Goal: Information Seeking & Learning: Learn about a topic

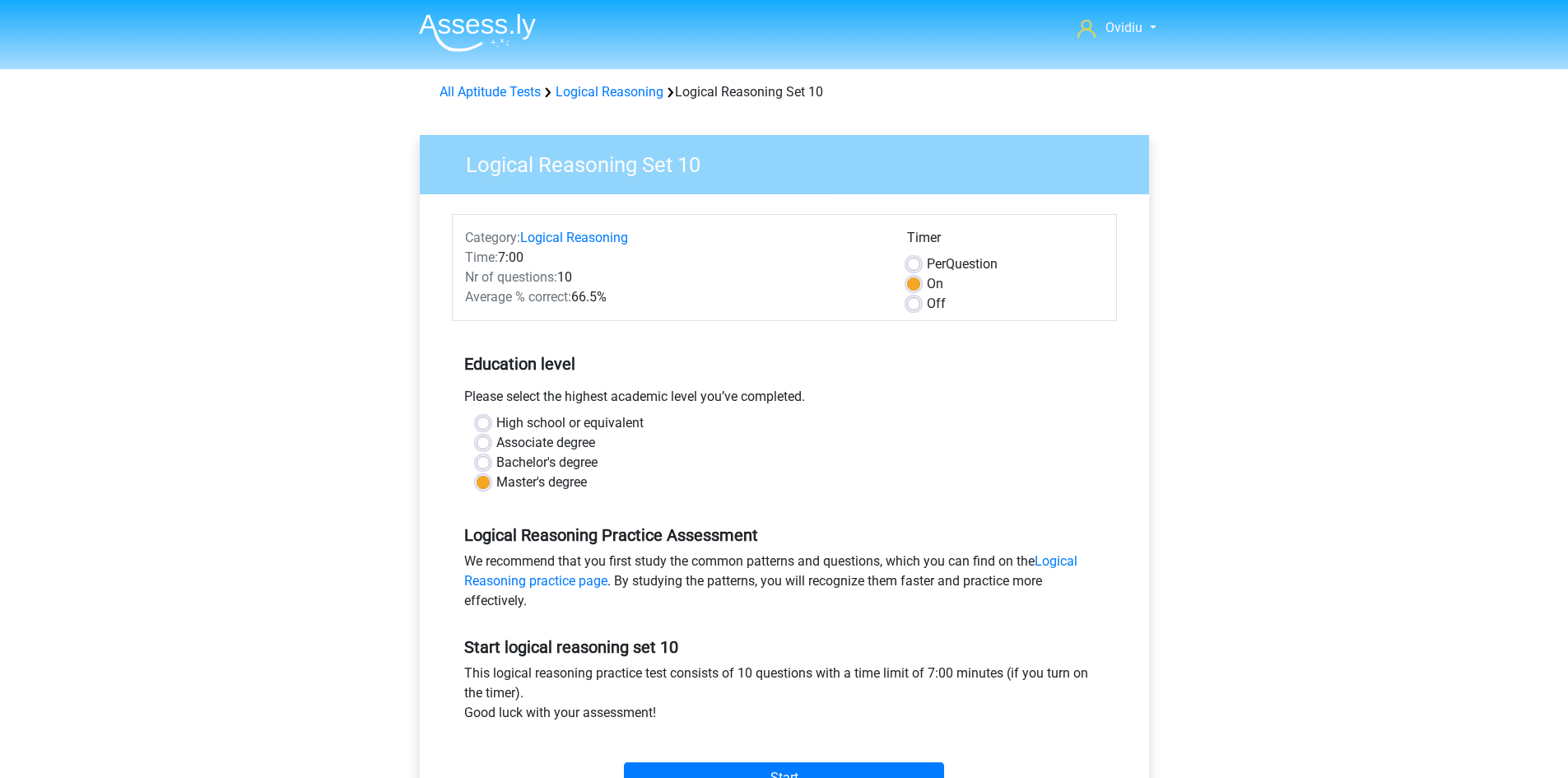
scroll to position [165, 0]
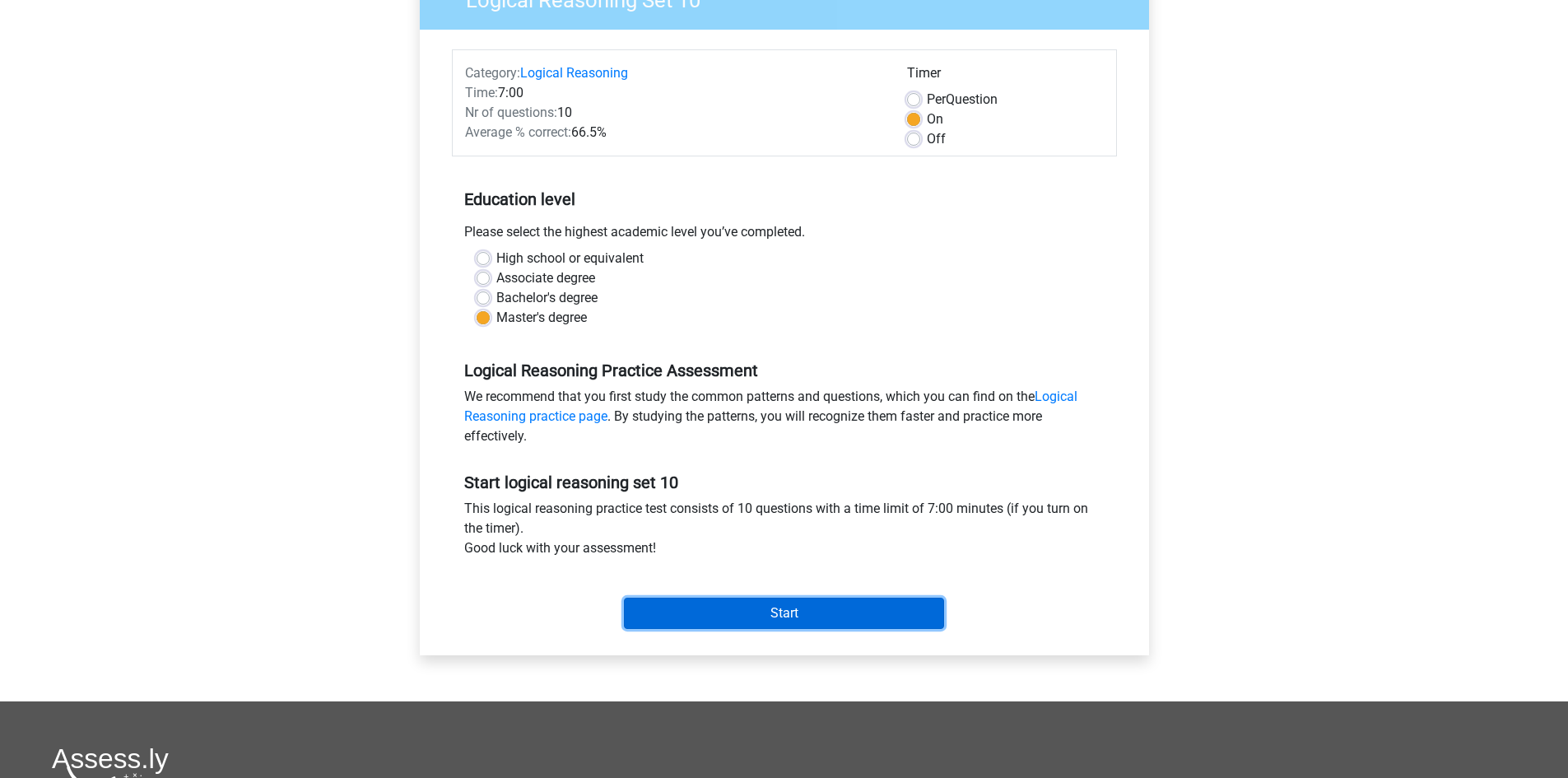
click at [803, 618] on input "Start" at bounding box center [784, 613] width 321 height 31
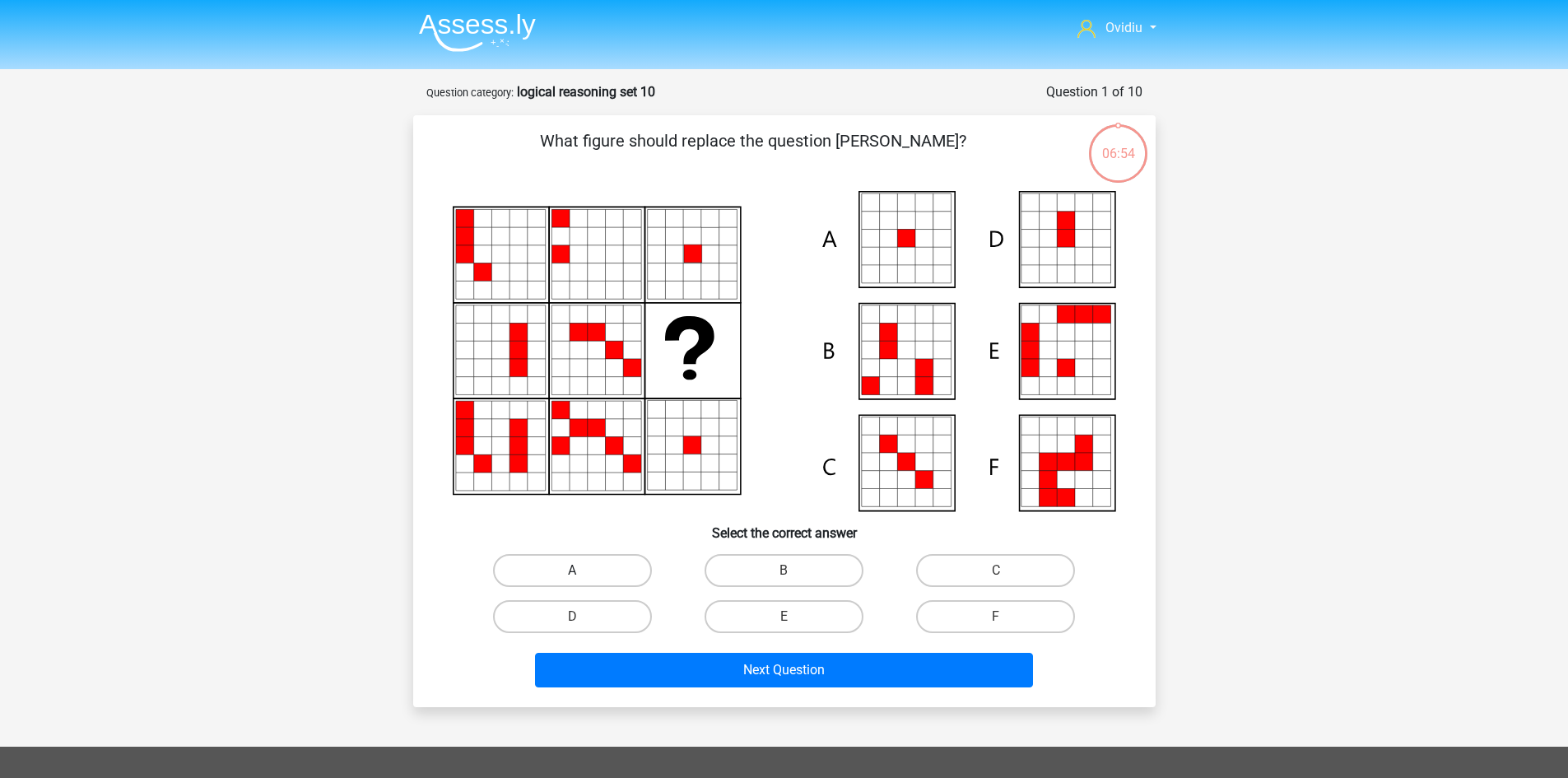
click at [612, 566] on label "A" at bounding box center [572, 570] width 159 height 33
click at [583, 571] on input "A" at bounding box center [577, 576] width 11 height 11
radio input "true"
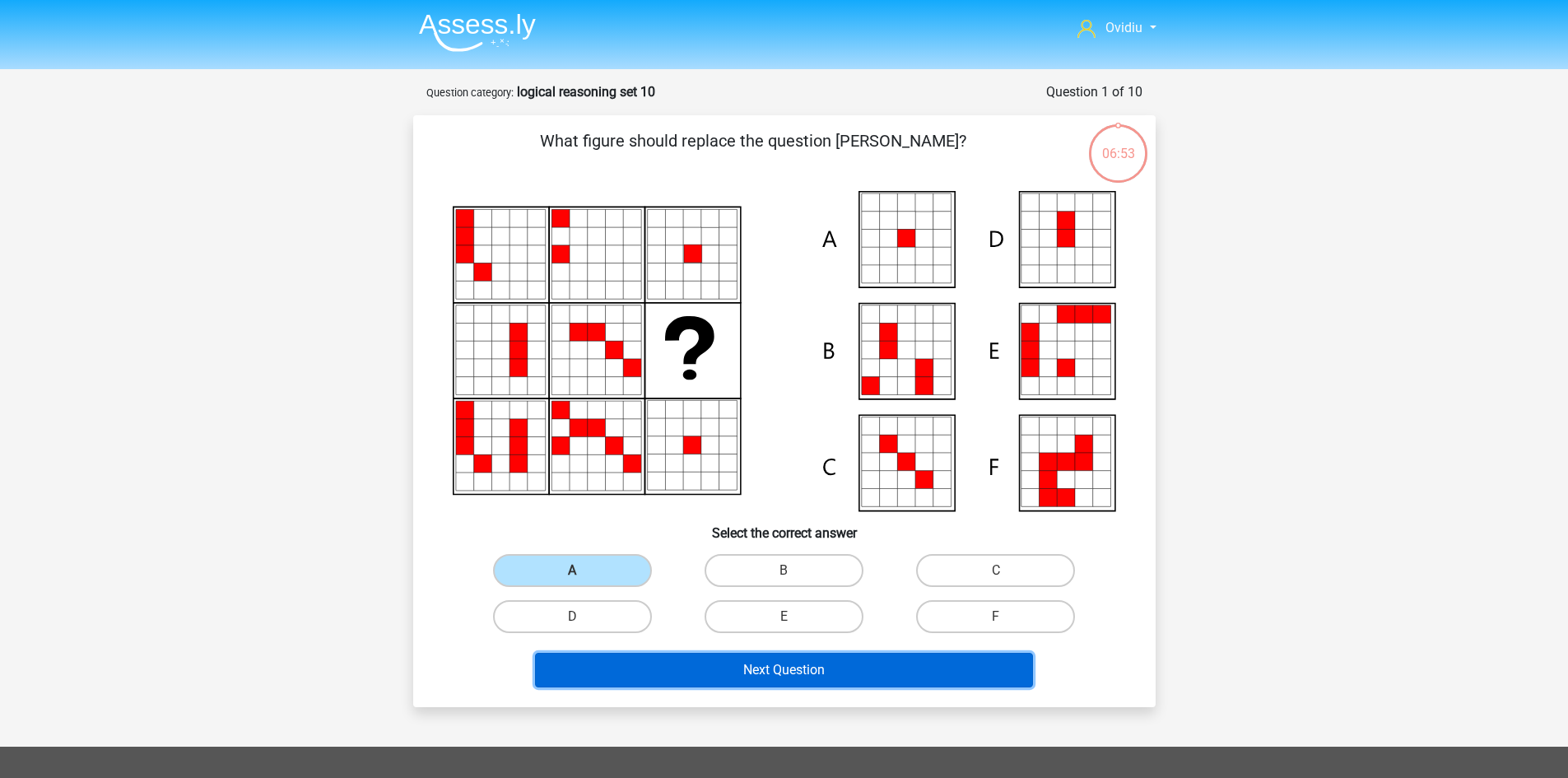
click at [760, 674] on button "Next Question" at bounding box center [784, 670] width 498 height 35
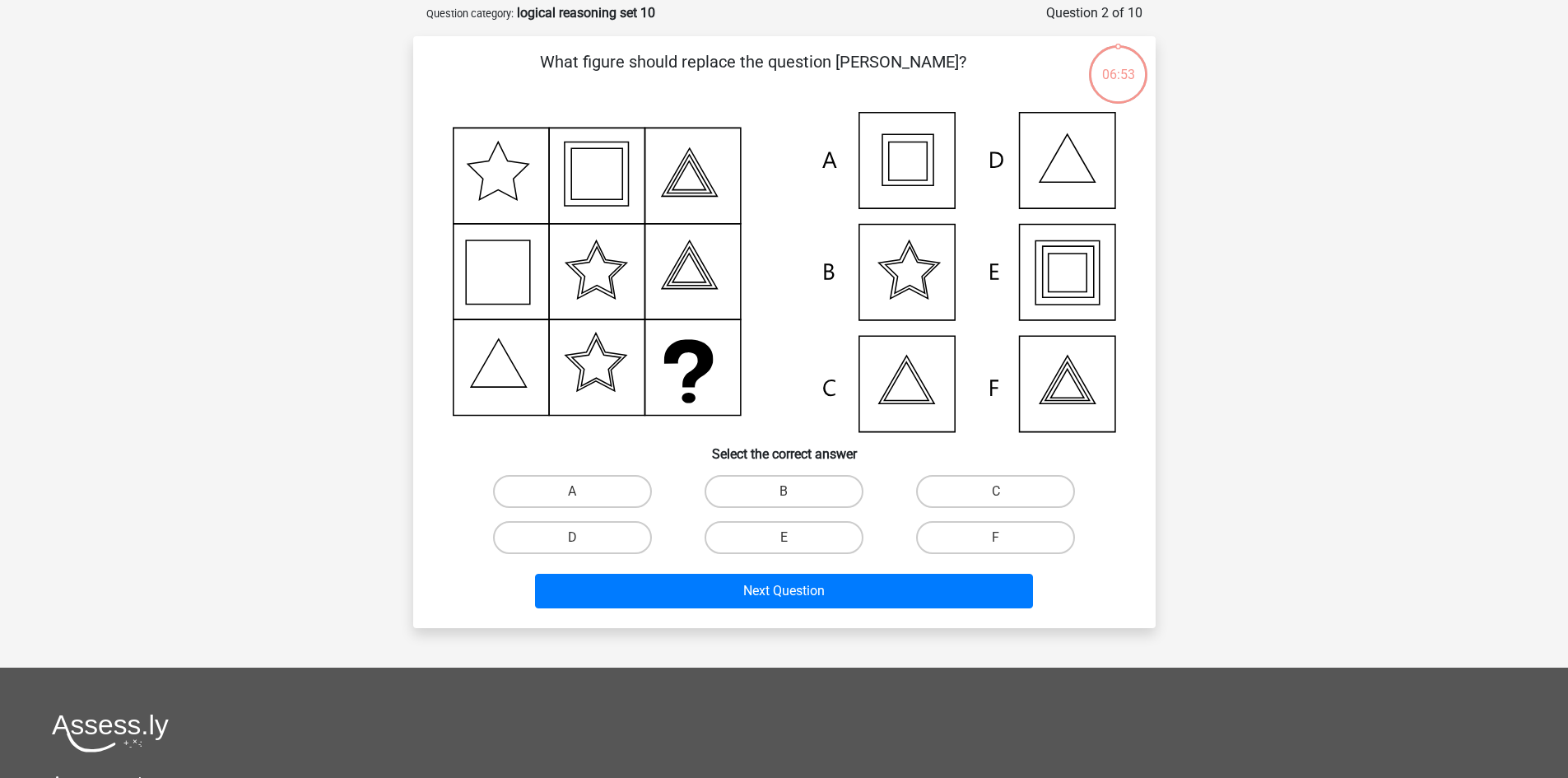
scroll to position [82, 0]
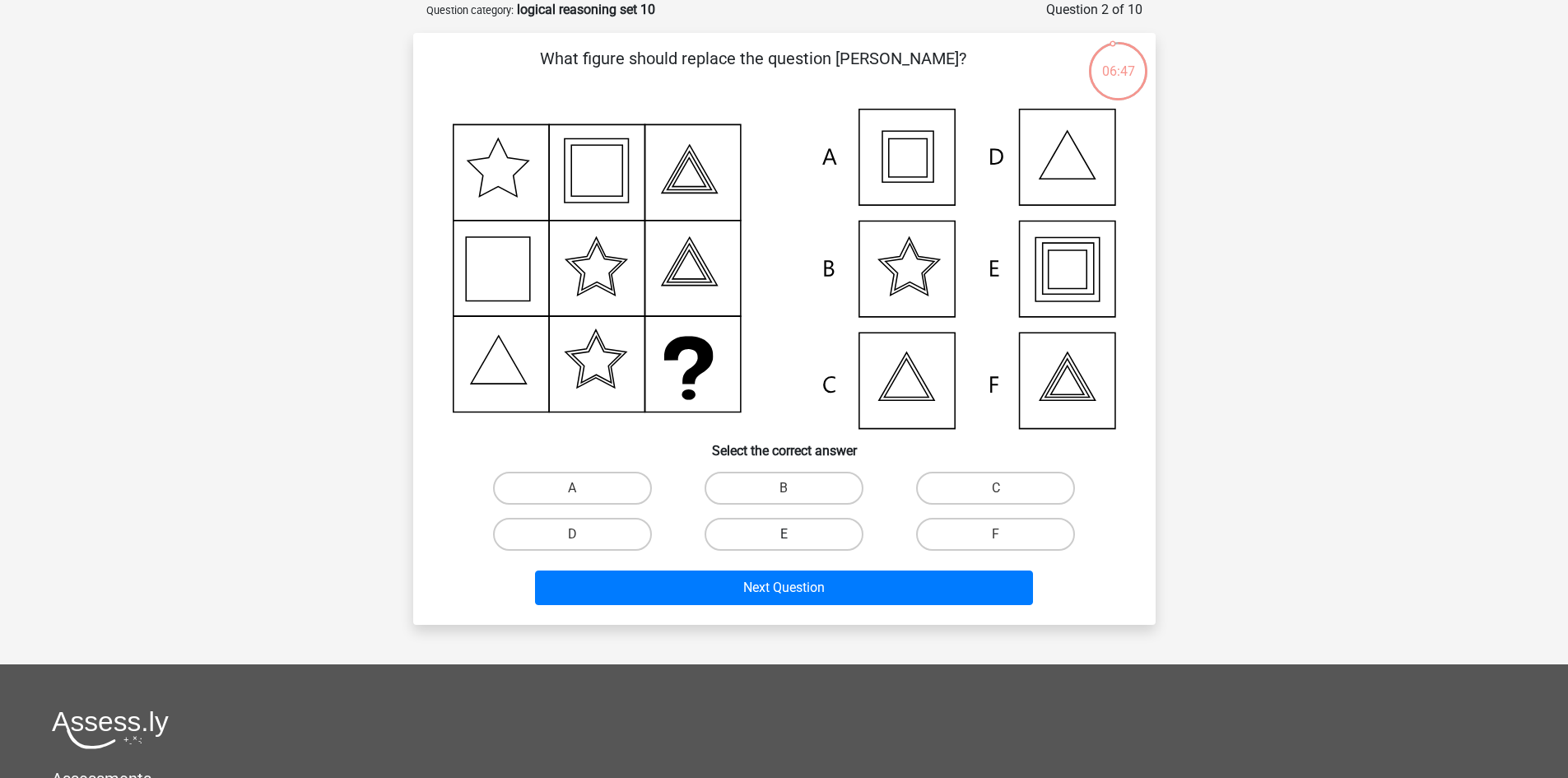
click at [803, 535] on label "E" at bounding box center [784, 534] width 159 height 33
click at [794, 535] on input "E" at bounding box center [789, 540] width 11 height 11
radio input "true"
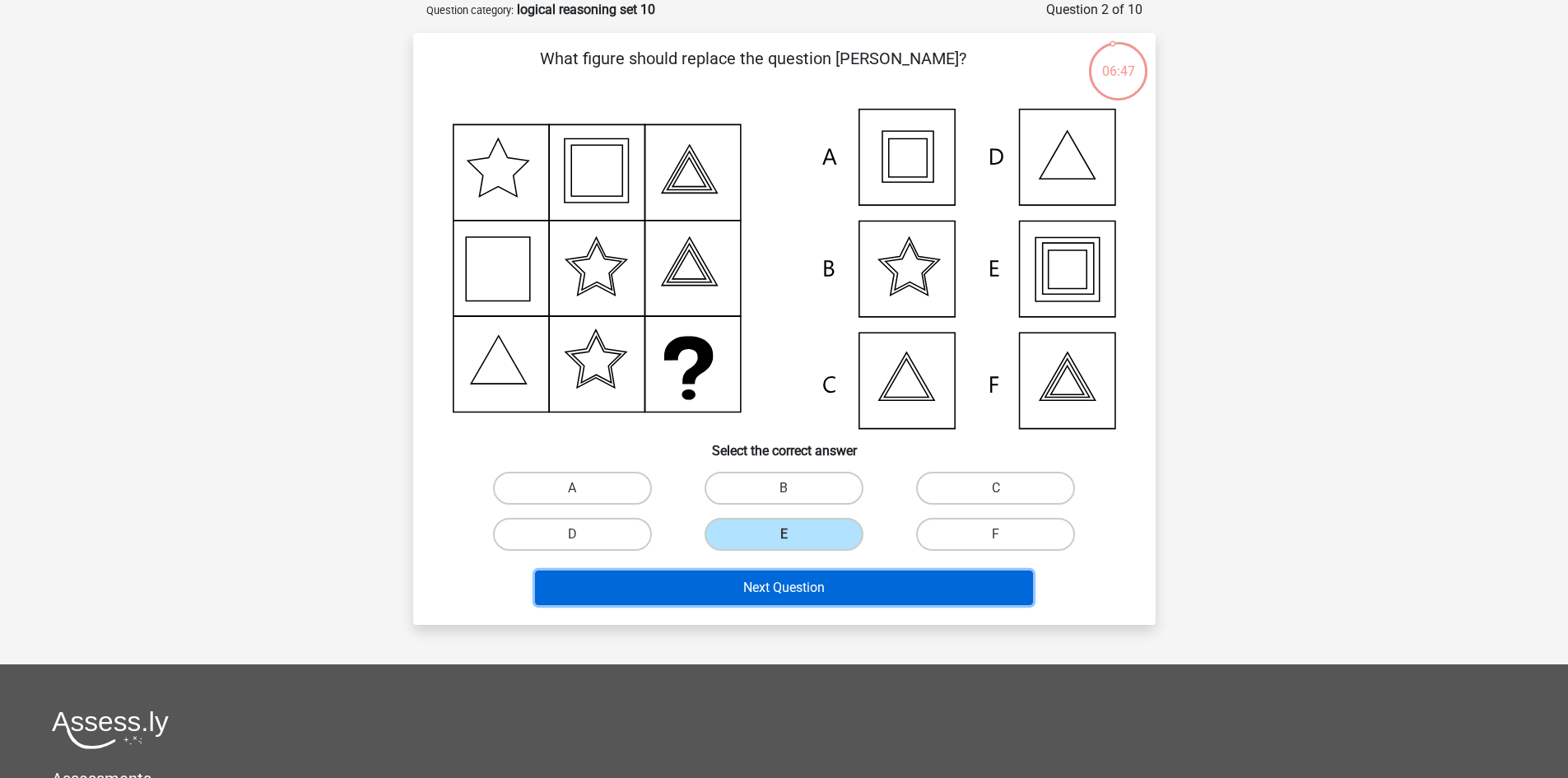
click at [784, 581] on button "Next Question" at bounding box center [784, 588] width 498 height 35
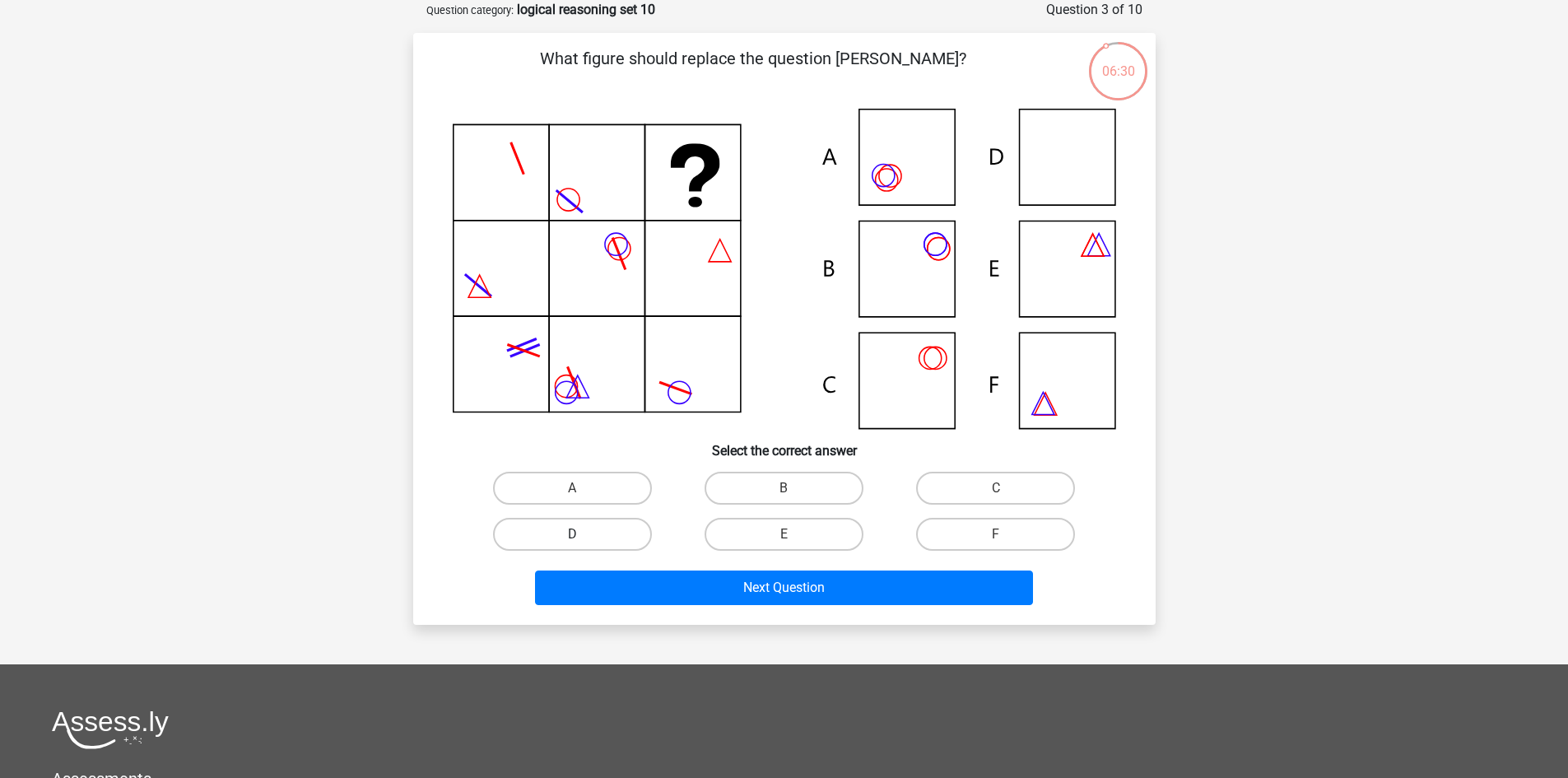
click at [603, 538] on label "D" at bounding box center [572, 534] width 159 height 33
click at [583, 538] on input "D" at bounding box center [577, 540] width 11 height 11
radio input "true"
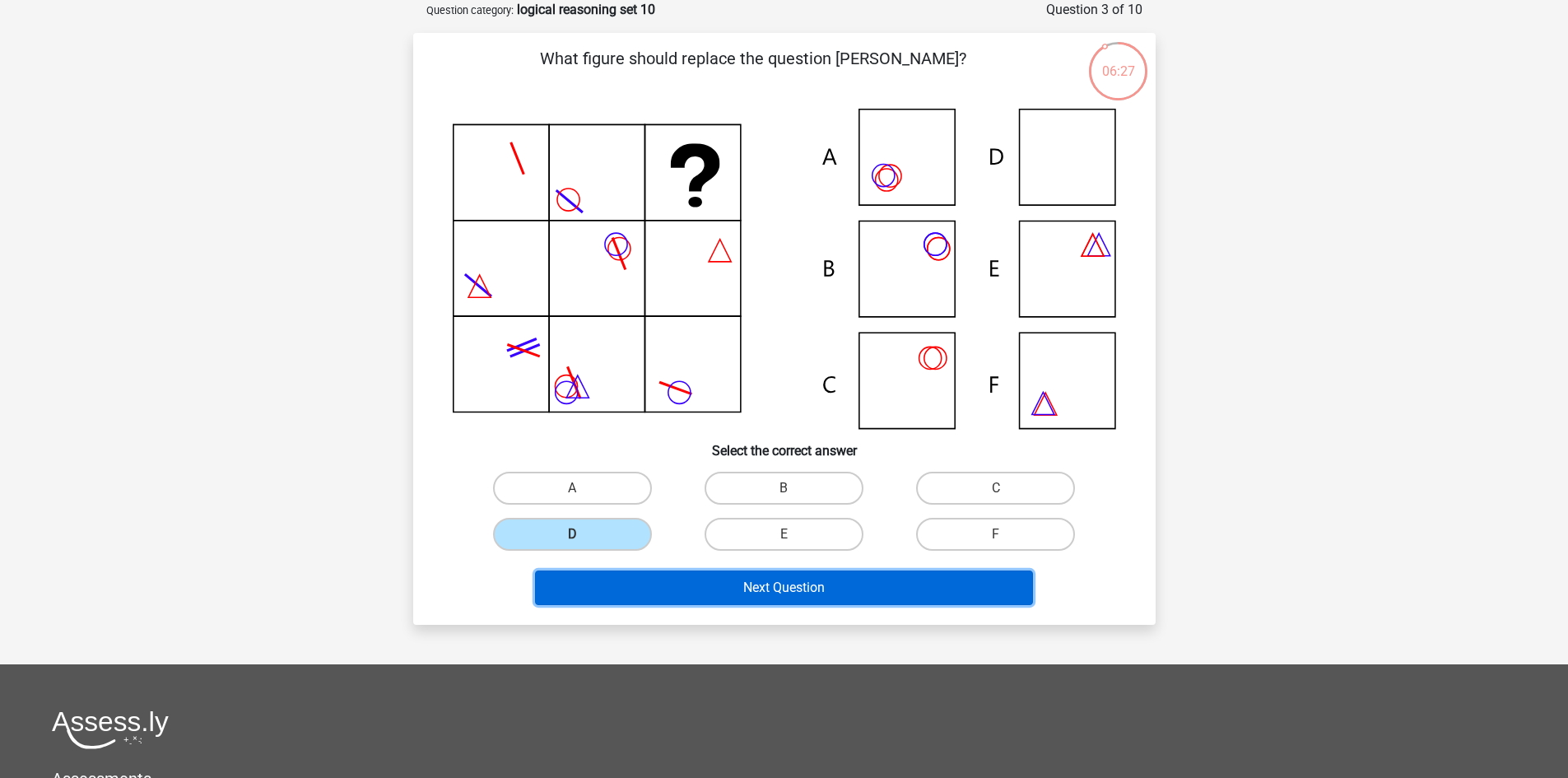
click at [717, 592] on button "Next Question" at bounding box center [784, 588] width 498 height 35
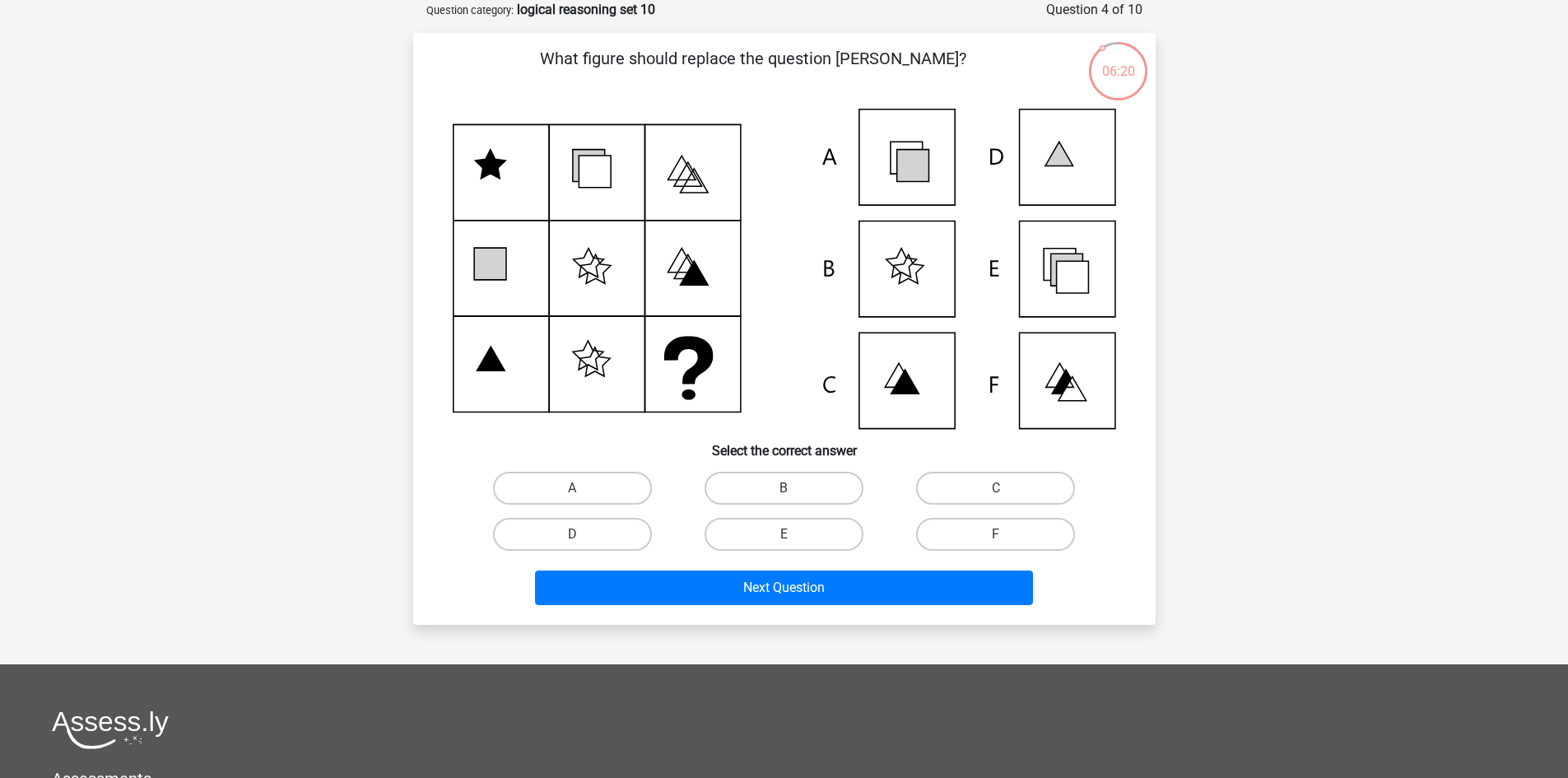
click at [787, 540] on input "E" at bounding box center [789, 540] width 11 height 11
radio input "true"
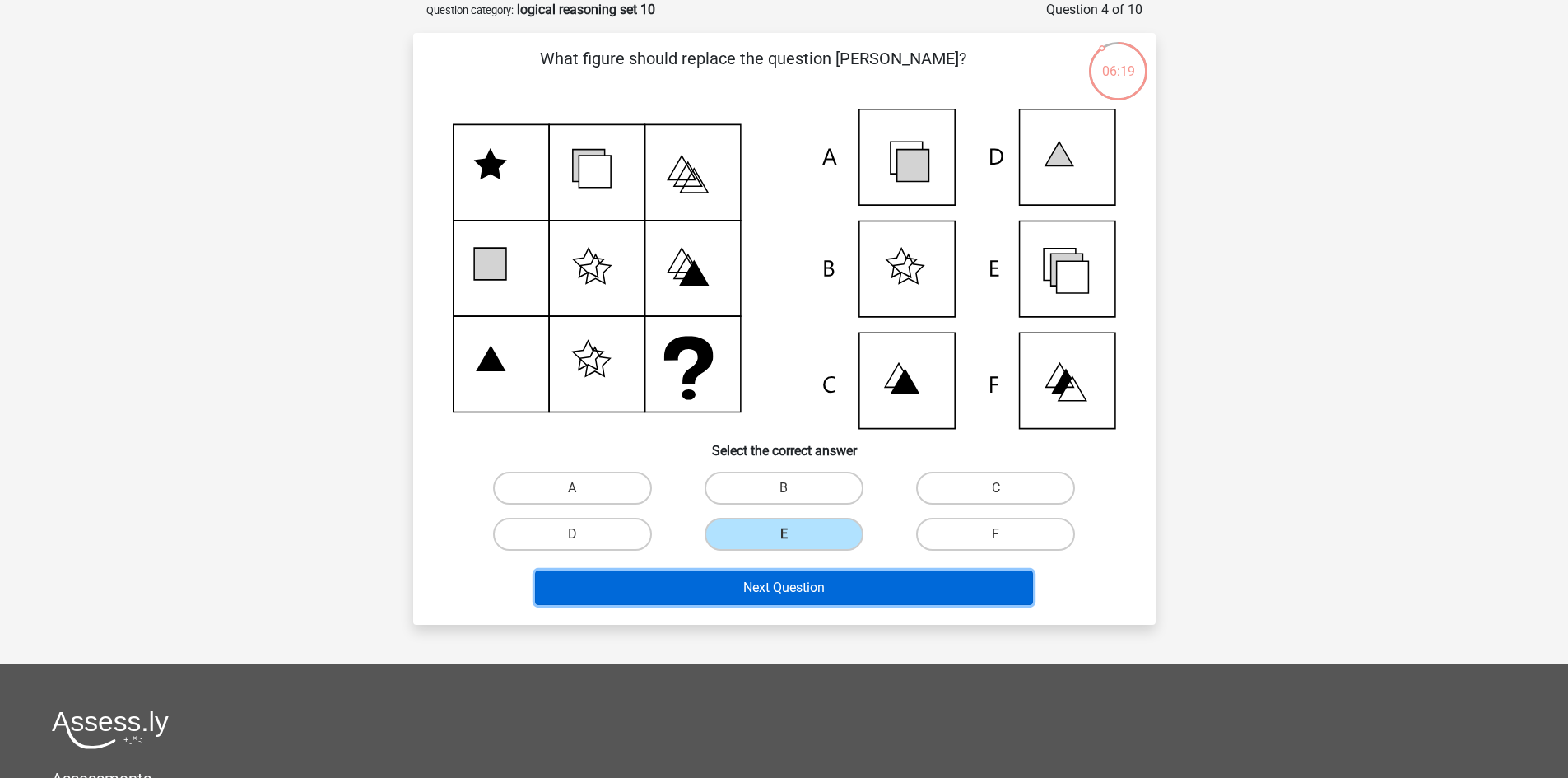
click at [766, 591] on button "Next Question" at bounding box center [784, 588] width 498 height 35
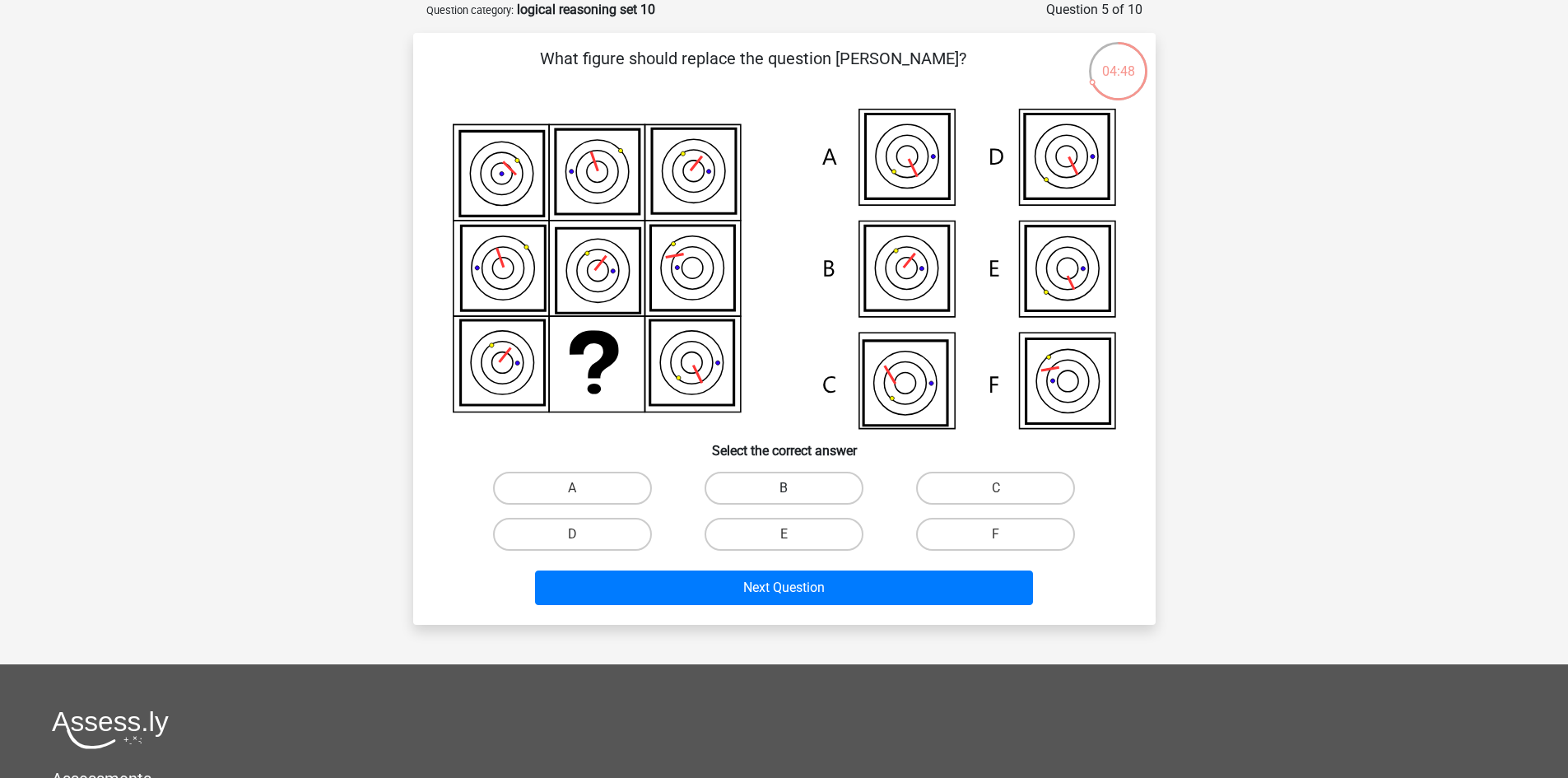
click at [775, 492] on label "B" at bounding box center [784, 488] width 159 height 33
click at [784, 492] on input "B" at bounding box center [789, 493] width 11 height 11
radio input "true"
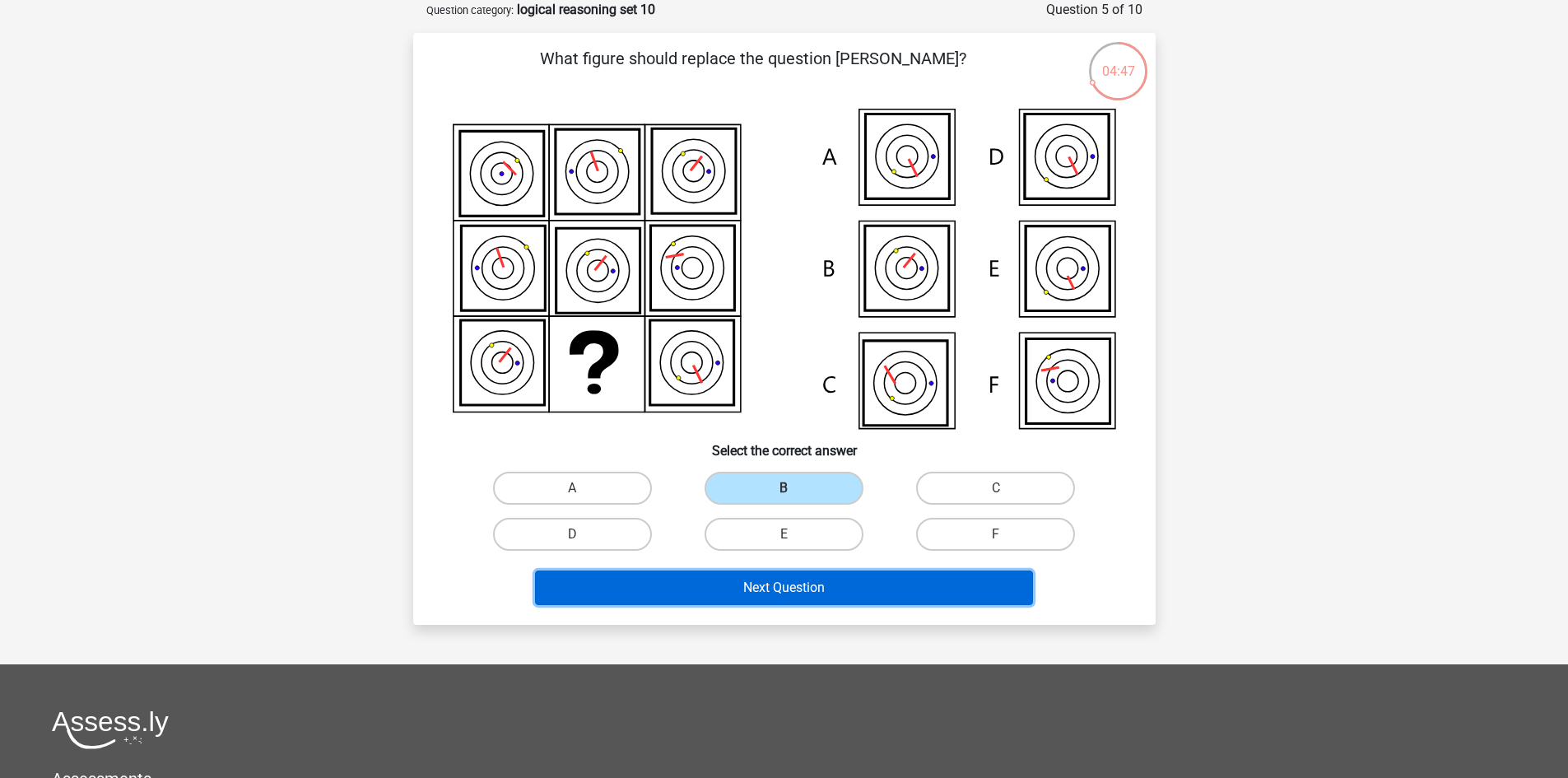
click at [791, 584] on button "Next Question" at bounding box center [784, 588] width 498 height 35
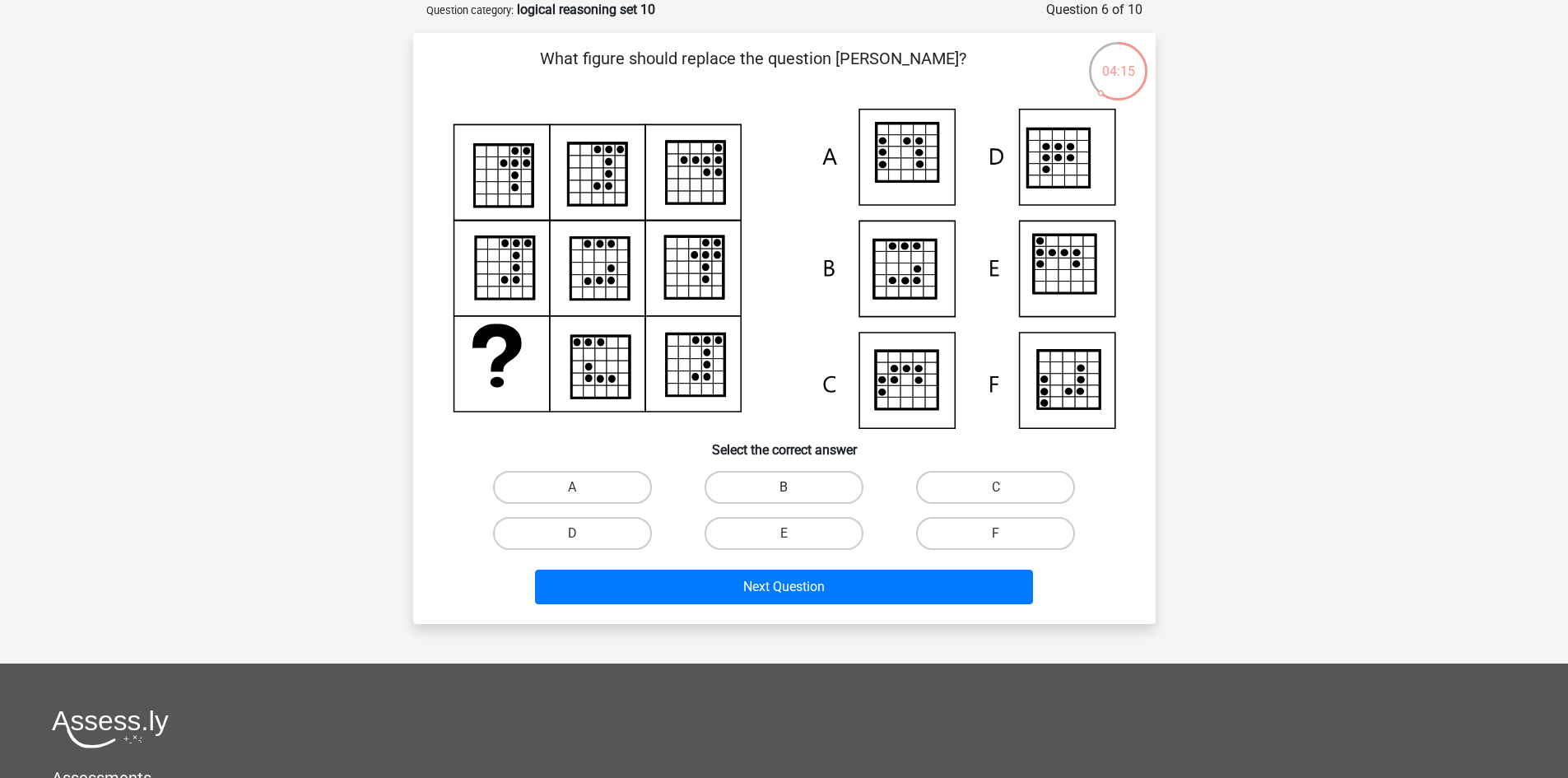
click at [780, 488] on label "B" at bounding box center [784, 487] width 159 height 33
click at [784, 488] on input "B" at bounding box center [789, 493] width 11 height 11
radio input "true"
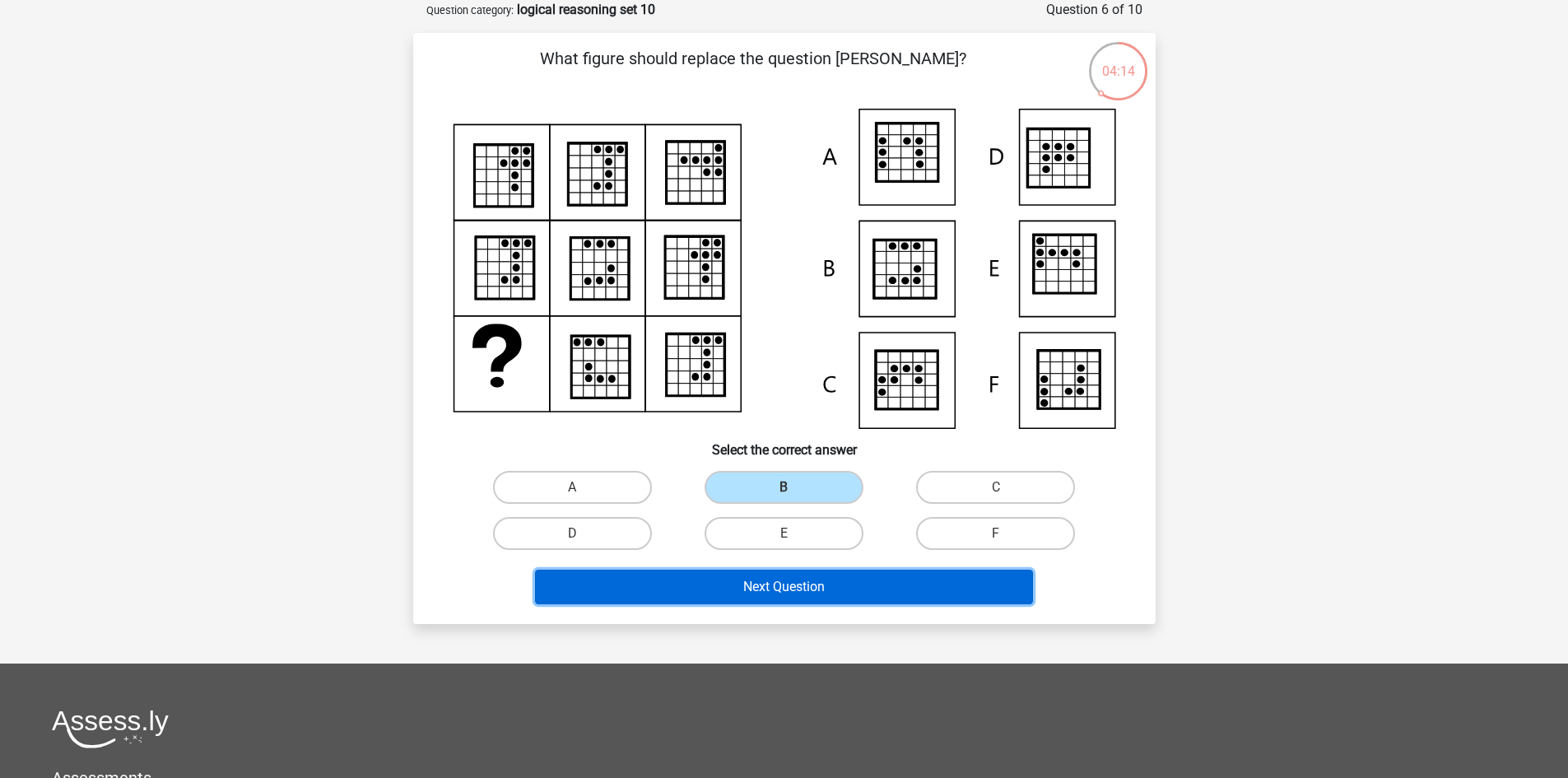
click at [773, 586] on button "Next Question" at bounding box center [784, 587] width 498 height 35
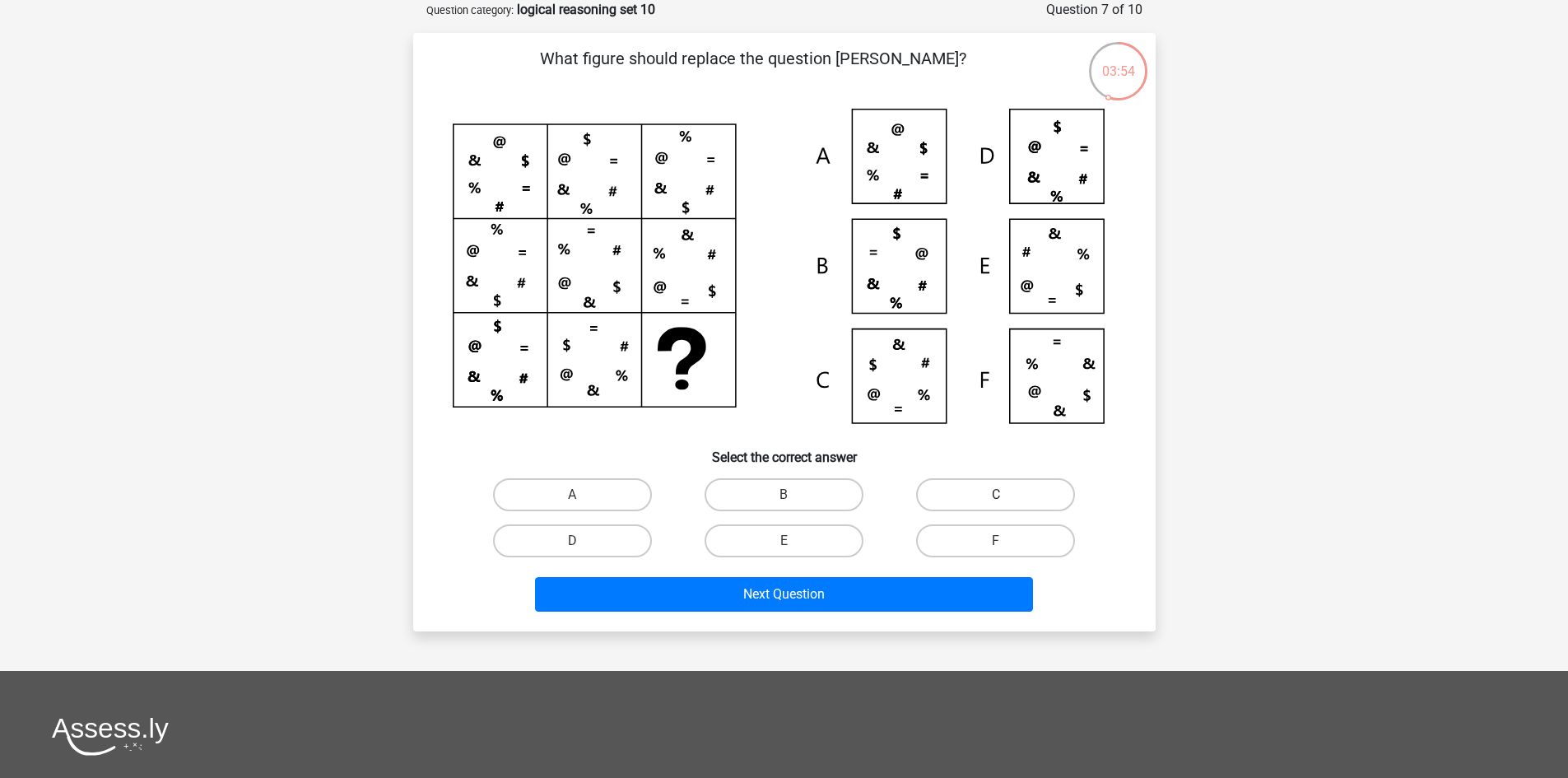
click at [1025, 499] on label "C" at bounding box center [995, 495] width 159 height 33
click at [1007, 499] on input "C" at bounding box center [1001, 500] width 11 height 11
radio input "true"
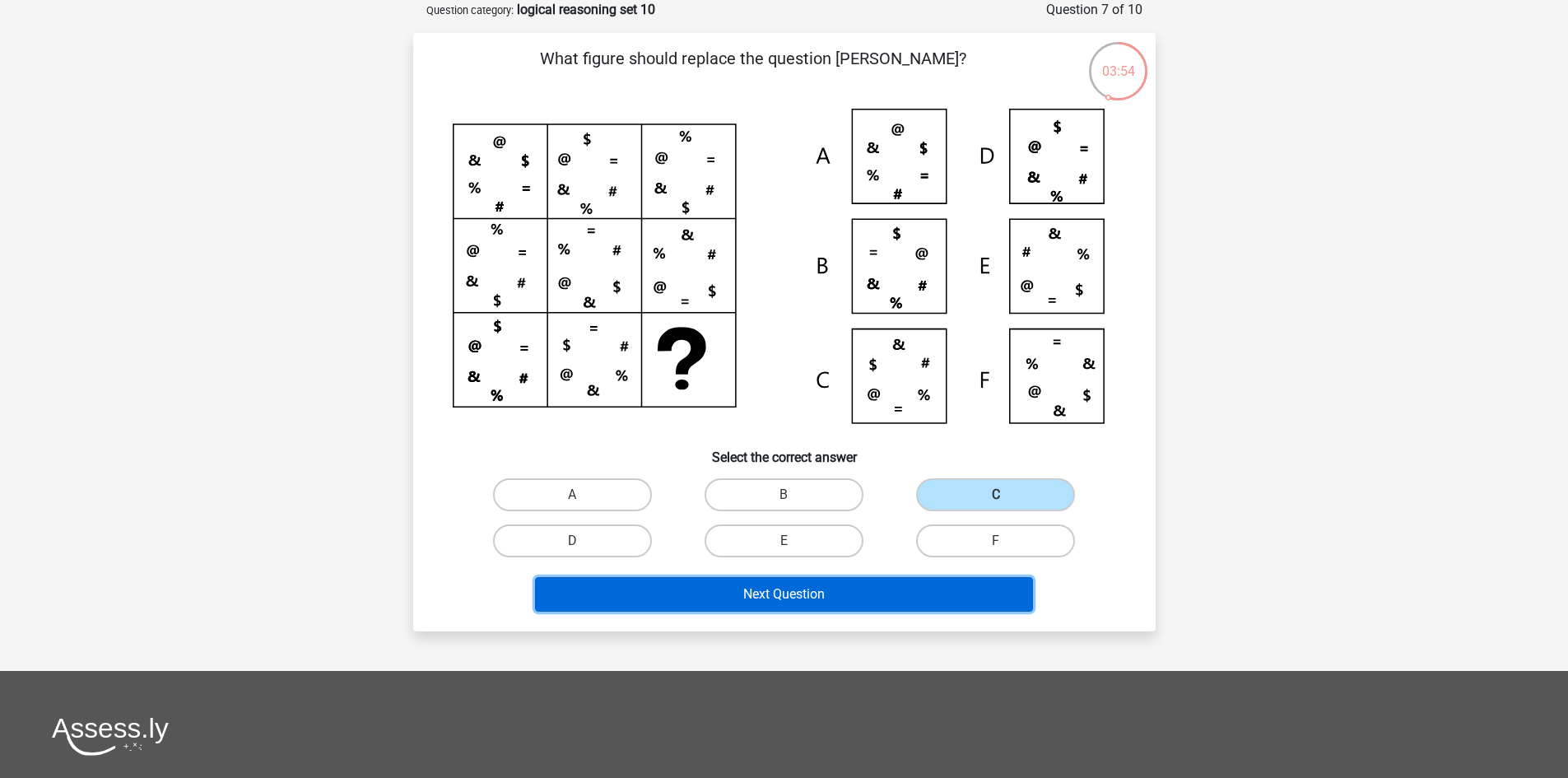
click at [882, 581] on button "Next Question" at bounding box center [784, 594] width 498 height 35
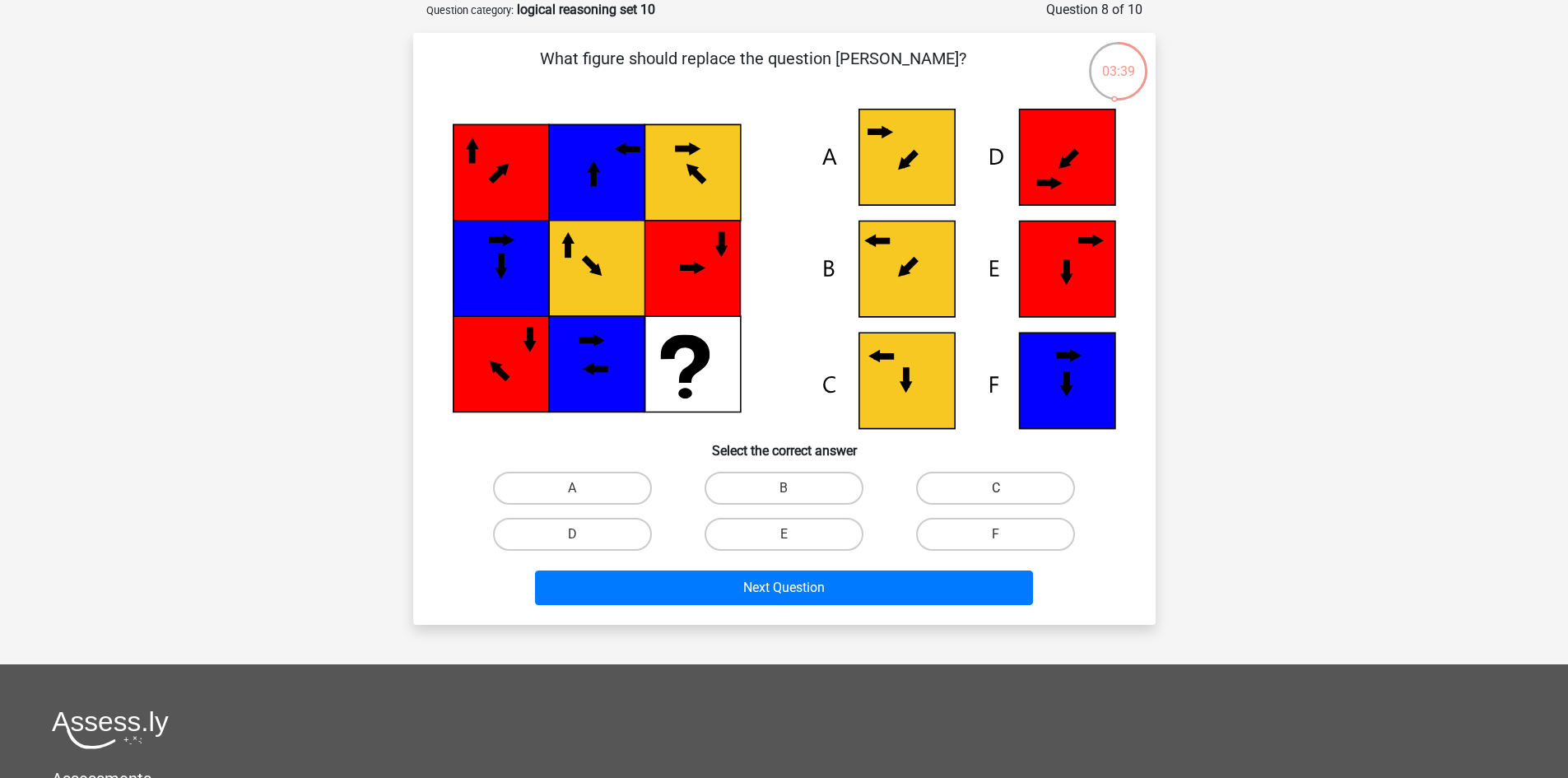
click at [961, 492] on label "C" at bounding box center [995, 488] width 159 height 33
click at [996, 492] on input "C" at bounding box center [1001, 493] width 11 height 11
radio input "true"
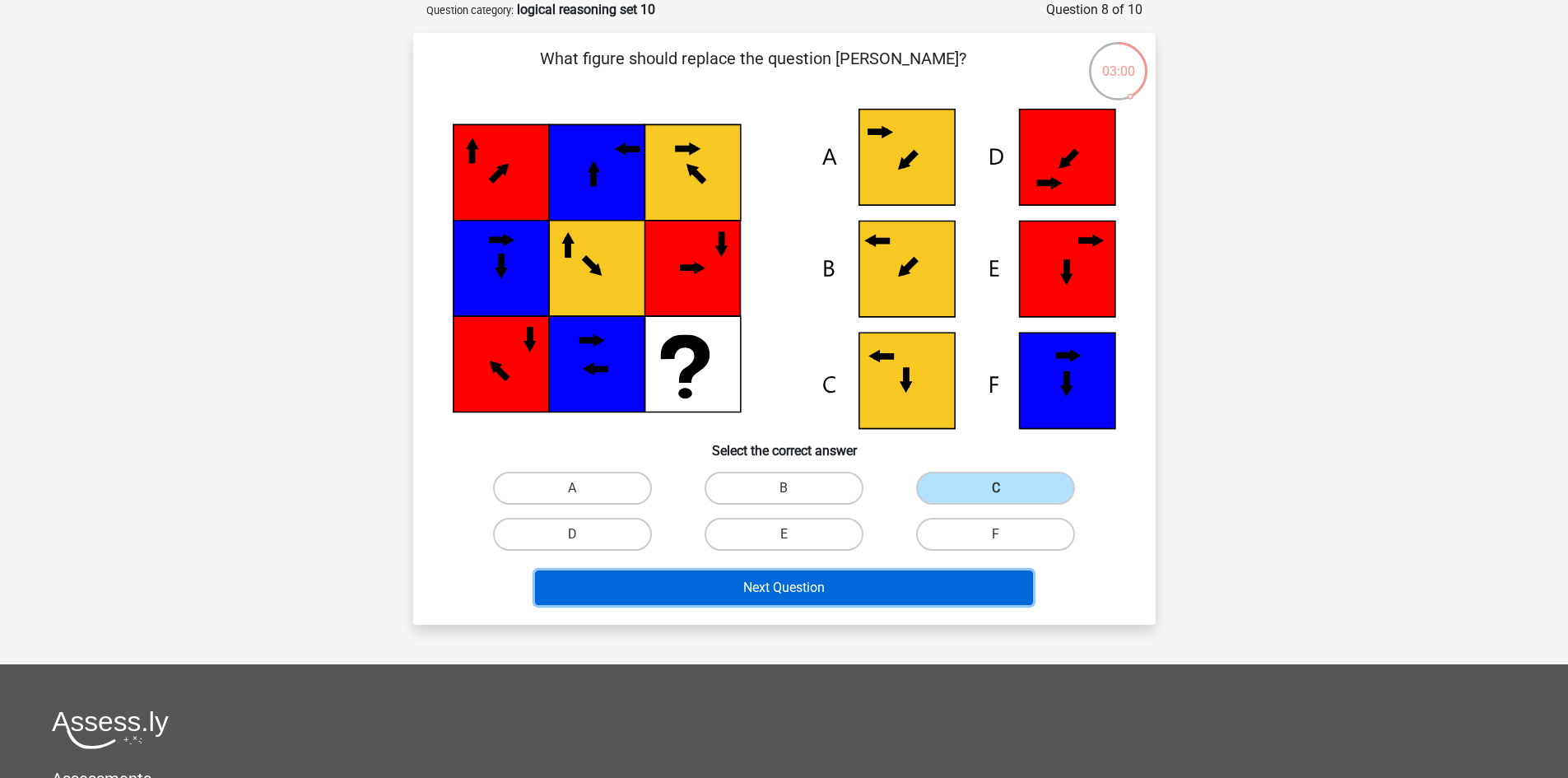
click at [834, 591] on button "Next Question" at bounding box center [784, 588] width 498 height 35
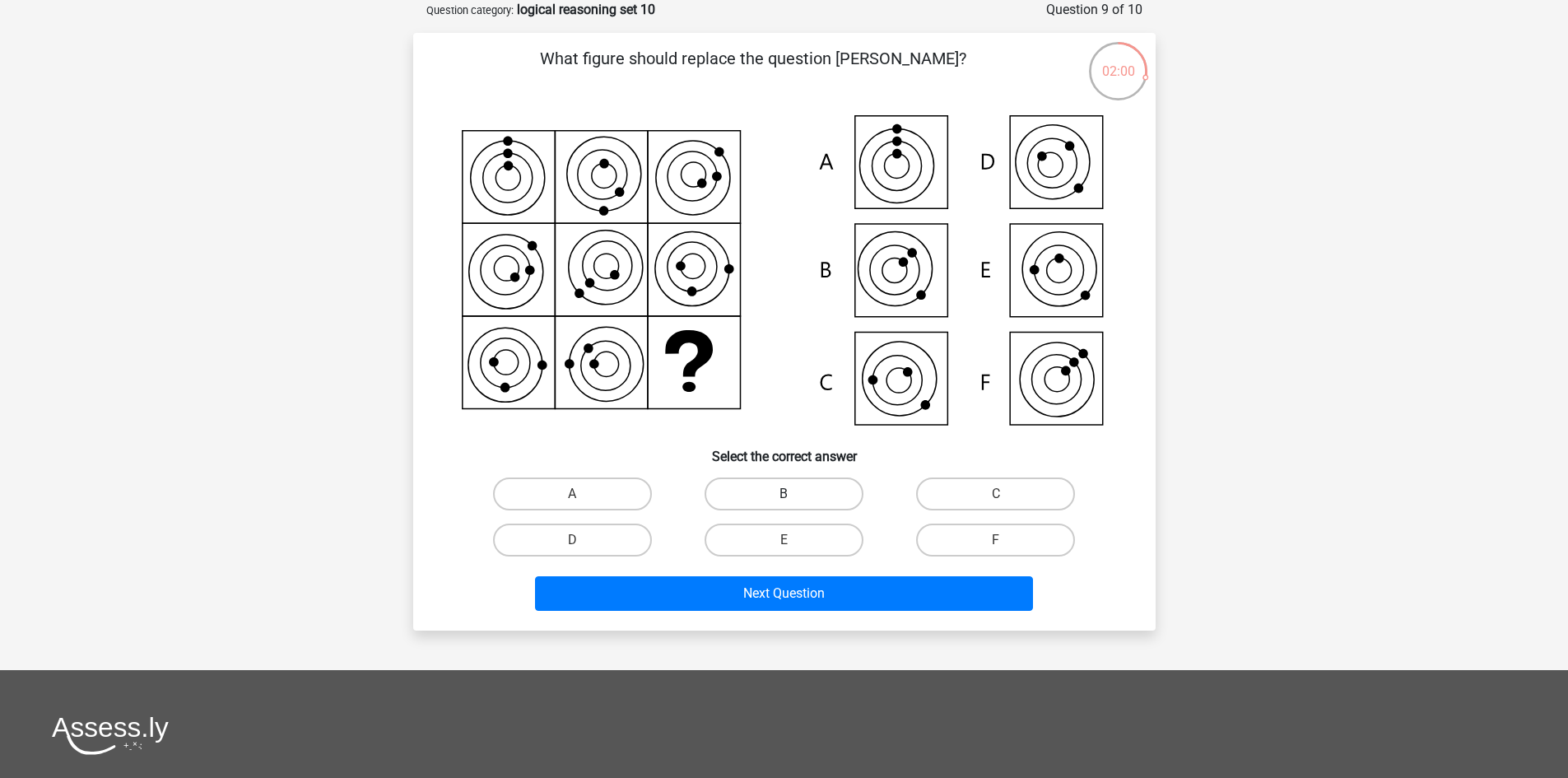
click at [774, 500] on label "B" at bounding box center [784, 494] width 159 height 33
click at [784, 500] on input "B" at bounding box center [789, 499] width 11 height 11
radio input "true"
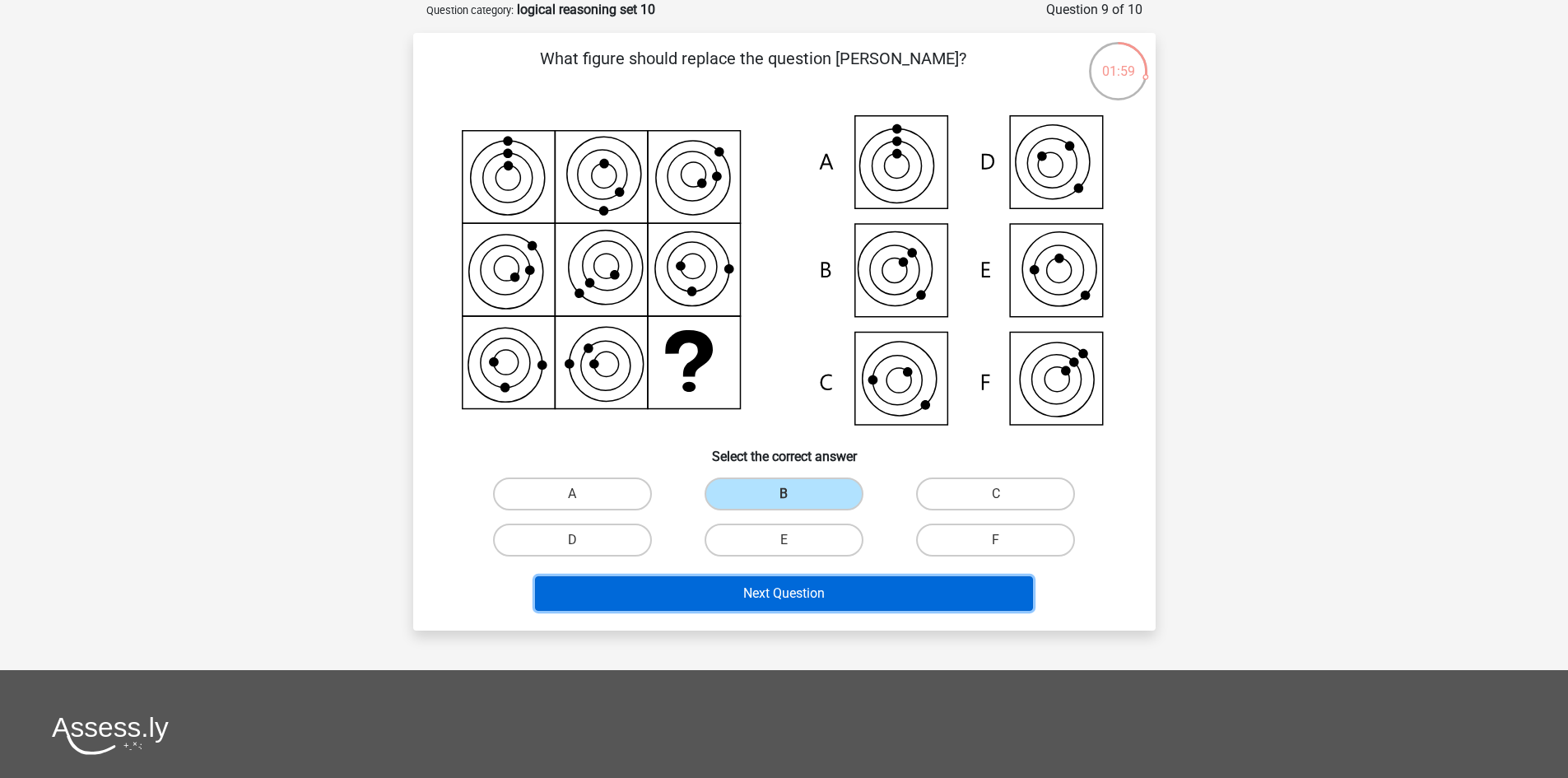
click at [807, 595] on button "Next Question" at bounding box center [784, 593] width 498 height 35
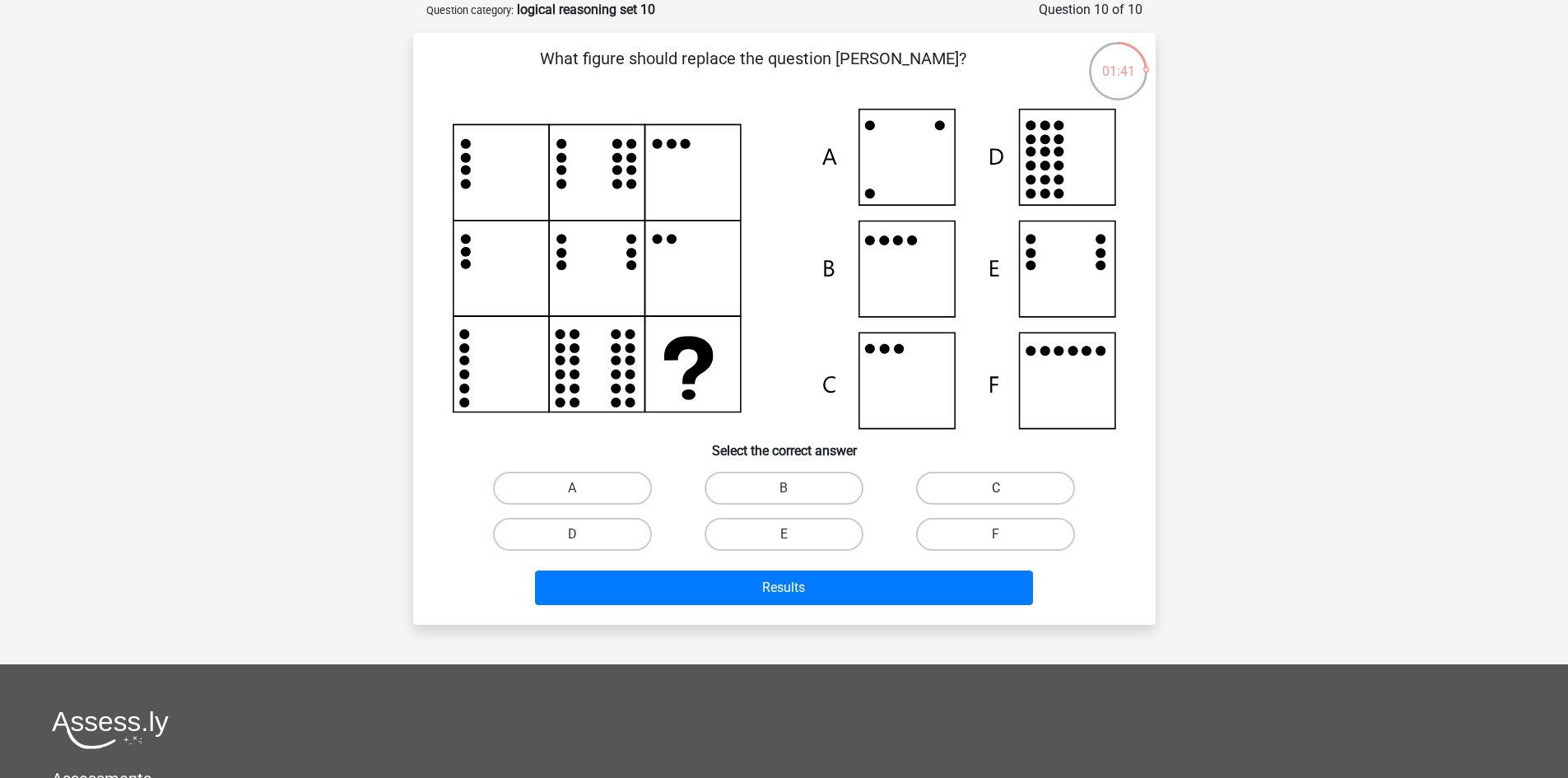
click at [971, 496] on label "C" at bounding box center [995, 488] width 159 height 33
click at [996, 496] on input "C" at bounding box center [1001, 493] width 11 height 11
radio input "true"
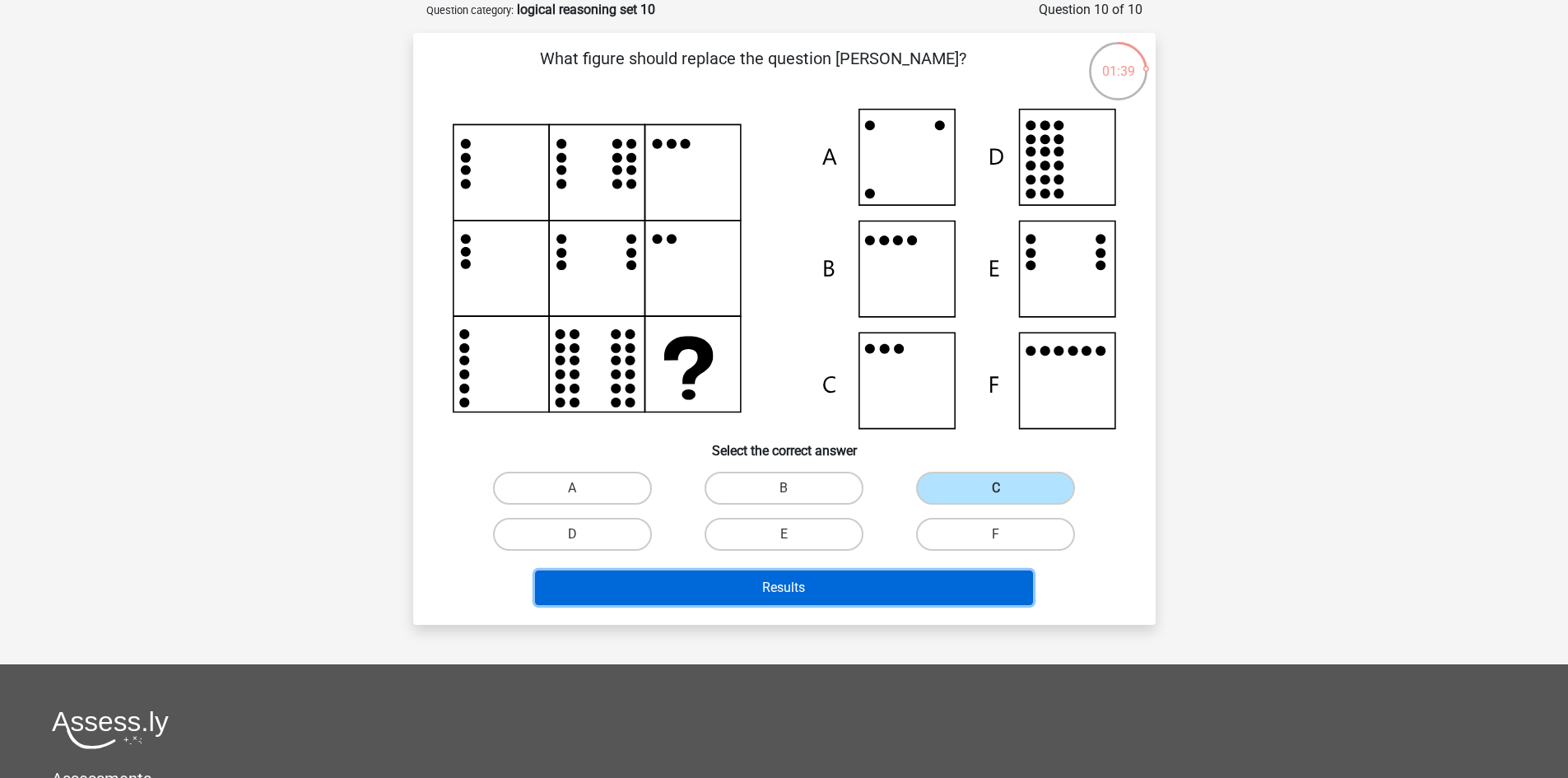
click at [826, 586] on button "Results" at bounding box center [784, 588] width 498 height 35
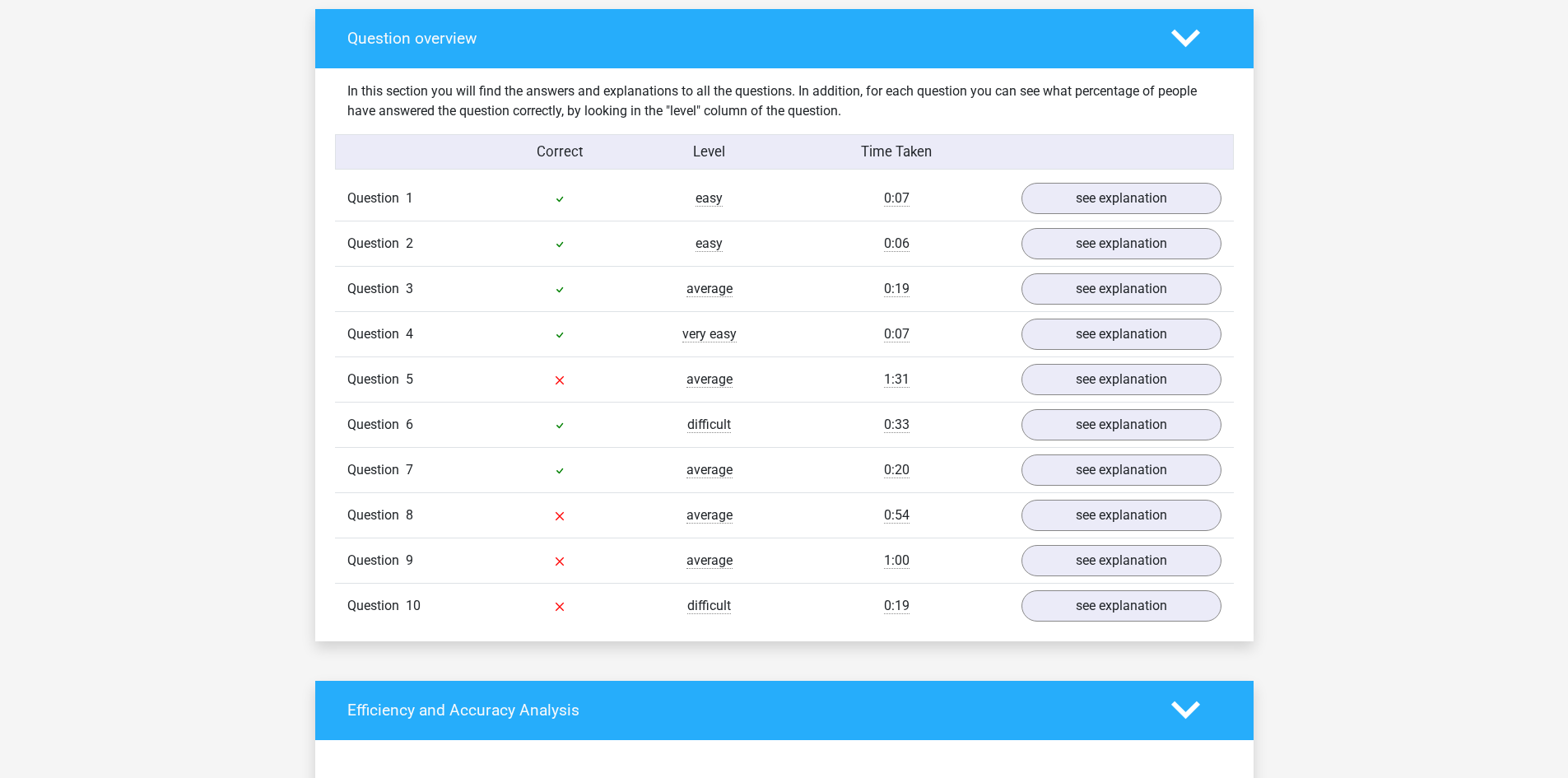
scroll to position [905, 0]
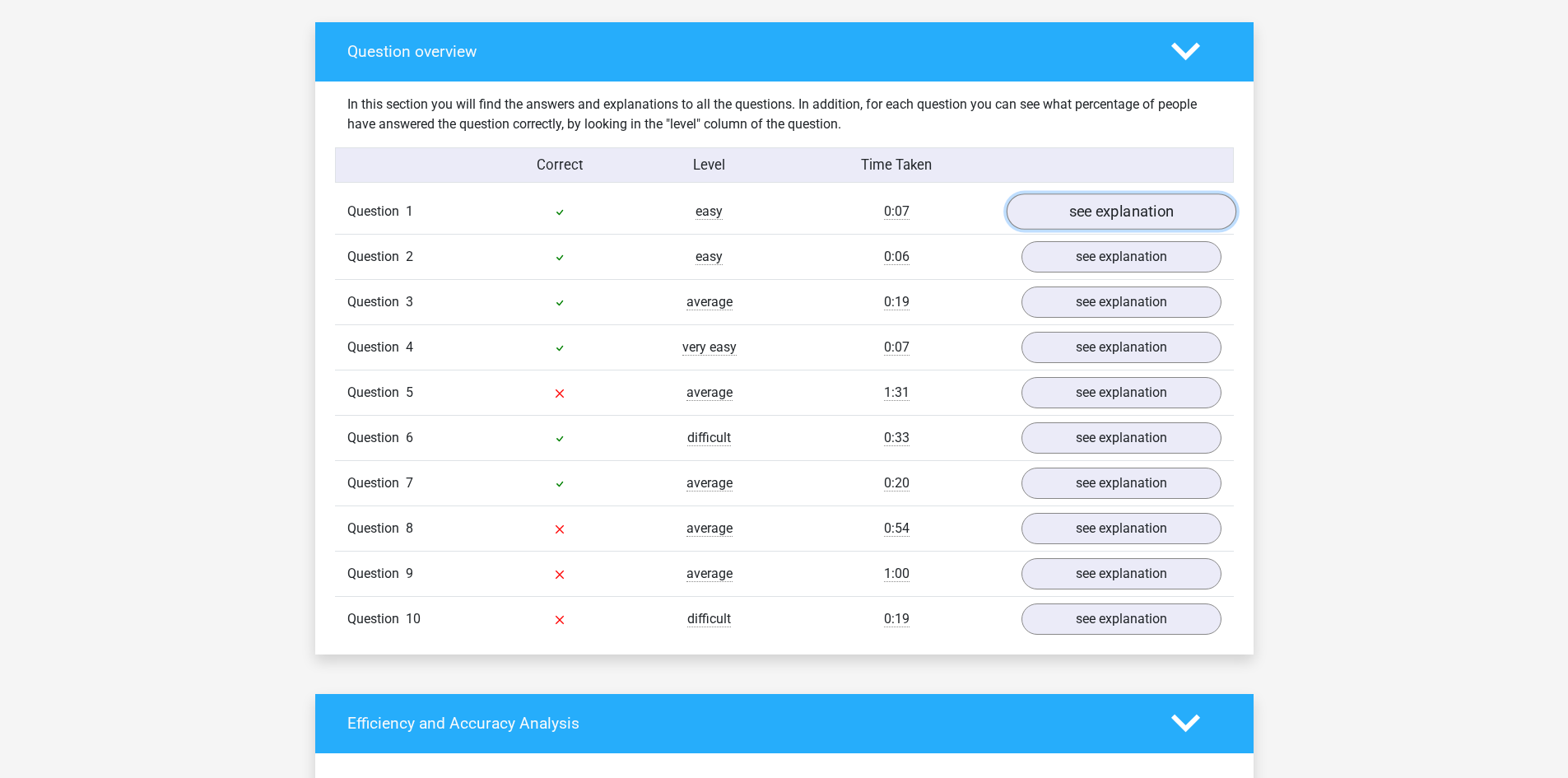
click at [1088, 209] on link "see explanation" at bounding box center [1120, 211] width 230 height 36
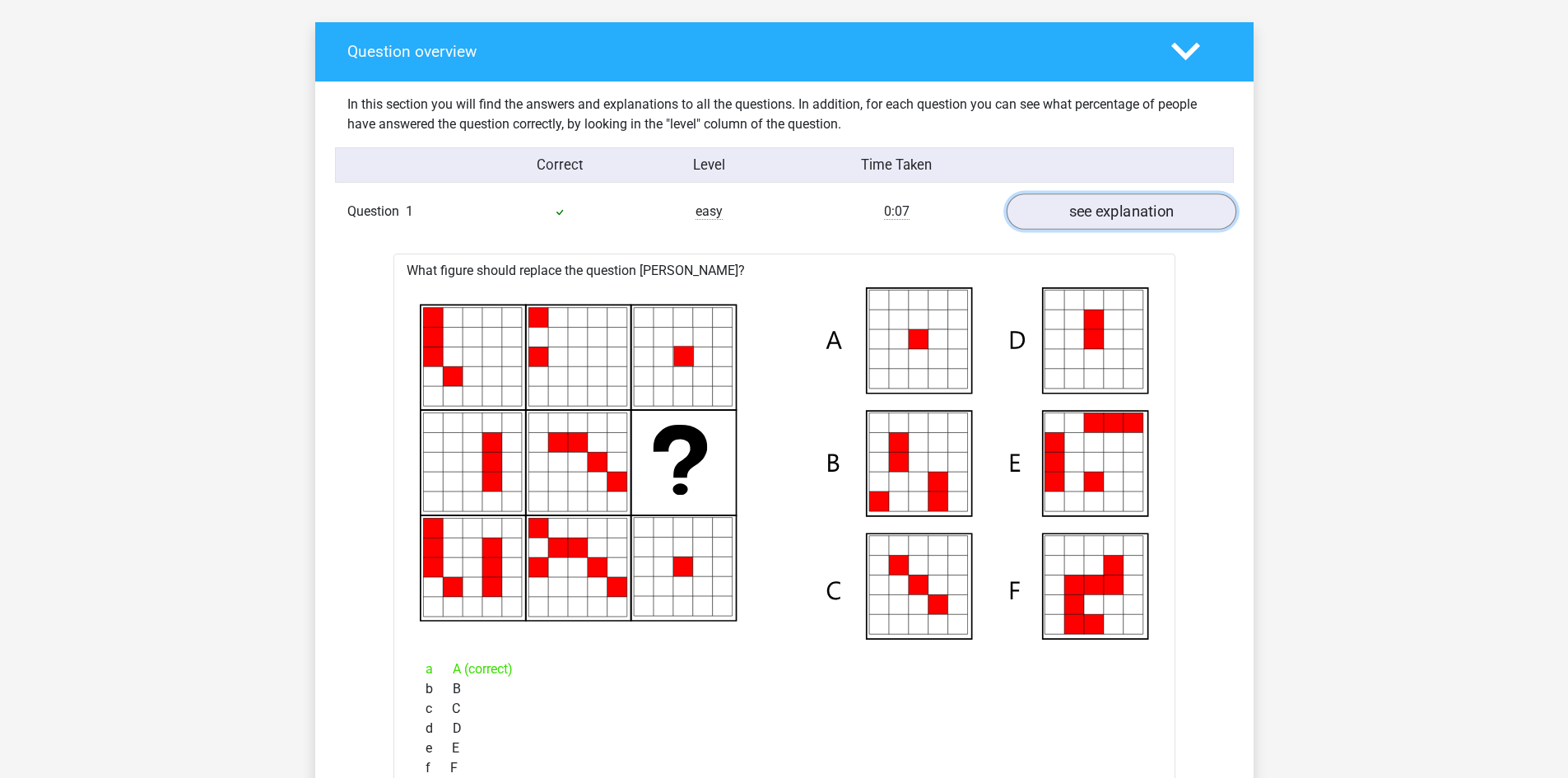
click at [1114, 221] on link "see explanation" at bounding box center [1120, 211] width 230 height 36
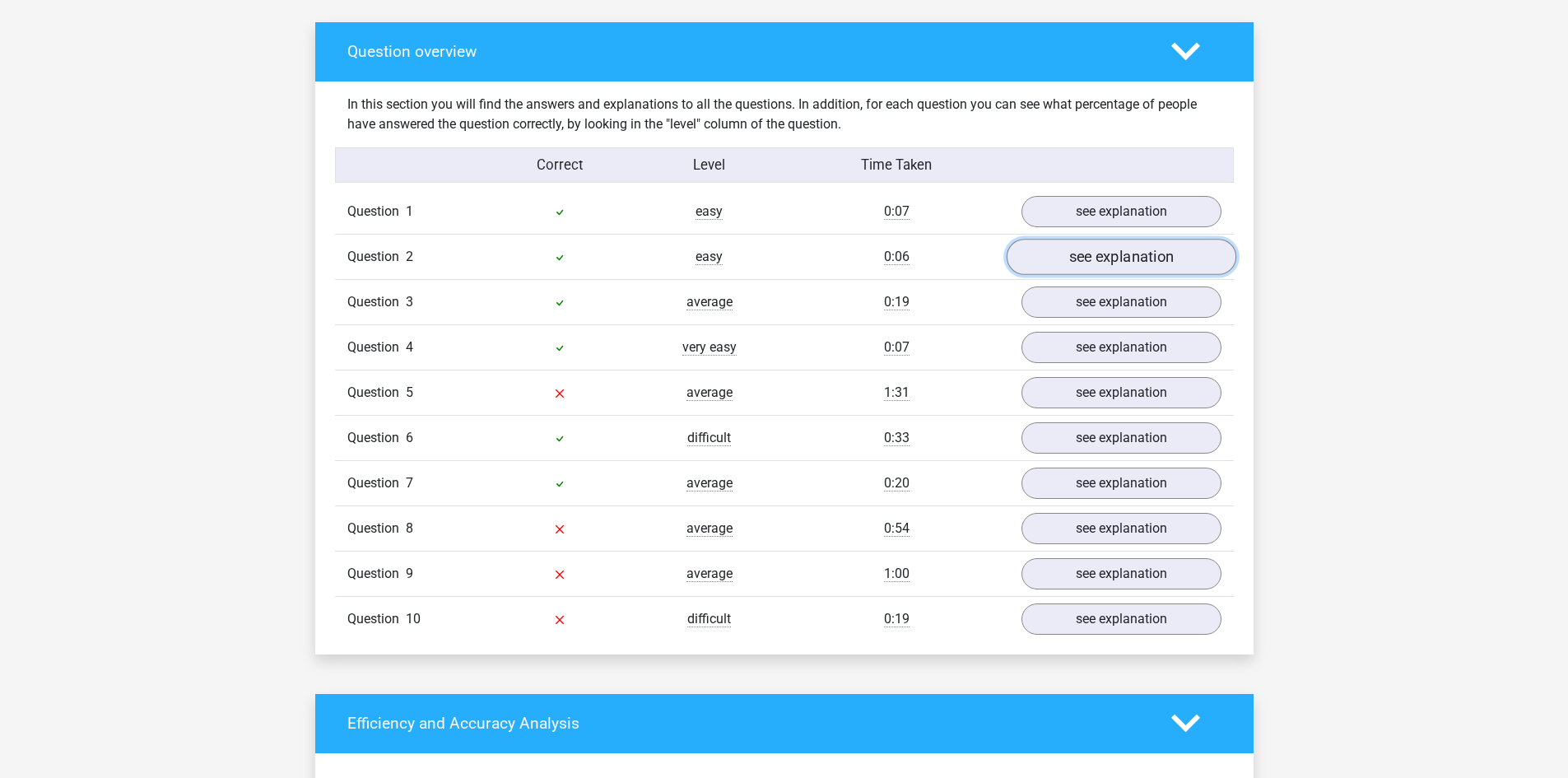
click at [1085, 264] on link "see explanation" at bounding box center [1120, 256] width 230 height 36
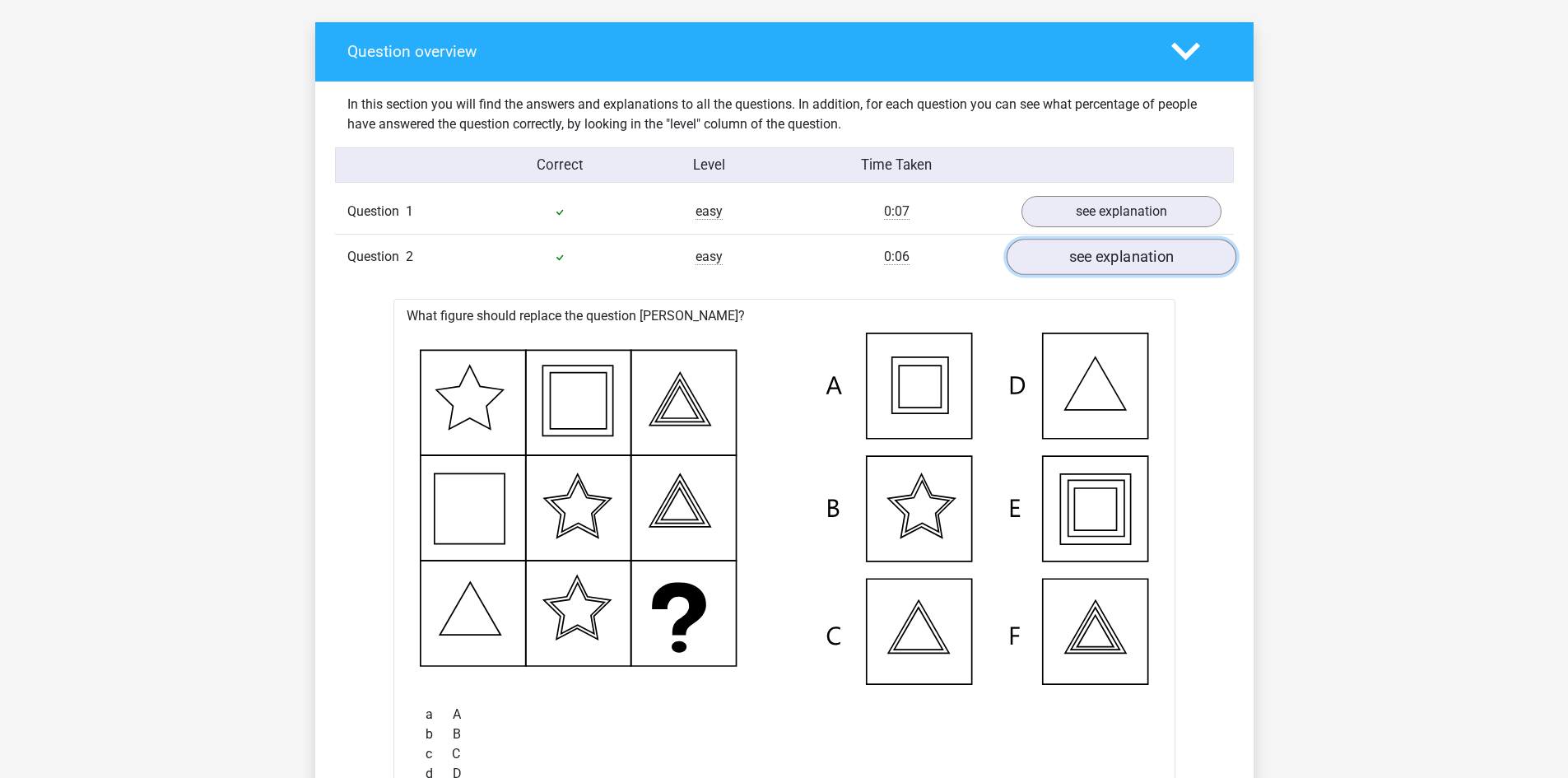
click at [1085, 264] on link "see explanation" at bounding box center [1120, 256] width 230 height 36
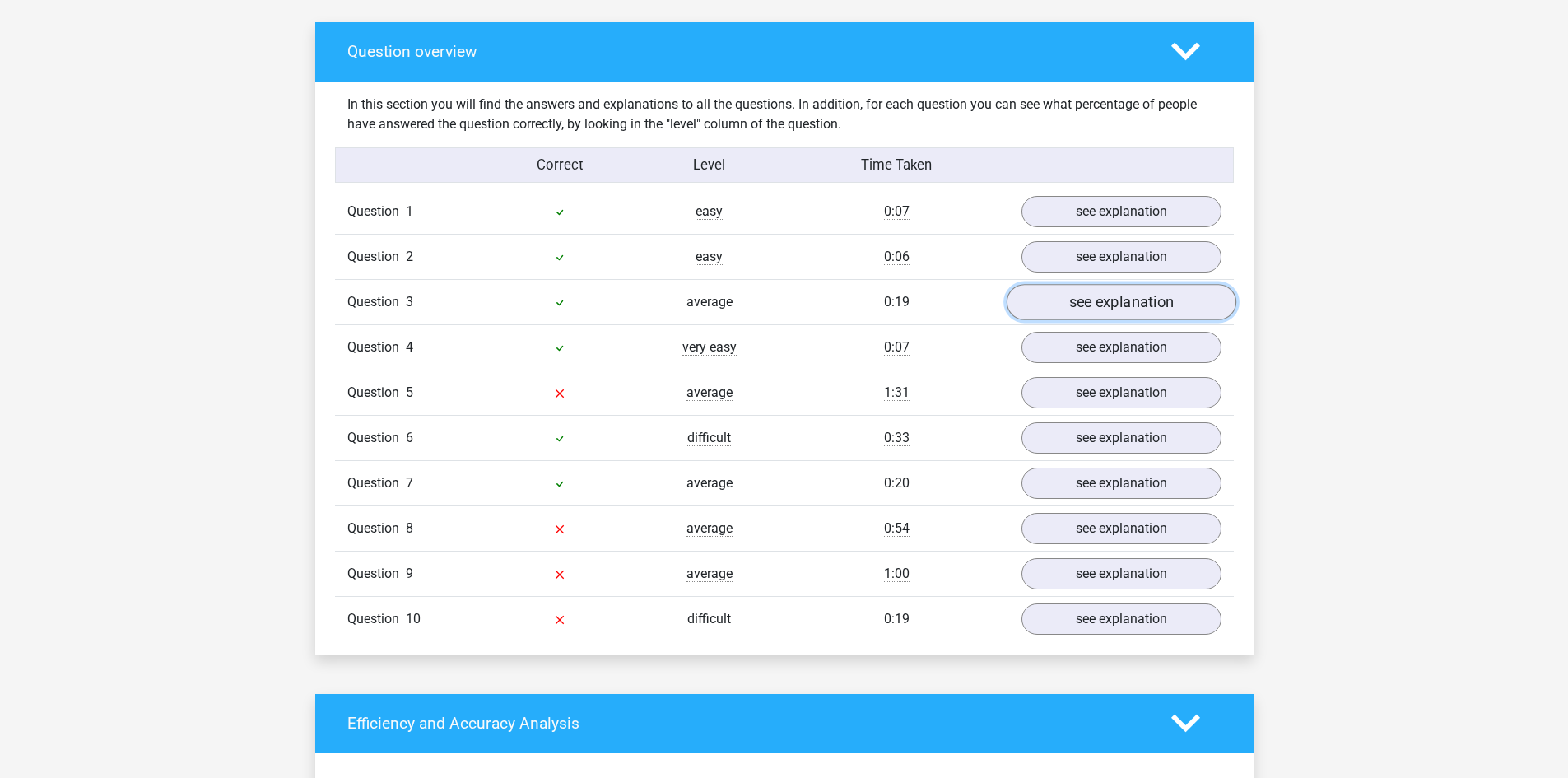
click at [1091, 309] on link "see explanation" at bounding box center [1120, 302] width 230 height 36
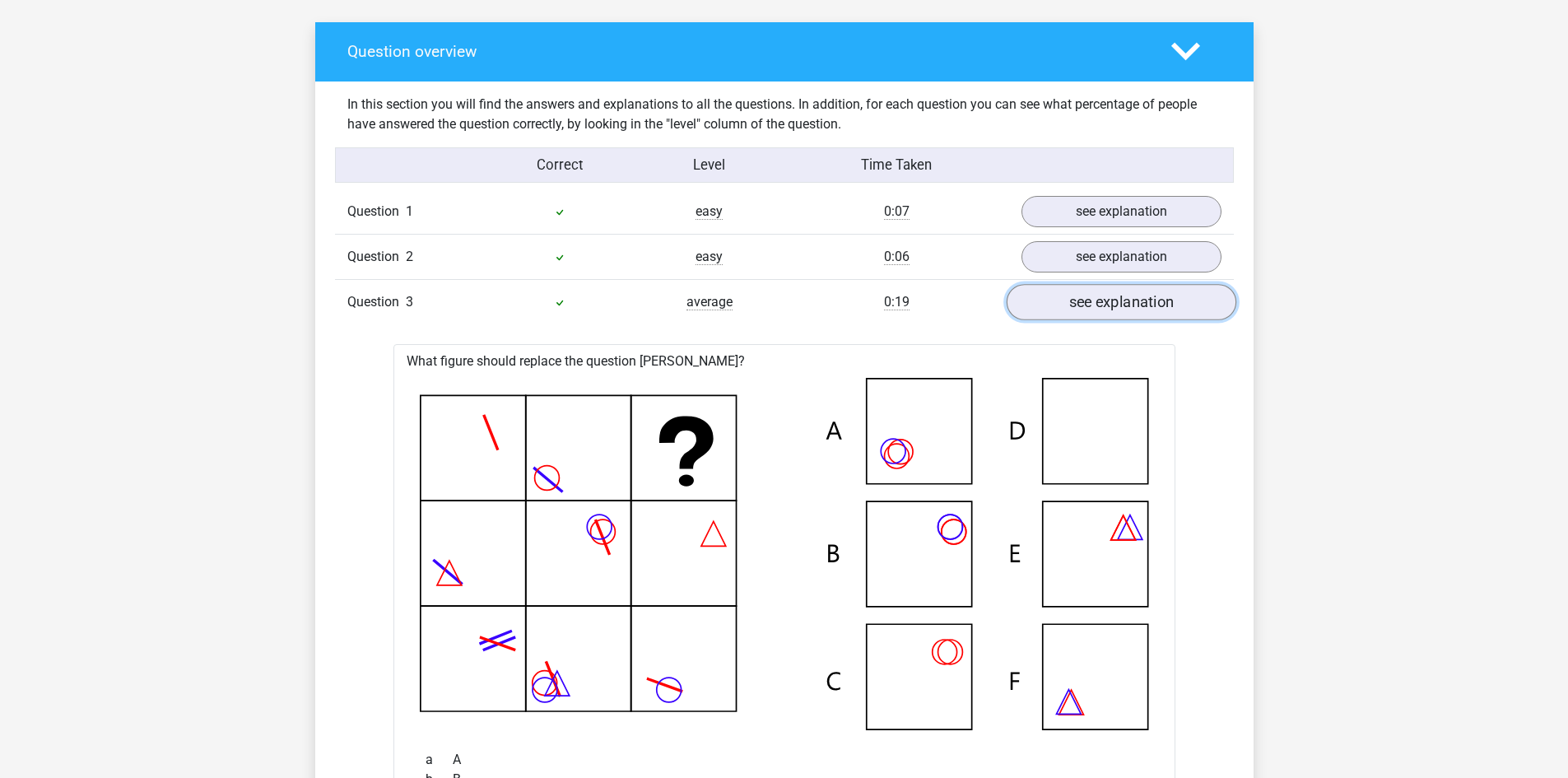
click at [1085, 301] on link "see explanation" at bounding box center [1120, 302] width 230 height 36
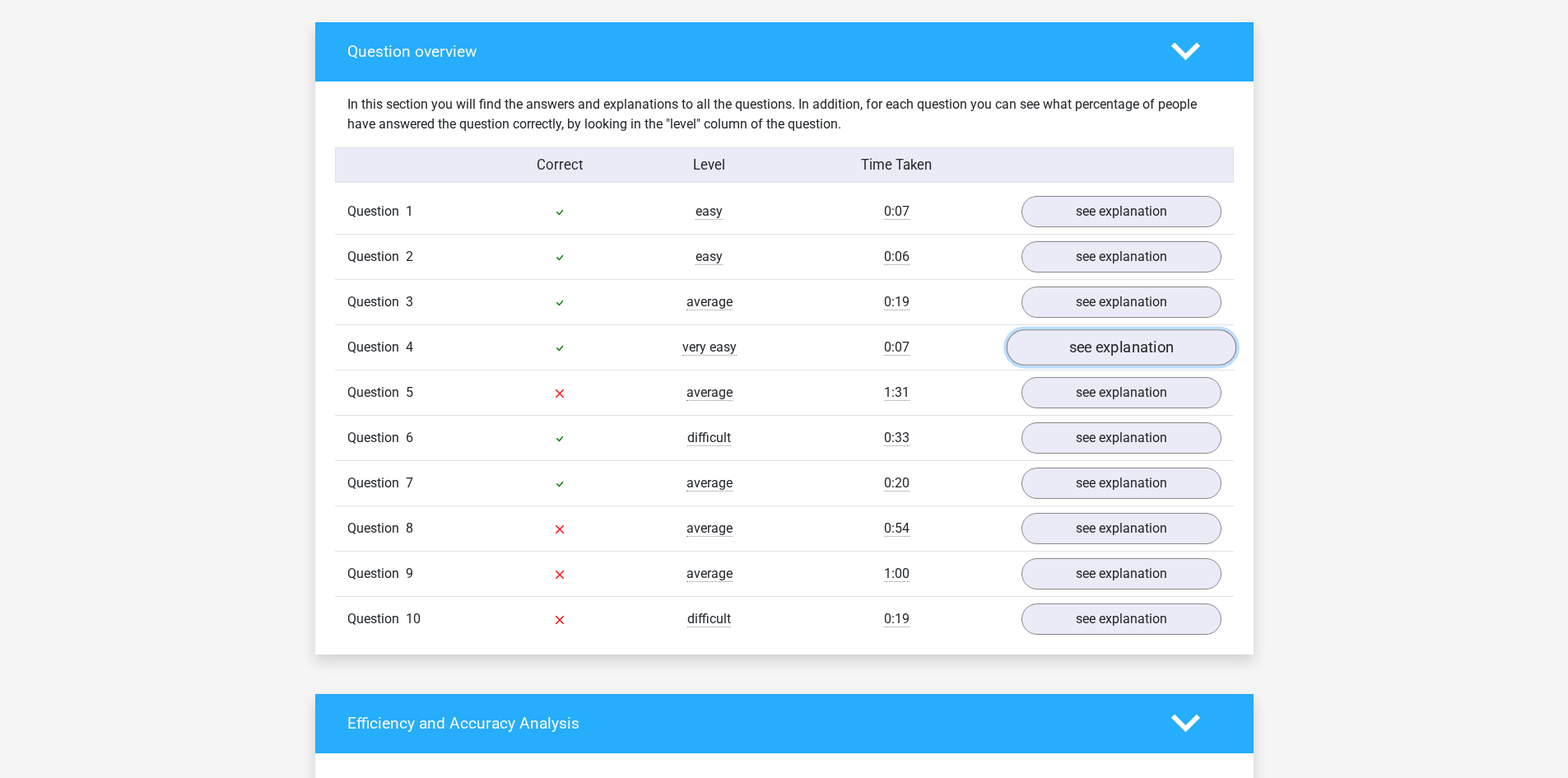
click at [1091, 345] on link "see explanation" at bounding box center [1120, 347] width 230 height 36
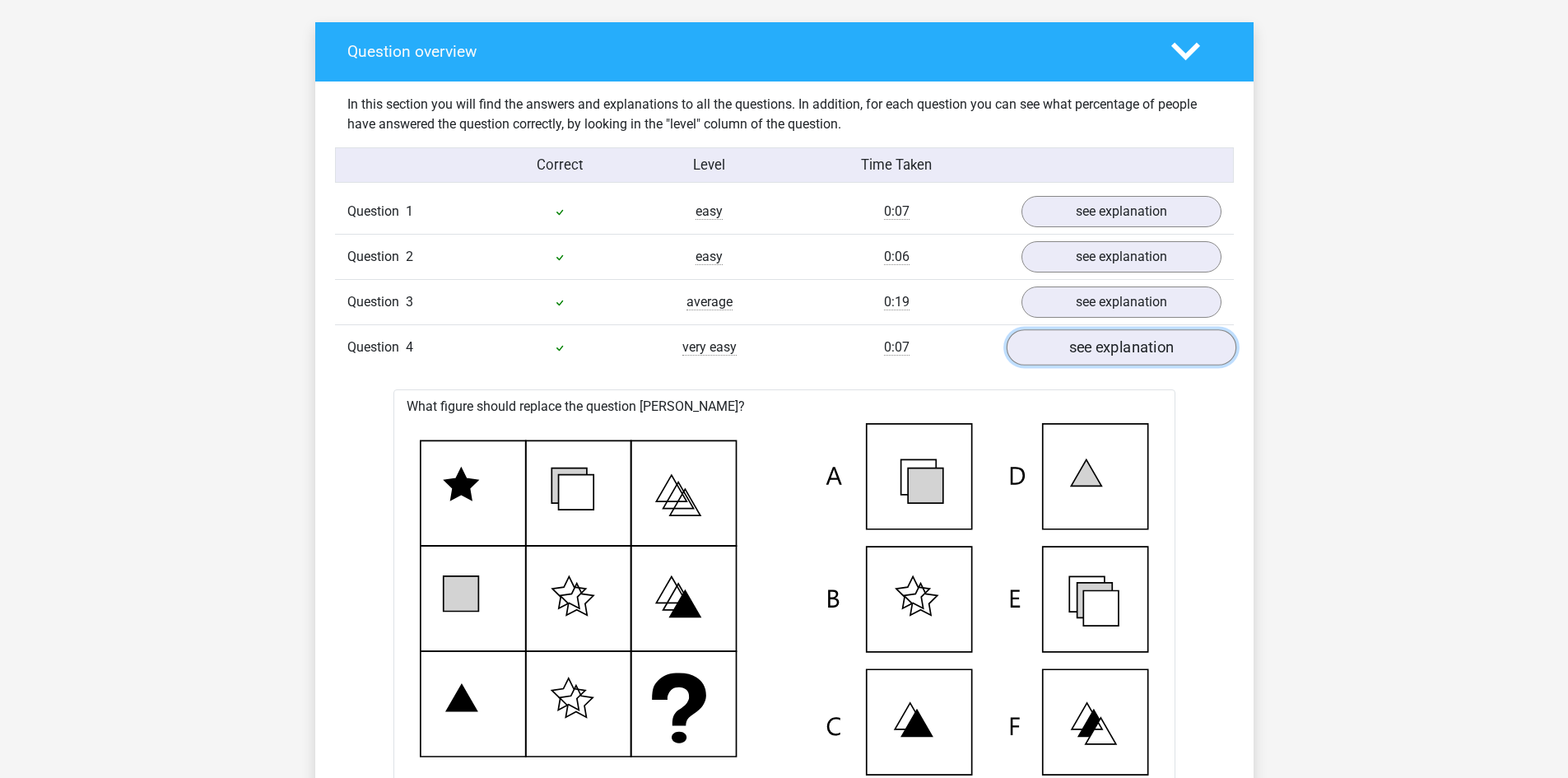
click at [1091, 346] on link "see explanation" at bounding box center [1120, 347] width 230 height 36
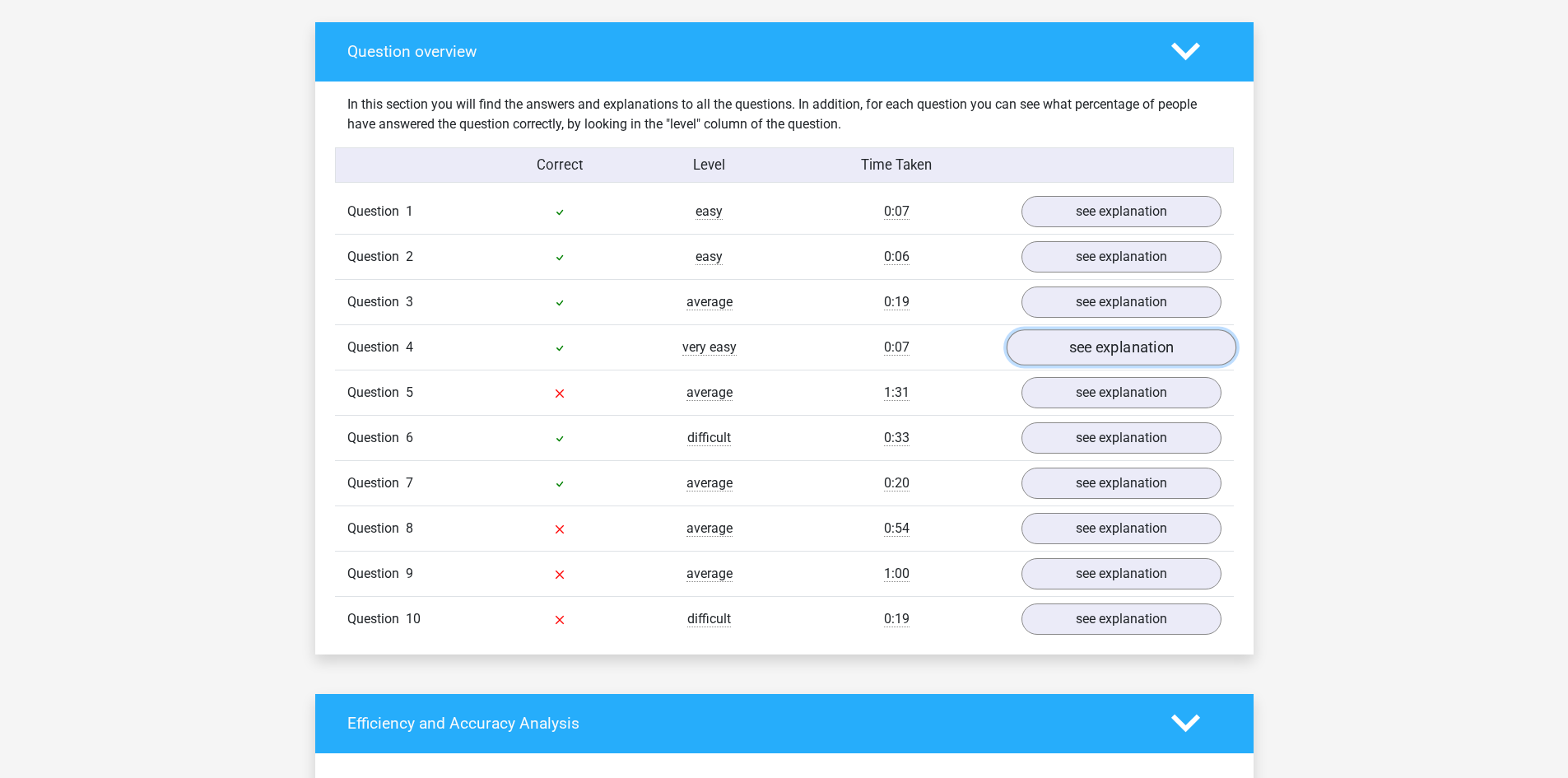
scroll to position [988, 0]
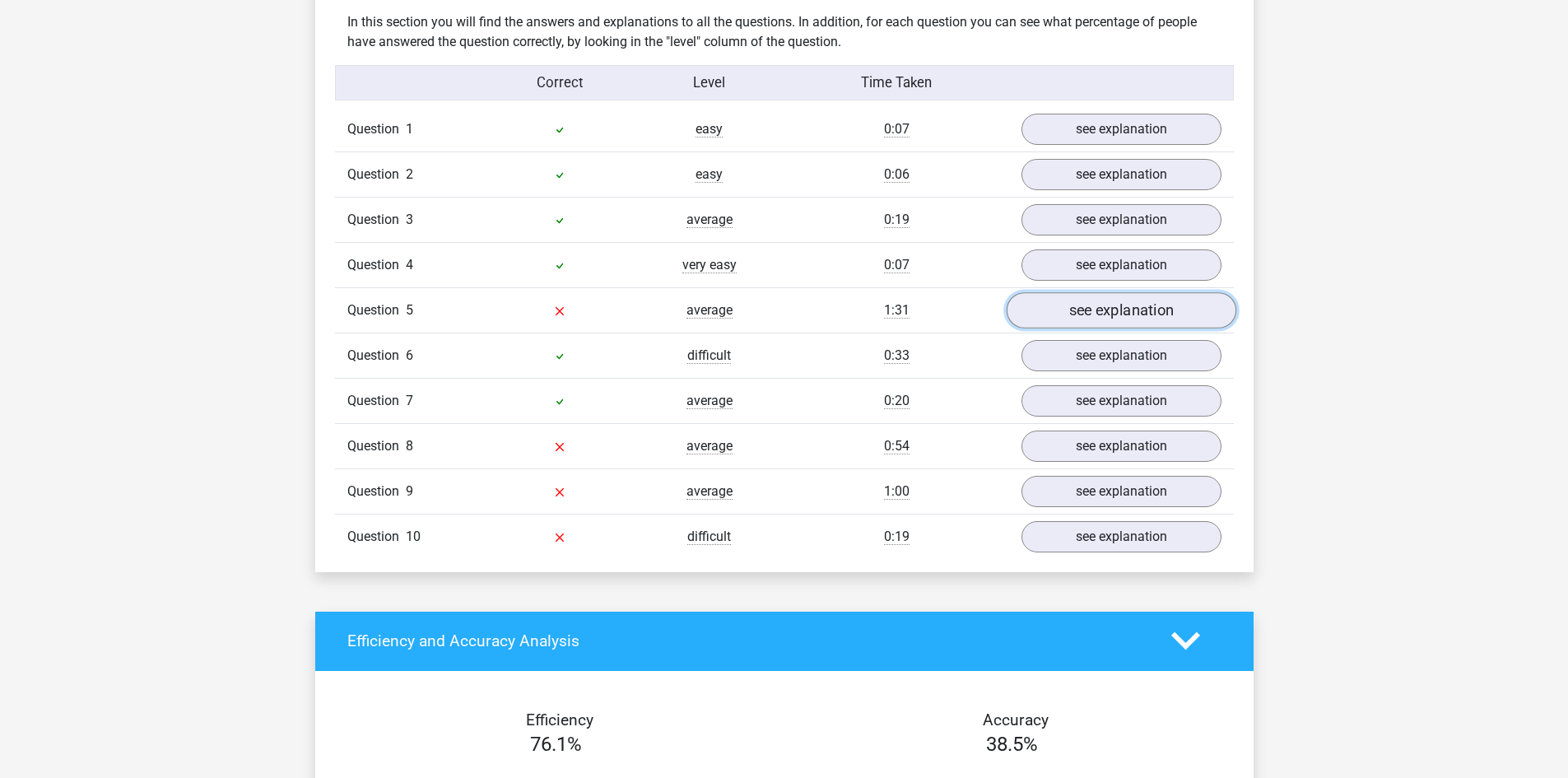
click at [1122, 314] on link "see explanation" at bounding box center [1120, 311] width 230 height 36
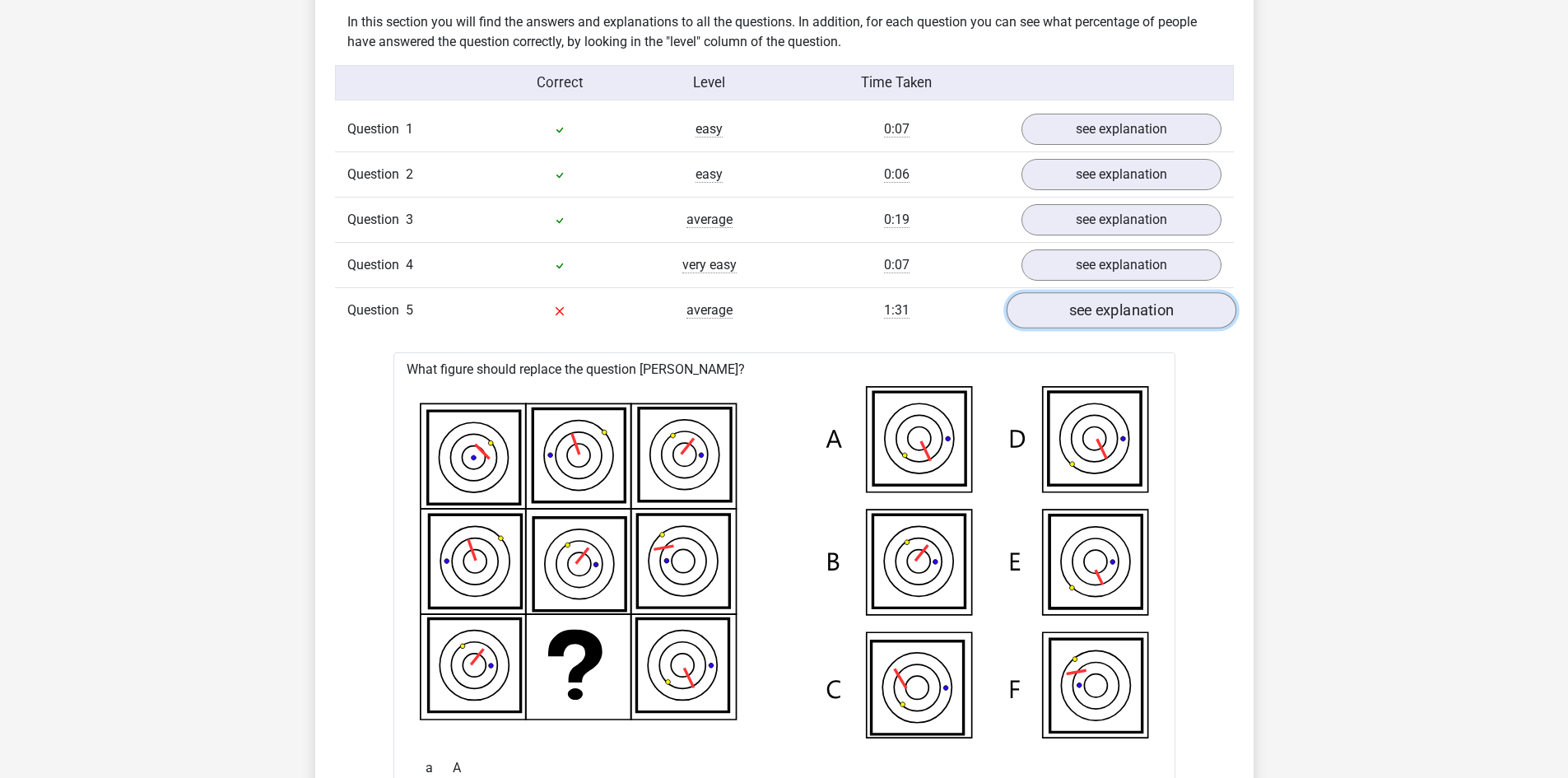
click at [1126, 306] on link "see explanation" at bounding box center [1120, 311] width 230 height 36
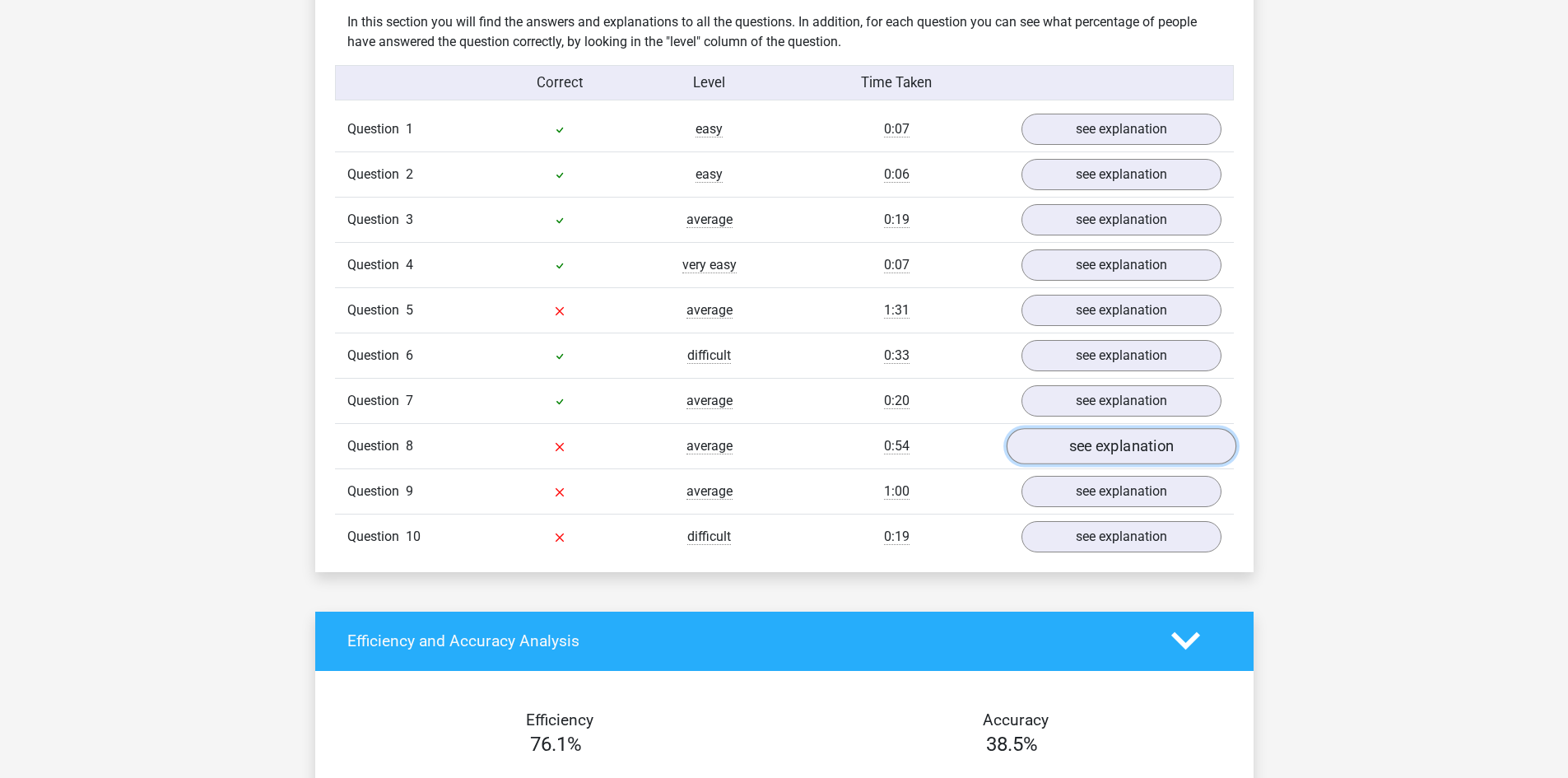
click at [1136, 447] on link "see explanation" at bounding box center [1120, 446] width 230 height 36
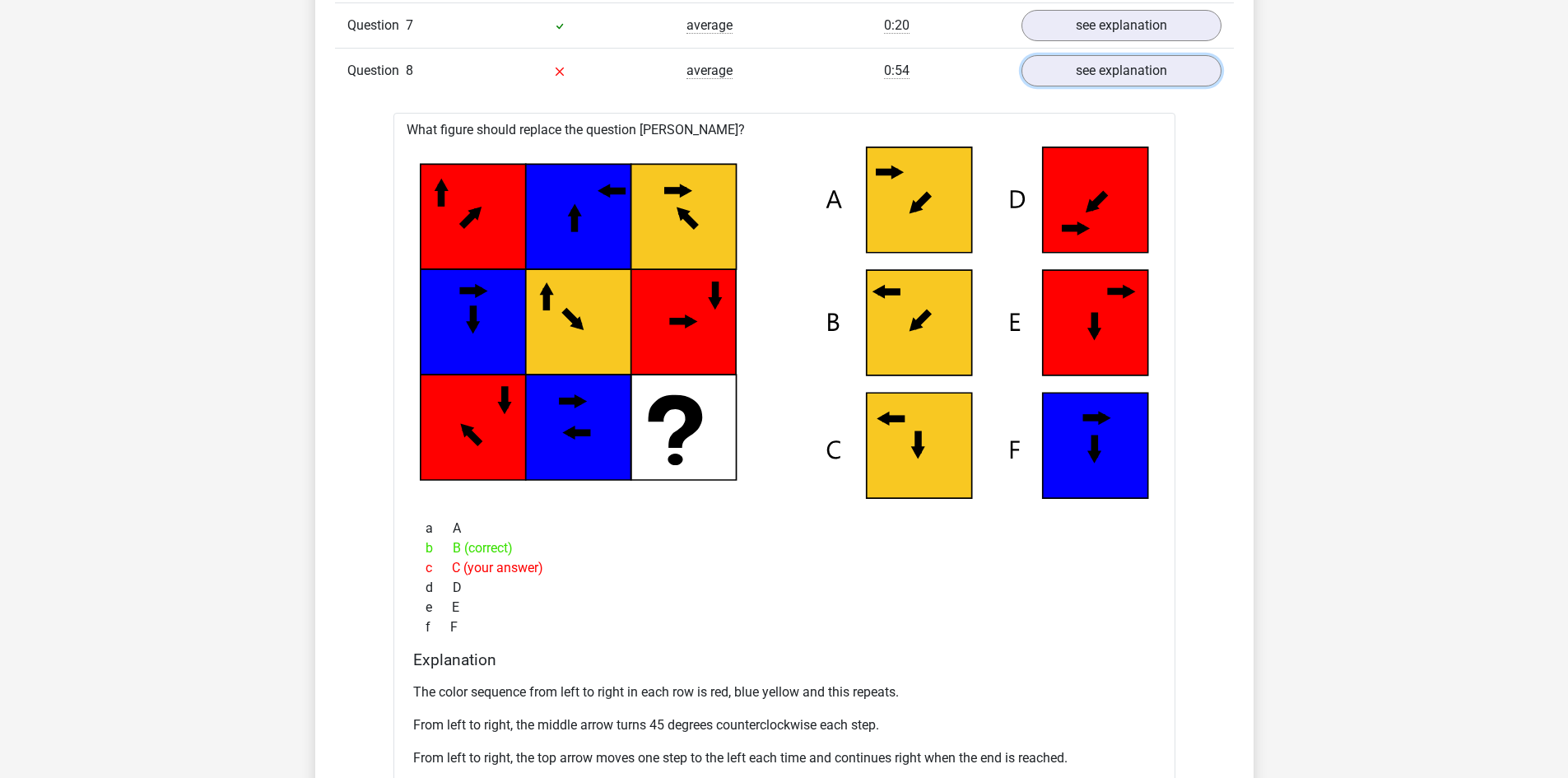
scroll to position [1318, 0]
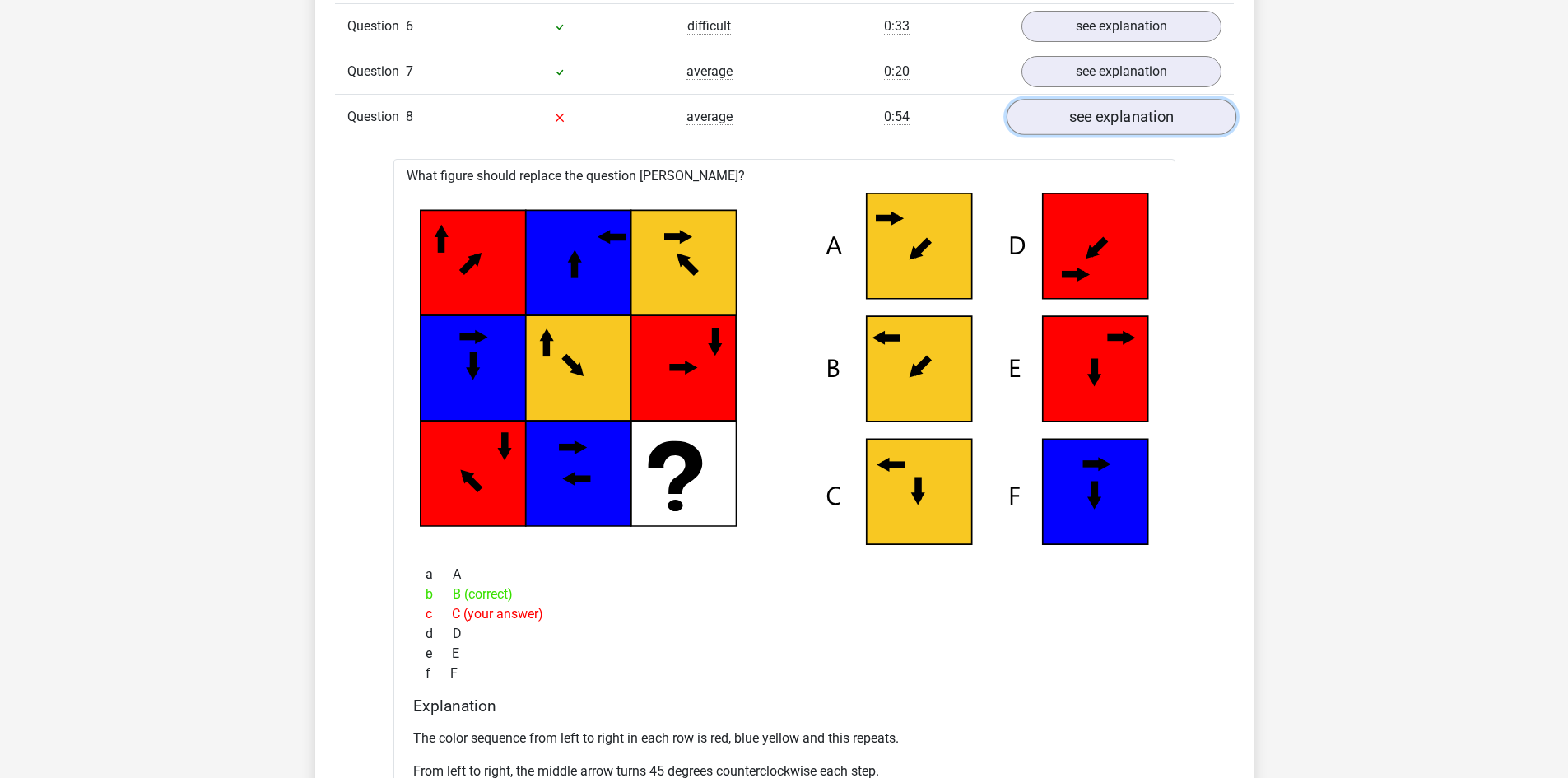
click at [1120, 125] on link "see explanation" at bounding box center [1120, 116] width 230 height 36
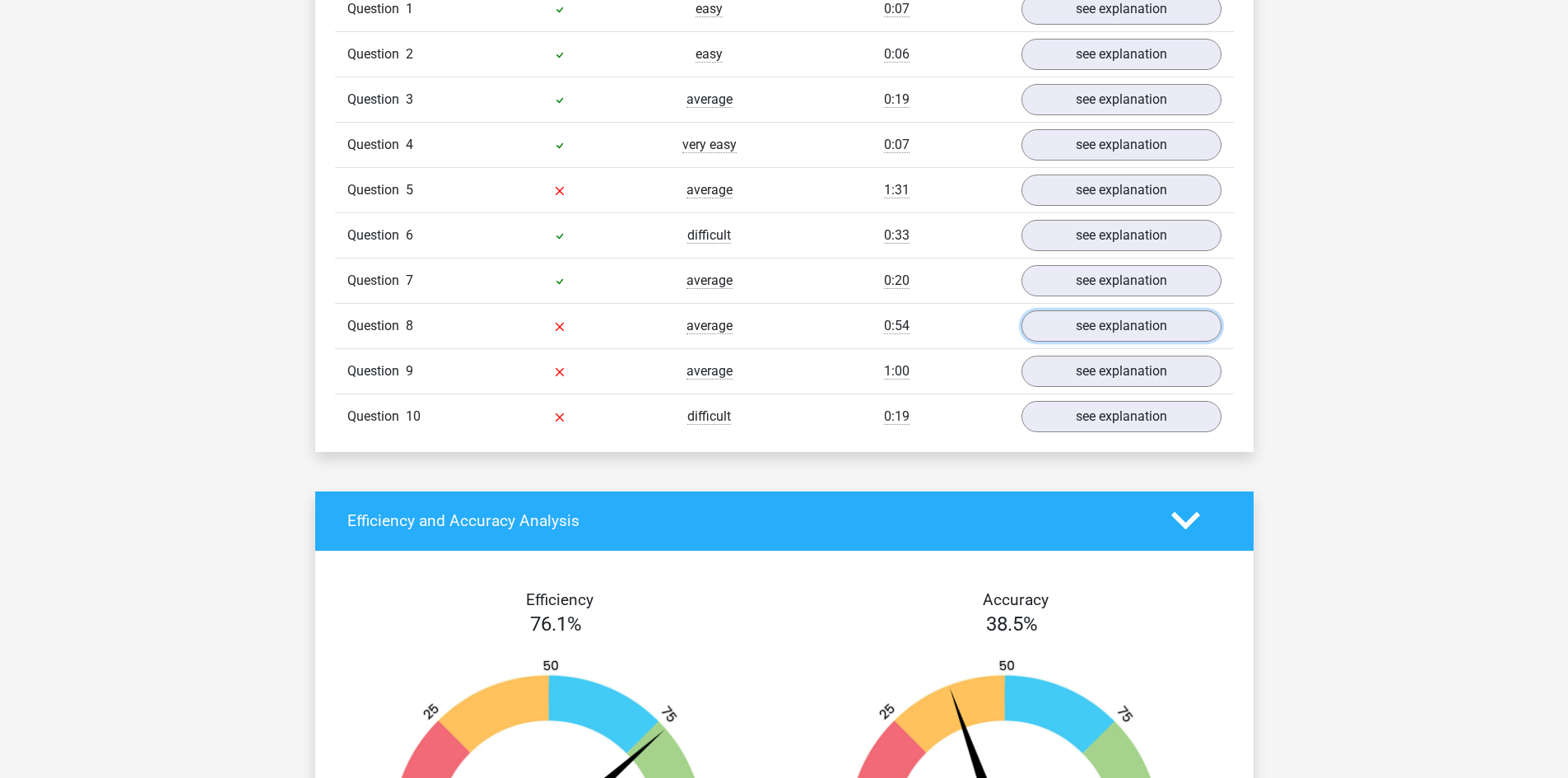
scroll to position [1071, 0]
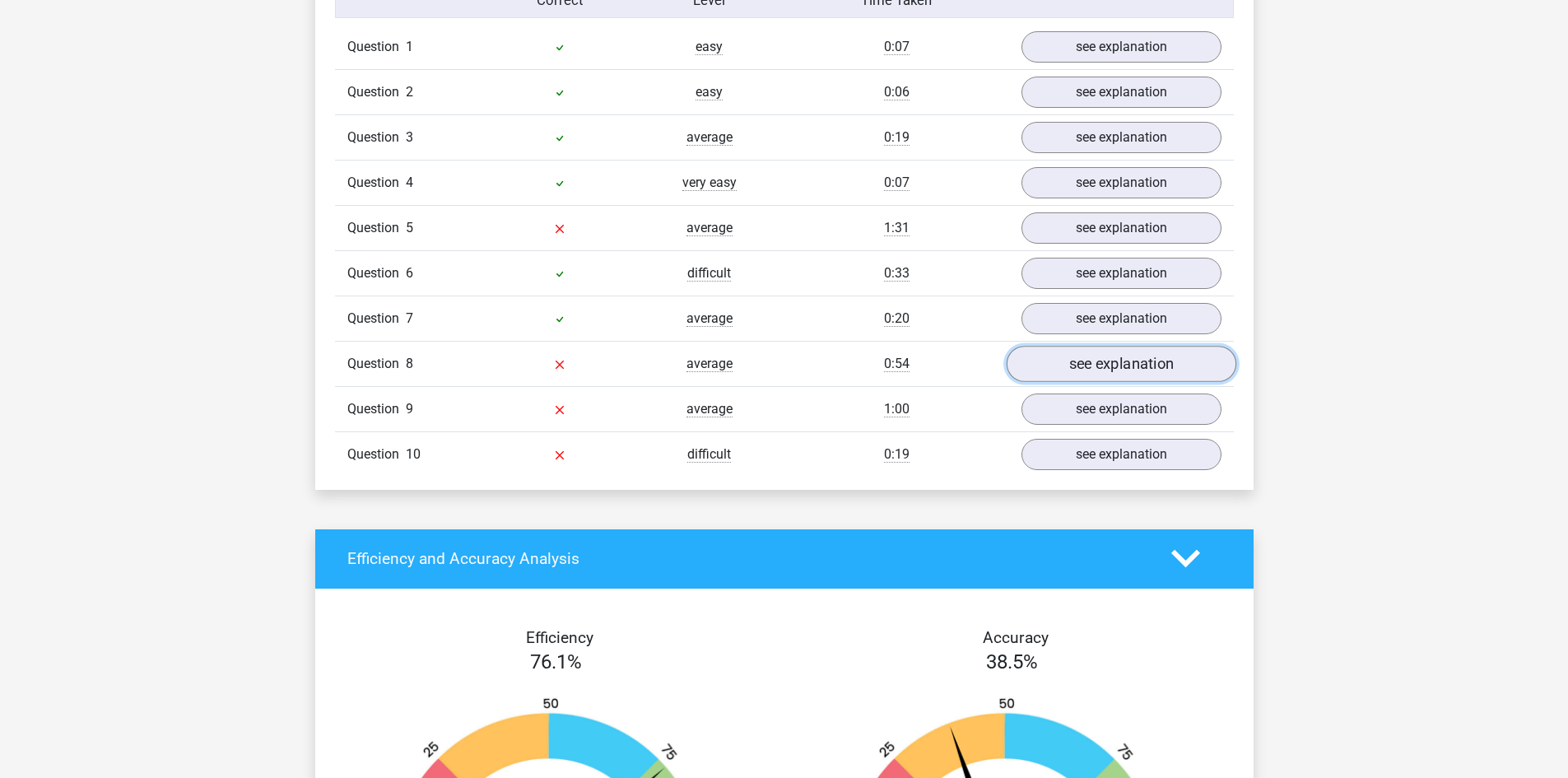
click at [1100, 369] on link "see explanation" at bounding box center [1120, 364] width 230 height 36
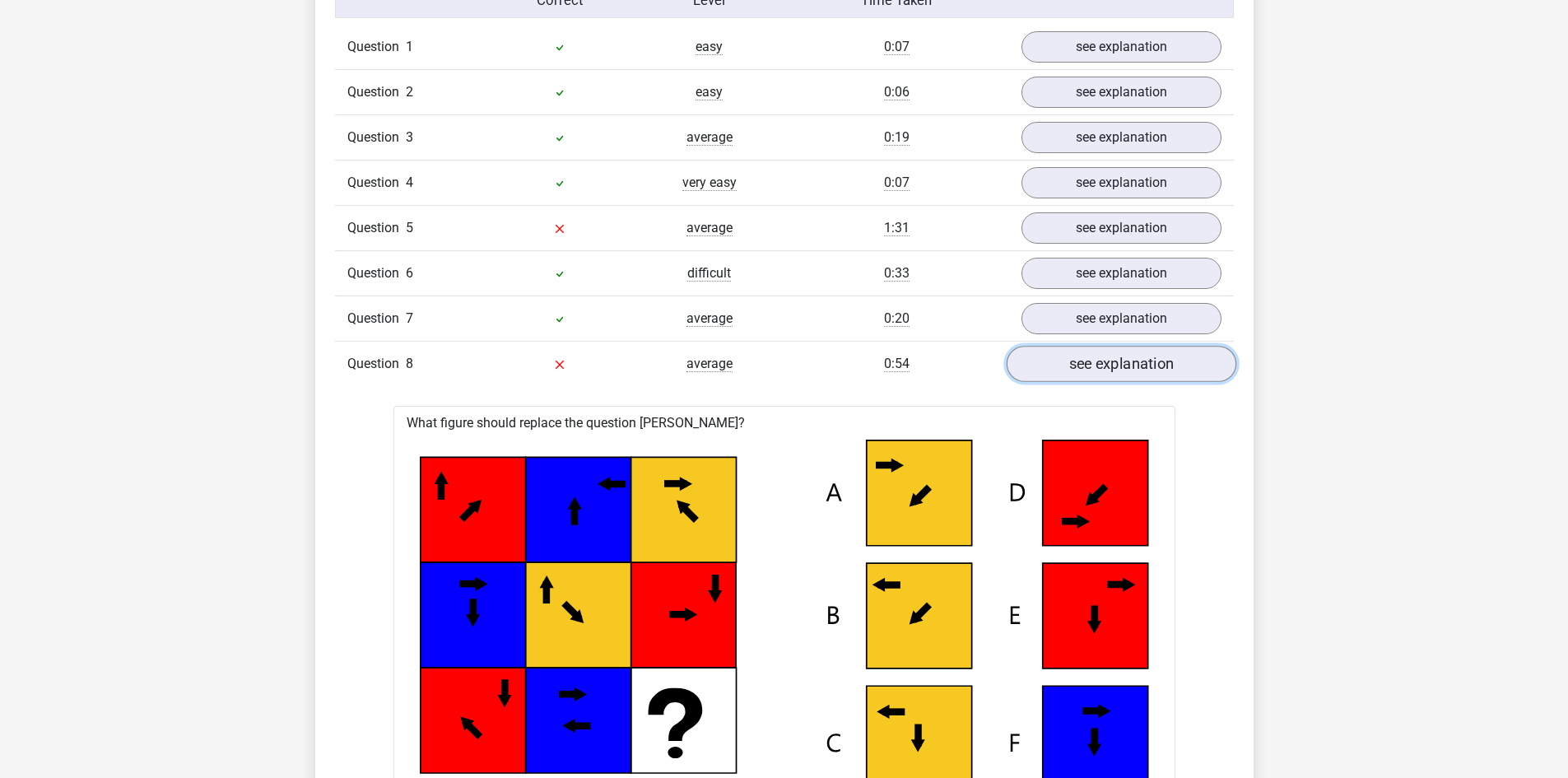
click at [1108, 366] on link "see explanation" at bounding box center [1120, 364] width 230 height 36
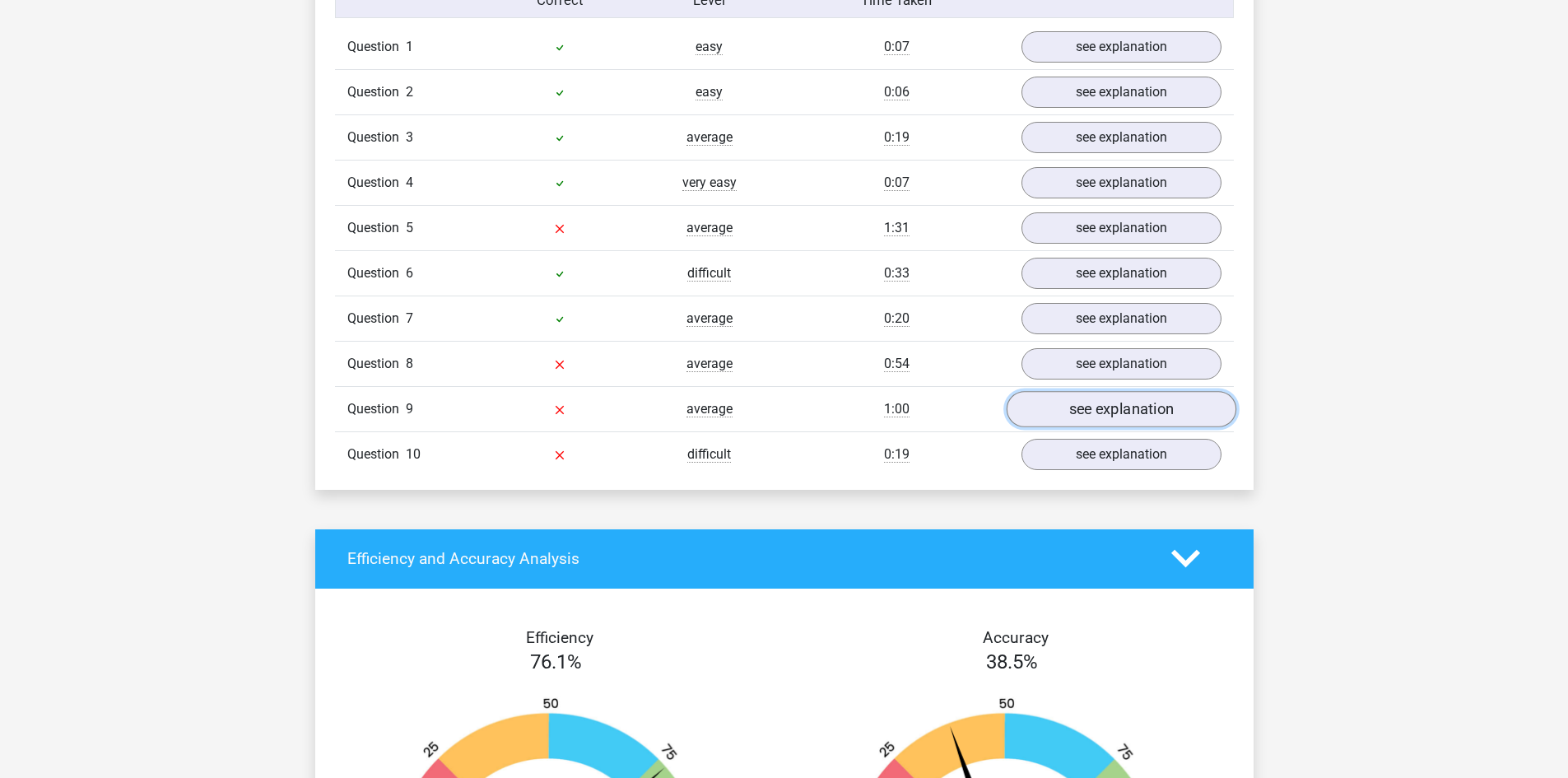
click at [1117, 412] on link "see explanation" at bounding box center [1120, 409] width 230 height 36
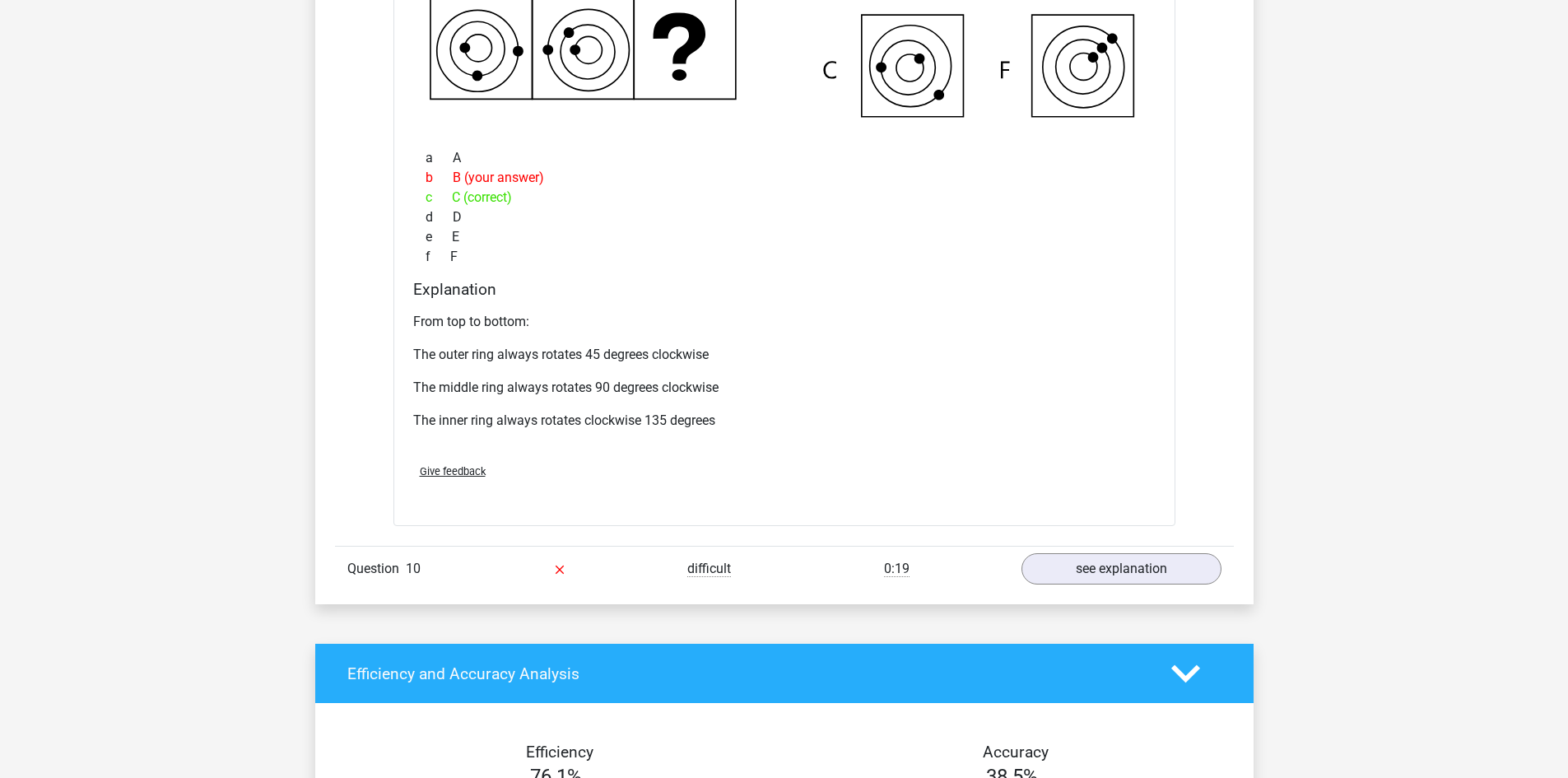
scroll to position [1811, 0]
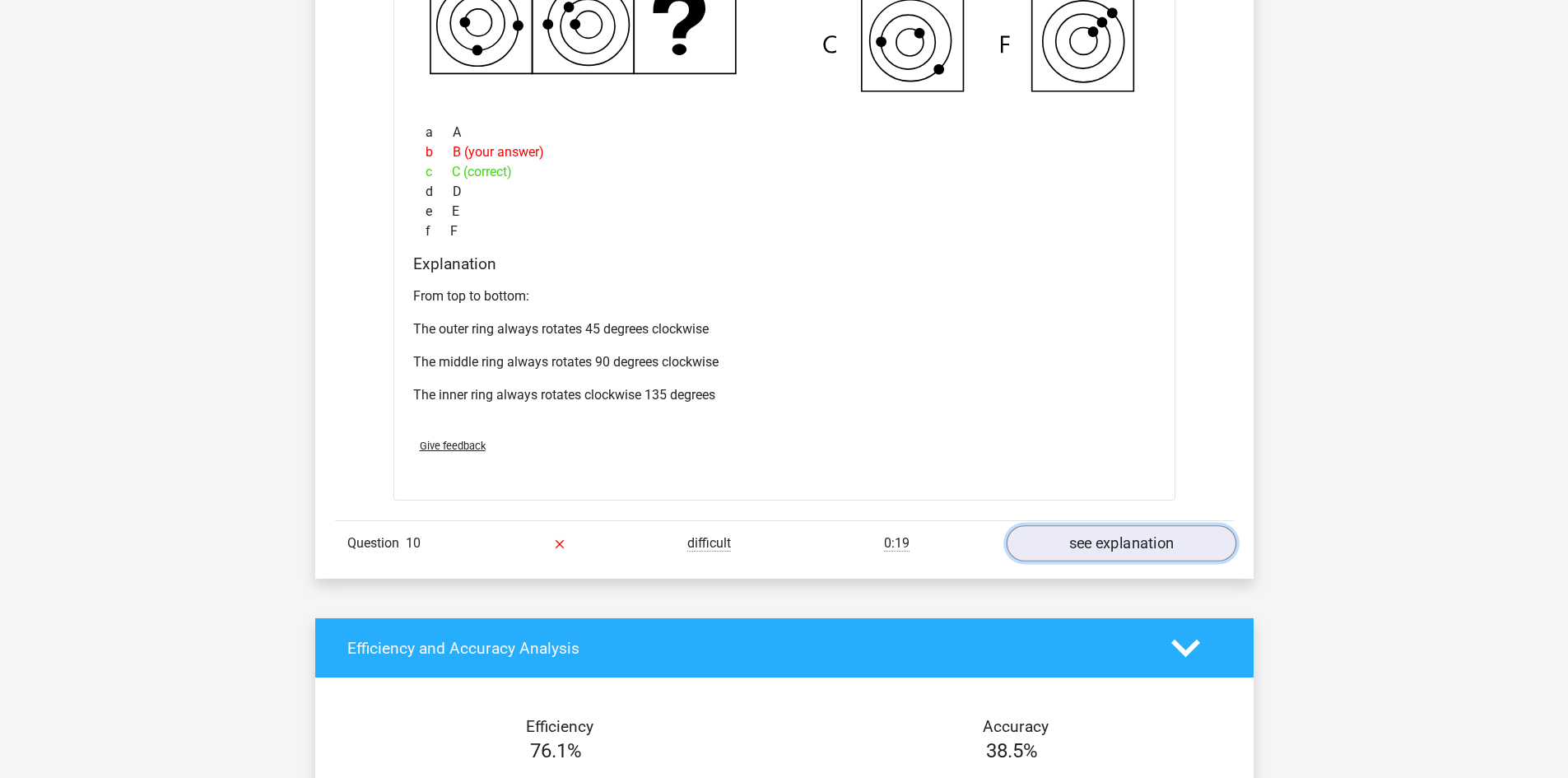
click at [1124, 540] on link "see explanation" at bounding box center [1120, 544] width 230 height 36
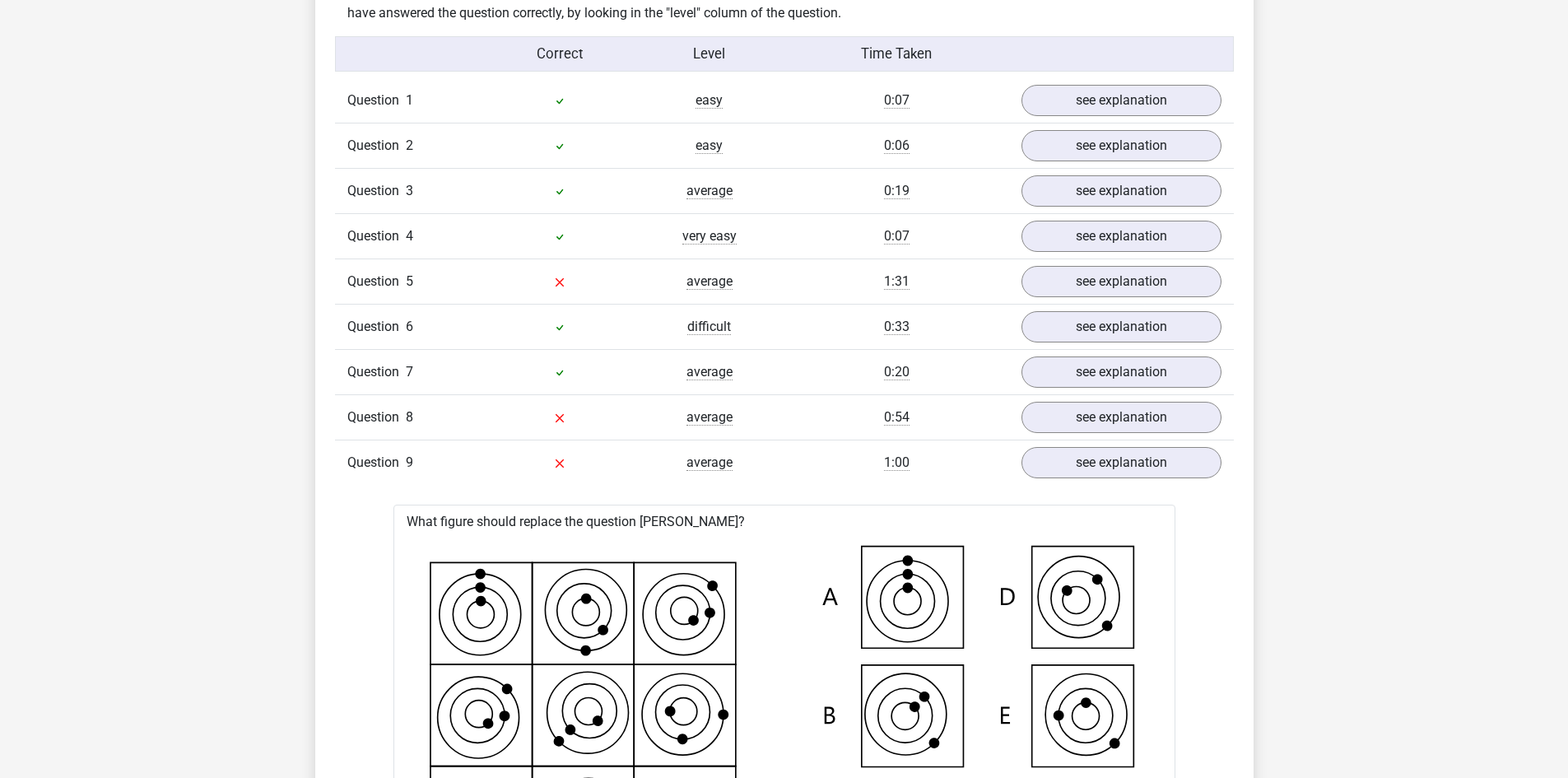
scroll to position [988, 0]
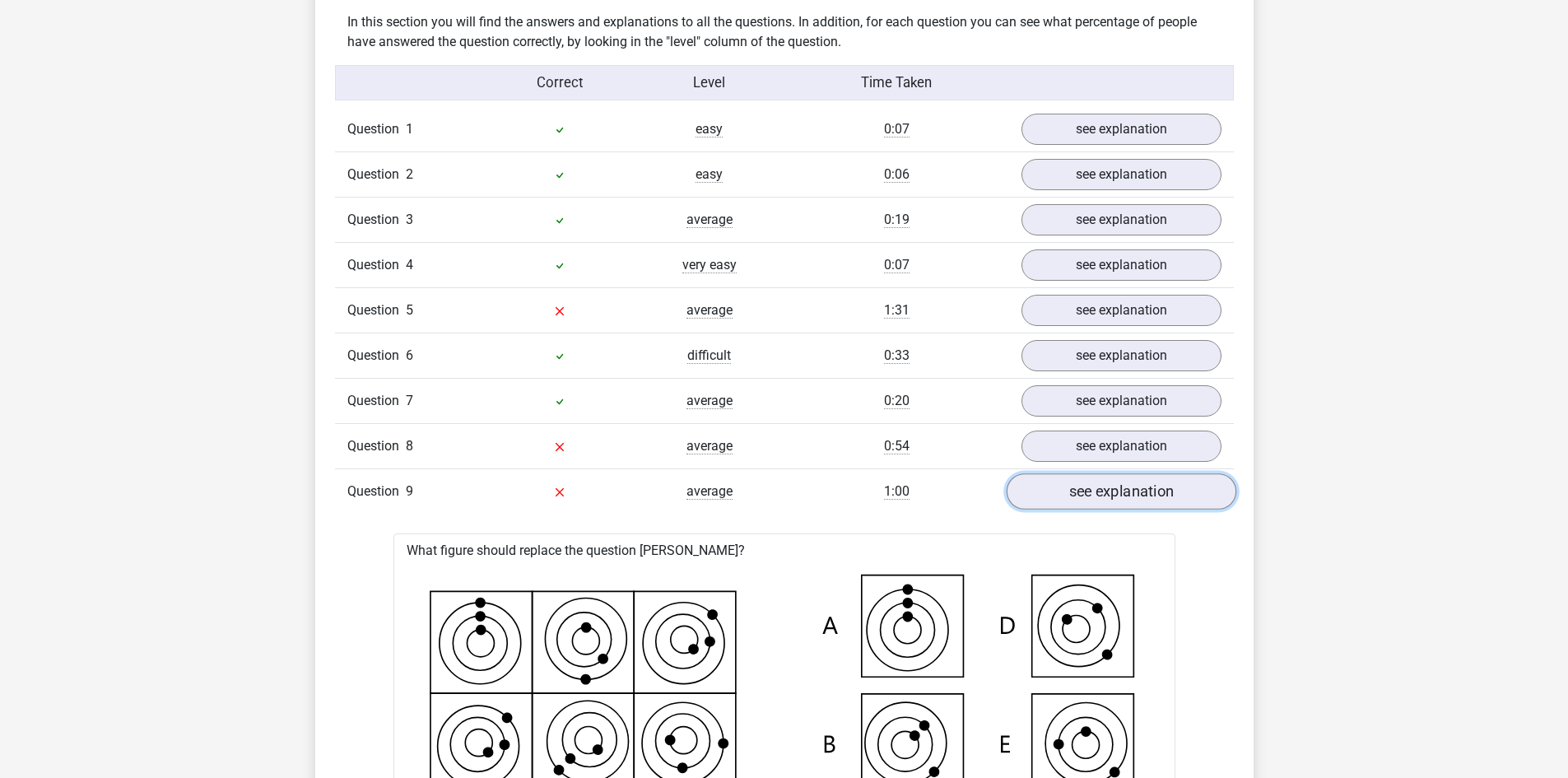
click at [1119, 490] on link "see explanation" at bounding box center [1120, 491] width 230 height 36
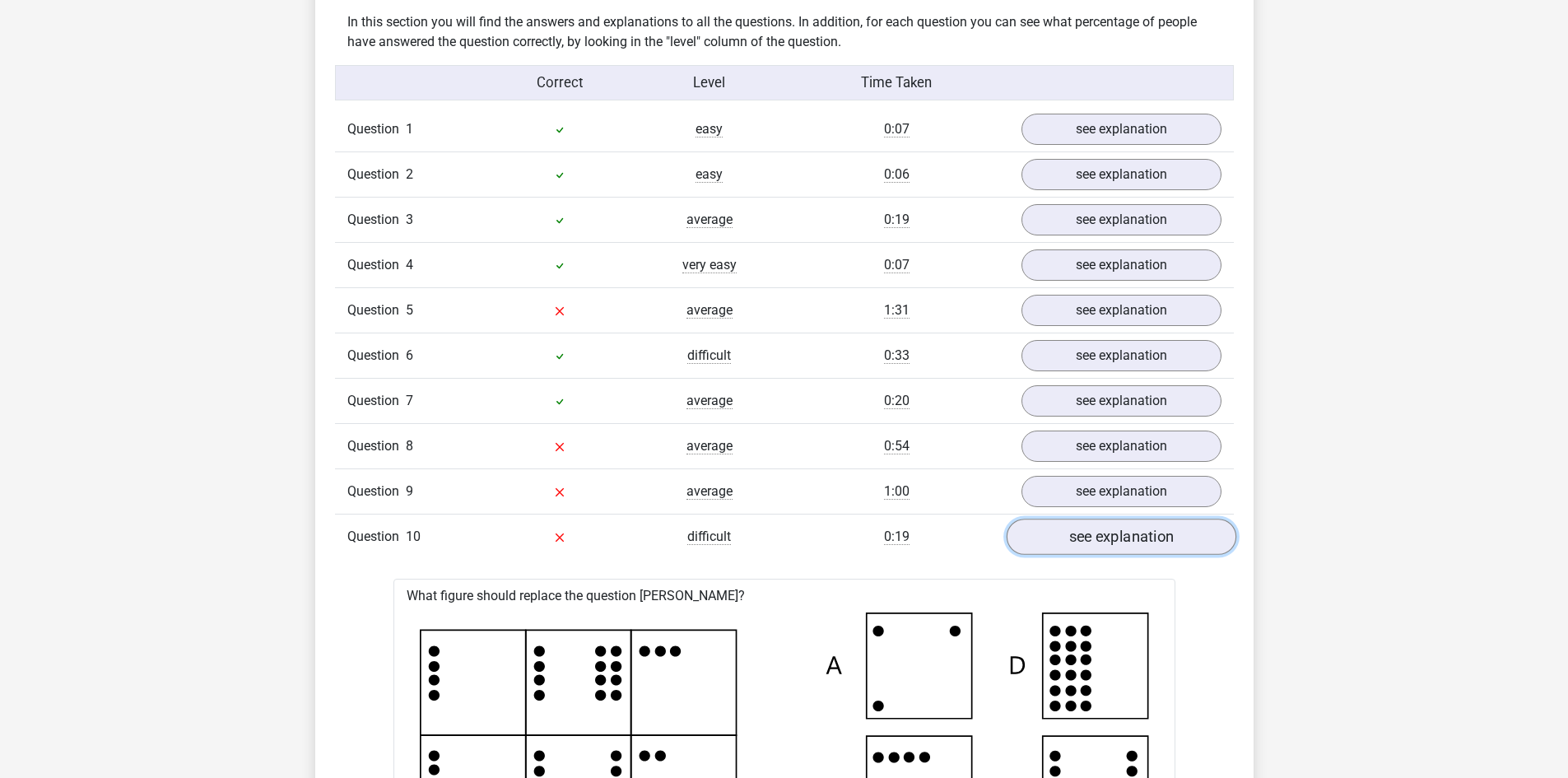
click at [1136, 542] on link "see explanation" at bounding box center [1120, 536] width 230 height 36
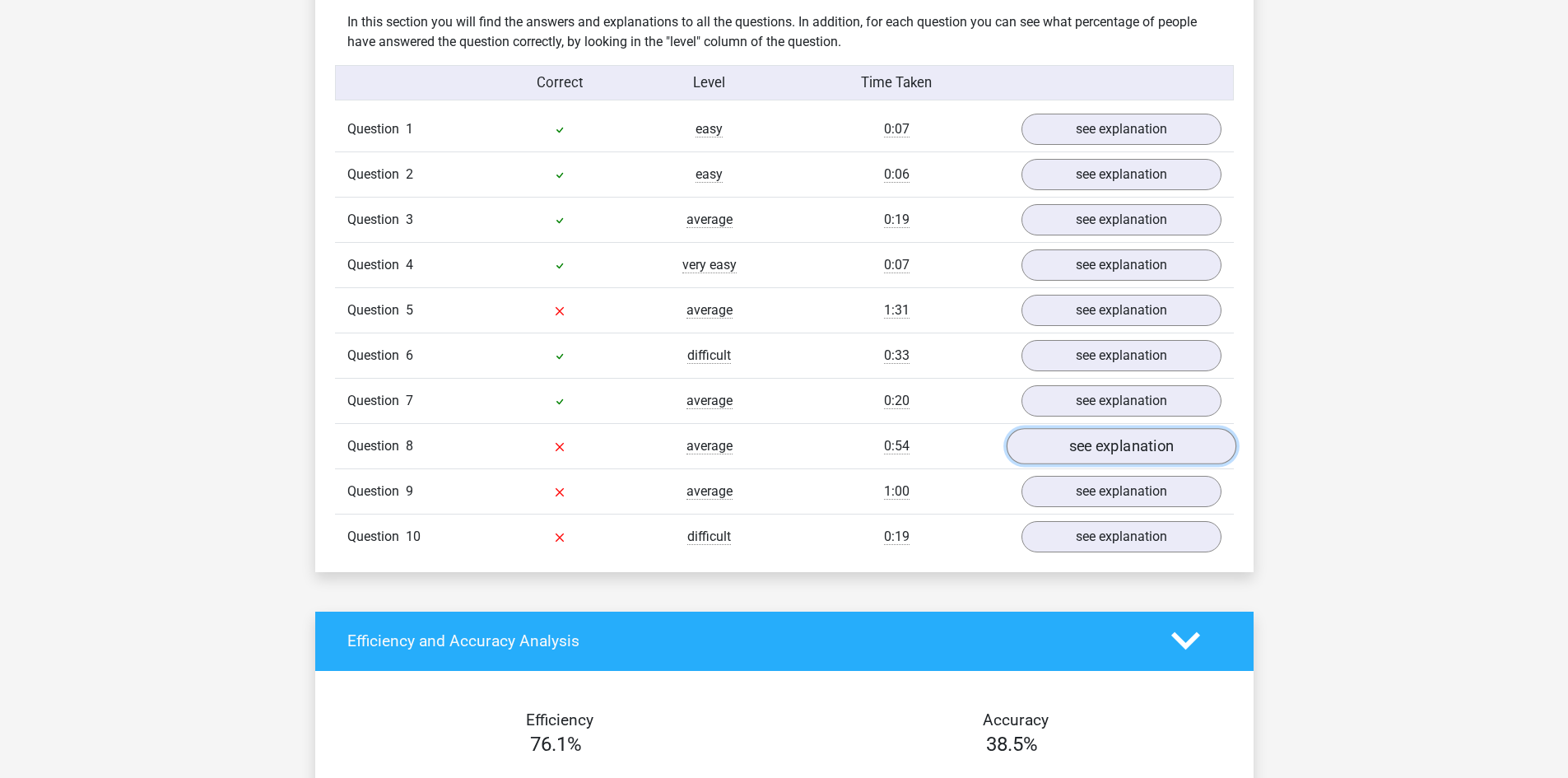
click at [1107, 445] on link "see explanation" at bounding box center [1120, 446] width 230 height 36
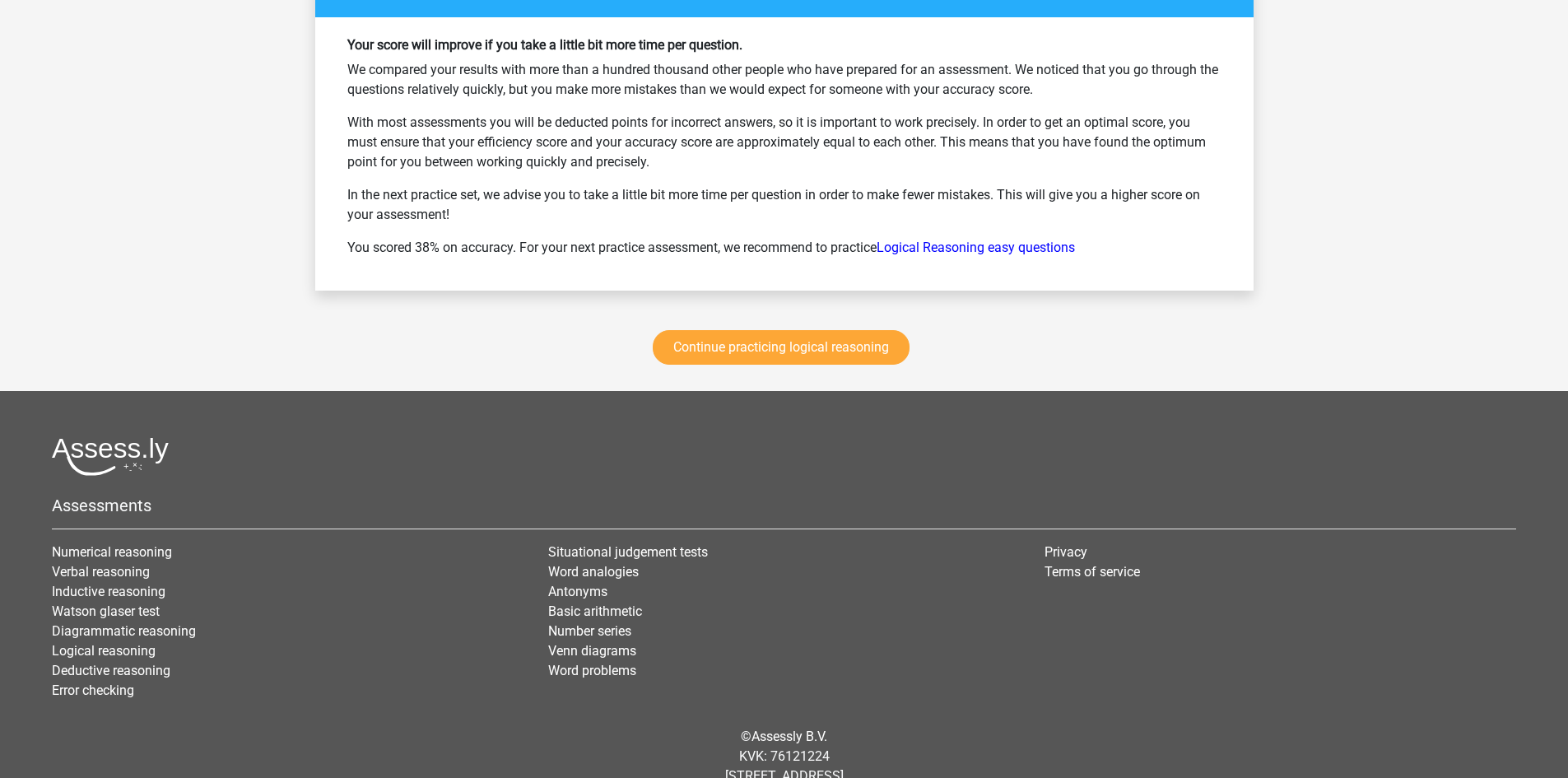
scroll to position [3047, 0]
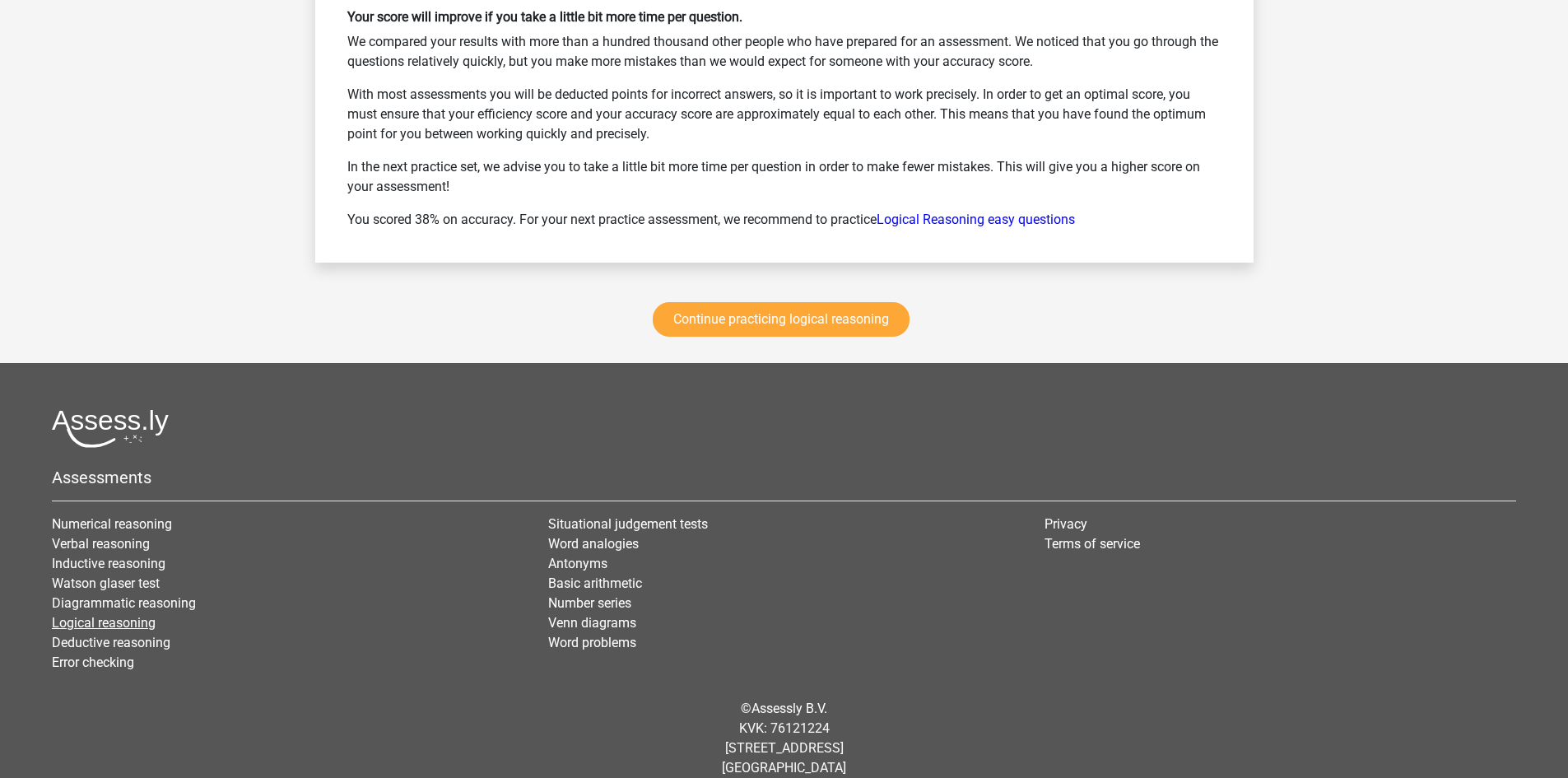
click at [137, 620] on link "Logical reasoning" at bounding box center [103, 623] width 103 height 15
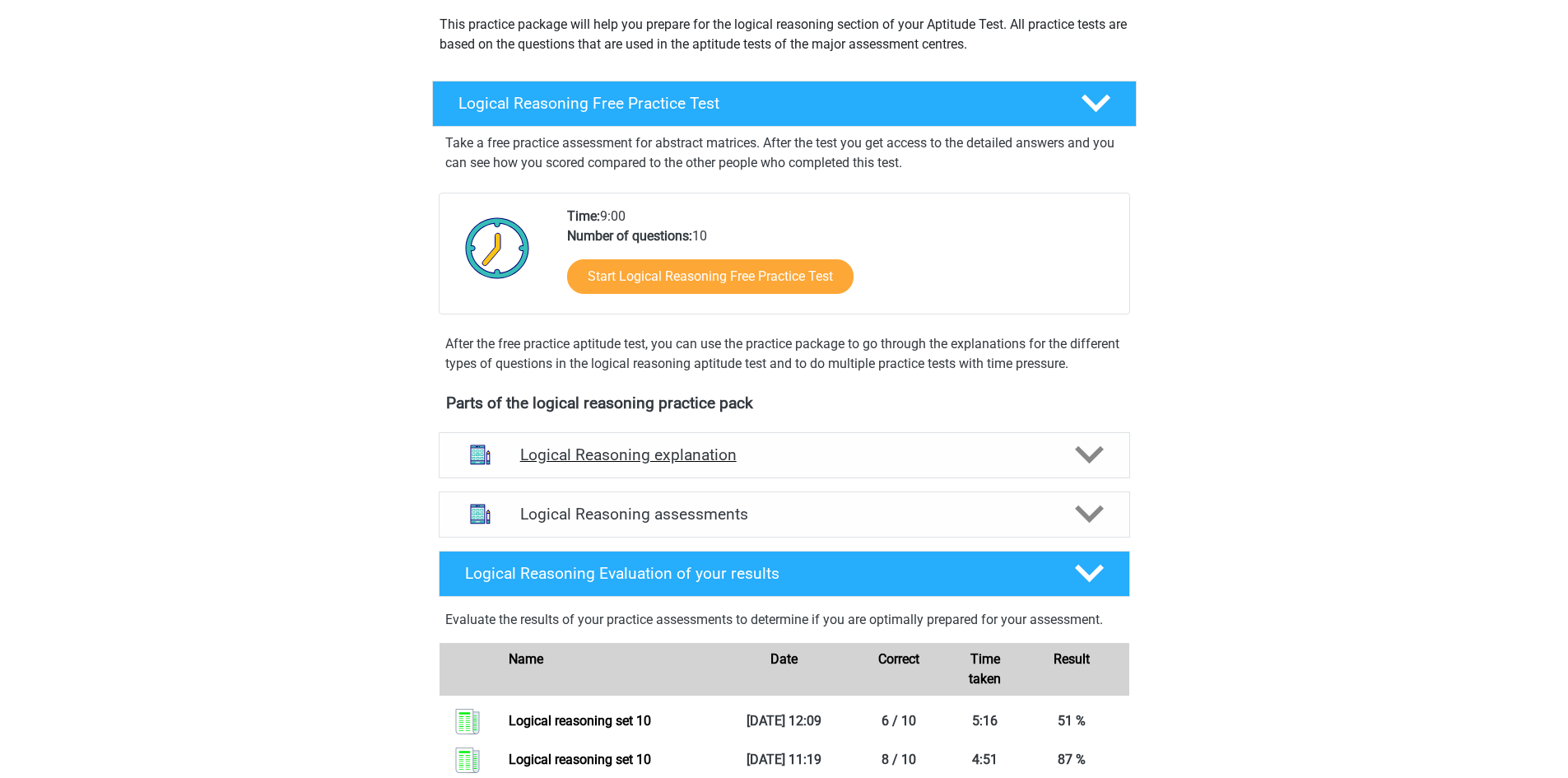
scroll to position [165, 0]
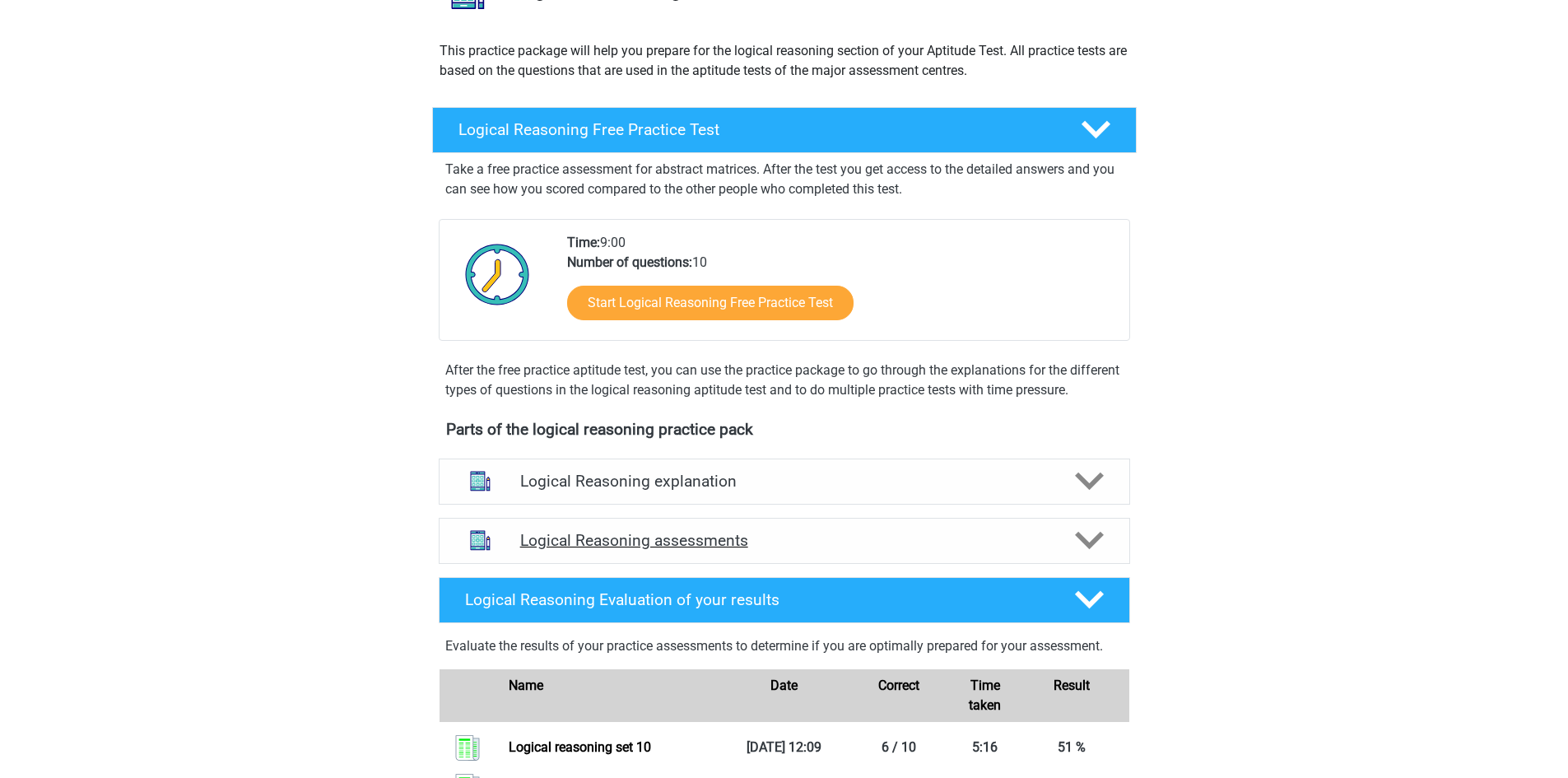
click at [1086, 555] on icon at bounding box center [1089, 540] width 29 height 29
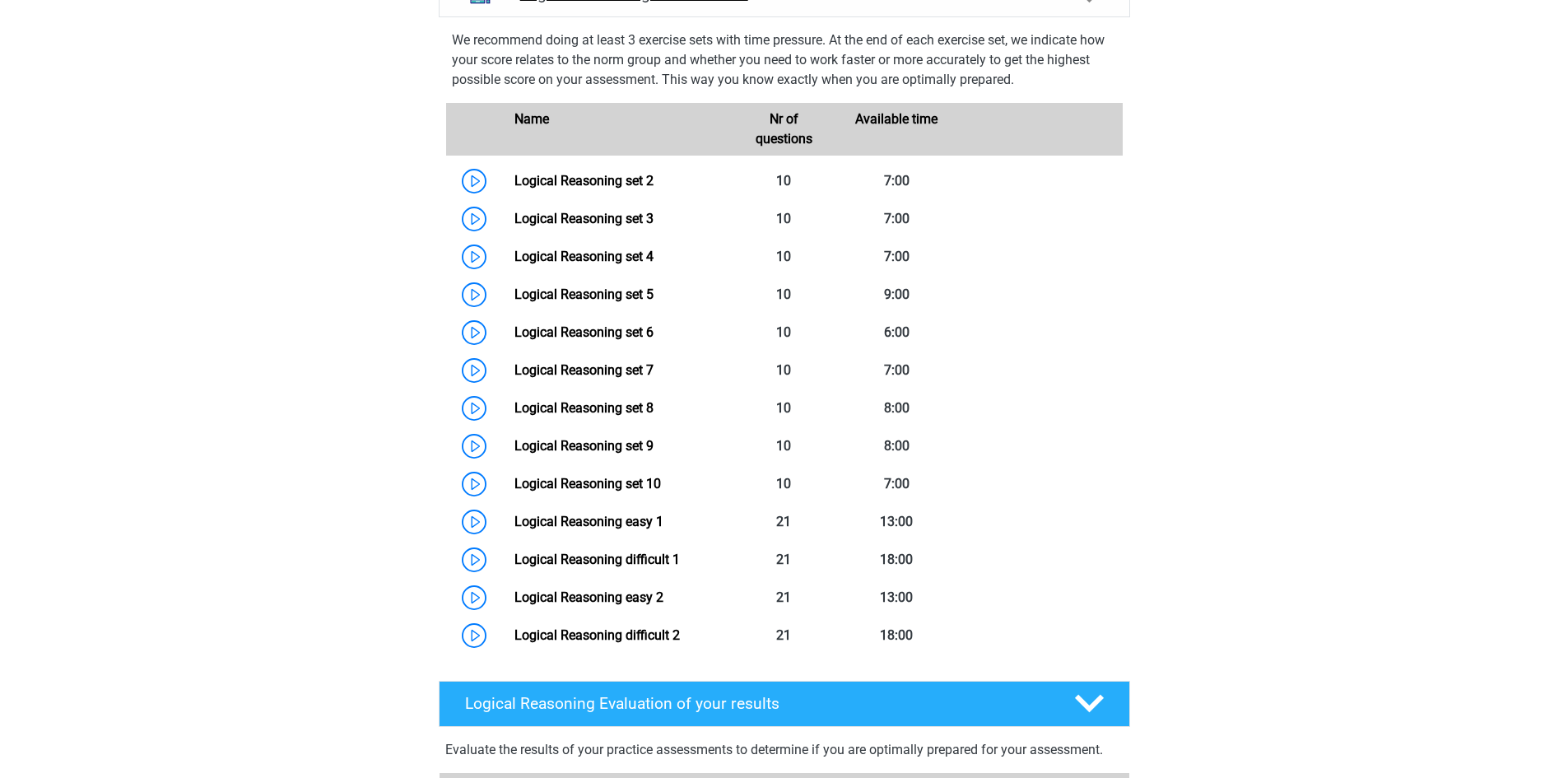
scroll to position [741, 0]
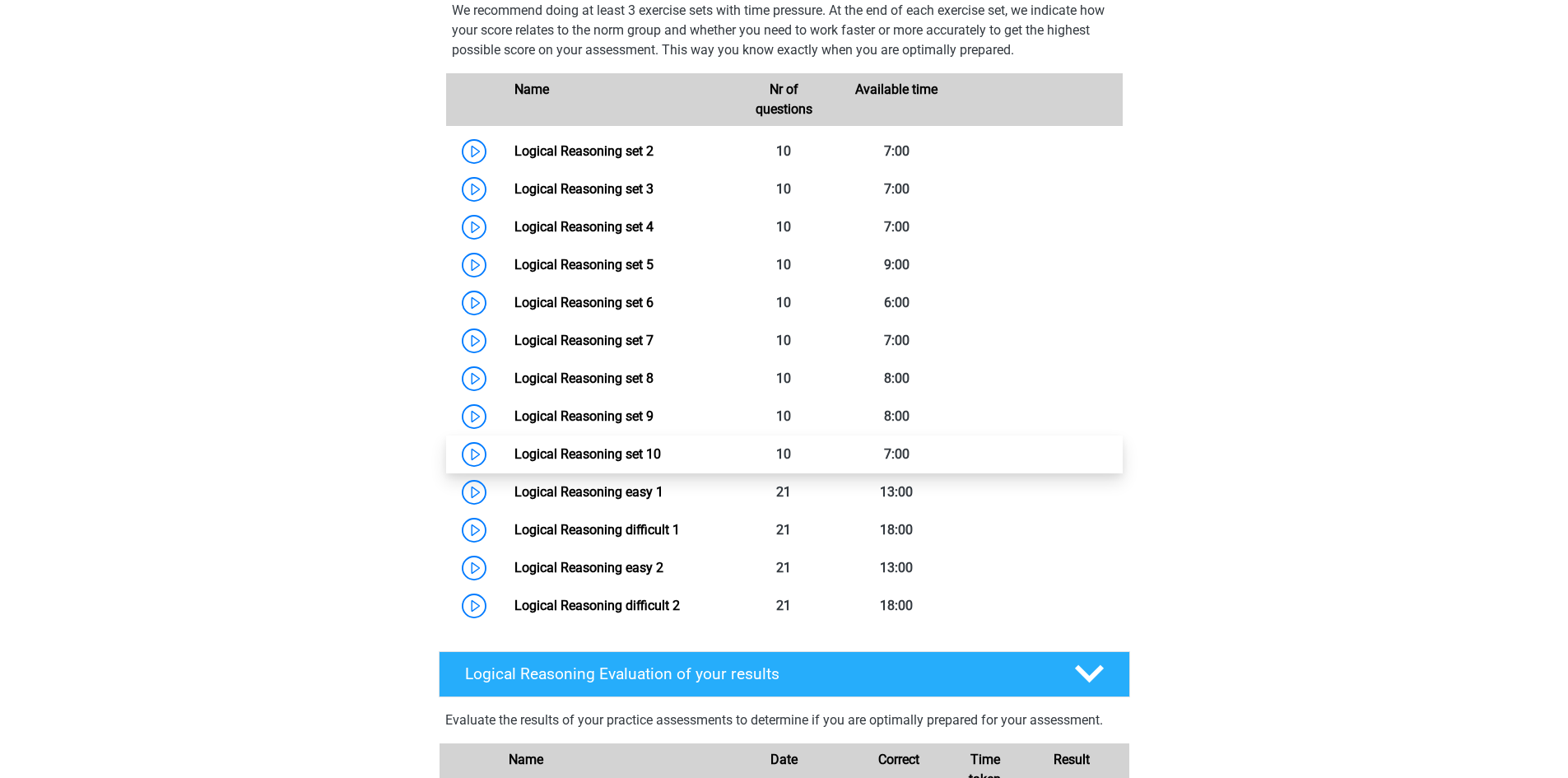
click at [621, 462] on link "Logical Reasoning set 10" at bounding box center [588, 454] width 147 height 15
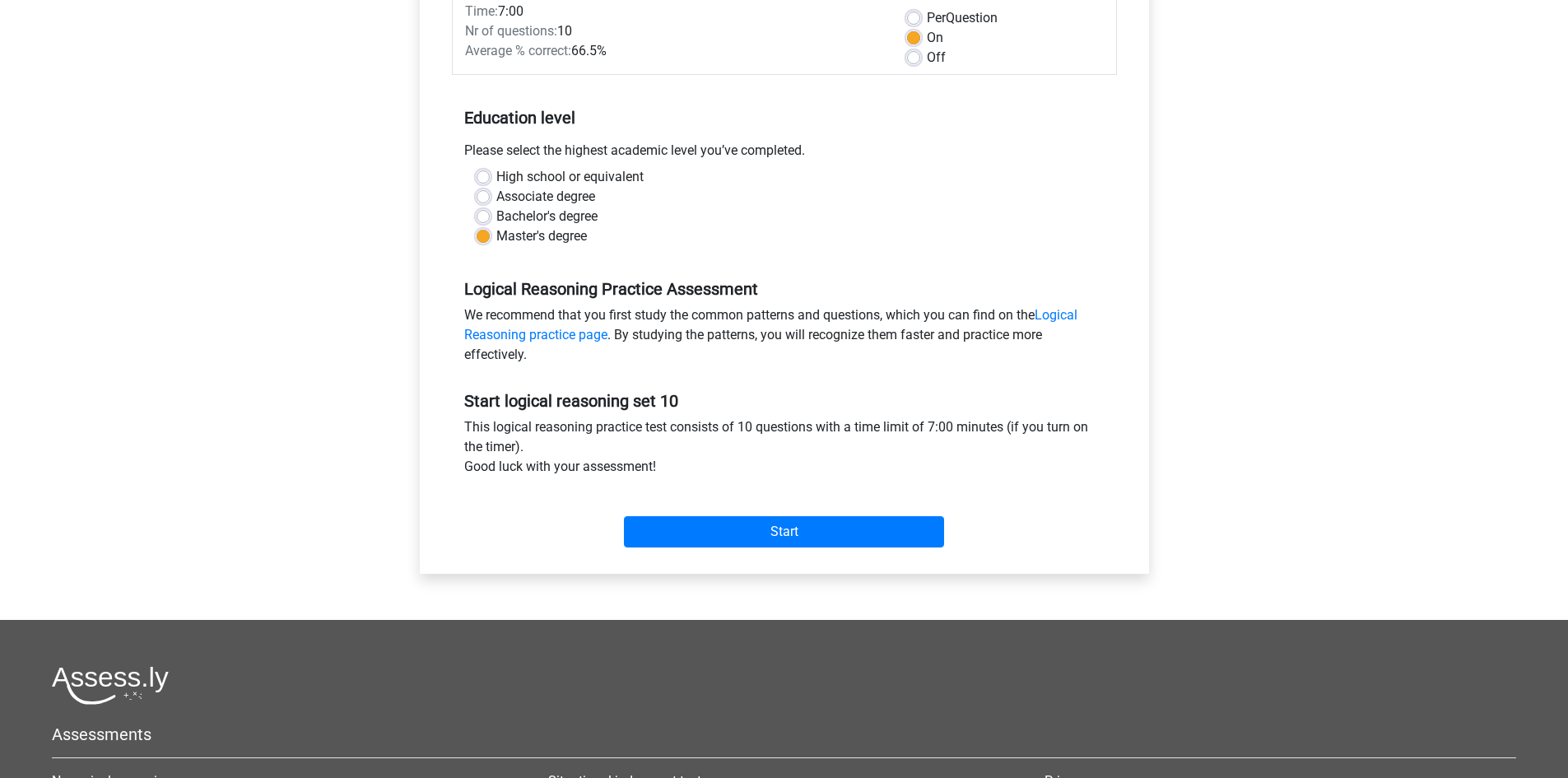
scroll to position [247, 0]
click at [801, 526] on input "Start" at bounding box center [784, 530] width 321 height 31
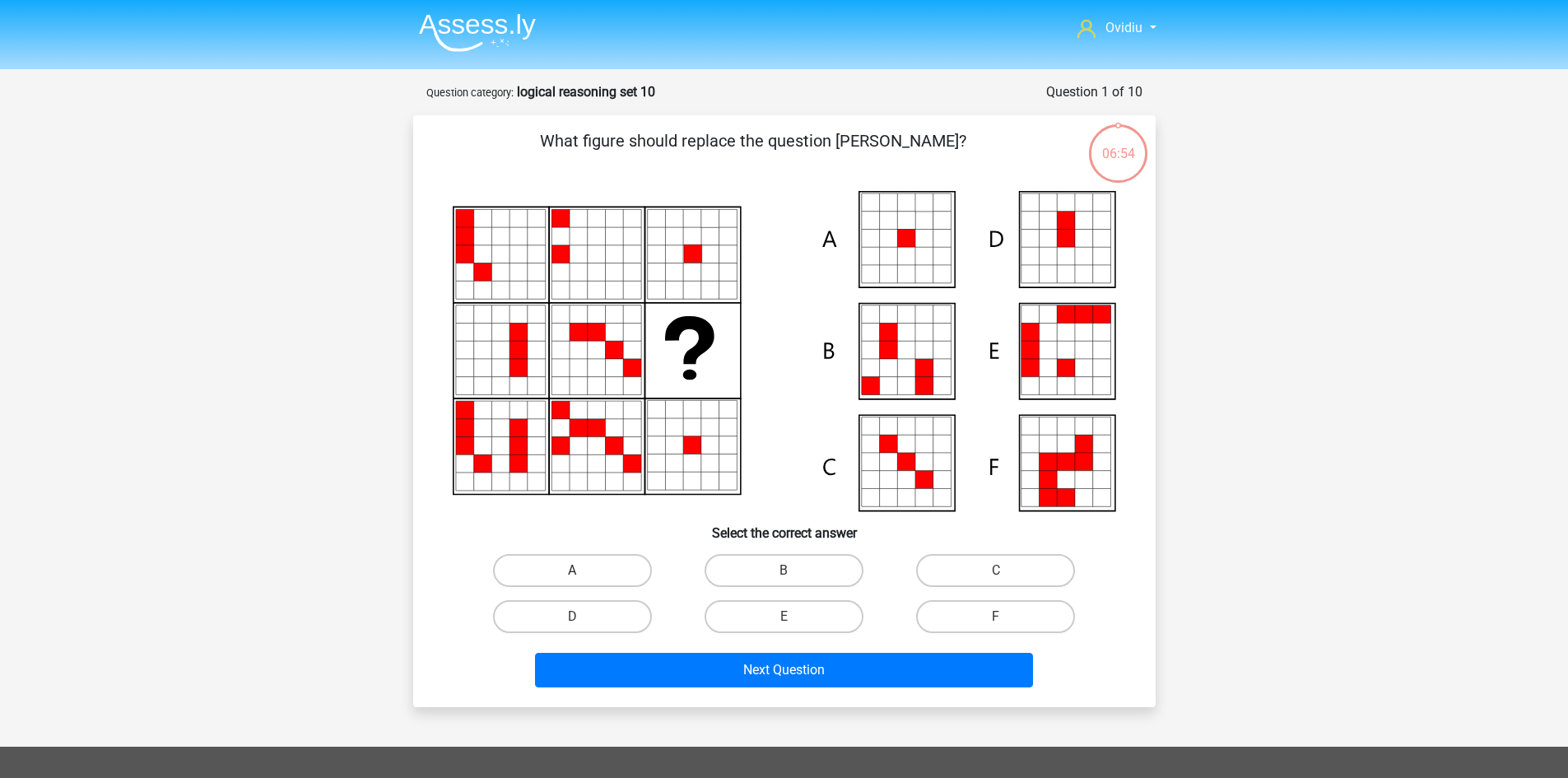
click at [627, 568] on label "A" at bounding box center [572, 570] width 159 height 33
click at [583, 571] on input "A" at bounding box center [577, 576] width 11 height 11
radio input "true"
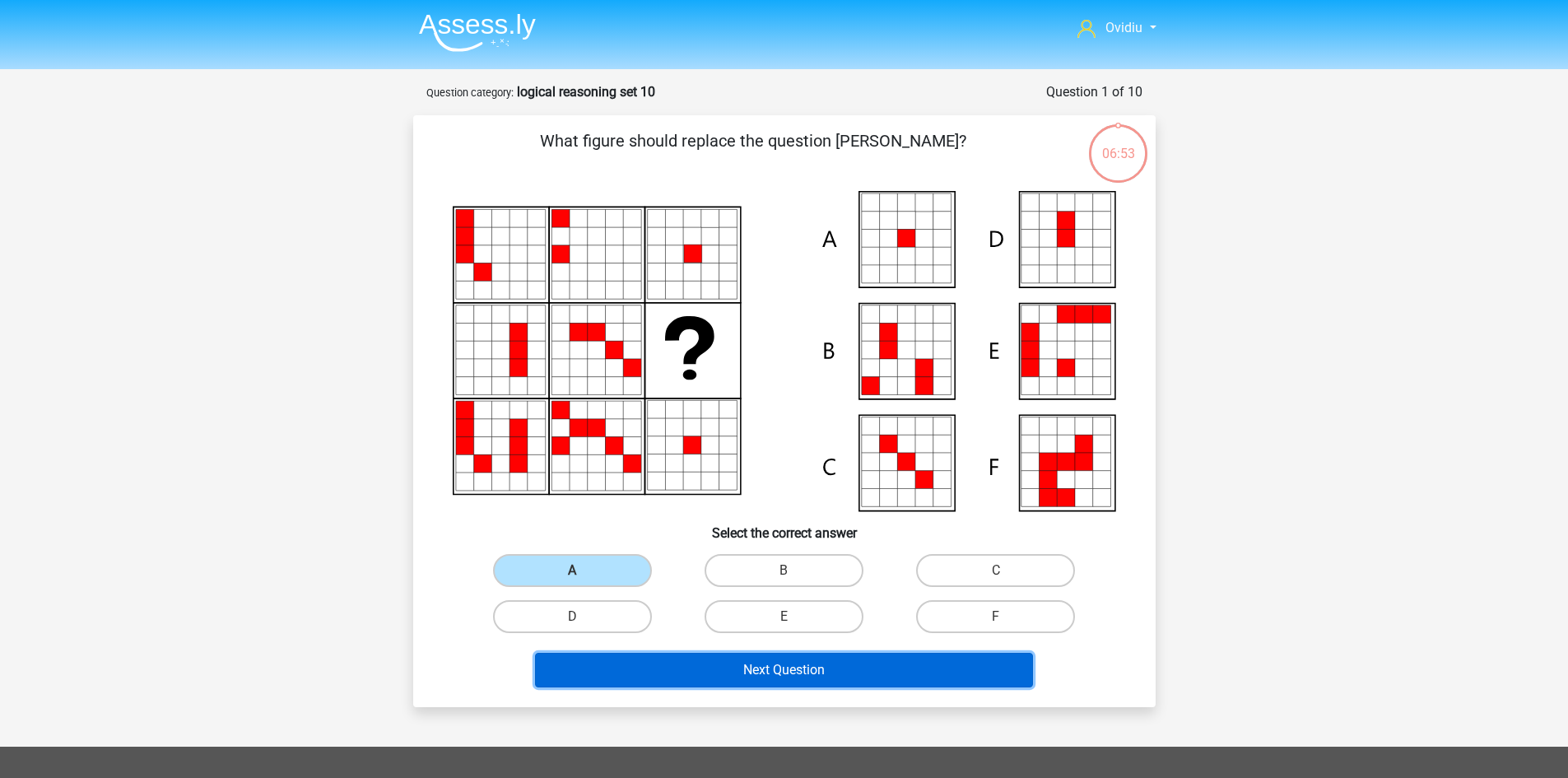
click at [770, 662] on button "Next Question" at bounding box center [784, 670] width 498 height 35
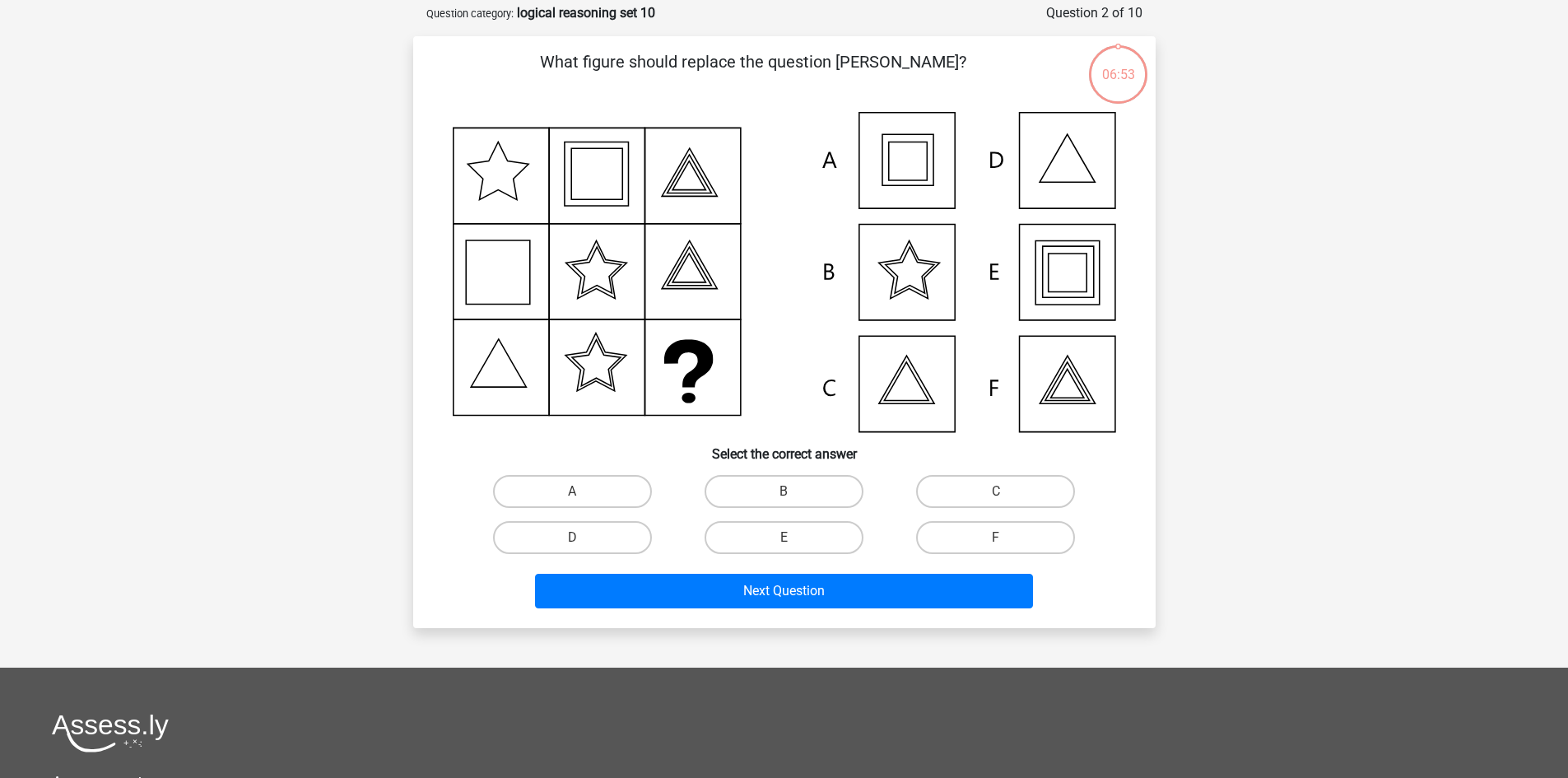
scroll to position [82, 0]
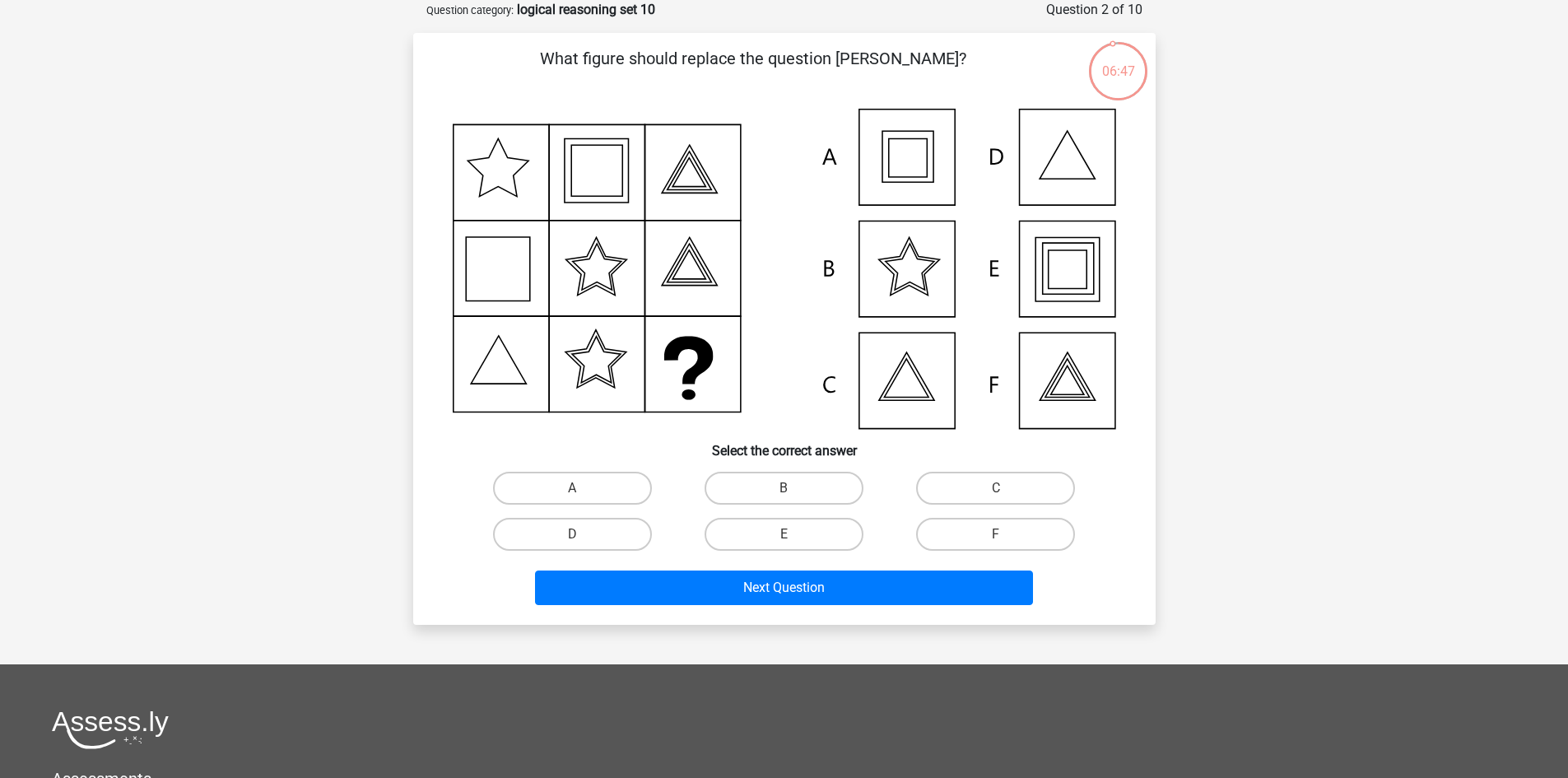
click at [793, 544] on input "E" at bounding box center [789, 540] width 11 height 11
radio input "true"
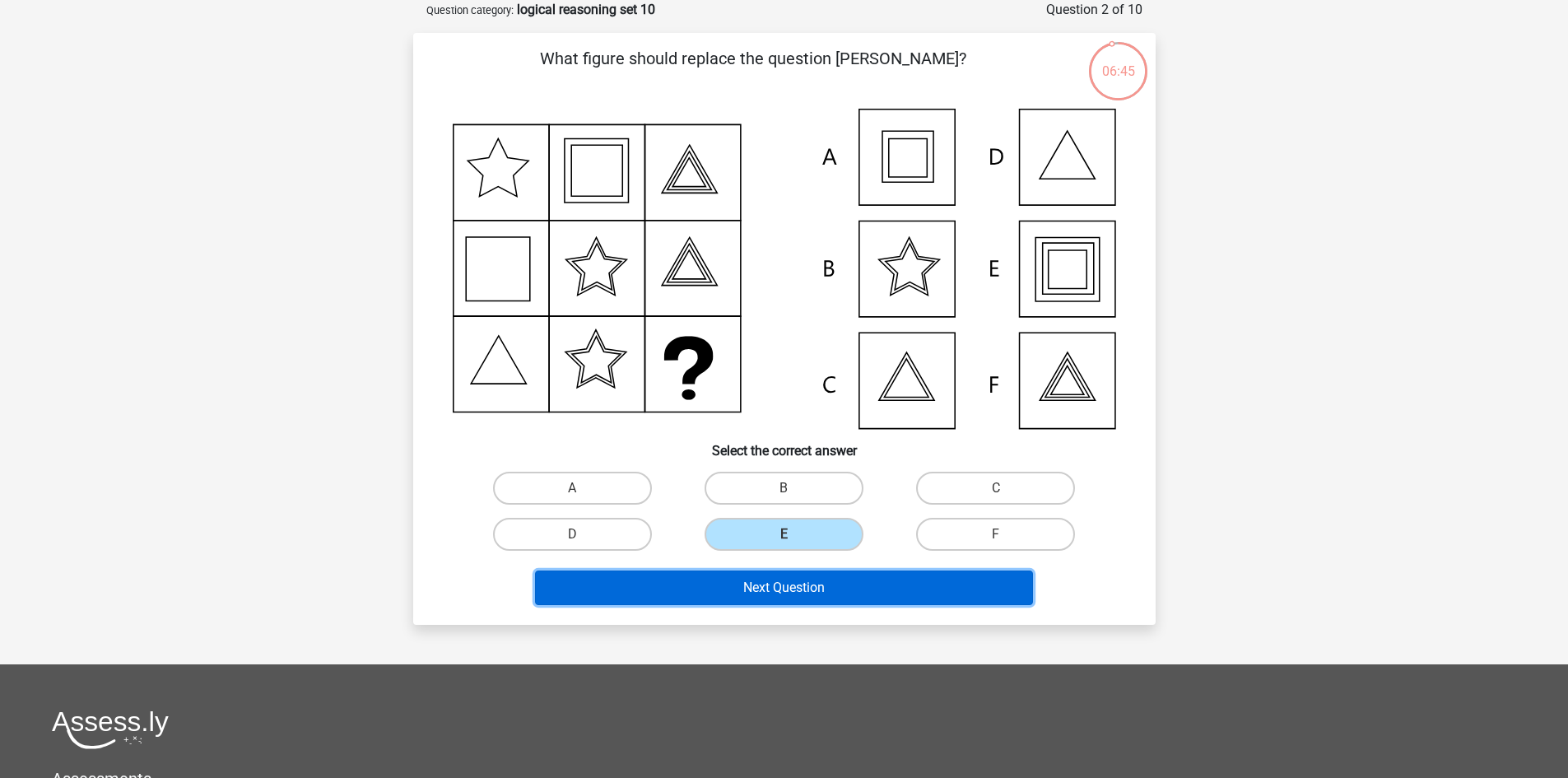
click at [787, 585] on button "Next Question" at bounding box center [784, 588] width 498 height 35
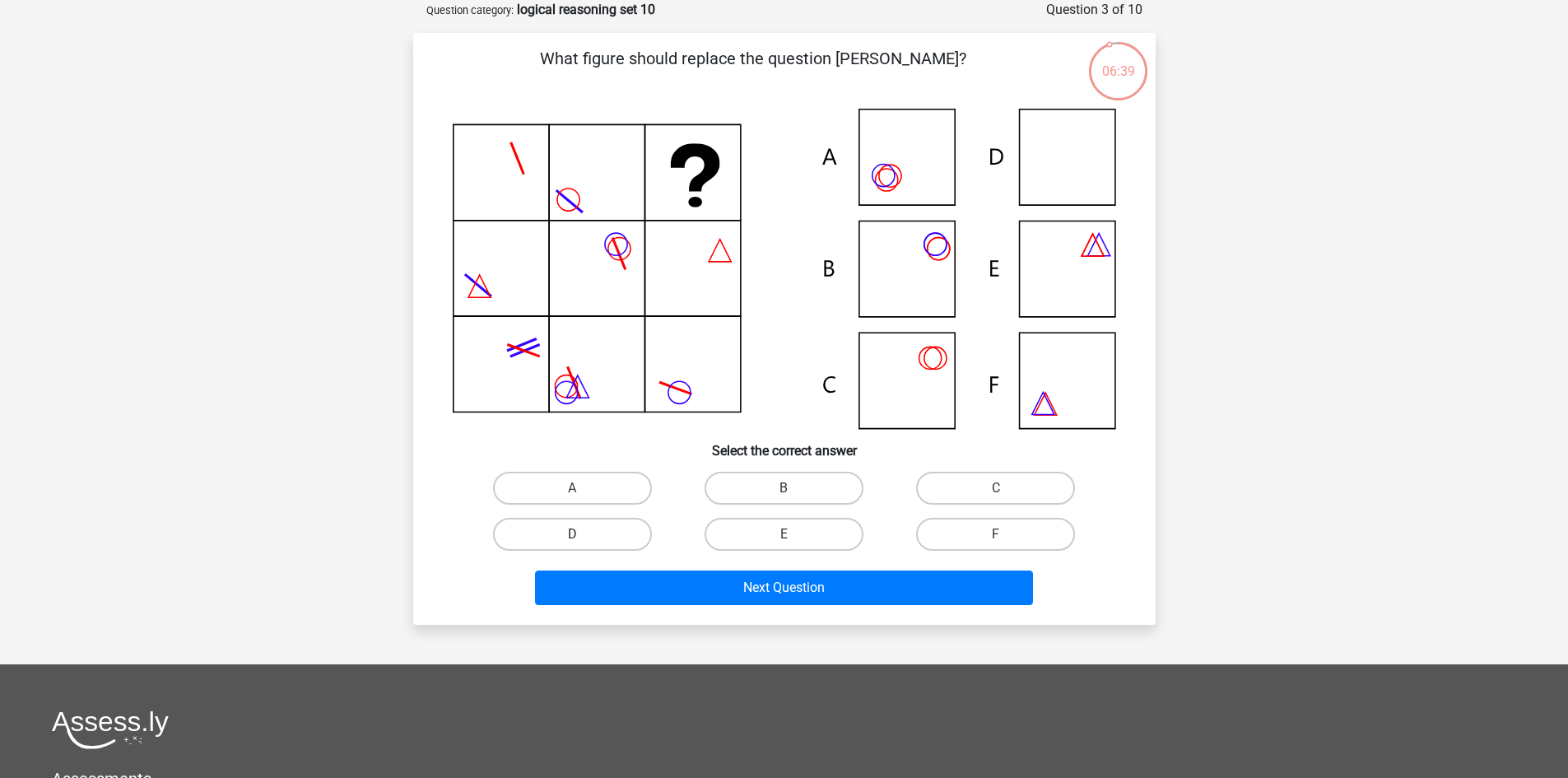
click at [608, 539] on label "D" at bounding box center [572, 534] width 159 height 33
click at [583, 539] on input "D" at bounding box center [577, 540] width 11 height 11
radio input "true"
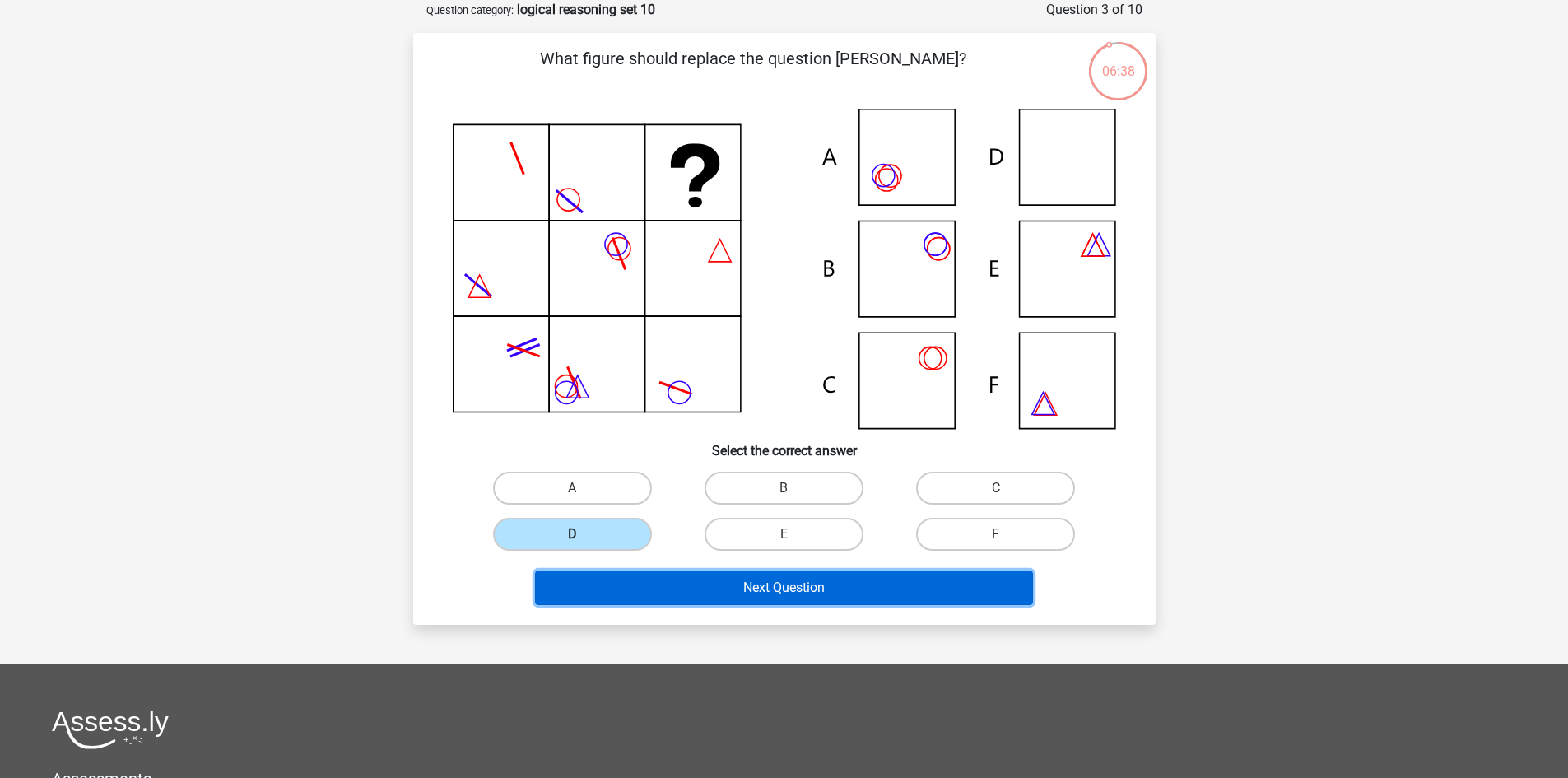
click at [774, 591] on button "Next Question" at bounding box center [784, 588] width 498 height 35
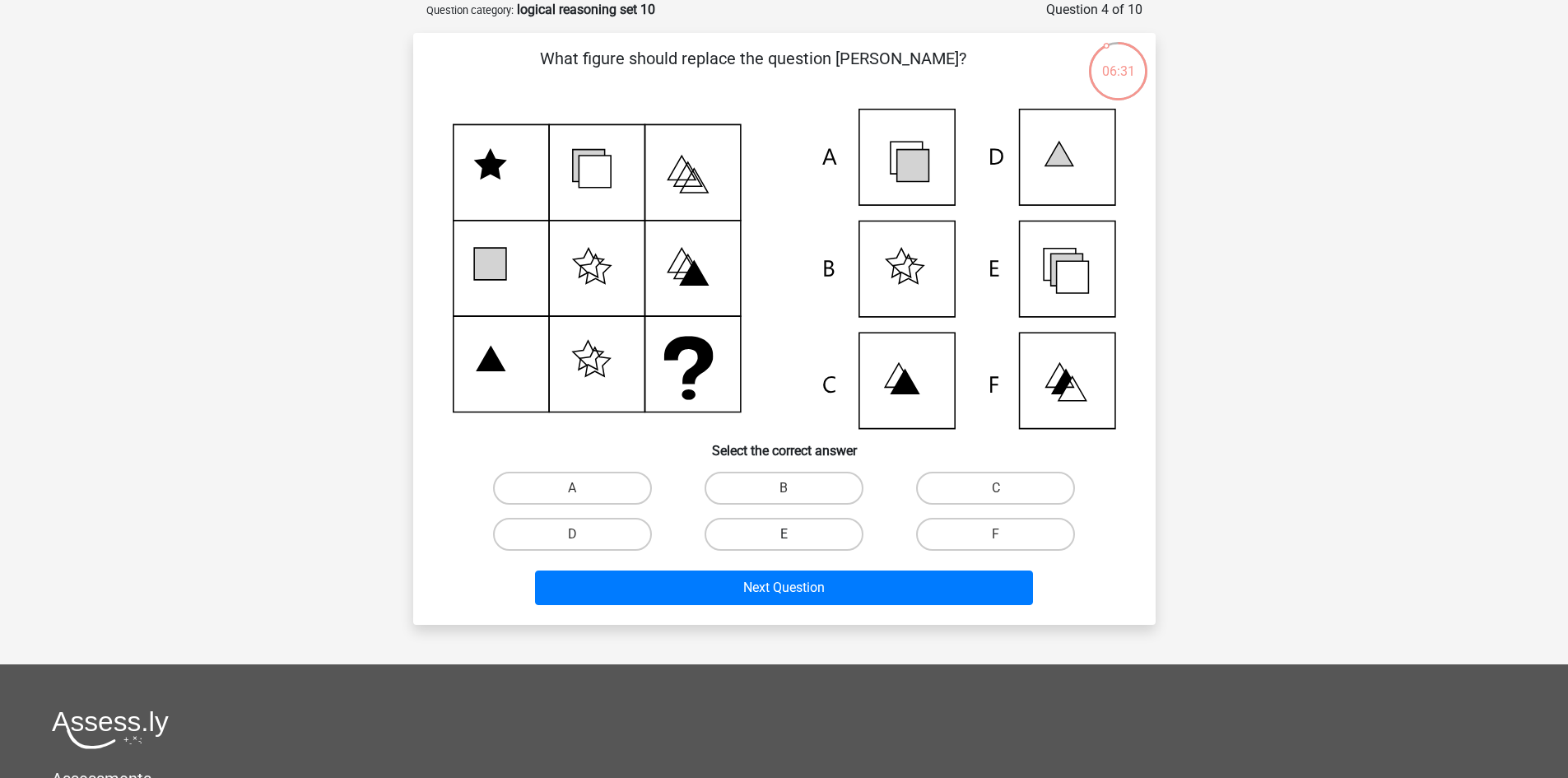
click at [793, 531] on label "E" at bounding box center [784, 534] width 159 height 33
click at [793, 535] on input "E" at bounding box center [789, 540] width 11 height 11
radio input "true"
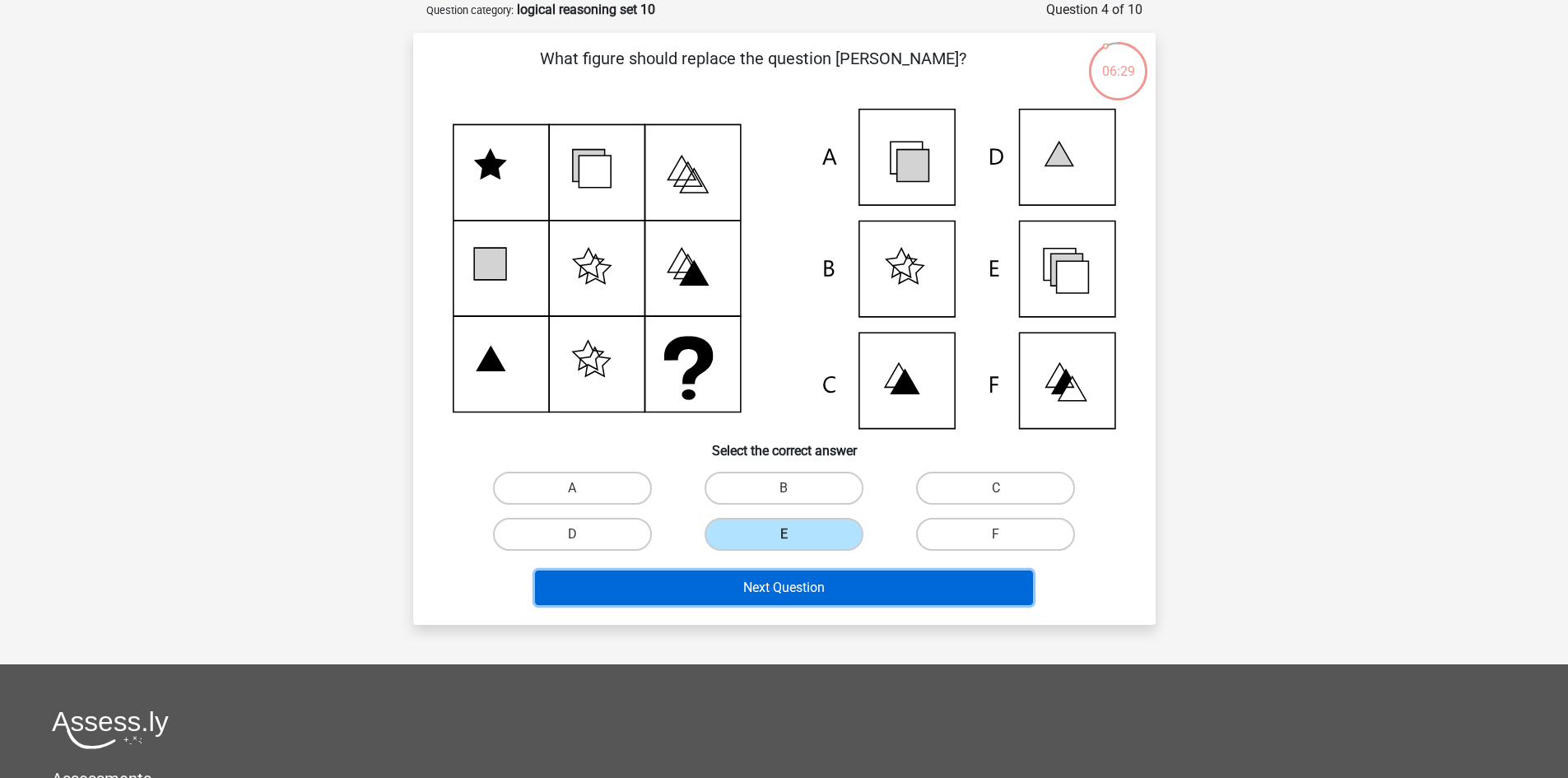
click at [790, 581] on button "Next Question" at bounding box center [784, 588] width 498 height 35
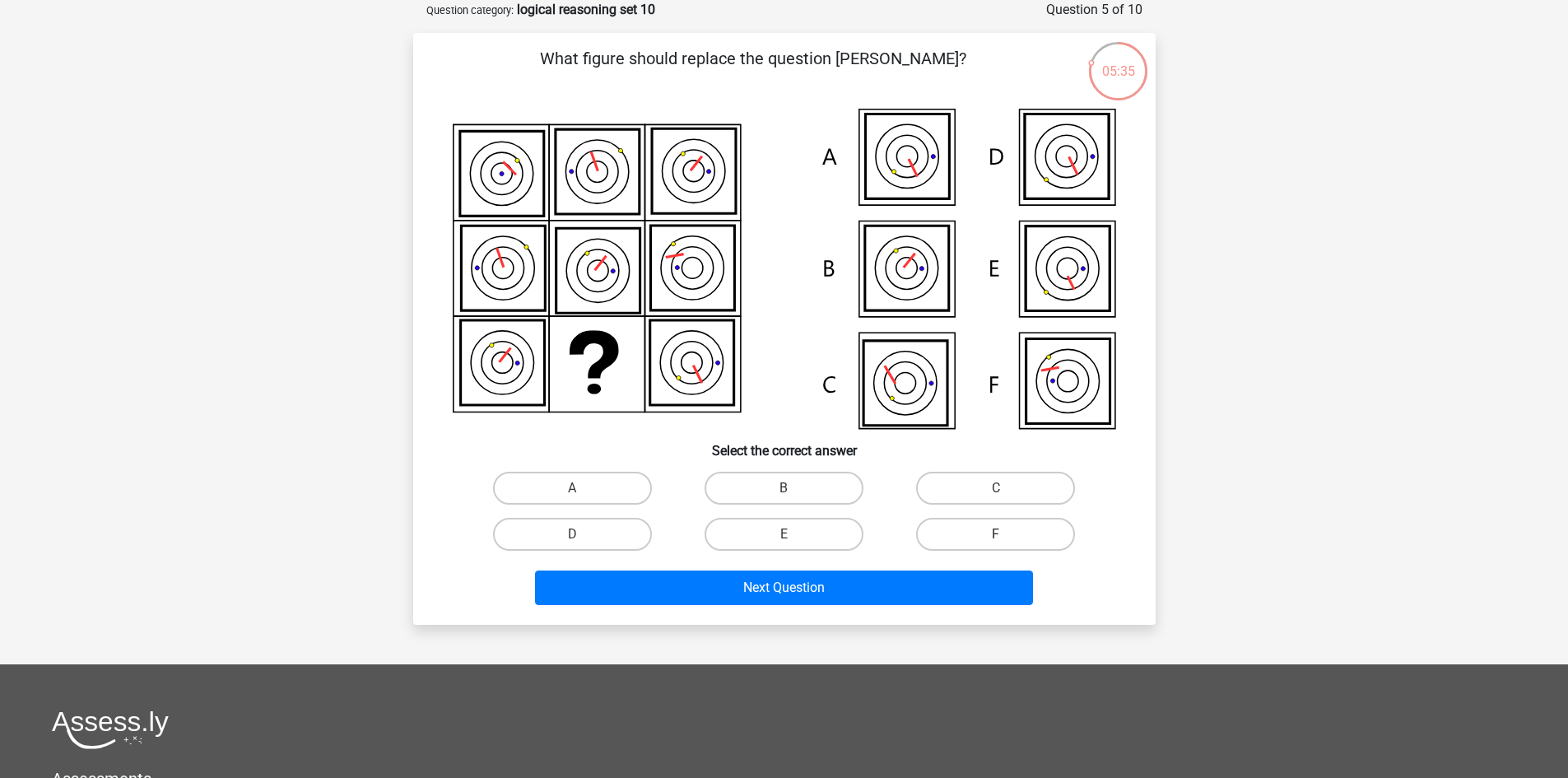
click at [971, 542] on label "F" at bounding box center [995, 534] width 159 height 33
click at [996, 542] on input "F" at bounding box center [1001, 540] width 11 height 11
radio input "true"
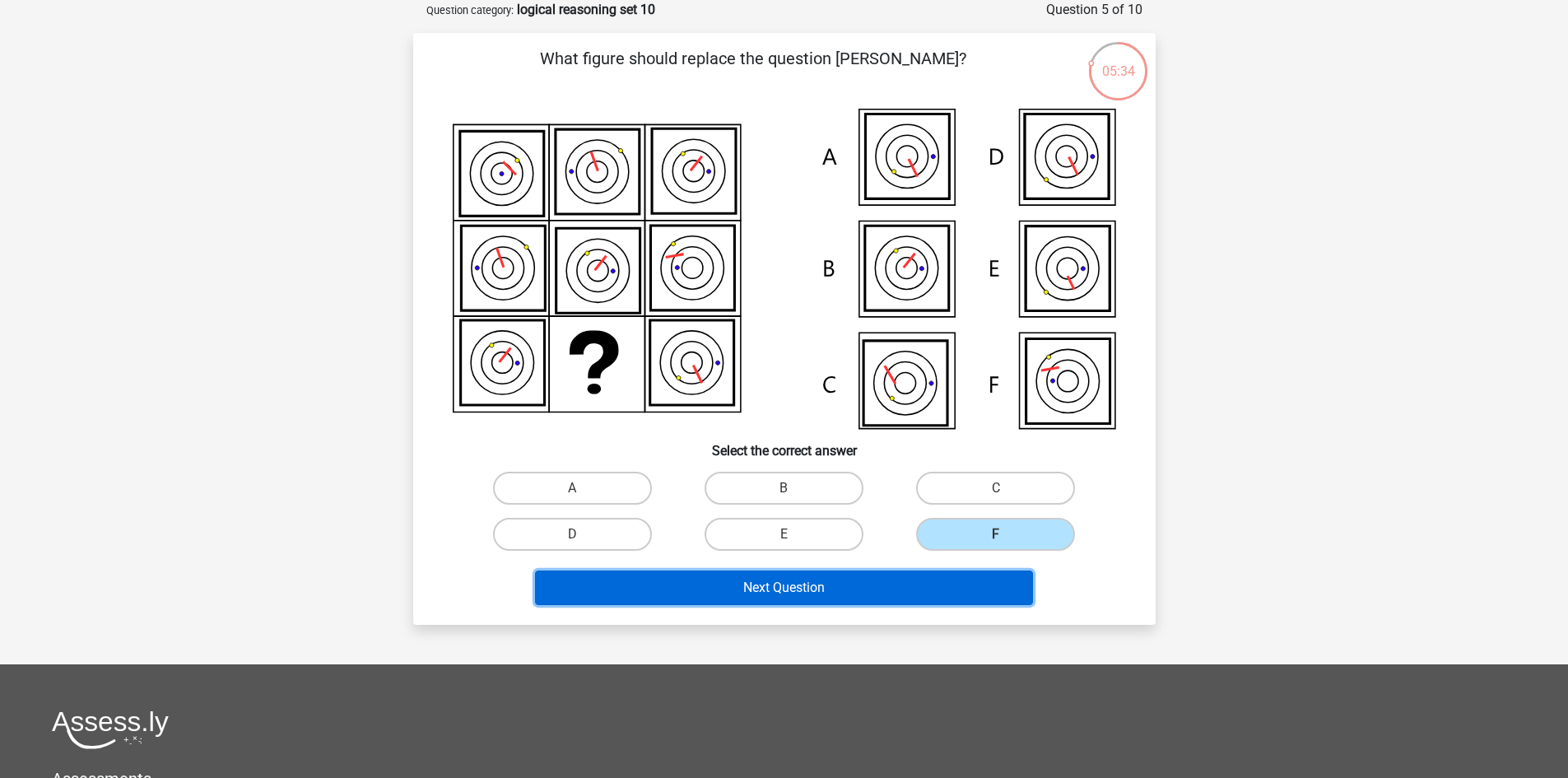
click at [854, 578] on button "Next Question" at bounding box center [784, 588] width 498 height 35
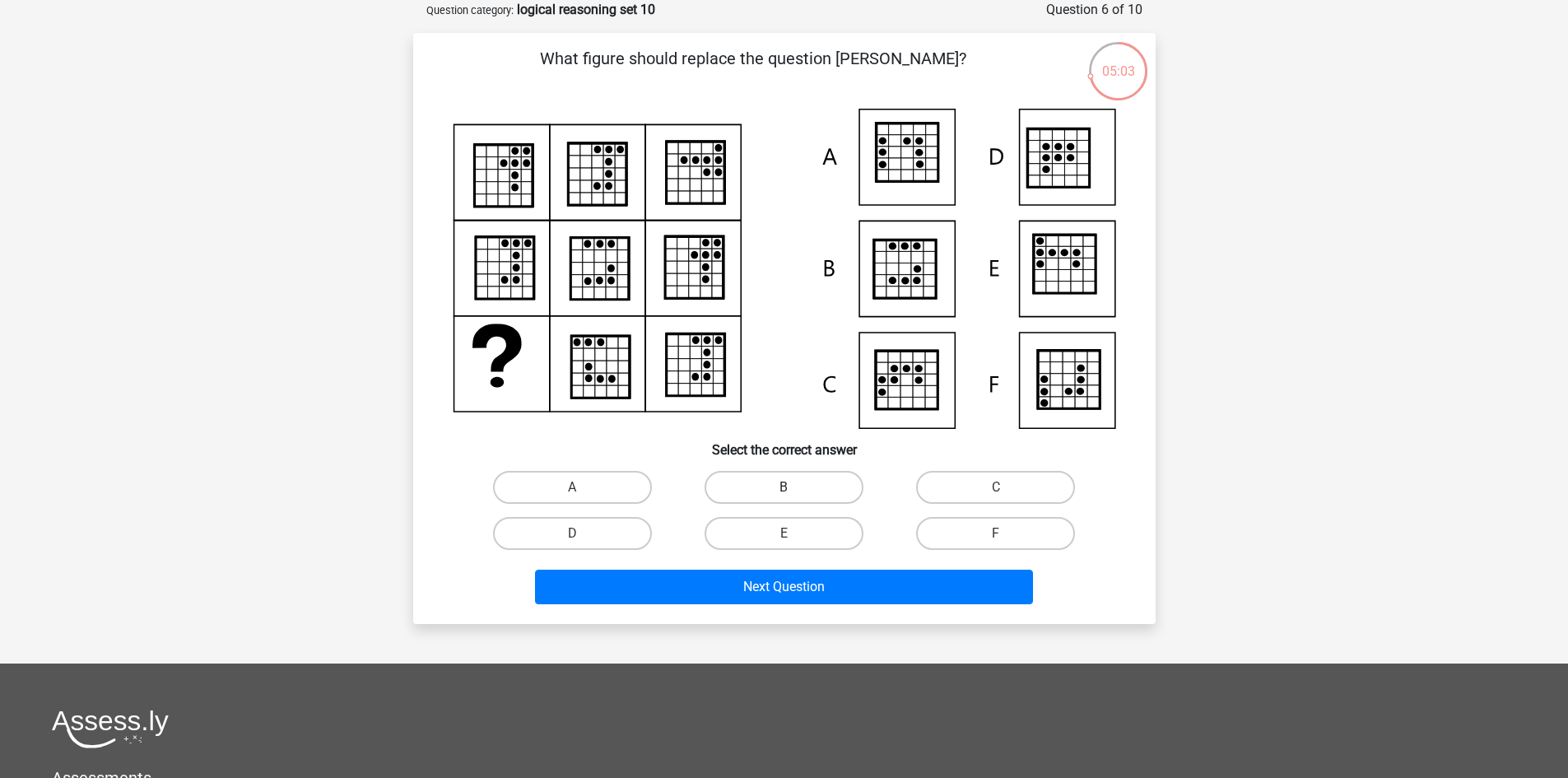
click at [773, 497] on label "B" at bounding box center [784, 487] width 159 height 33
click at [784, 497] on input "B" at bounding box center [789, 493] width 11 height 11
radio input "true"
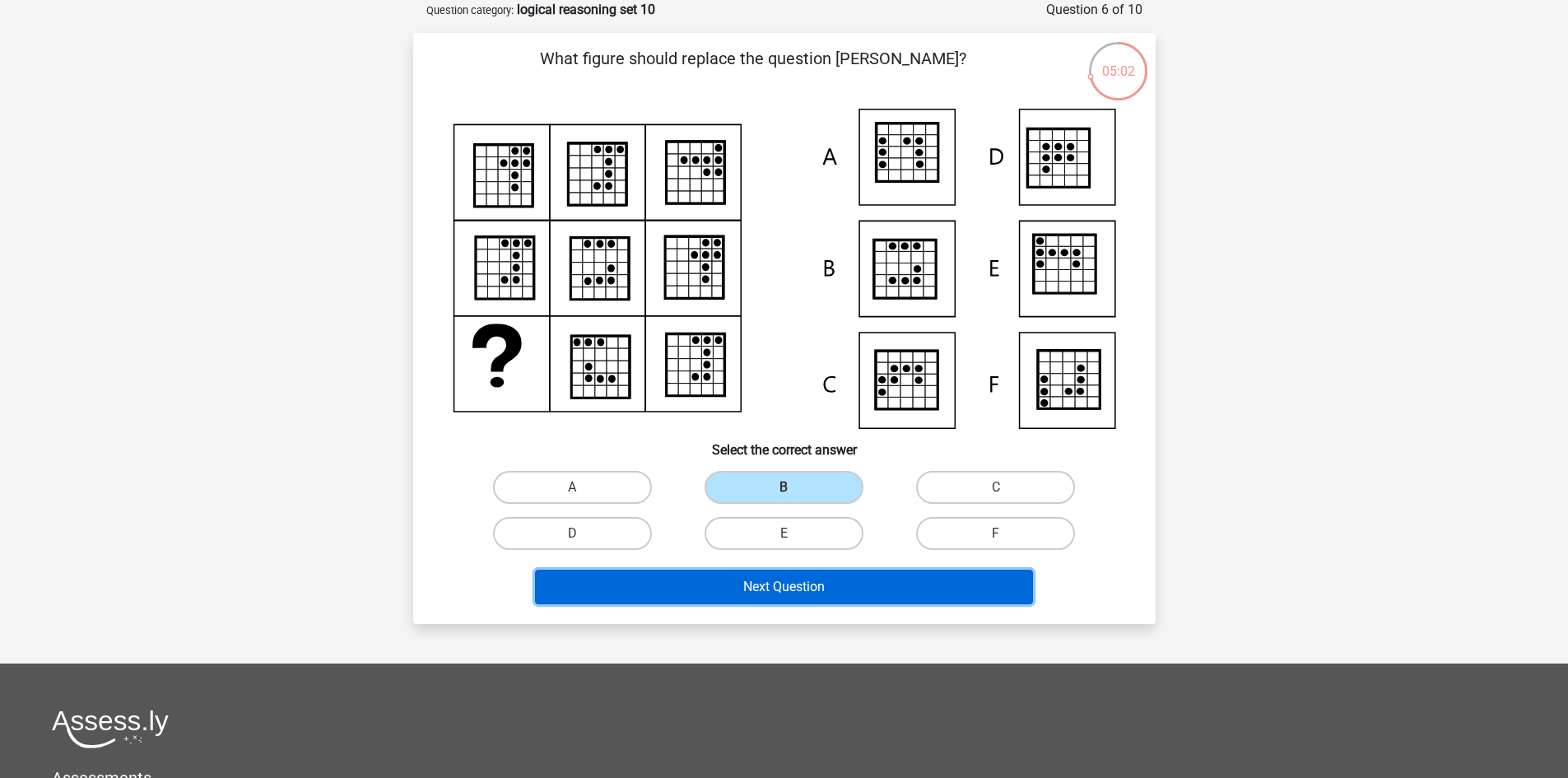
click at [806, 587] on button "Next Question" at bounding box center [784, 587] width 498 height 35
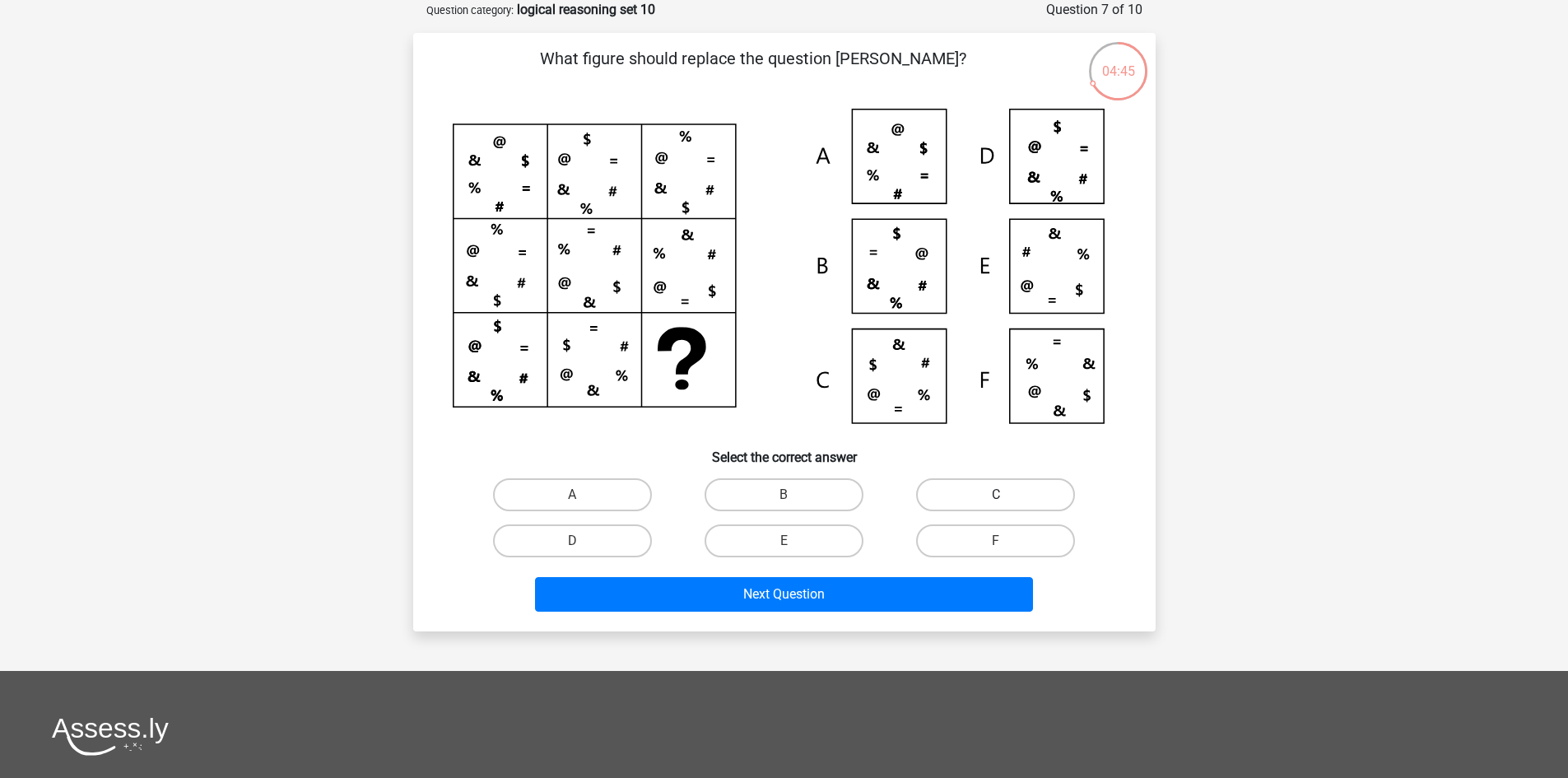
click at [958, 495] on label "C" at bounding box center [995, 495] width 159 height 33
click at [996, 495] on input "C" at bounding box center [1001, 500] width 11 height 11
radio input "true"
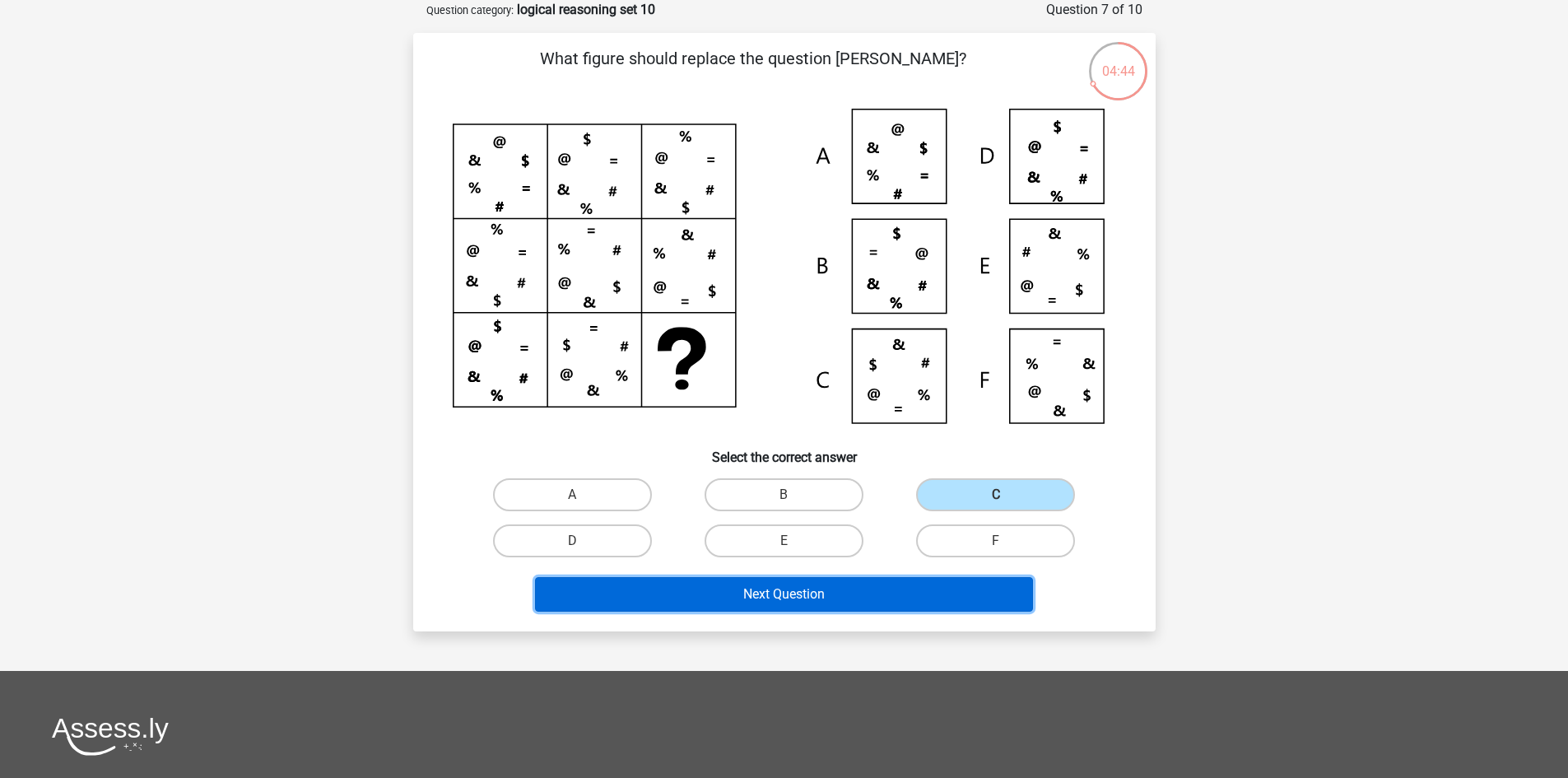
click at [827, 581] on button "Next Question" at bounding box center [784, 594] width 498 height 35
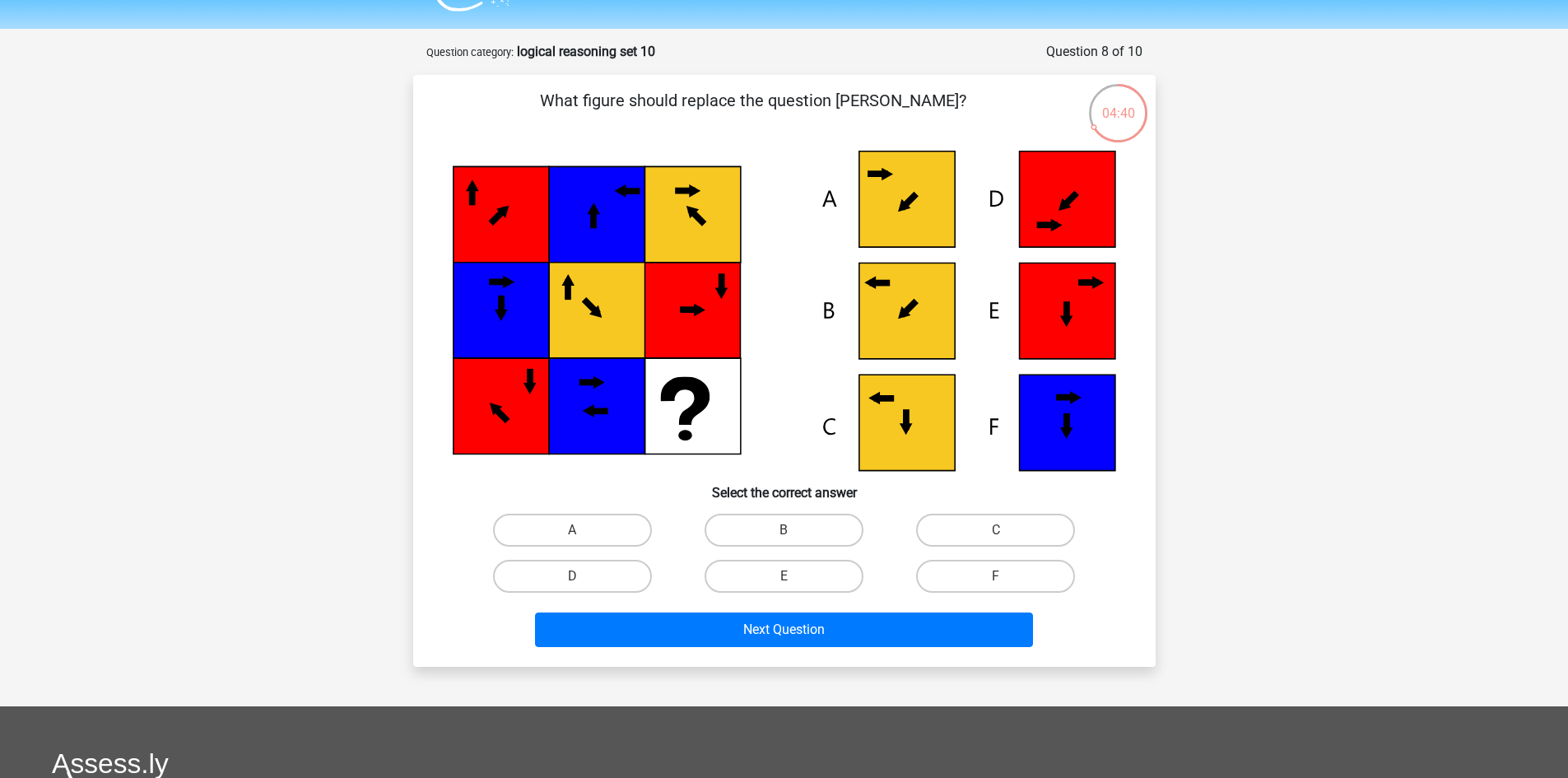
scroll to position [0, 0]
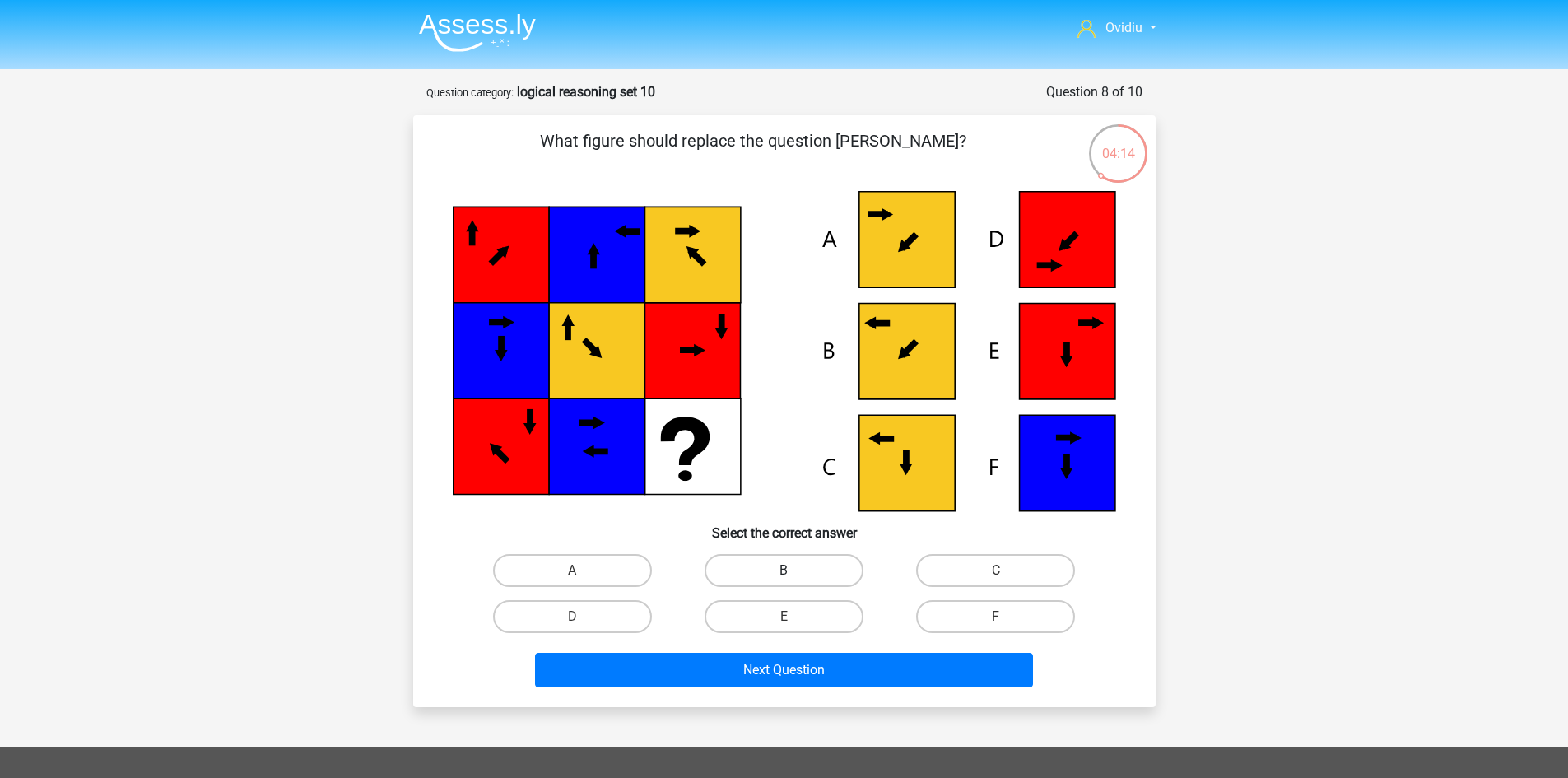
click at [774, 563] on label "B" at bounding box center [784, 570] width 159 height 33
click at [784, 571] on input "B" at bounding box center [789, 576] width 11 height 11
radio input "true"
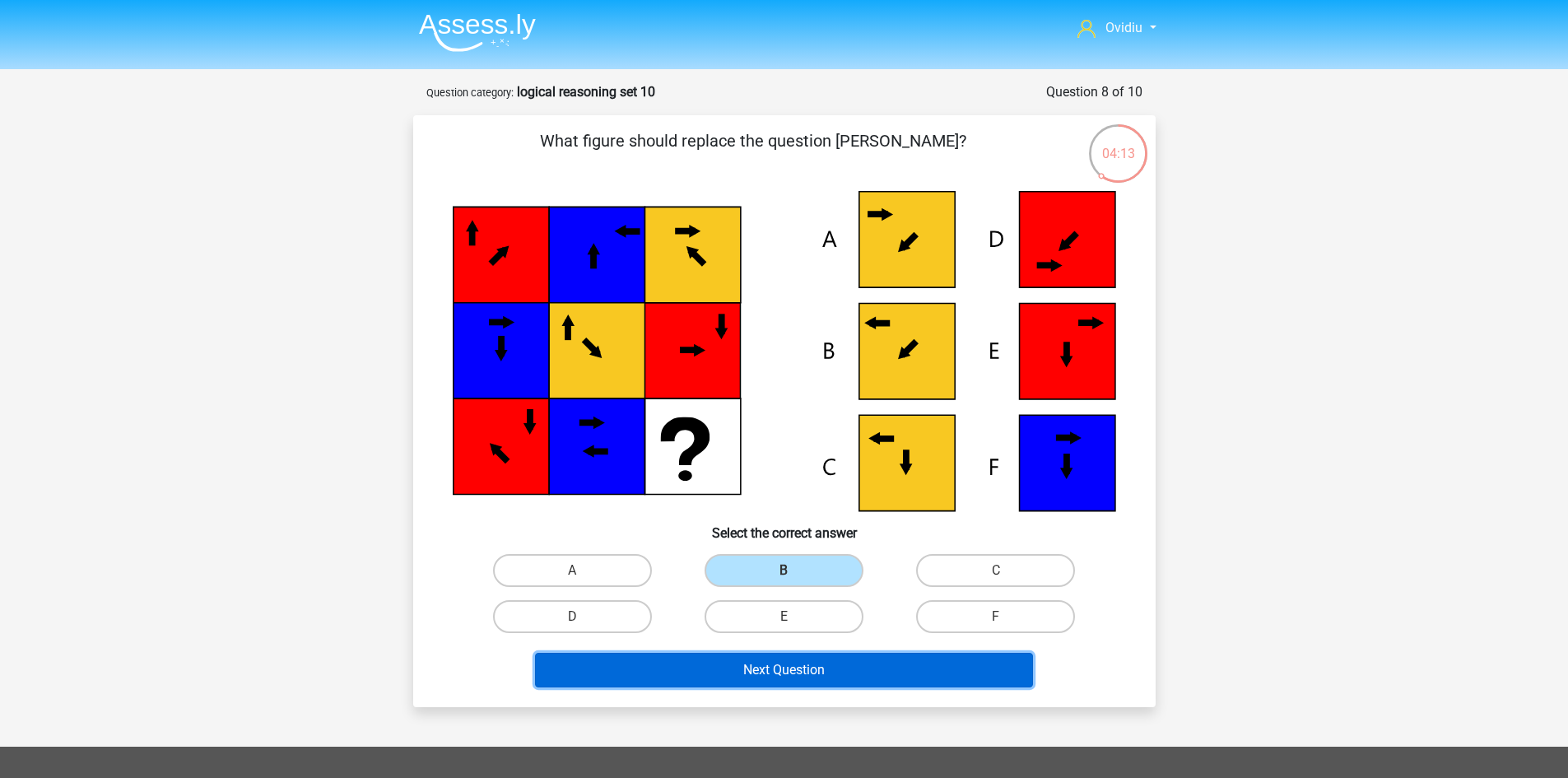
click at [801, 661] on button "Next Question" at bounding box center [784, 670] width 498 height 35
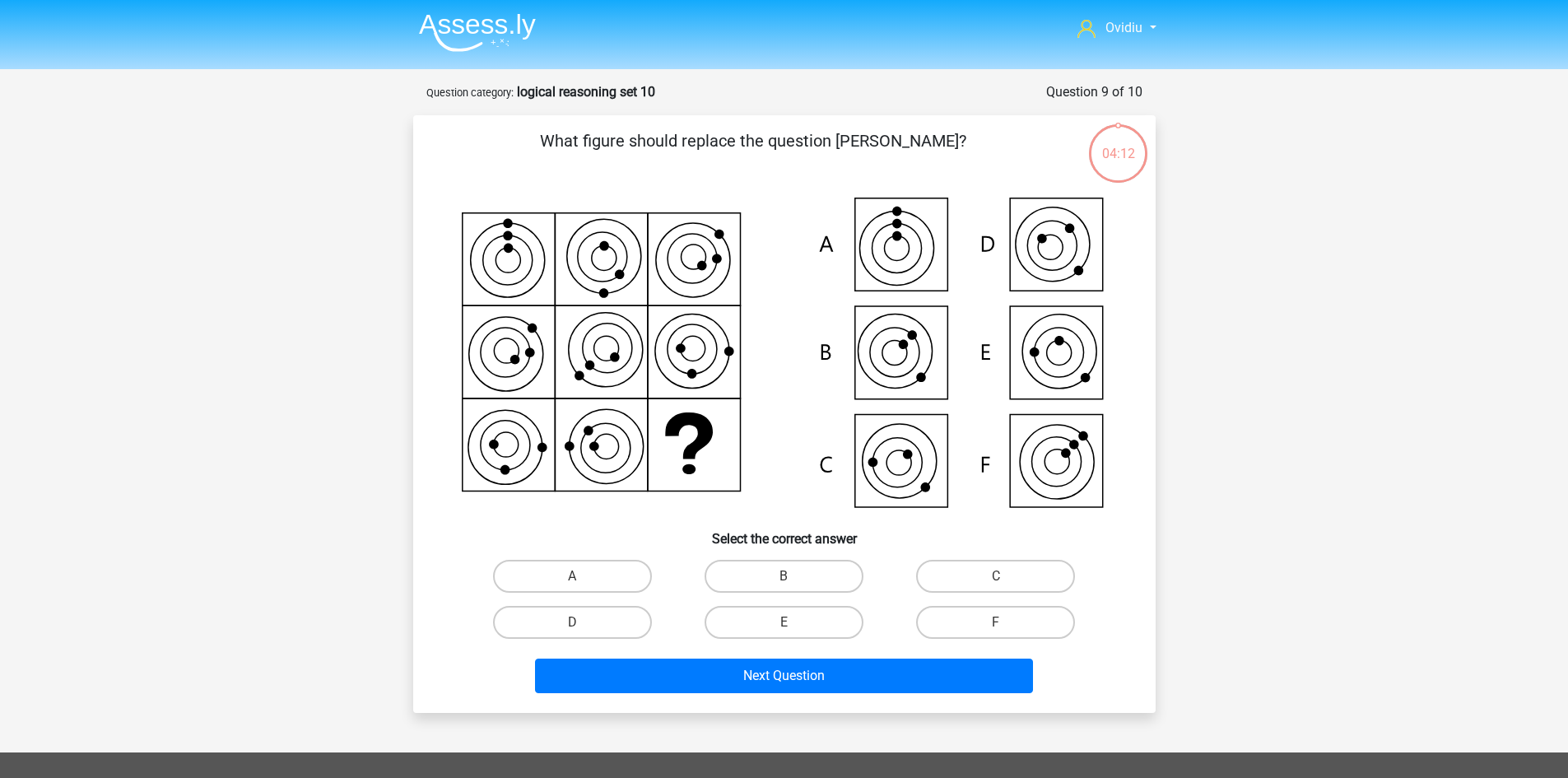
scroll to position [82, 0]
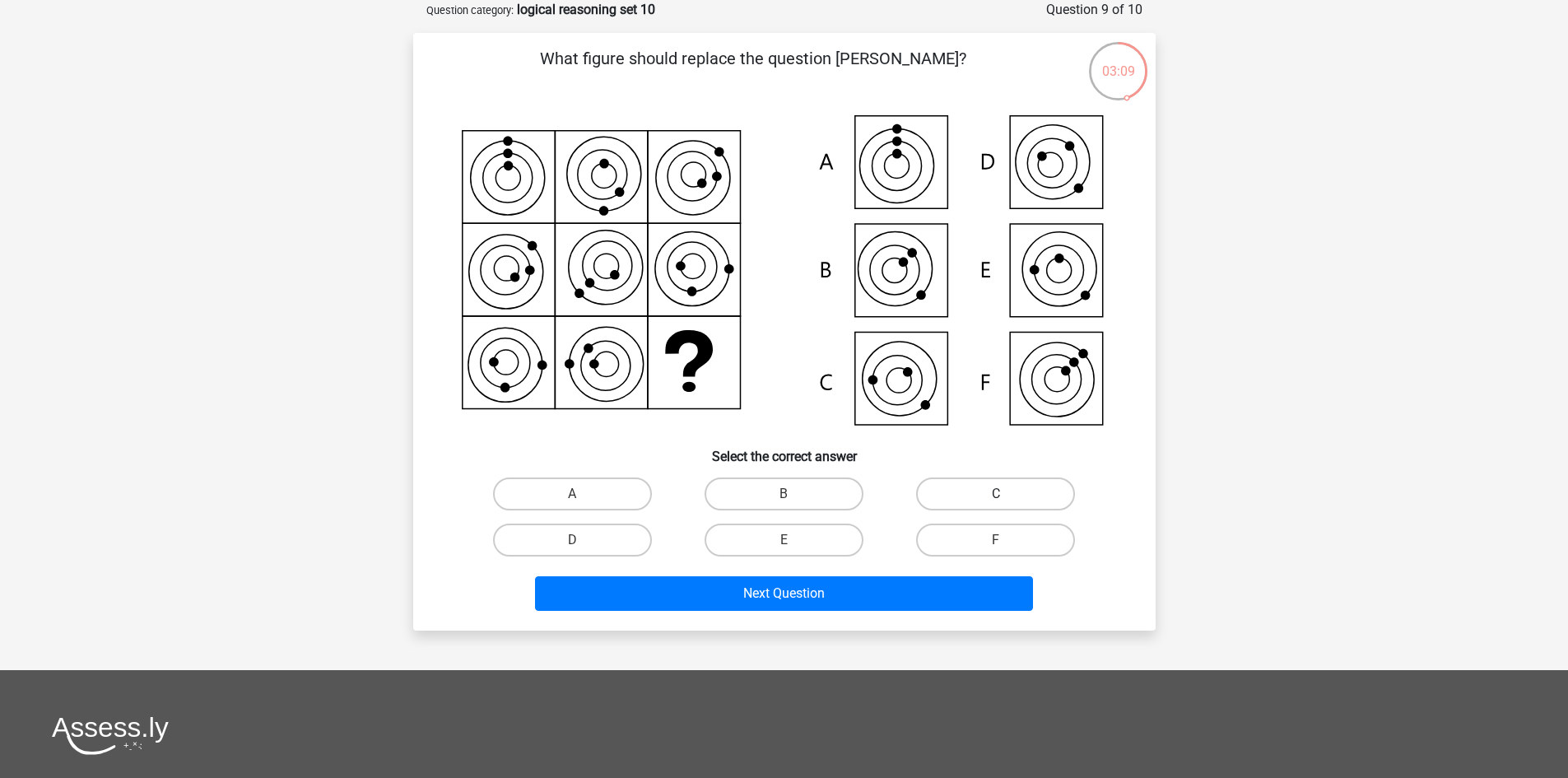
click at [987, 498] on label "C" at bounding box center [995, 494] width 159 height 33
click at [996, 498] on input "C" at bounding box center [1001, 499] width 11 height 11
radio input "true"
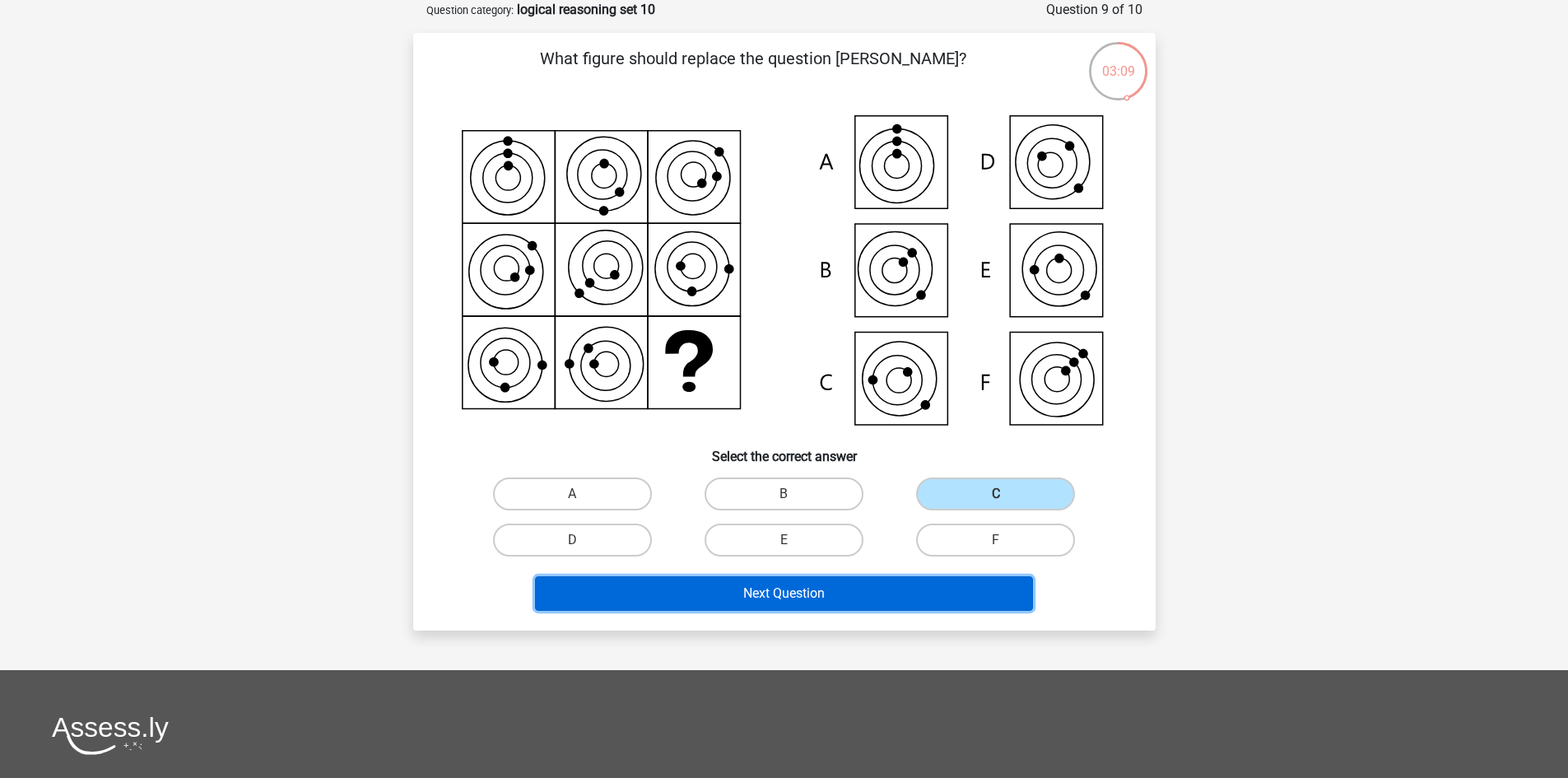
click at [873, 597] on button "Next Question" at bounding box center [784, 593] width 498 height 35
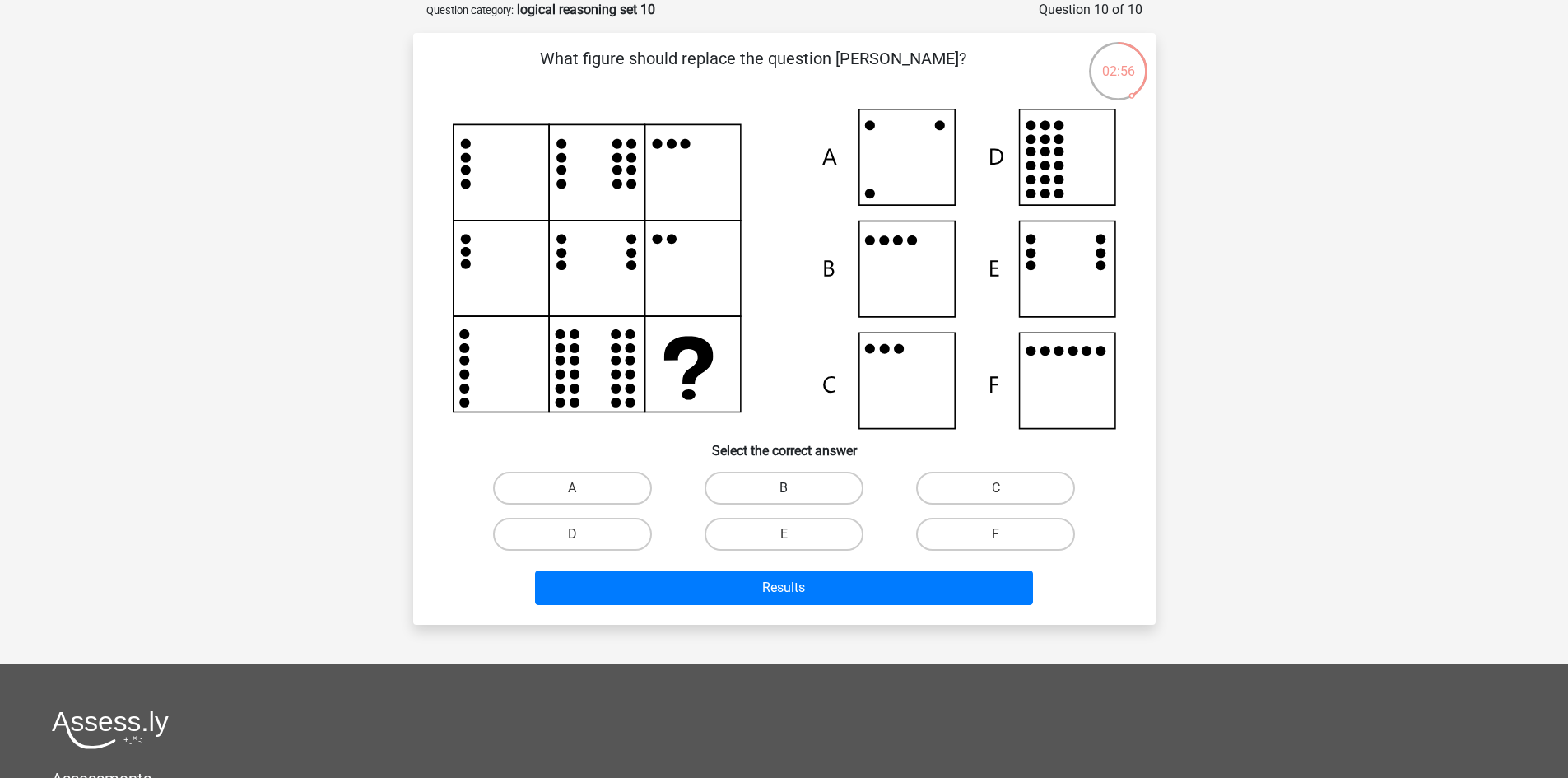
click at [801, 497] on label "B" at bounding box center [784, 488] width 159 height 33
click at [794, 497] on input "B" at bounding box center [789, 493] width 11 height 11
radio input "true"
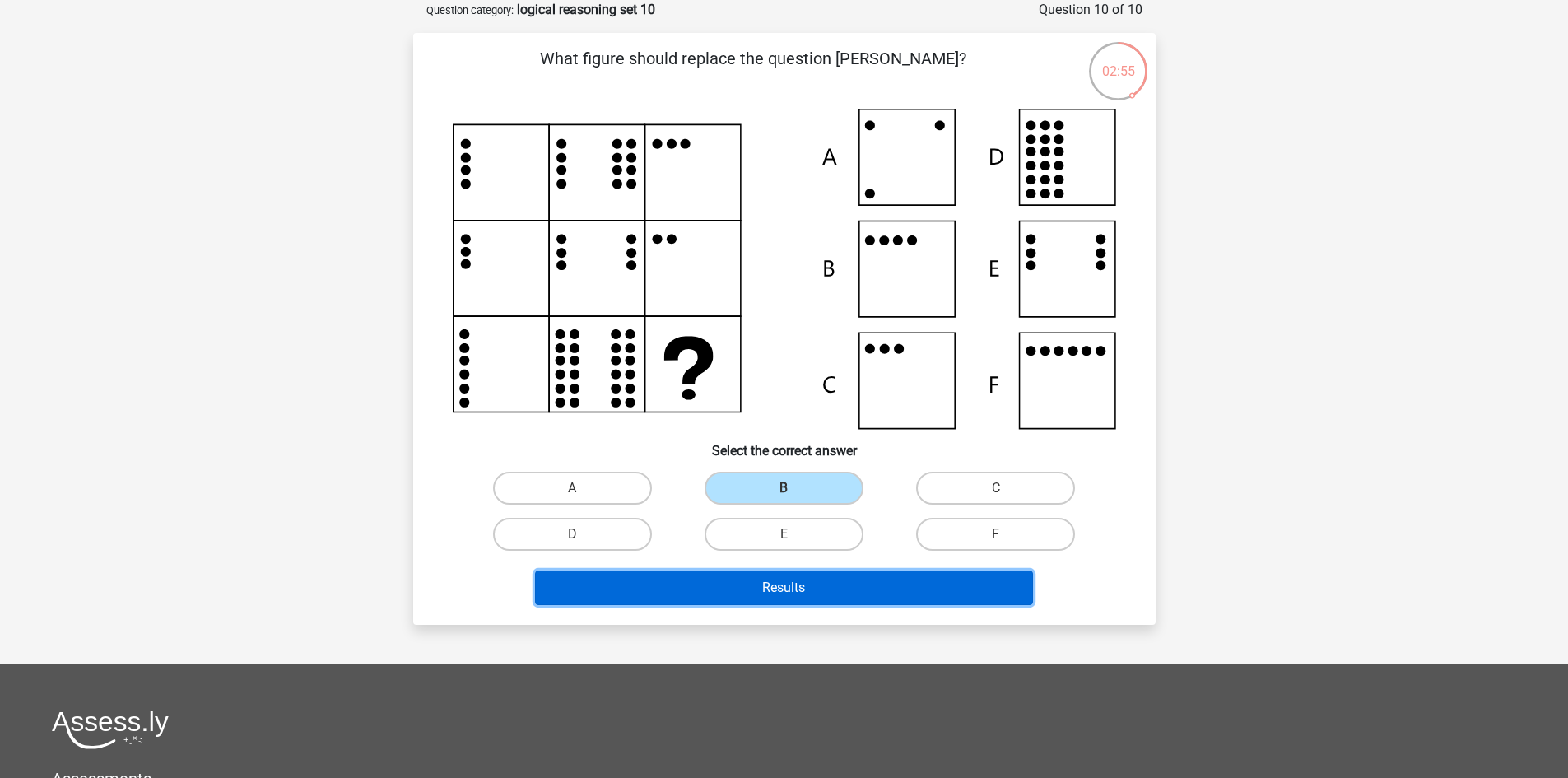
click at [819, 588] on button "Results" at bounding box center [784, 588] width 498 height 35
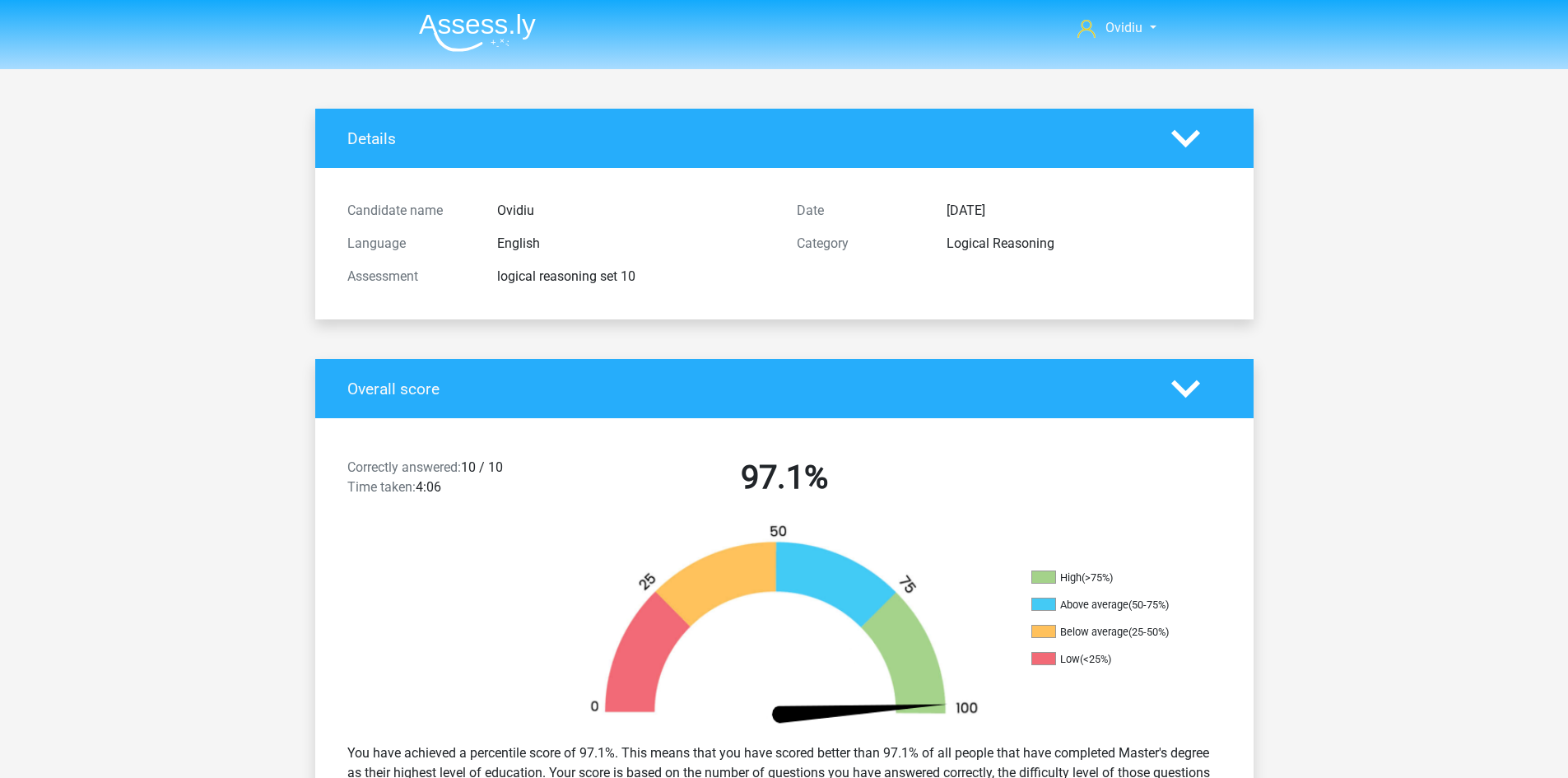
click at [467, 37] on img at bounding box center [477, 33] width 117 height 39
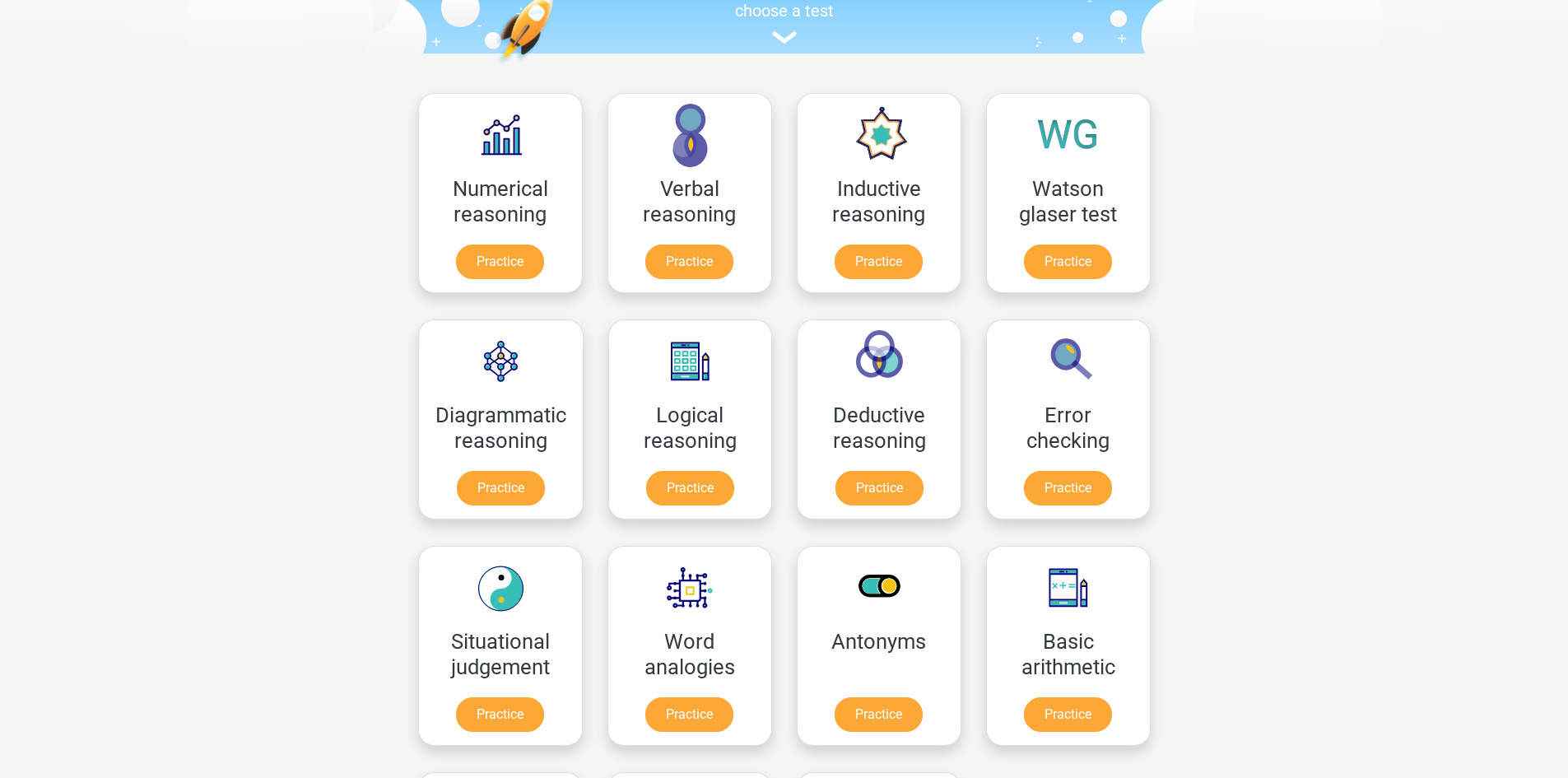
scroll to position [165, 0]
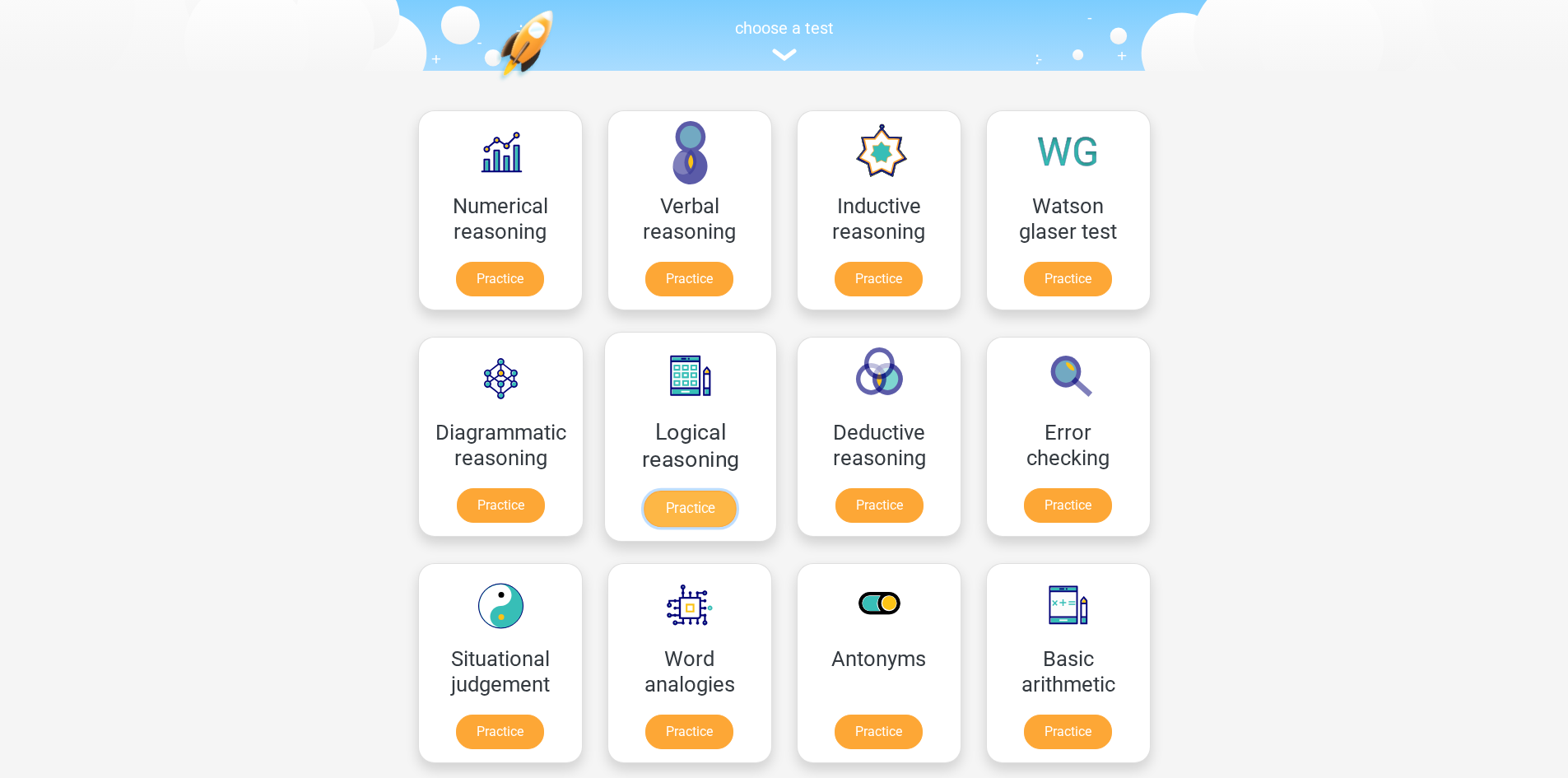
click at [690, 515] on link "Practice" at bounding box center [689, 508] width 92 height 36
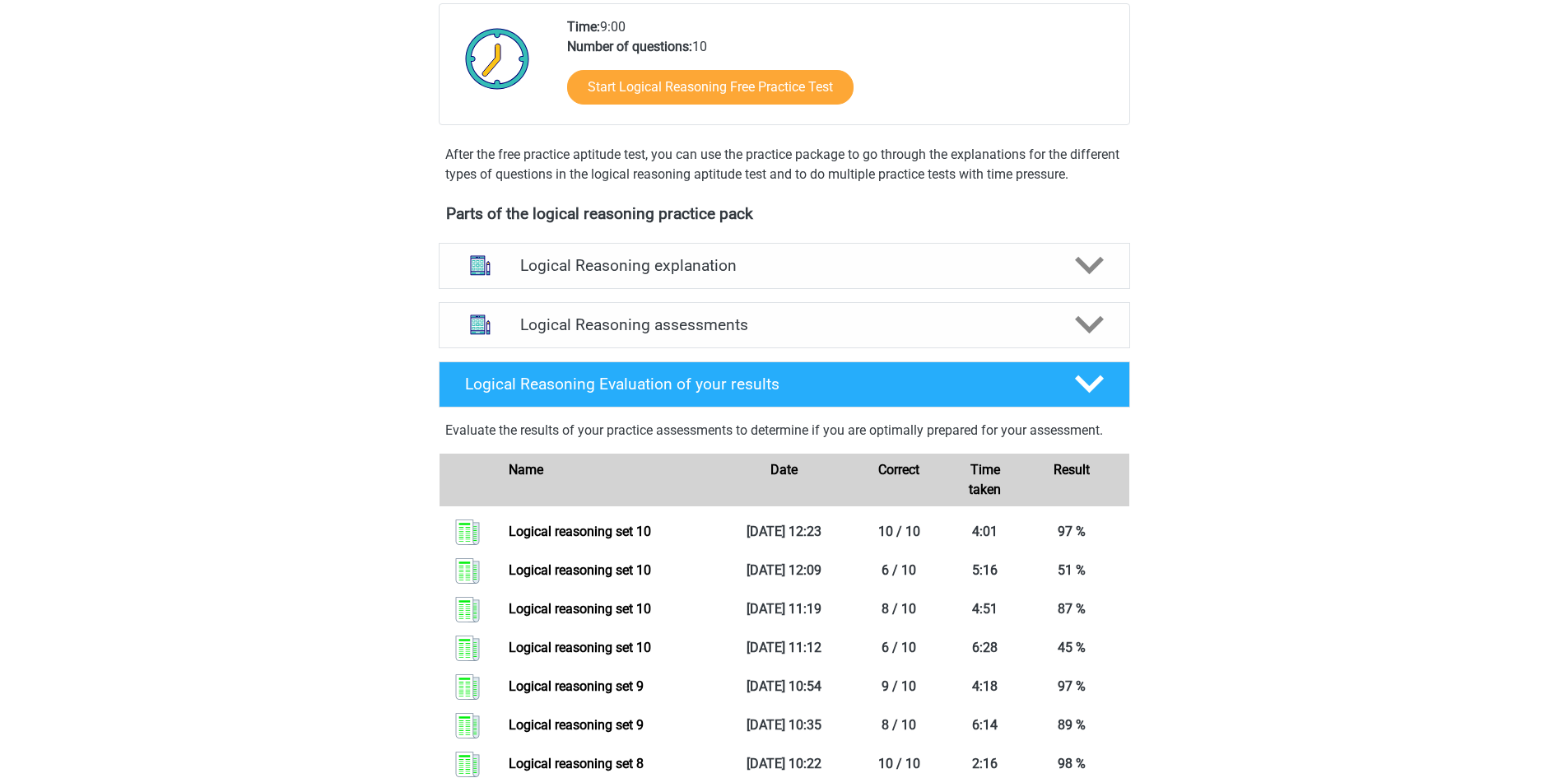
scroll to position [329, 0]
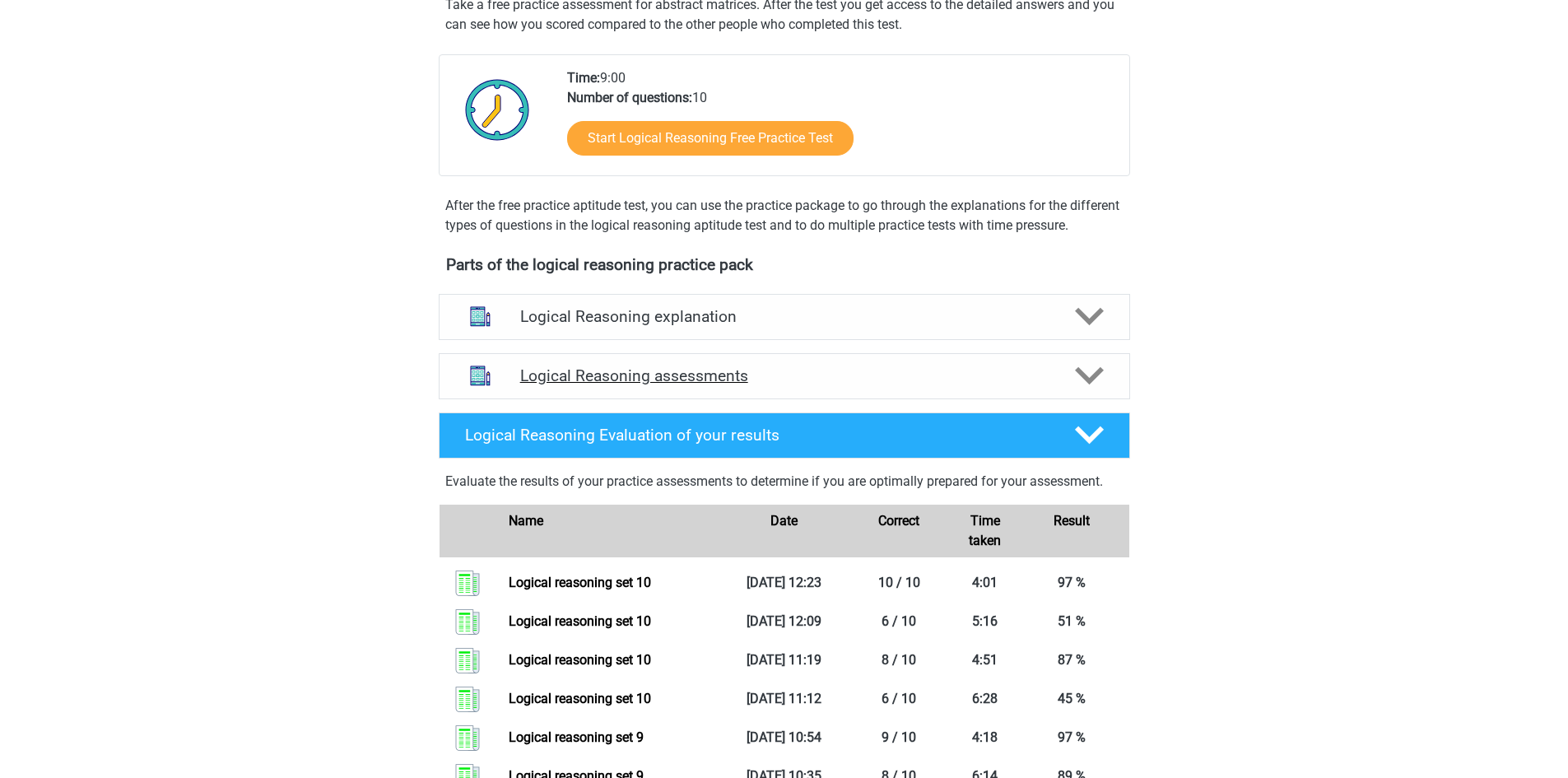
click at [1097, 388] on icon at bounding box center [1089, 376] width 29 height 29
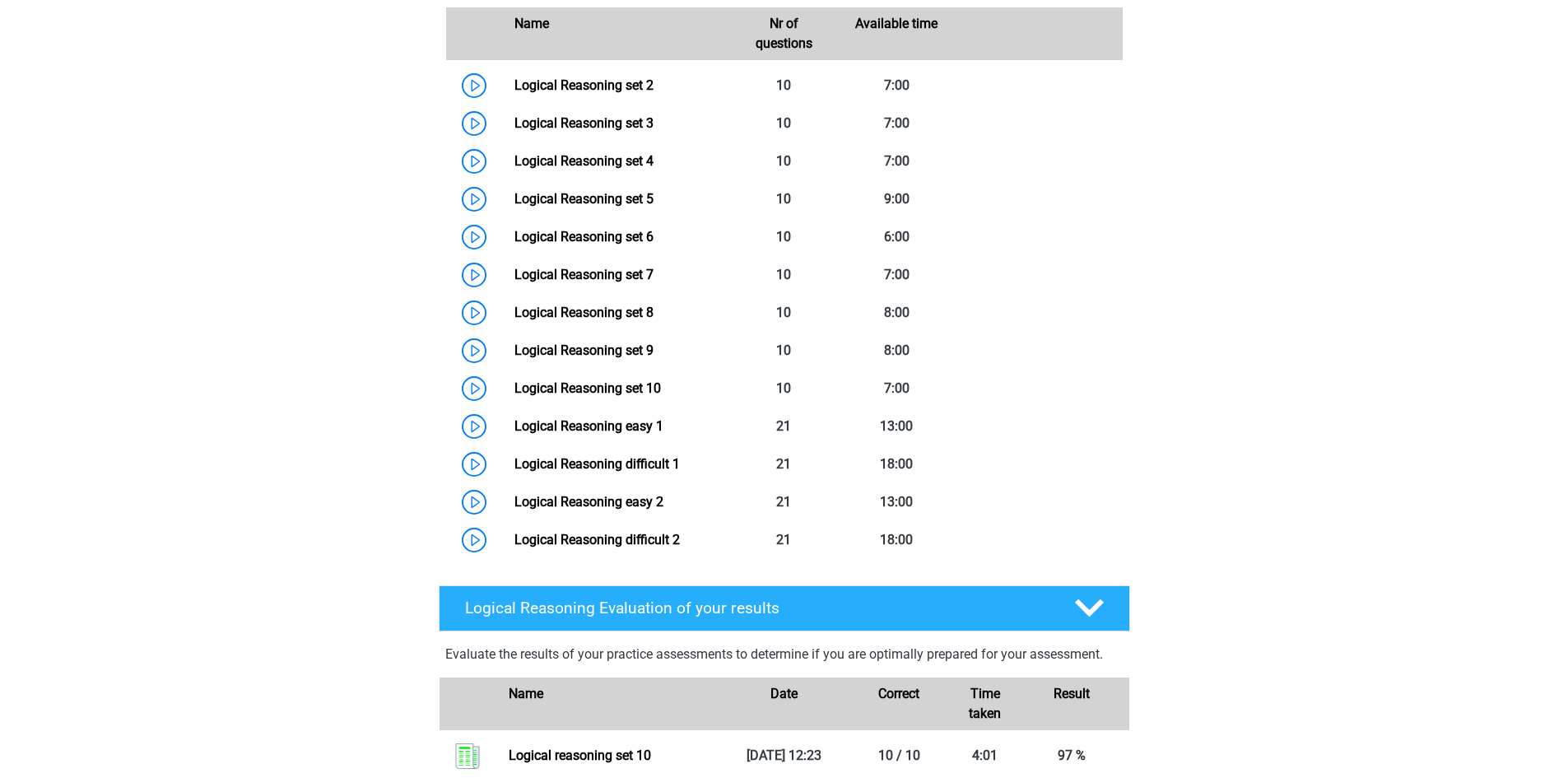
scroll to position [823, 0]
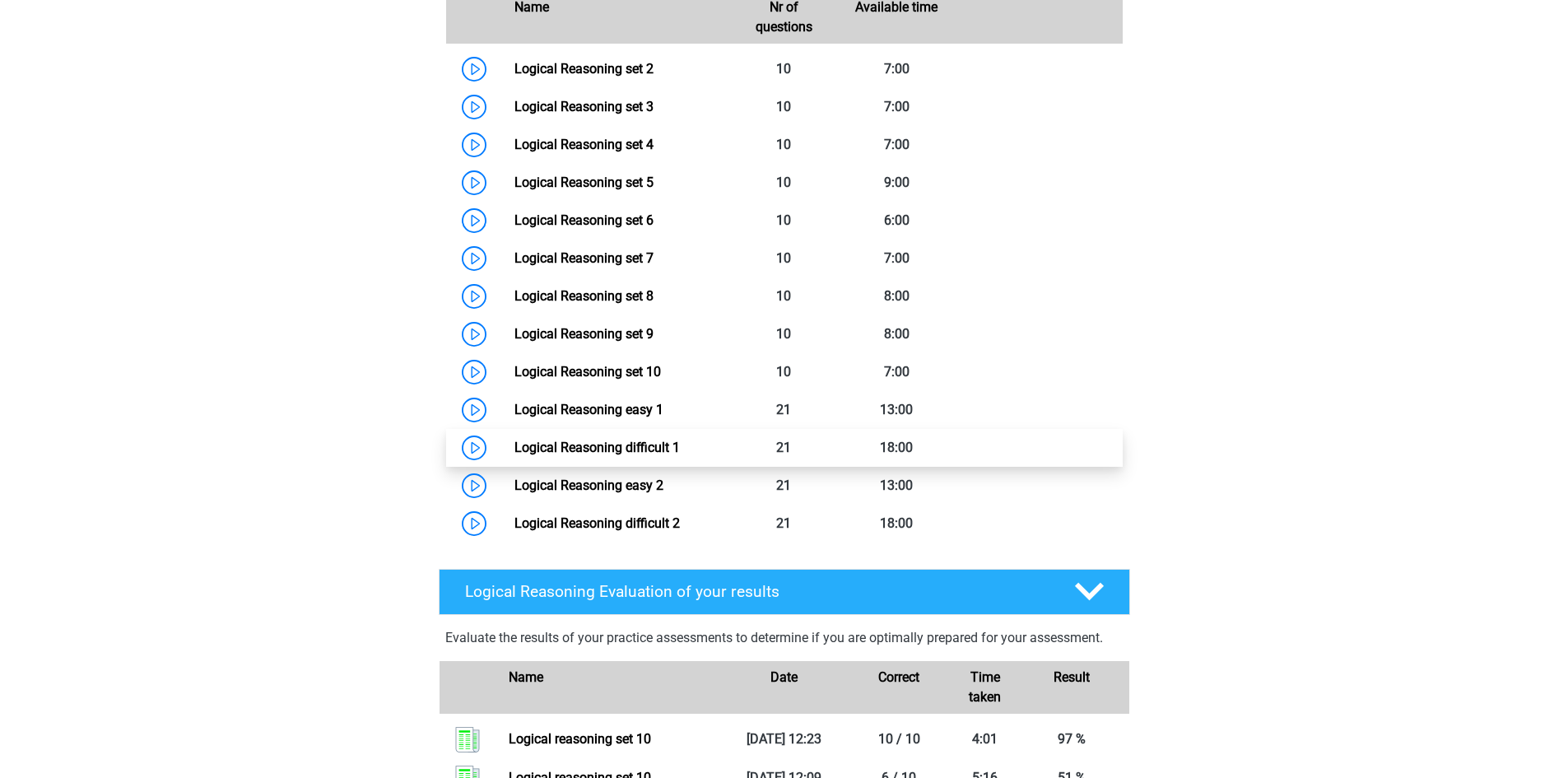
click at [637, 456] on link "Logical Reasoning difficult 1" at bounding box center [597, 447] width 165 height 15
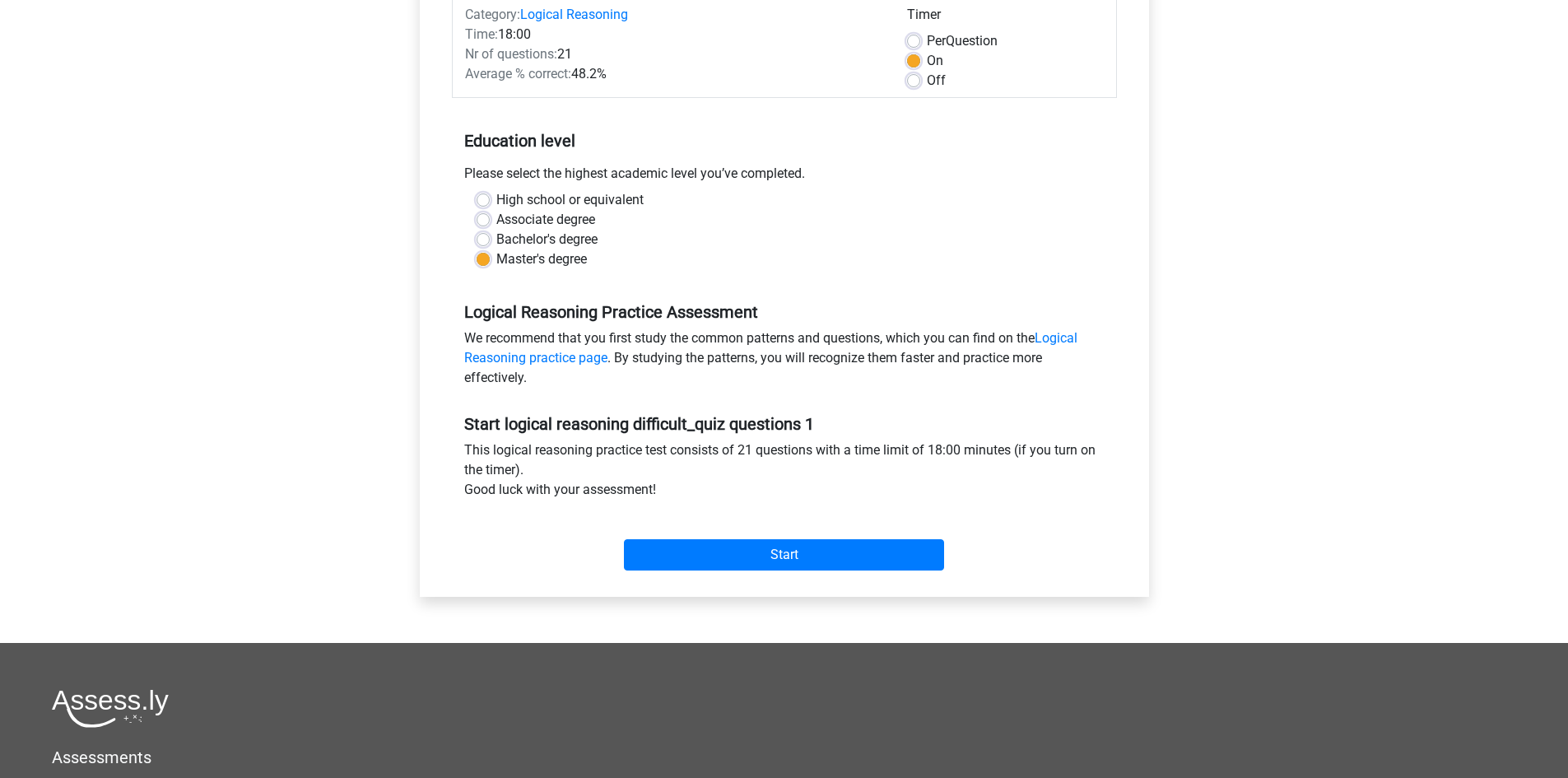
scroll to position [247, 0]
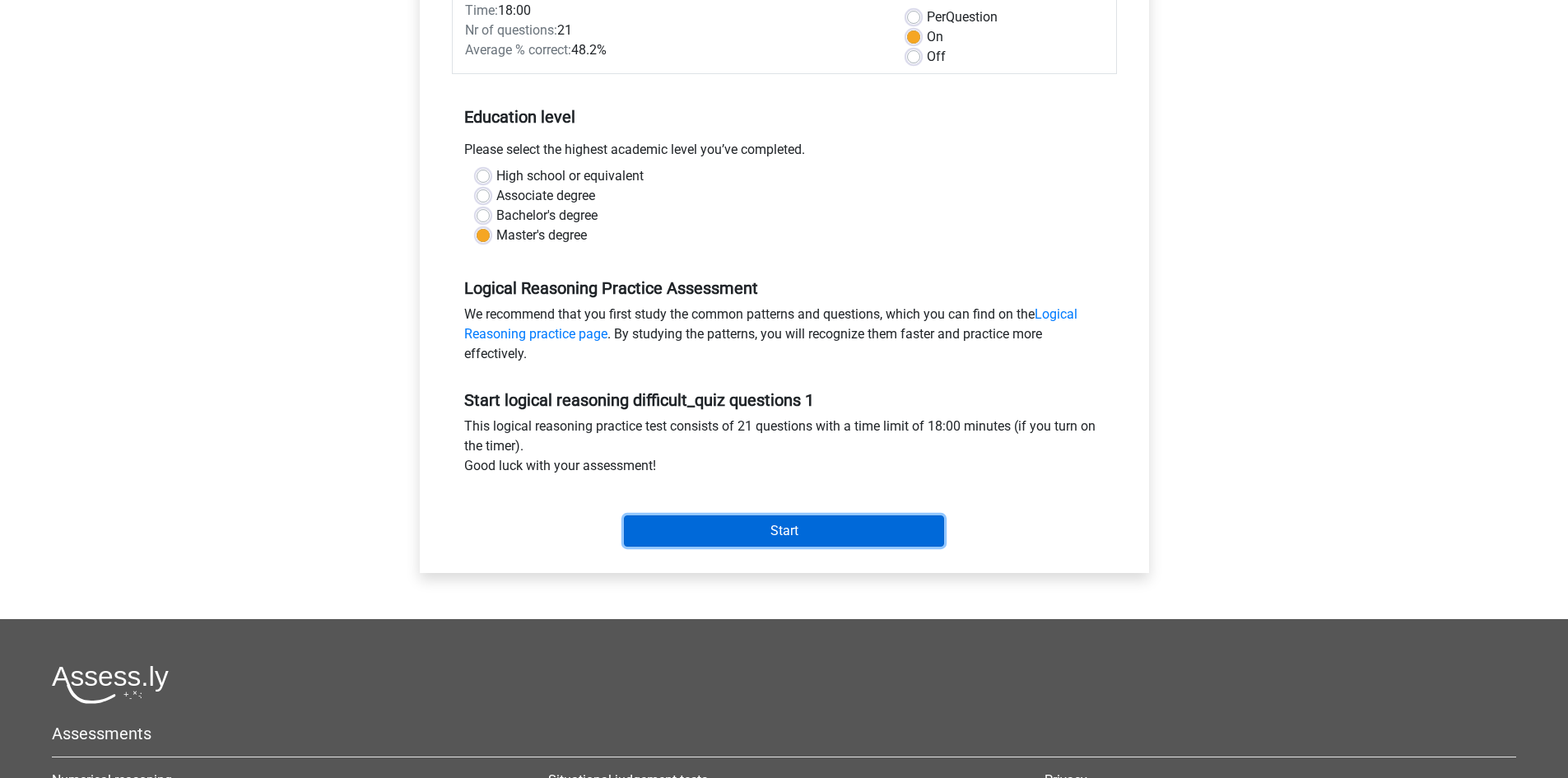
click at [795, 527] on input "Start" at bounding box center [784, 530] width 321 height 31
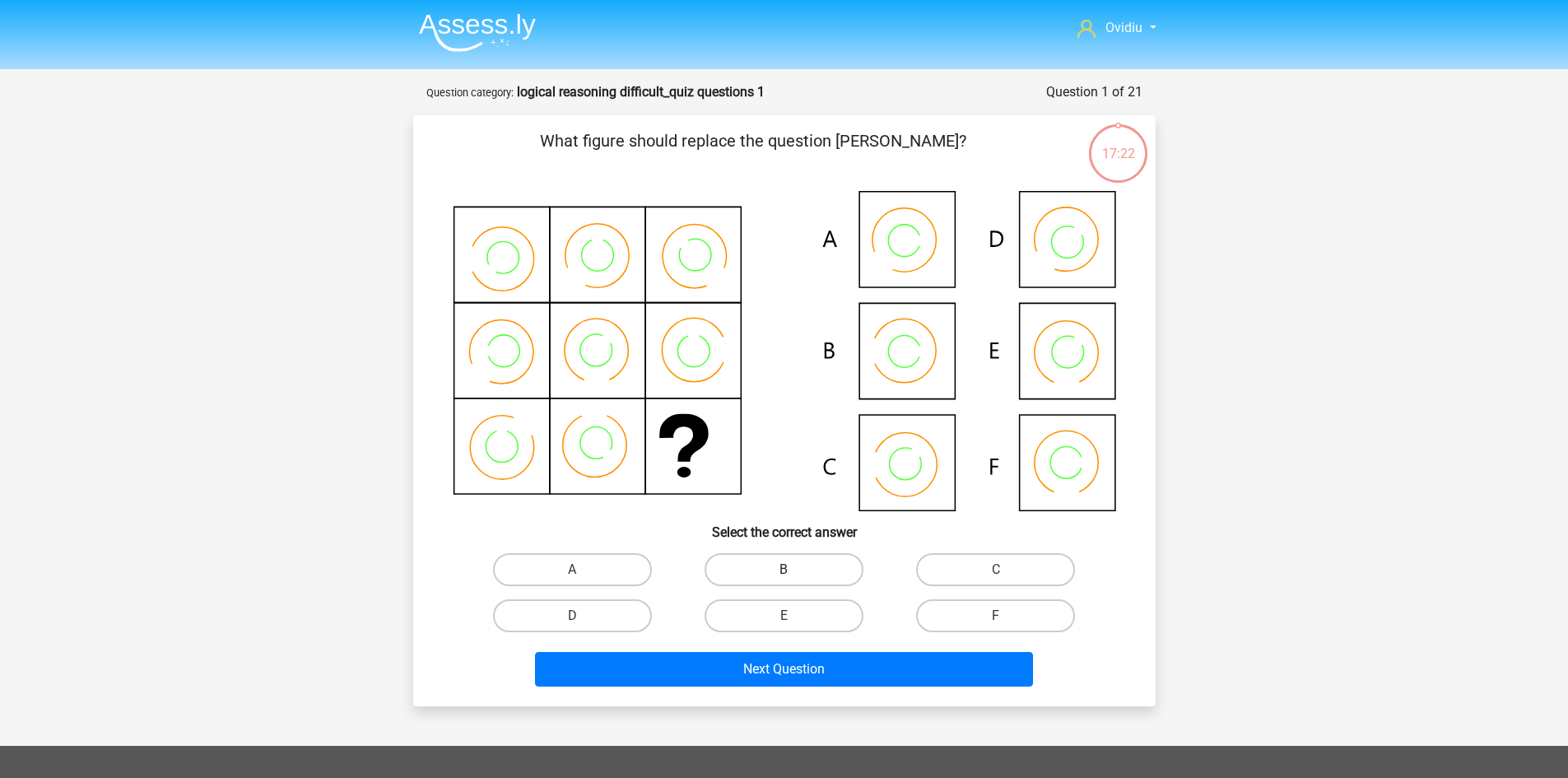
click at [782, 566] on label "B" at bounding box center [784, 569] width 159 height 33
click at [784, 570] on input "B" at bounding box center [789, 575] width 11 height 11
radio input "true"
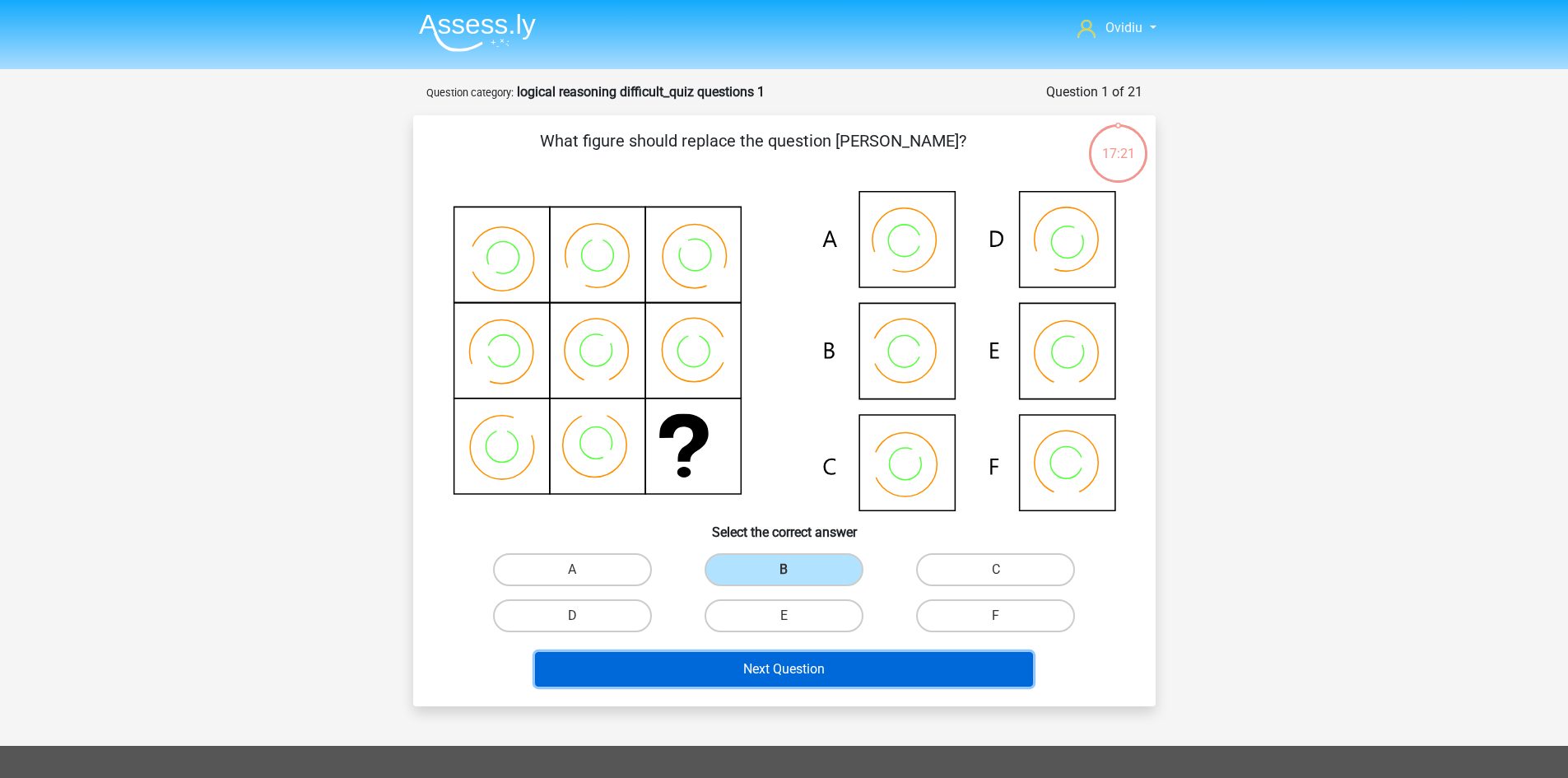
click at [782, 668] on button "Next Question" at bounding box center [784, 669] width 498 height 35
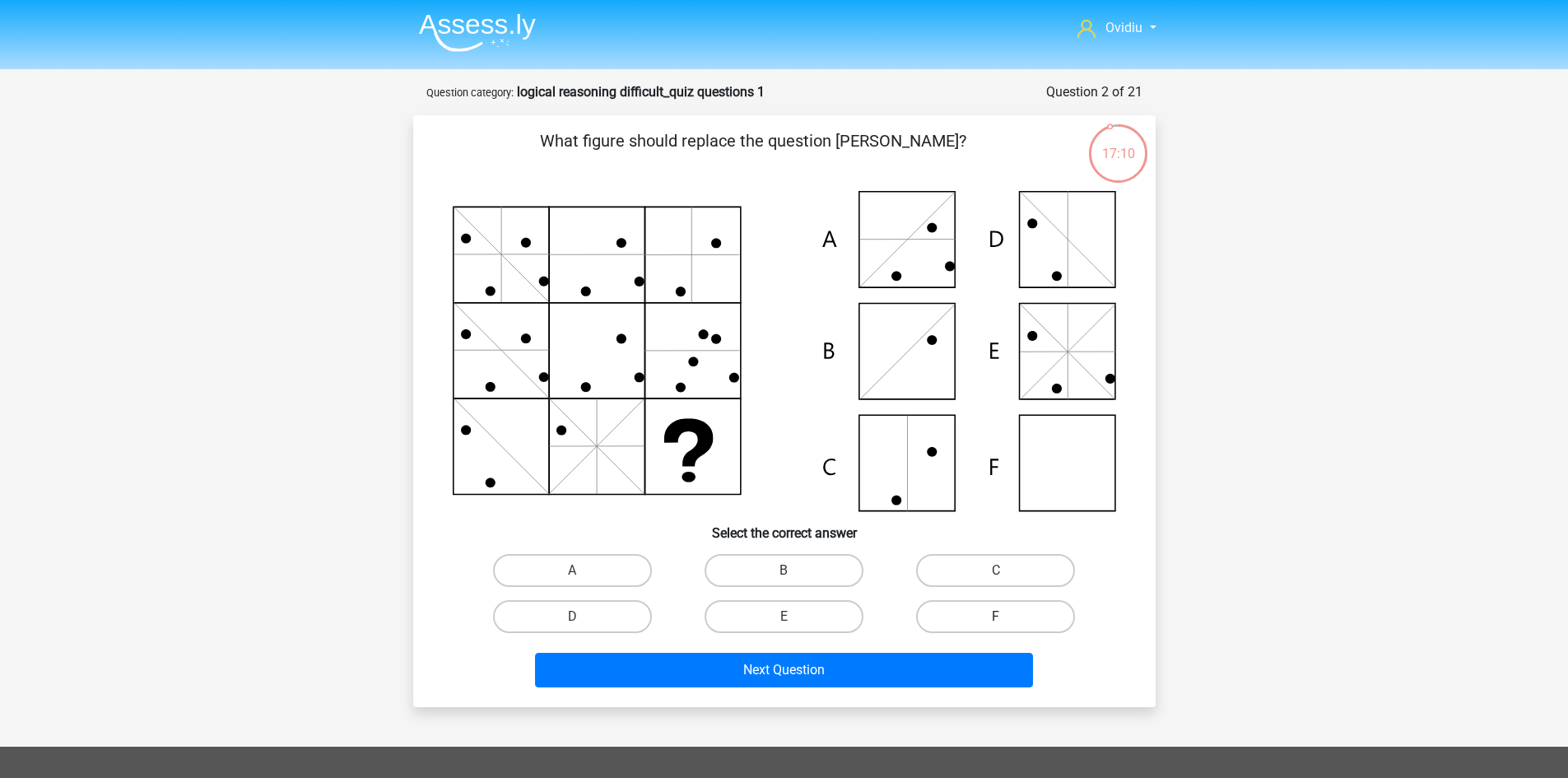
click at [989, 610] on label "F" at bounding box center [995, 616] width 159 height 33
click at [996, 617] on input "F" at bounding box center [1001, 622] width 11 height 11
radio input "true"
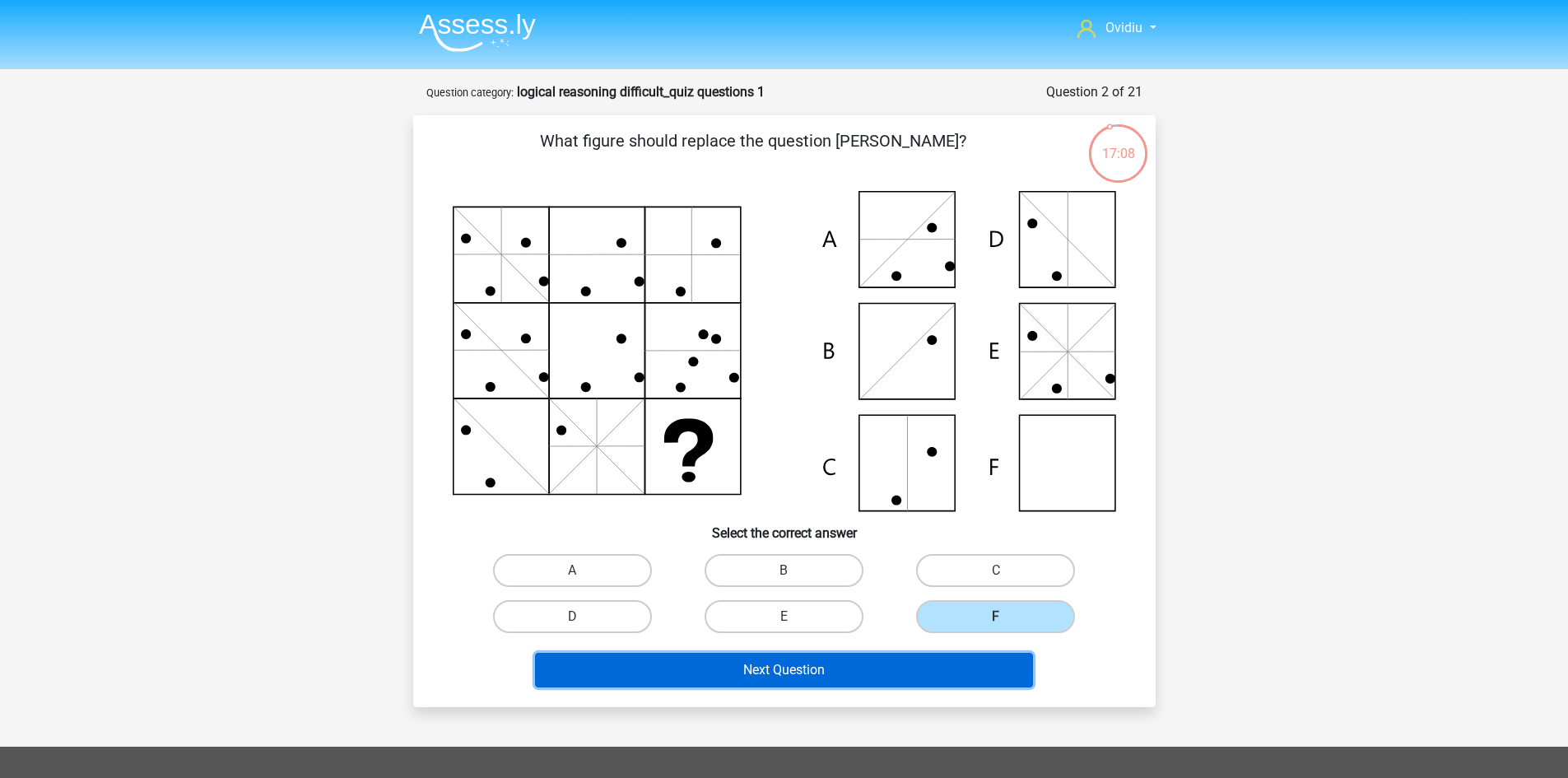
click at [839, 669] on button "Next Question" at bounding box center [784, 670] width 498 height 35
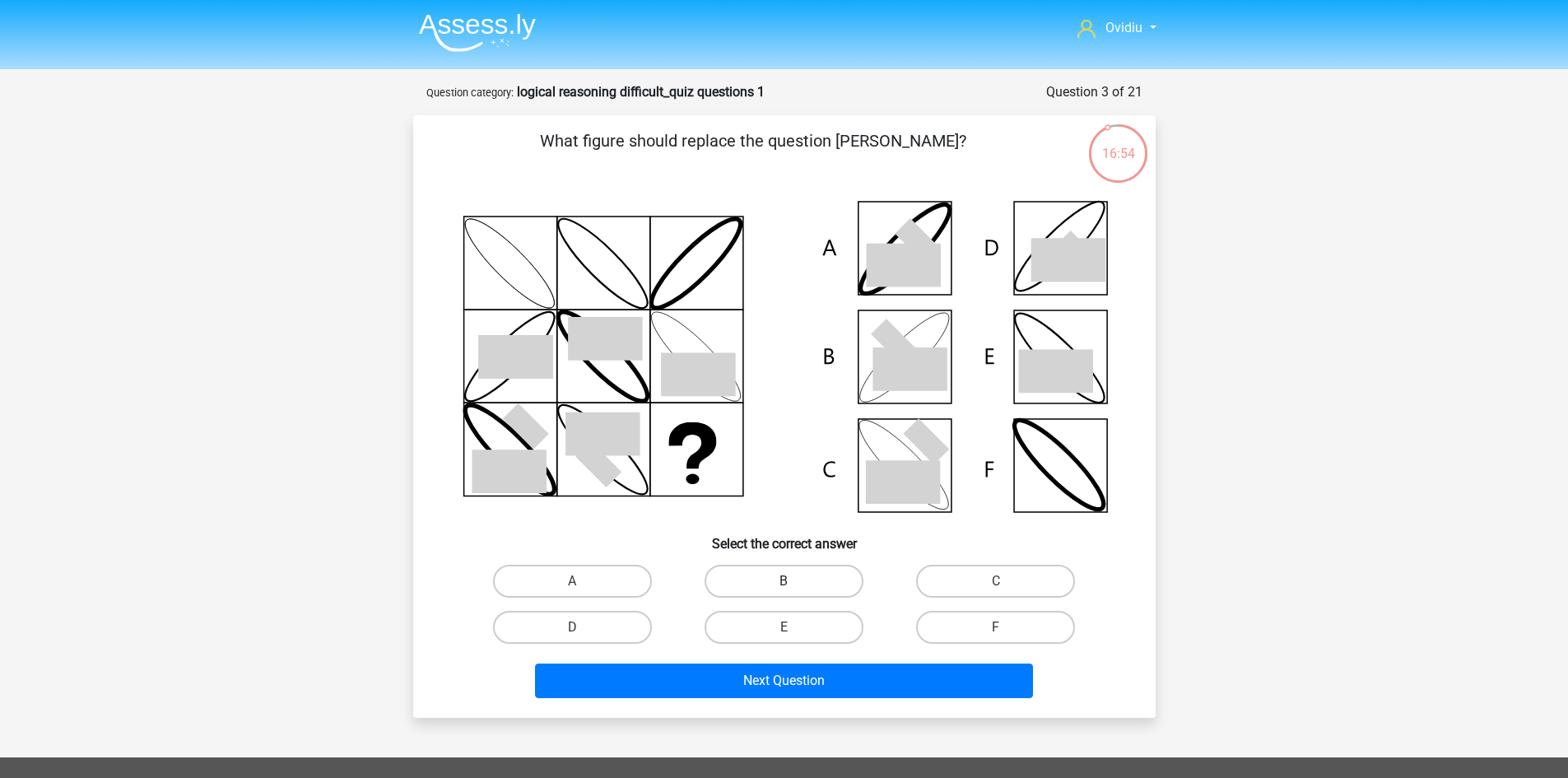
click at [806, 589] on label "B" at bounding box center [784, 581] width 159 height 33
click at [794, 589] on input "B" at bounding box center [789, 586] width 11 height 11
radio input "true"
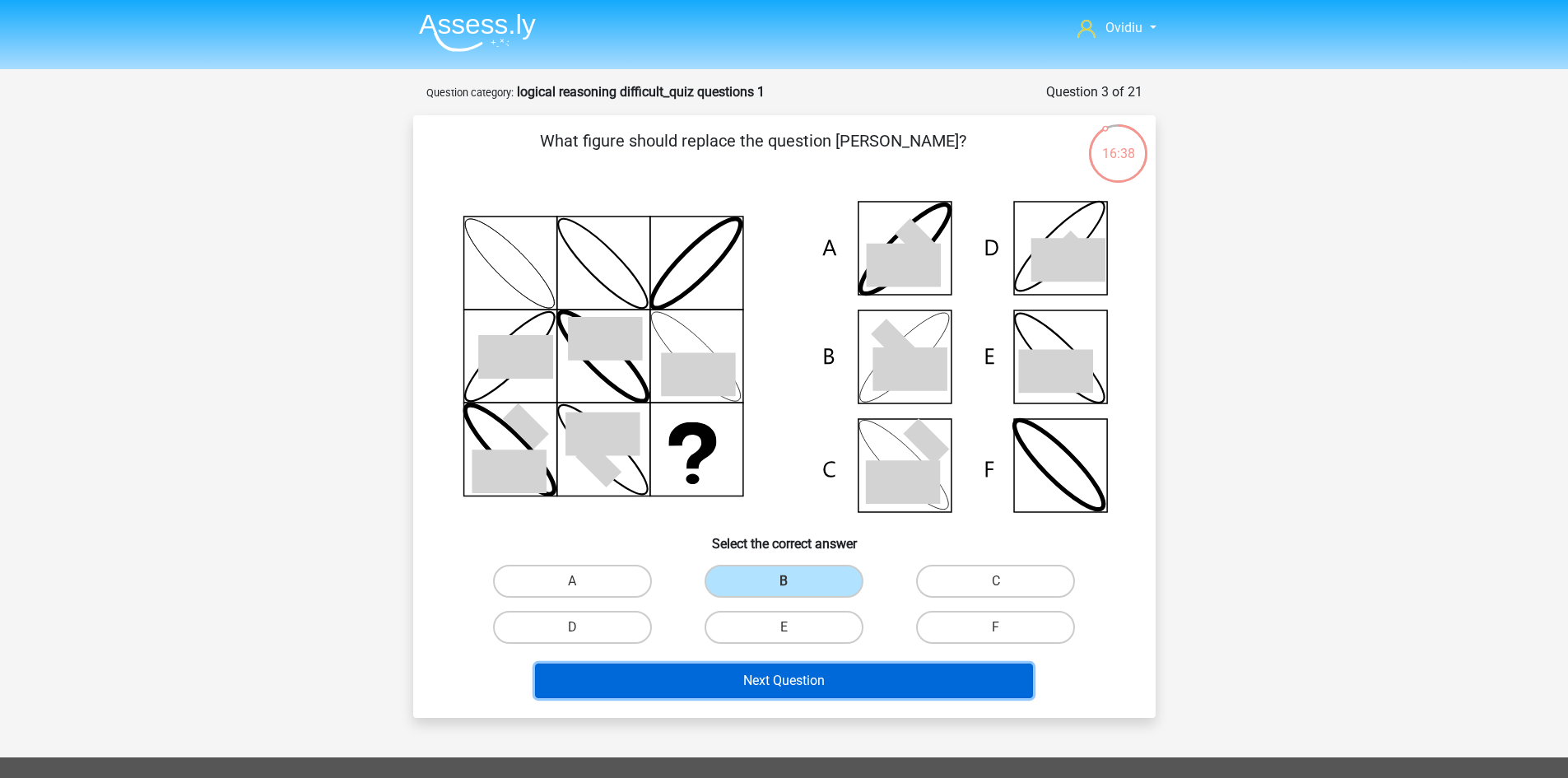
click at [832, 672] on button "Next Question" at bounding box center [784, 680] width 498 height 35
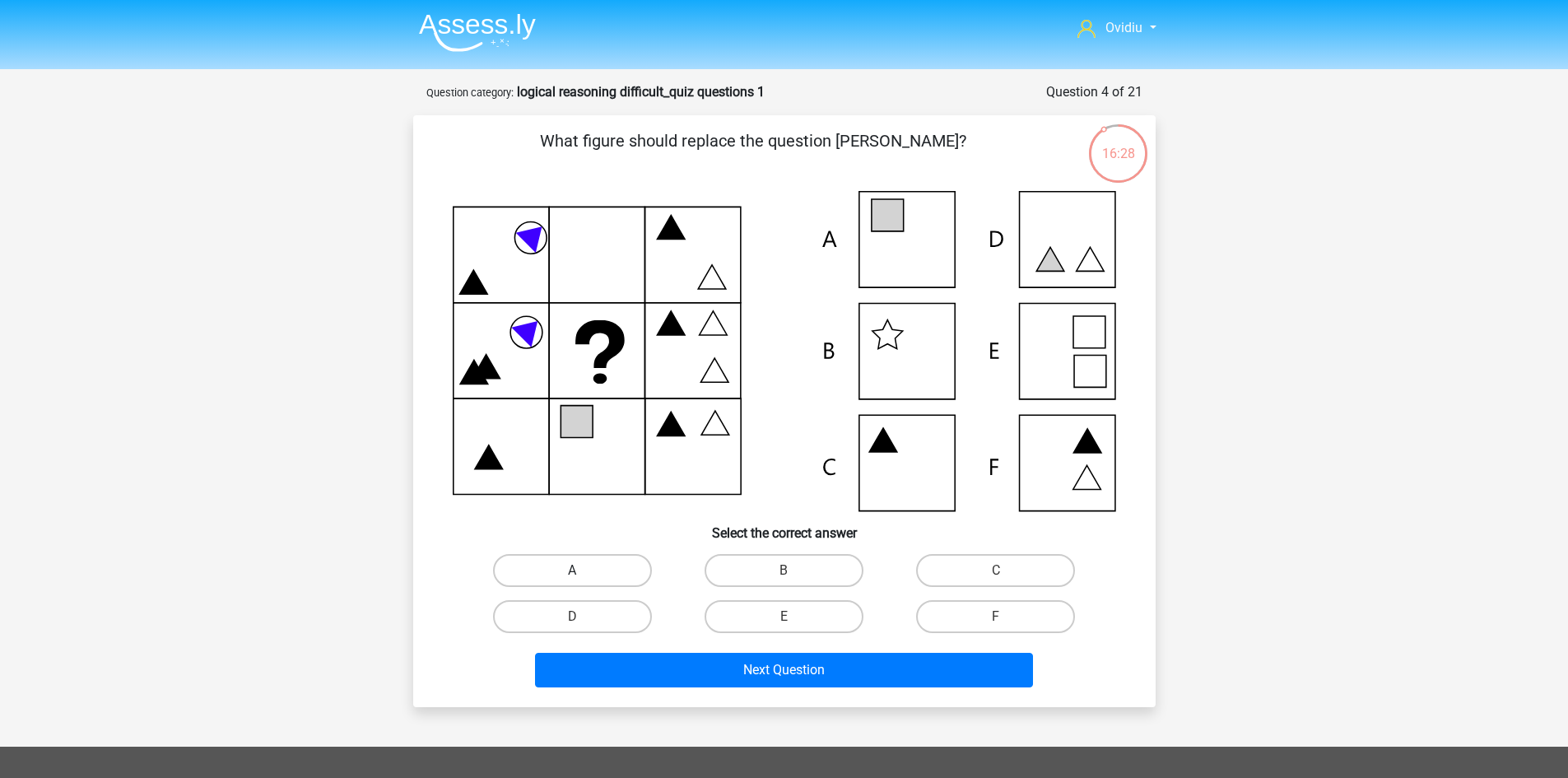
click at [604, 574] on label "A" at bounding box center [572, 570] width 159 height 33
click at [583, 574] on input "A" at bounding box center [577, 576] width 11 height 11
radio input "true"
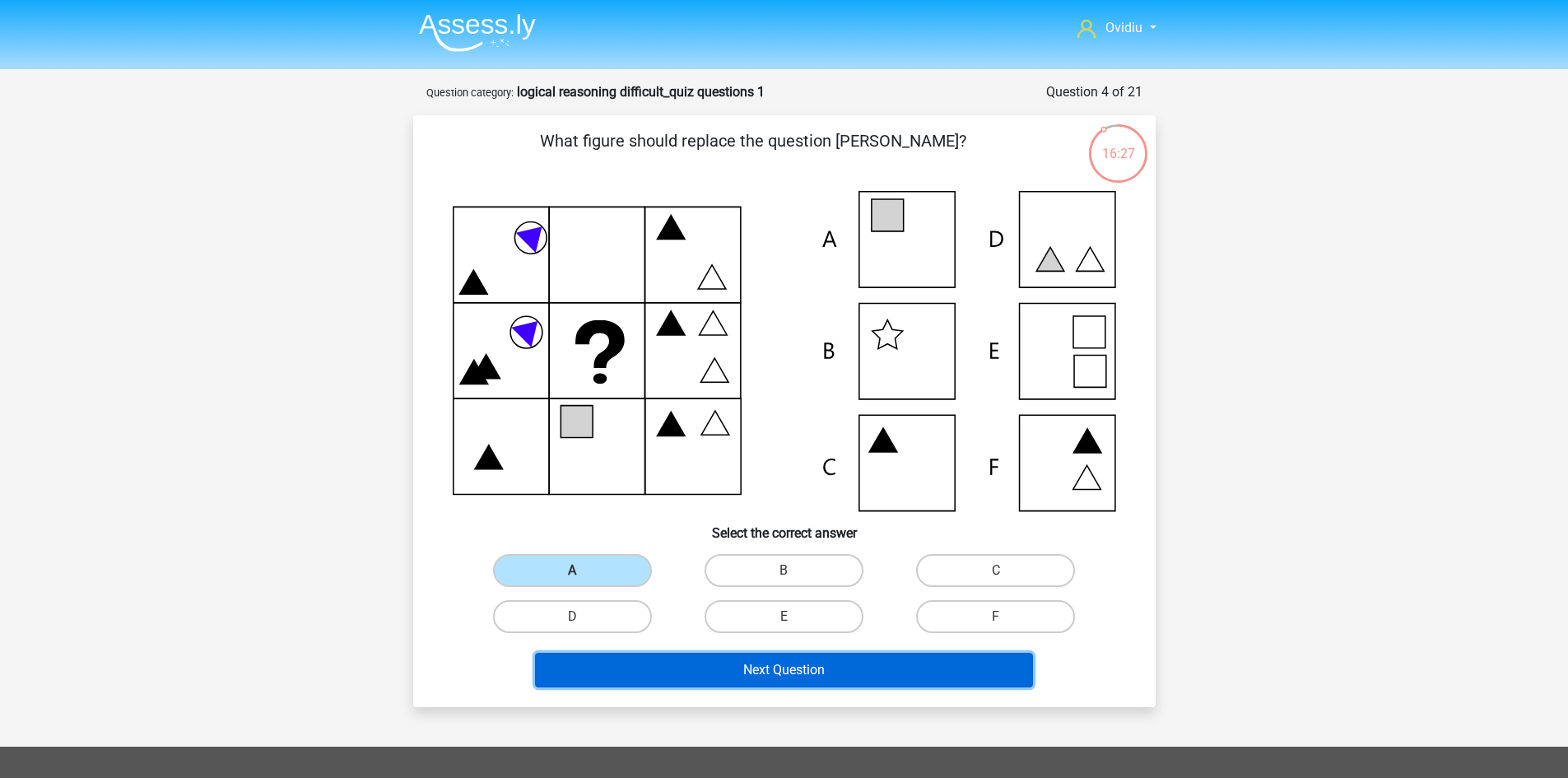
click at [793, 674] on button "Next Question" at bounding box center [784, 670] width 498 height 35
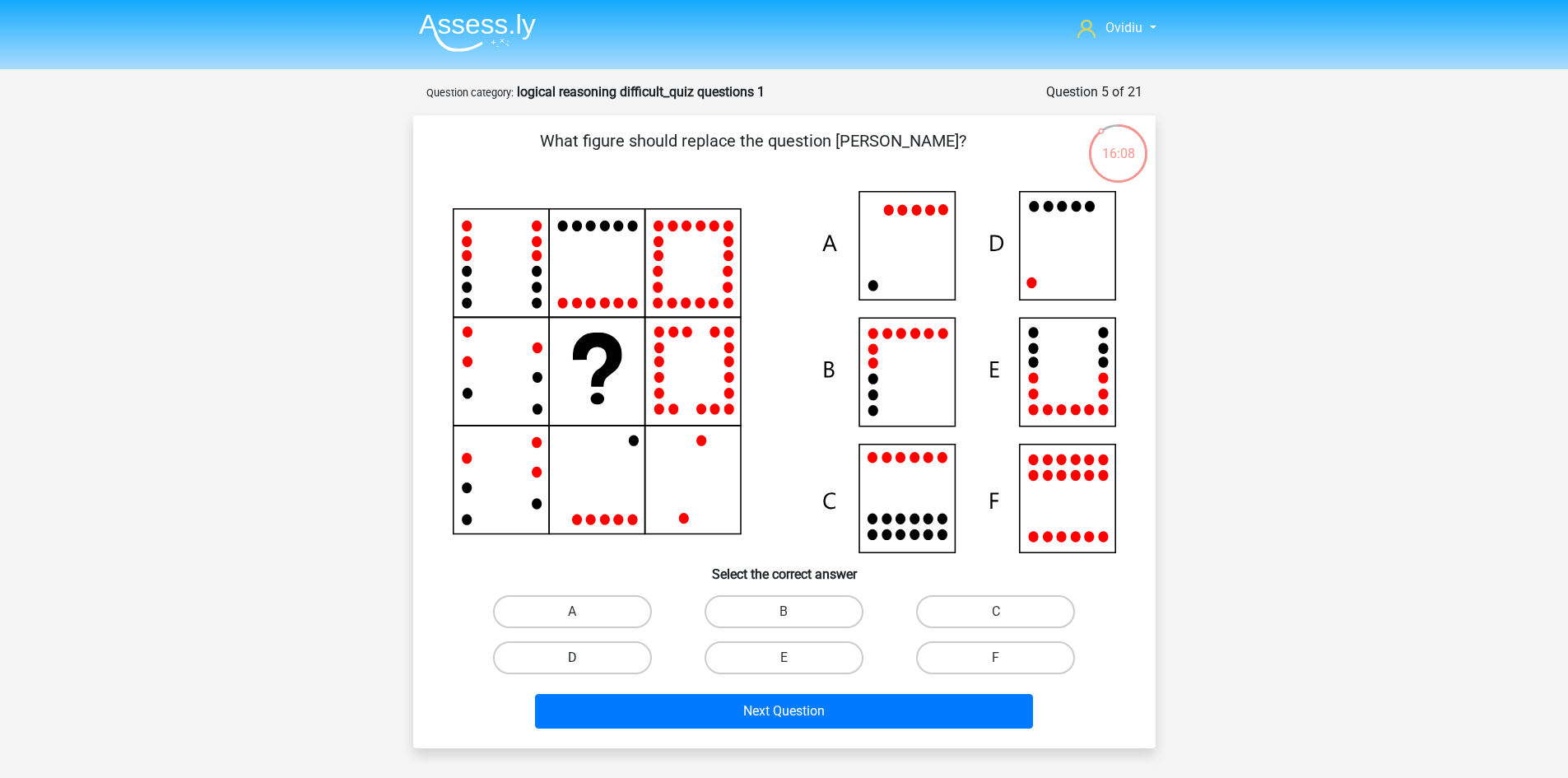
click at [627, 652] on label "D" at bounding box center [572, 658] width 159 height 33
click at [583, 658] on input "D" at bounding box center [577, 663] width 11 height 11
radio input "true"
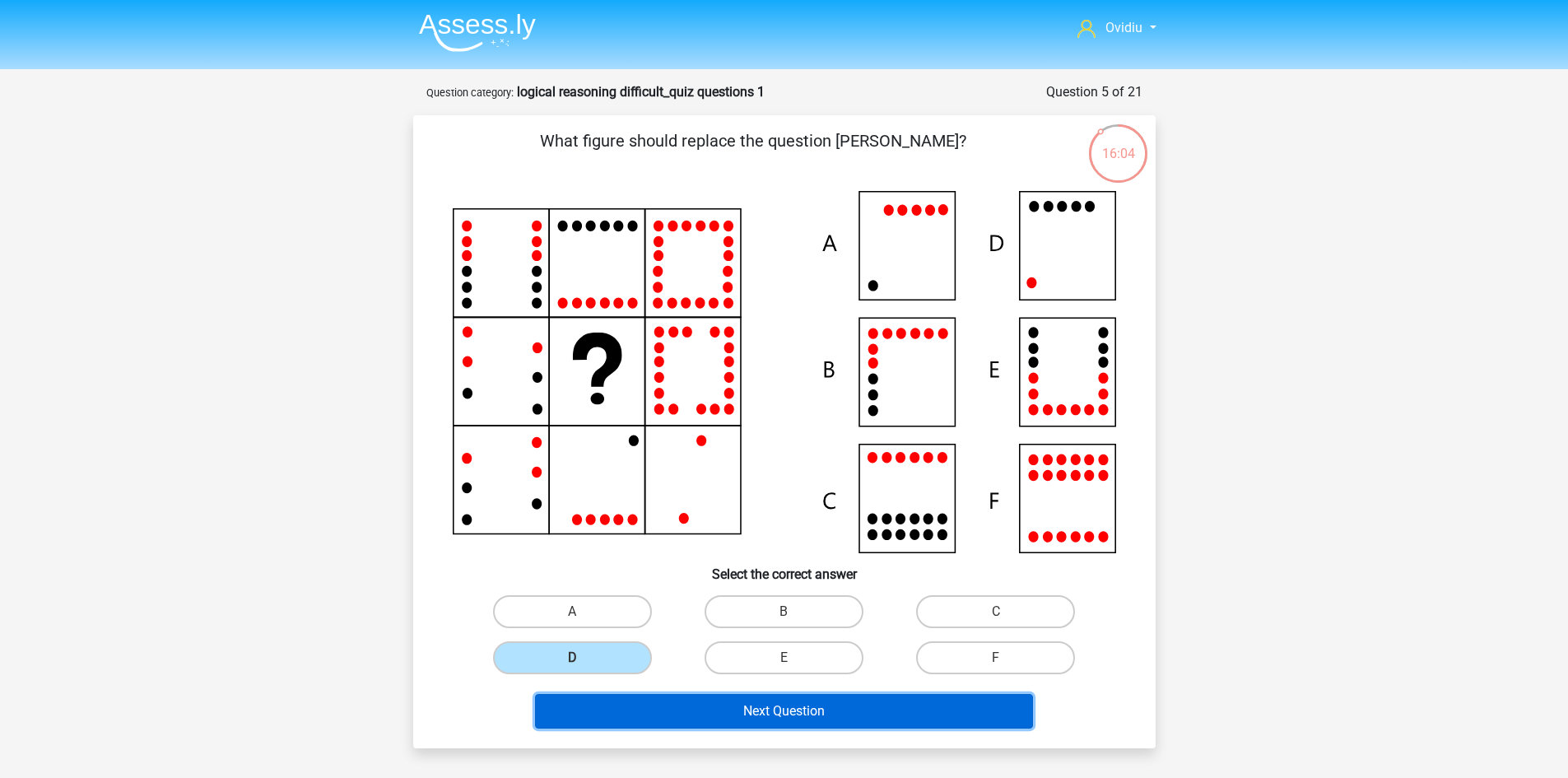
click at [791, 708] on button "Next Question" at bounding box center [784, 711] width 498 height 35
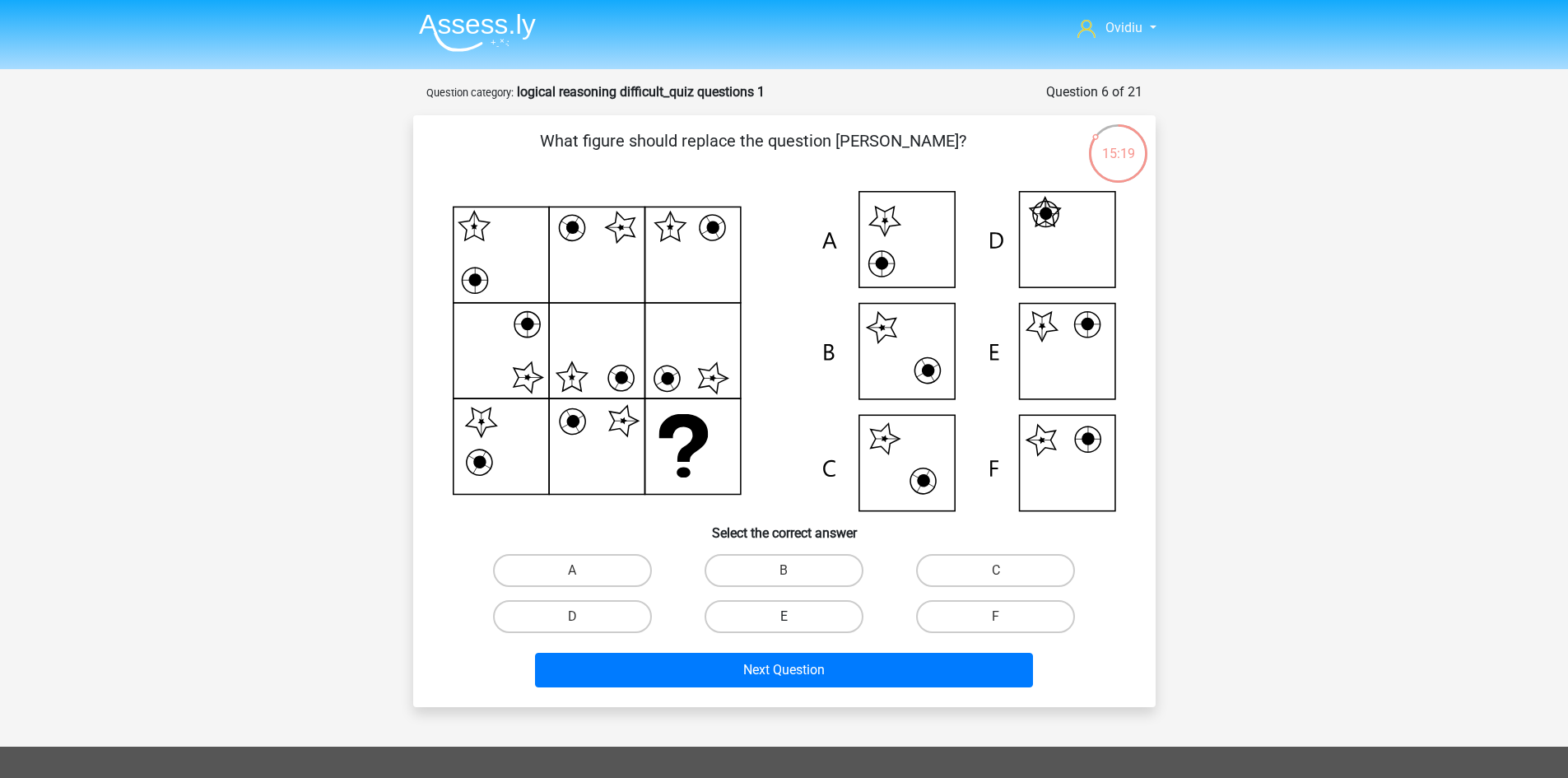
click at [823, 608] on label "E" at bounding box center [784, 616] width 159 height 33
click at [794, 617] on input "E" at bounding box center [789, 622] width 11 height 11
radio input "true"
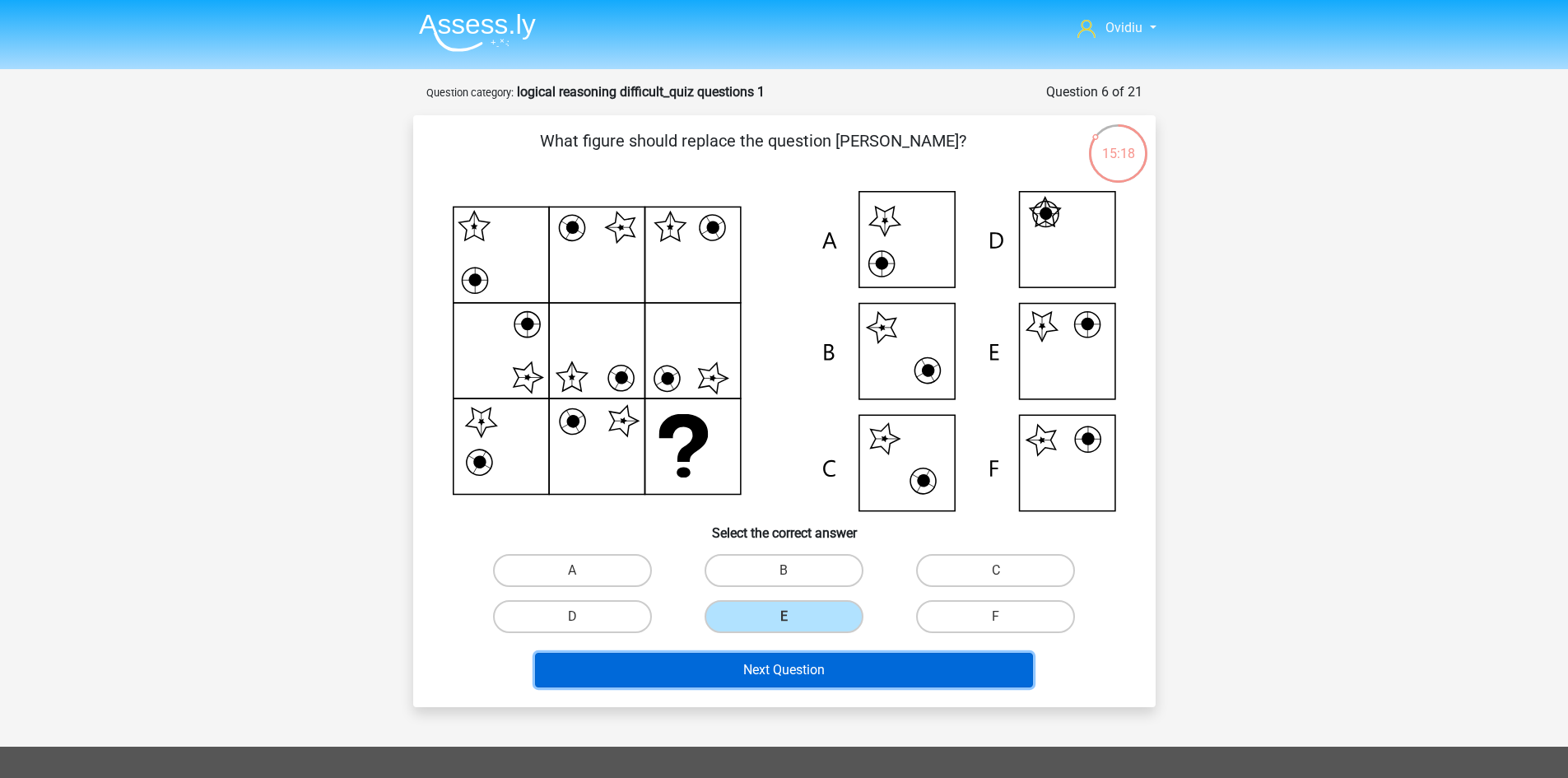
click at [812, 664] on button "Next Question" at bounding box center [784, 670] width 498 height 35
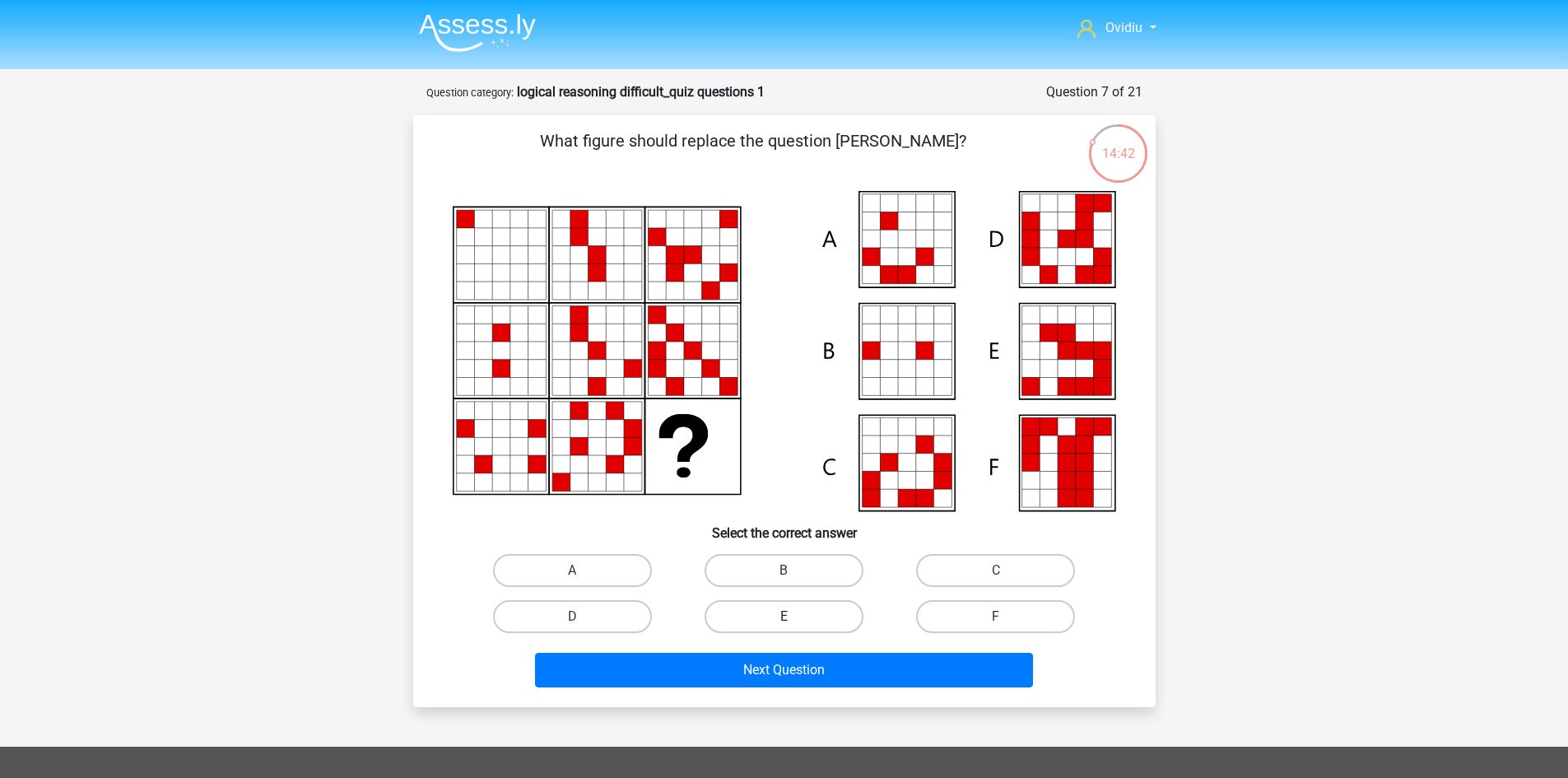
click at [749, 613] on label "E" at bounding box center [784, 616] width 159 height 33
click at [784, 617] on input "E" at bounding box center [789, 622] width 11 height 11
radio input "true"
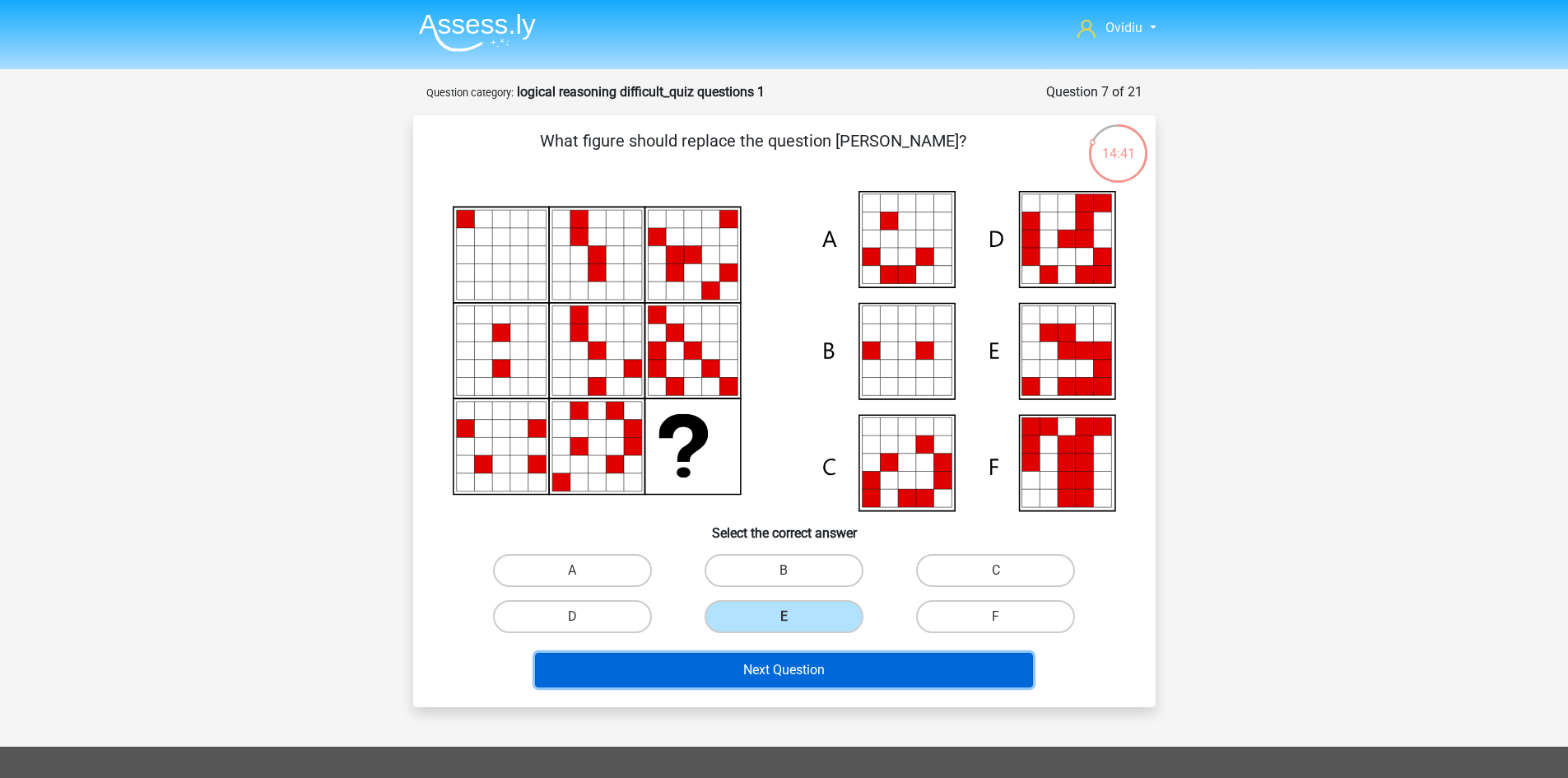
click at [773, 664] on button "Next Question" at bounding box center [784, 670] width 498 height 35
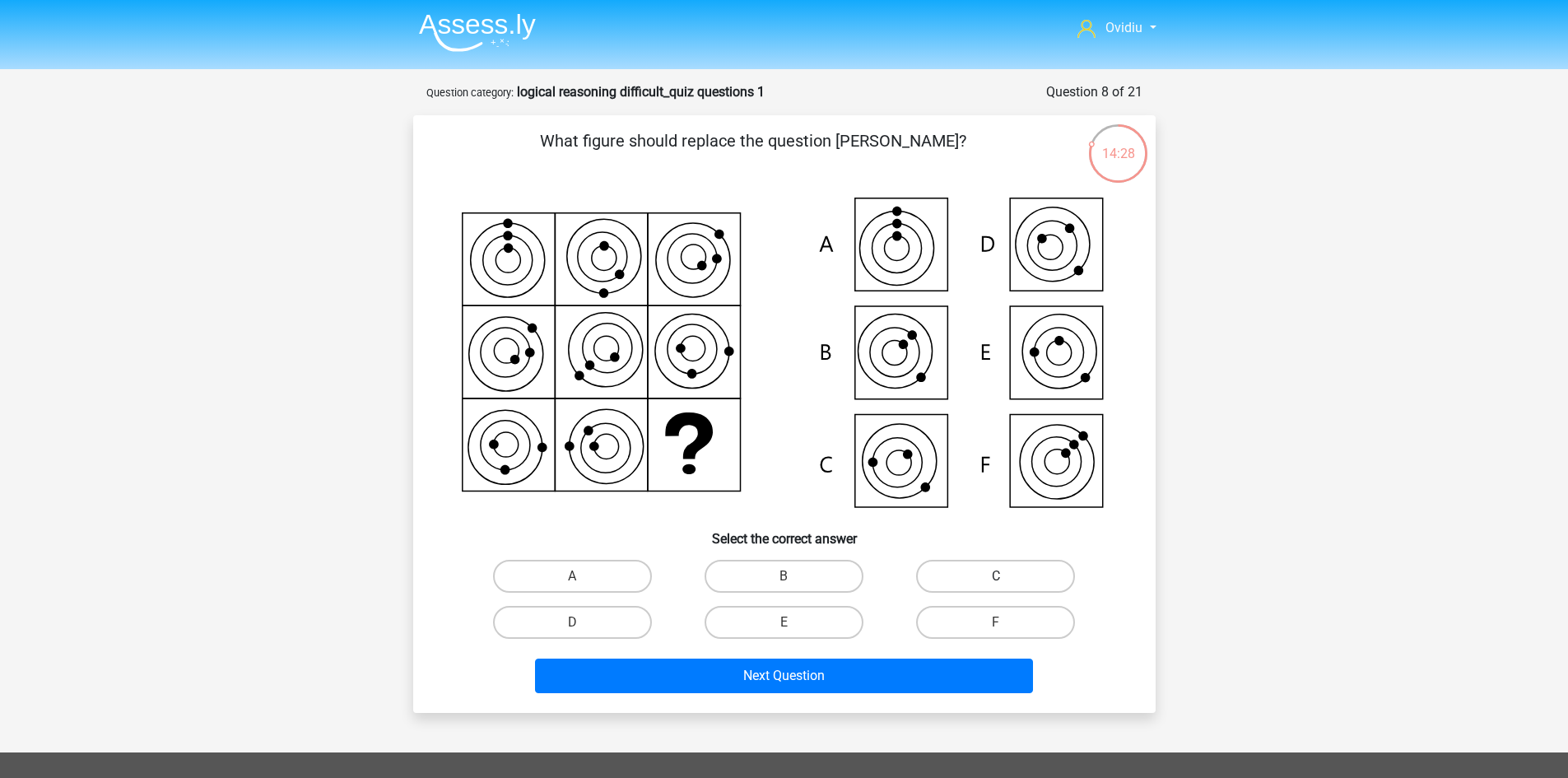
click at [970, 579] on label "C" at bounding box center [995, 576] width 159 height 33
click at [996, 579] on input "C" at bounding box center [1001, 581] width 11 height 11
radio input "true"
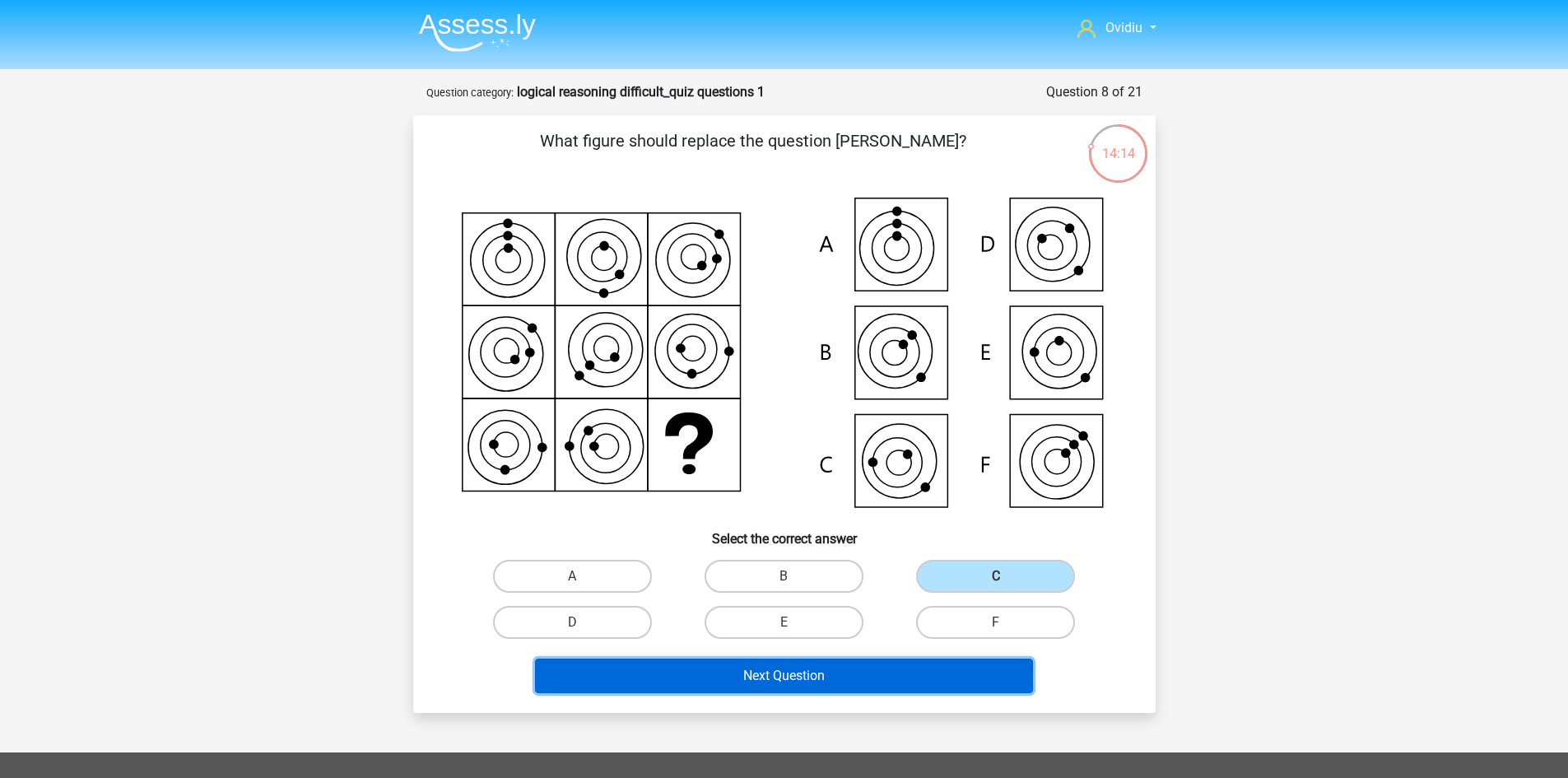
click at [799, 676] on button "Next Question" at bounding box center [784, 675] width 498 height 35
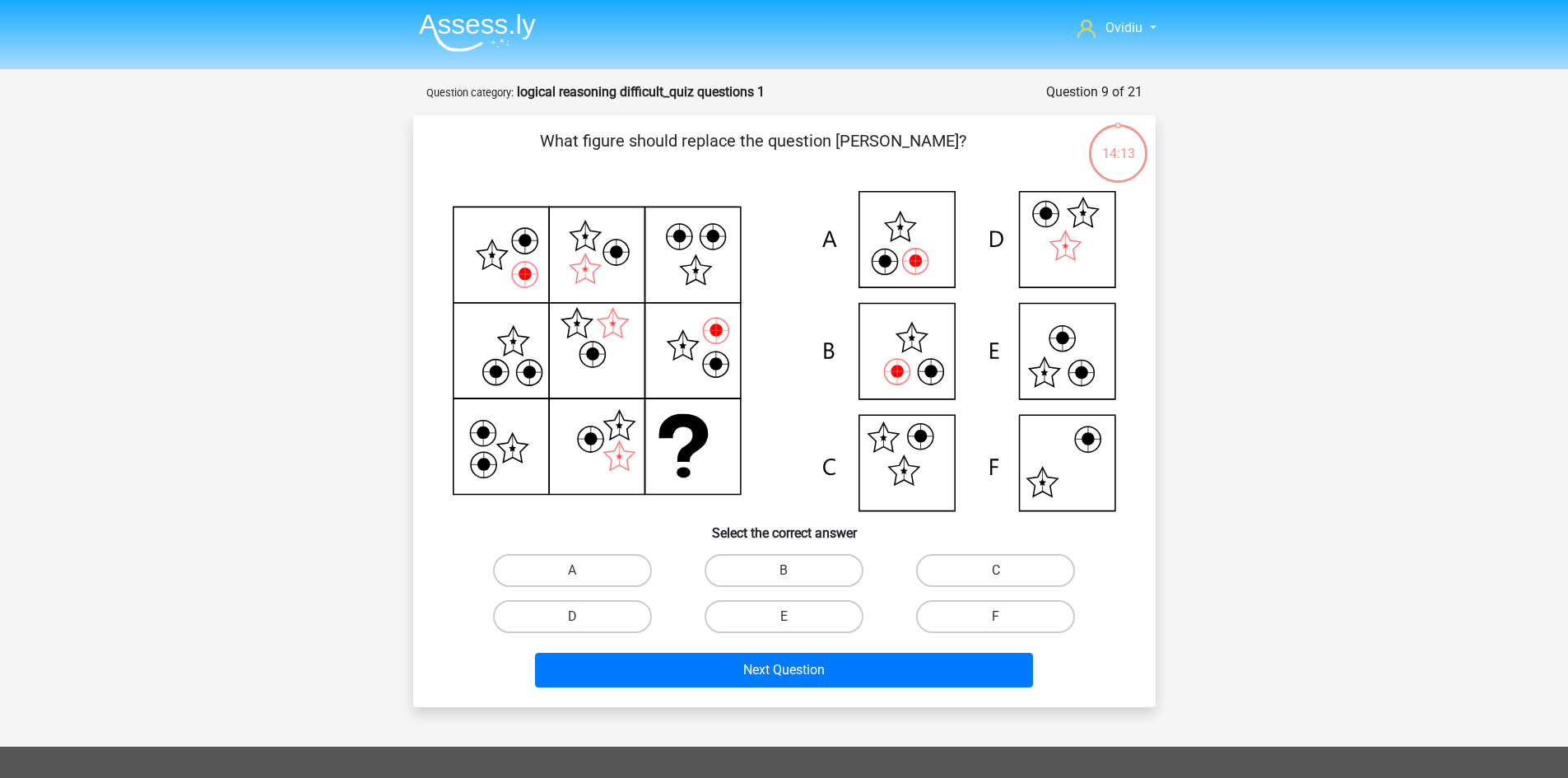
scroll to position [82, 0]
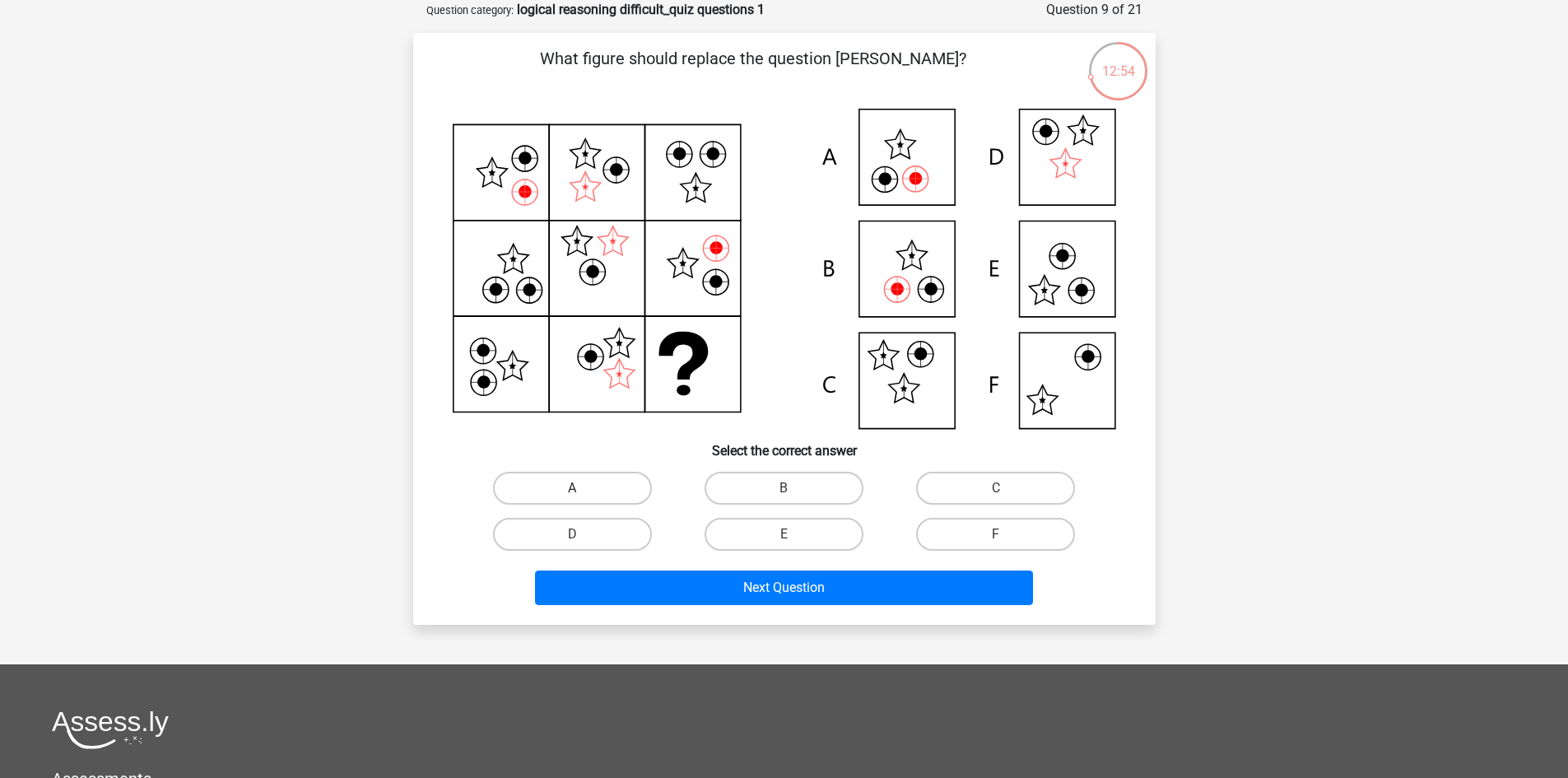
click at [590, 490] on label "A" at bounding box center [572, 488] width 159 height 33
click at [583, 490] on input "A" at bounding box center [577, 493] width 11 height 11
radio input "true"
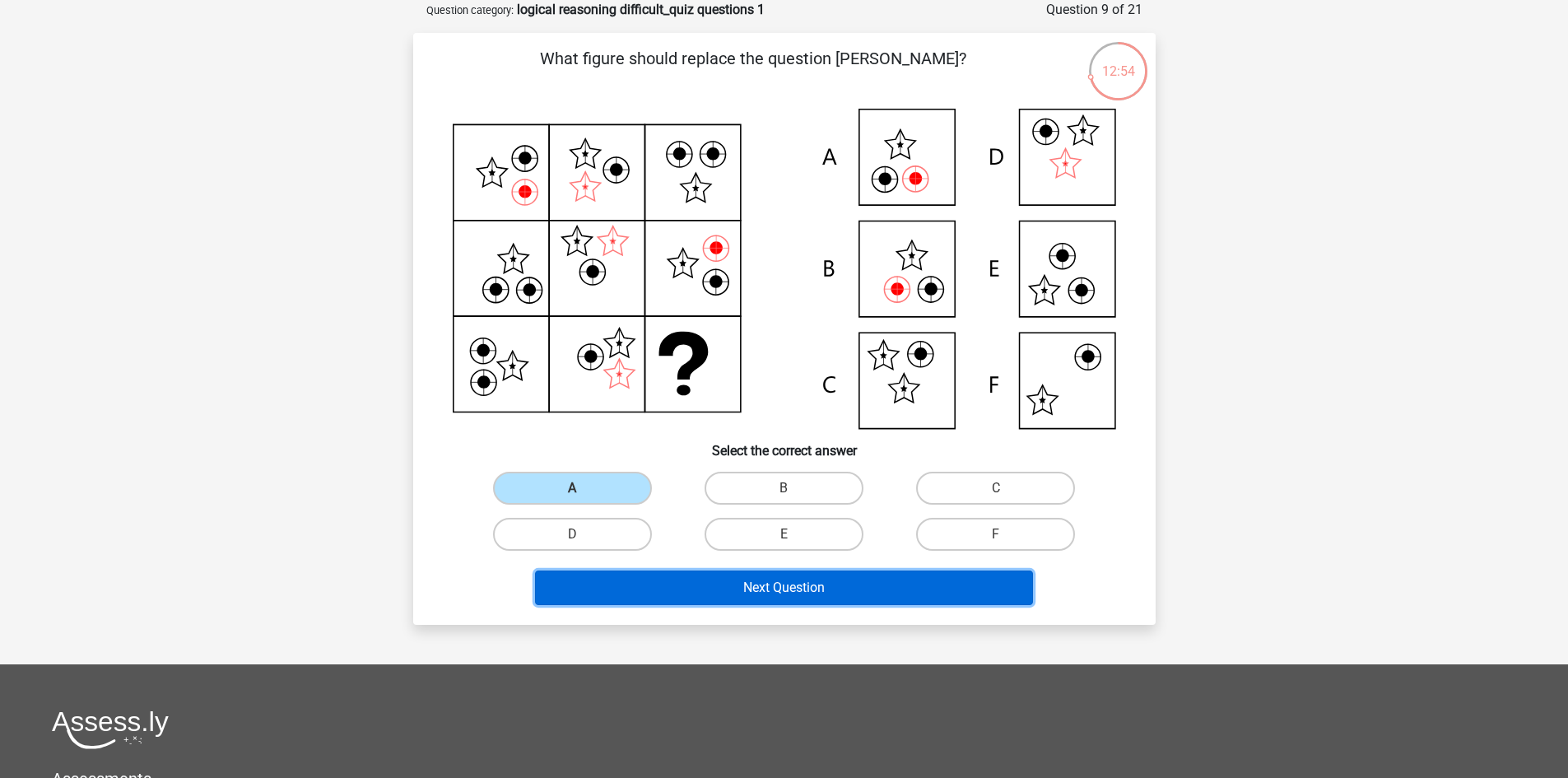
click at [763, 596] on button "Next Question" at bounding box center [784, 588] width 498 height 35
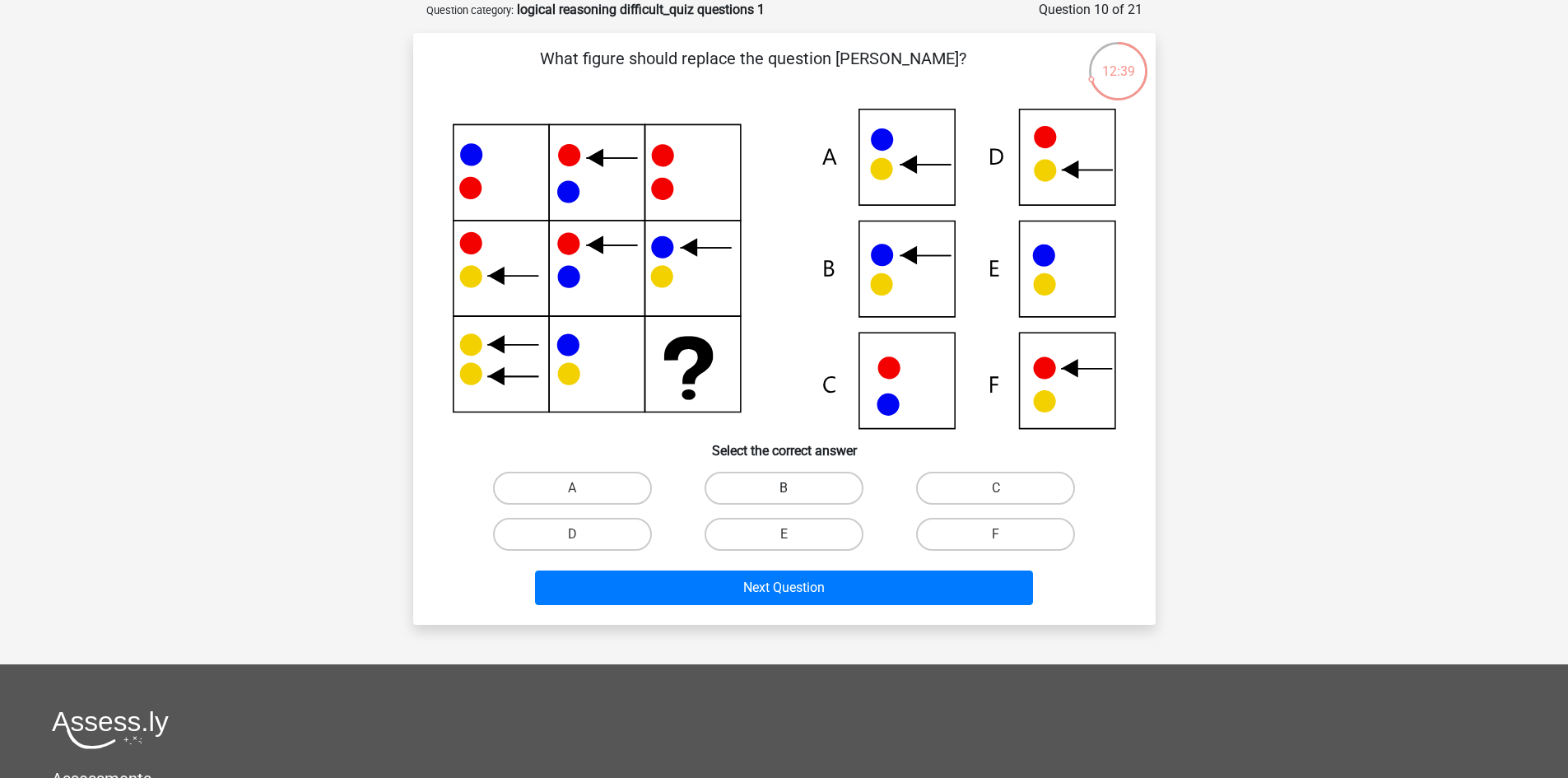
click at [774, 485] on label "B" at bounding box center [784, 488] width 159 height 33
click at [784, 488] on input "B" at bounding box center [789, 493] width 11 height 11
radio input "true"
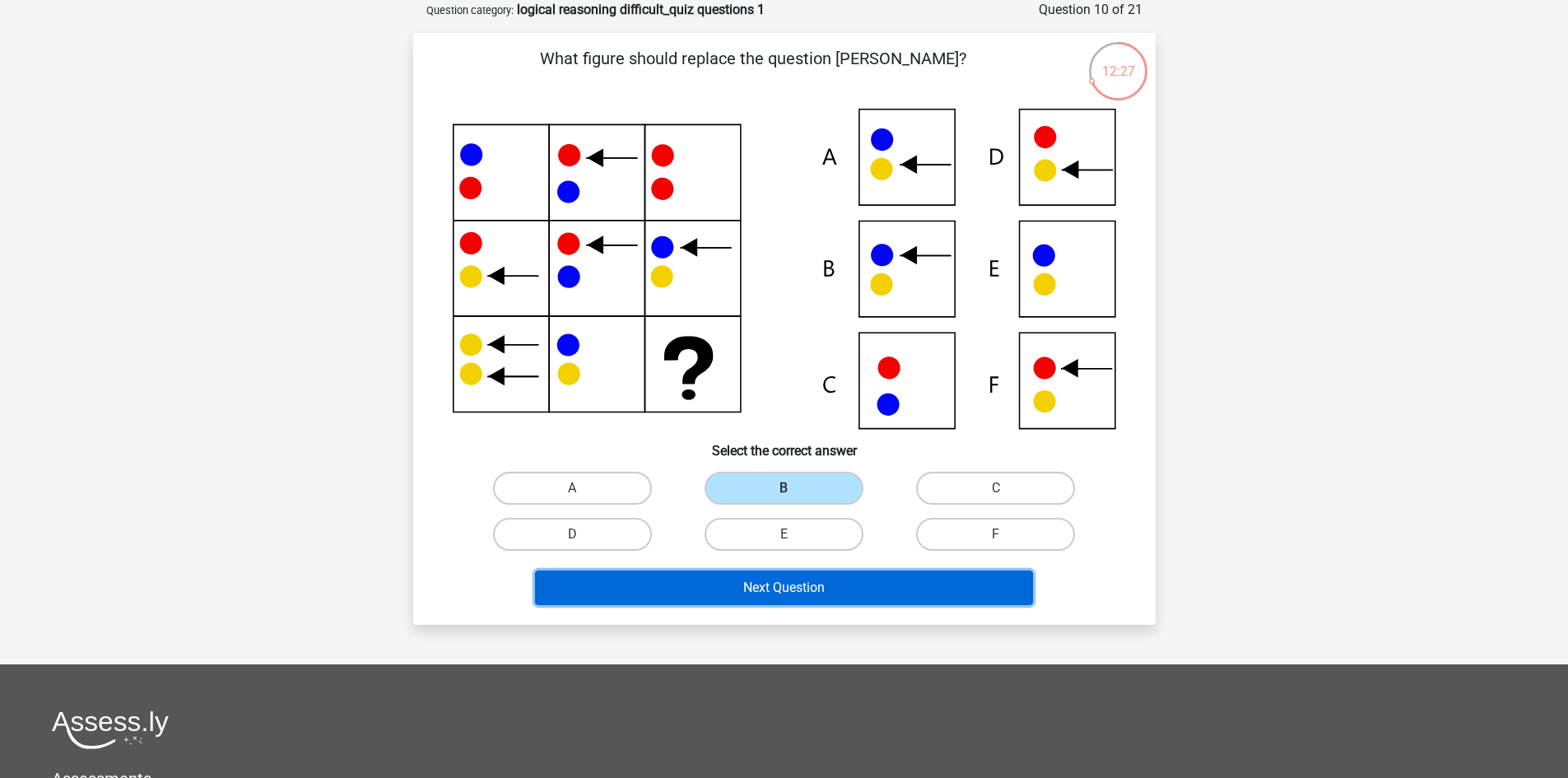
click at [804, 585] on button "Next Question" at bounding box center [784, 588] width 498 height 35
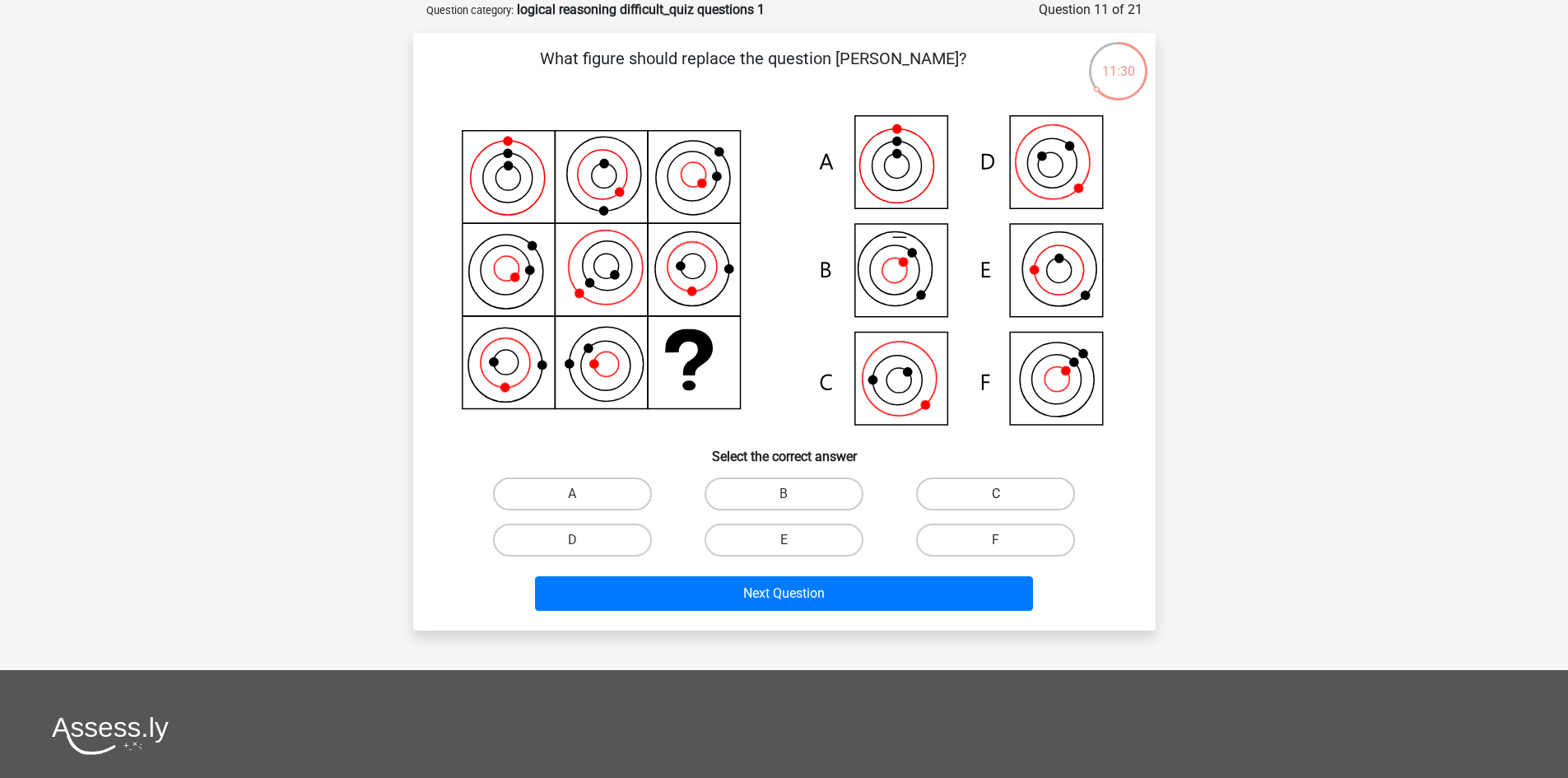
click at [940, 488] on label "C" at bounding box center [995, 494] width 159 height 33
click at [996, 494] on input "C" at bounding box center [1001, 499] width 11 height 11
radio input "true"
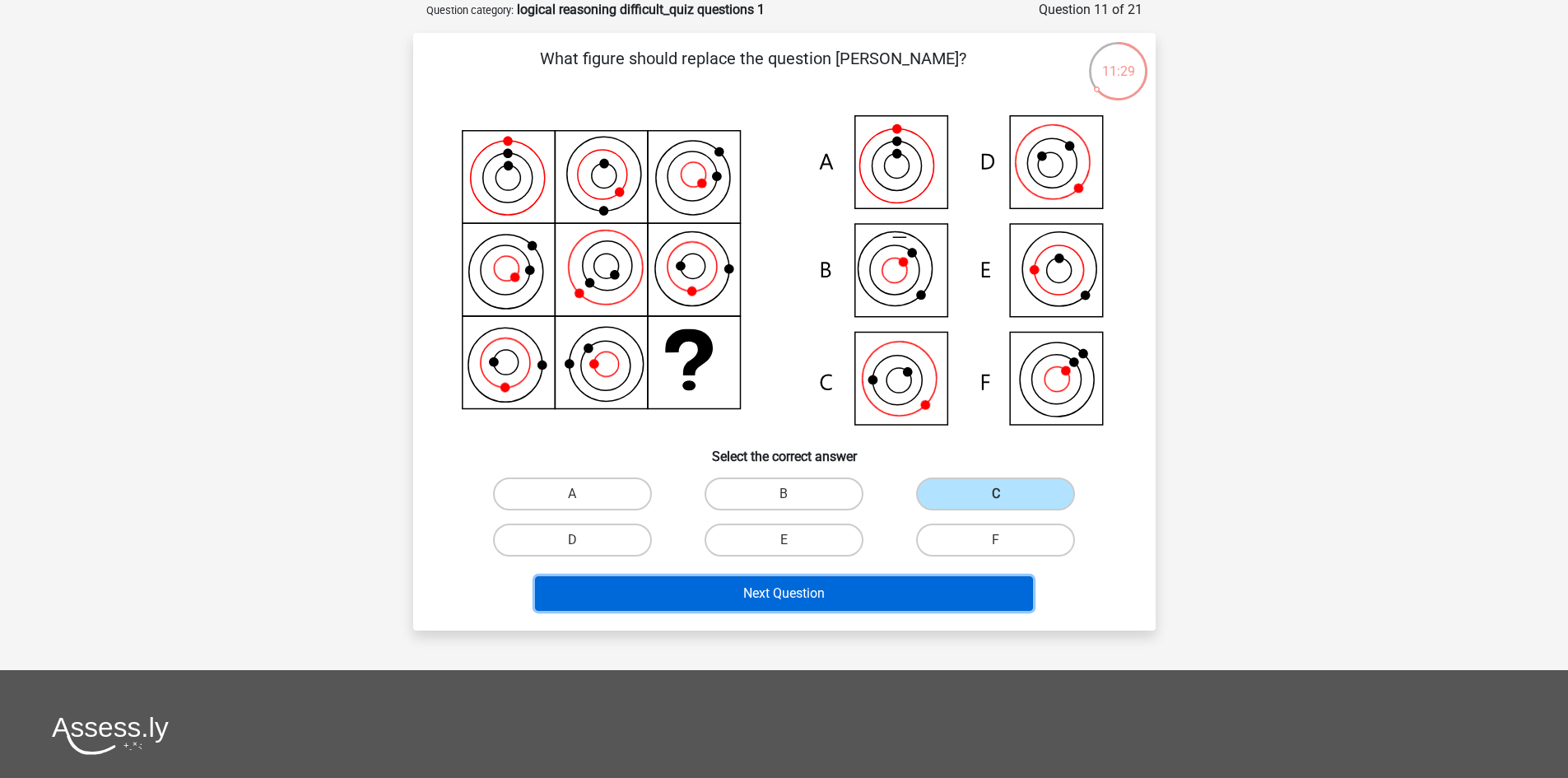
click at [819, 585] on button "Next Question" at bounding box center [784, 593] width 498 height 35
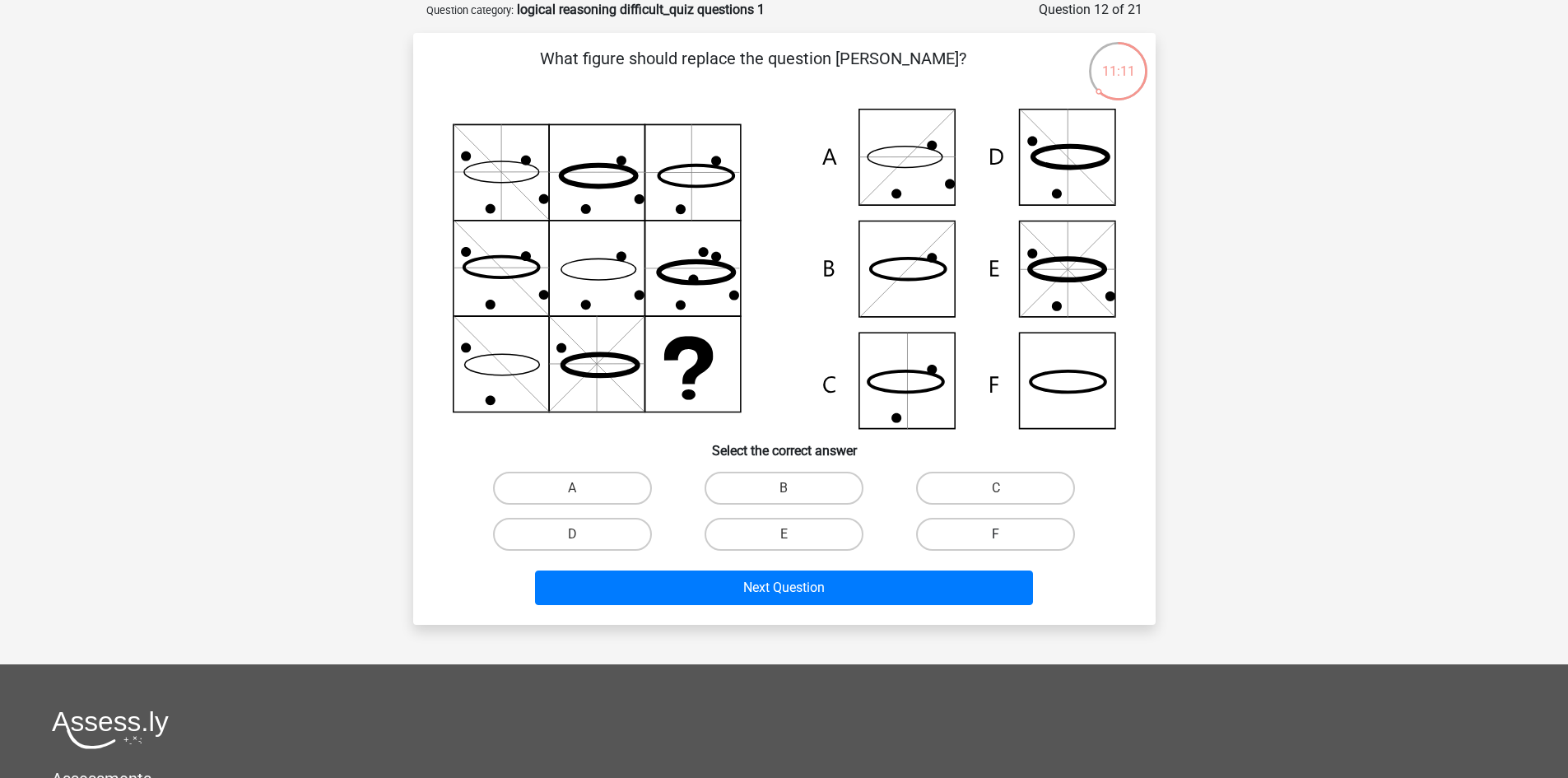
click at [957, 524] on label "F" at bounding box center [995, 534] width 159 height 33
click at [996, 535] on input "F" at bounding box center [1001, 540] width 11 height 11
radio input "true"
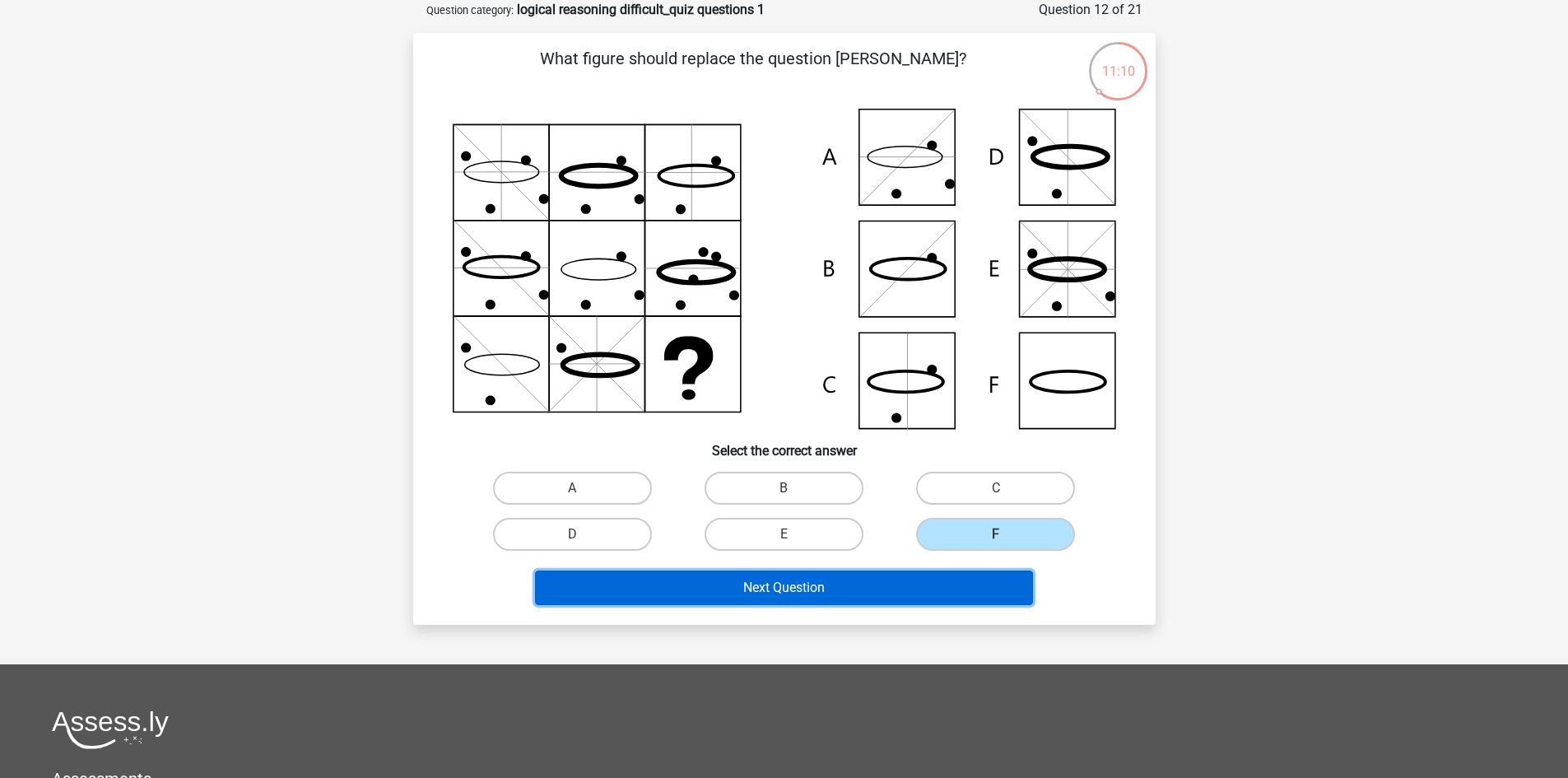
click at [837, 588] on button "Next Question" at bounding box center [784, 588] width 498 height 35
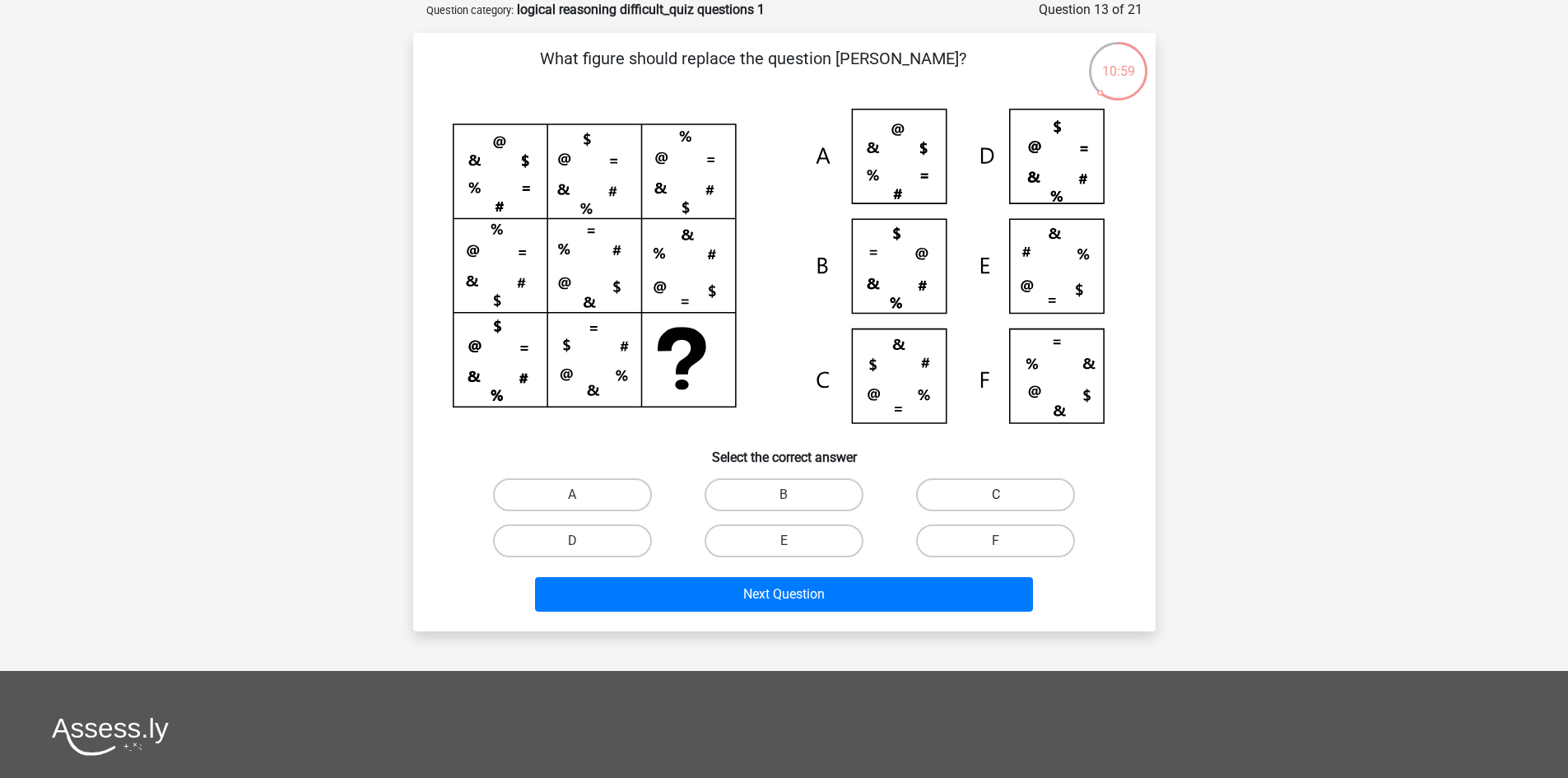
click at [955, 499] on label "C" at bounding box center [995, 495] width 159 height 33
click at [996, 499] on input "C" at bounding box center [1001, 500] width 11 height 11
radio input "true"
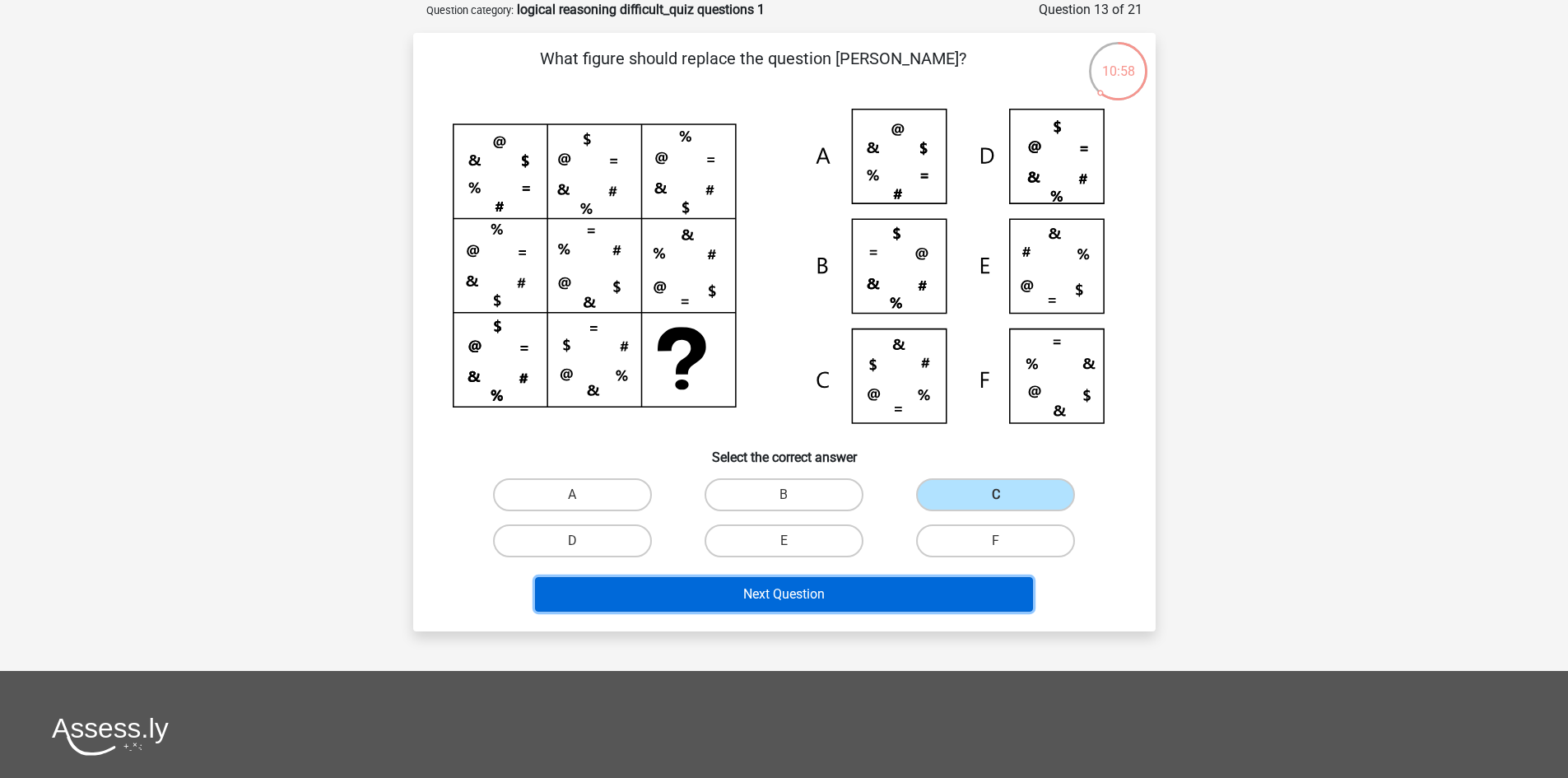
click at [824, 589] on button "Next Question" at bounding box center [784, 594] width 498 height 35
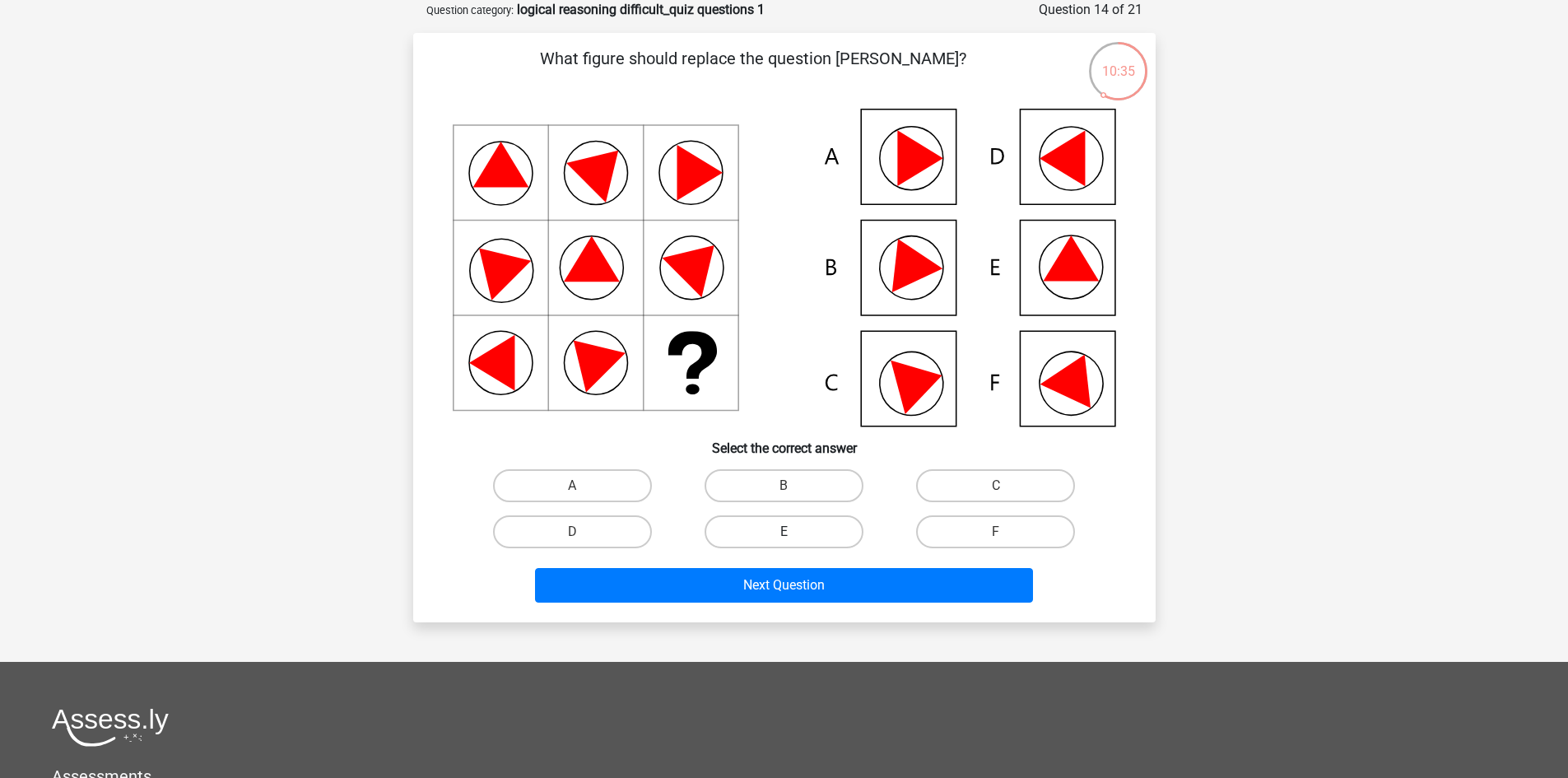
click at [798, 534] on label "E" at bounding box center [784, 531] width 159 height 33
click at [794, 534] on input "E" at bounding box center [789, 537] width 11 height 11
radio input "true"
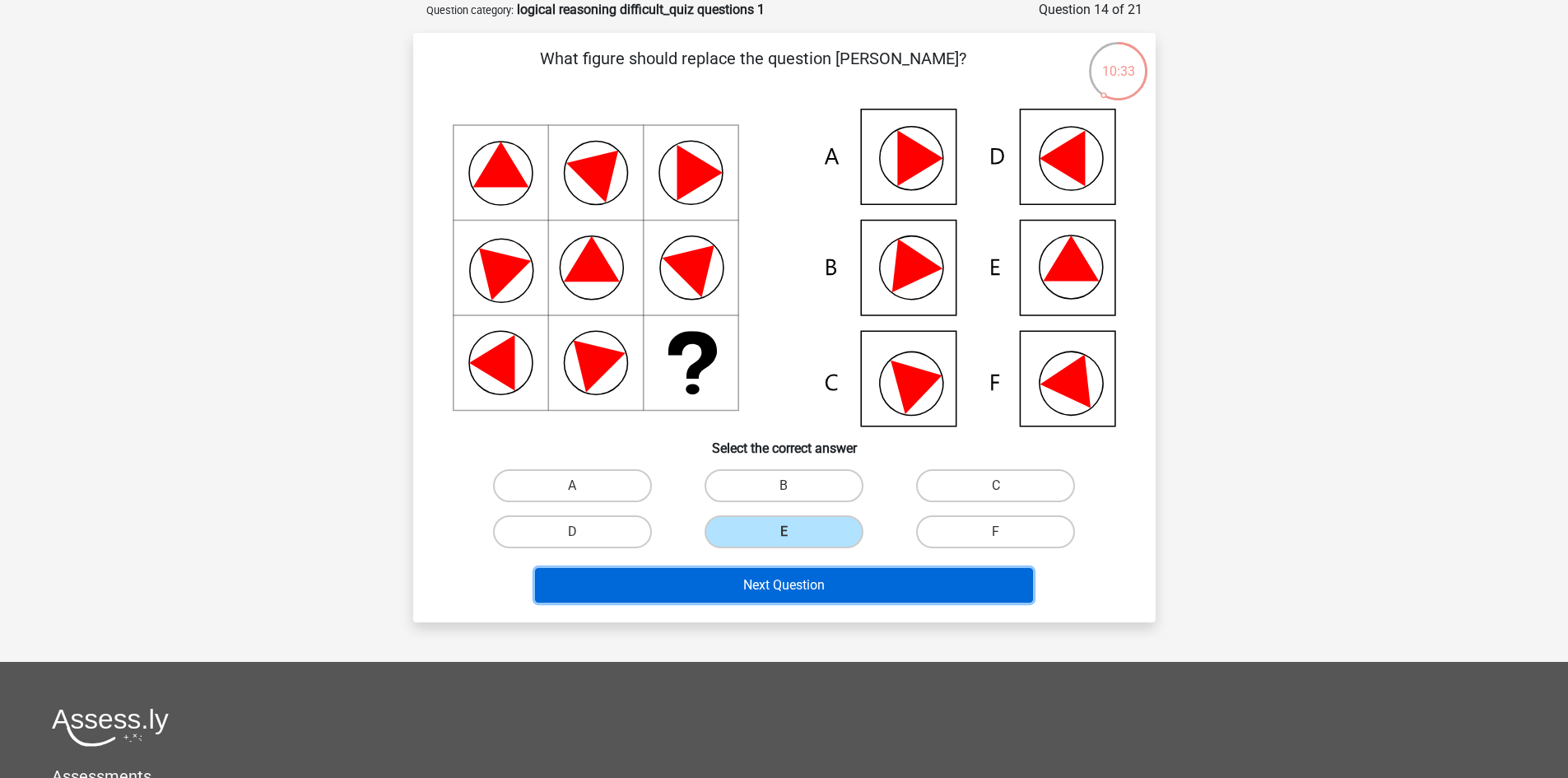
click at [806, 577] on button "Next Question" at bounding box center [784, 585] width 498 height 35
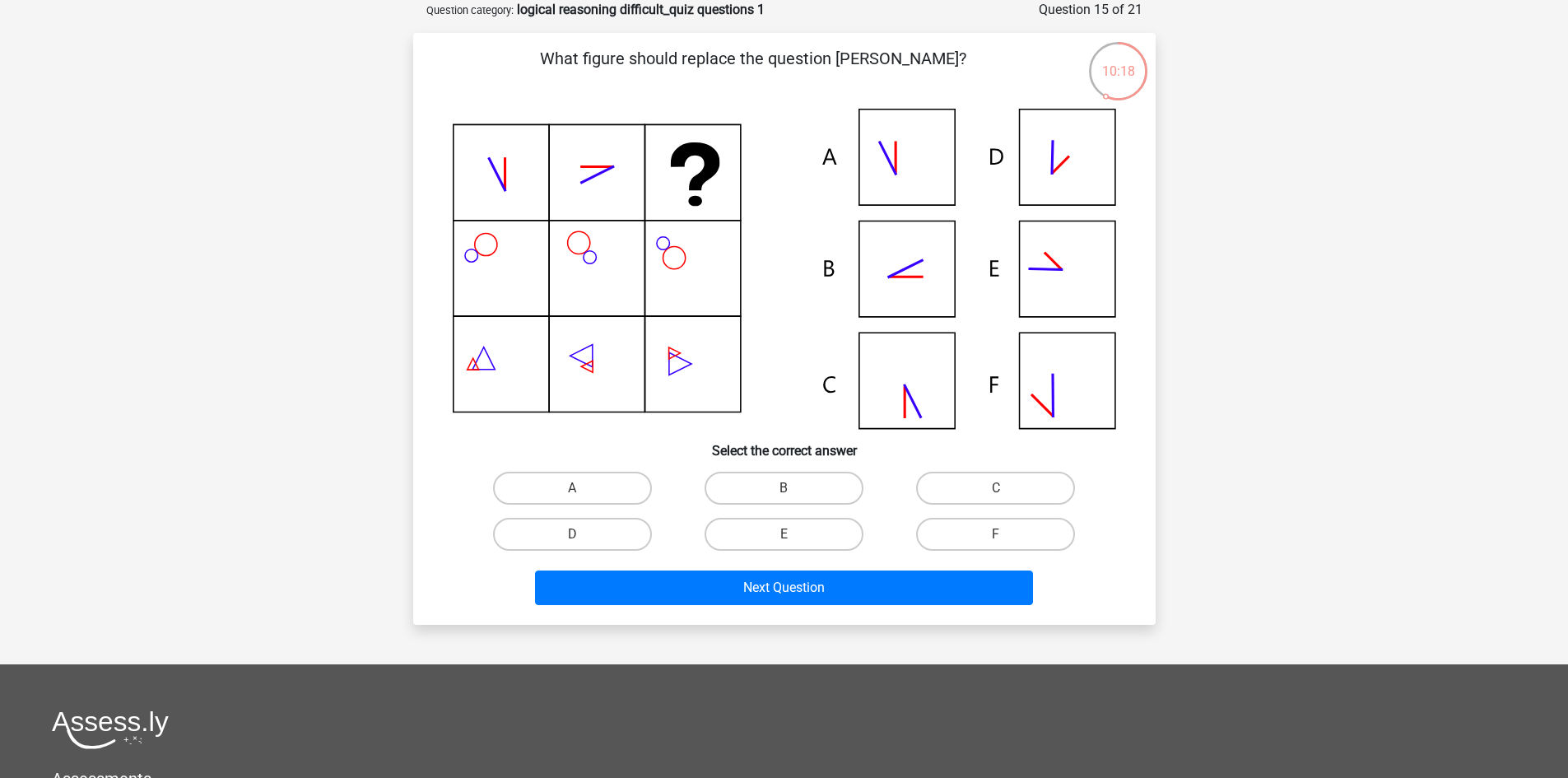
click at [794, 495] on input "B" at bounding box center [789, 493] width 11 height 11
radio input "true"
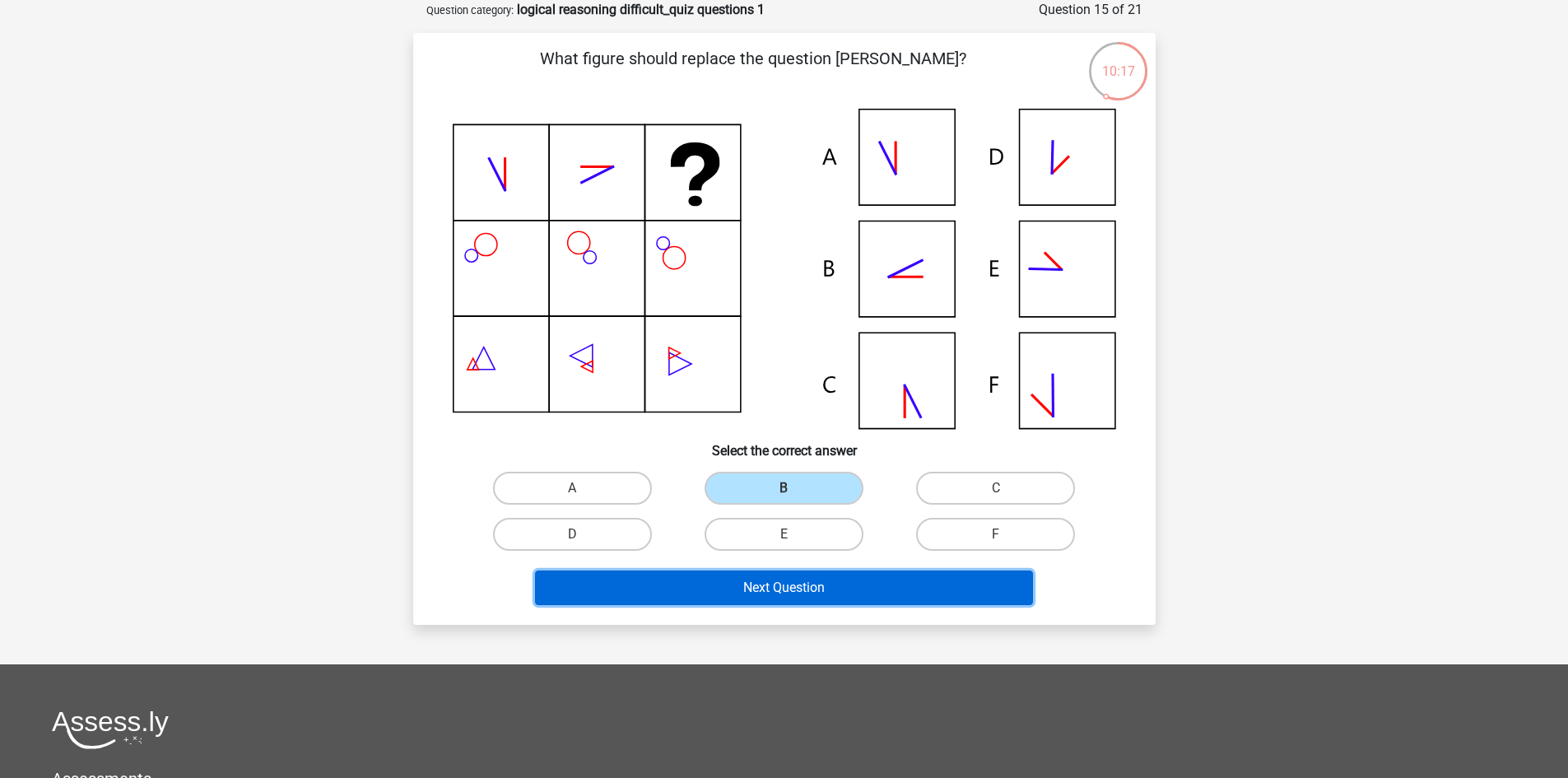
click at [796, 580] on button "Next Question" at bounding box center [784, 588] width 498 height 35
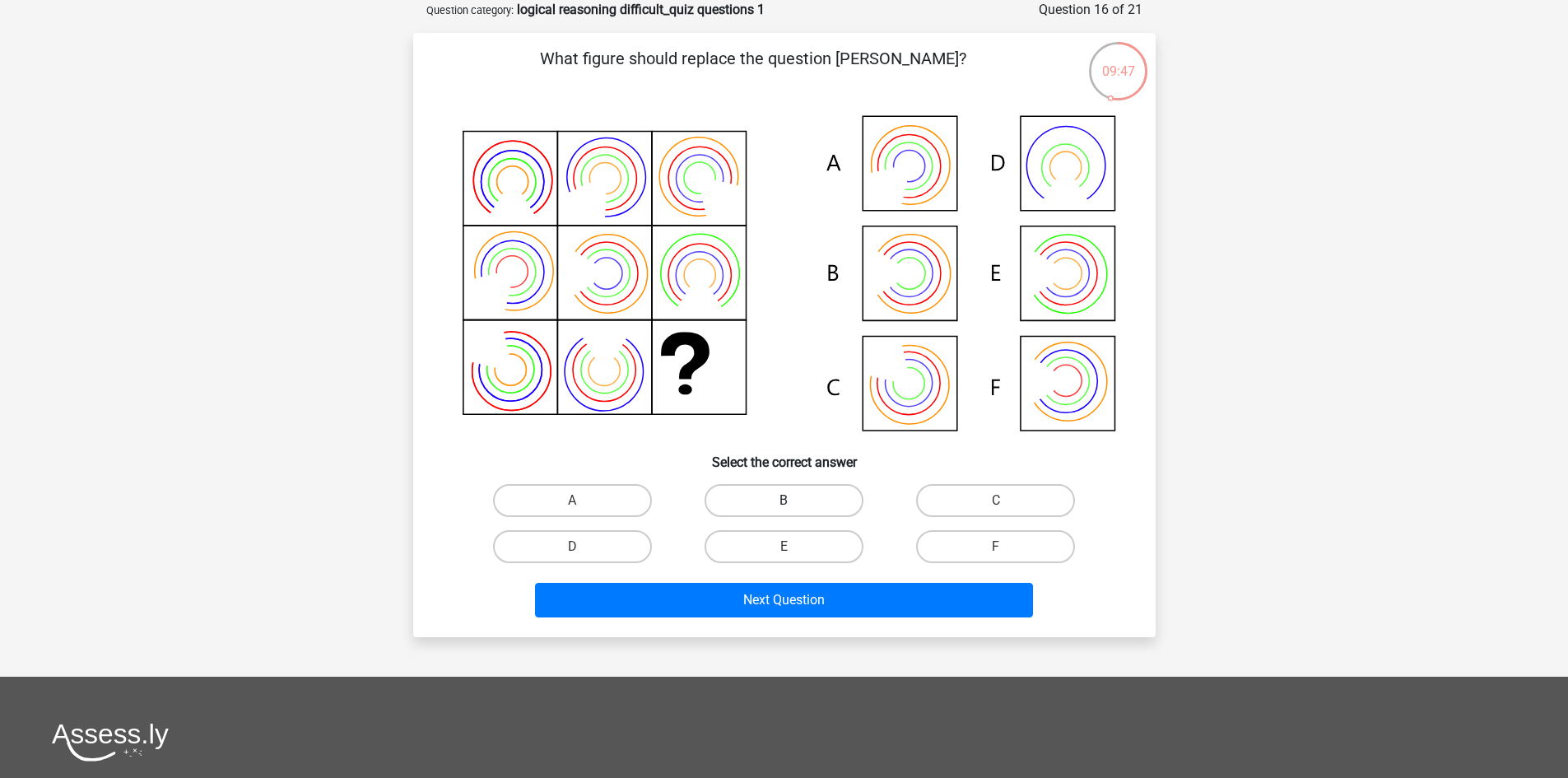
click at [770, 507] on label "B" at bounding box center [784, 501] width 159 height 33
click at [784, 507] on input "B" at bounding box center [789, 506] width 11 height 11
radio input "true"
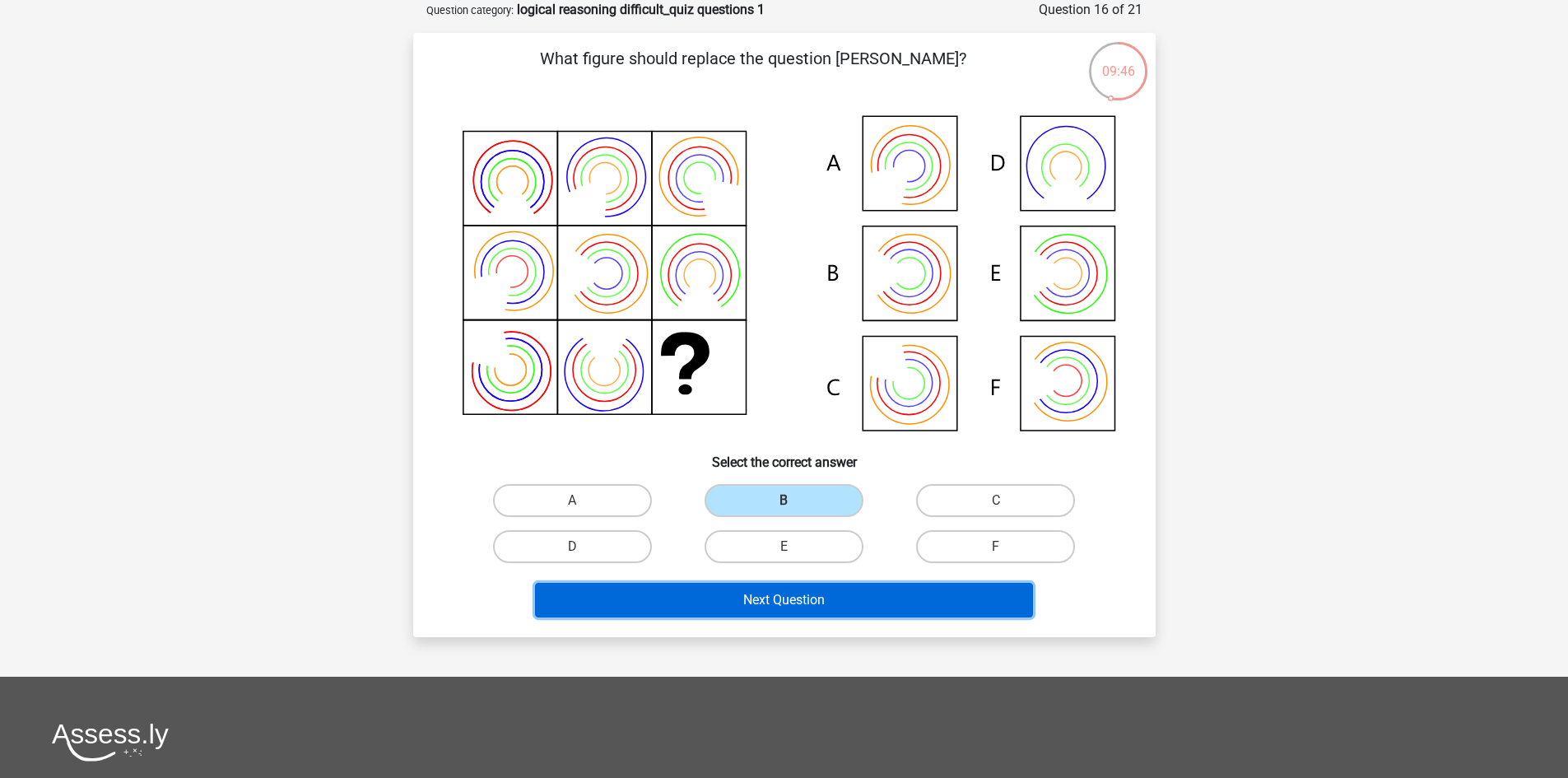
click at [825, 602] on button "Next Question" at bounding box center [784, 600] width 498 height 35
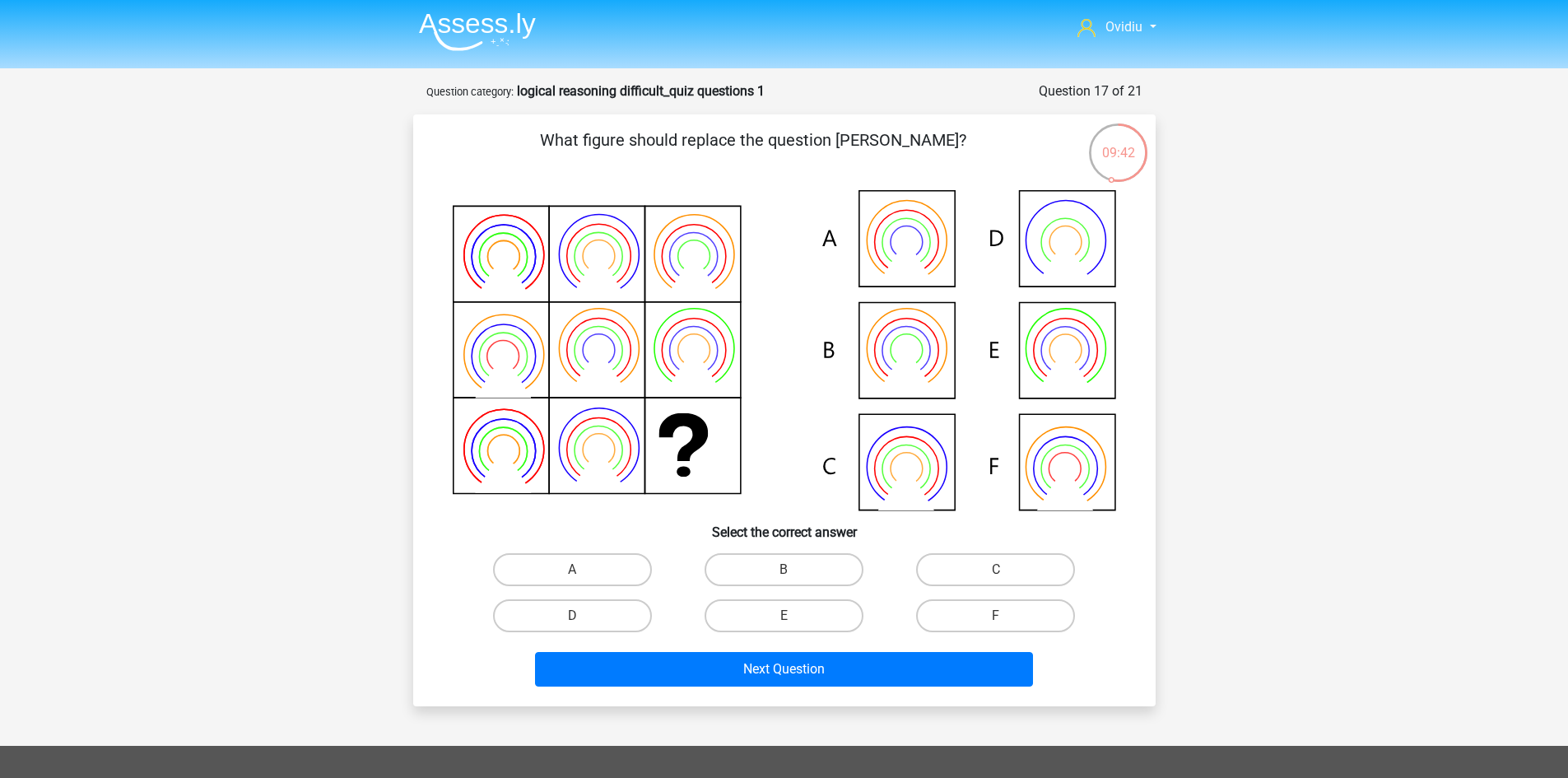
scroll to position [0, 0]
click at [777, 576] on label "B" at bounding box center [784, 570] width 159 height 33
click at [784, 576] on input "B" at bounding box center [789, 576] width 11 height 11
radio input "true"
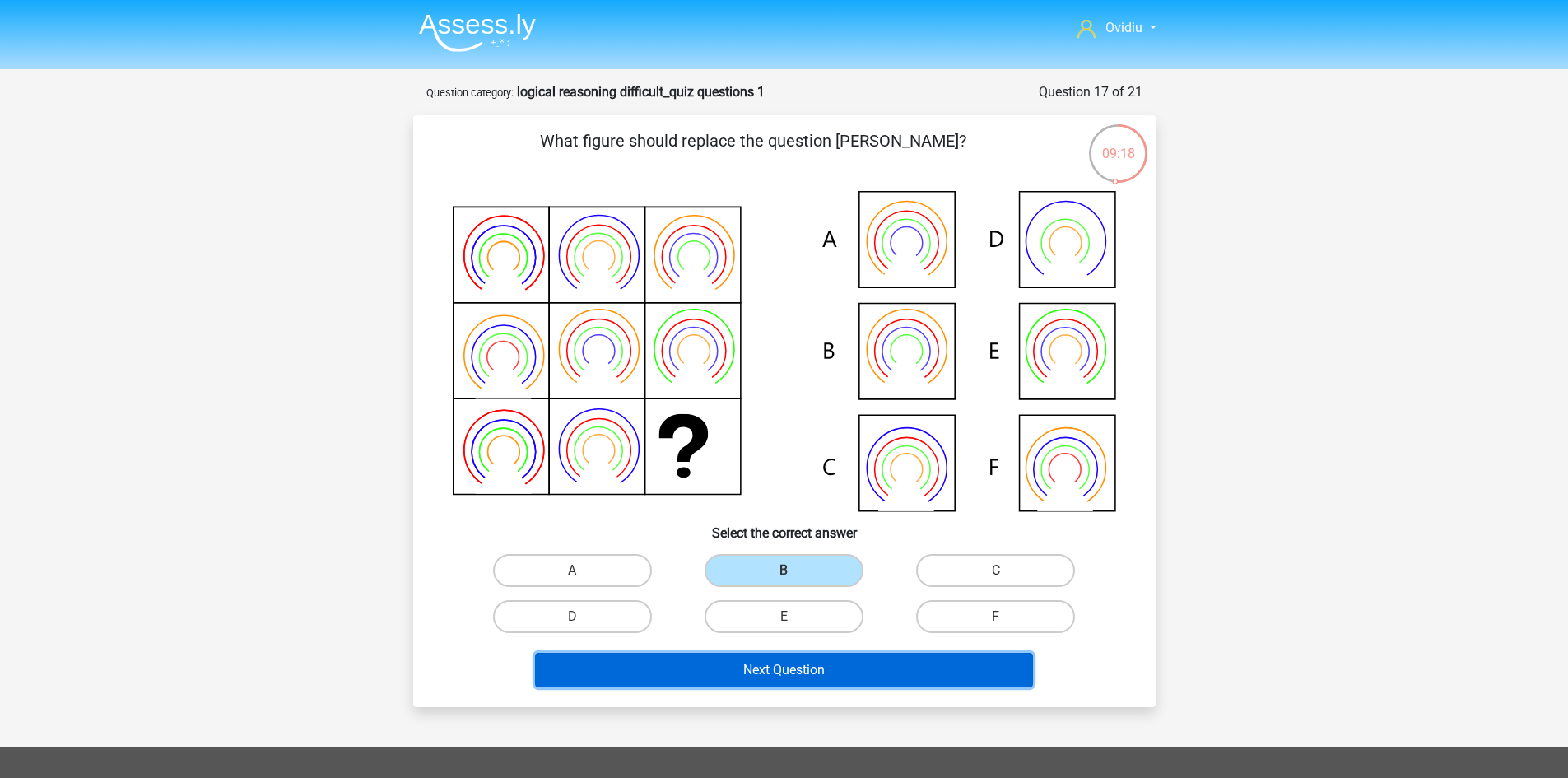
click at [822, 669] on button "Next Question" at bounding box center [784, 670] width 498 height 35
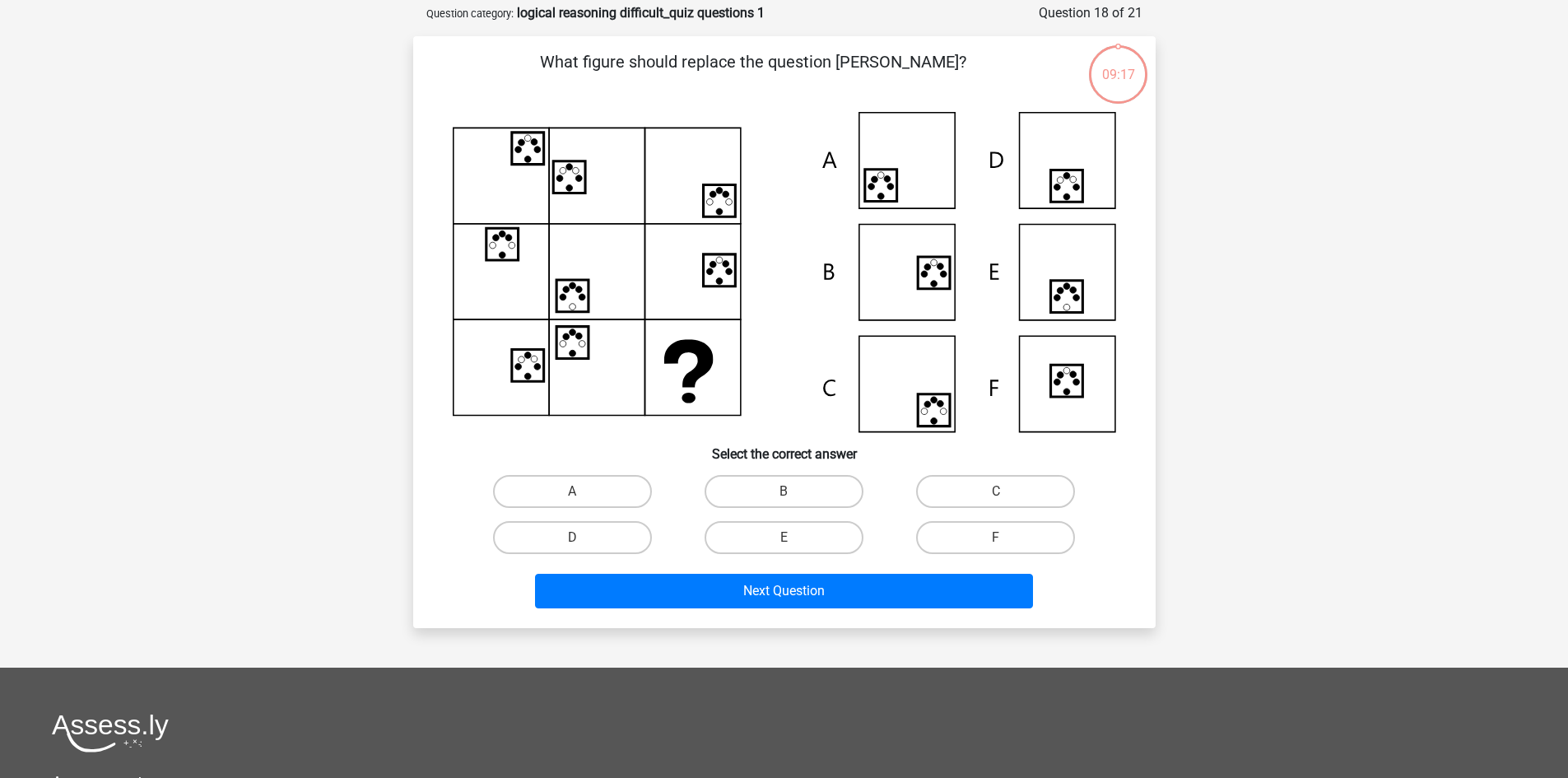
scroll to position [82, 0]
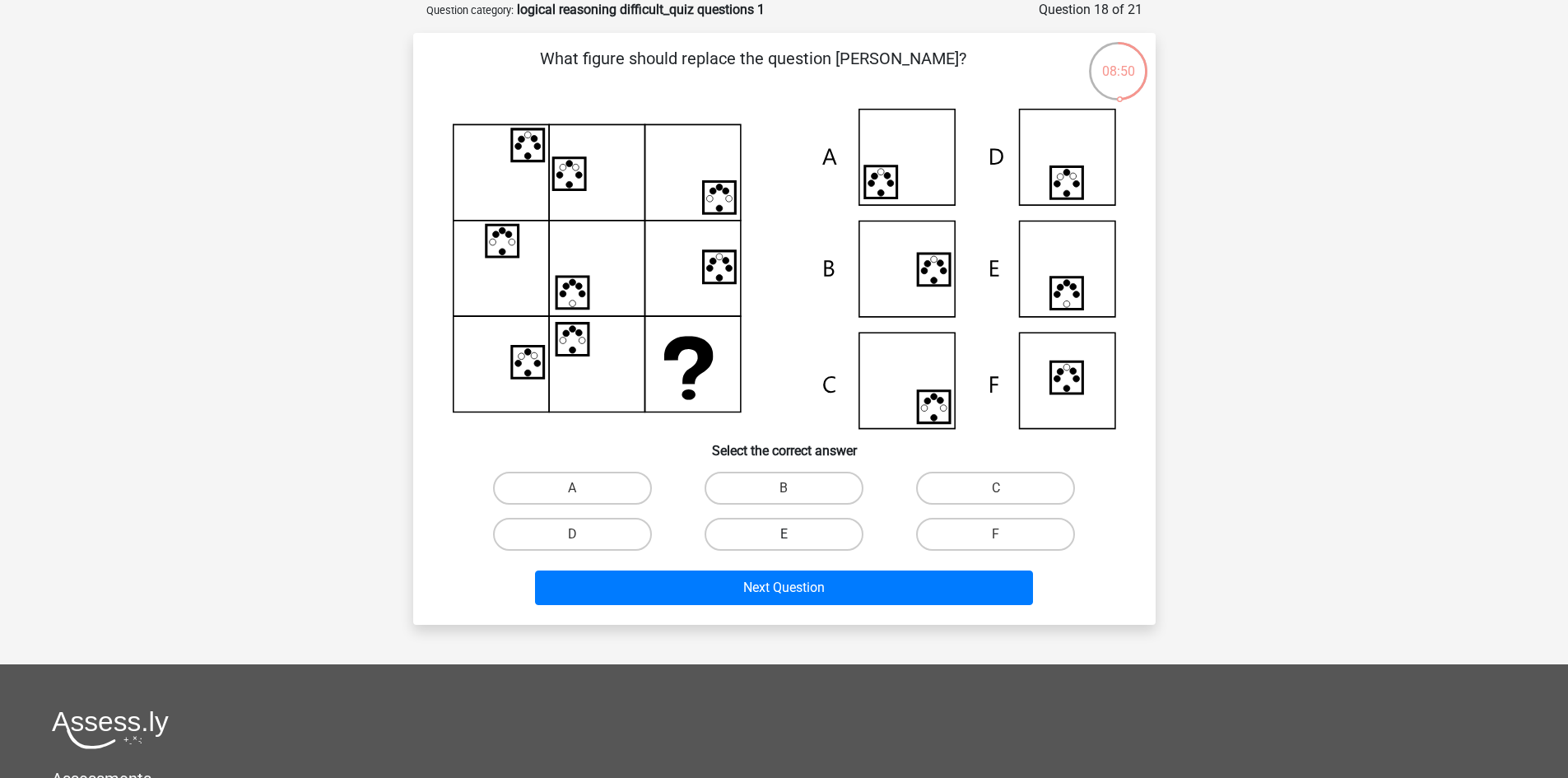
click at [813, 521] on label "E" at bounding box center [784, 534] width 159 height 33
click at [794, 535] on input "E" at bounding box center [789, 540] width 11 height 11
radio input "true"
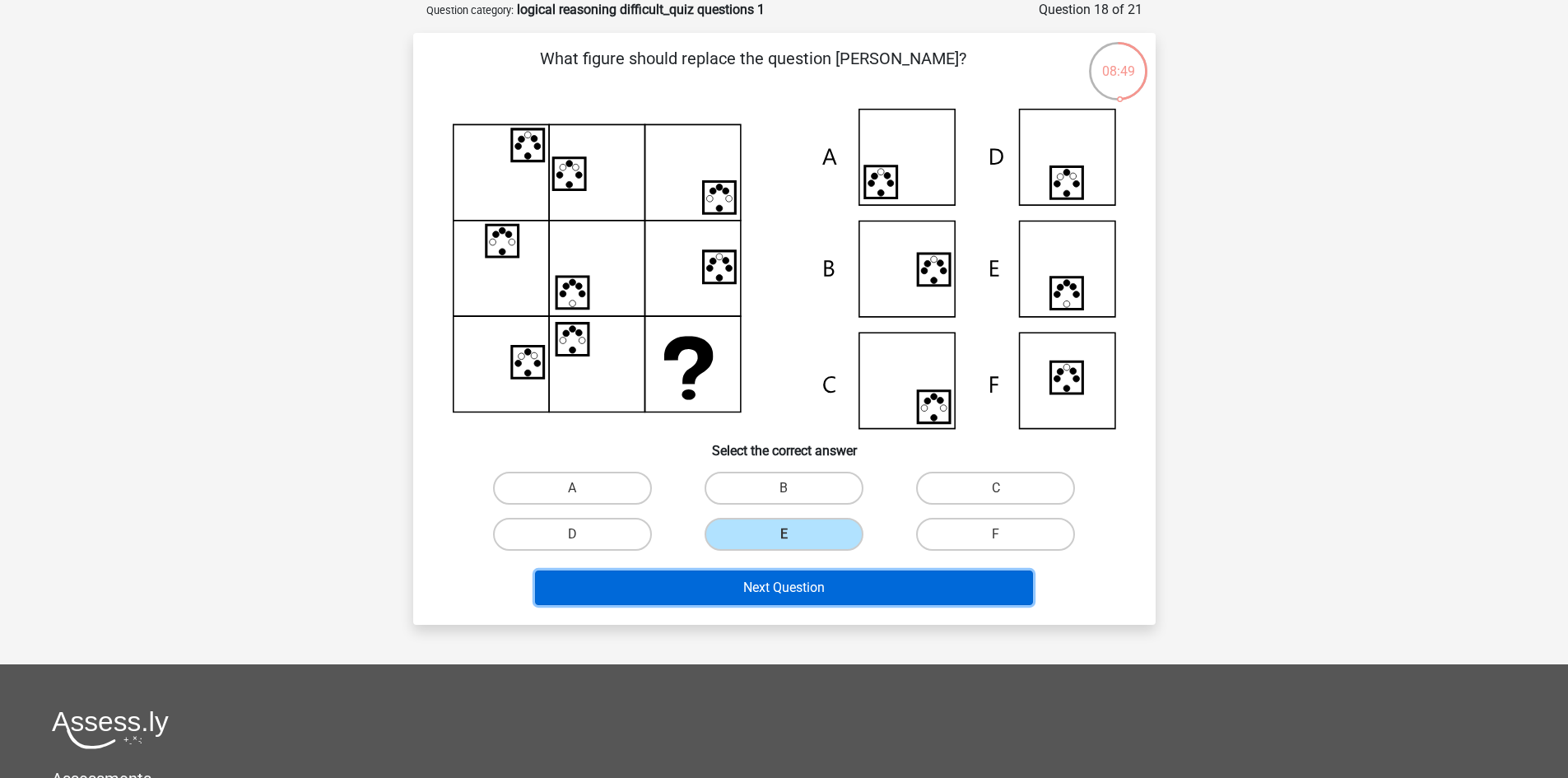
click at [767, 601] on button "Next Question" at bounding box center [784, 588] width 498 height 35
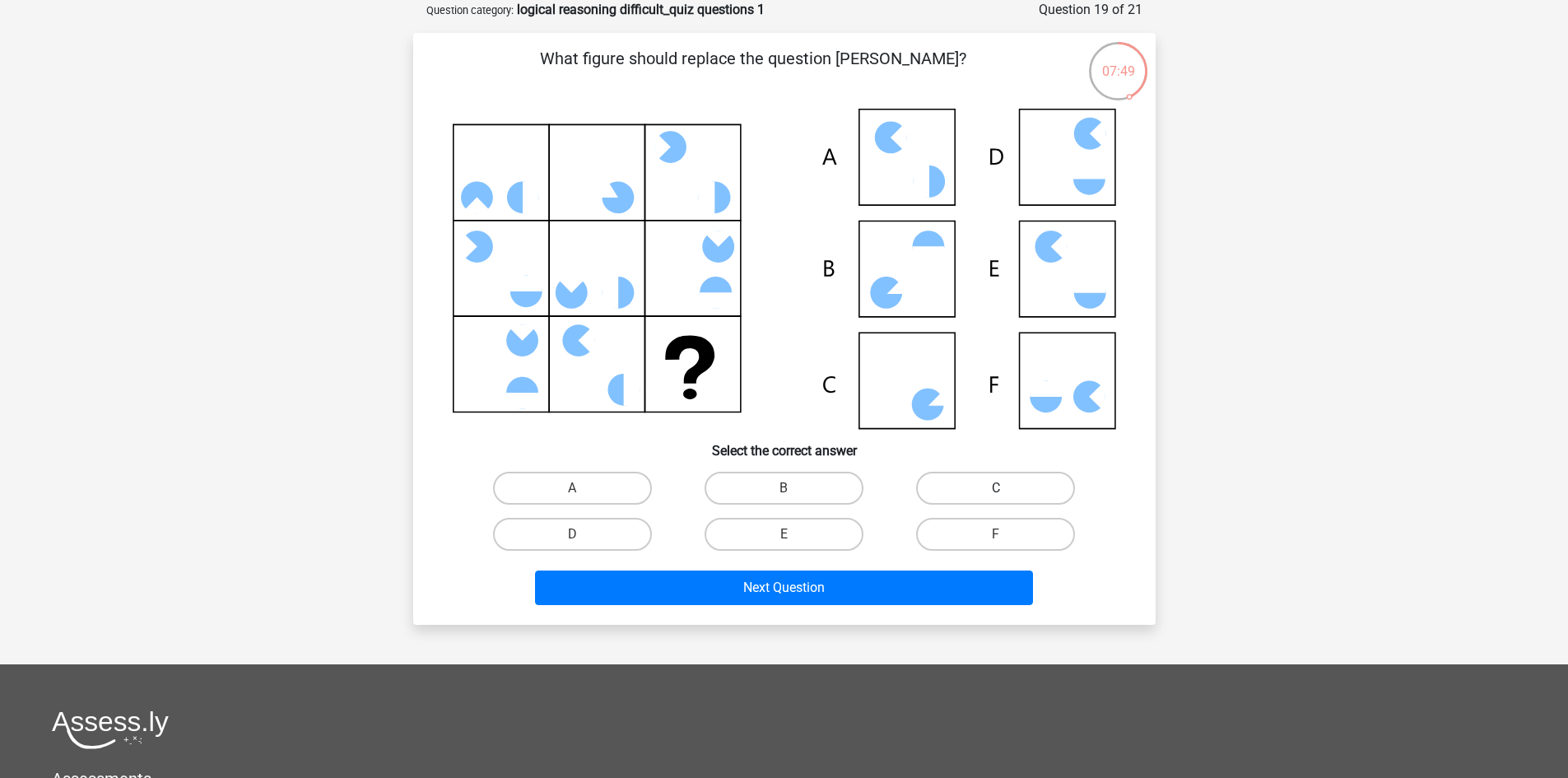
click at [1005, 483] on label "C" at bounding box center [995, 488] width 159 height 33
click at [1005, 488] on input "C" at bounding box center [1001, 493] width 11 height 11
radio input "true"
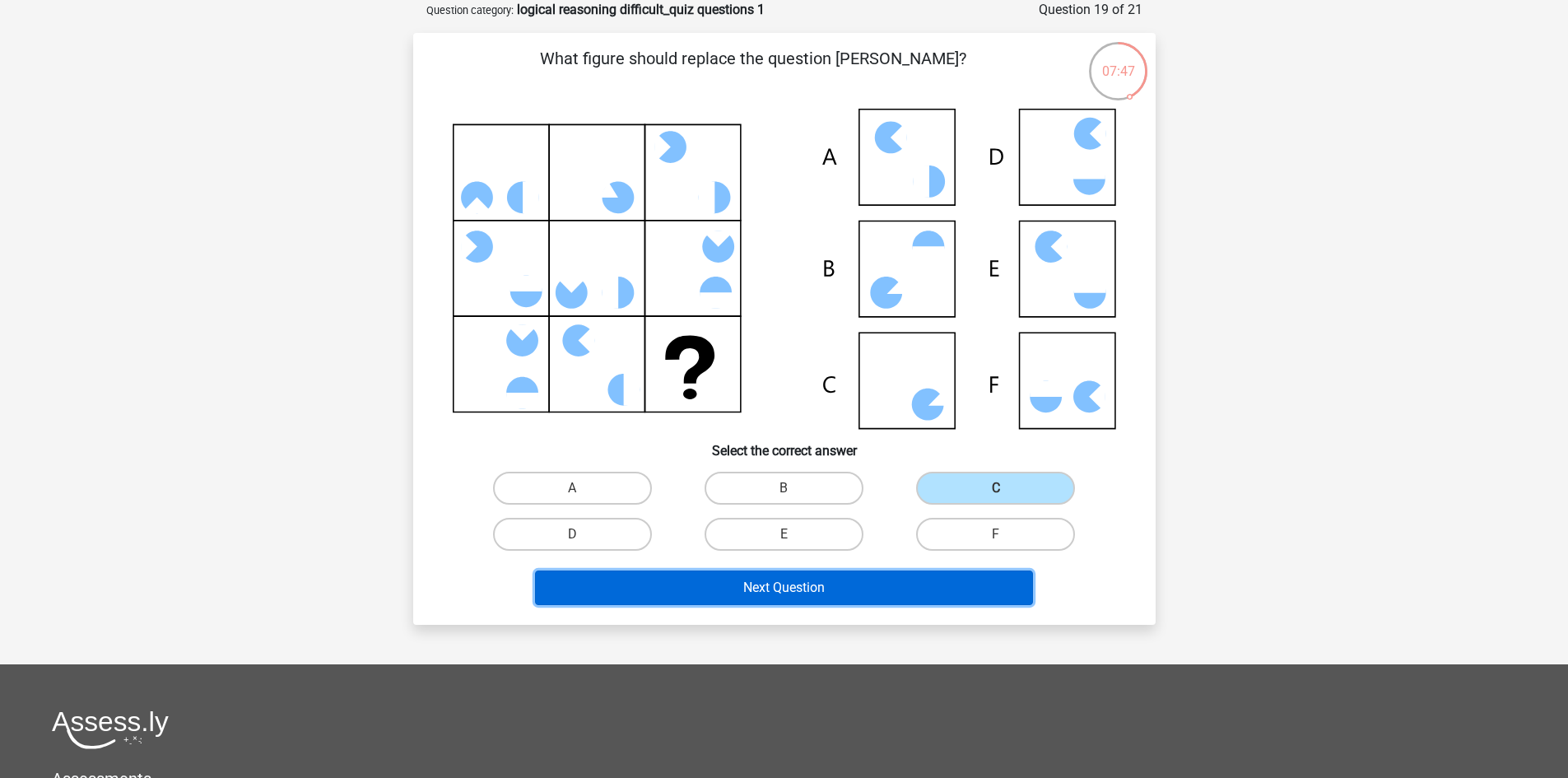
click at [831, 579] on button "Next Question" at bounding box center [784, 588] width 498 height 35
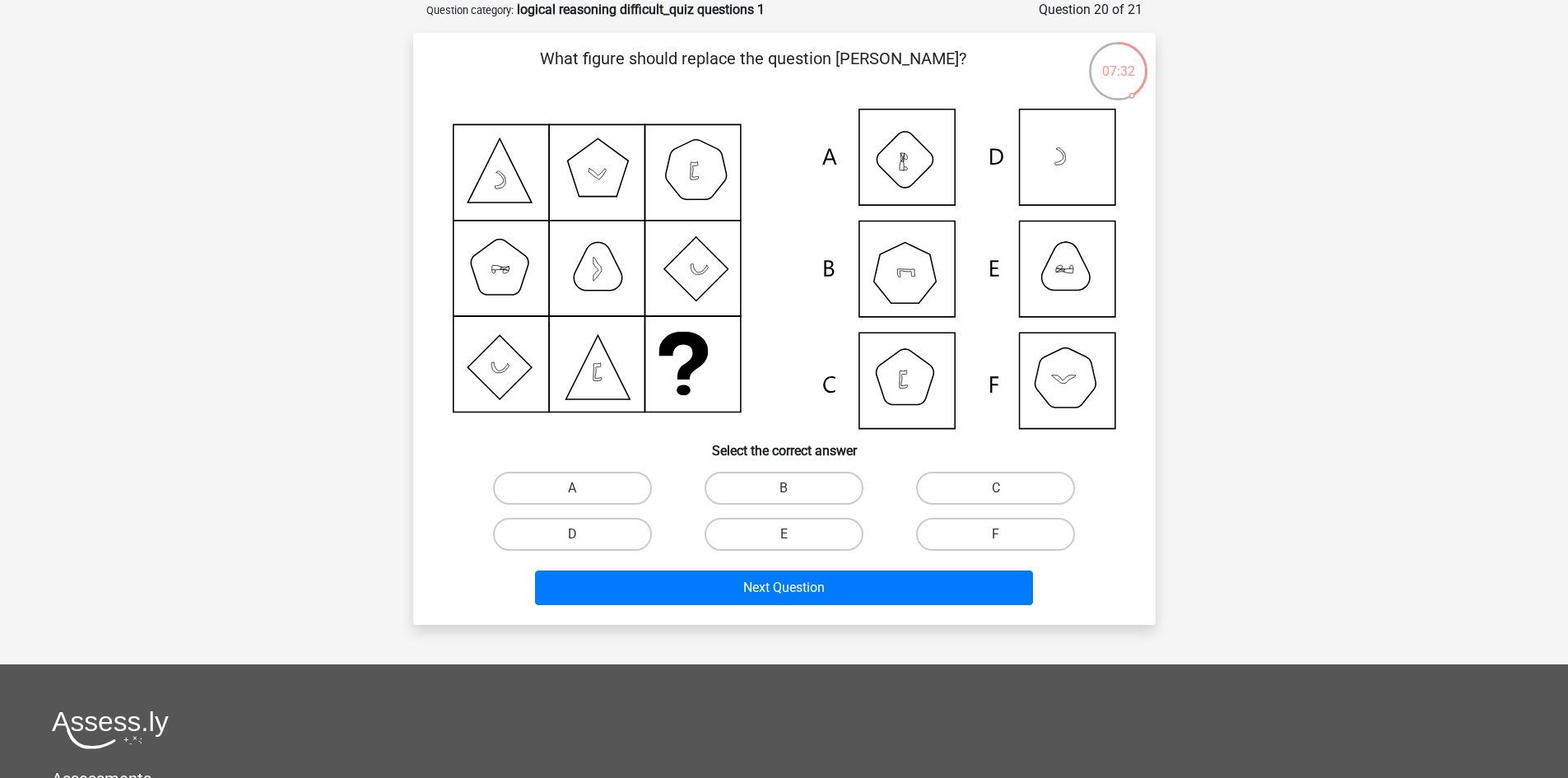
scroll to position [0, 0]
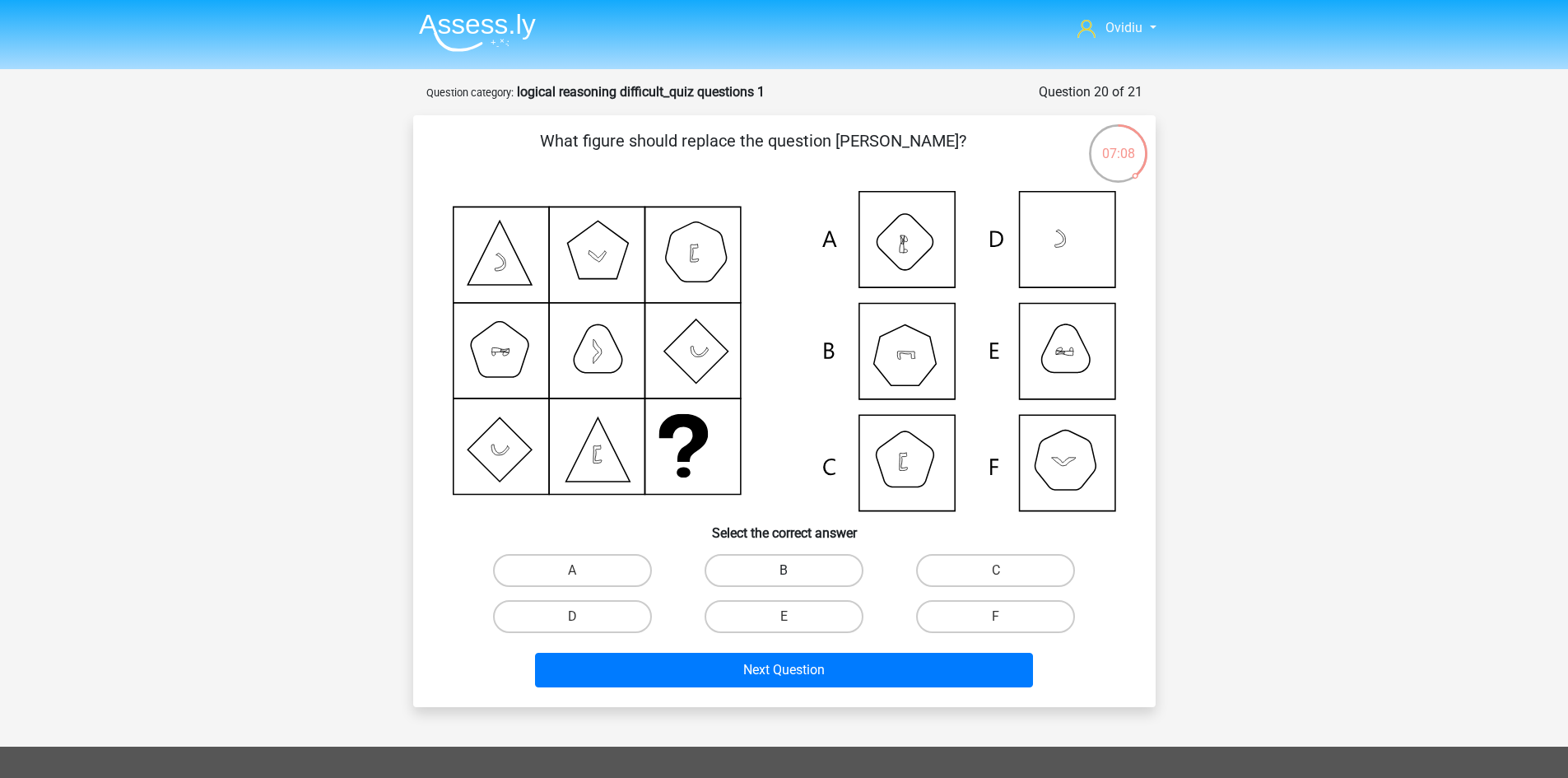
click at [746, 554] on label "B" at bounding box center [784, 570] width 159 height 33
click at [784, 571] on input "B" at bounding box center [789, 576] width 11 height 11
radio input "true"
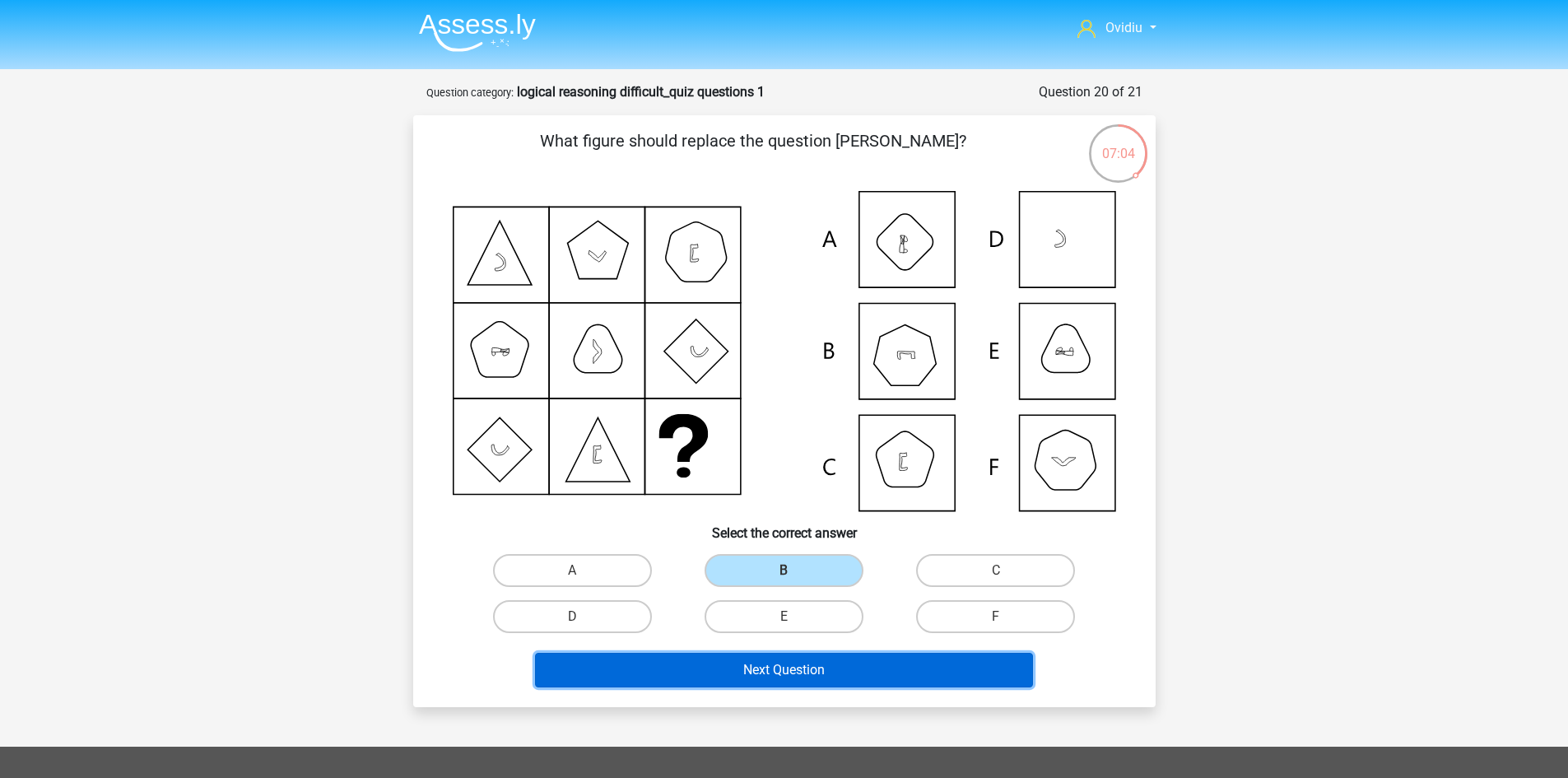
click at [776, 662] on button "Next Question" at bounding box center [784, 670] width 498 height 35
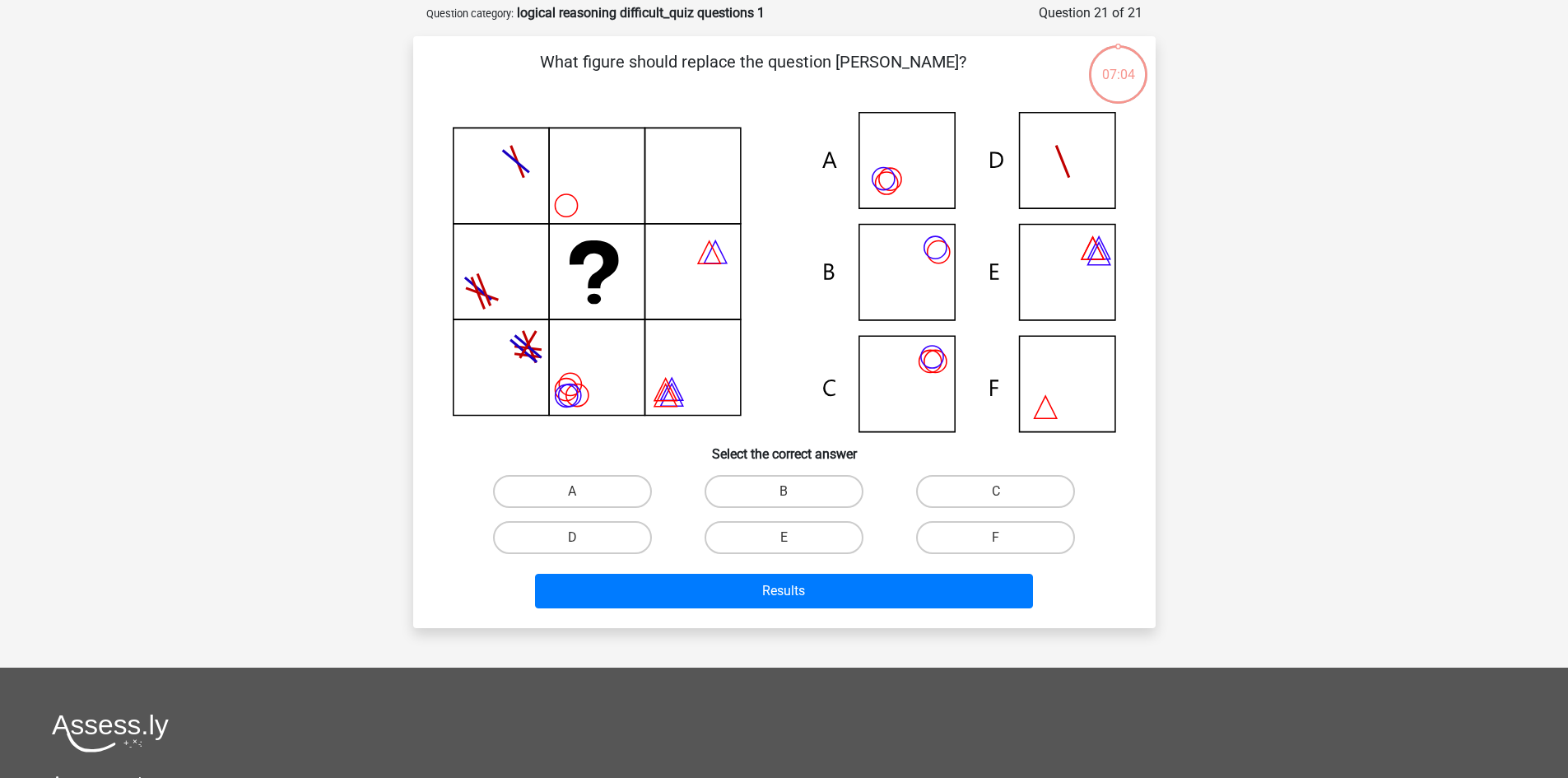
scroll to position [82, 0]
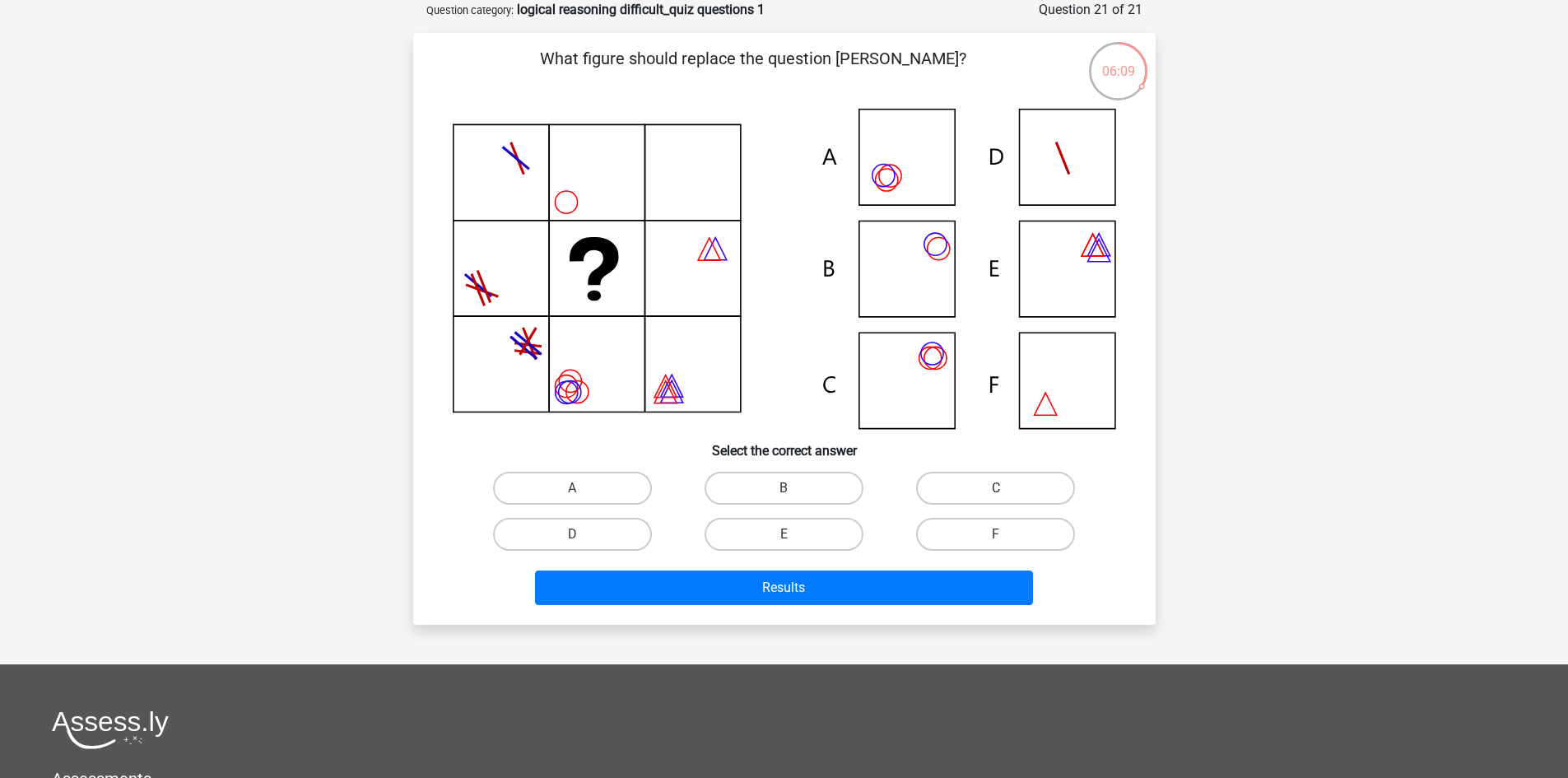
click at [973, 473] on label "C" at bounding box center [995, 488] width 159 height 33
click at [996, 488] on input "C" at bounding box center [1001, 493] width 11 height 11
radio input "true"
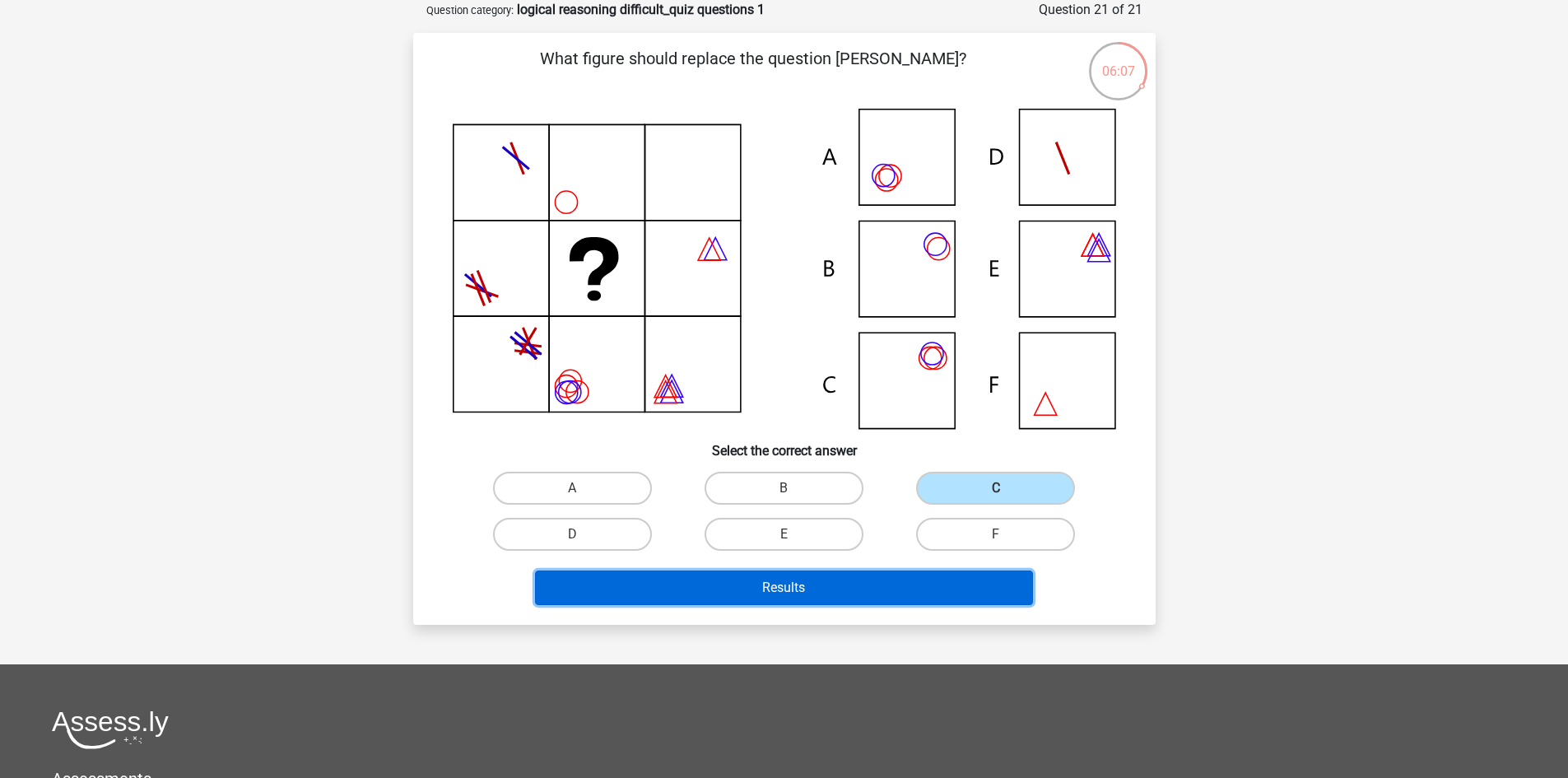
click at [832, 588] on button "Results" at bounding box center [784, 588] width 498 height 35
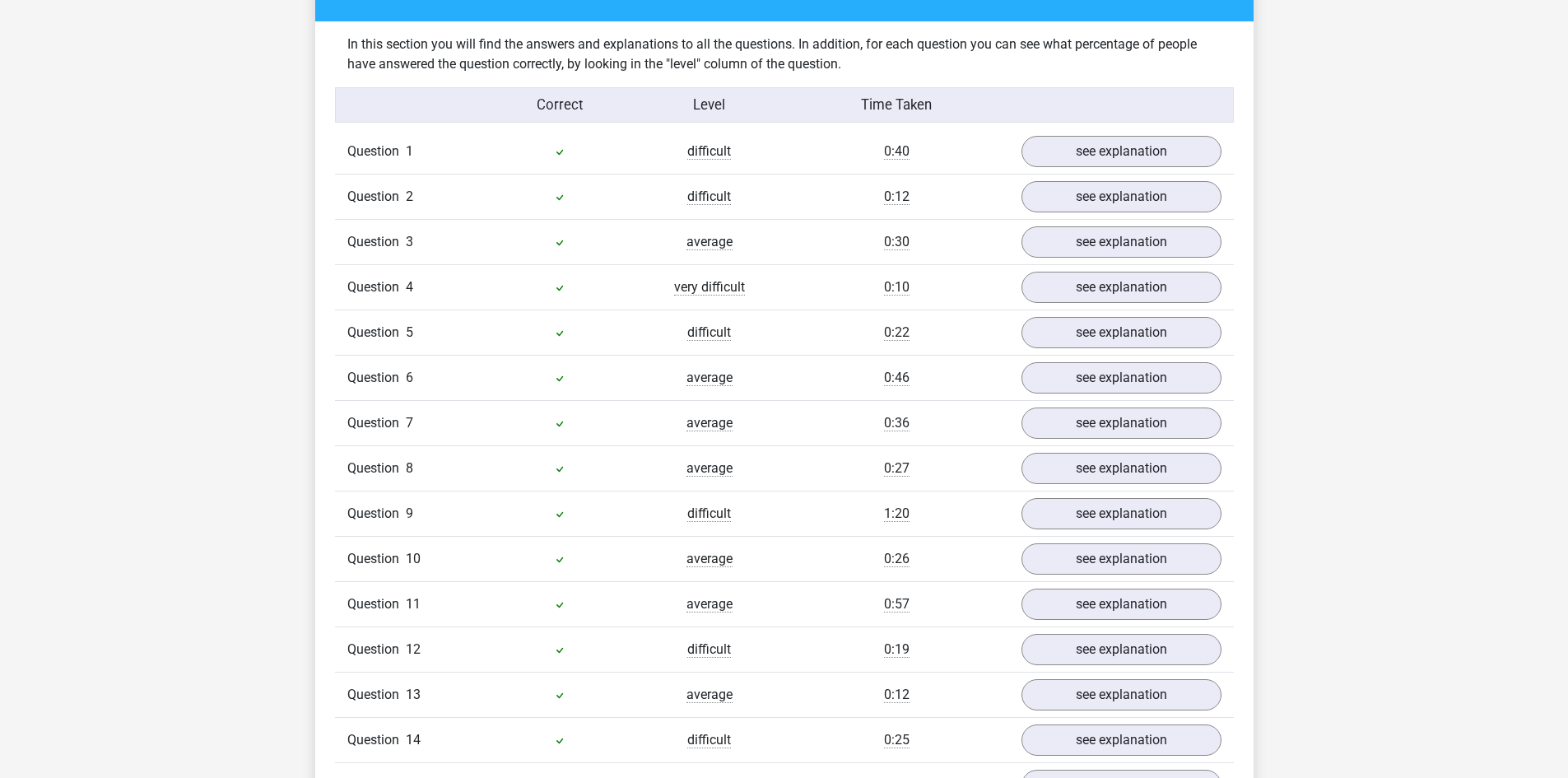
scroll to position [988, 0]
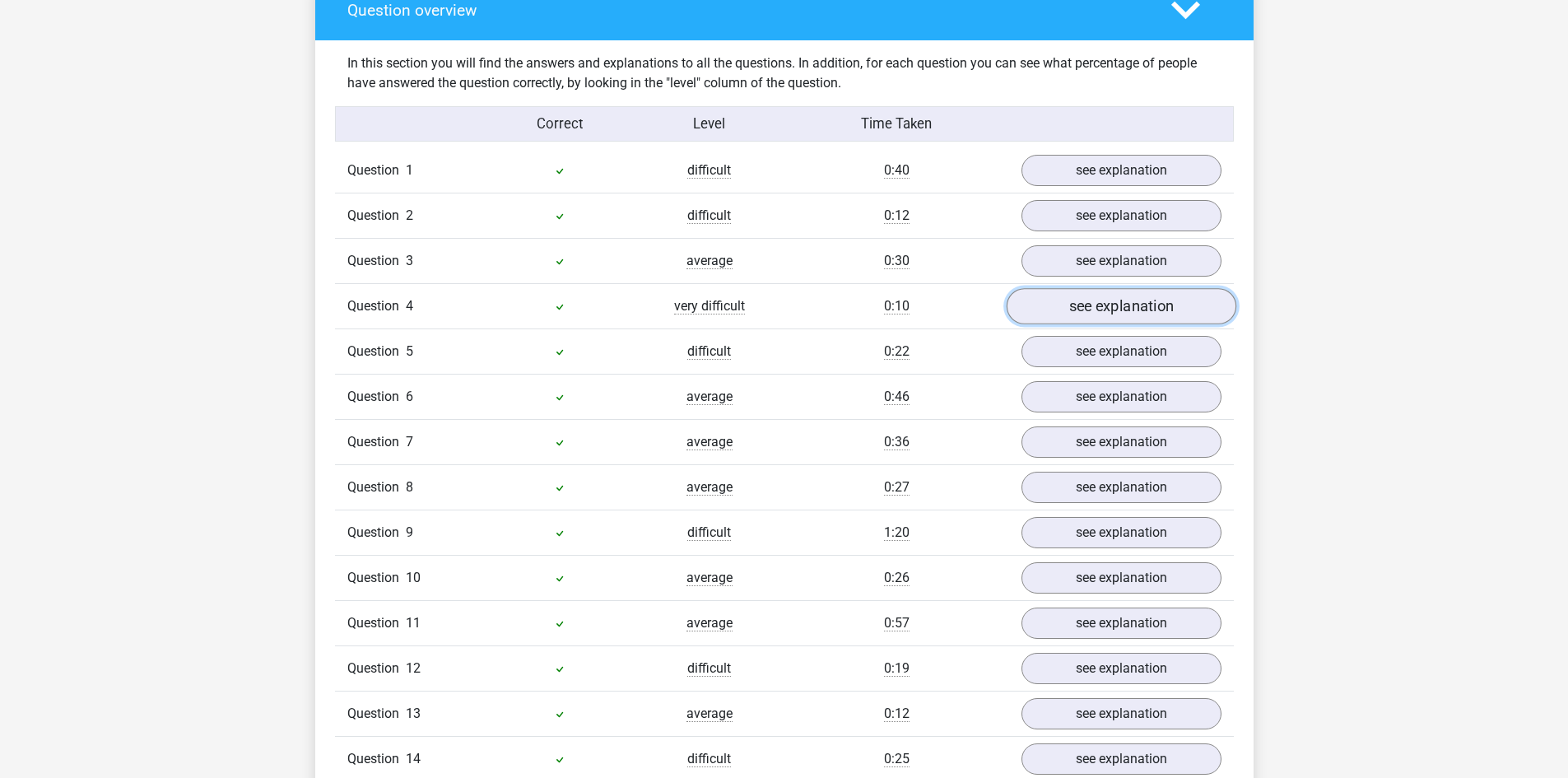
click at [1100, 302] on link "see explanation" at bounding box center [1120, 306] width 230 height 36
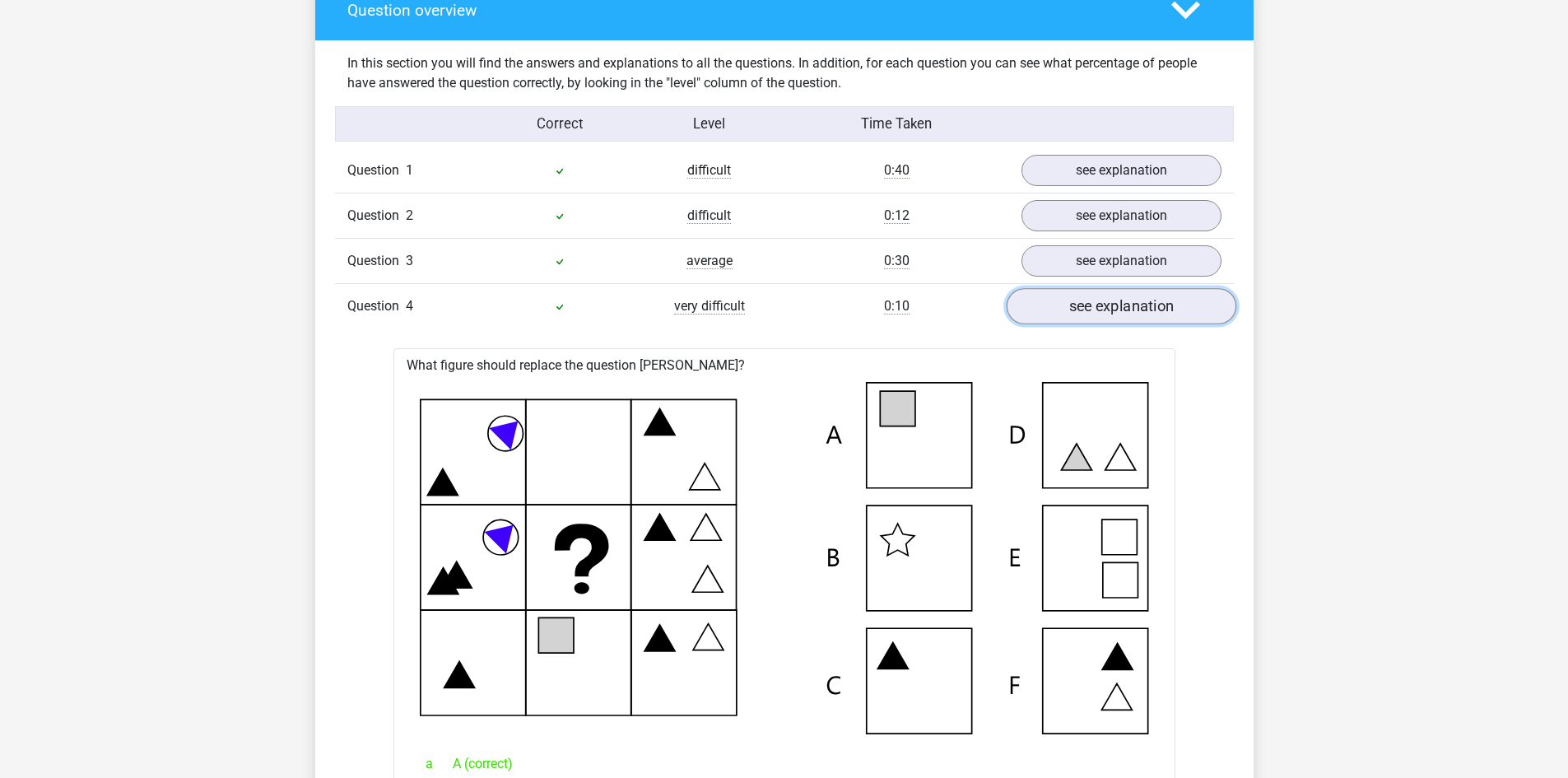
click at [1098, 301] on link "see explanation" at bounding box center [1120, 306] width 230 height 36
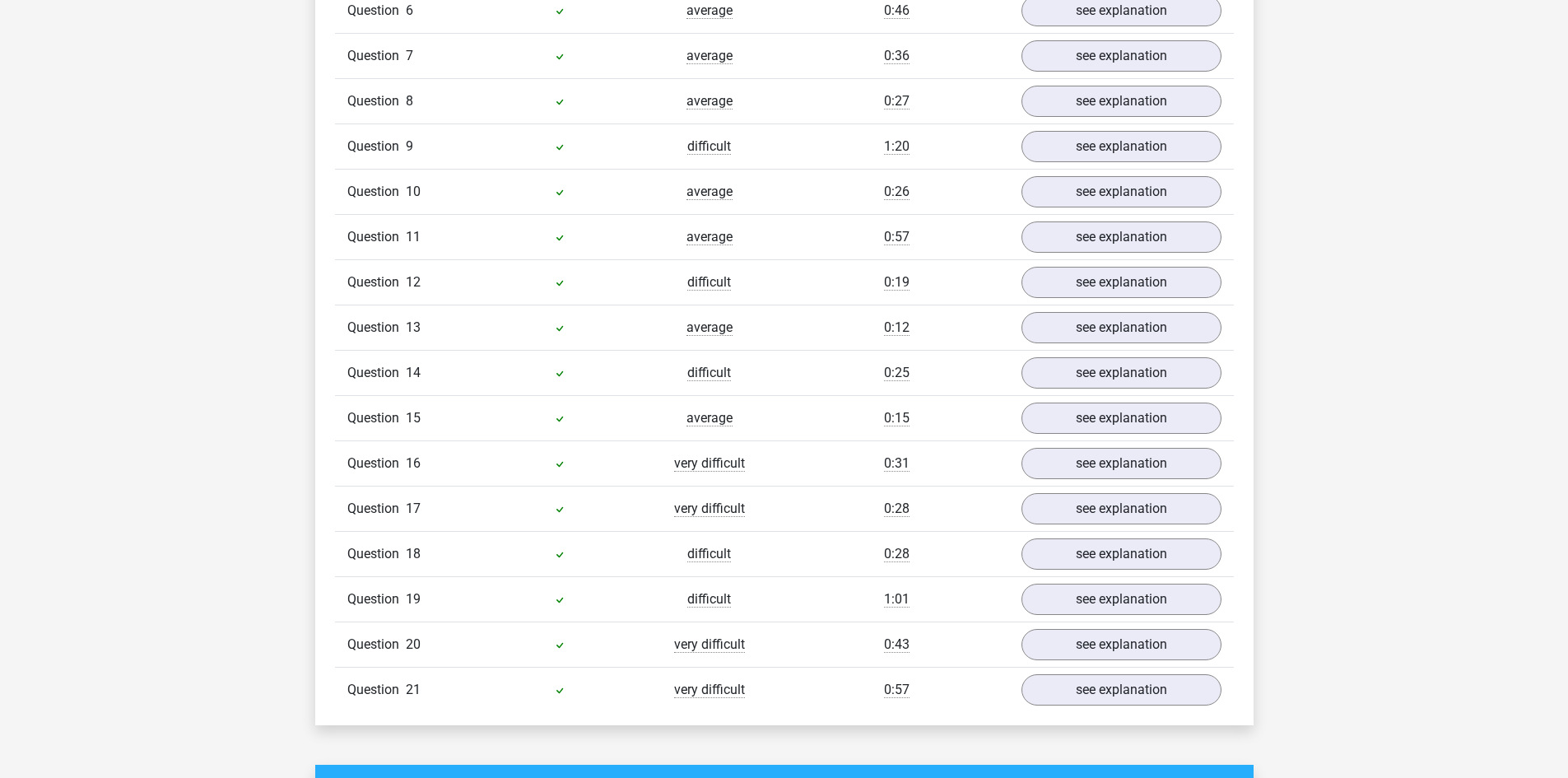
scroll to position [1400, 0]
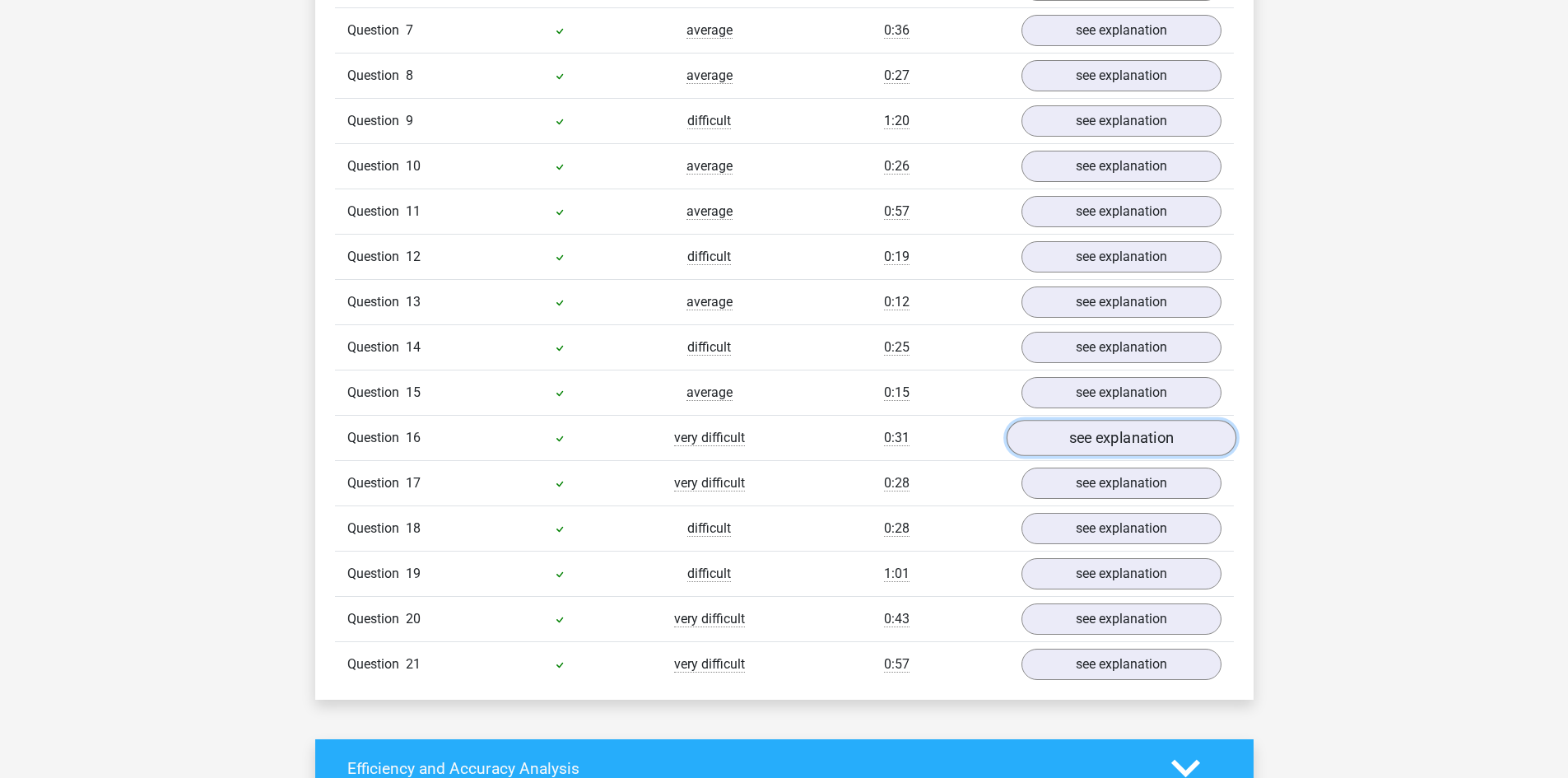
click at [1104, 441] on link "see explanation" at bounding box center [1120, 438] width 230 height 36
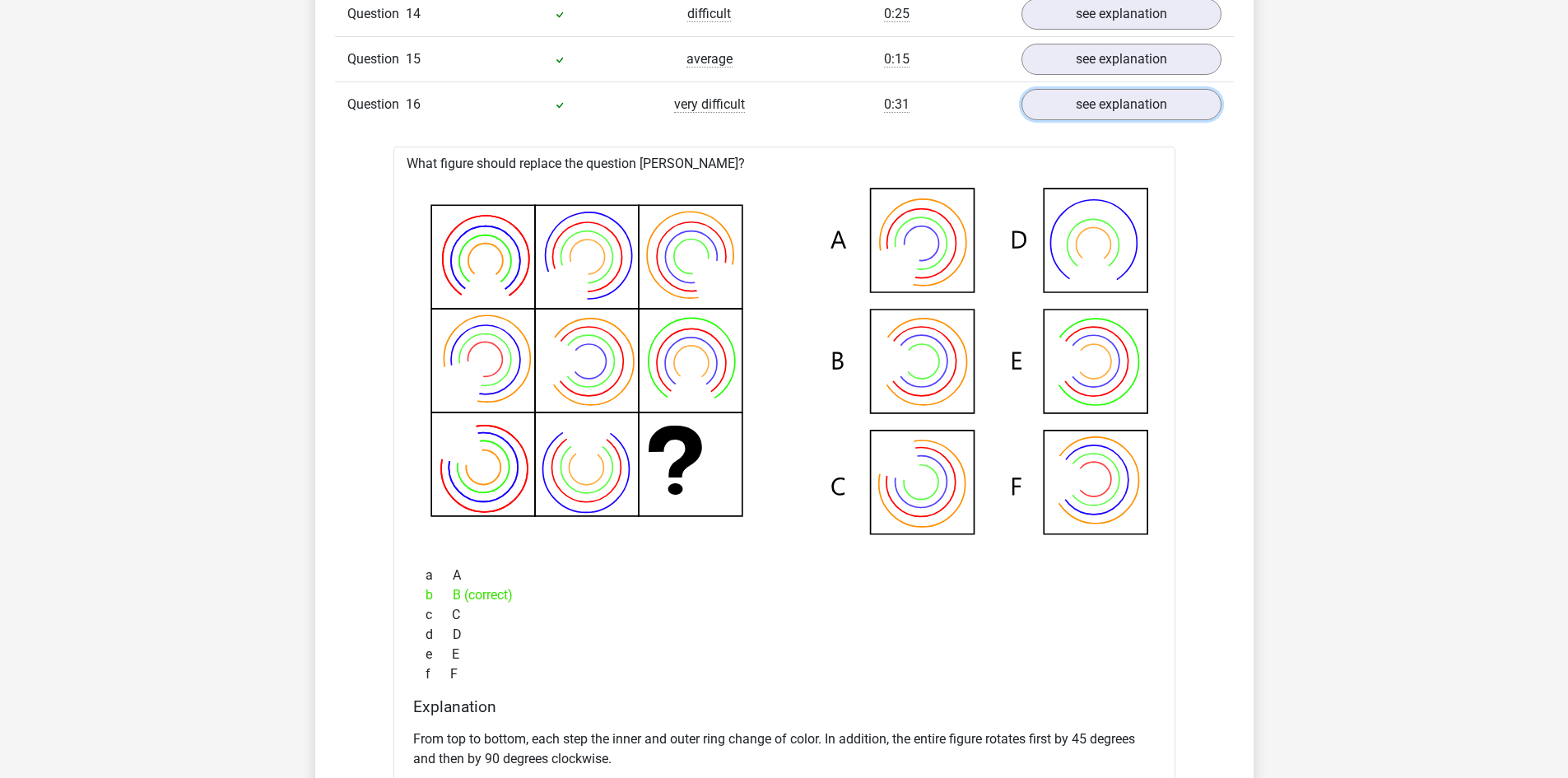
scroll to position [1482, 0]
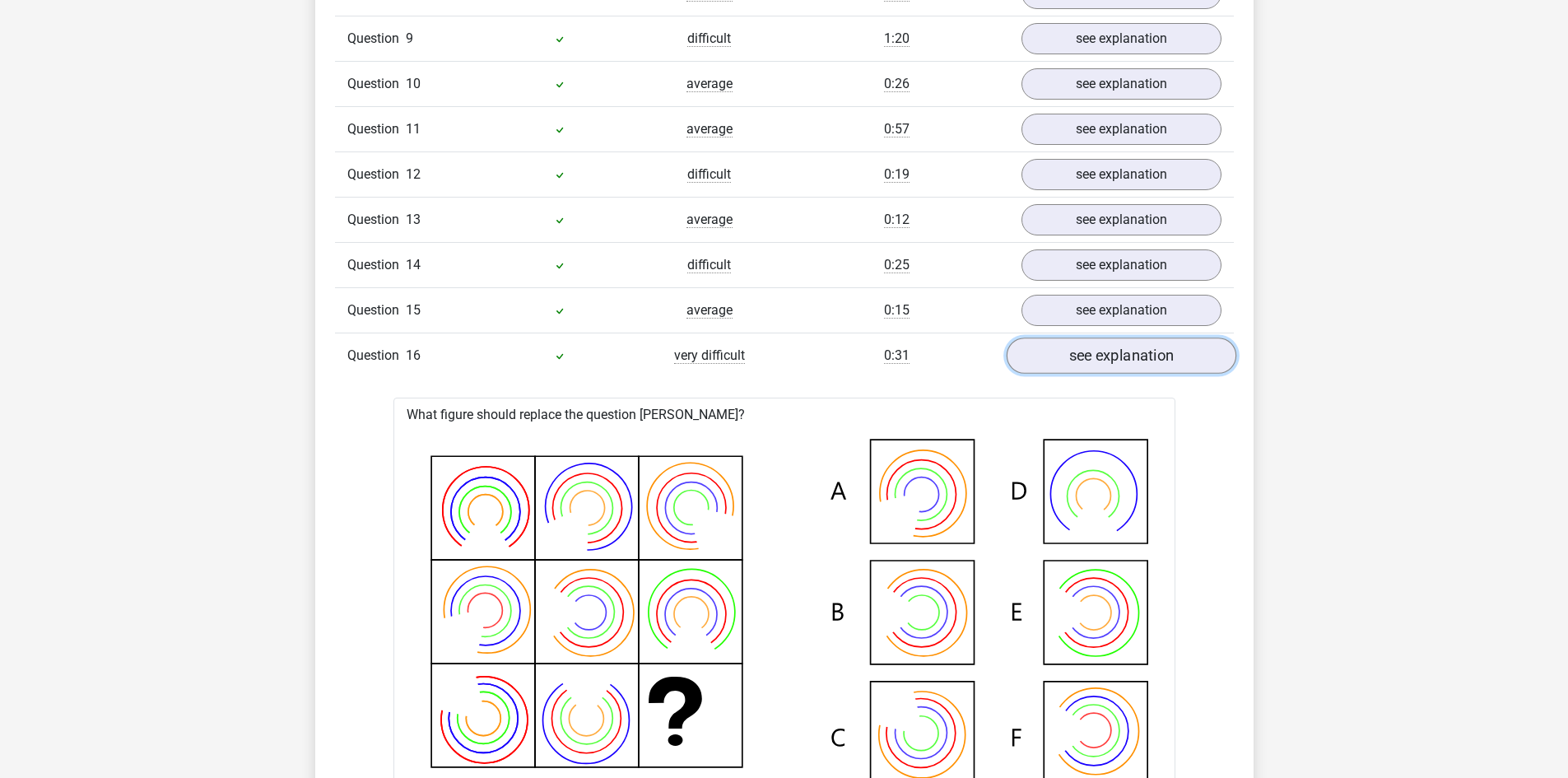
click at [1082, 355] on link "see explanation" at bounding box center [1120, 355] width 230 height 36
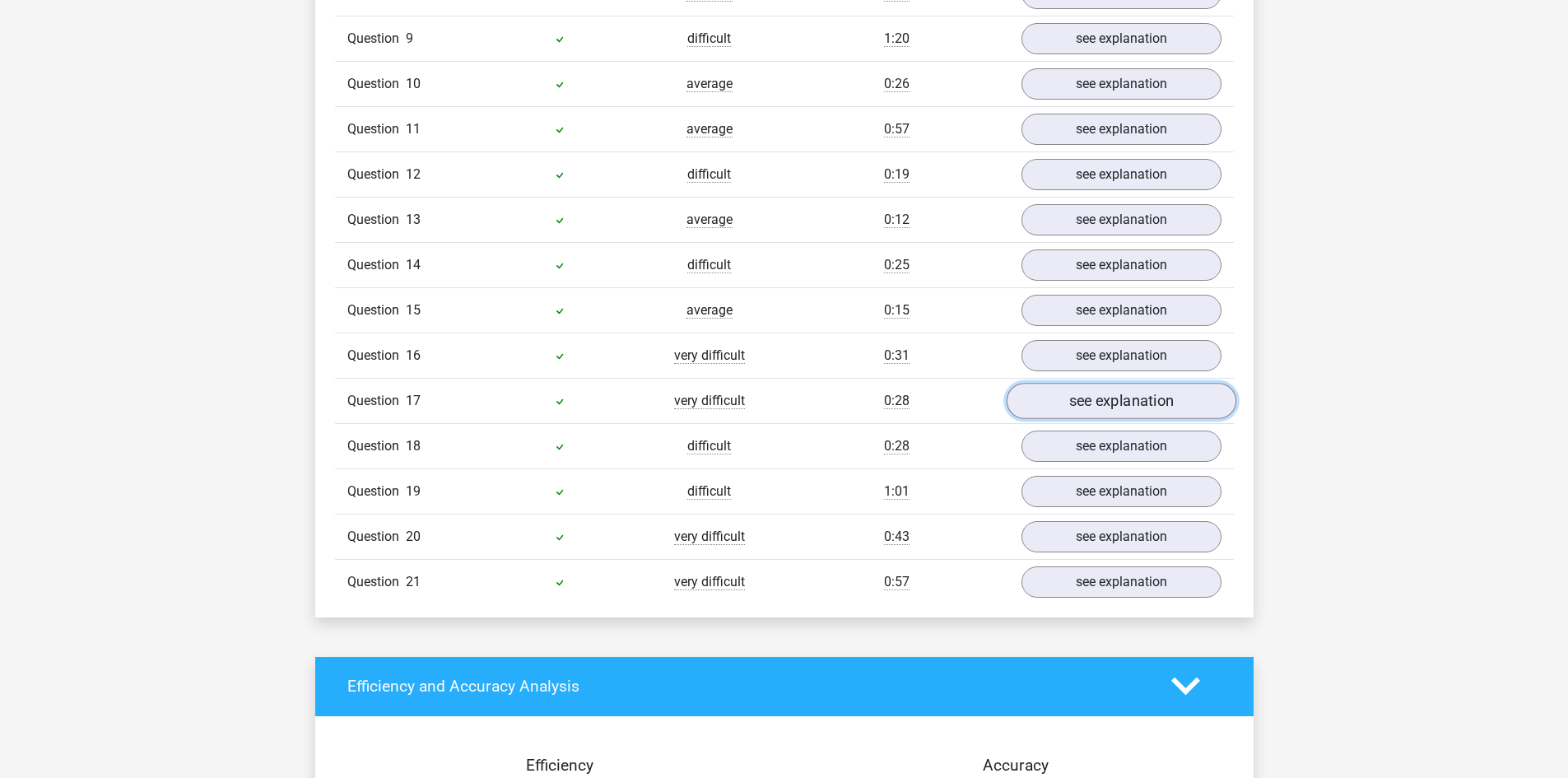
click at [1079, 405] on link "see explanation" at bounding box center [1120, 400] width 230 height 36
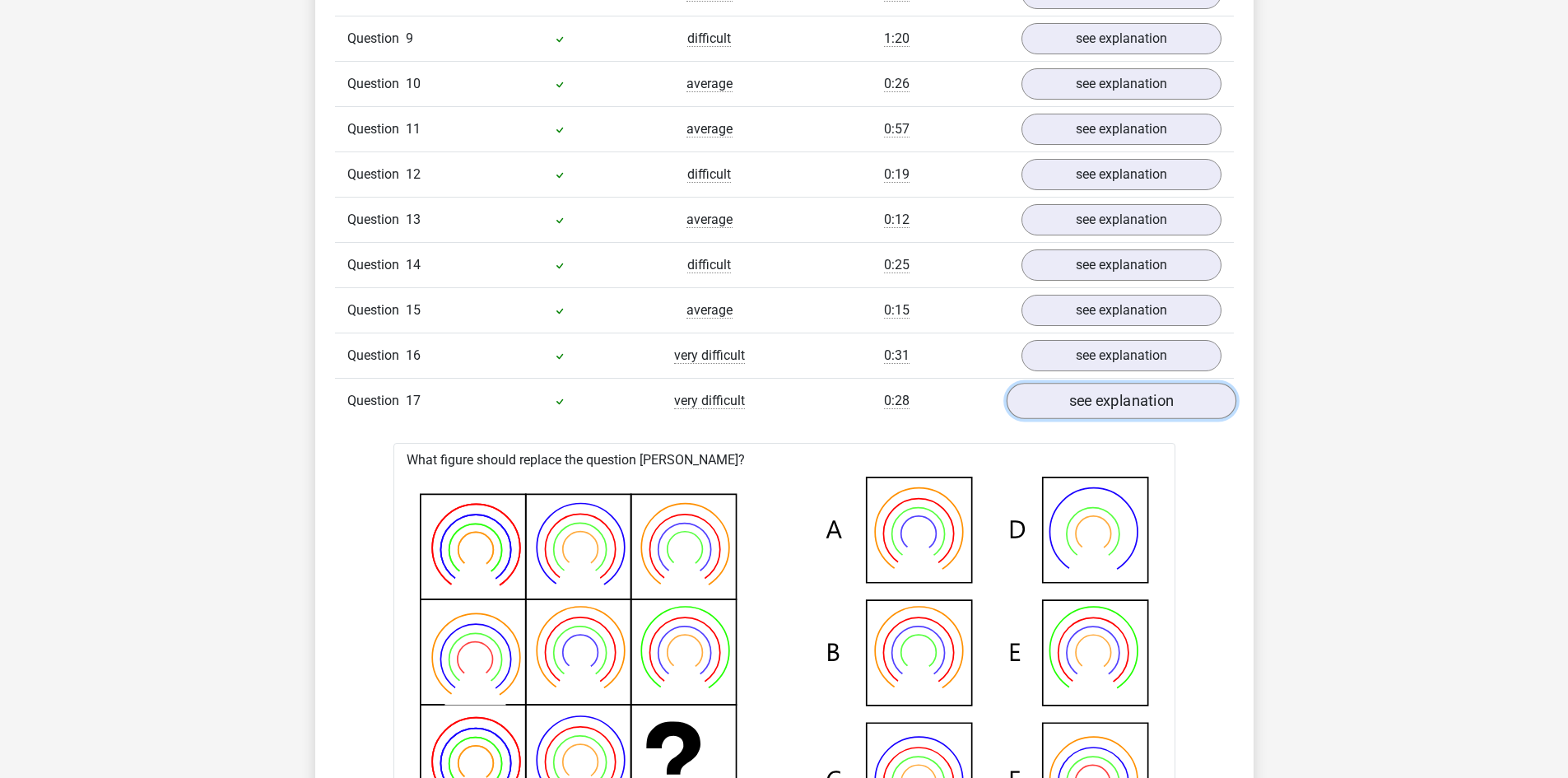
click at [1096, 400] on link "see explanation" at bounding box center [1120, 400] width 230 height 36
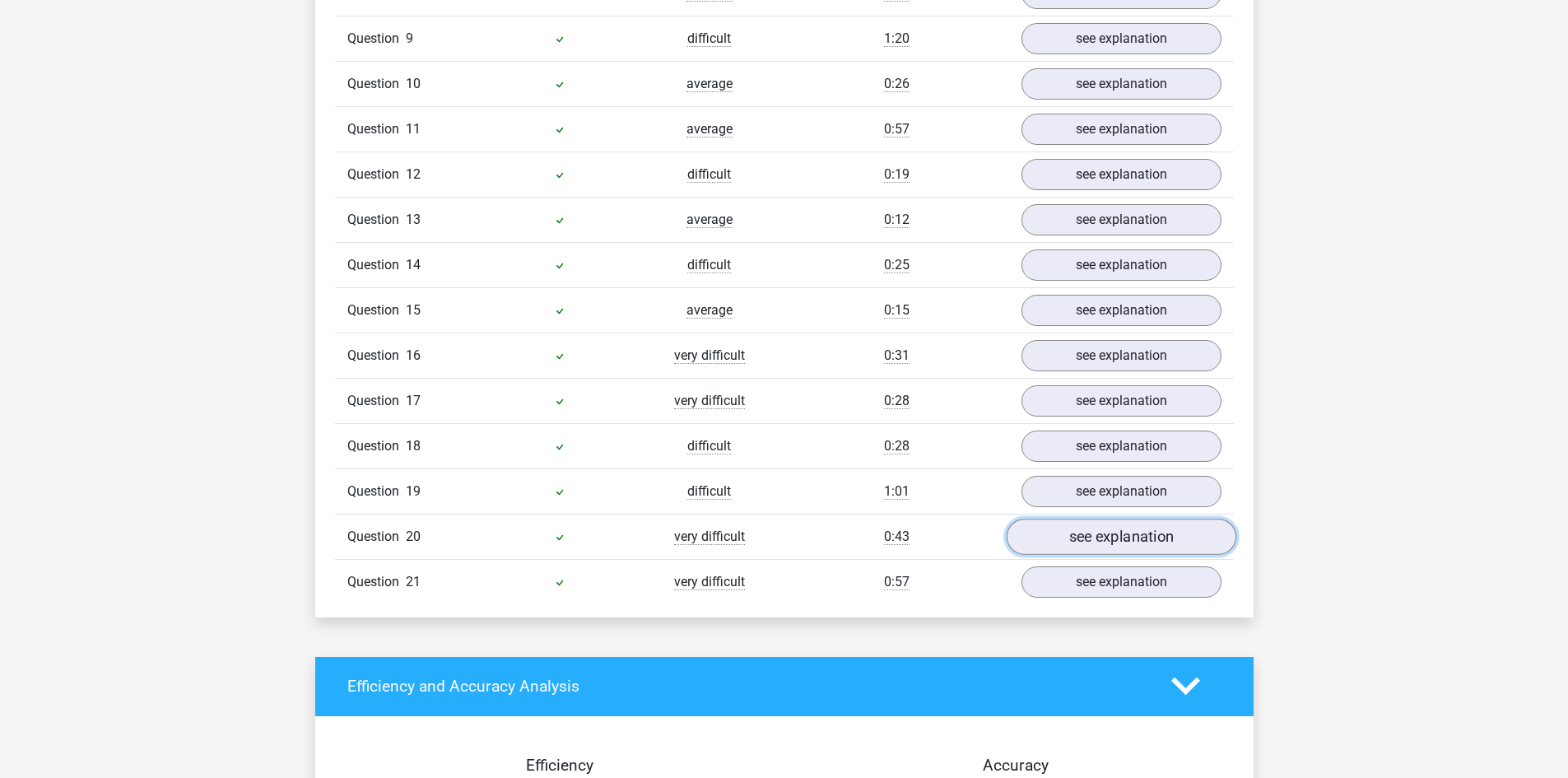
click at [1101, 544] on link "see explanation" at bounding box center [1120, 536] width 230 height 36
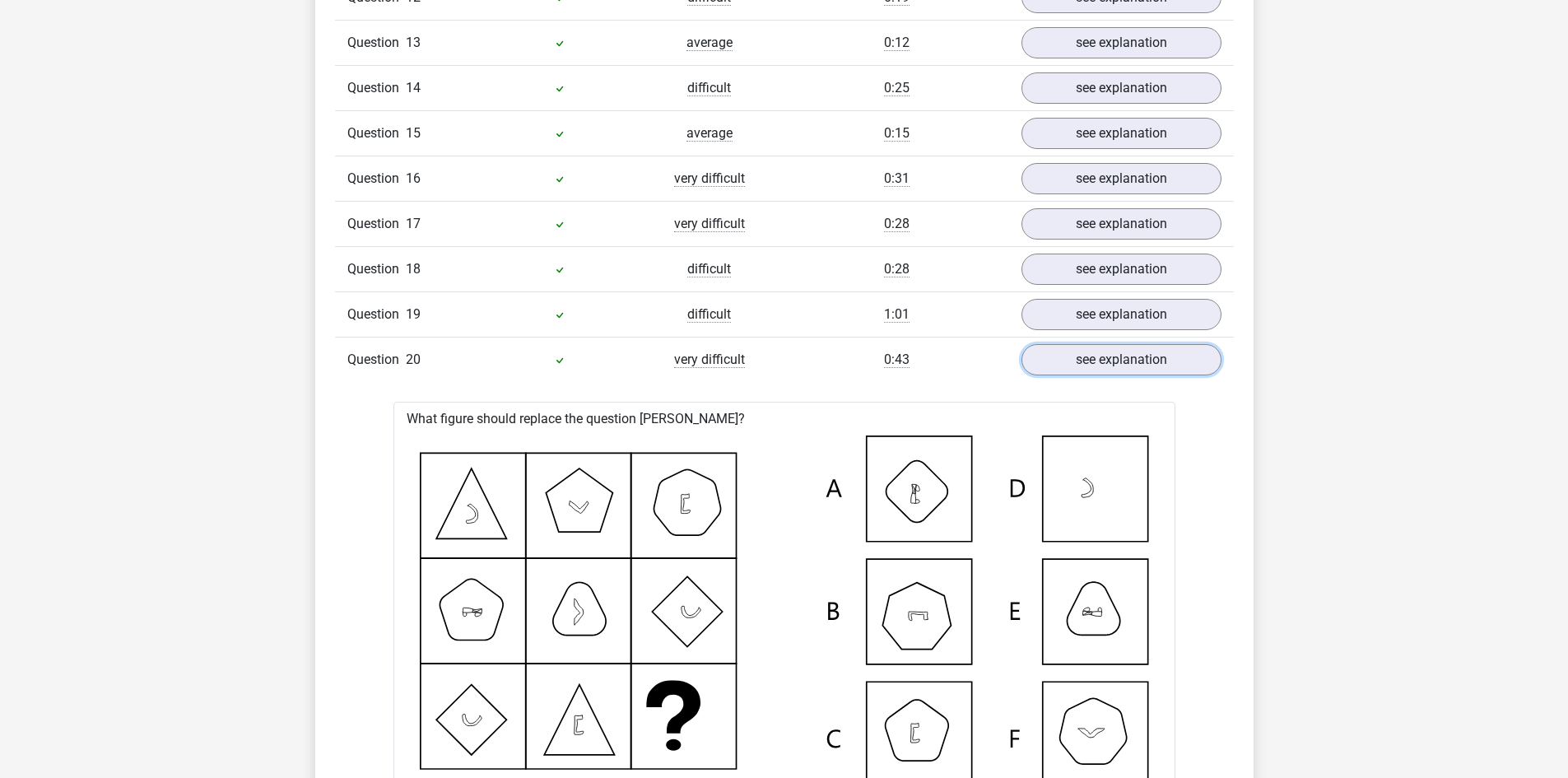
scroll to position [1647, 0]
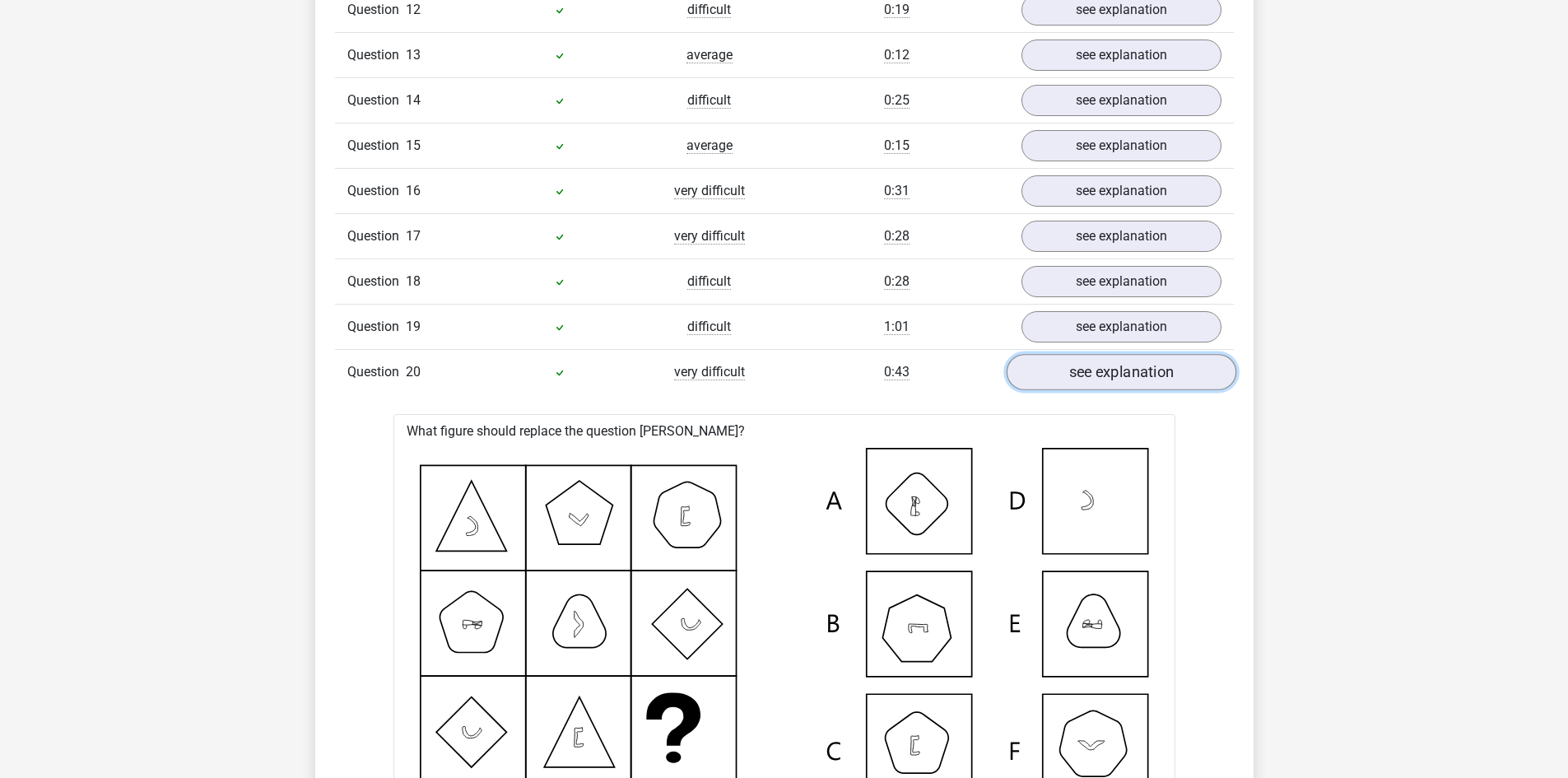
click at [1132, 375] on link "see explanation" at bounding box center [1120, 372] width 230 height 36
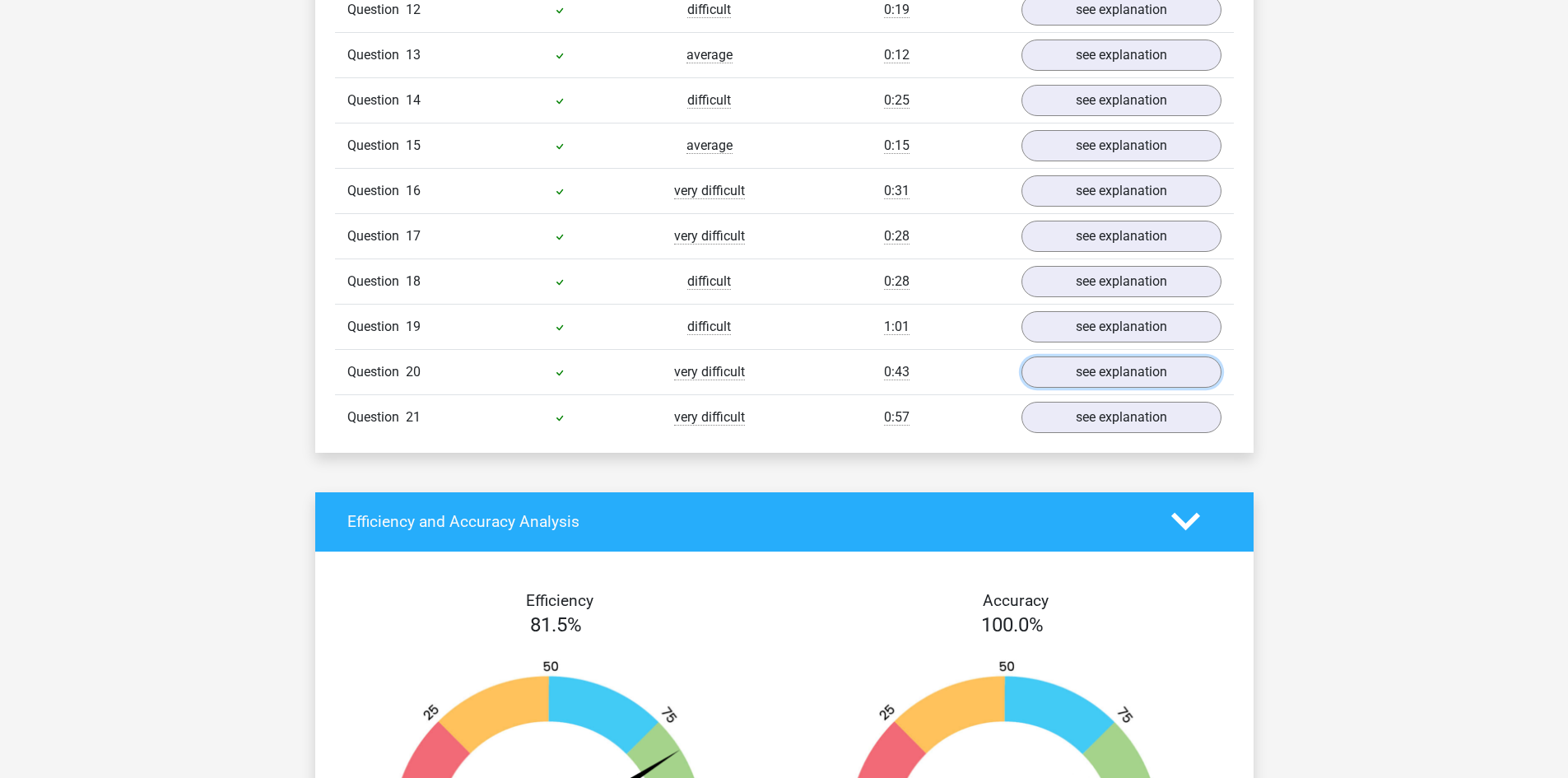
scroll to position [1729, 0]
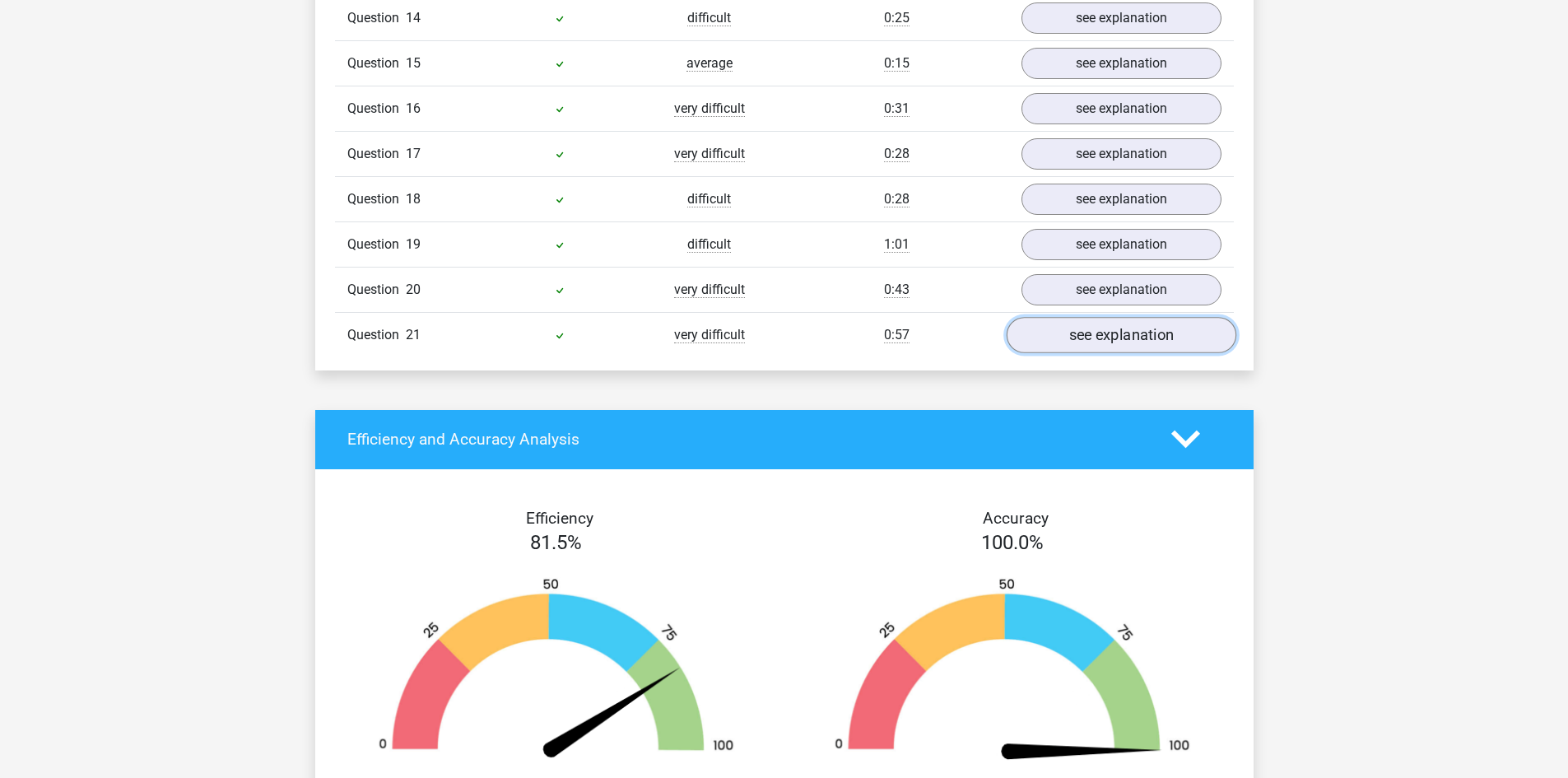
click at [1092, 345] on link "see explanation" at bounding box center [1120, 335] width 230 height 36
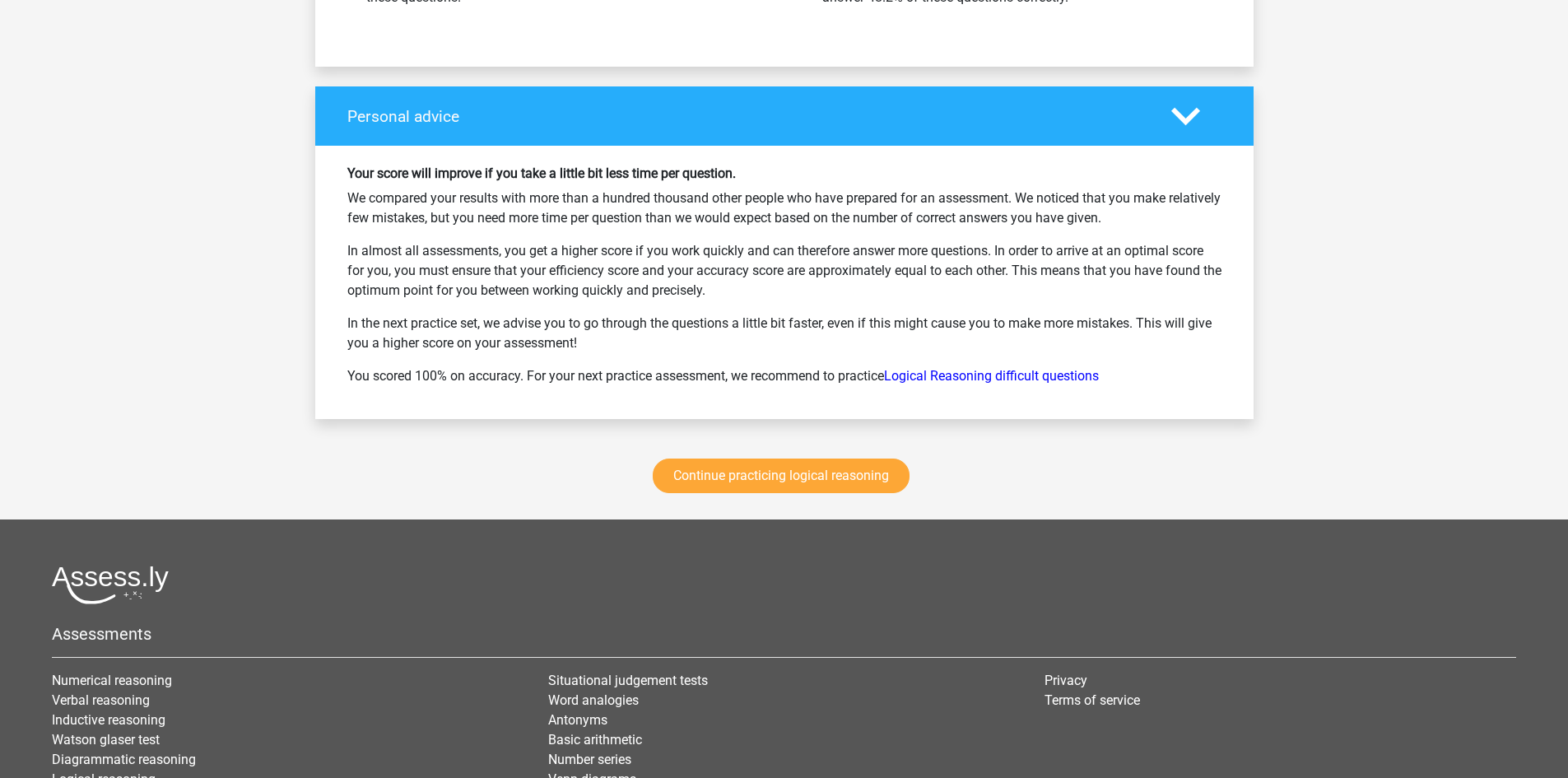
scroll to position [3546, 0]
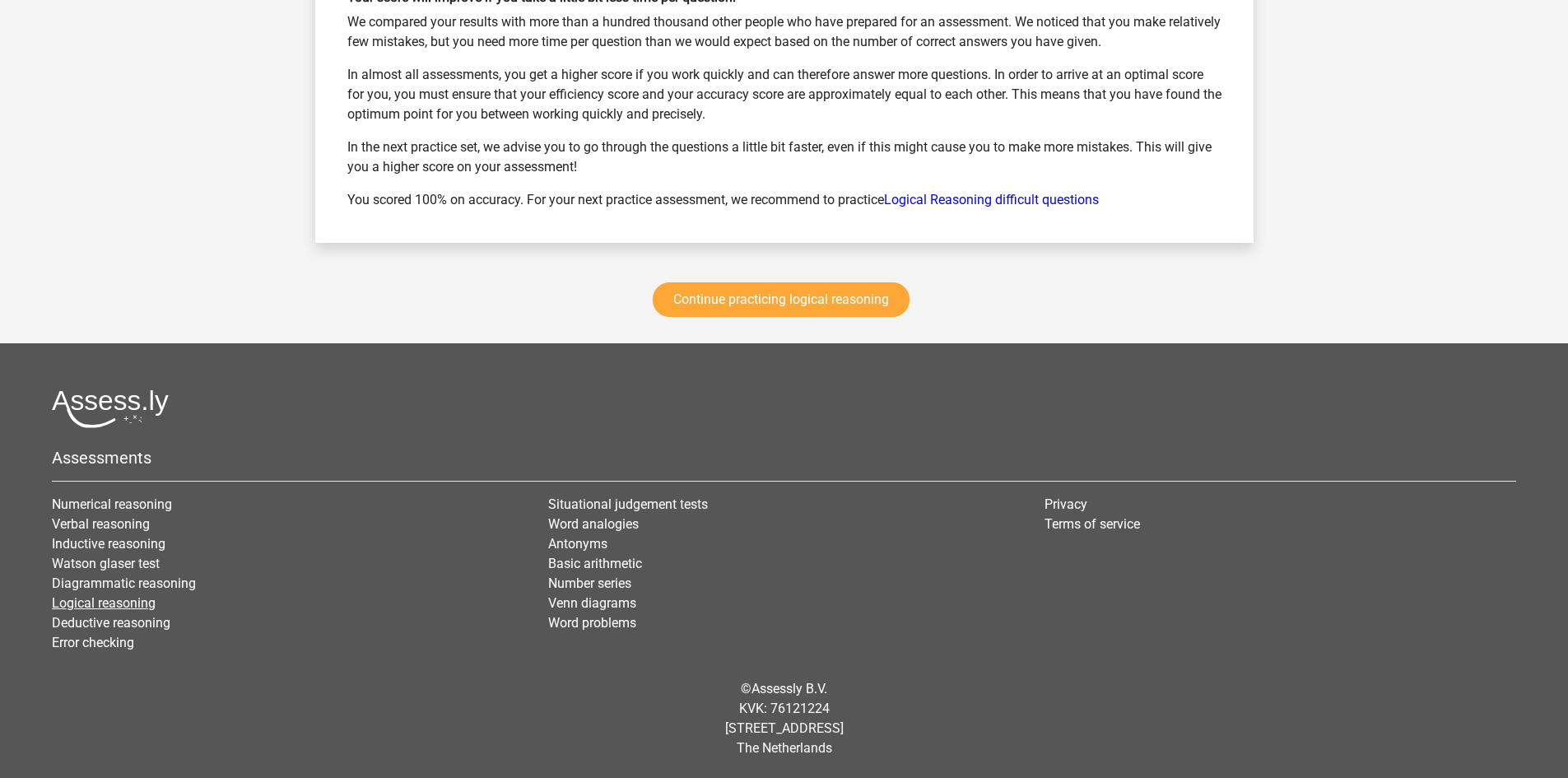
click at [128, 598] on link "Logical reasoning" at bounding box center [103, 603] width 103 height 15
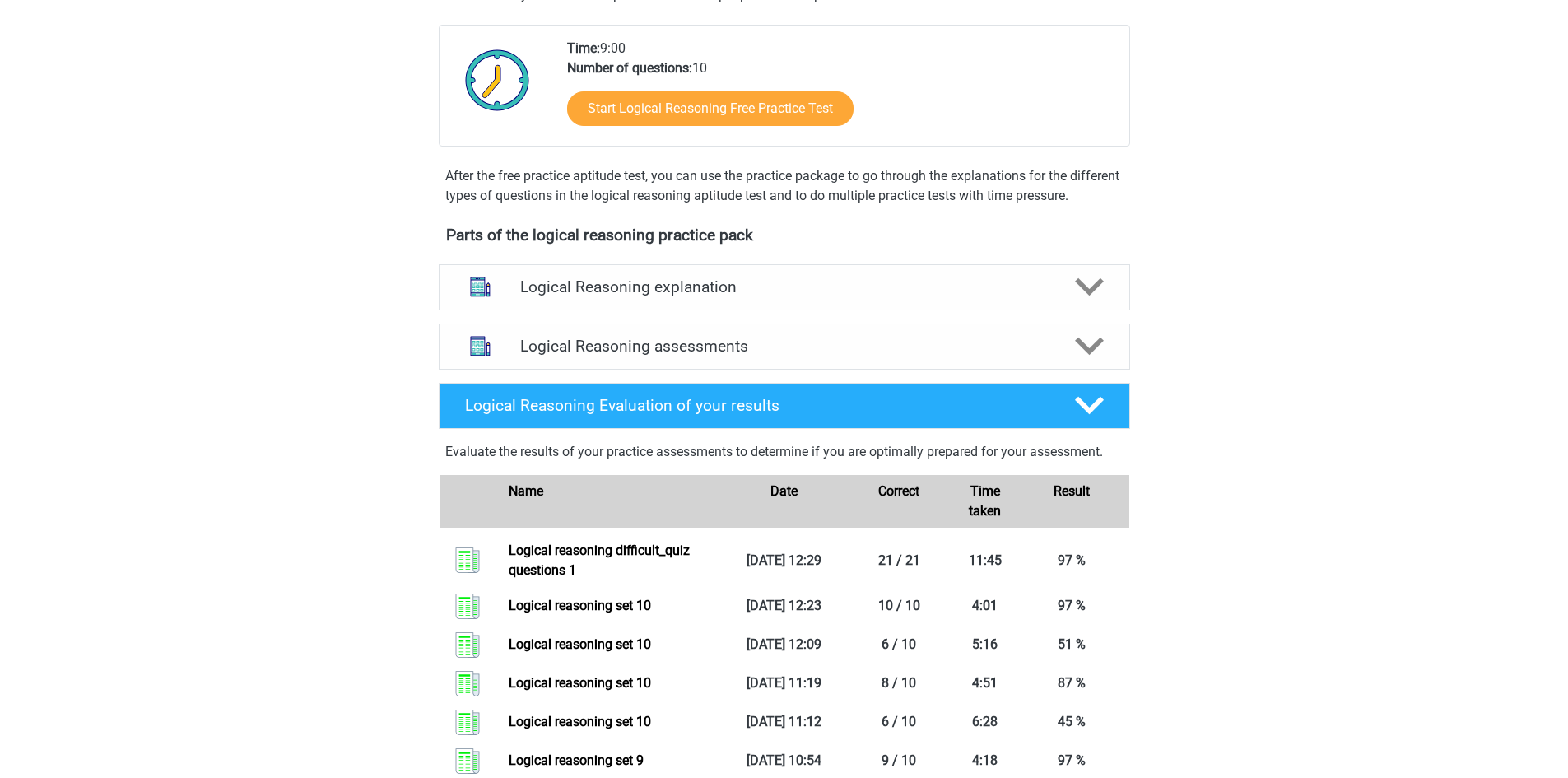
scroll to position [329, 0]
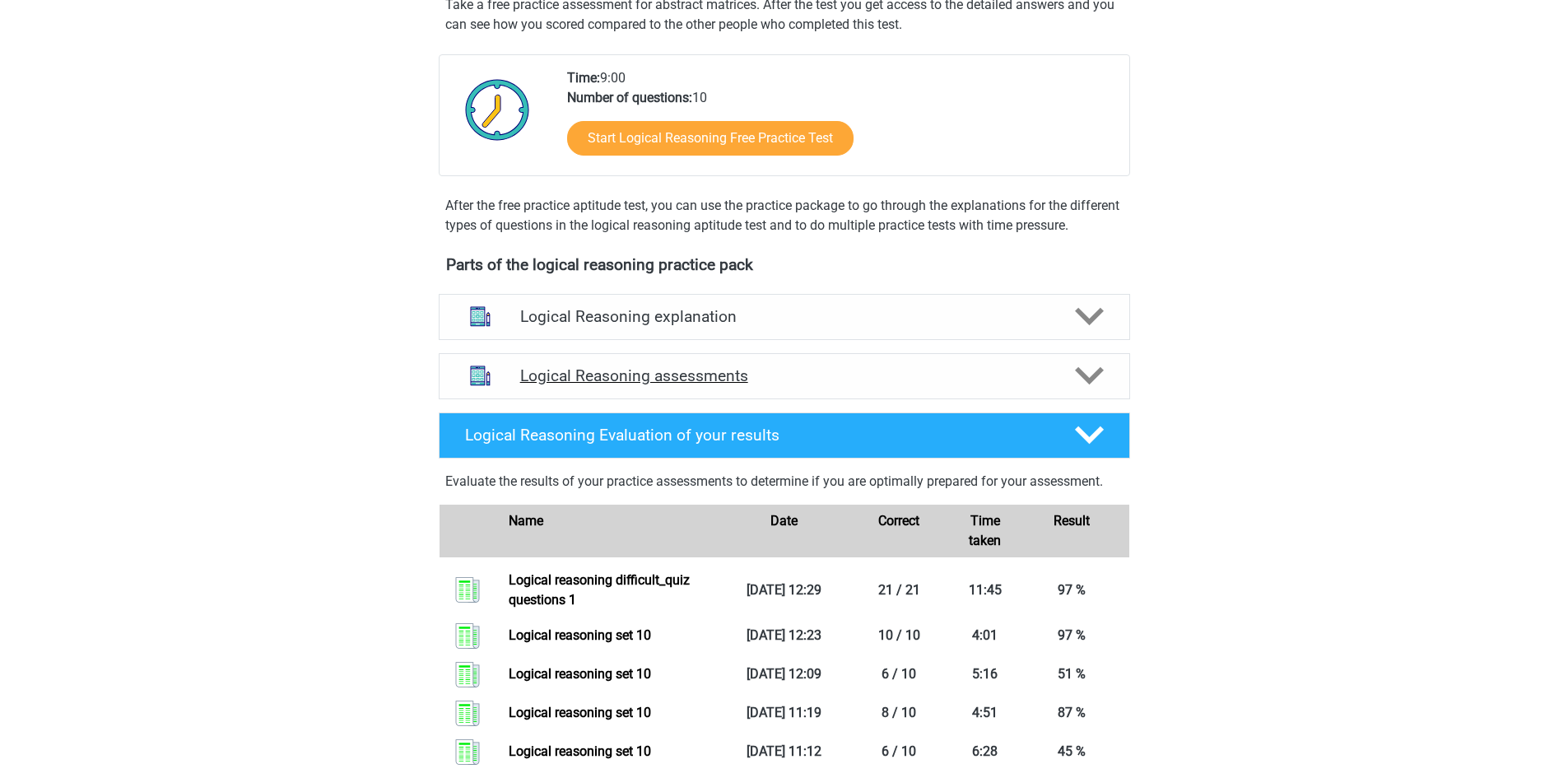
click at [1082, 390] on icon at bounding box center [1089, 376] width 29 height 29
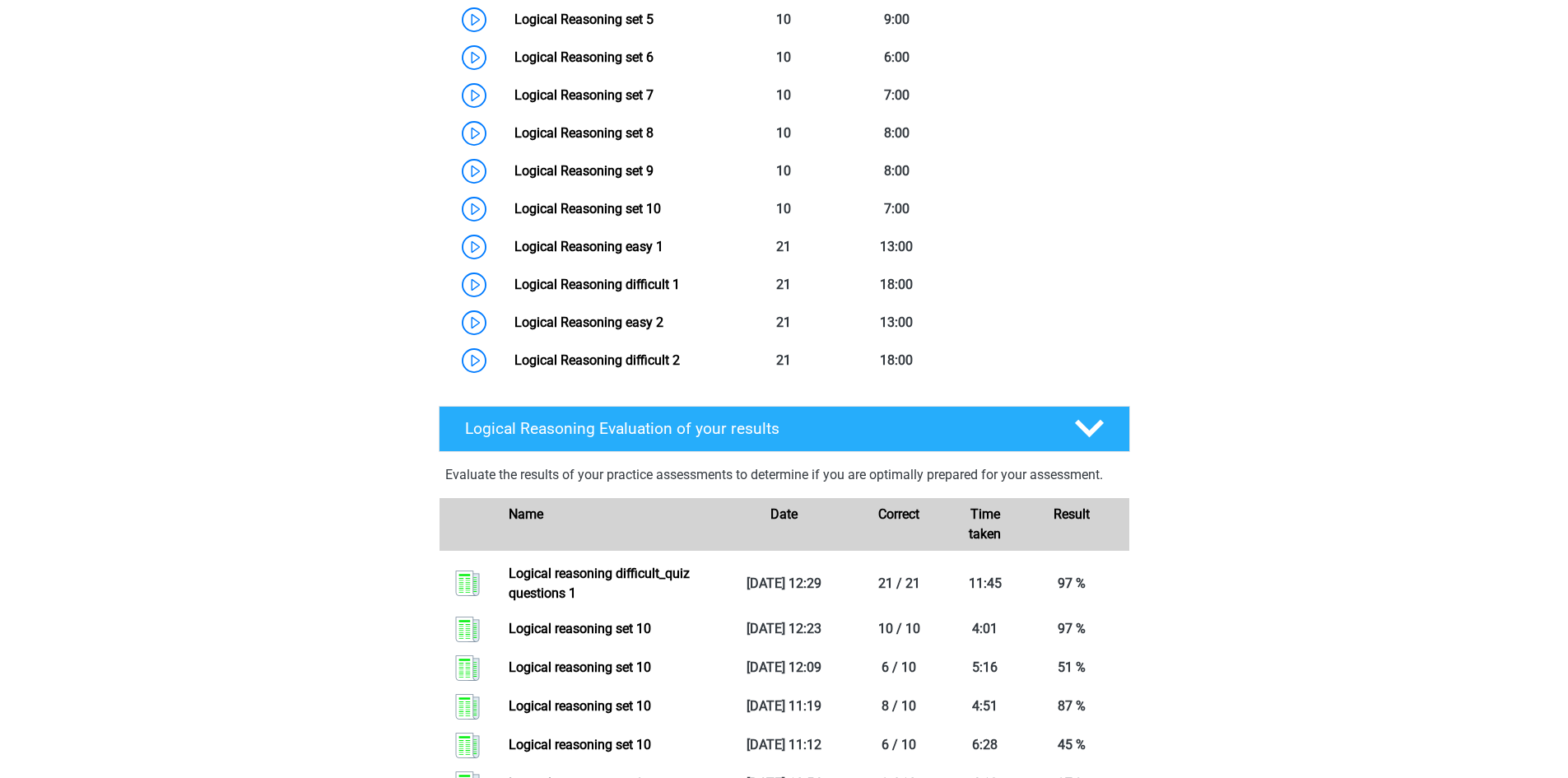
scroll to position [988, 0]
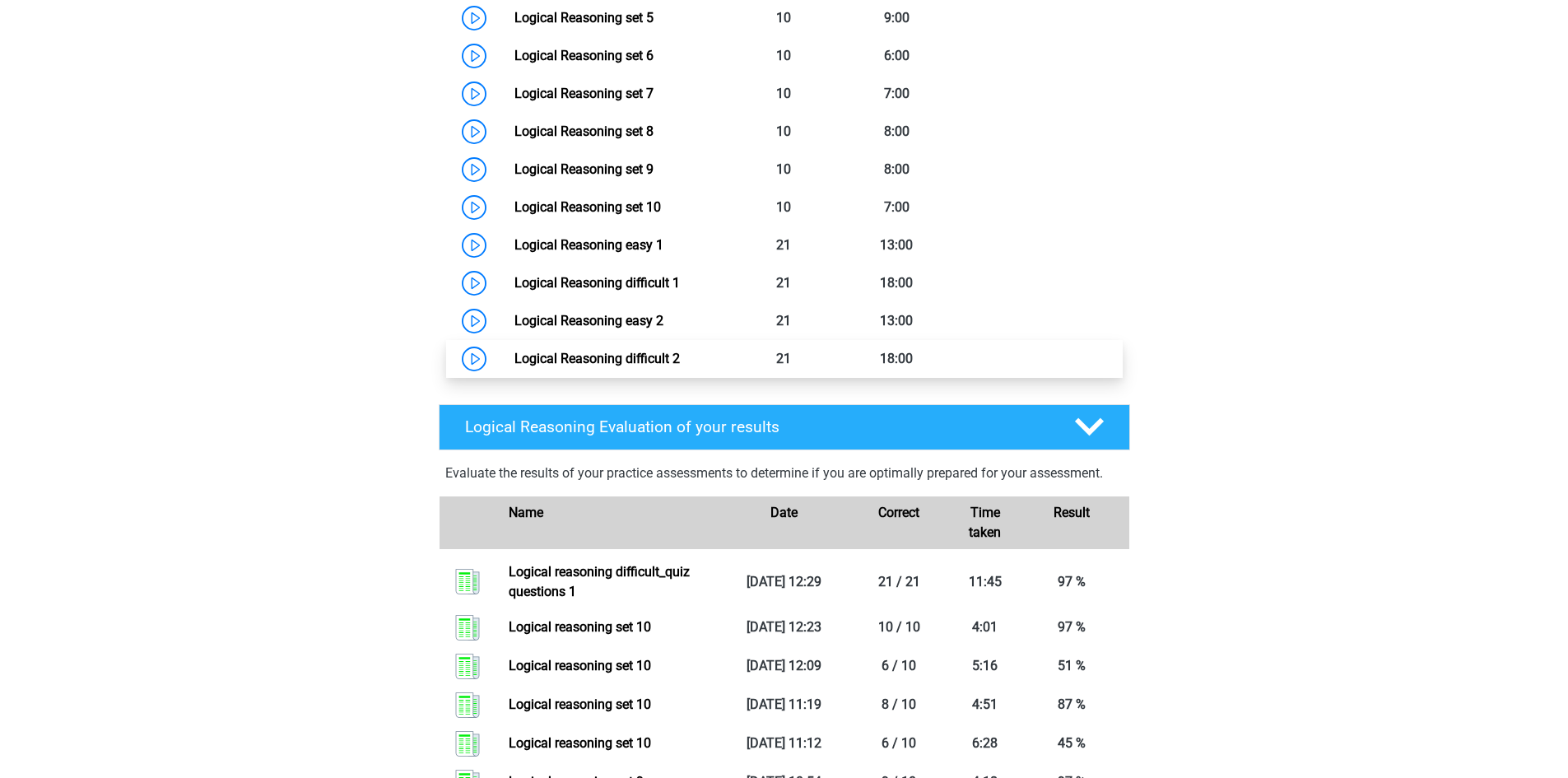
click at [655, 367] on link "Logical Reasoning difficult 2" at bounding box center [597, 358] width 165 height 15
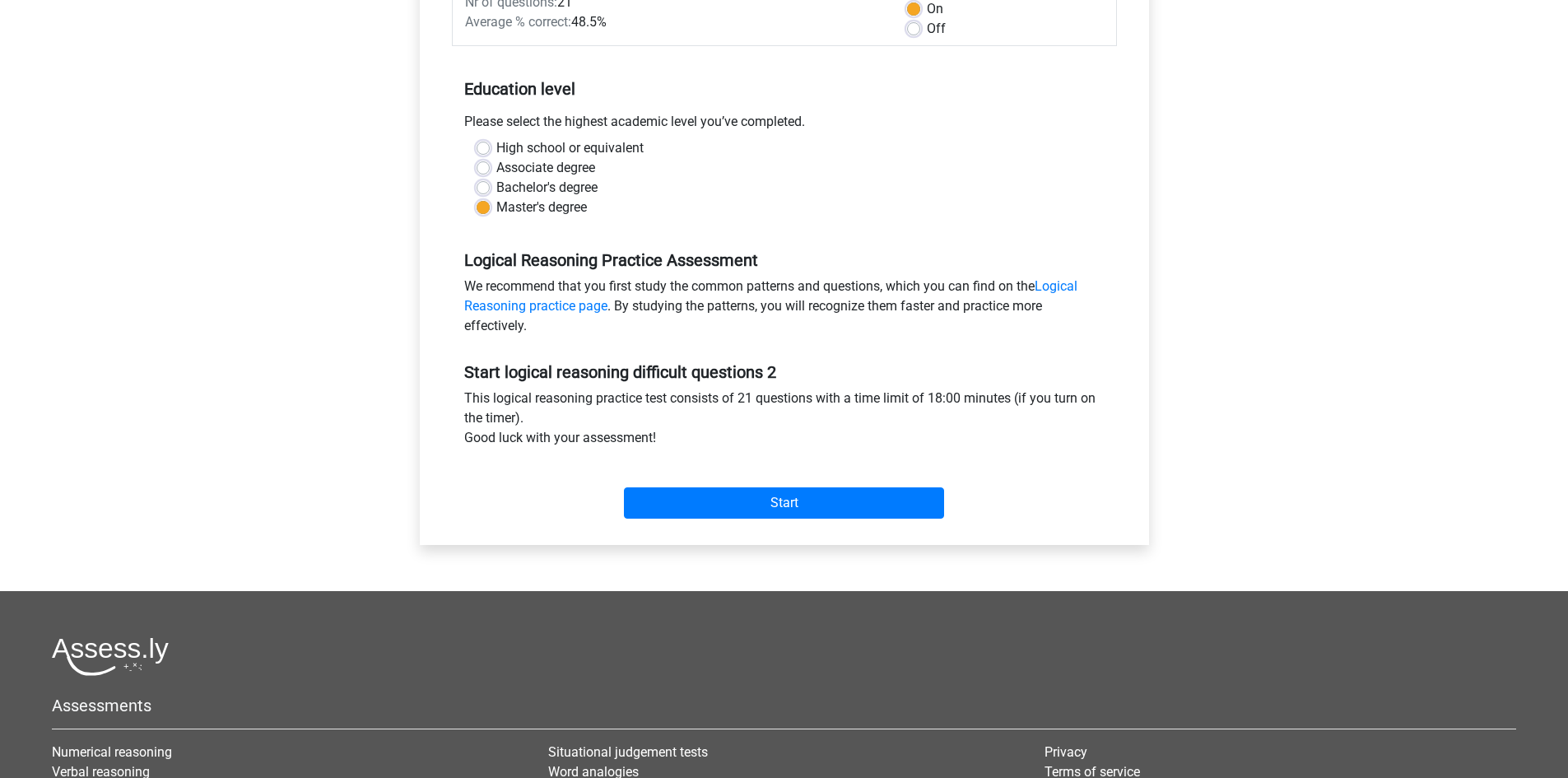
scroll to position [329, 0]
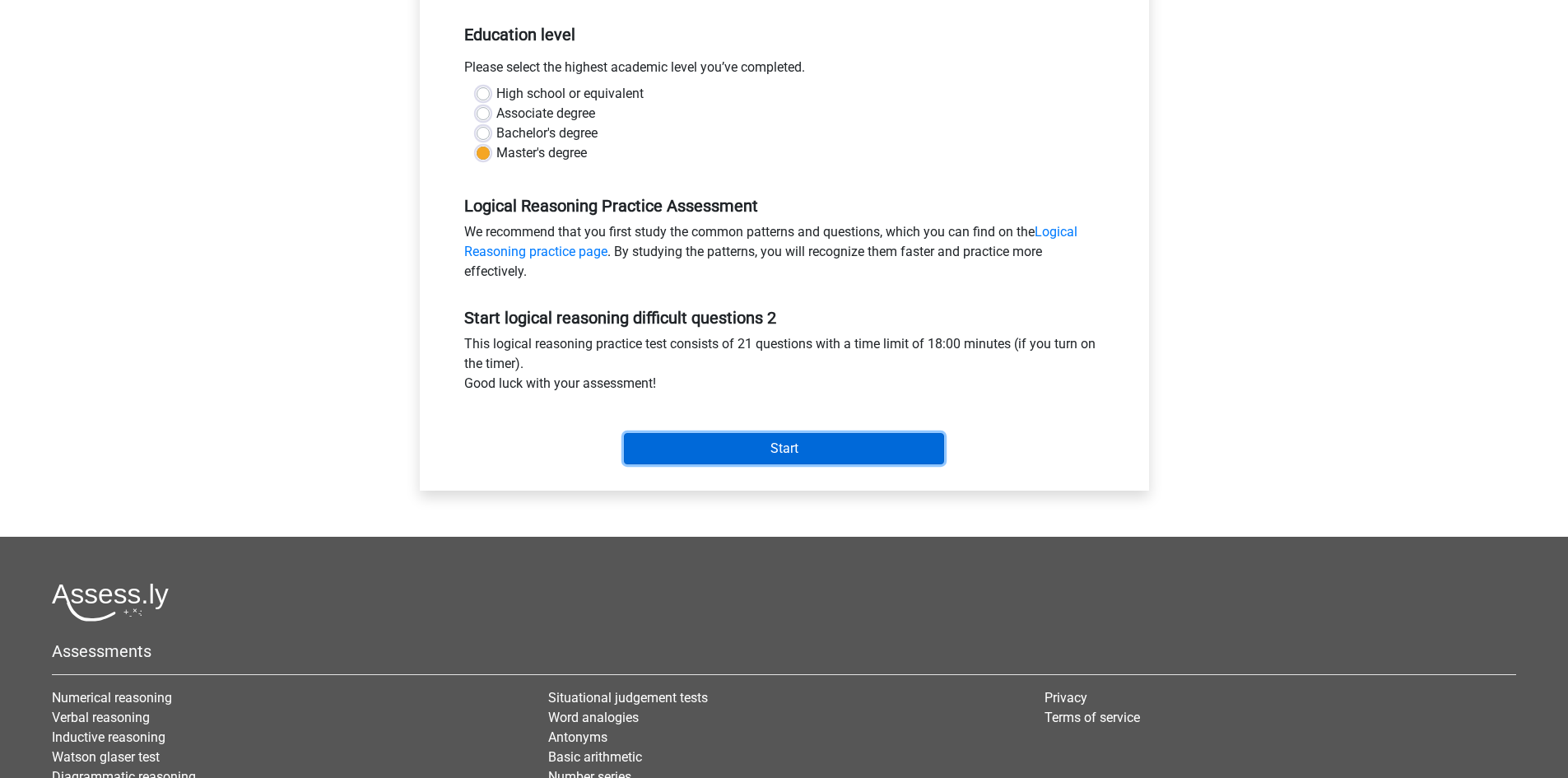
click at [816, 449] on input "Start" at bounding box center [784, 448] width 321 height 31
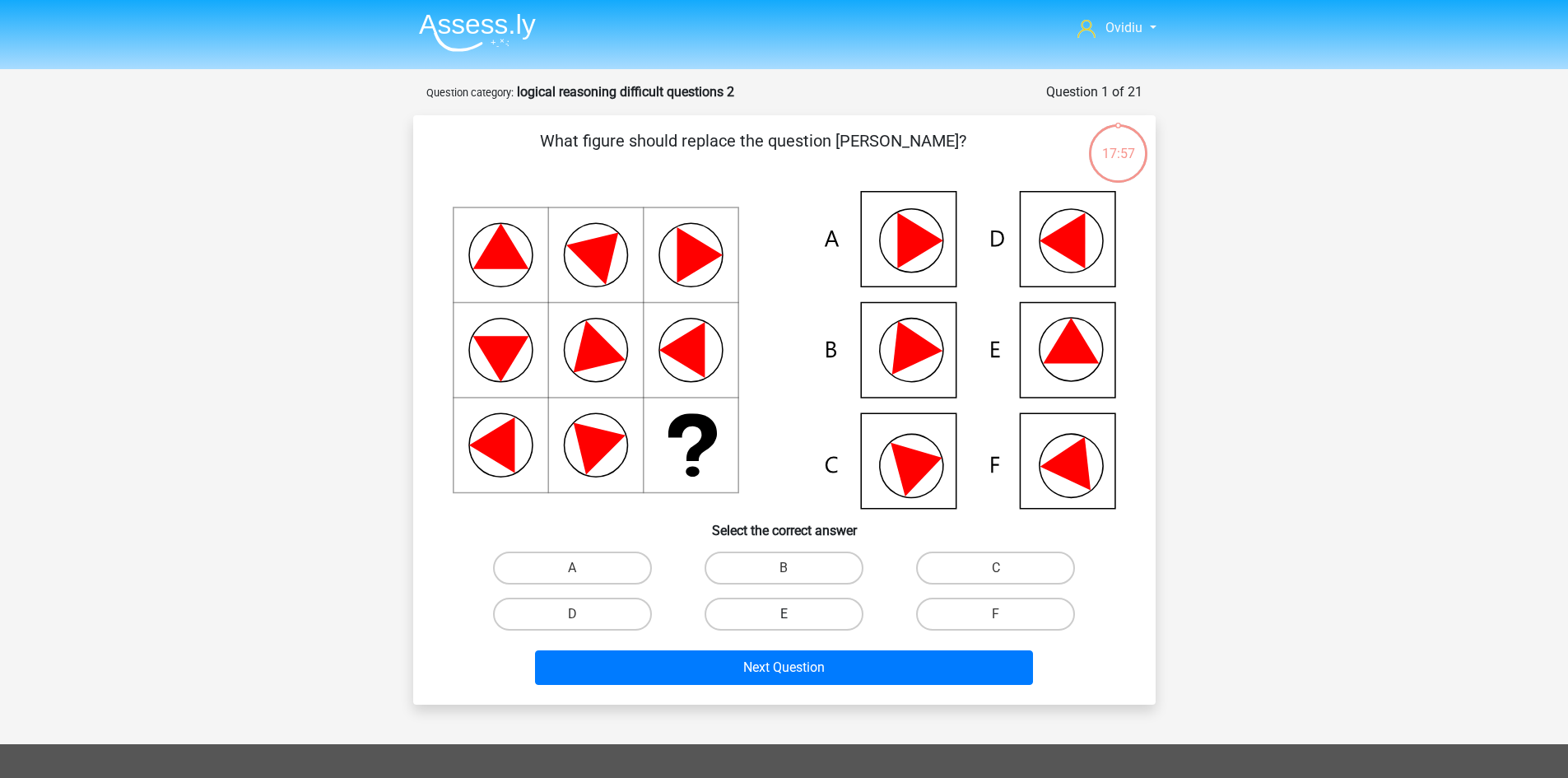
click at [807, 619] on label "E" at bounding box center [784, 614] width 159 height 33
click at [794, 619] on input "E" at bounding box center [789, 619] width 11 height 11
radio input "true"
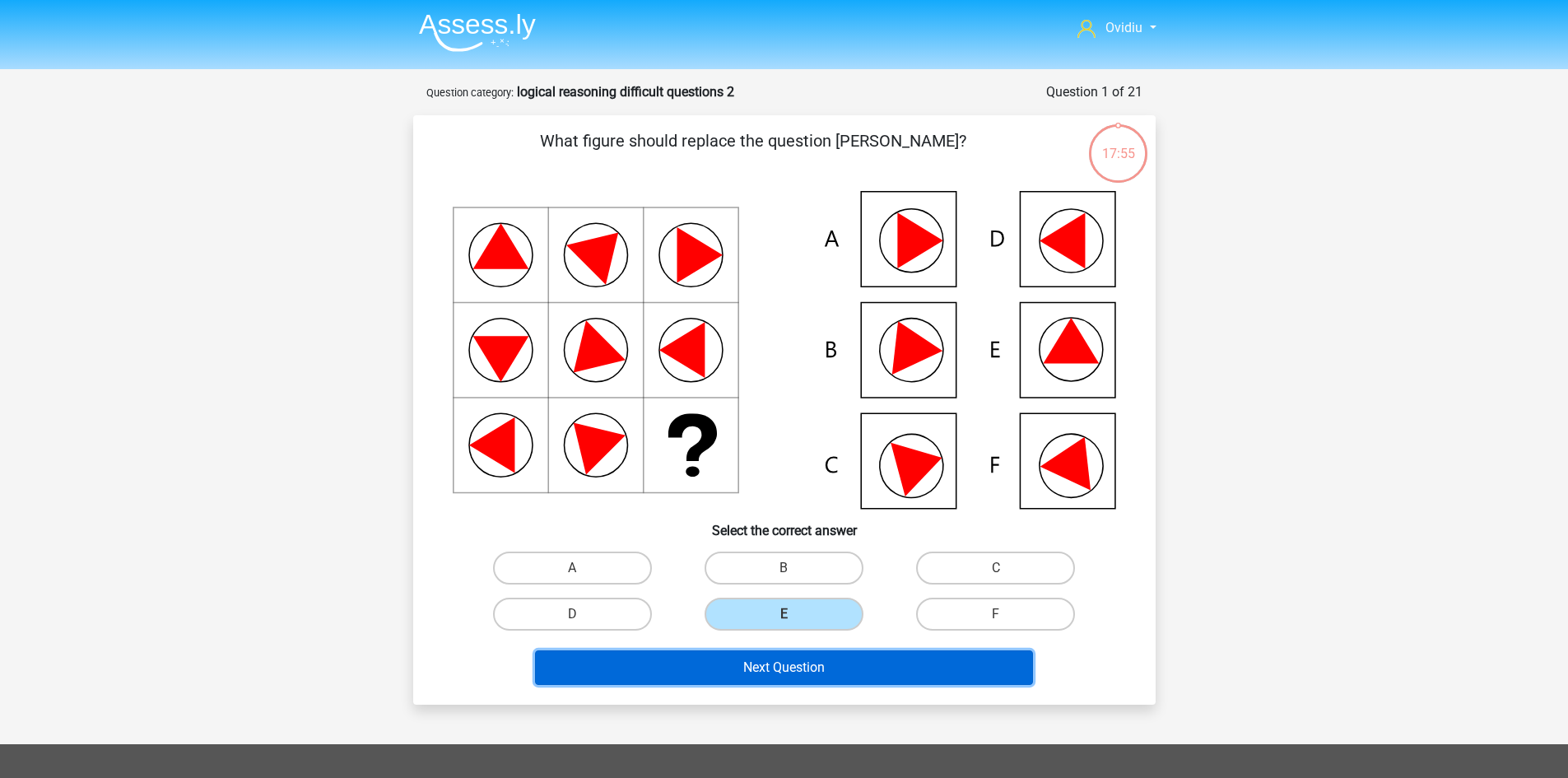
click at [794, 676] on button "Next Question" at bounding box center [784, 668] width 498 height 35
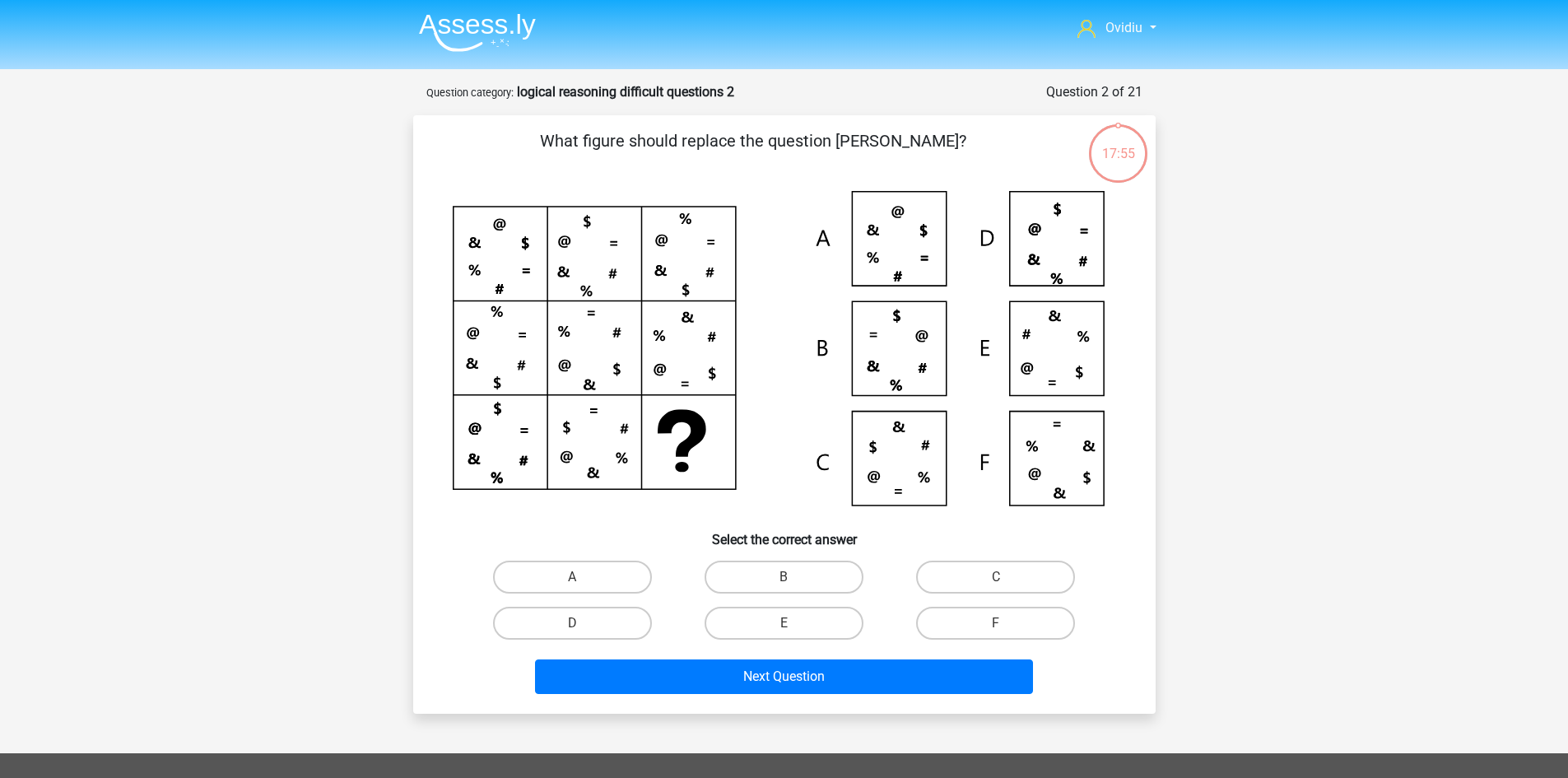
scroll to position [82, 0]
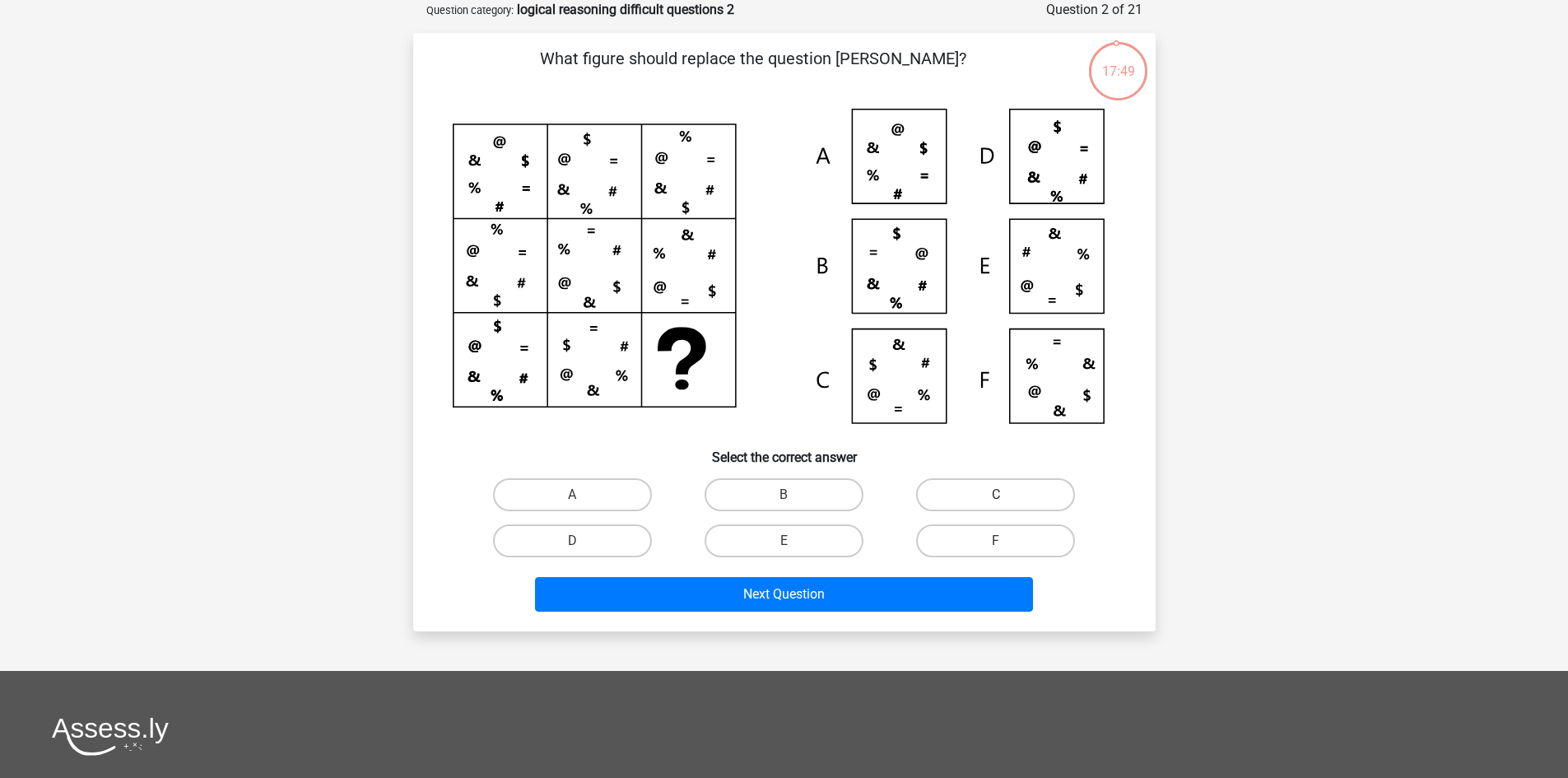
click at [992, 488] on label "C" at bounding box center [995, 495] width 159 height 33
click at [996, 495] on input "C" at bounding box center [1001, 500] width 11 height 11
radio input "true"
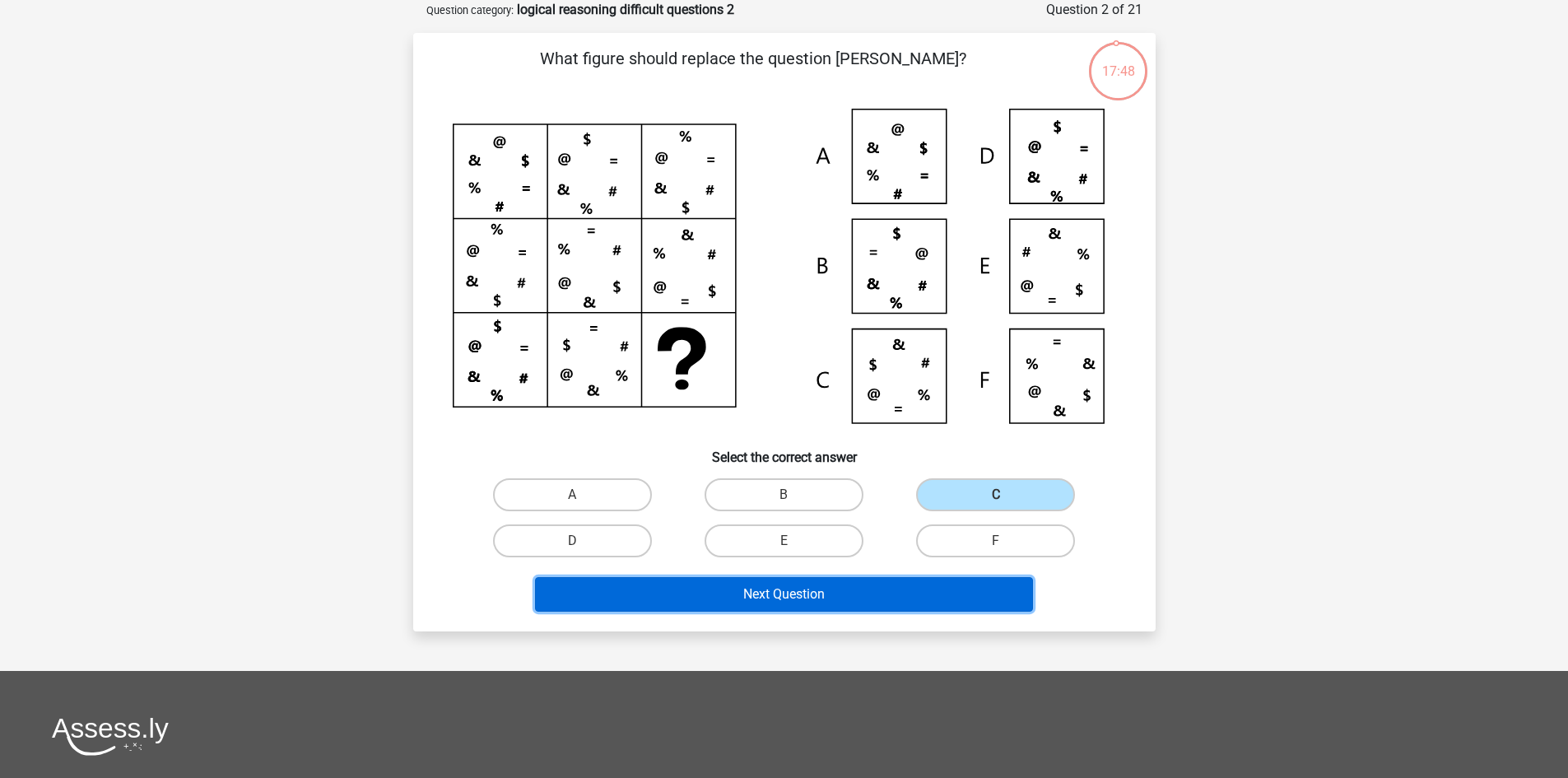
click at [849, 598] on button "Next Question" at bounding box center [784, 594] width 498 height 35
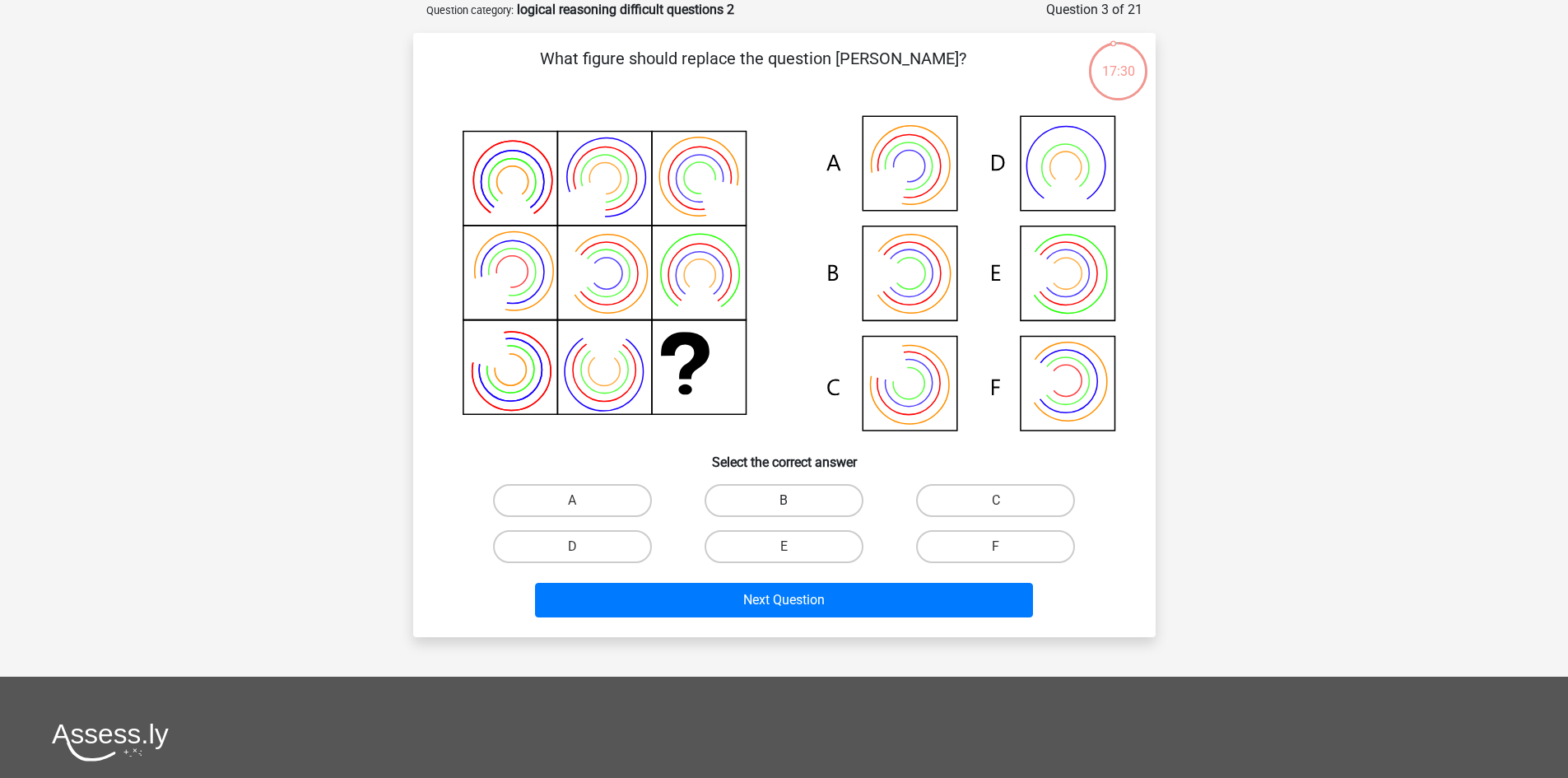
click at [826, 499] on label "B" at bounding box center [784, 501] width 159 height 33
click at [794, 501] on input "B" at bounding box center [789, 506] width 11 height 11
radio input "true"
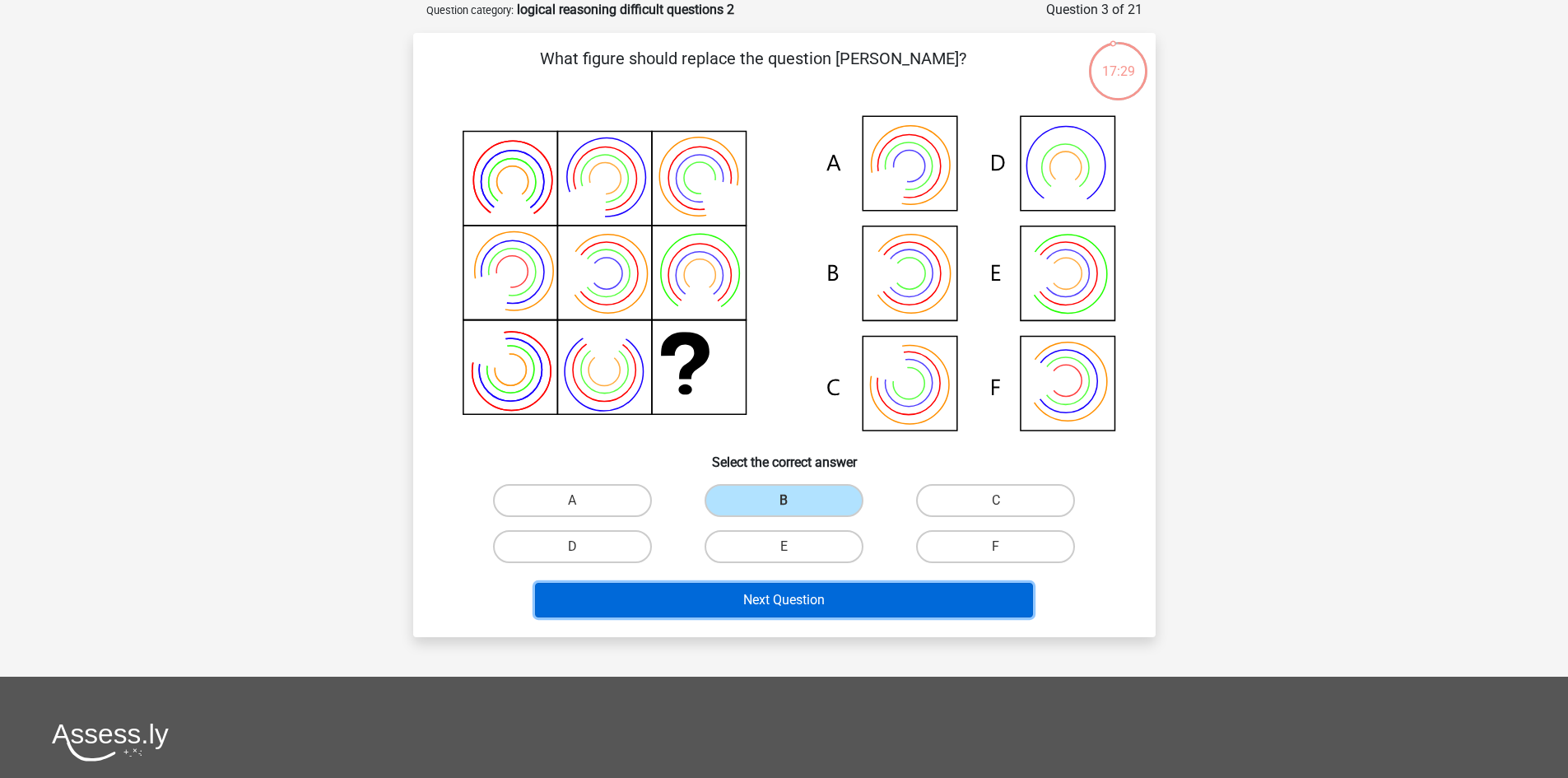
click at [840, 589] on button "Next Question" at bounding box center [784, 600] width 498 height 35
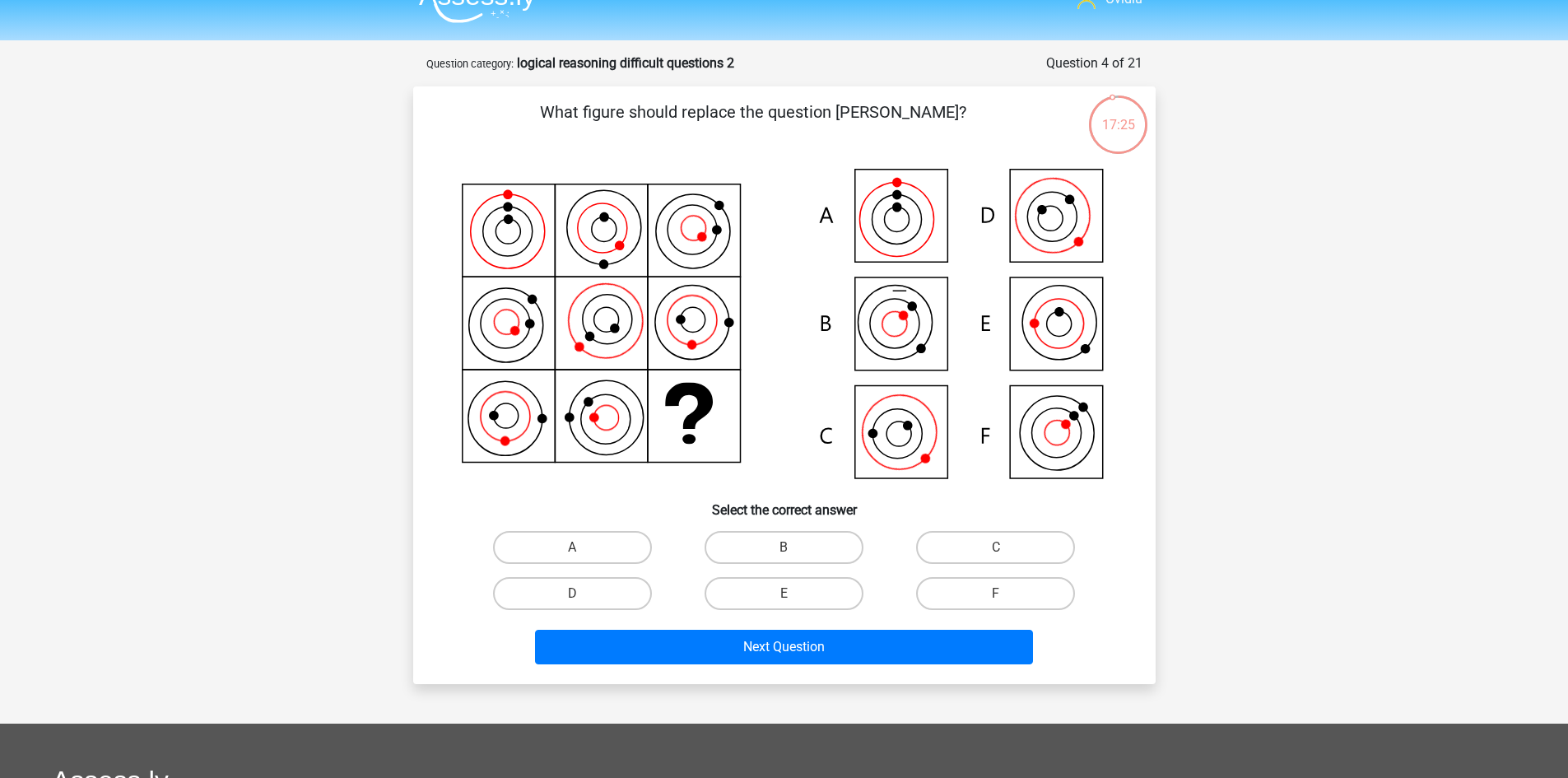
scroll to position [0, 0]
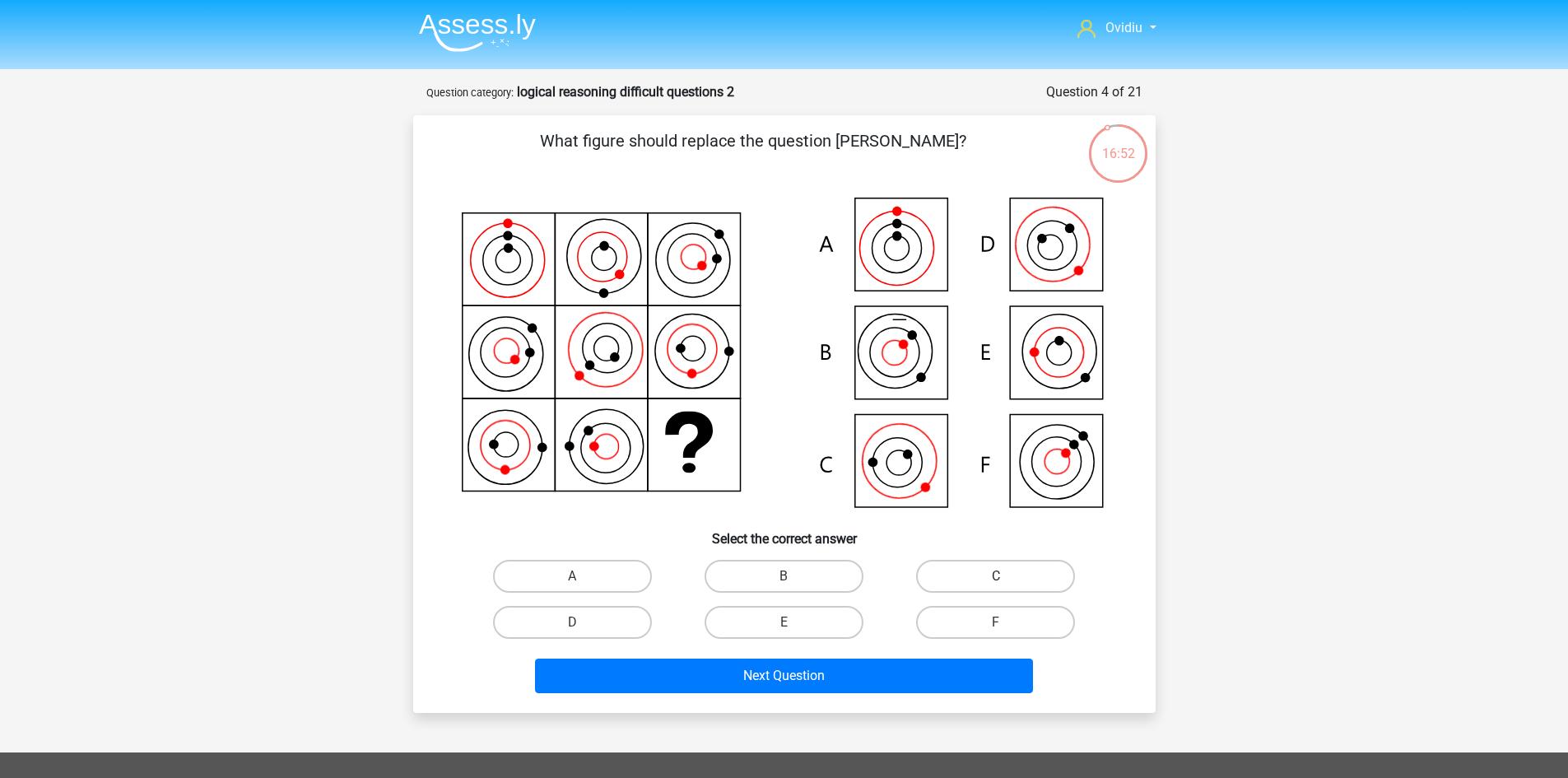
click at [949, 563] on label "C" at bounding box center [995, 576] width 159 height 33
click at [996, 576] on input "C" at bounding box center [1001, 581] width 11 height 11
radio input "true"
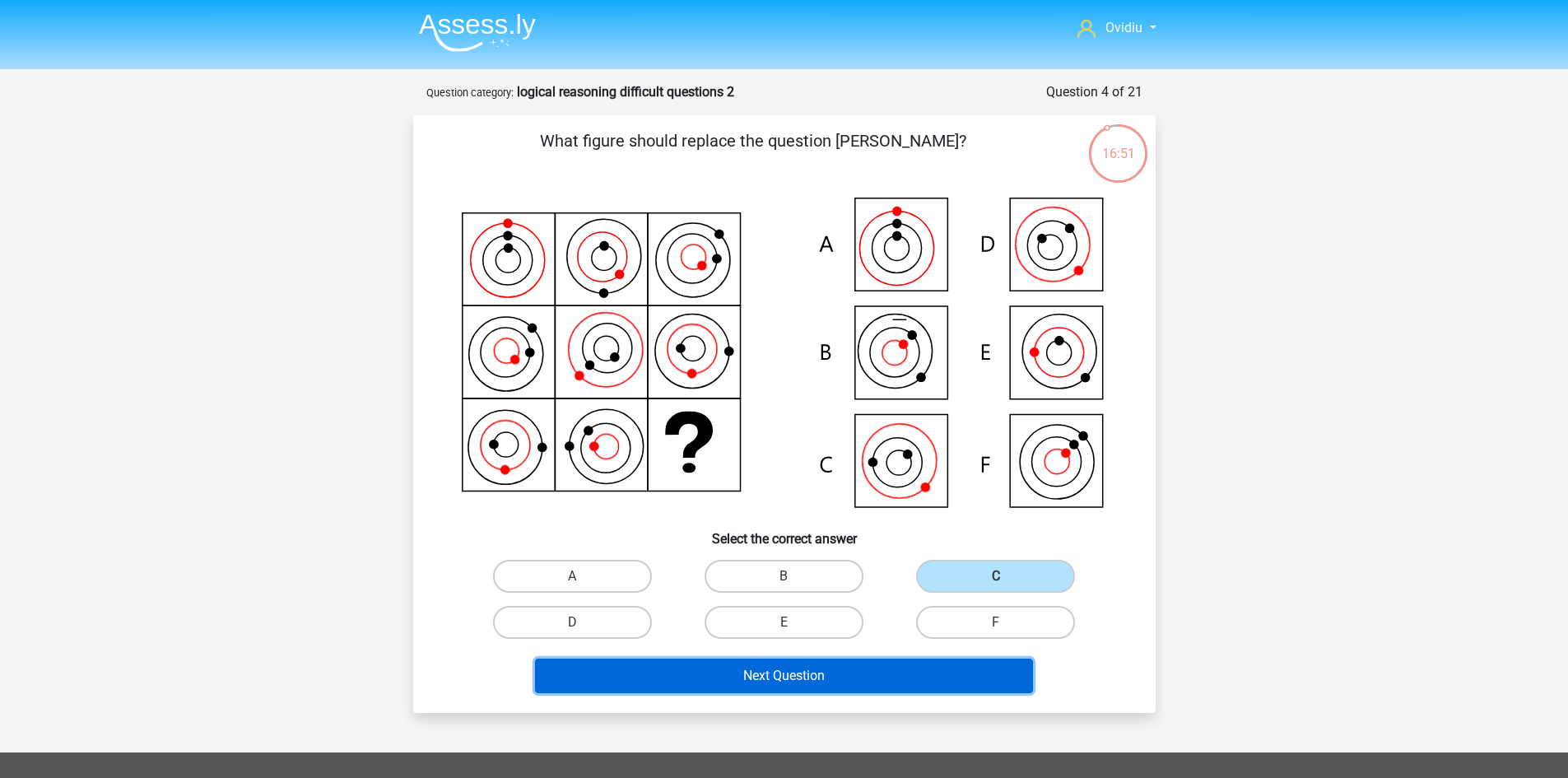
click at [823, 667] on button "Next Question" at bounding box center [784, 675] width 498 height 35
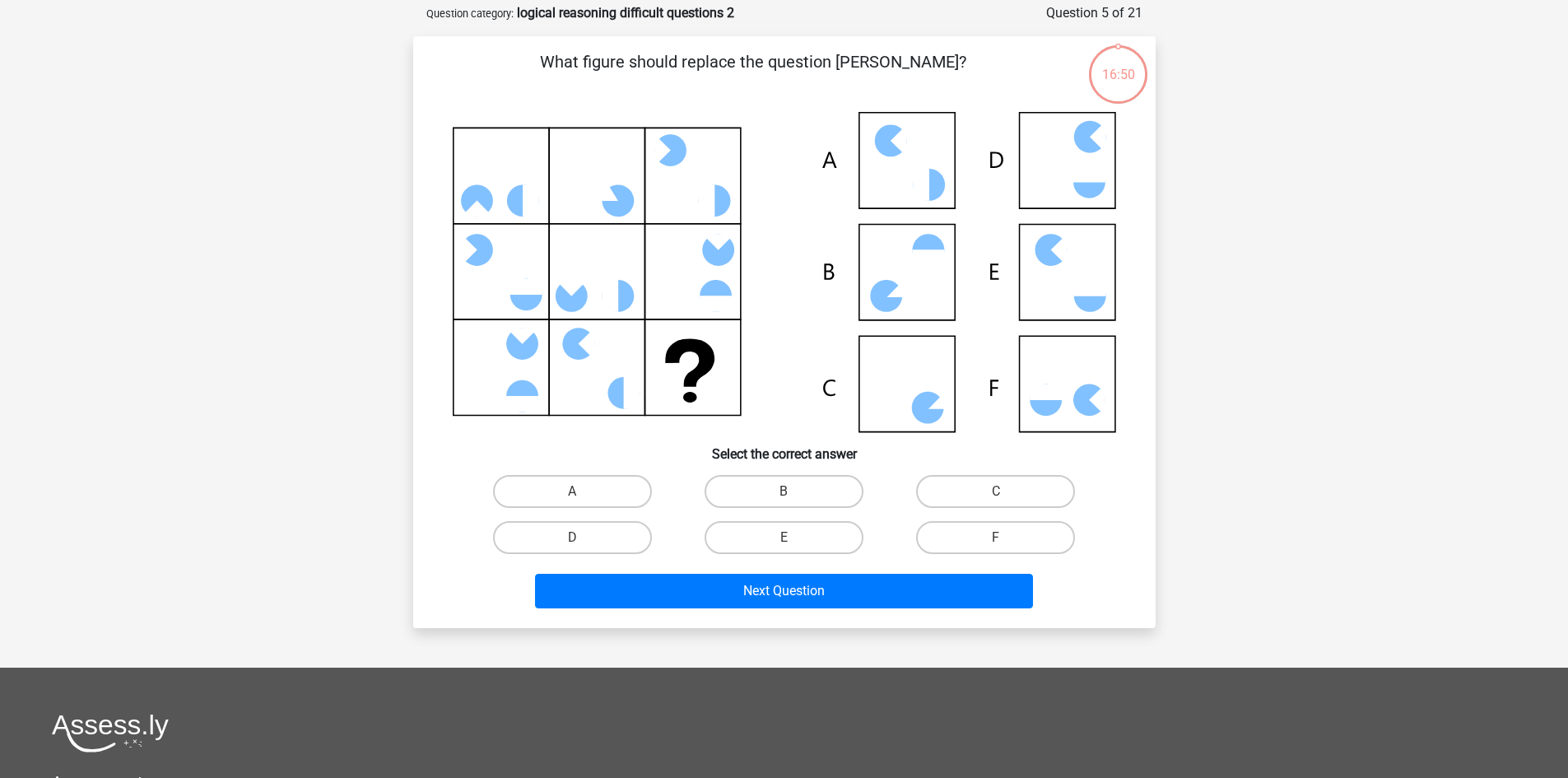
scroll to position [82, 0]
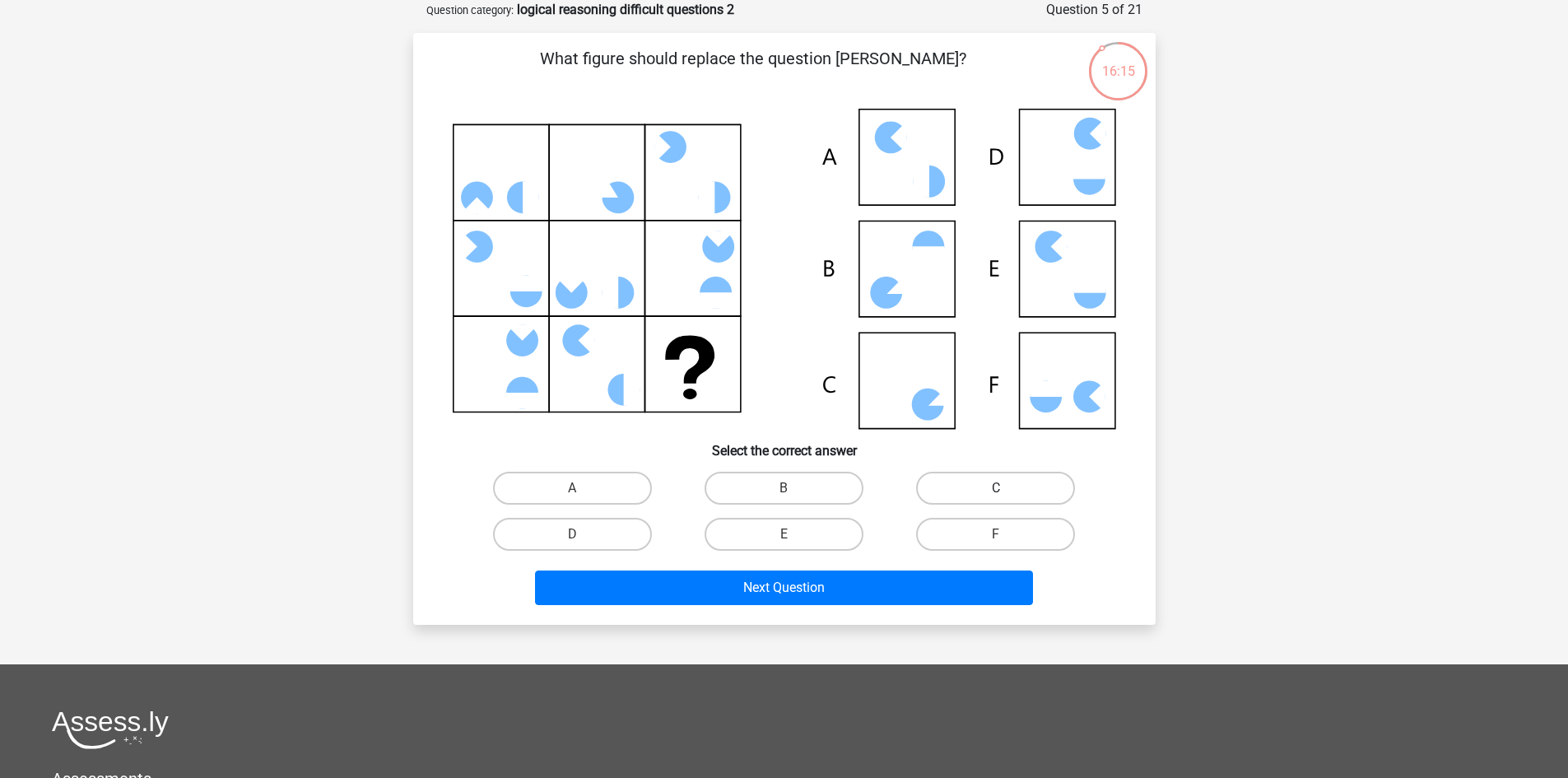
click at [974, 490] on label "C" at bounding box center [995, 488] width 159 height 33
click at [996, 490] on input "C" at bounding box center [1001, 493] width 11 height 11
radio input "true"
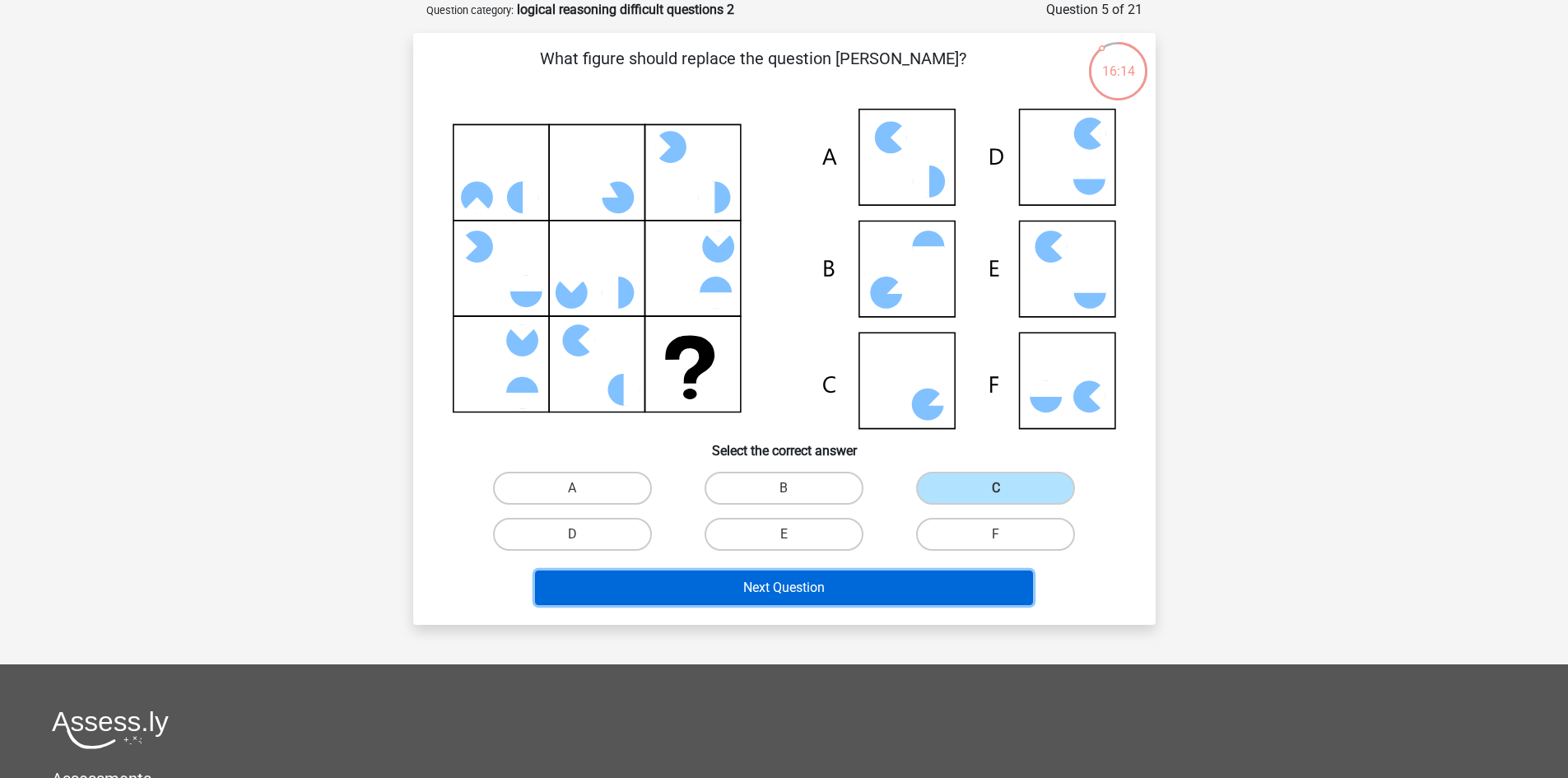
click at [847, 576] on button "Next Question" at bounding box center [784, 588] width 498 height 35
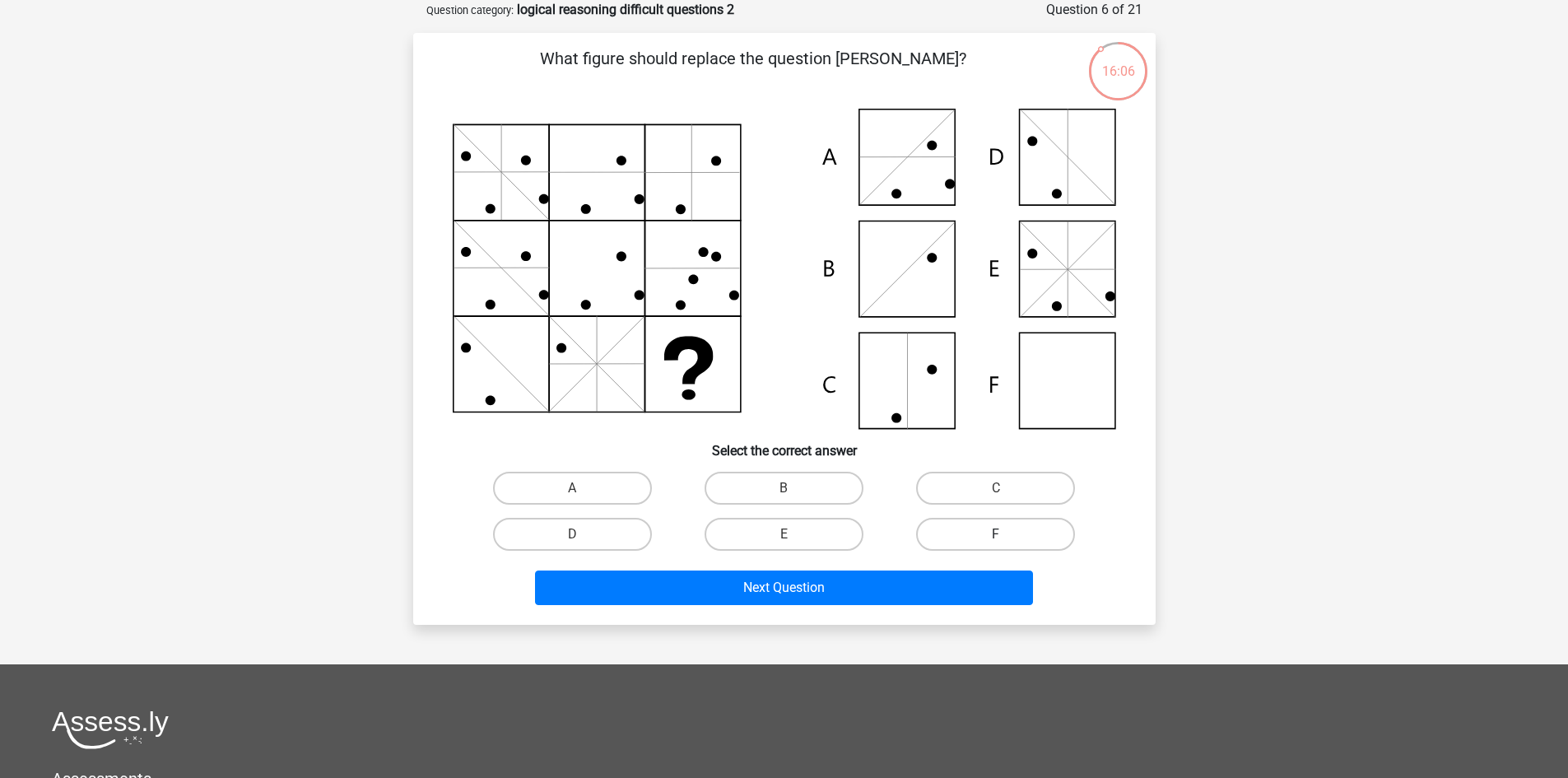
click at [999, 524] on label "F" at bounding box center [995, 534] width 159 height 33
click at [999, 535] on input "F" at bounding box center [1001, 540] width 11 height 11
radio input "true"
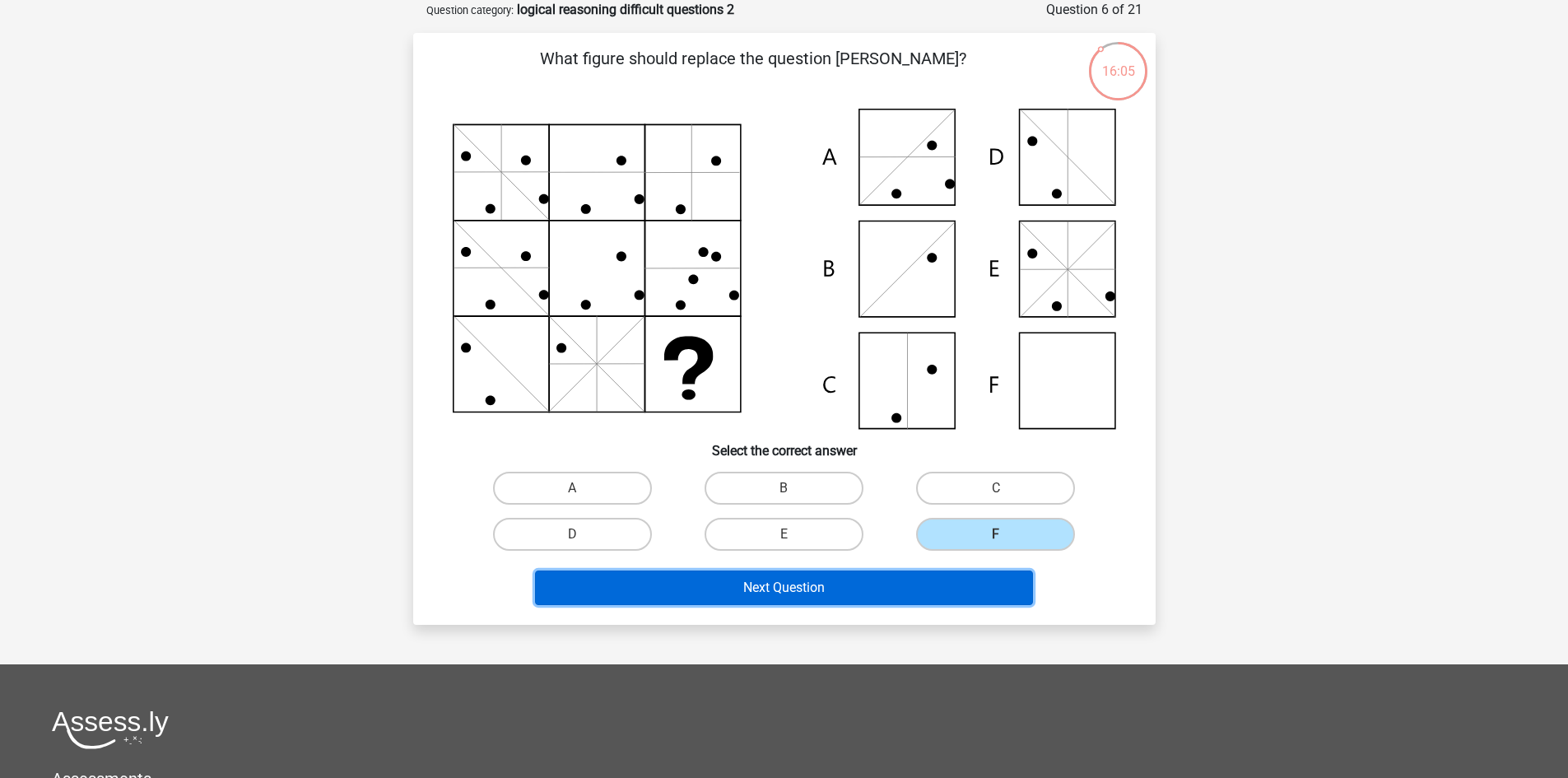
click at [851, 589] on button "Next Question" at bounding box center [784, 588] width 498 height 35
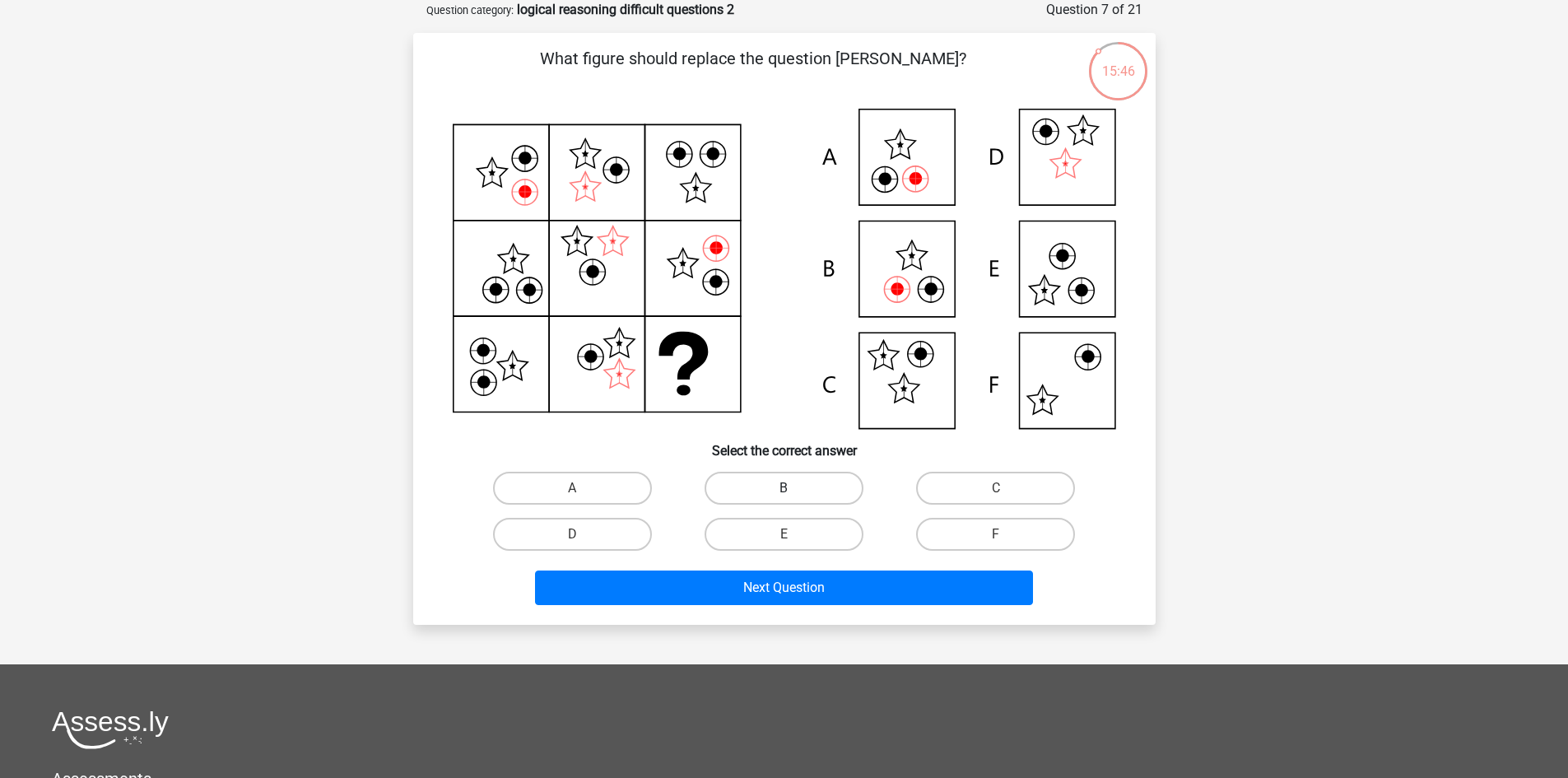
click at [839, 489] on label "B" at bounding box center [784, 488] width 159 height 33
click at [794, 489] on input "B" at bounding box center [789, 493] width 11 height 11
radio input "true"
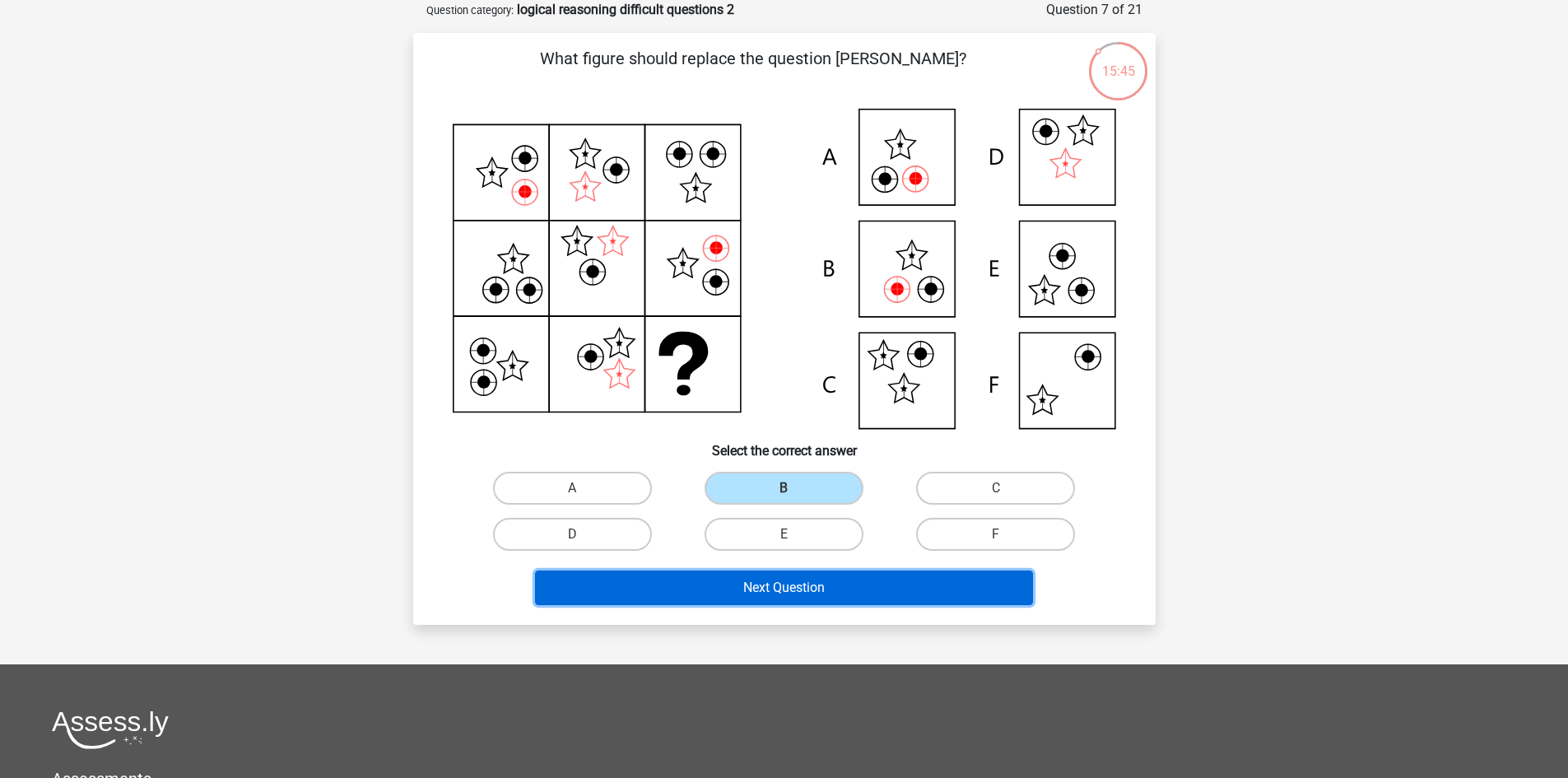
click at [848, 589] on button "Next Question" at bounding box center [784, 588] width 498 height 35
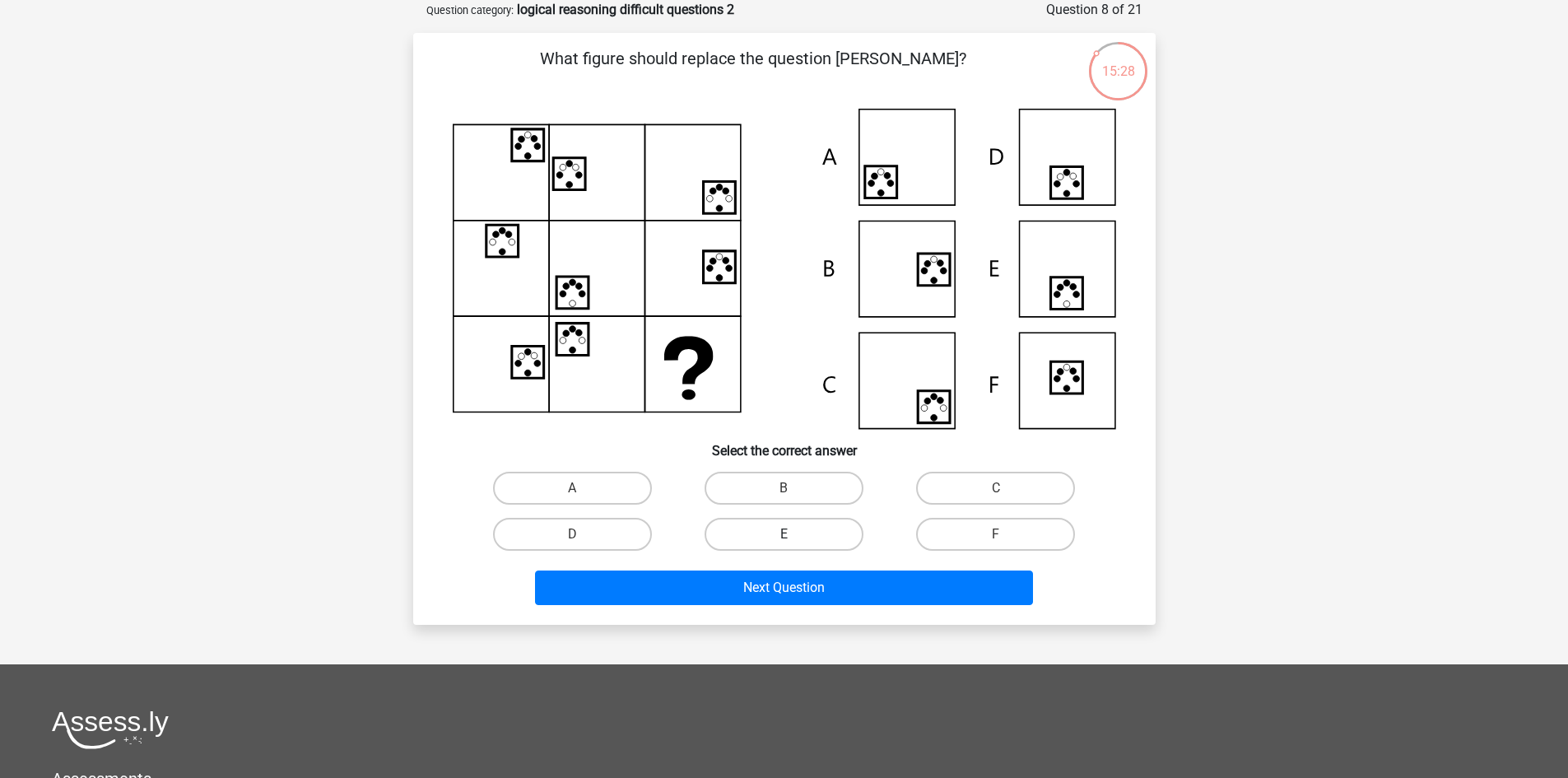
click at [845, 529] on label "E" at bounding box center [784, 534] width 159 height 33
click at [794, 535] on input "E" at bounding box center [789, 540] width 11 height 11
radio input "true"
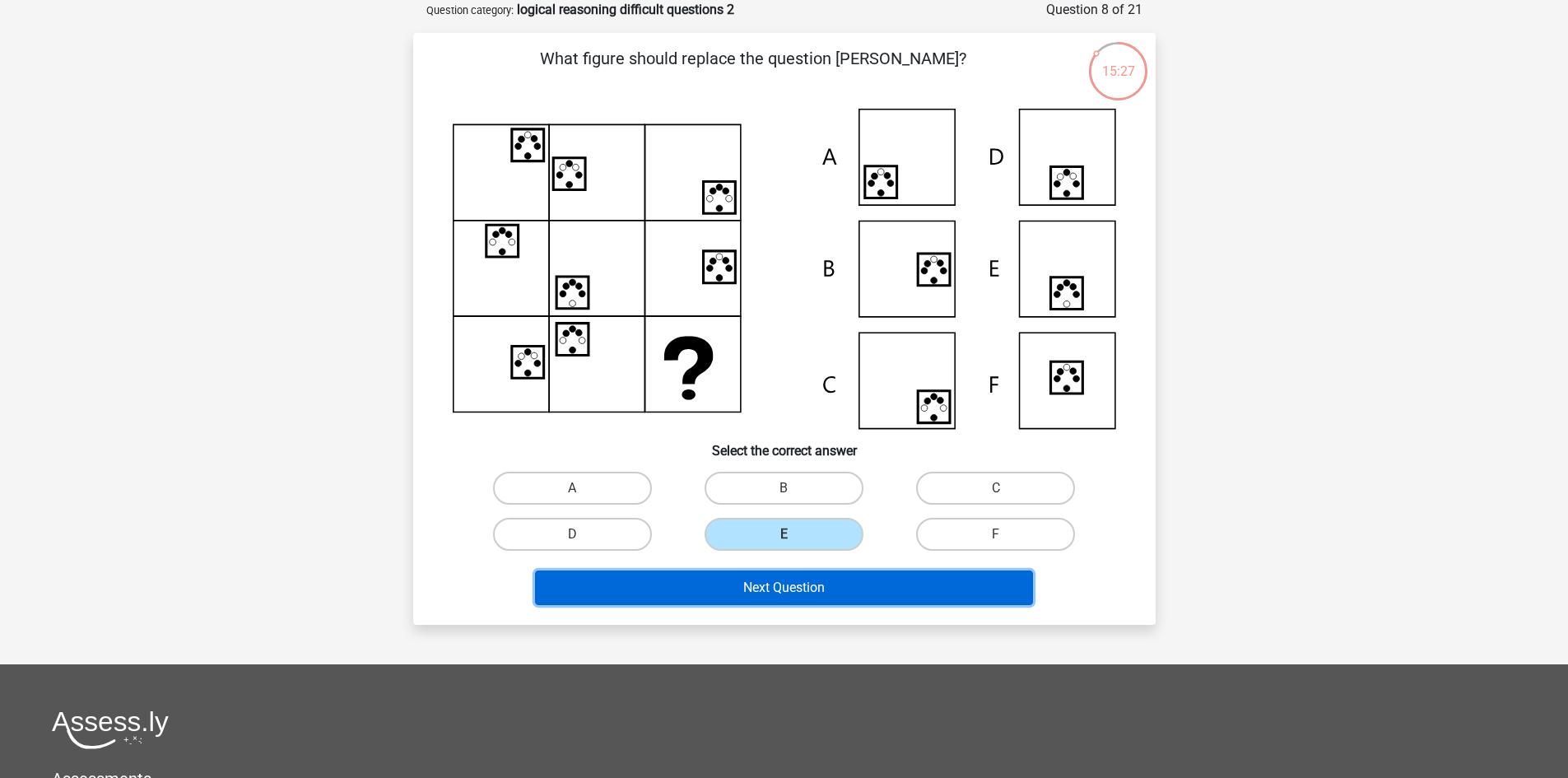
click at [845, 583] on button "Next Question" at bounding box center [784, 588] width 498 height 35
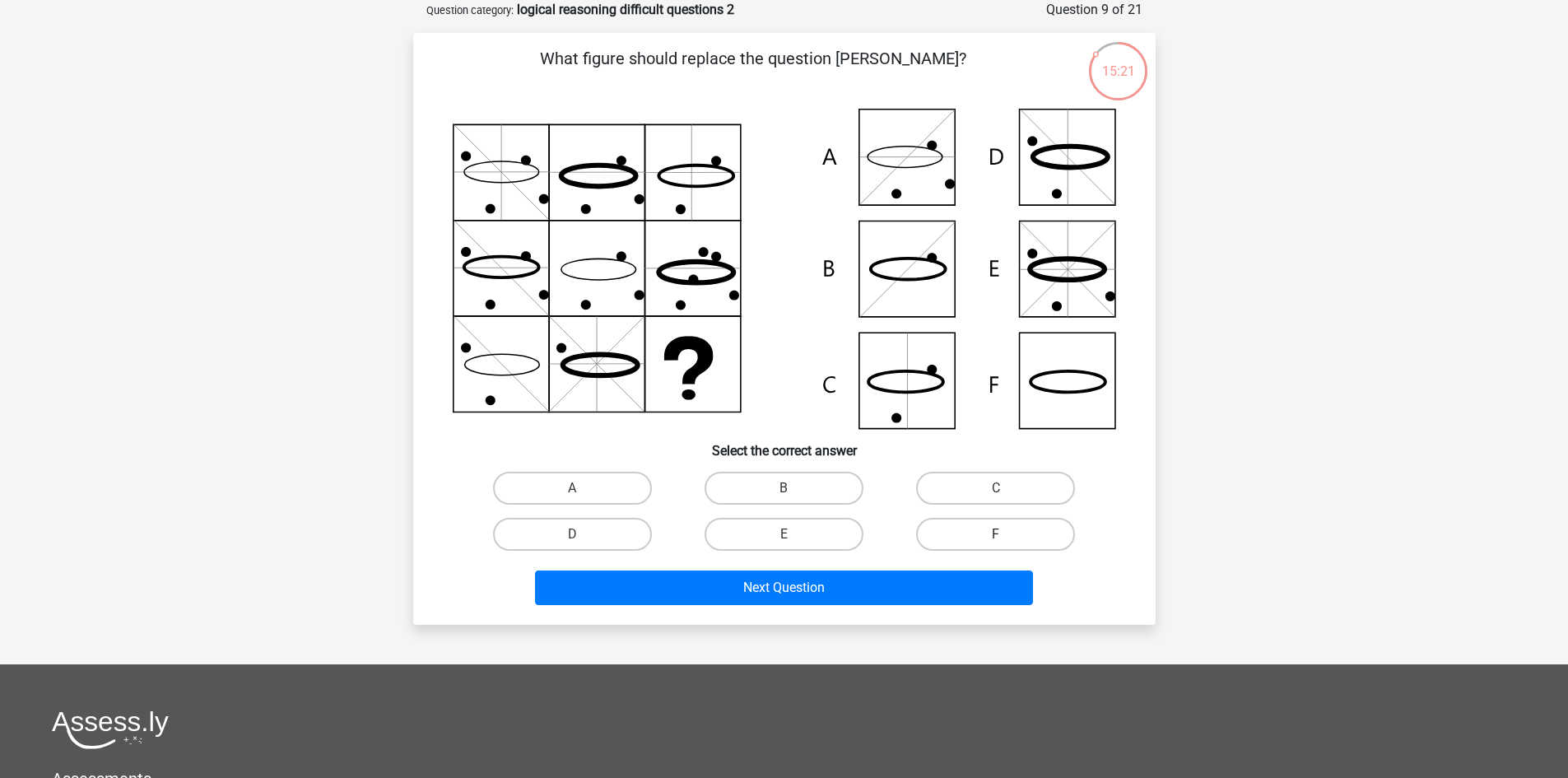
click at [950, 534] on label "F" at bounding box center [995, 534] width 159 height 33
click at [996, 535] on input "F" at bounding box center [1001, 540] width 11 height 11
radio input "true"
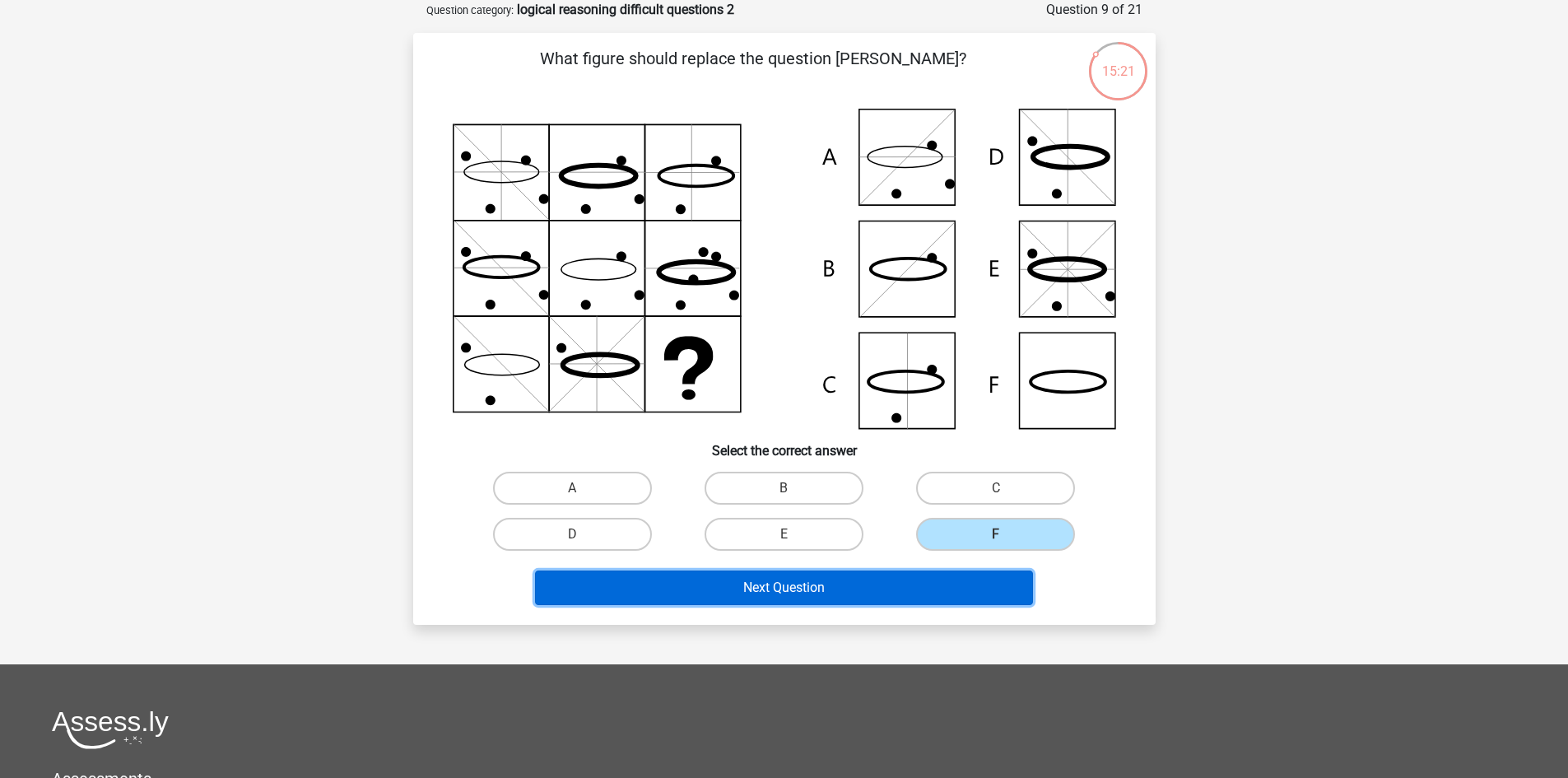
click at [848, 574] on button "Next Question" at bounding box center [784, 588] width 498 height 35
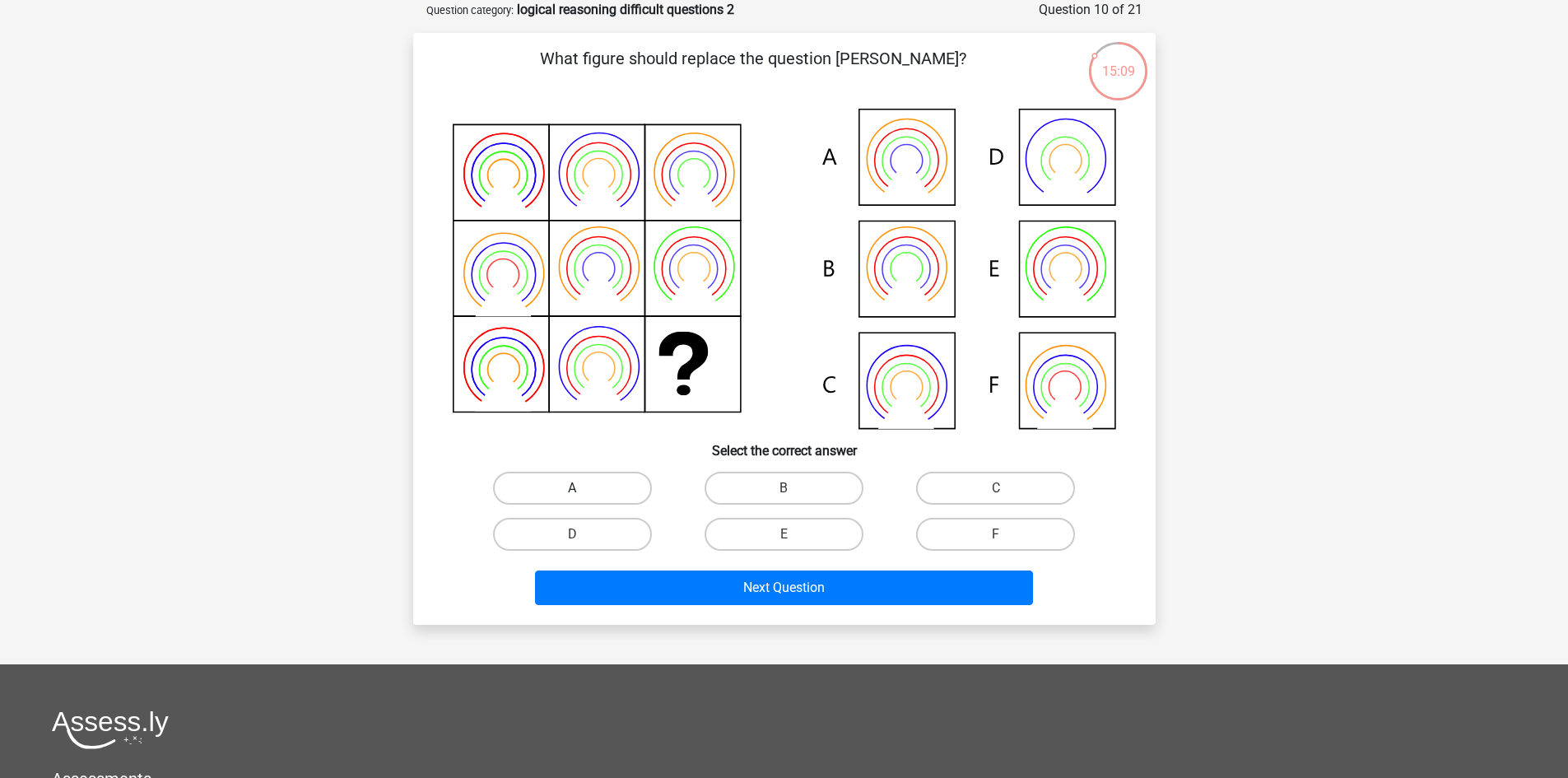
click at [628, 480] on label "A" at bounding box center [572, 488] width 159 height 33
click at [583, 488] on input "A" at bounding box center [577, 493] width 11 height 11
radio input "true"
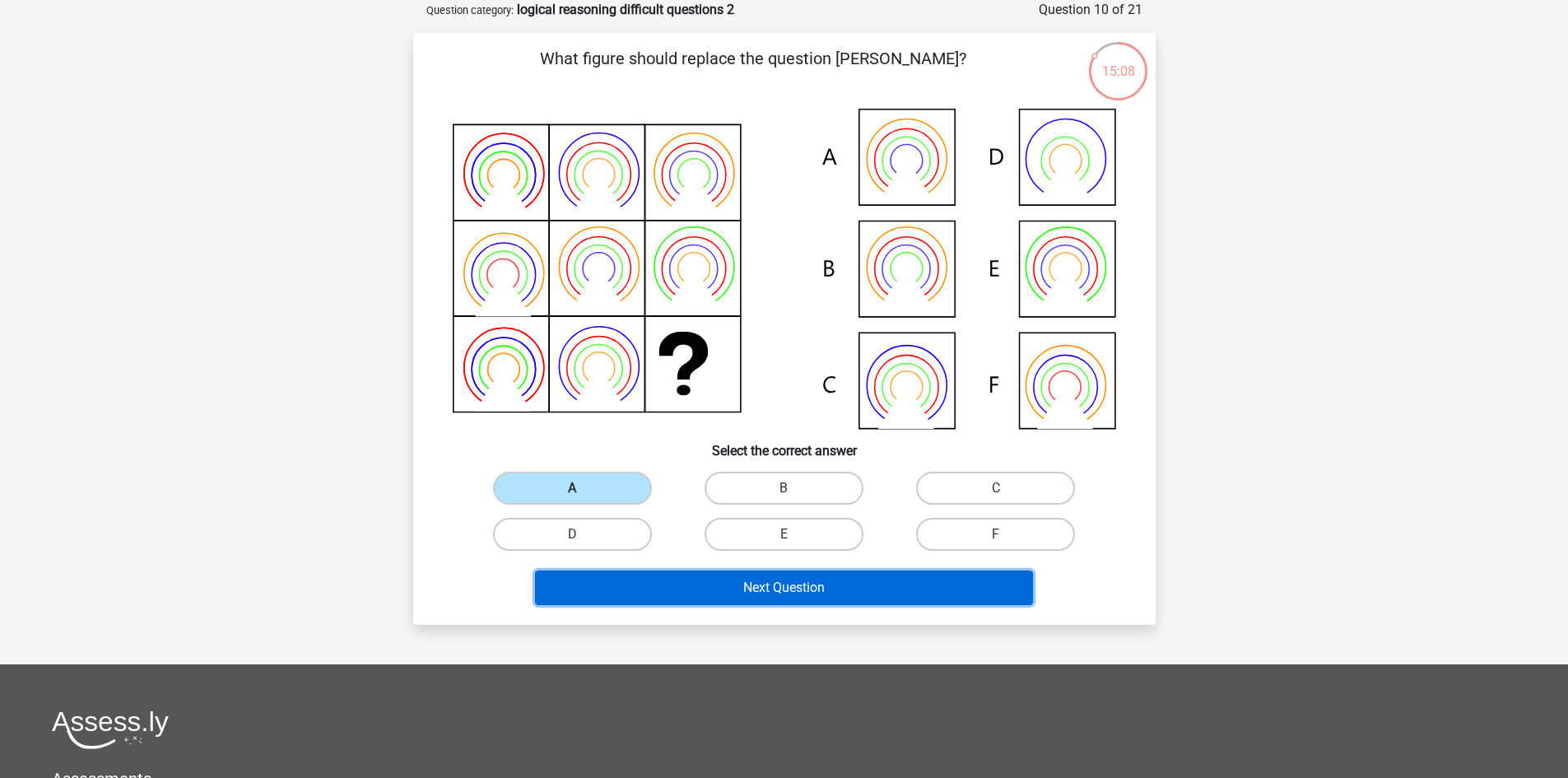
click at [820, 587] on button "Next Question" at bounding box center [784, 588] width 498 height 35
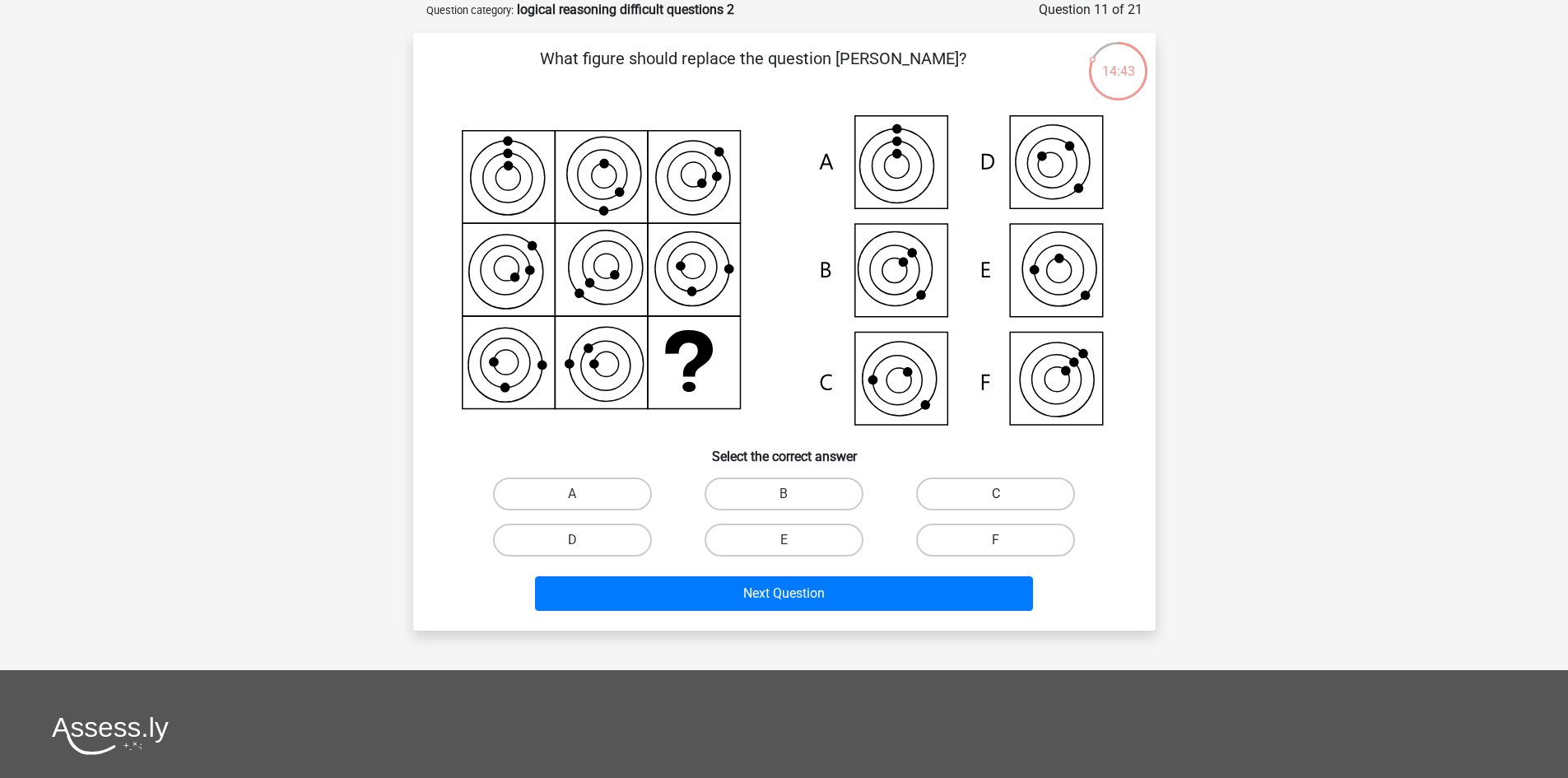
click at [932, 493] on label "C" at bounding box center [995, 494] width 159 height 33
click at [996, 494] on input "C" at bounding box center [1001, 499] width 11 height 11
radio input "true"
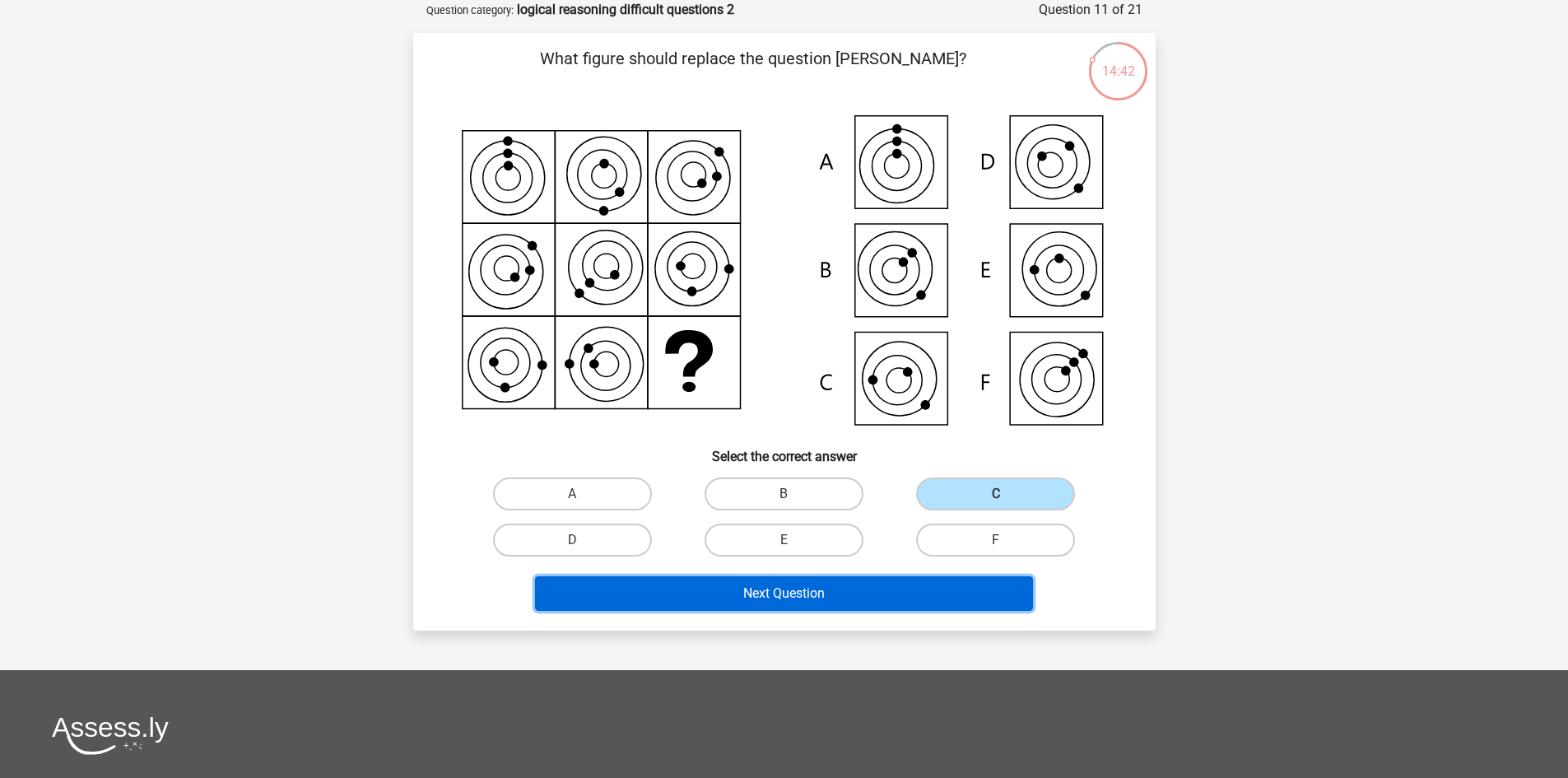
click at [801, 582] on button "Next Question" at bounding box center [784, 593] width 498 height 35
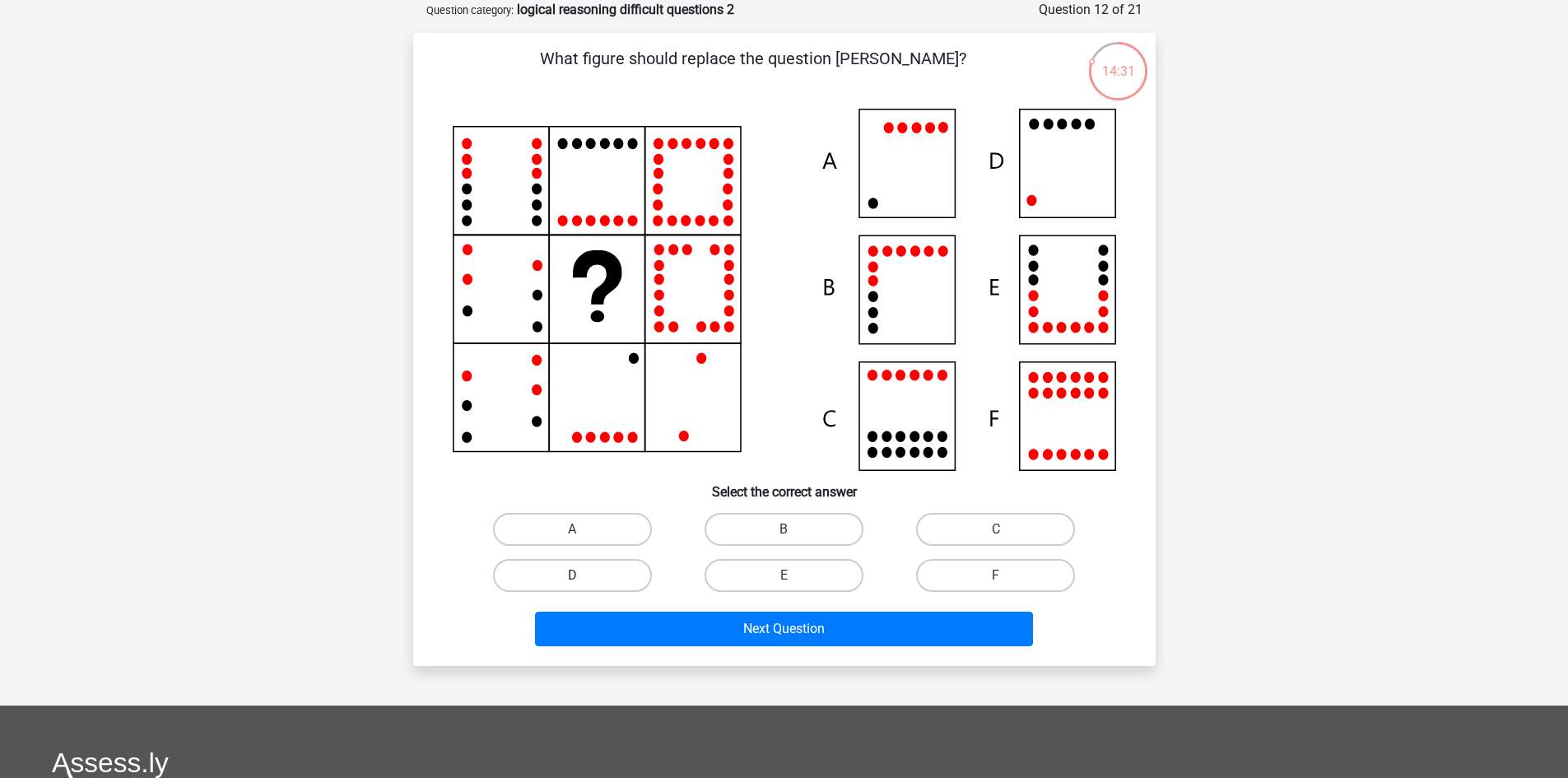
click at [620, 580] on label "D" at bounding box center [572, 575] width 159 height 33
click at [583, 580] on input "D" at bounding box center [577, 580] width 11 height 11
radio input "true"
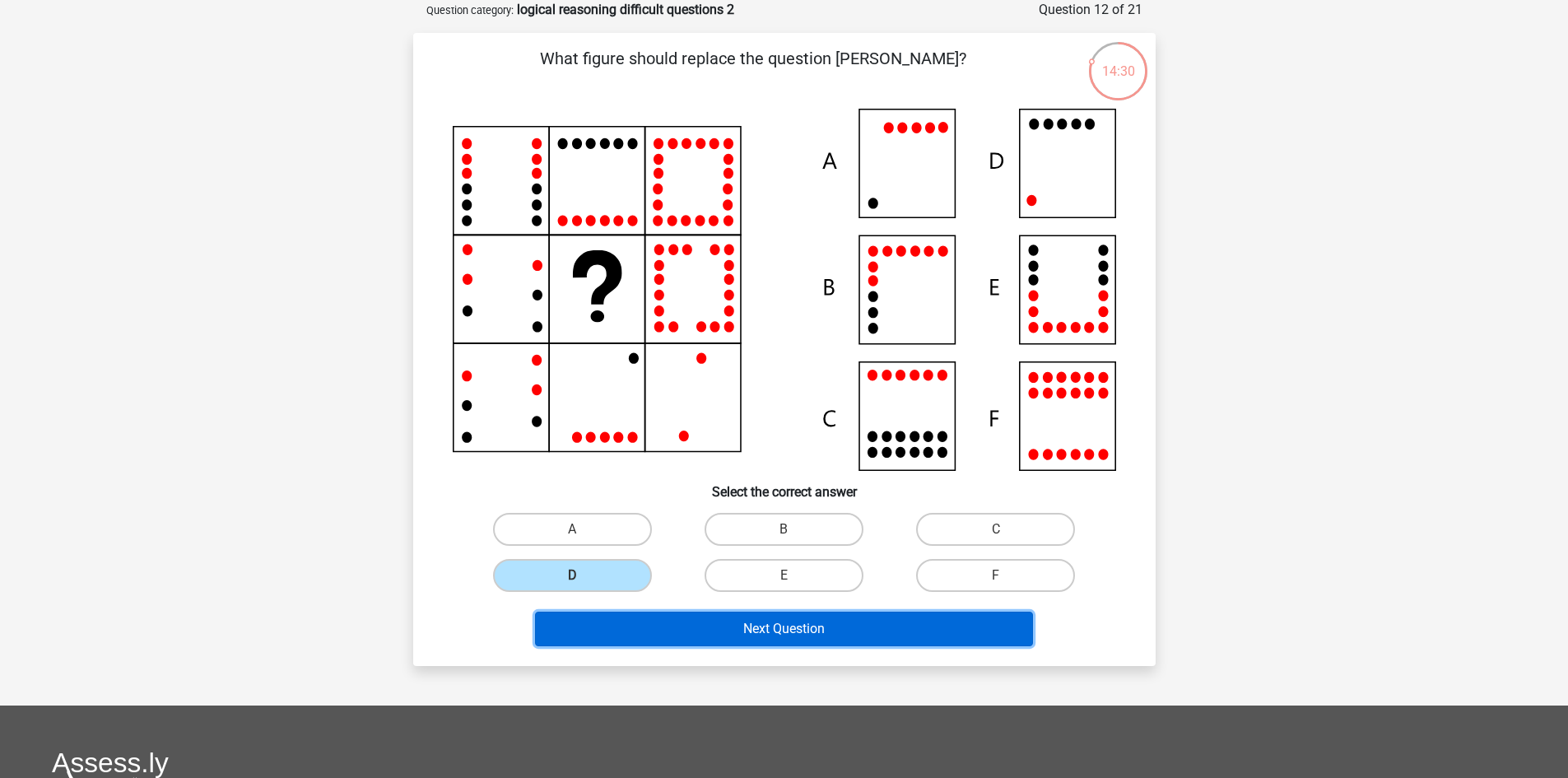
click at [762, 621] on button "Next Question" at bounding box center [784, 629] width 498 height 35
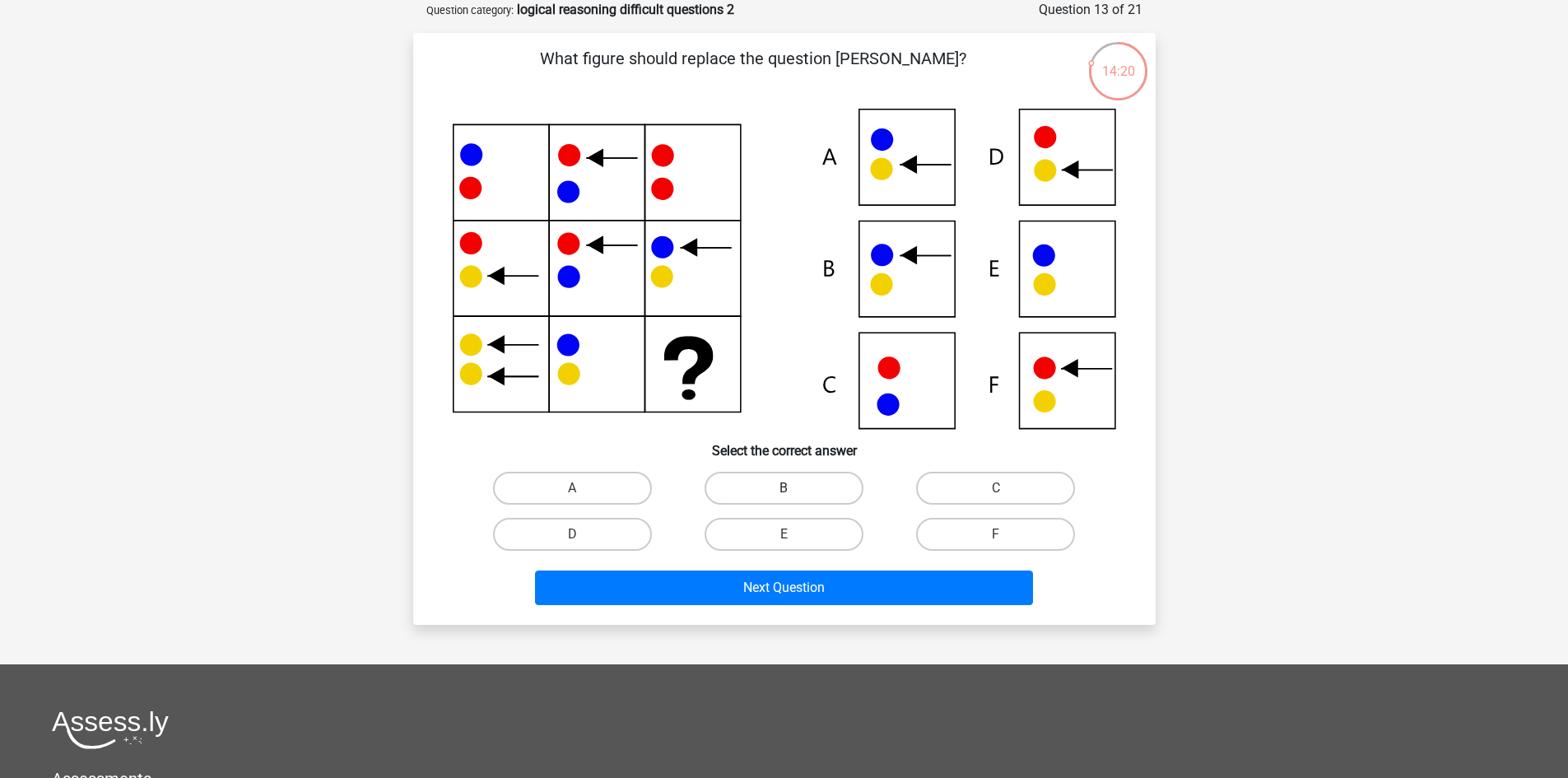
click at [795, 489] on label "B" at bounding box center [784, 488] width 159 height 33
click at [794, 489] on input "B" at bounding box center [789, 493] width 11 height 11
radio input "true"
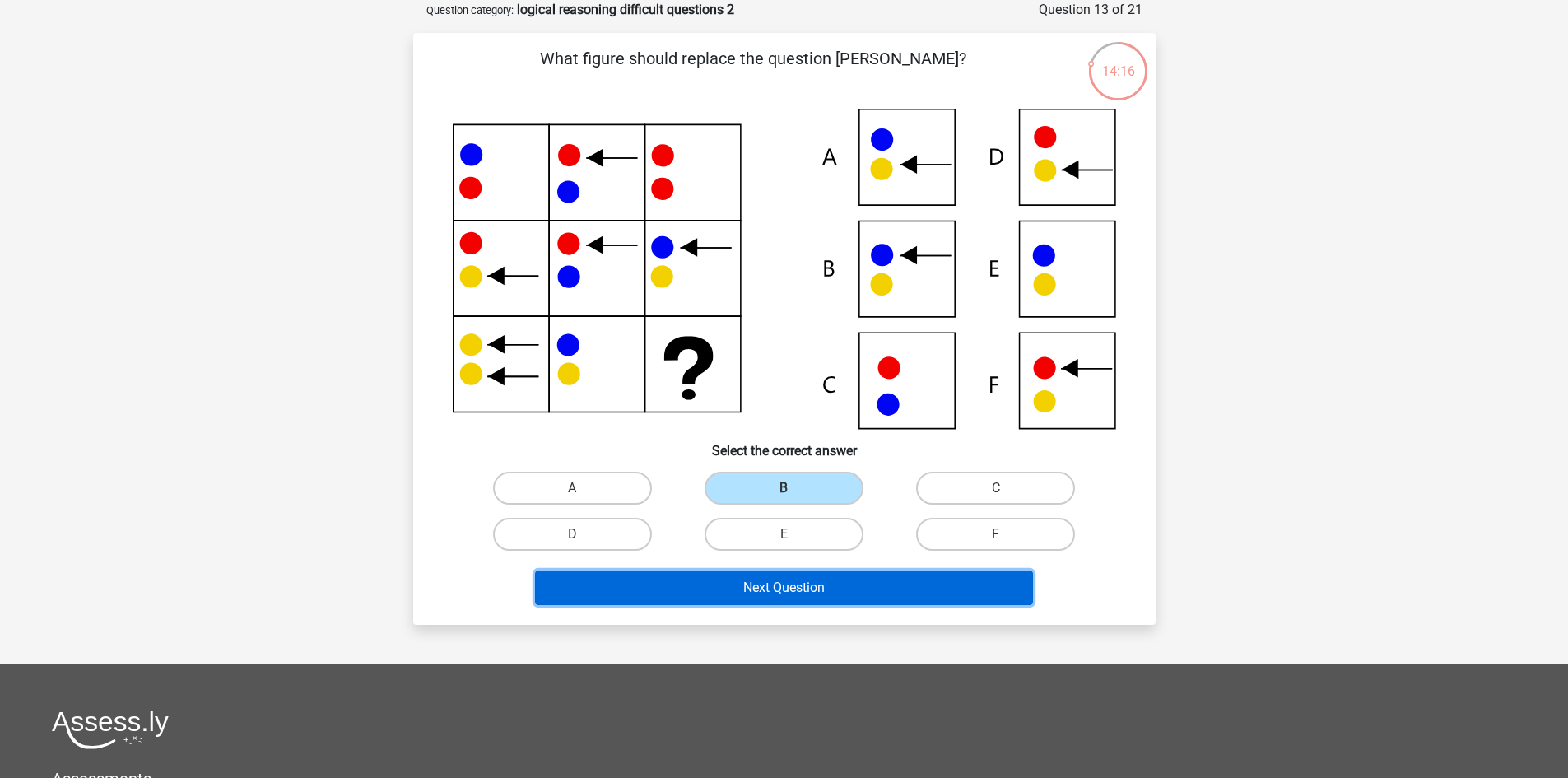
click at [826, 579] on button "Next Question" at bounding box center [784, 588] width 498 height 35
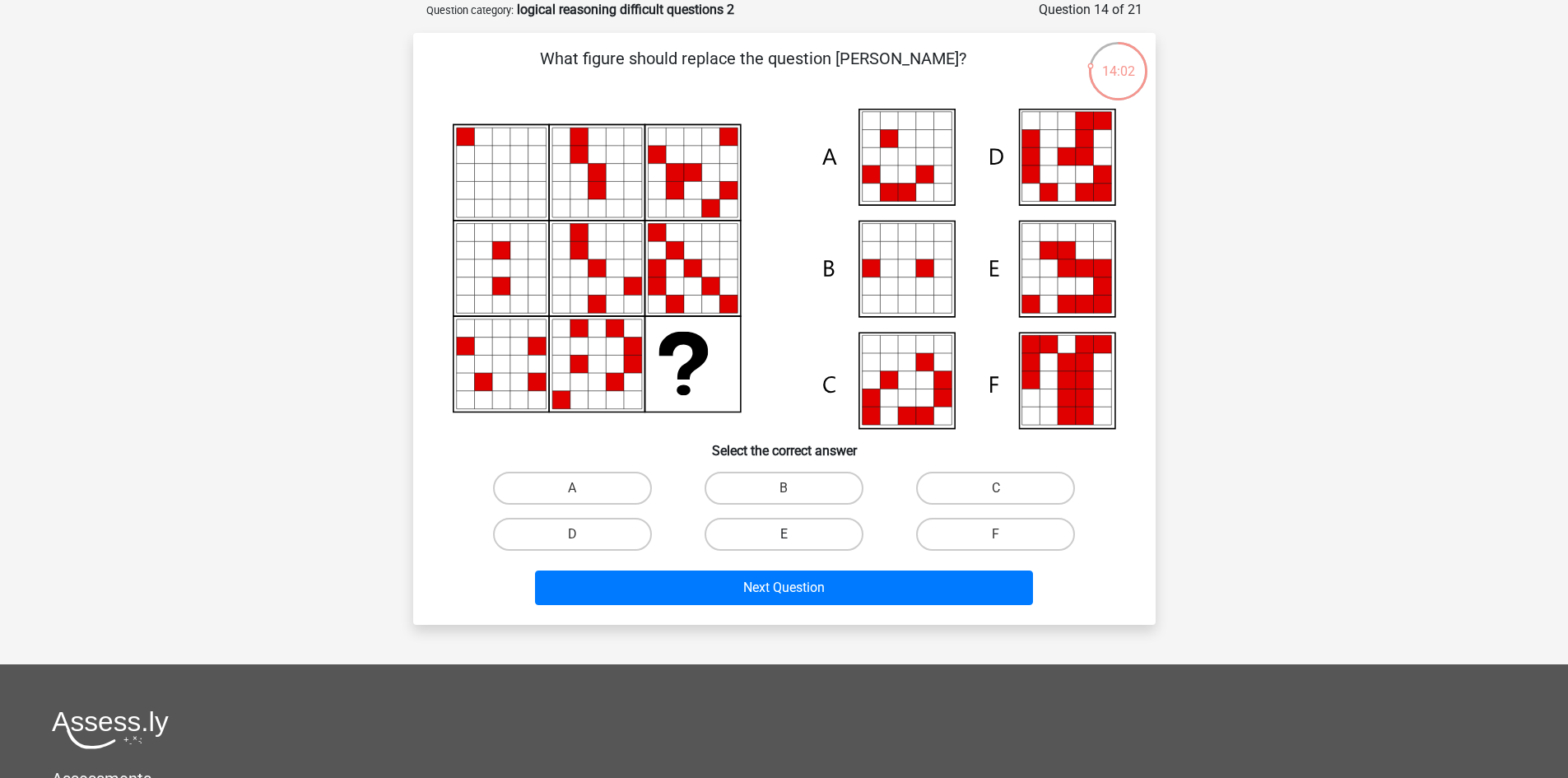
click at [784, 532] on label "E" at bounding box center [784, 534] width 159 height 33
click at [784, 535] on input "E" at bounding box center [789, 540] width 11 height 11
radio input "true"
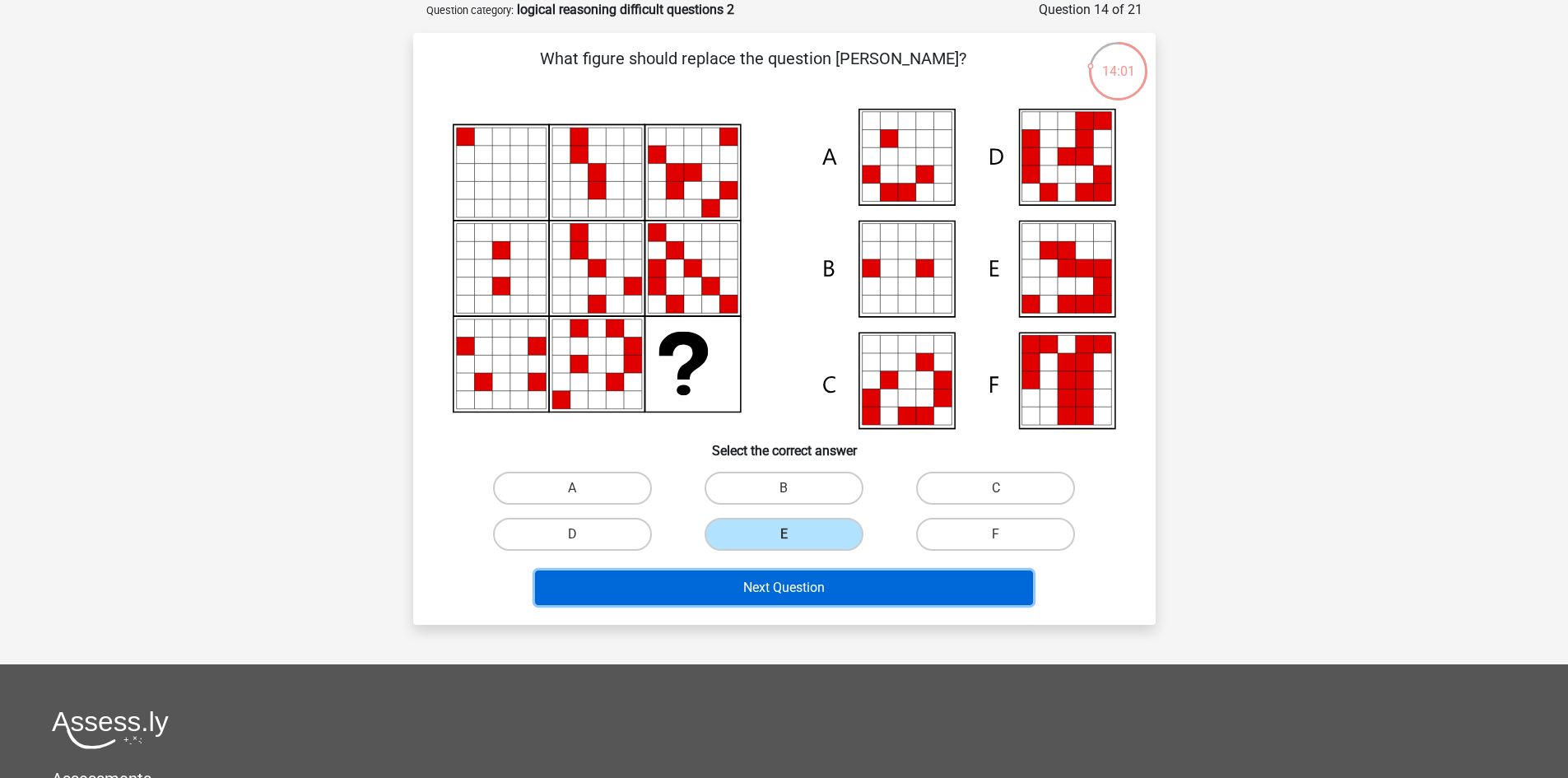
click at [810, 581] on button "Next Question" at bounding box center [784, 588] width 498 height 35
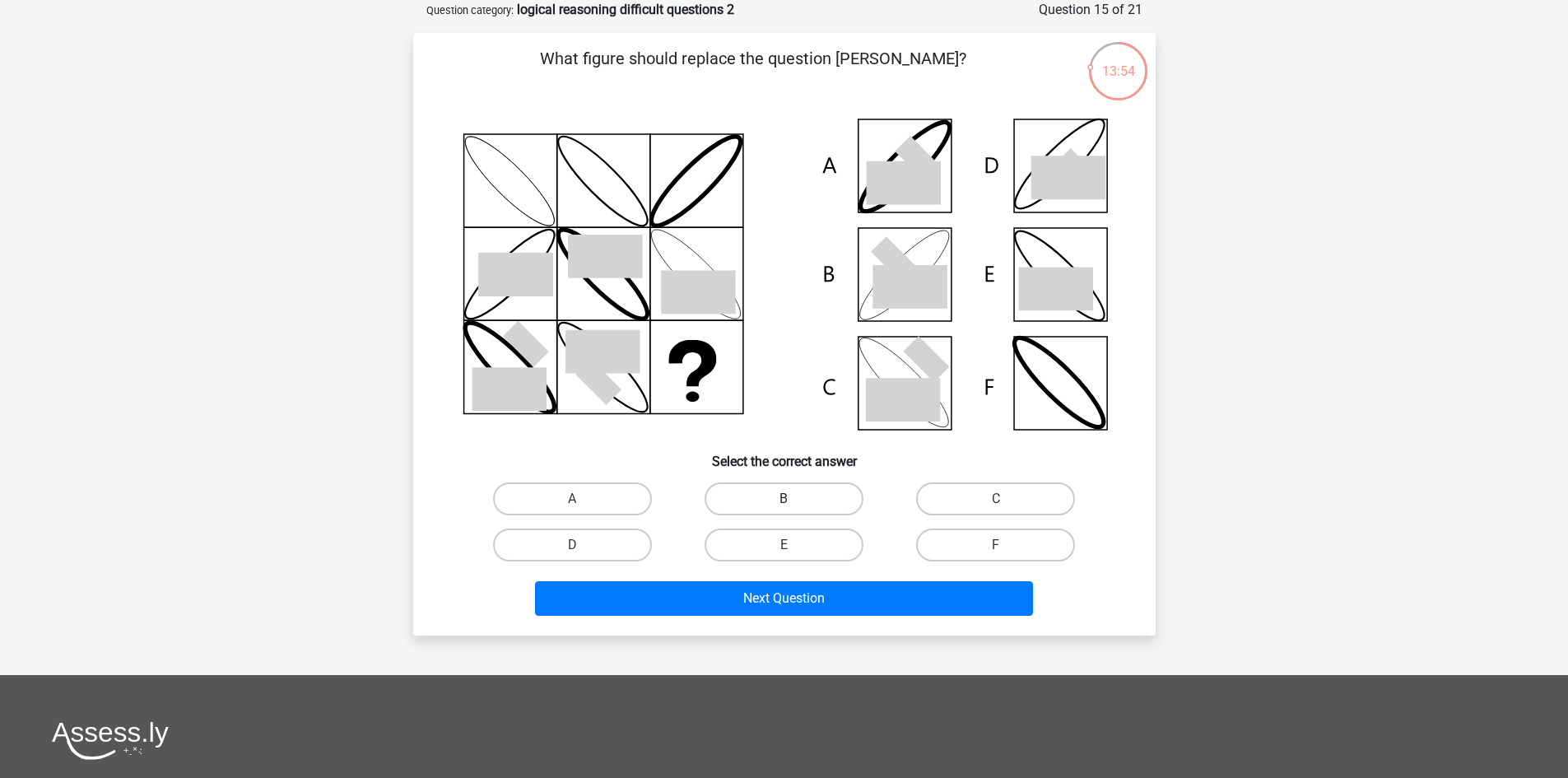
click at [778, 508] on label "B" at bounding box center [784, 499] width 159 height 33
click at [784, 508] on input "B" at bounding box center [789, 504] width 11 height 11
radio input "true"
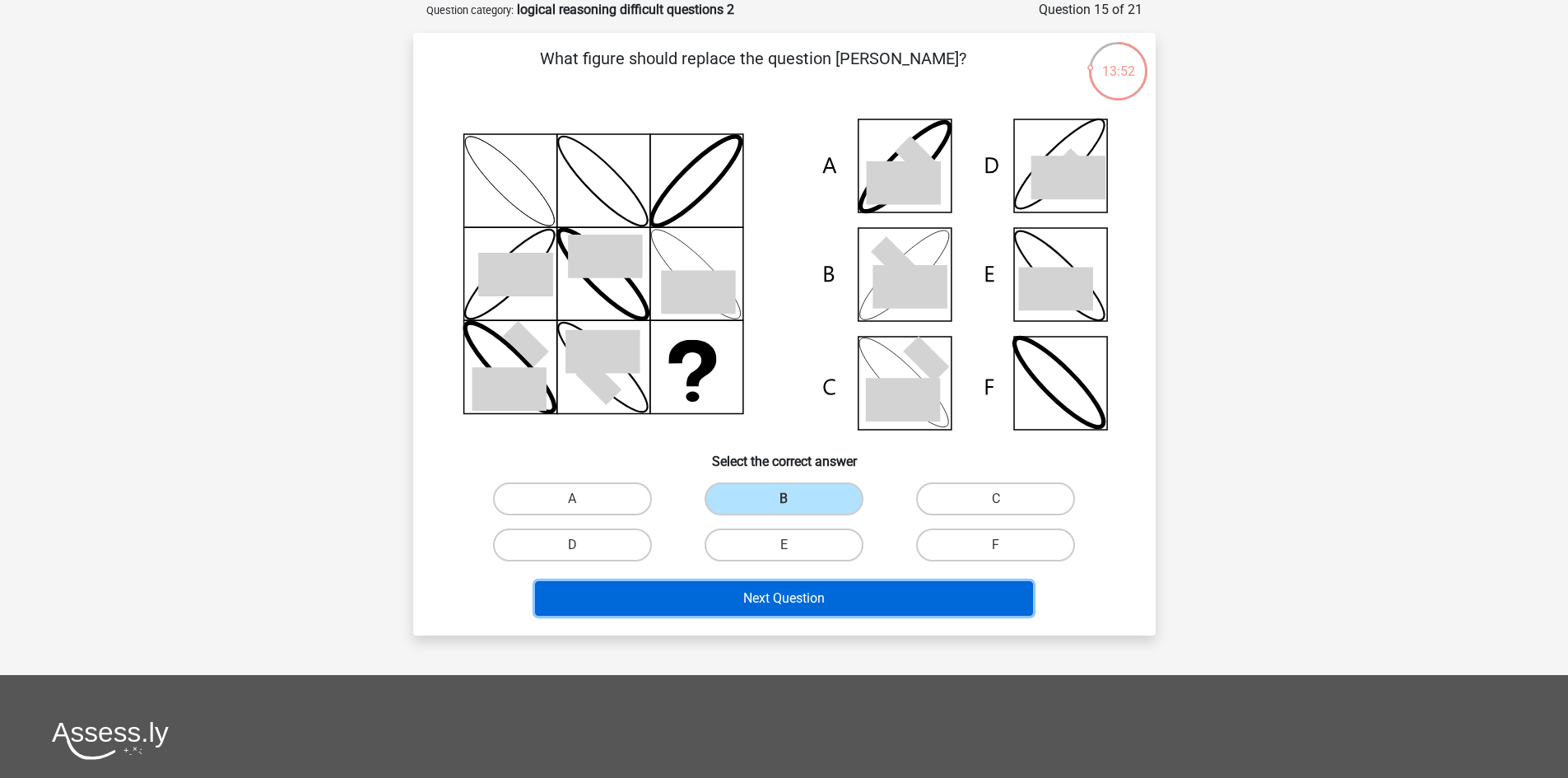
click at [812, 596] on button "Next Question" at bounding box center [784, 598] width 498 height 35
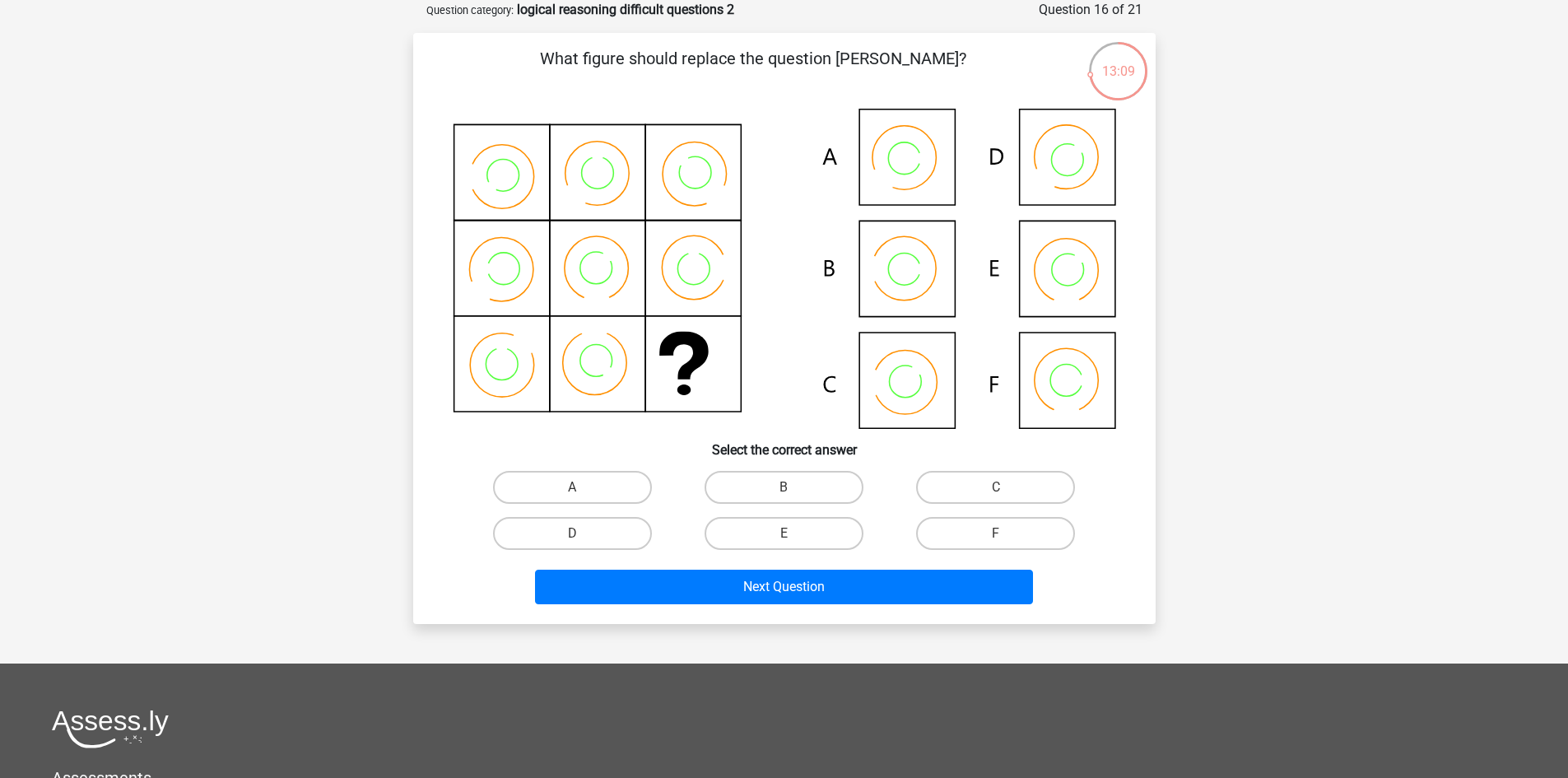
click at [792, 492] on input "B" at bounding box center [789, 493] width 11 height 11
radio input "true"
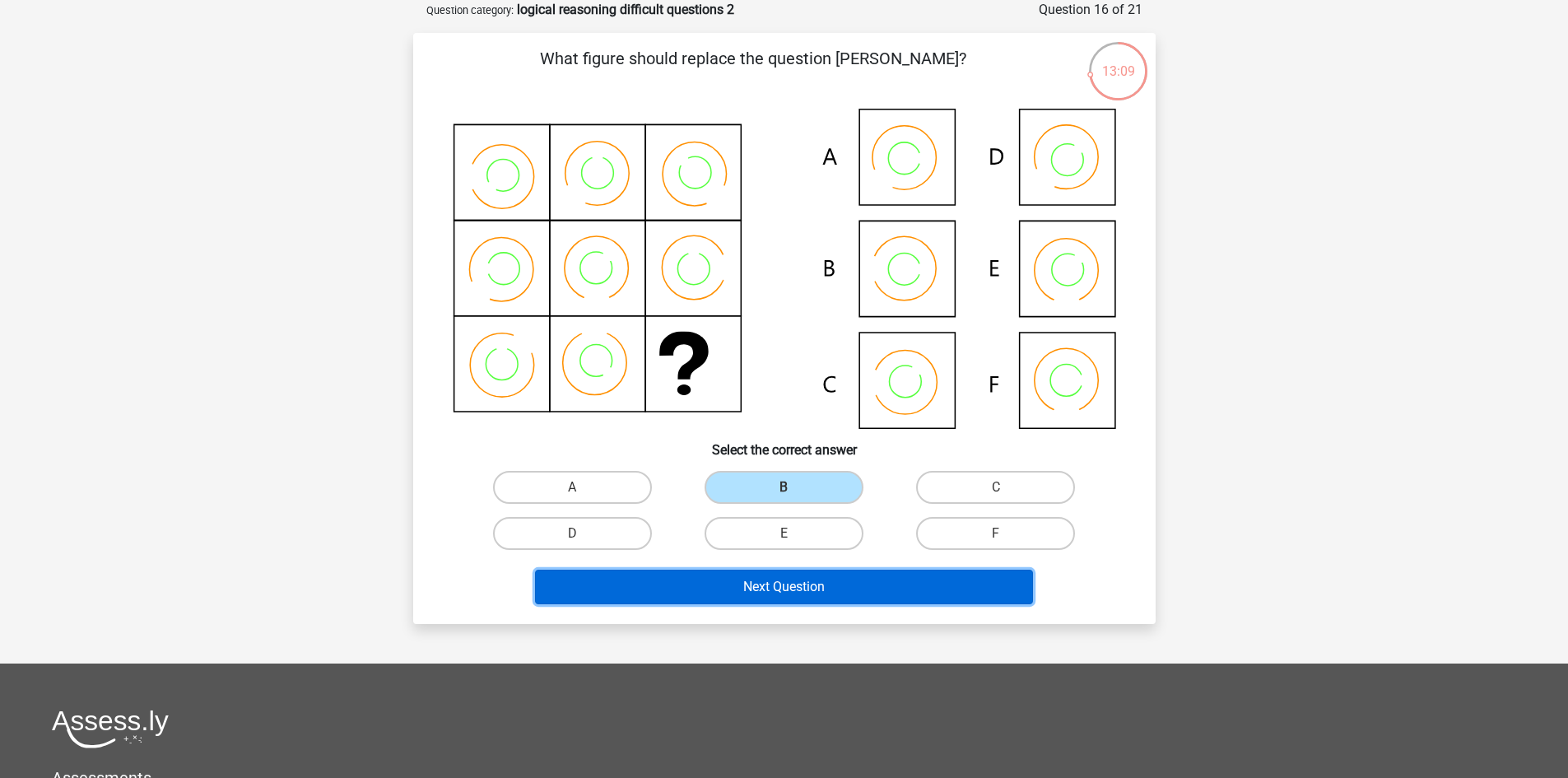
drag, startPoint x: 809, startPoint y: 587, endPoint x: 795, endPoint y: 580, distance: 15.7
click at [805, 587] on button "Next Question" at bounding box center [784, 587] width 498 height 35
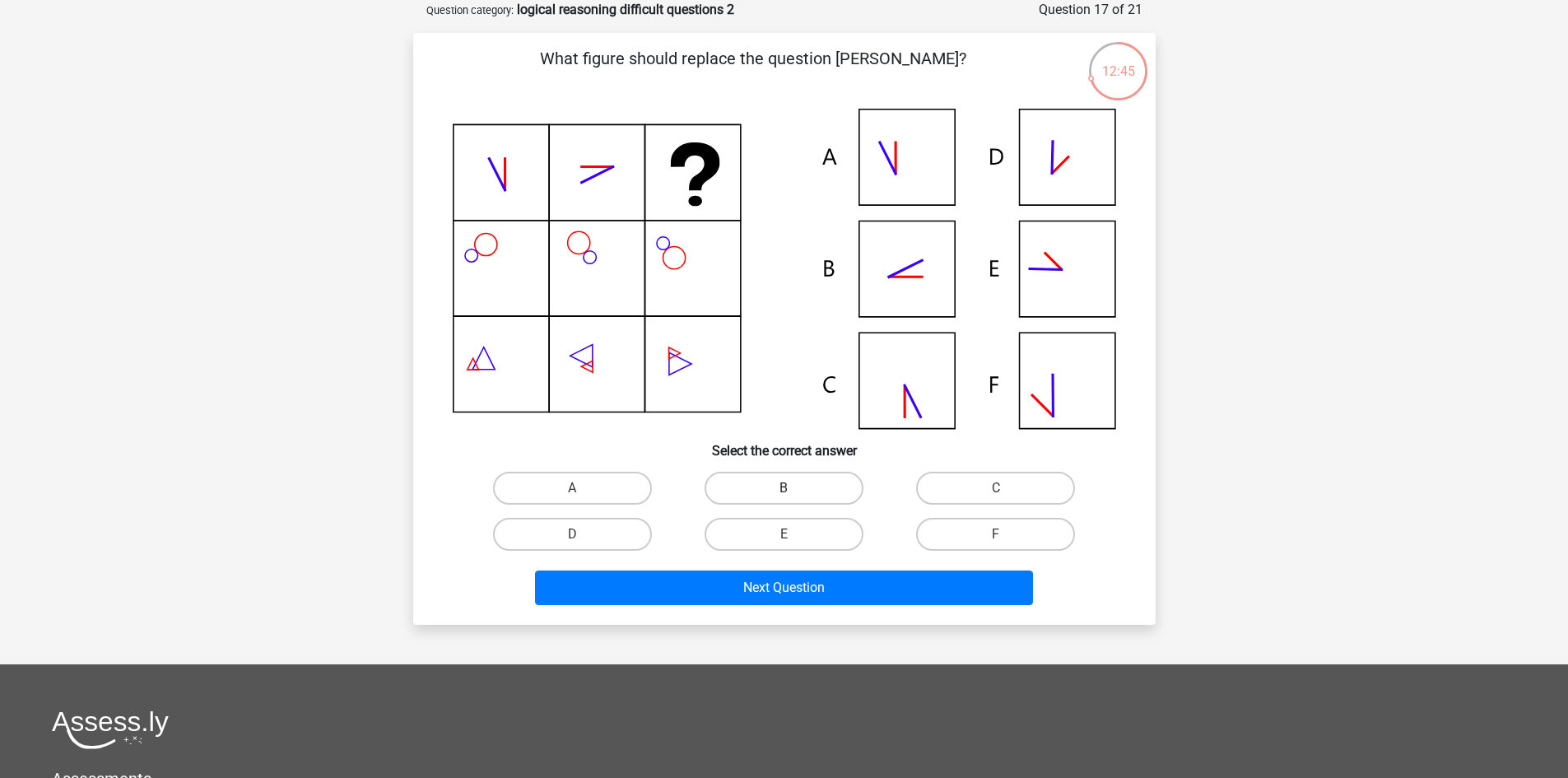
click at [784, 484] on label "B" at bounding box center [784, 488] width 159 height 33
click at [784, 488] on input "B" at bounding box center [789, 493] width 11 height 11
radio input "true"
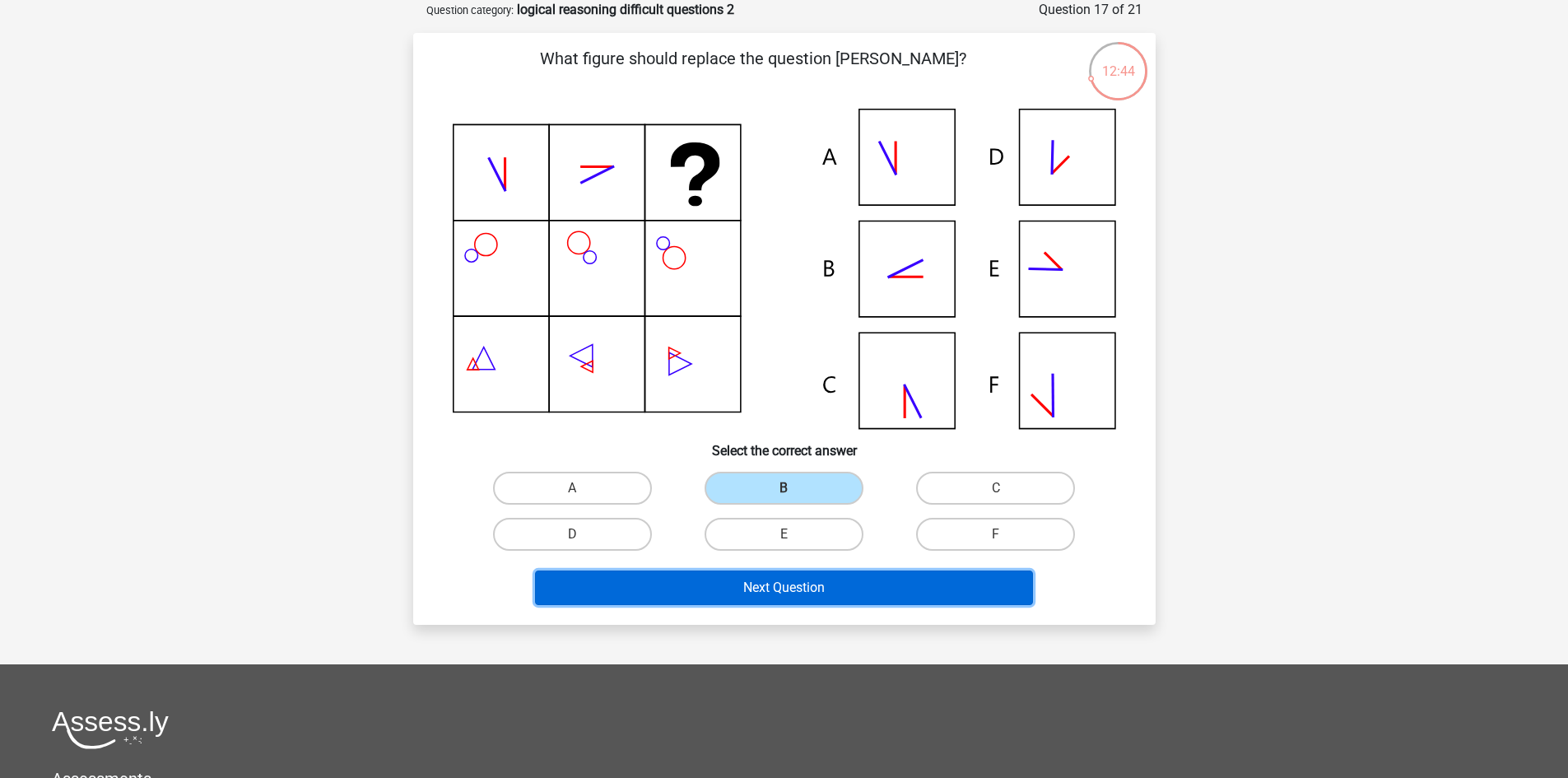
click at [810, 579] on button "Next Question" at bounding box center [784, 588] width 498 height 35
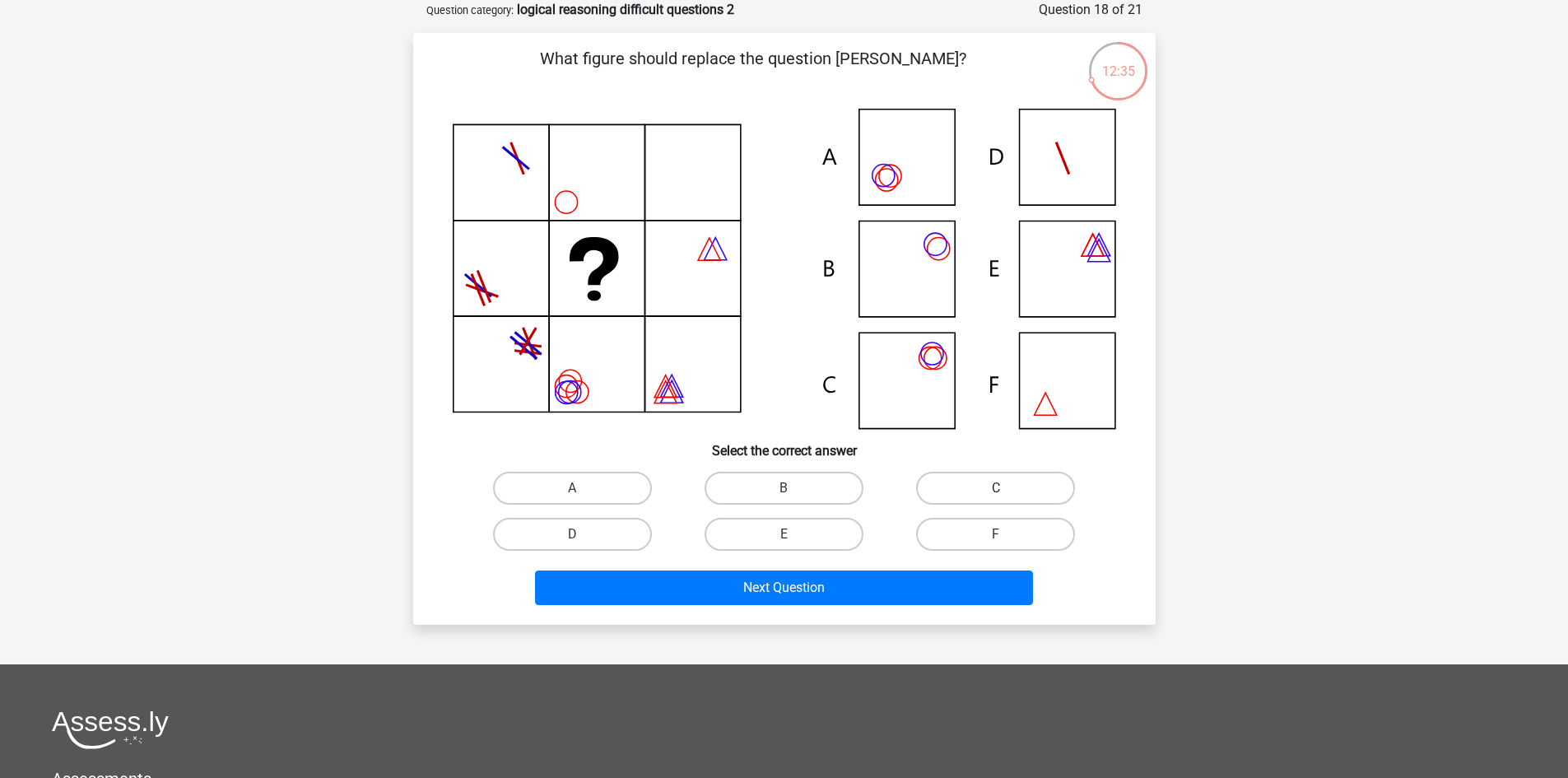
click at [939, 491] on label "C" at bounding box center [995, 488] width 159 height 33
click at [996, 491] on input "C" at bounding box center [1001, 493] width 11 height 11
radio input "true"
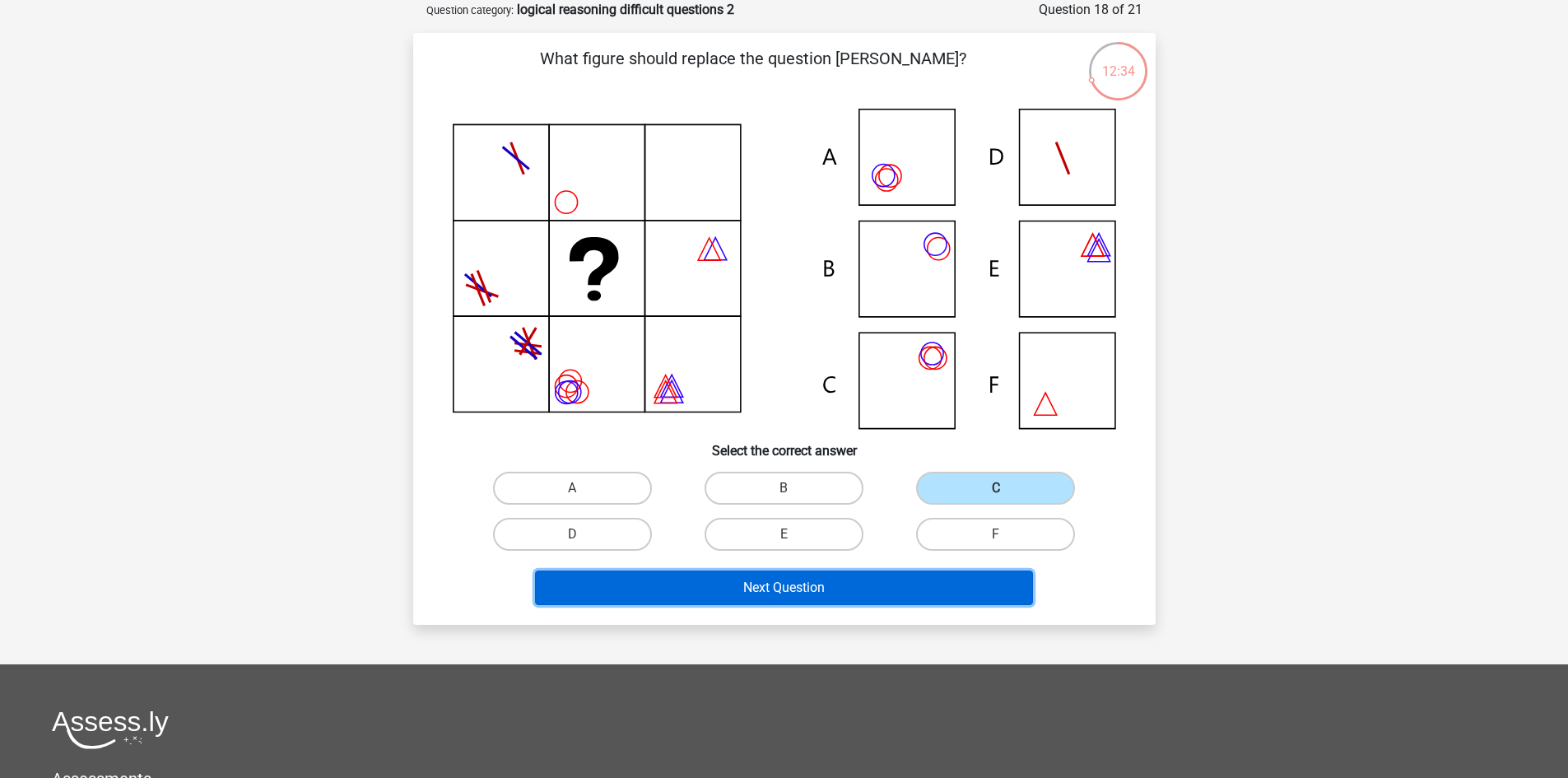
click at [795, 594] on button "Next Question" at bounding box center [784, 588] width 498 height 35
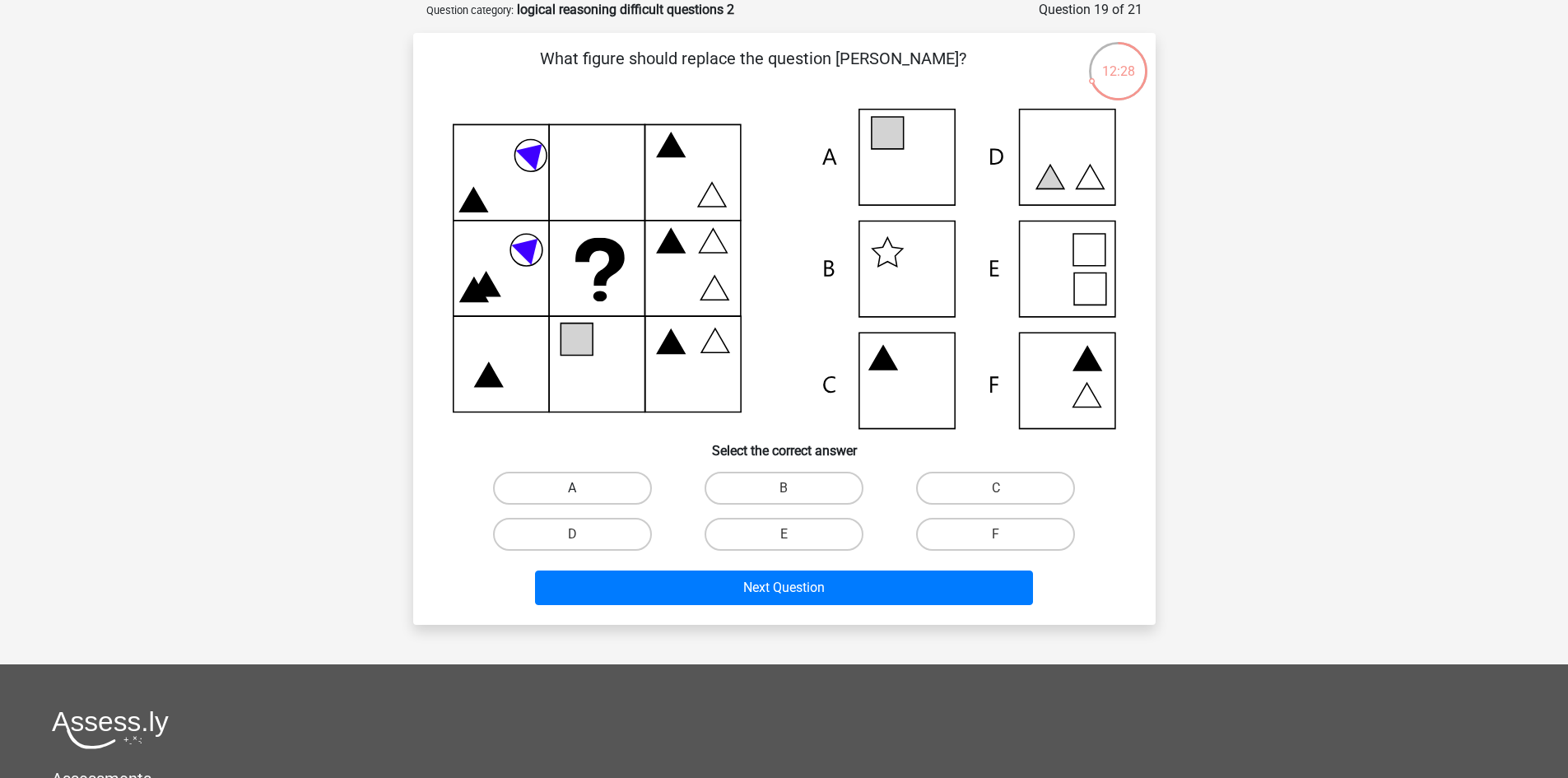
click at [581, 478] on label "A" at bounding box center [572, 488] width 159 height 33
click at [581, 488] on input "A" at bounding box center [577, 493] width 11 height 11
radio input "true"
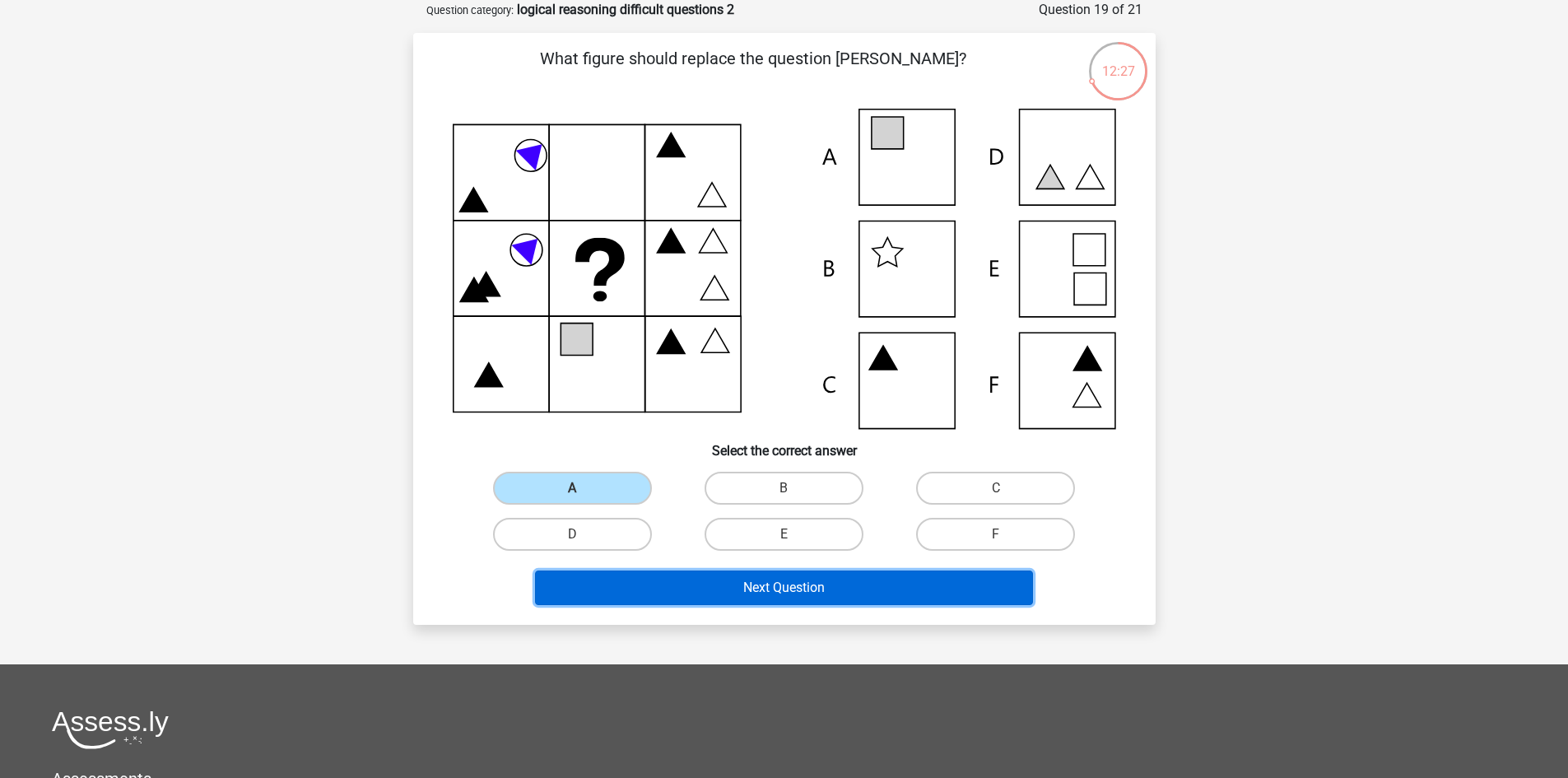
click at [762, 590] on button "Next Question" at bounding box center [784, 588] width 498 height 35
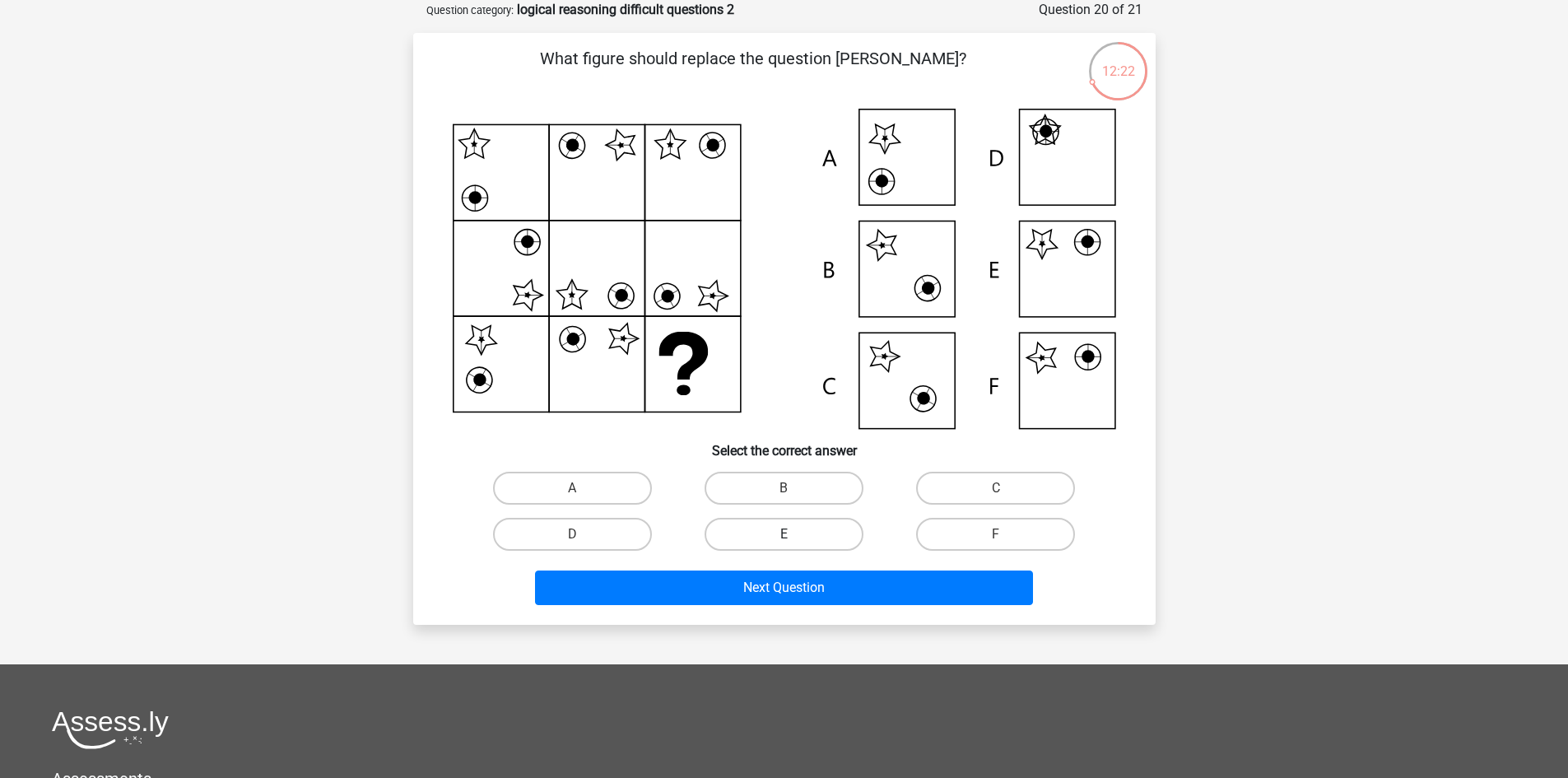
click at [833, 529] on label "E" at bounding box center [784, 534] width 159 height 33
click at [794, 535] on input "E" at bounding box center [789, 540] width 11 height 11
radio input "true"
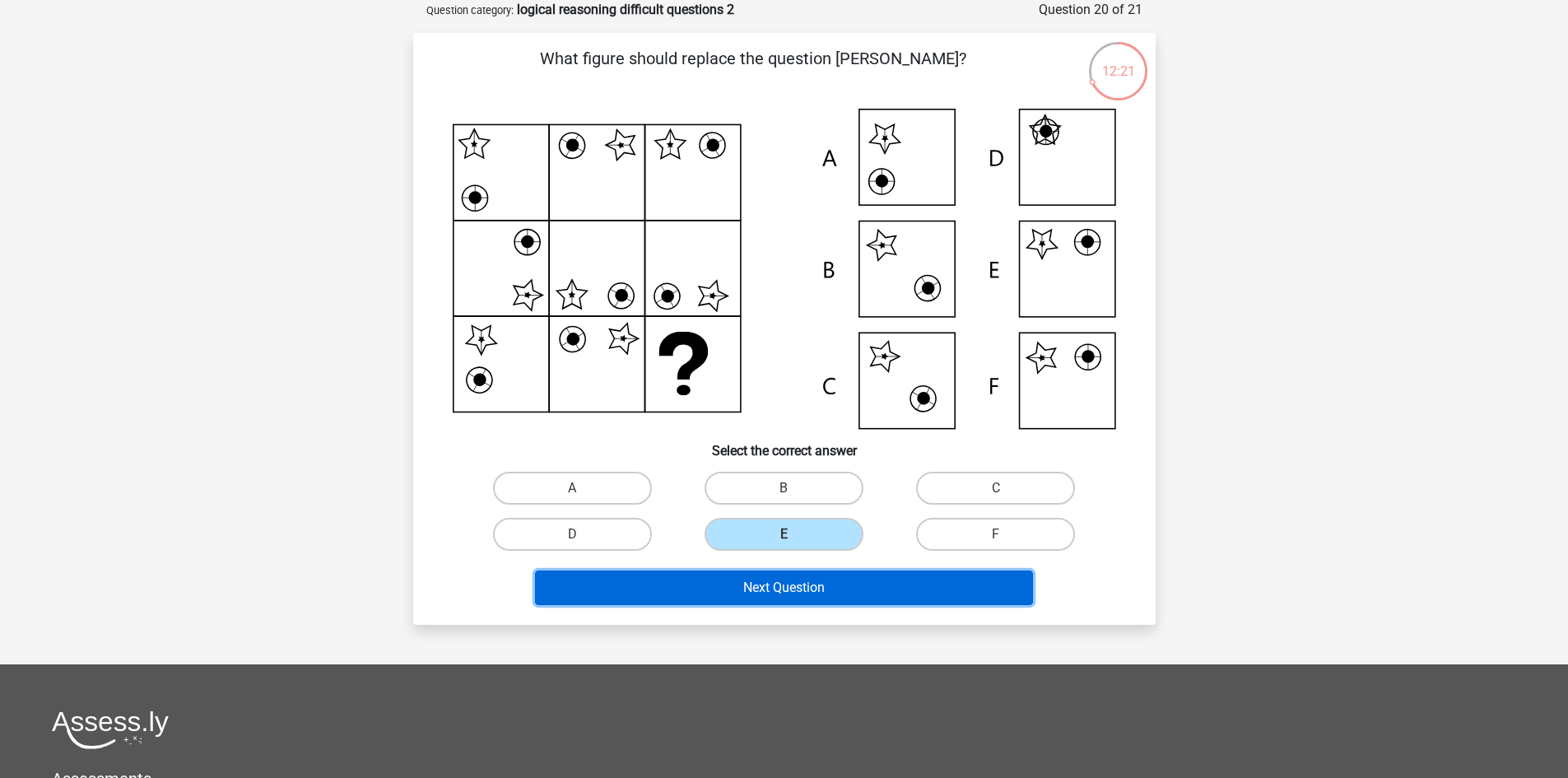
click at [813, 588] on button "Next Question" at bounding box center [784, 588] width 498 height 35
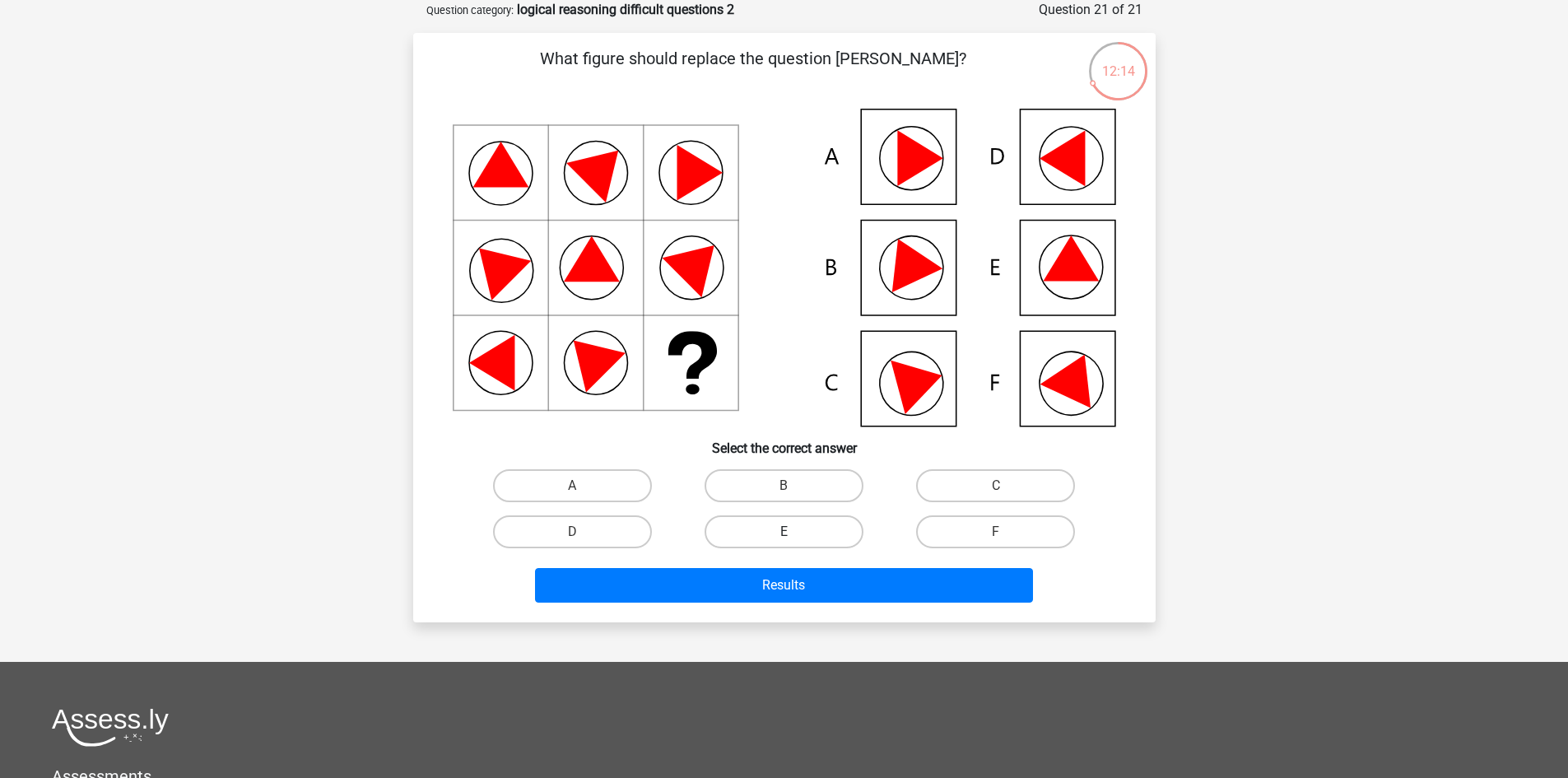
click at [797, 525] on label "E" at bounding box center [784, 531] width 159 height 33
click at [794, 532] on input "E" at bounding box center [789, 537] width 11 height 11
radio input "true"
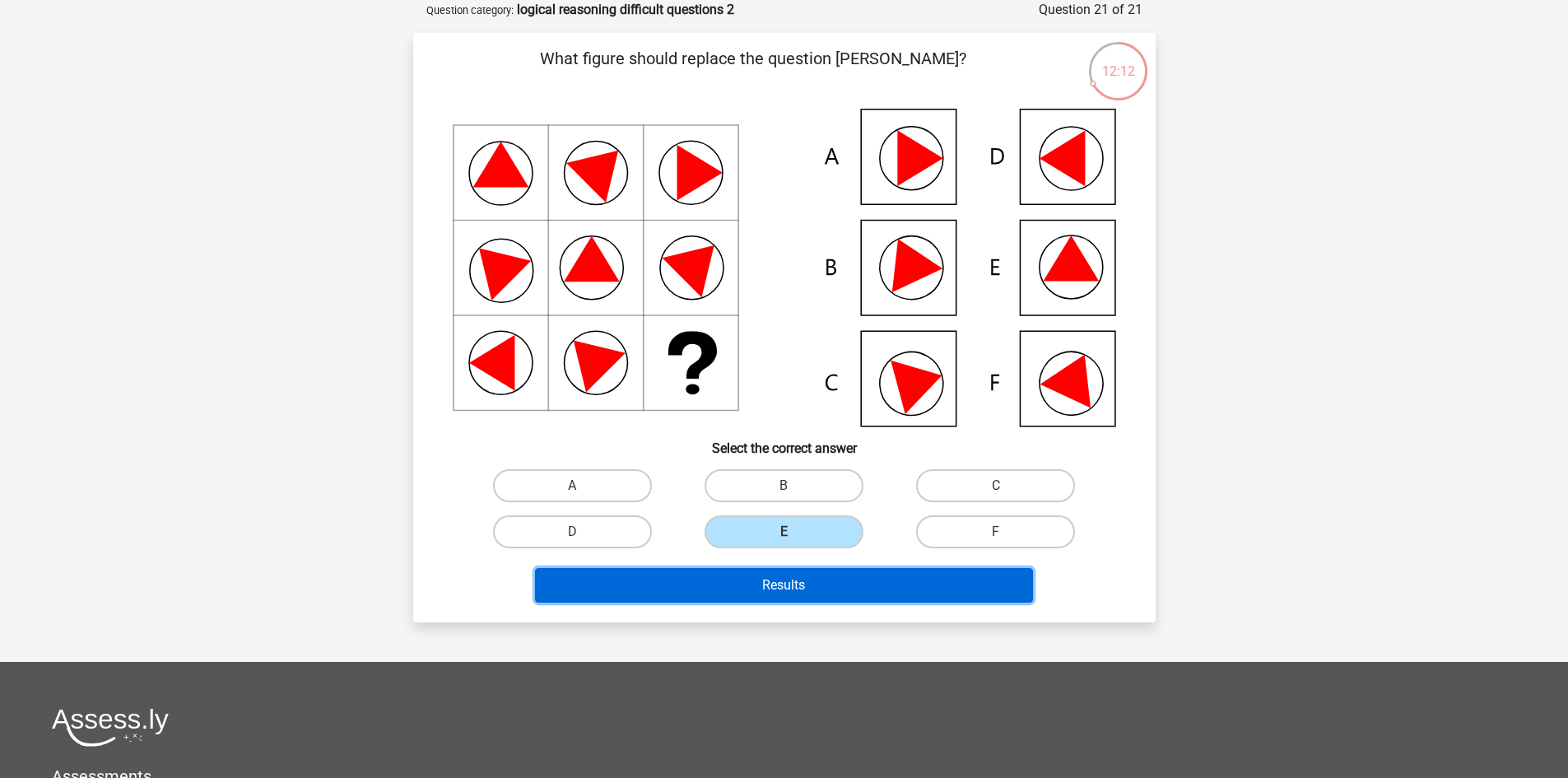
click at [792, 581] on button "Results" at bounding box center [784, 585] width 498 height 35
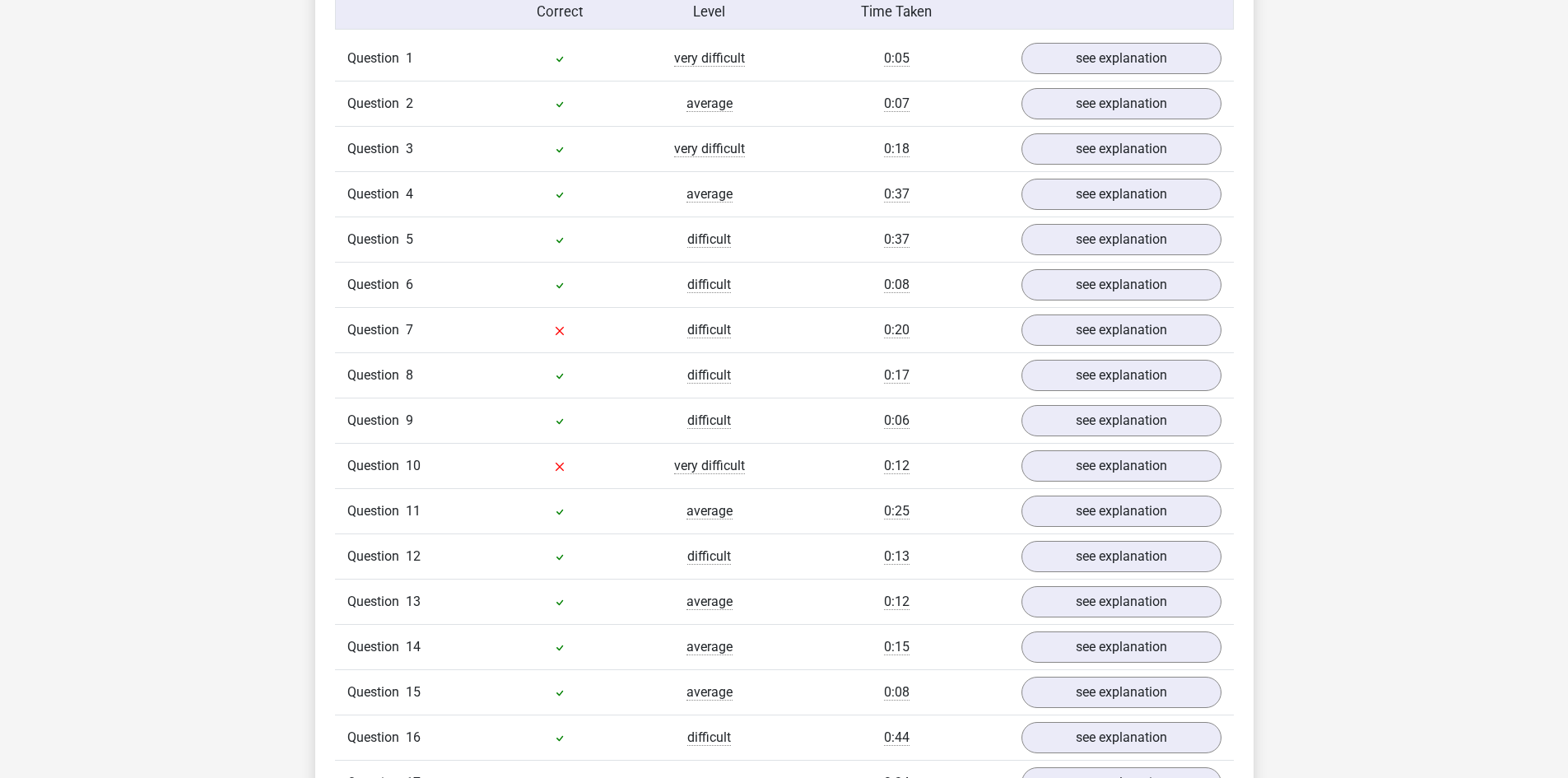
scroll to position [1071, 0]
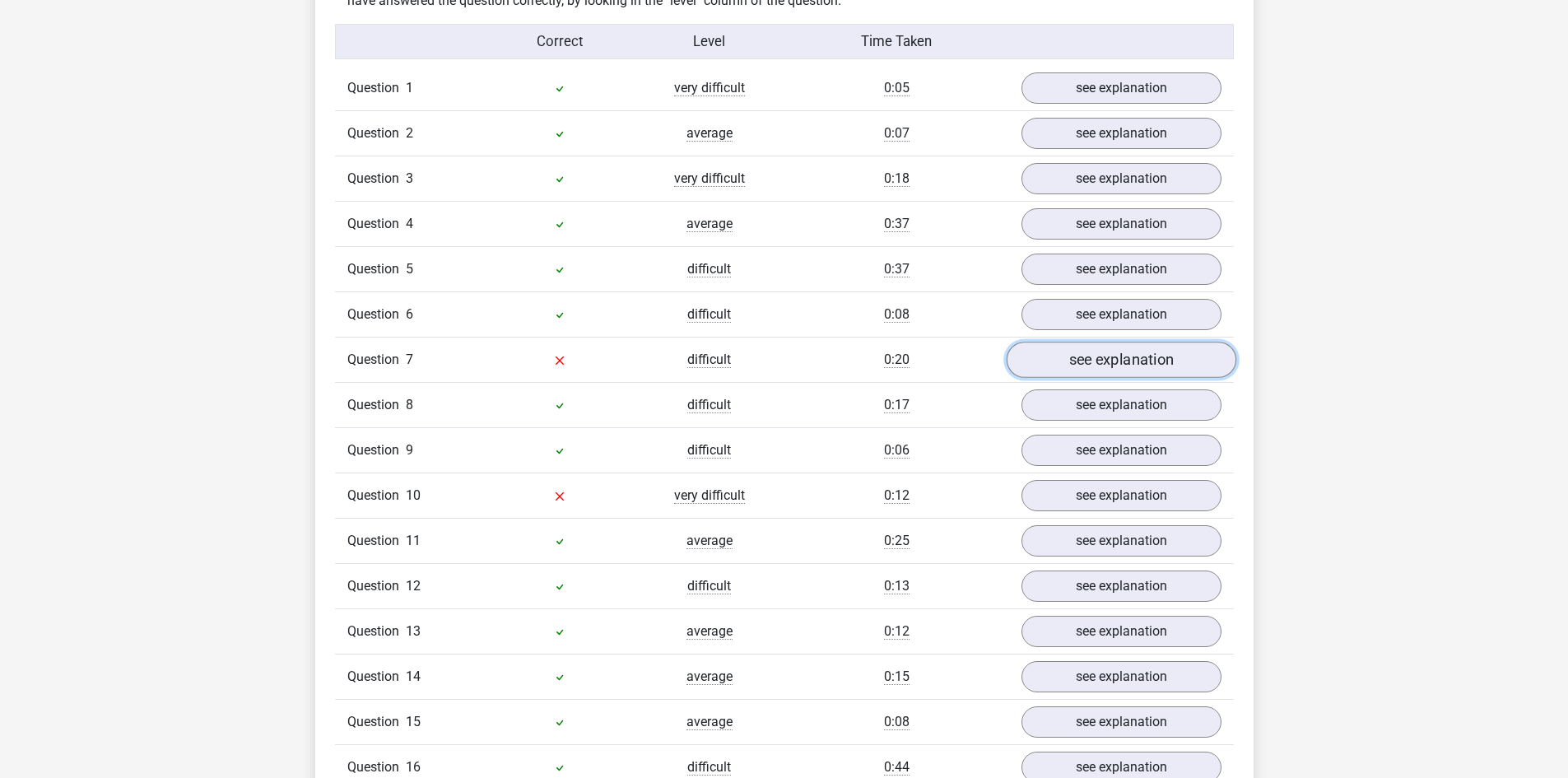
click at [1090, 365] on link "see explanation" at bounding box center [1120, 360] width 230 height 36
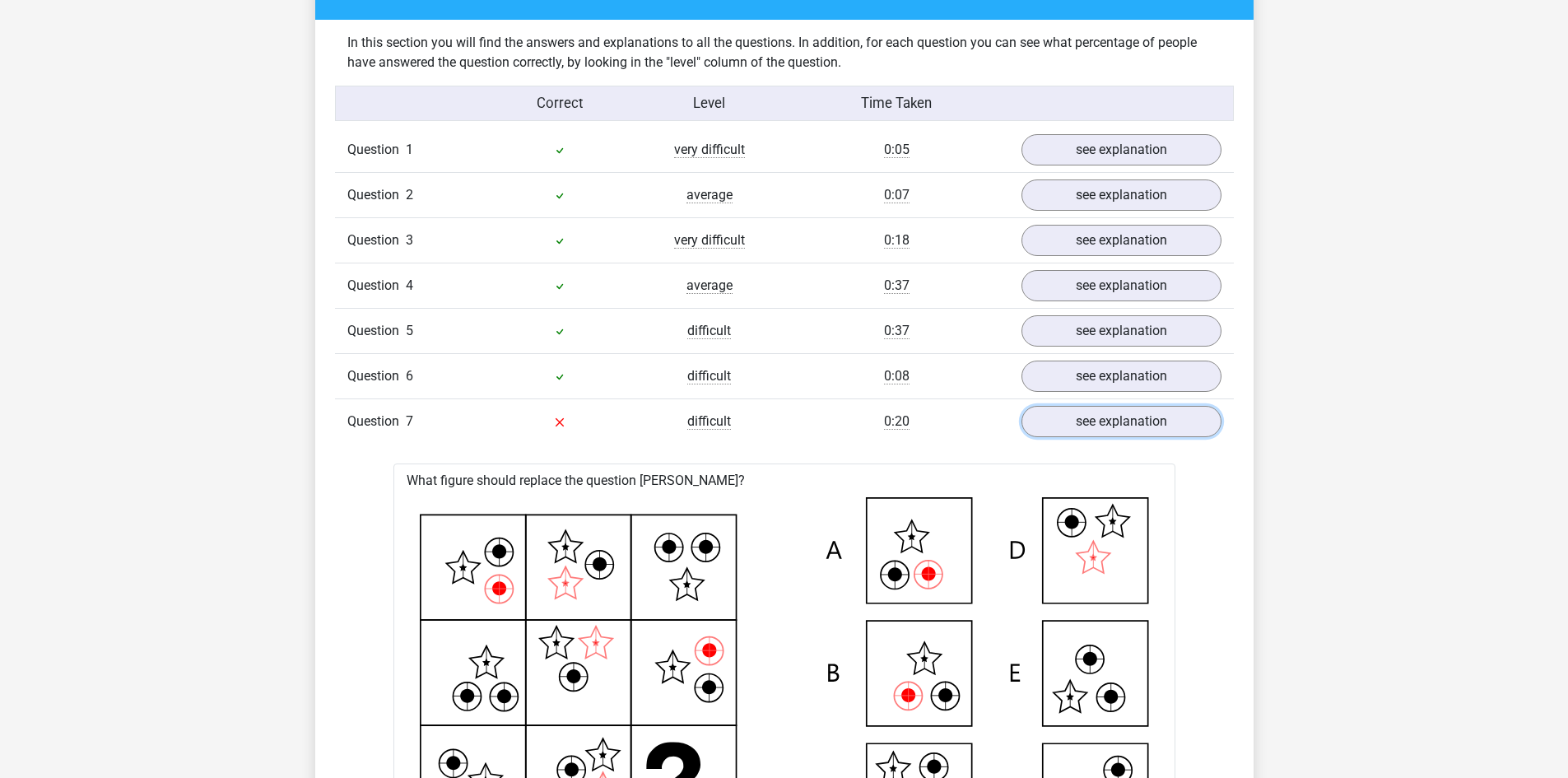
scroll to position [988, 0]
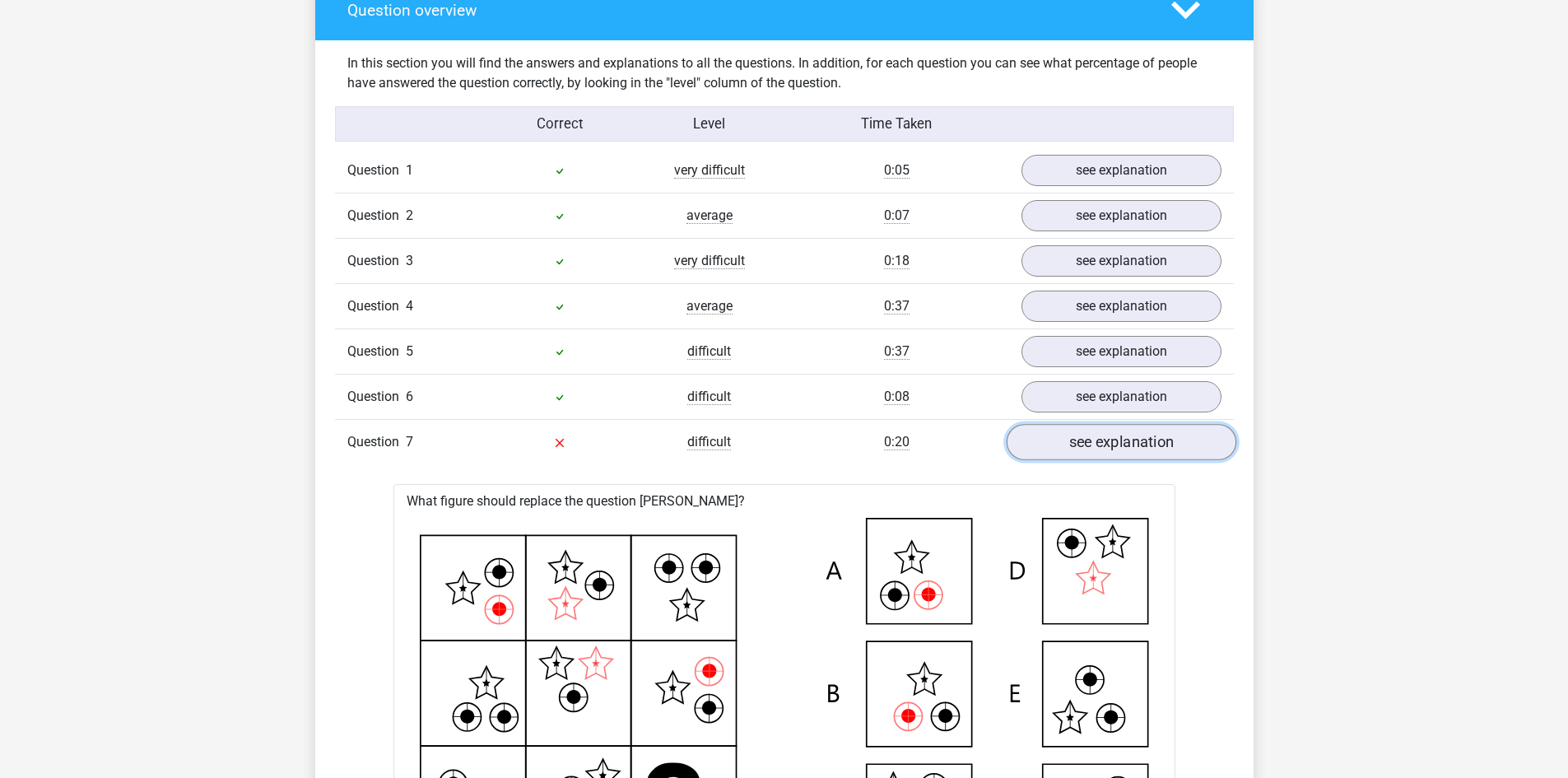
click at [1116, 436] on link "see explanation" at bounding box center [1120, 442] width 230 height 36
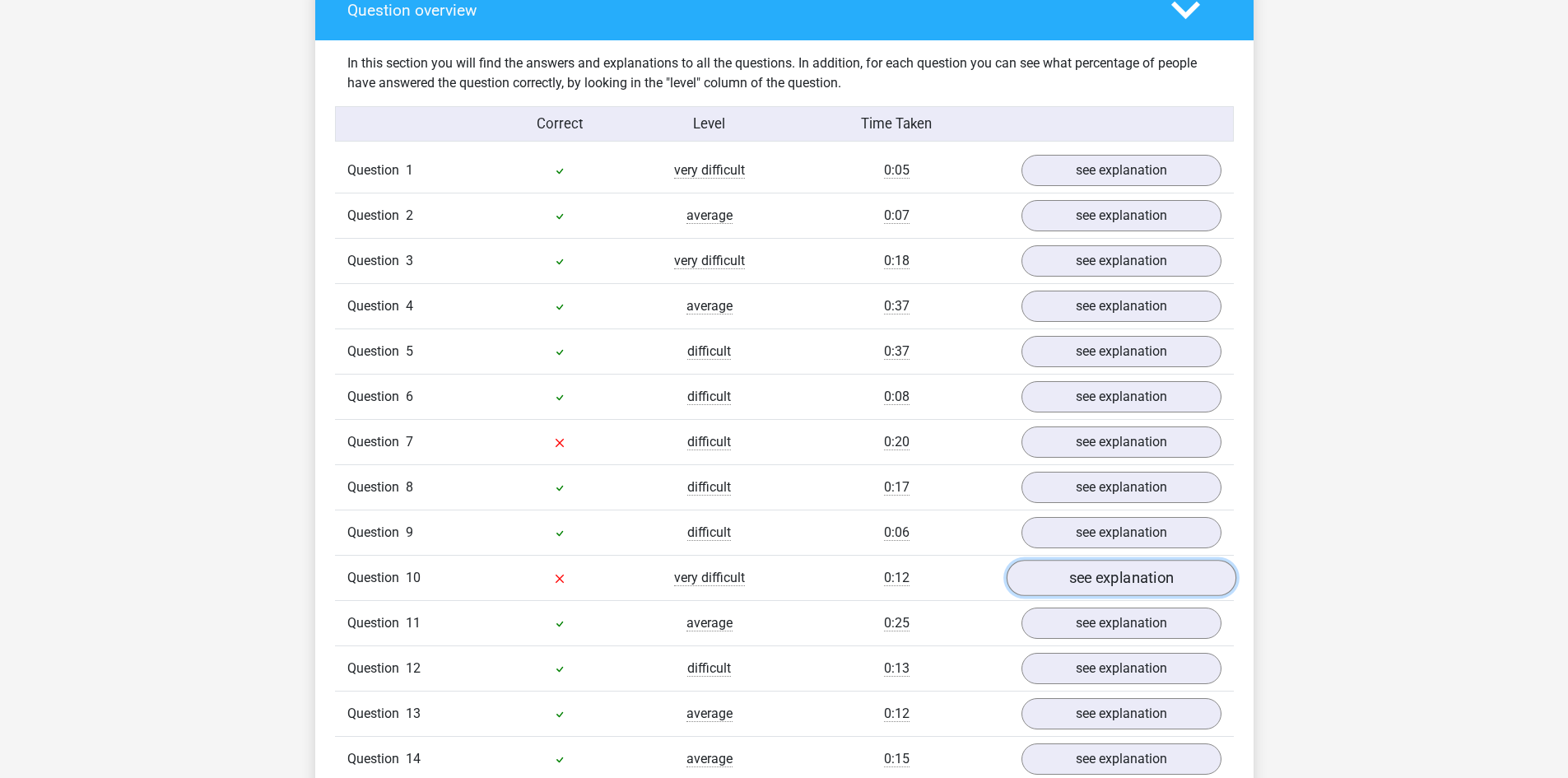
click at [1100, 572] on link "see explanation" at bounding box center [1120, 578] width 230 height 36
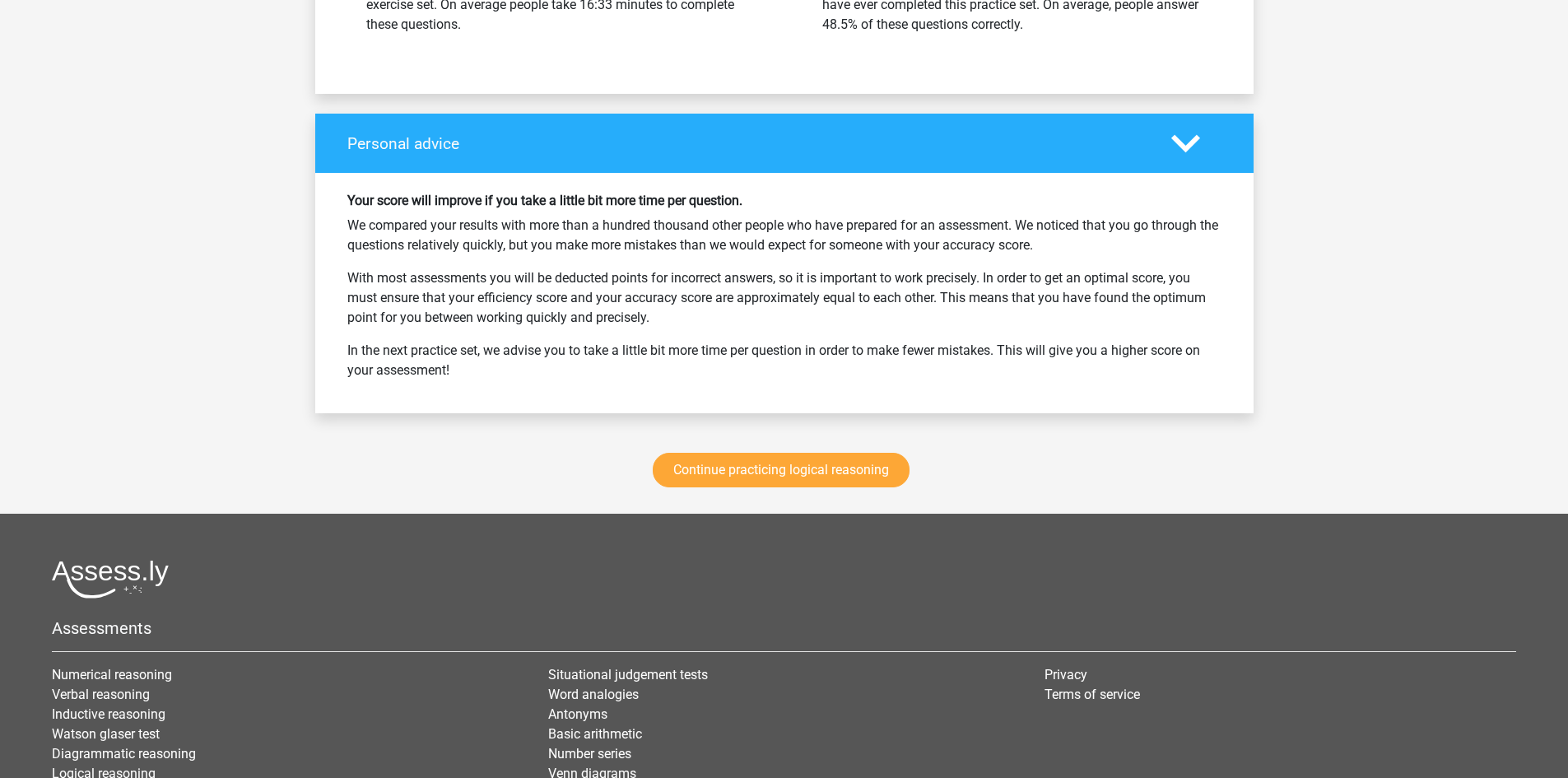
scroll to position [3473, 0]
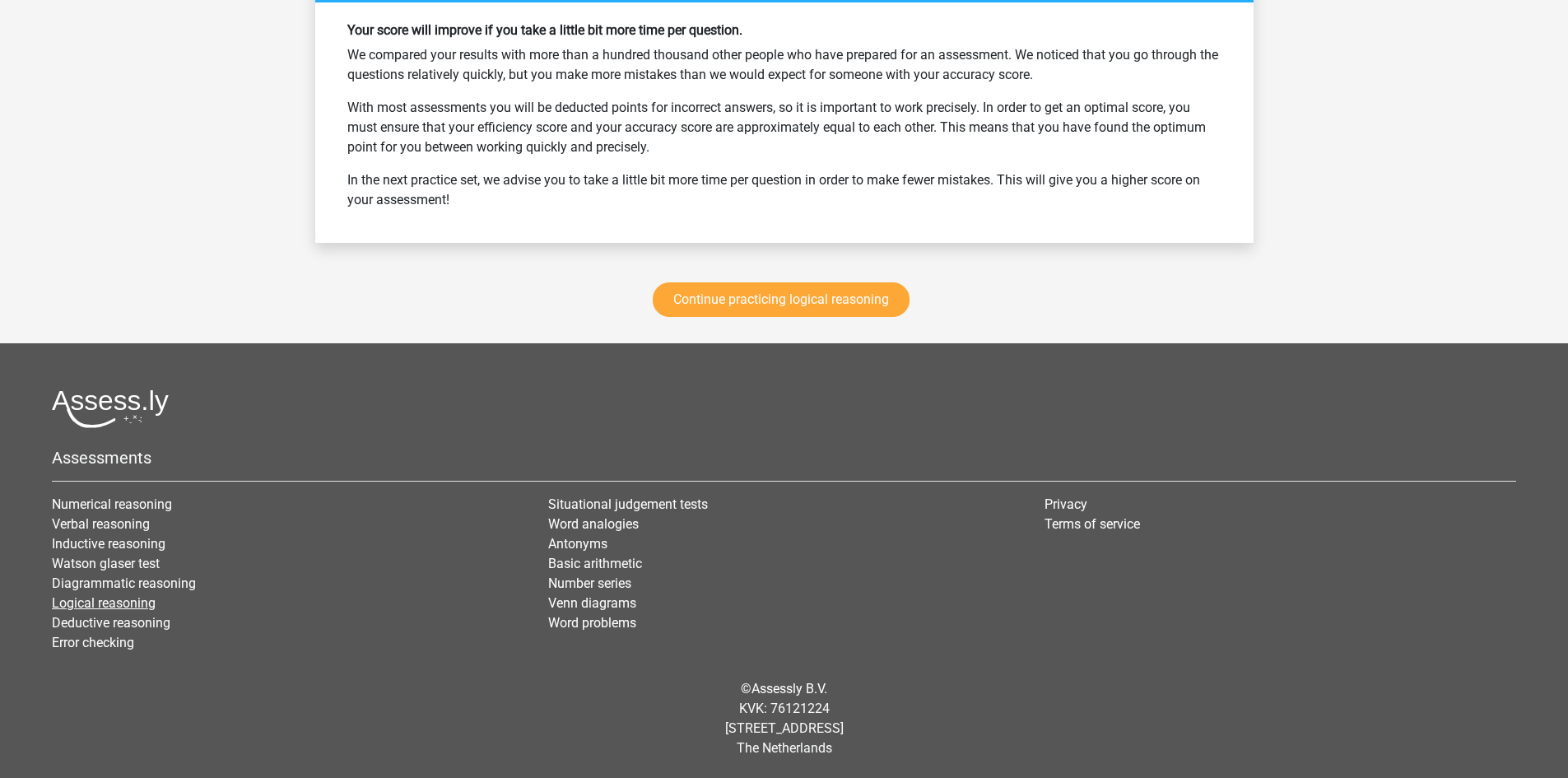
click at [125, 604] on link "Logical reasoning" at bounding box center [103, 603] width 103 height 15
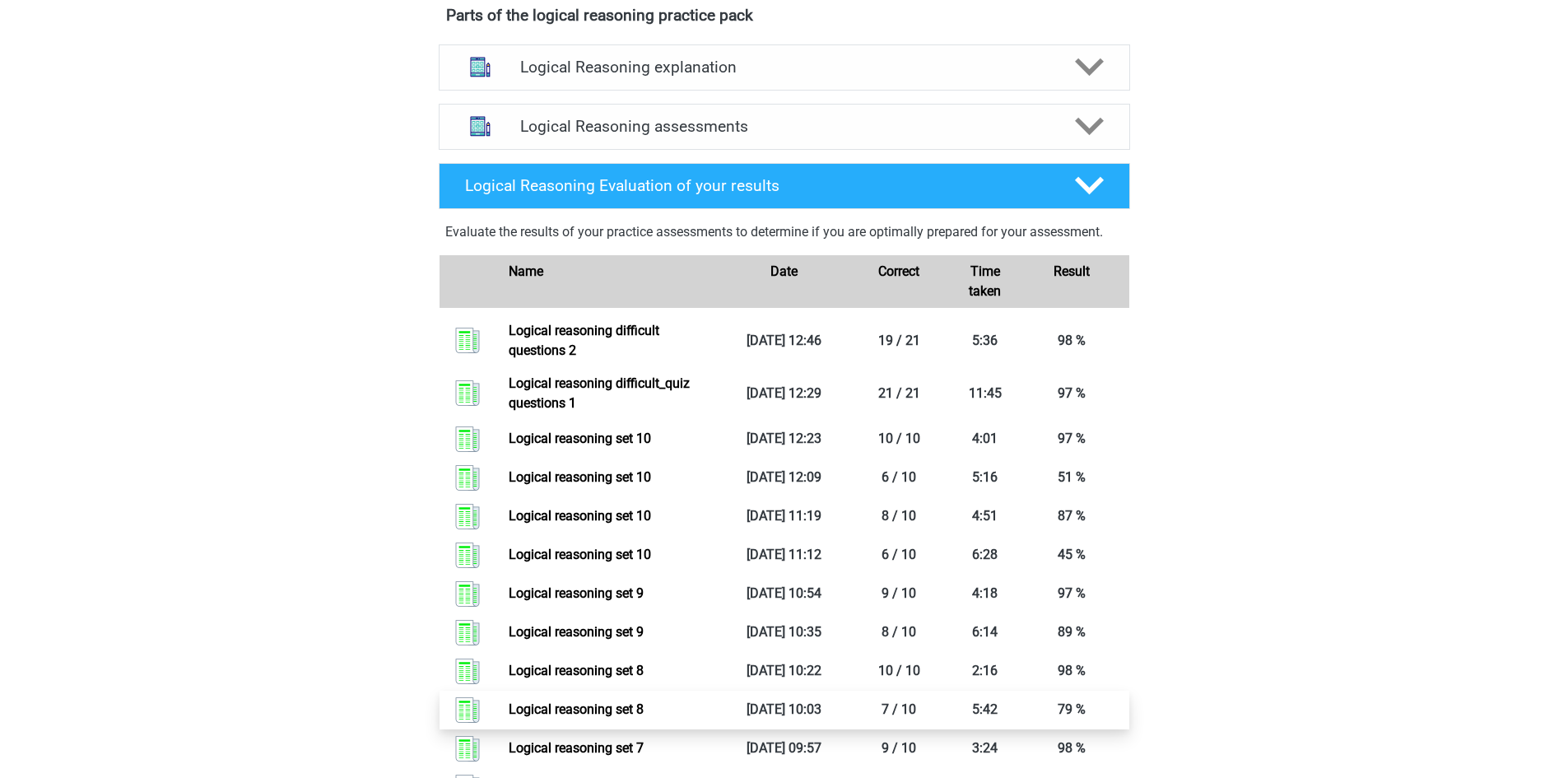
scroll to position [165, 0]
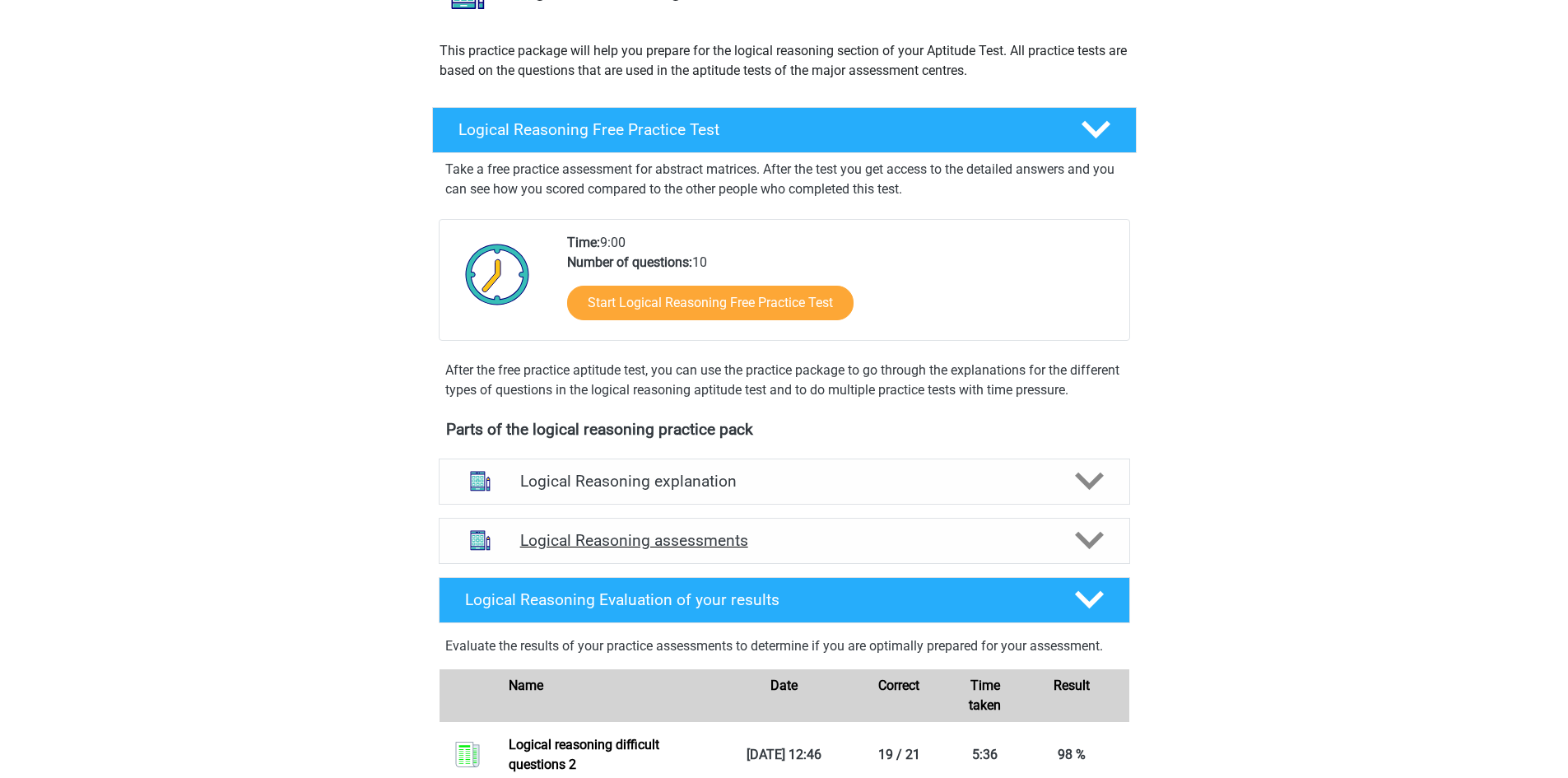
click at [1086, 555] on icon at bounding box center [1089, 540] width 29 height 29
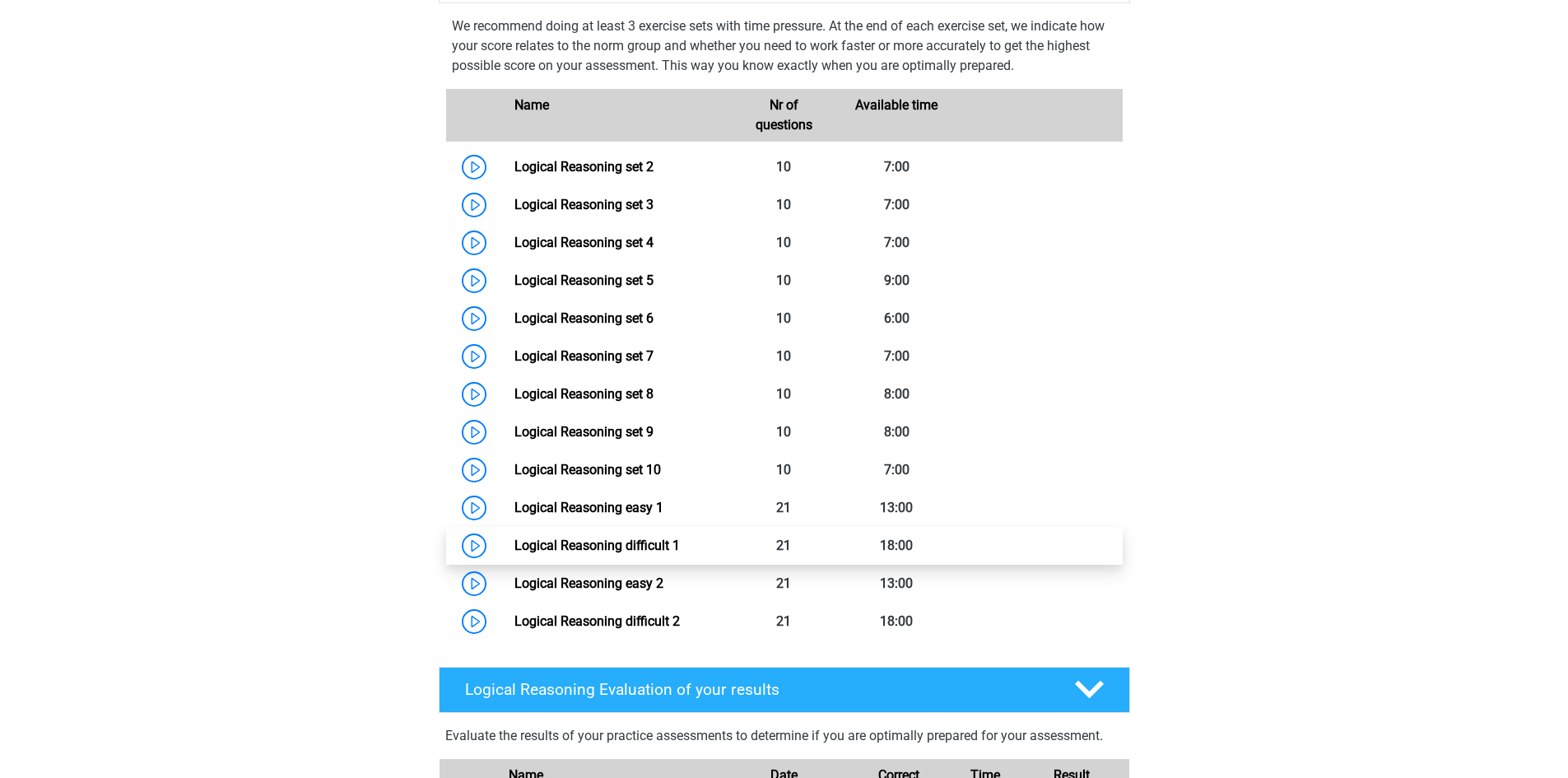
scroll to position [741, 0]
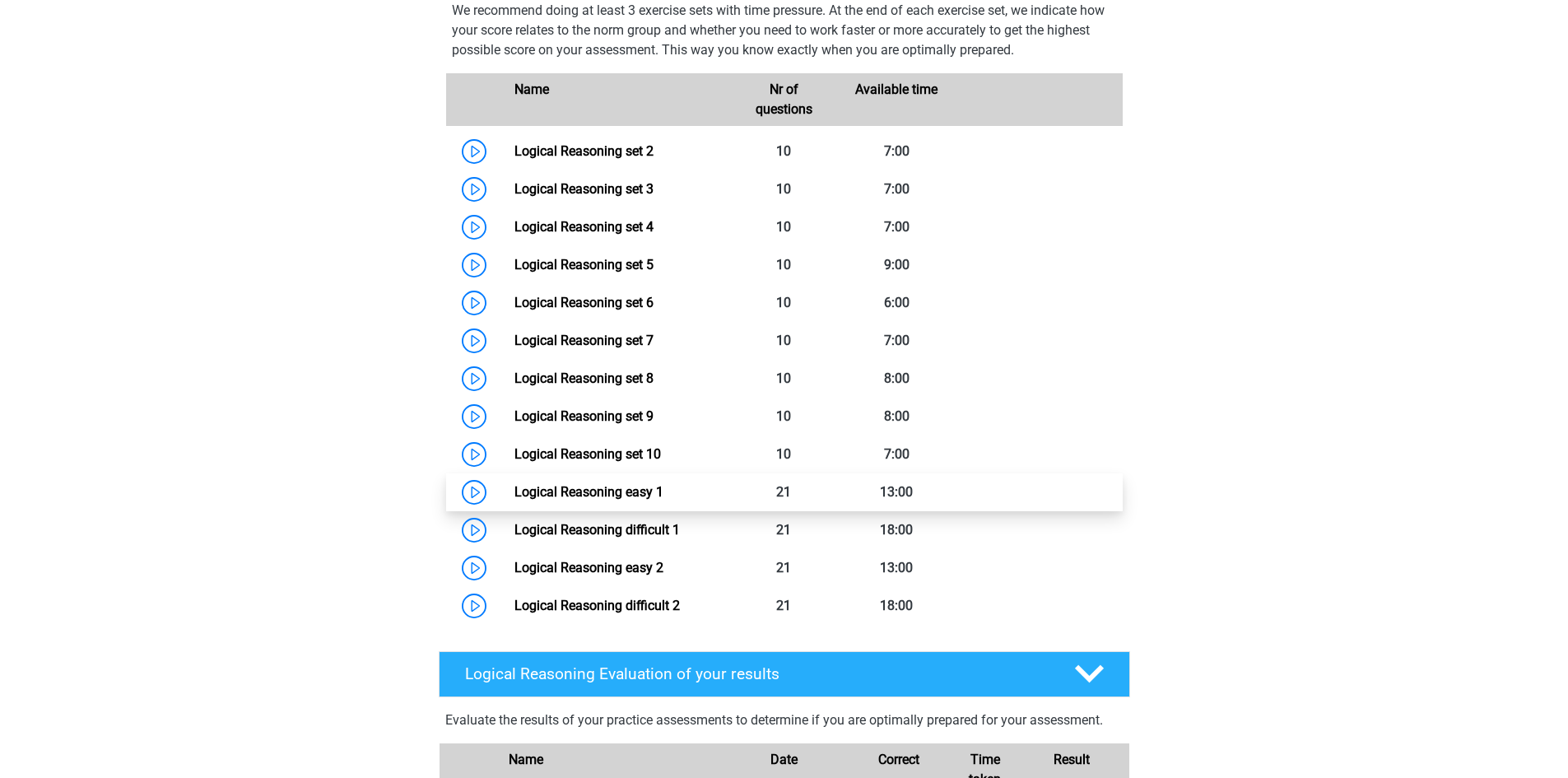
click at [613, 500] on link "Logical Reasoning easy 1" at bounding box center [589, 492] width 149 height 15
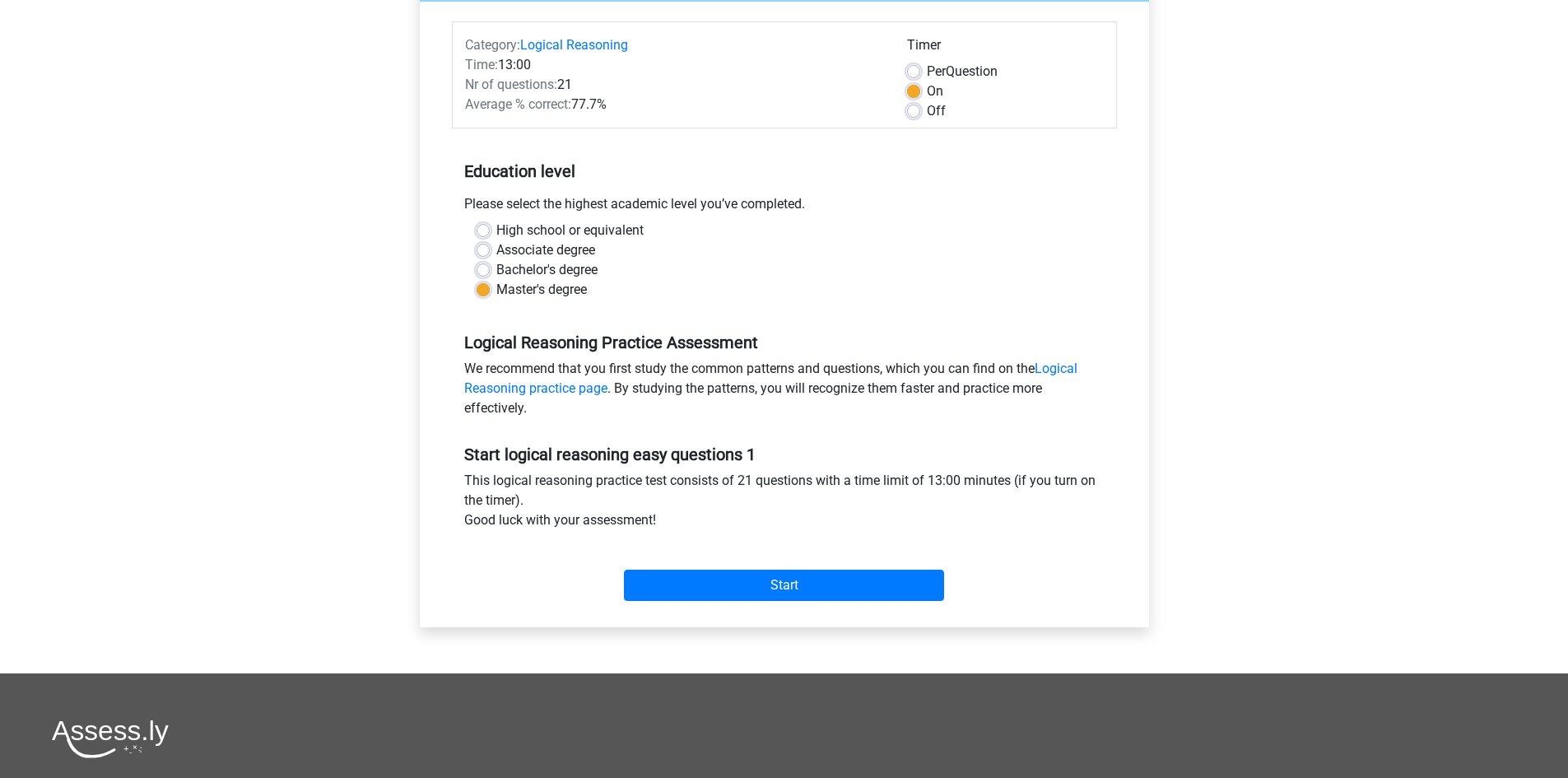
scroll to position [165, 0]
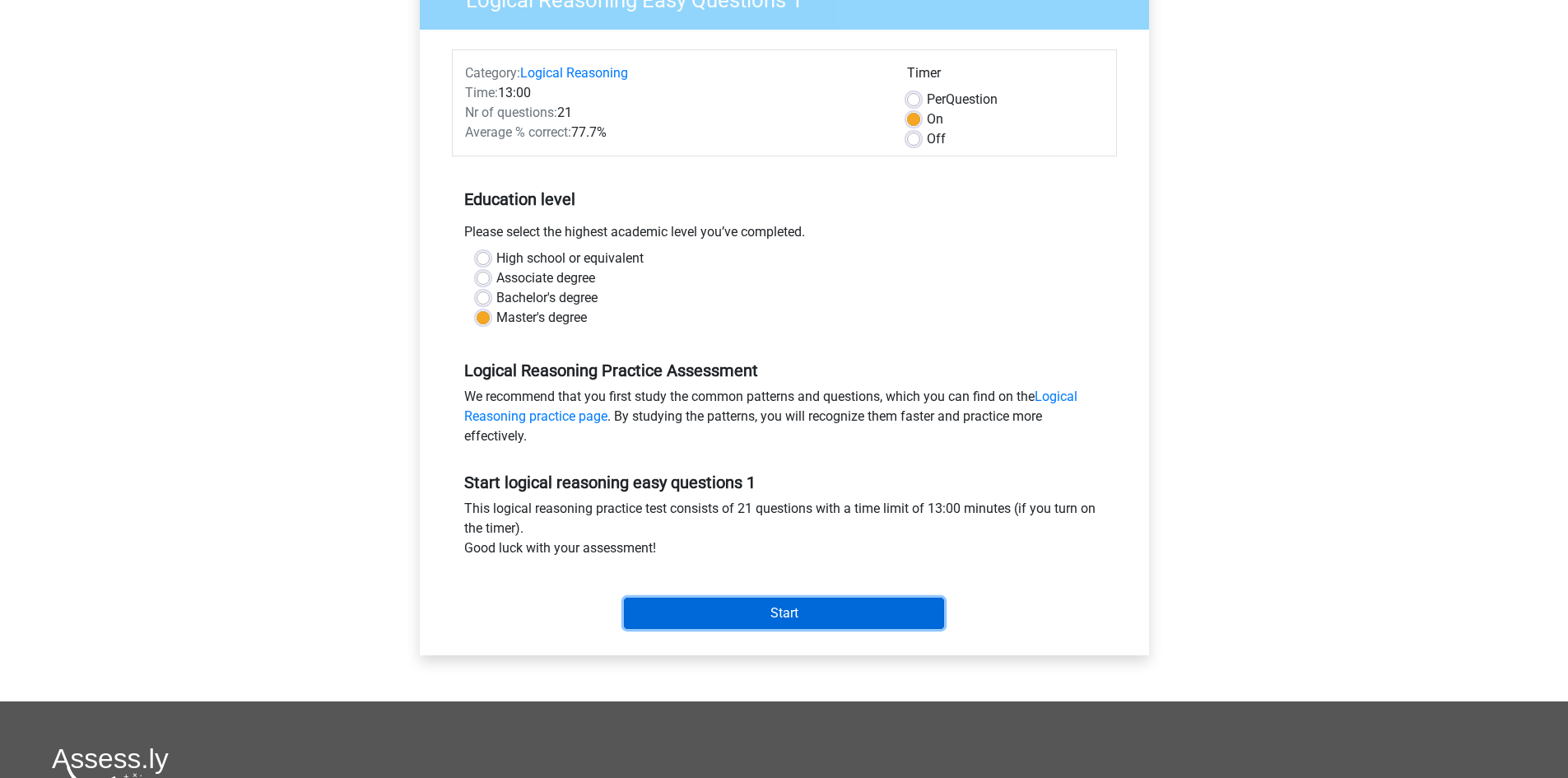
click at [806, 602] on input "Start" at bounding box center [784, 613] width 321 height 31
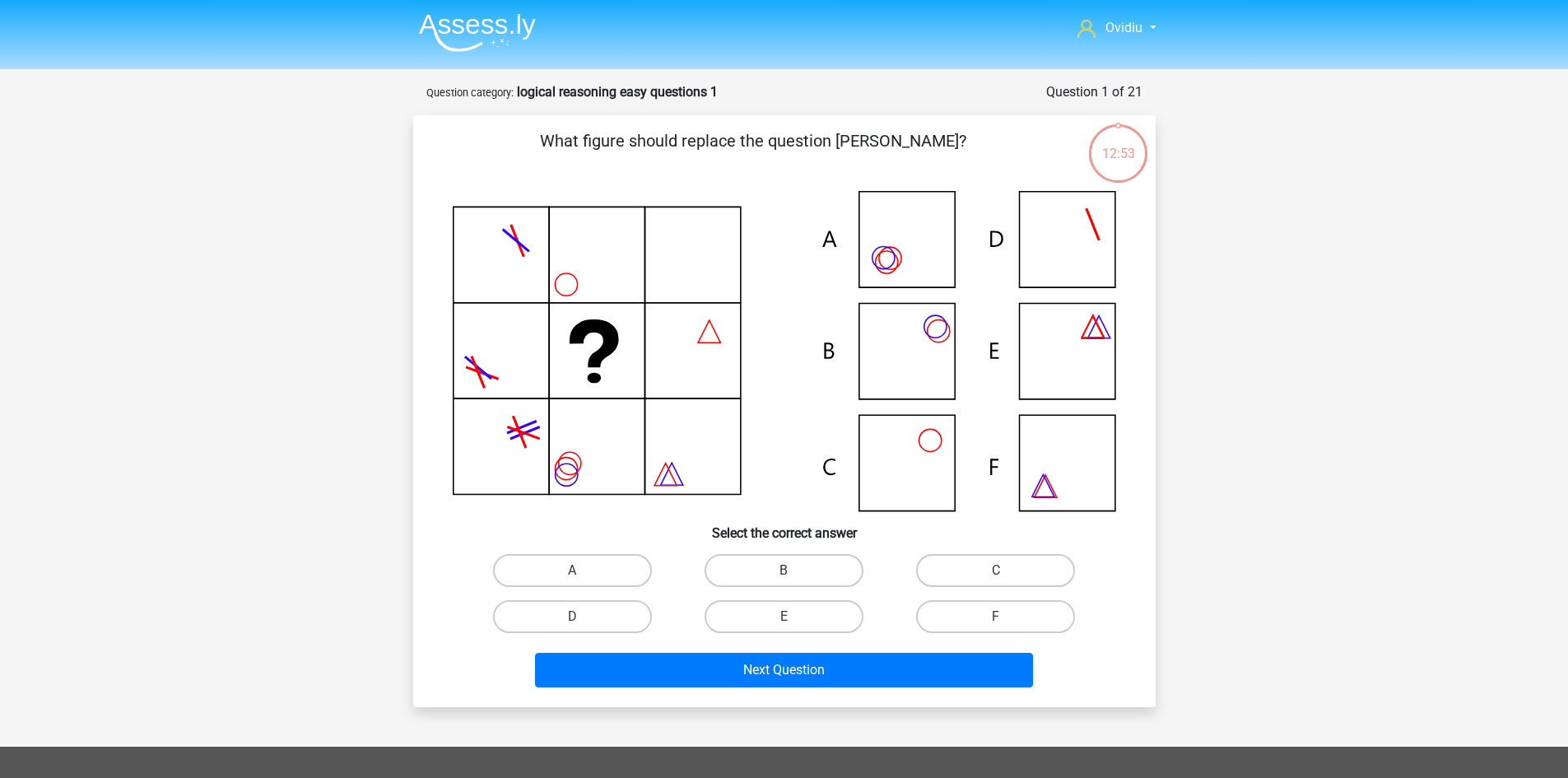
click at [785, 571] on input "B" at bounding box center [789, 576] width 11 height 11
radio input "true"
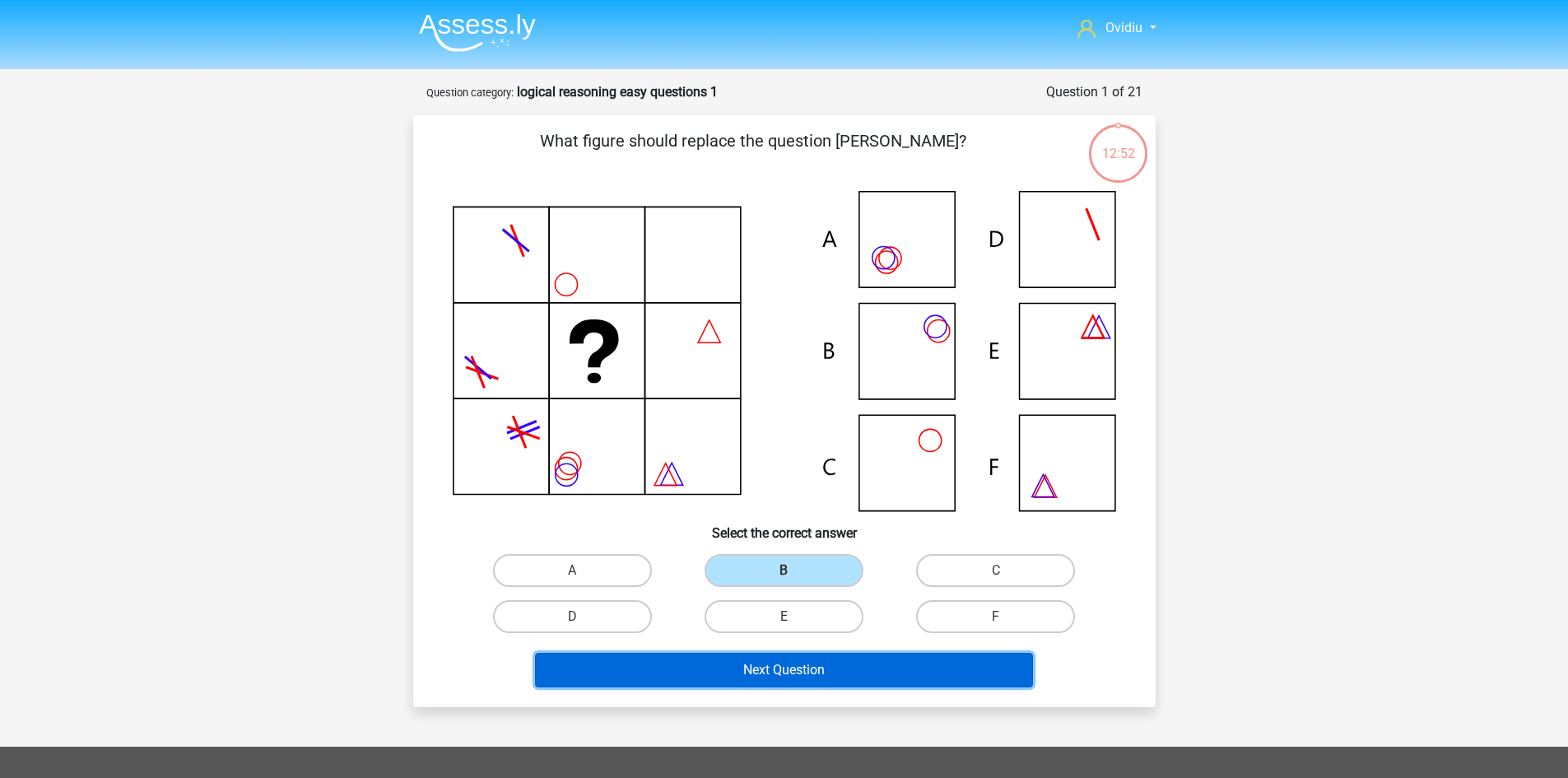
click at [801, 674] on button "Next Question" at bounding box center [784, 670] width 498 height 35
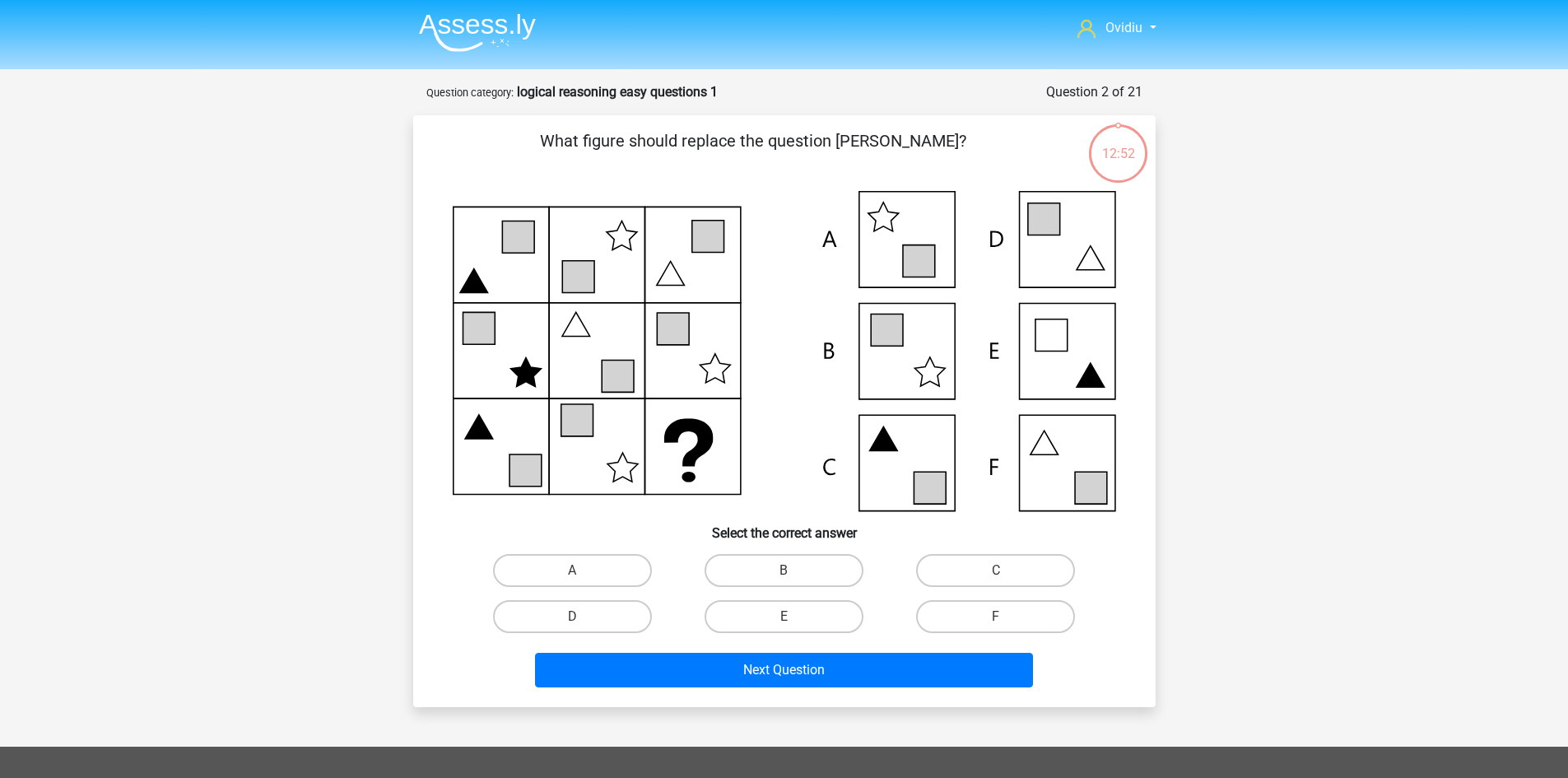
scroll to position [82, 0]
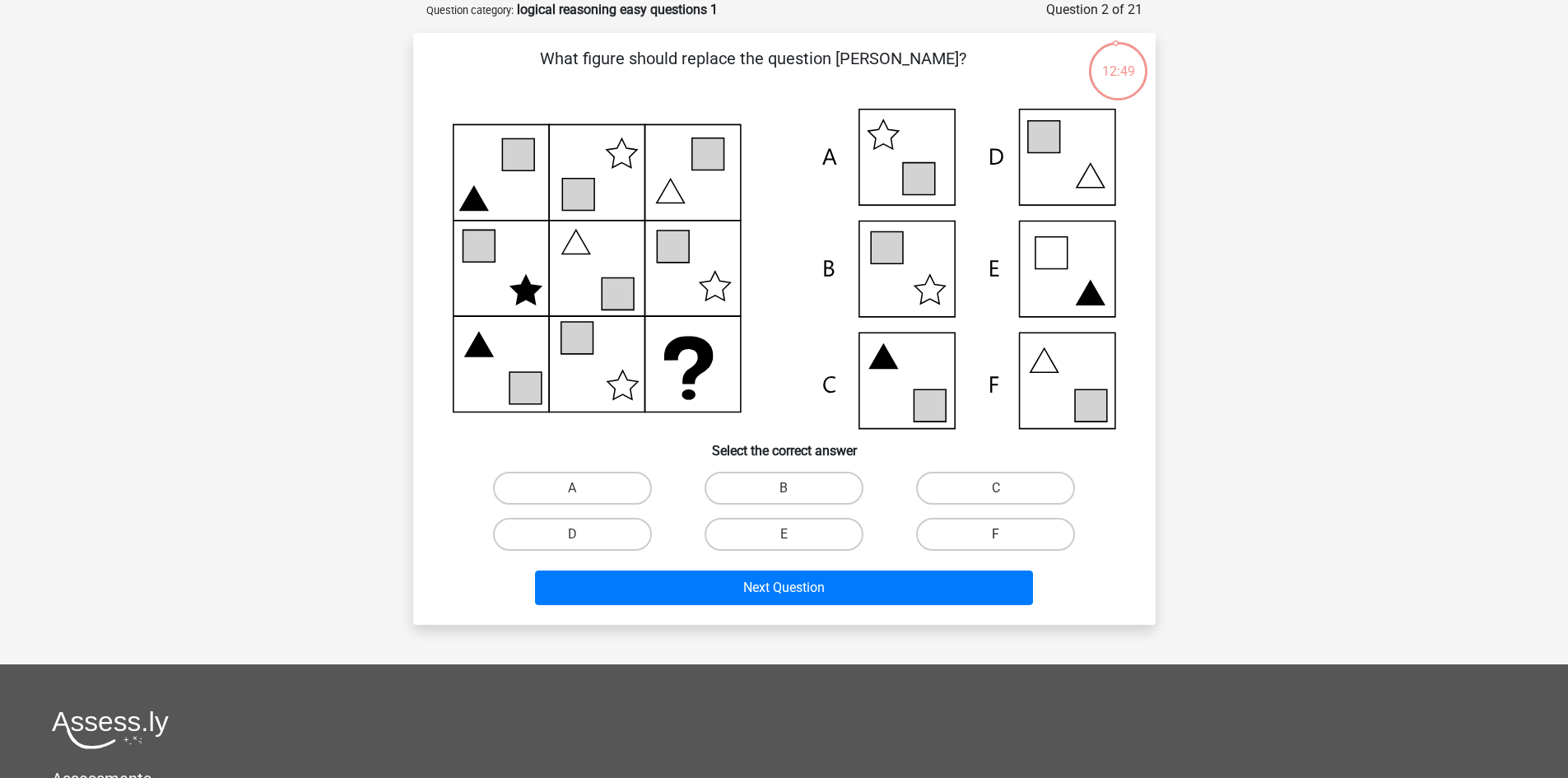
click at [968, 527] on label "F" at bounding box center [995, 534] width 159 height 33
click at [996, 535] on input "F" at bounding box center [1001, 540] width 11 height 11
radio input "true"
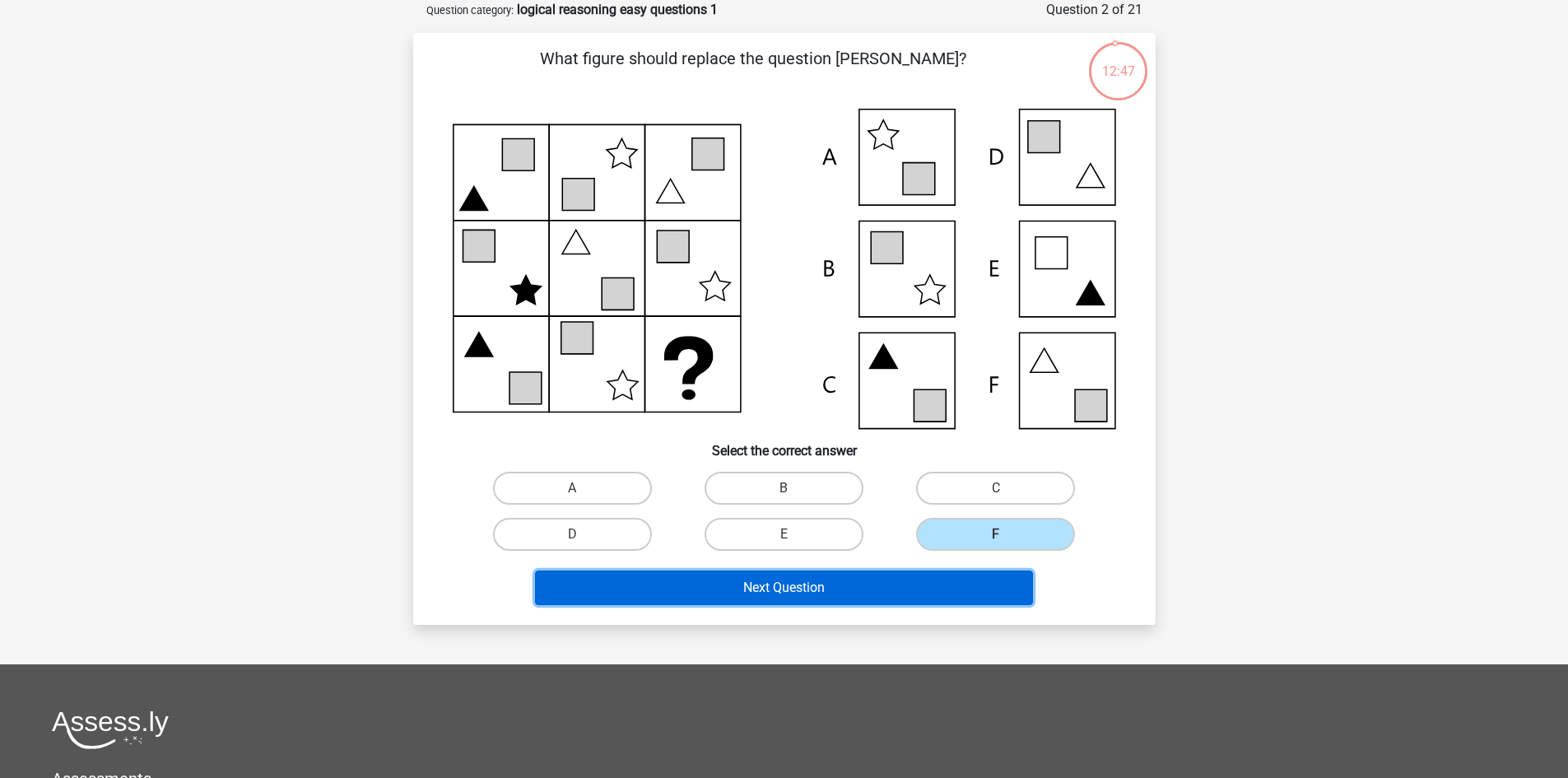
click at [812, 590] on button "Next Question" at bounding box center [784, 588] width 498 height 35
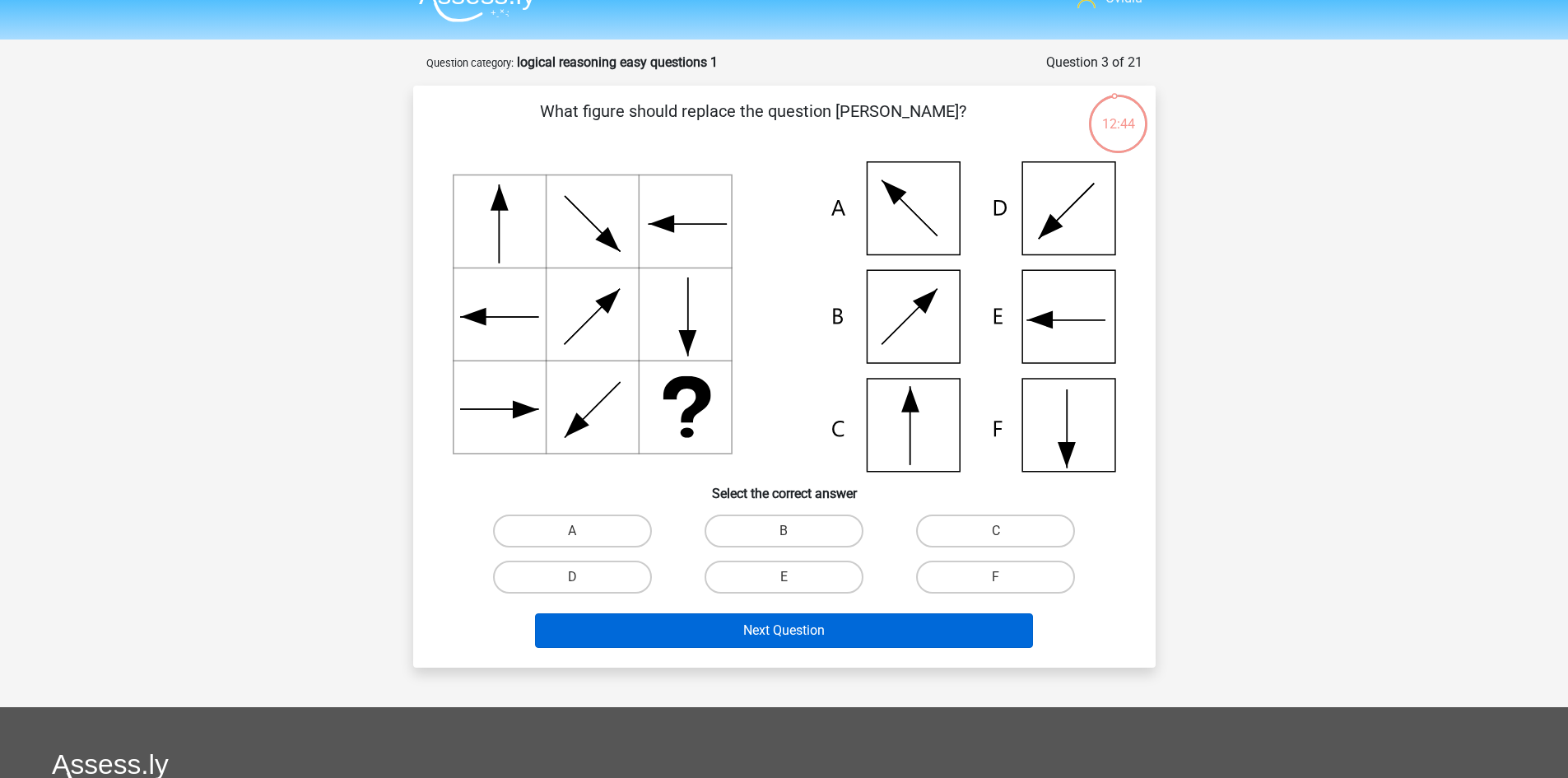
scroll to position [0, 0]
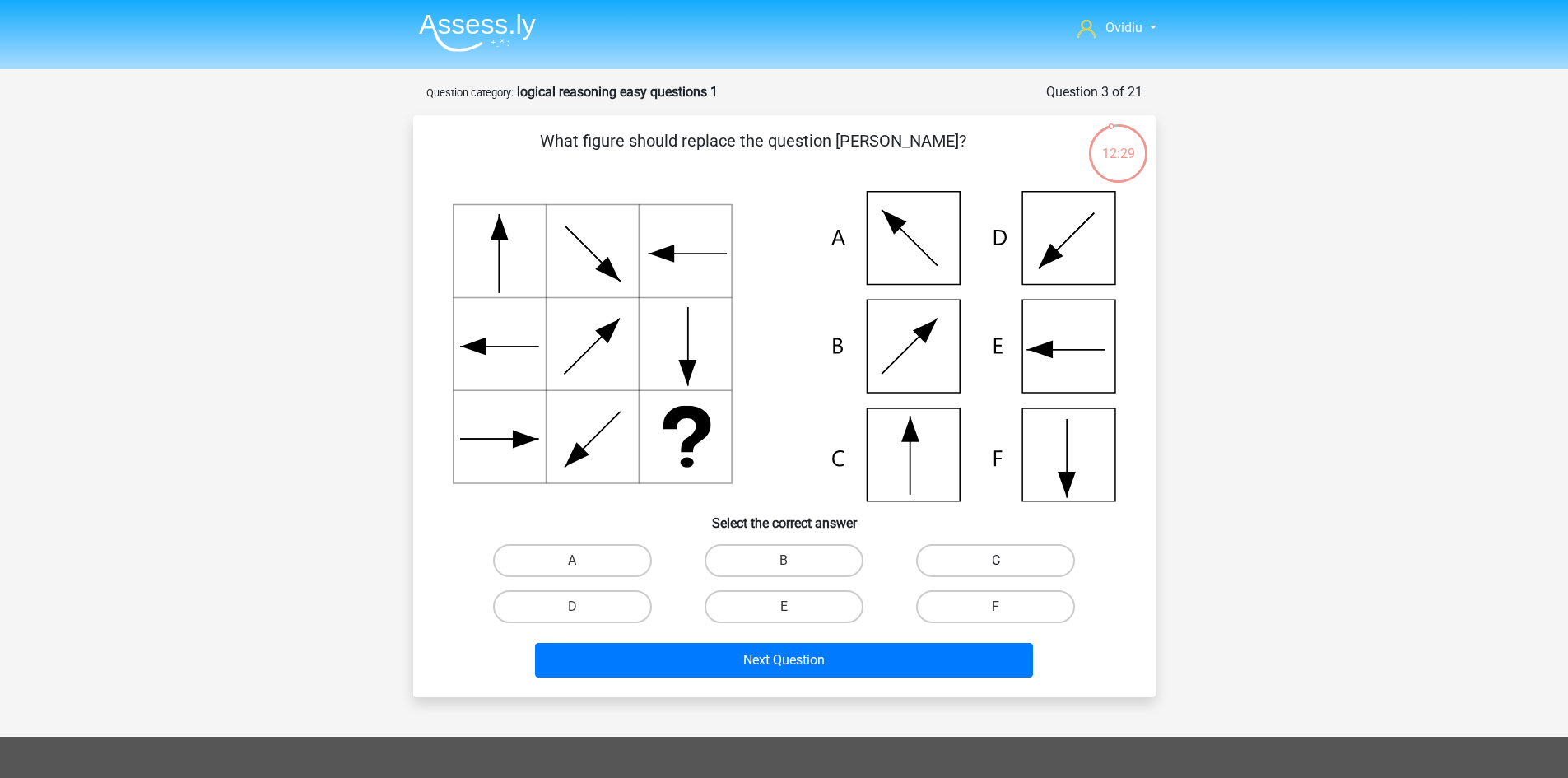
click at [982, 563] on label "C" at bounding box center [995, 560] width 159 height 33
click at [996, 563] on input "C" at bounding box center [1001, 566] width 11 height 11
radio input "true"
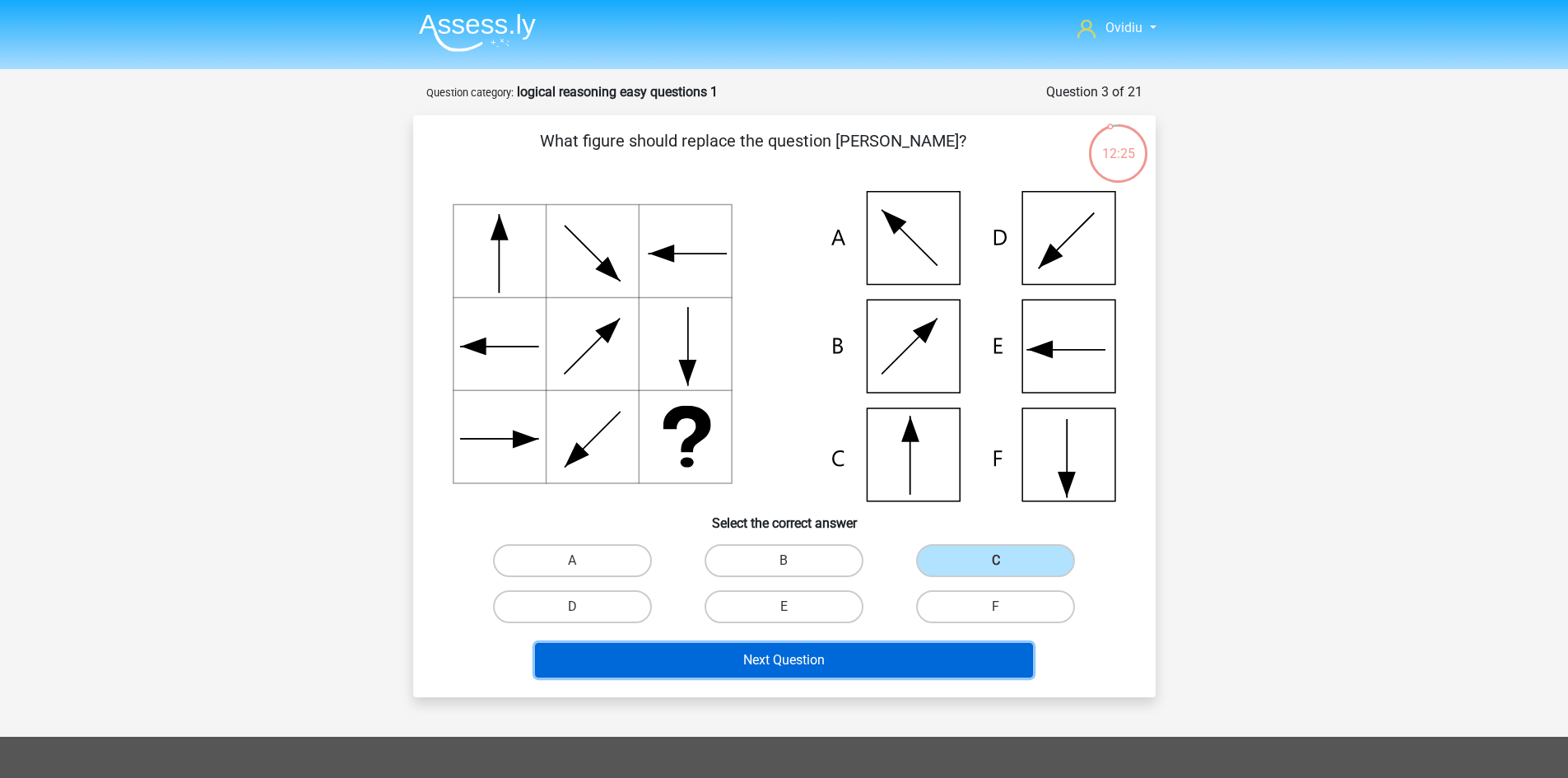
click at [822, 658] on button "Next Question" at bounding box center [784, 660] width 498 height 35
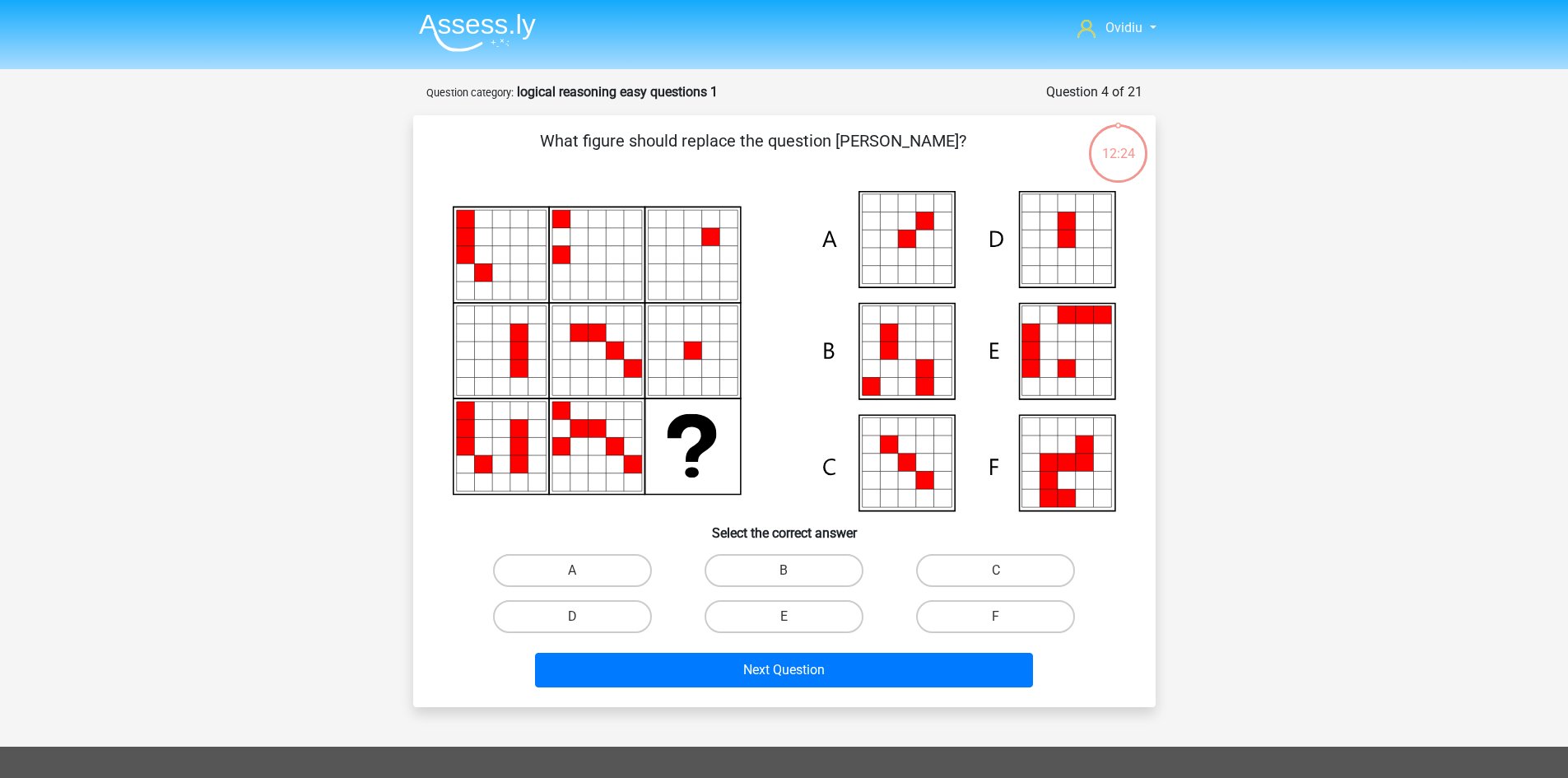
scroll to position [82, 0]
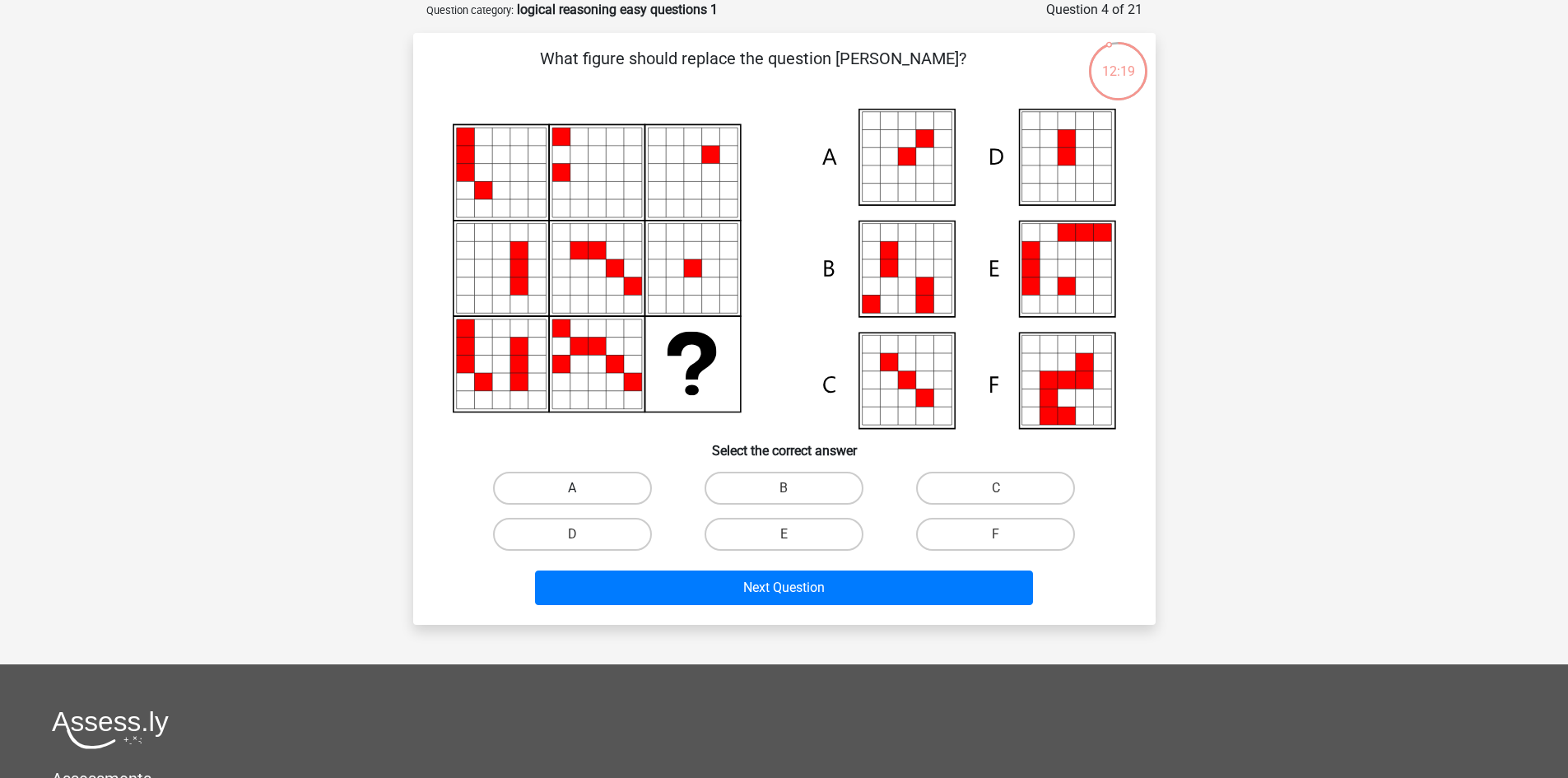
click at [630, 485] on label "A" at bounding box center [572, 488] width 159 height 33
click at [583, 488] on input "A" at bounding box center [577, 493] width 11 height 11
radio input "true"
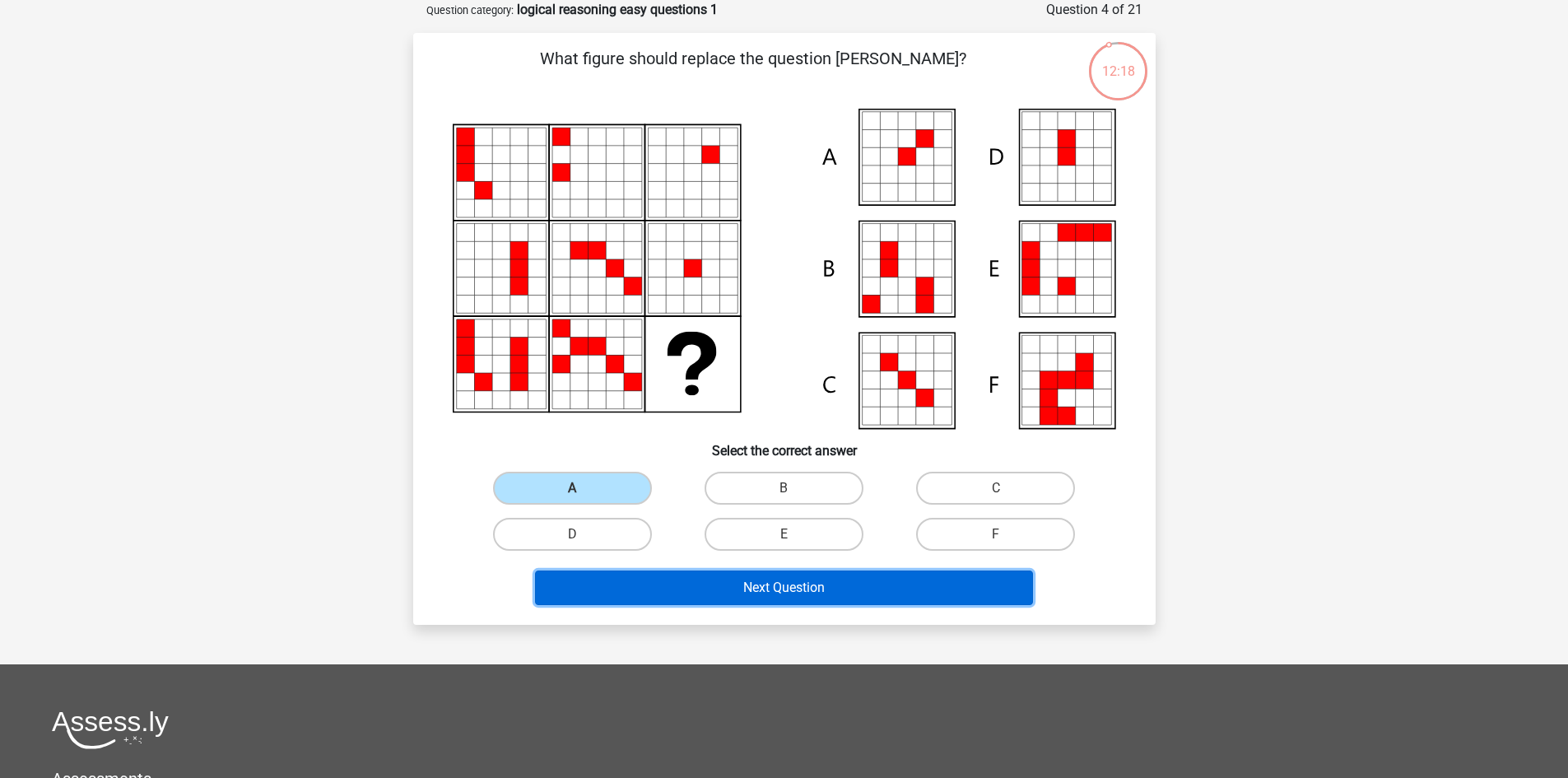
click at [790, 579] on button "Next Question" at bounding box center [784, 588] width 498 height 35
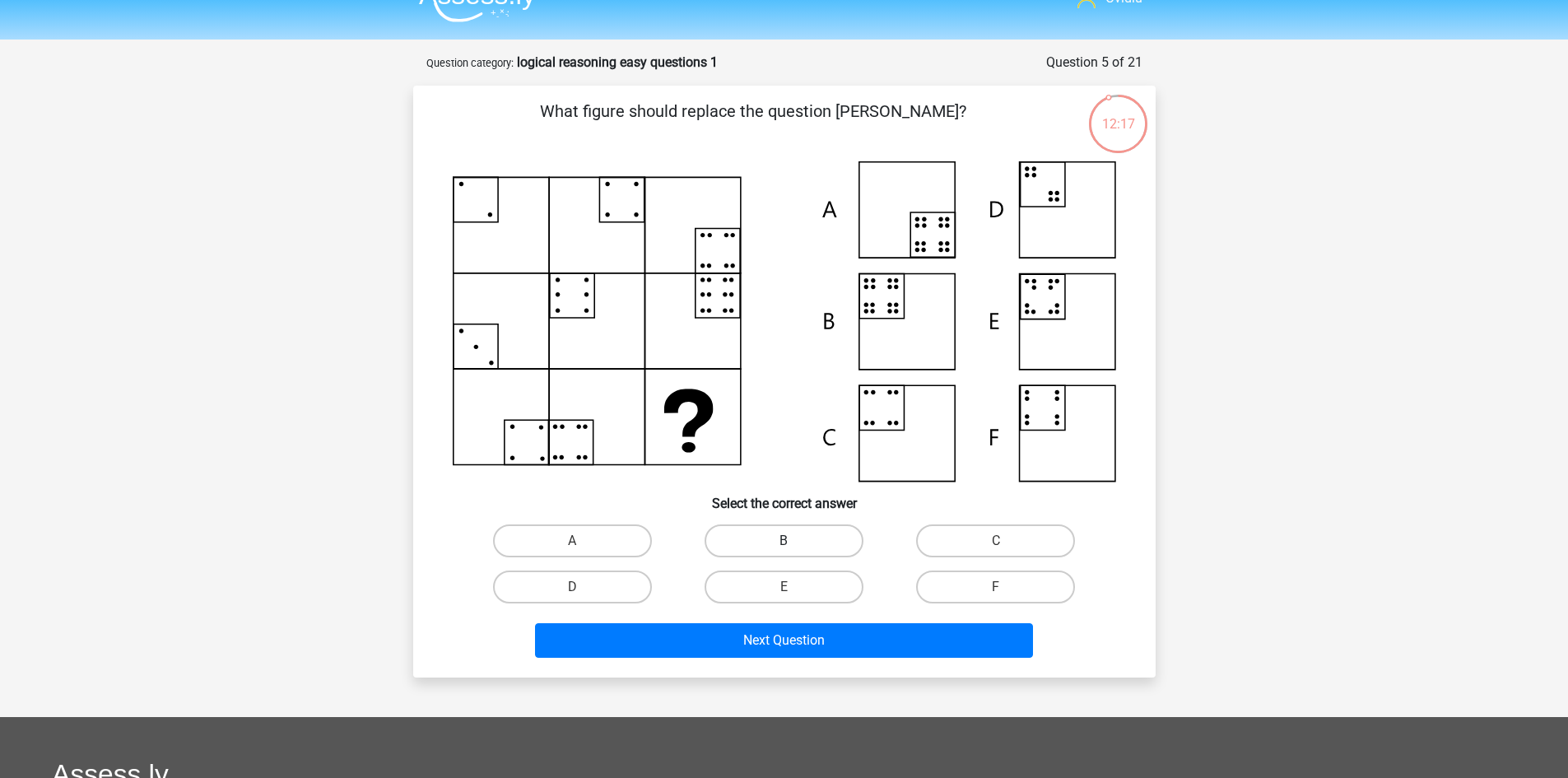
scroll to position [0, 0]
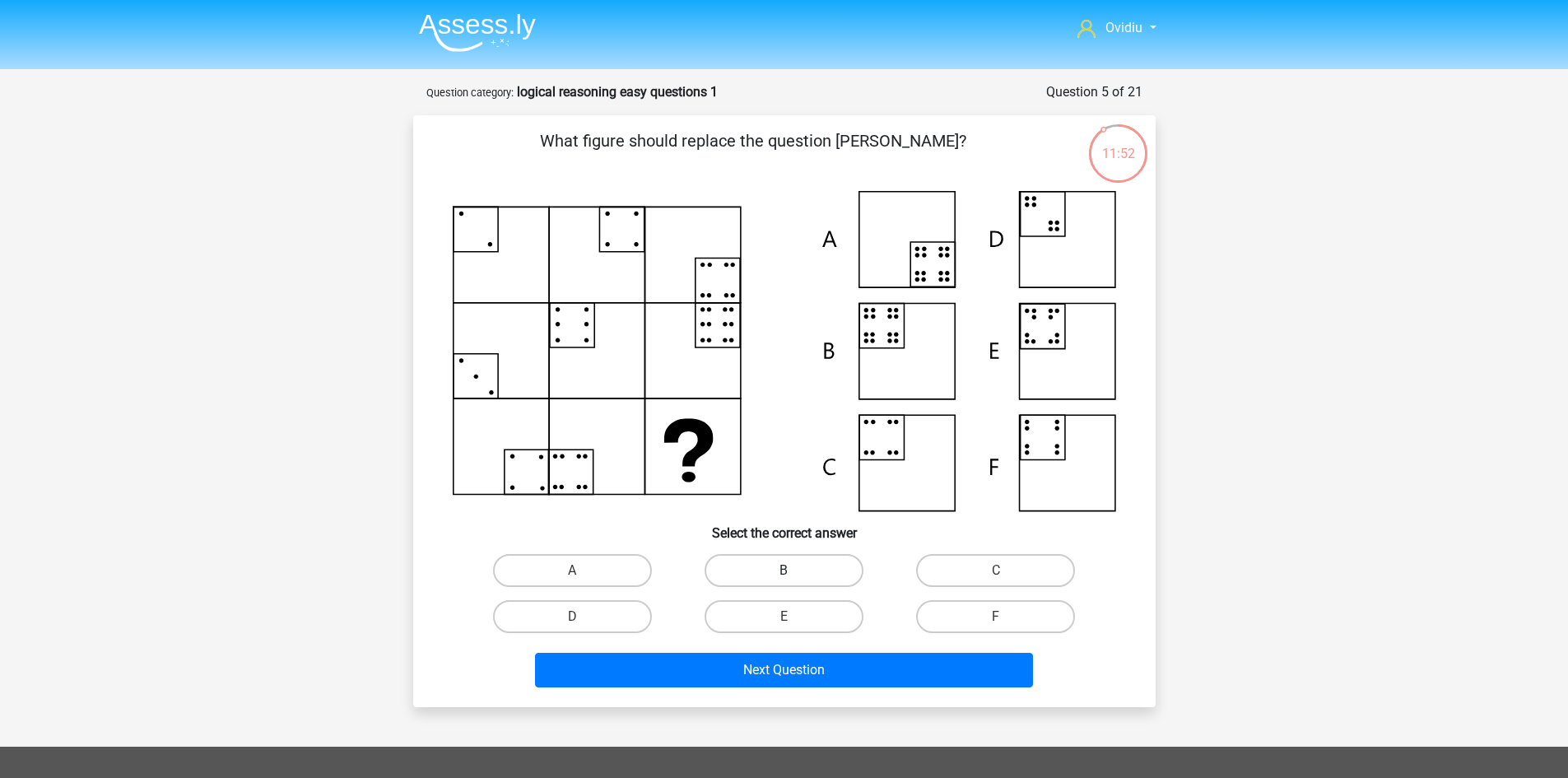
click at [795, 557] on label "B" at bounding box center [784, 570] width 159 height 33
click at [794, 571] on input "B" at bounding box center [789, 576] width 11 height 11
radio input "true"
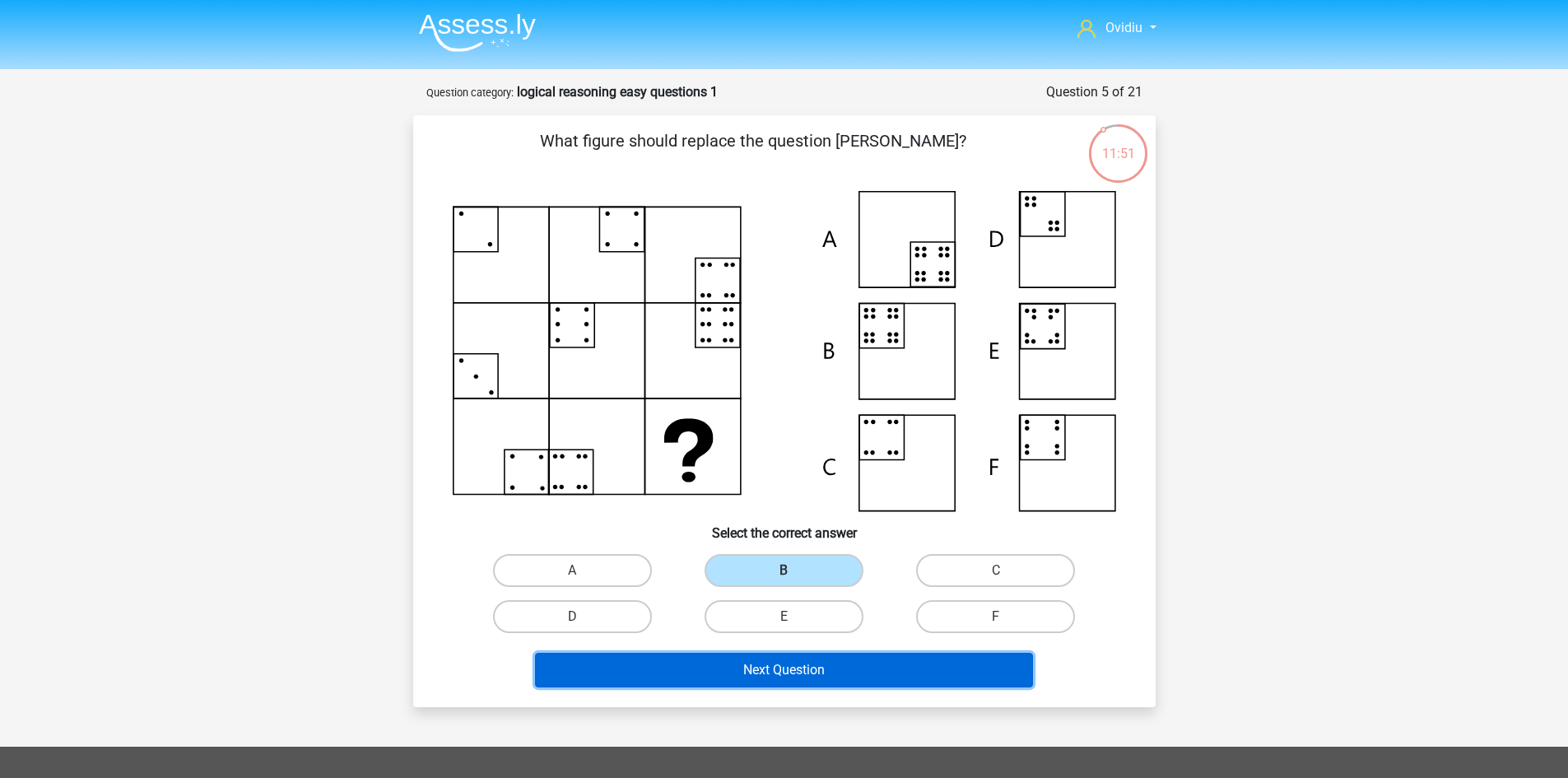
click at [799, 663] on button "Next Question" at bounding box center [784, 670] width 498 height 35
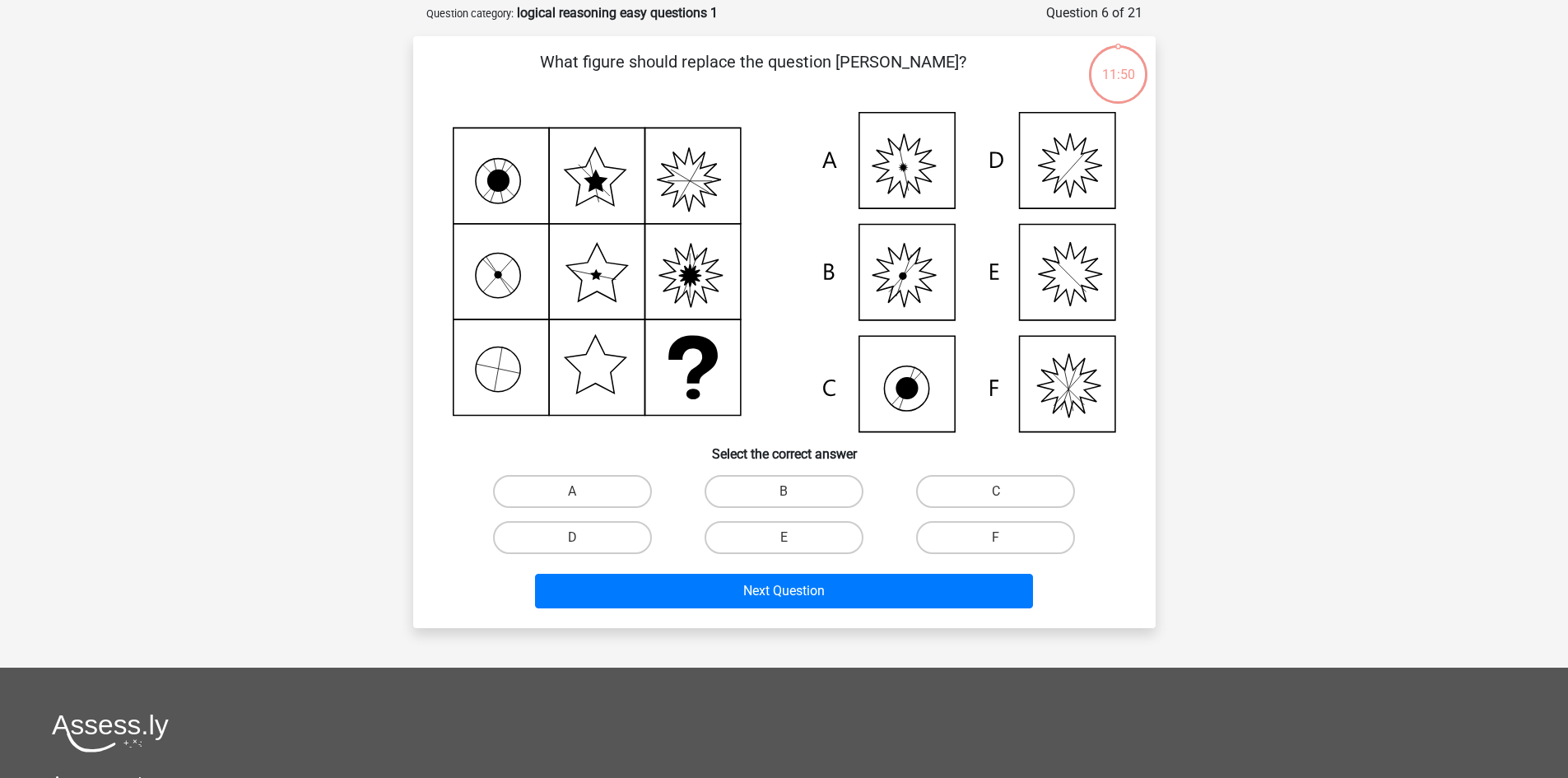
scroll to position [82, 0]
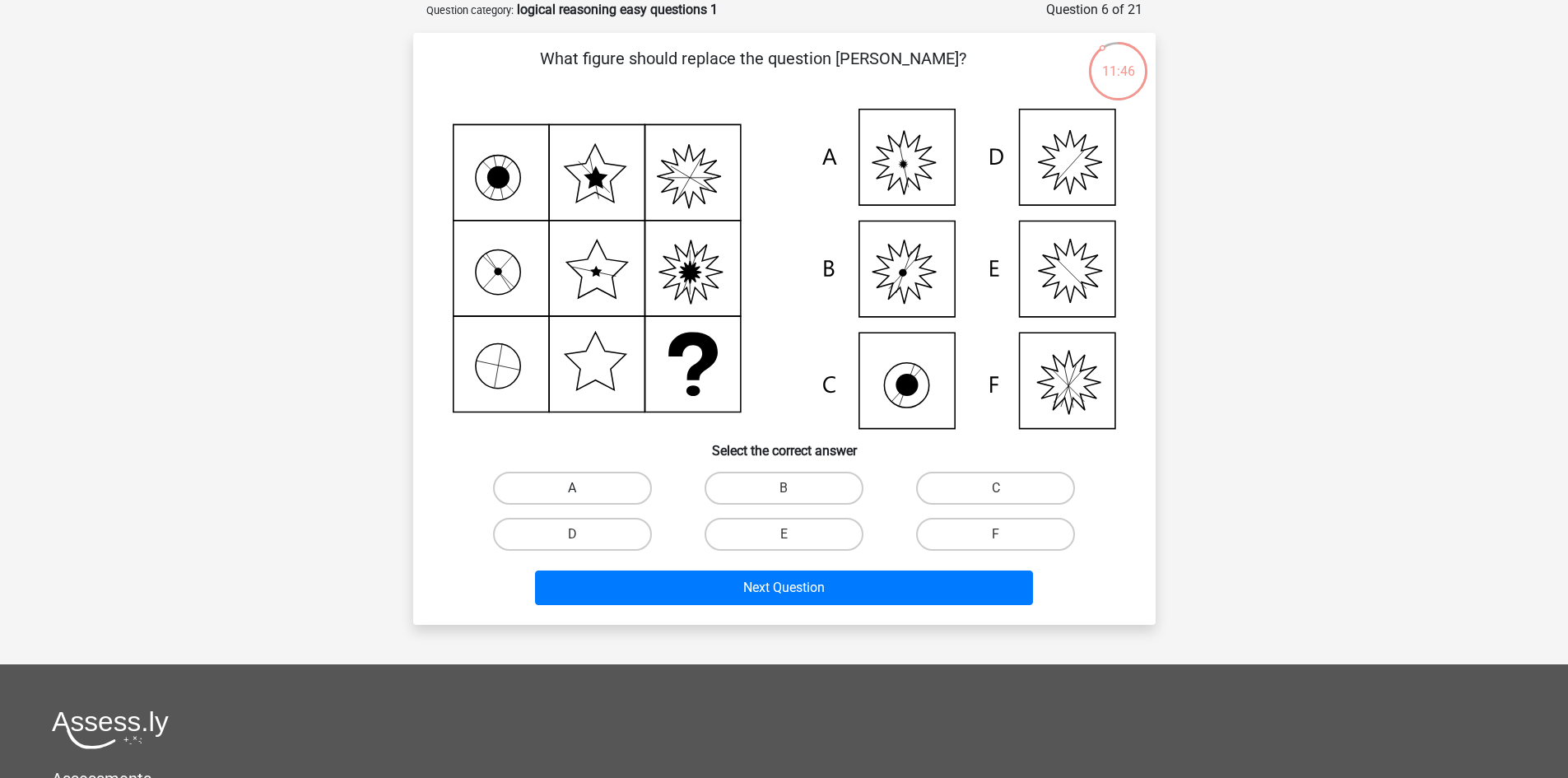
click at [583, 482] on label "A" at bounding box center [572, 488] width 159 height 33
click at [583, 488] on input "A" at bounding box center [577, 493] width 11 height 11
radio input "true"
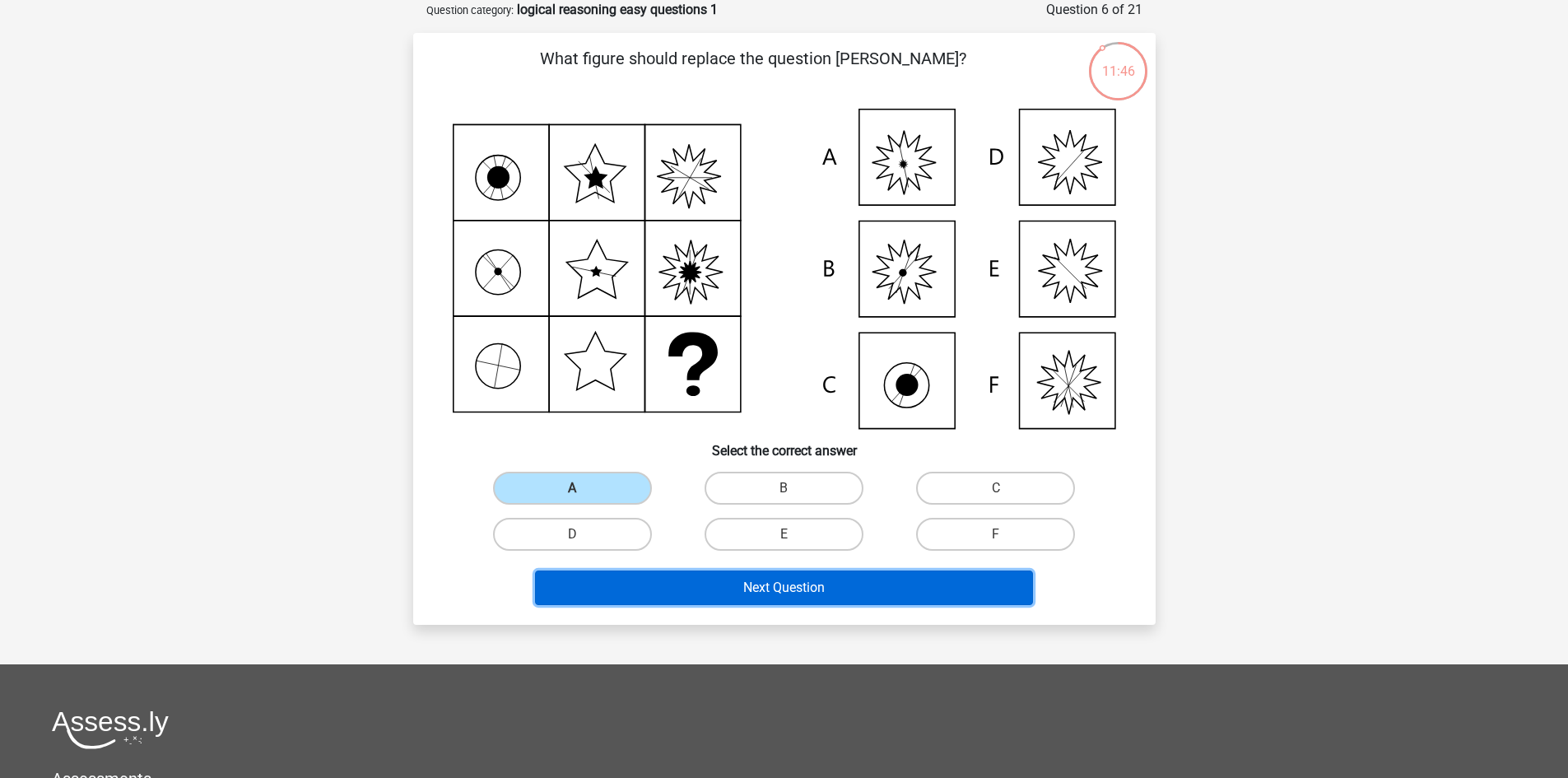
click at [748, 584] on button "Next Question" at bounding box center [784, 588] width 498 height 35
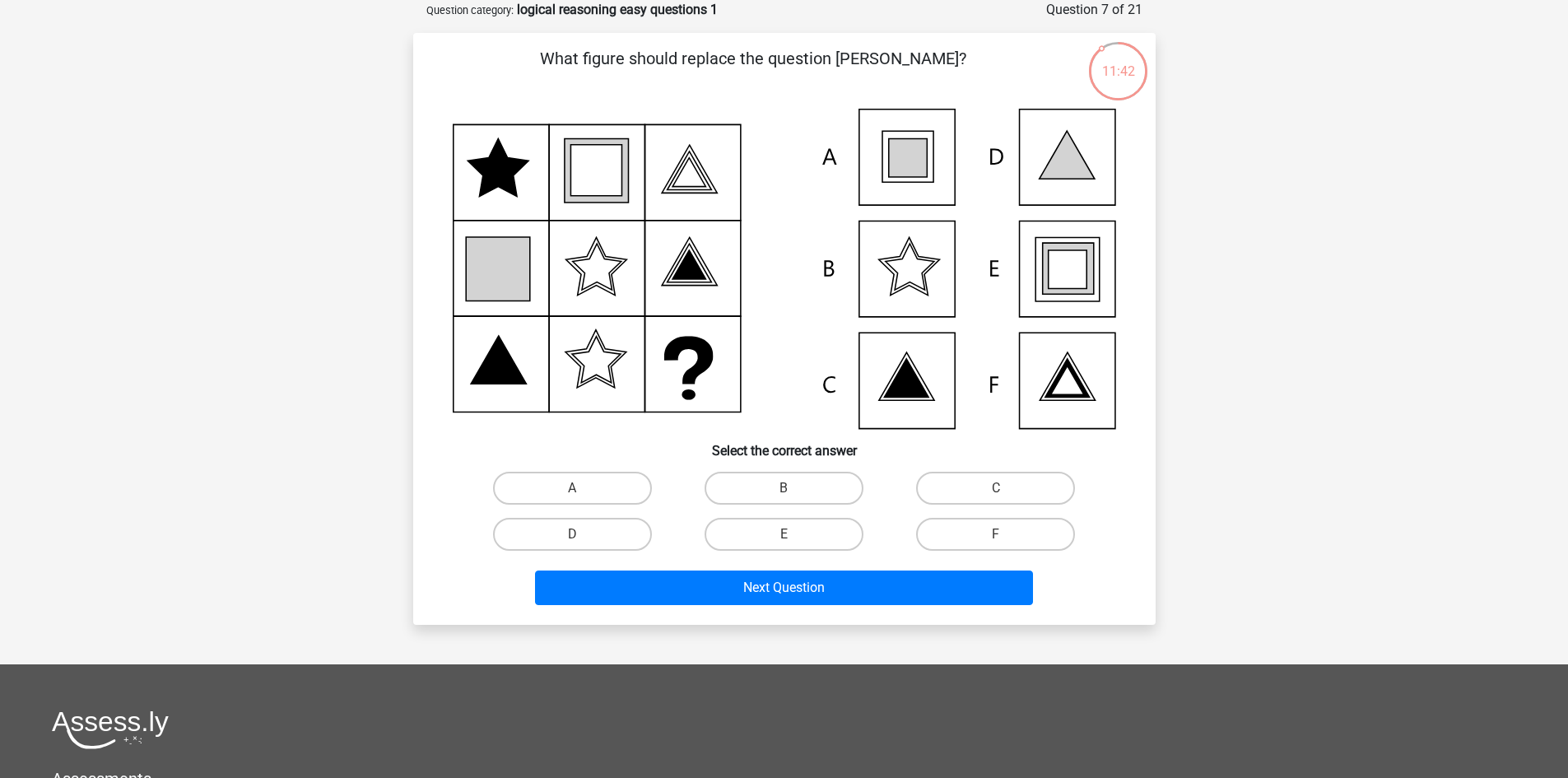
click at [791, 535] on input "E" at bounding box center [789, 540] width 11 height 11
radio input "true"
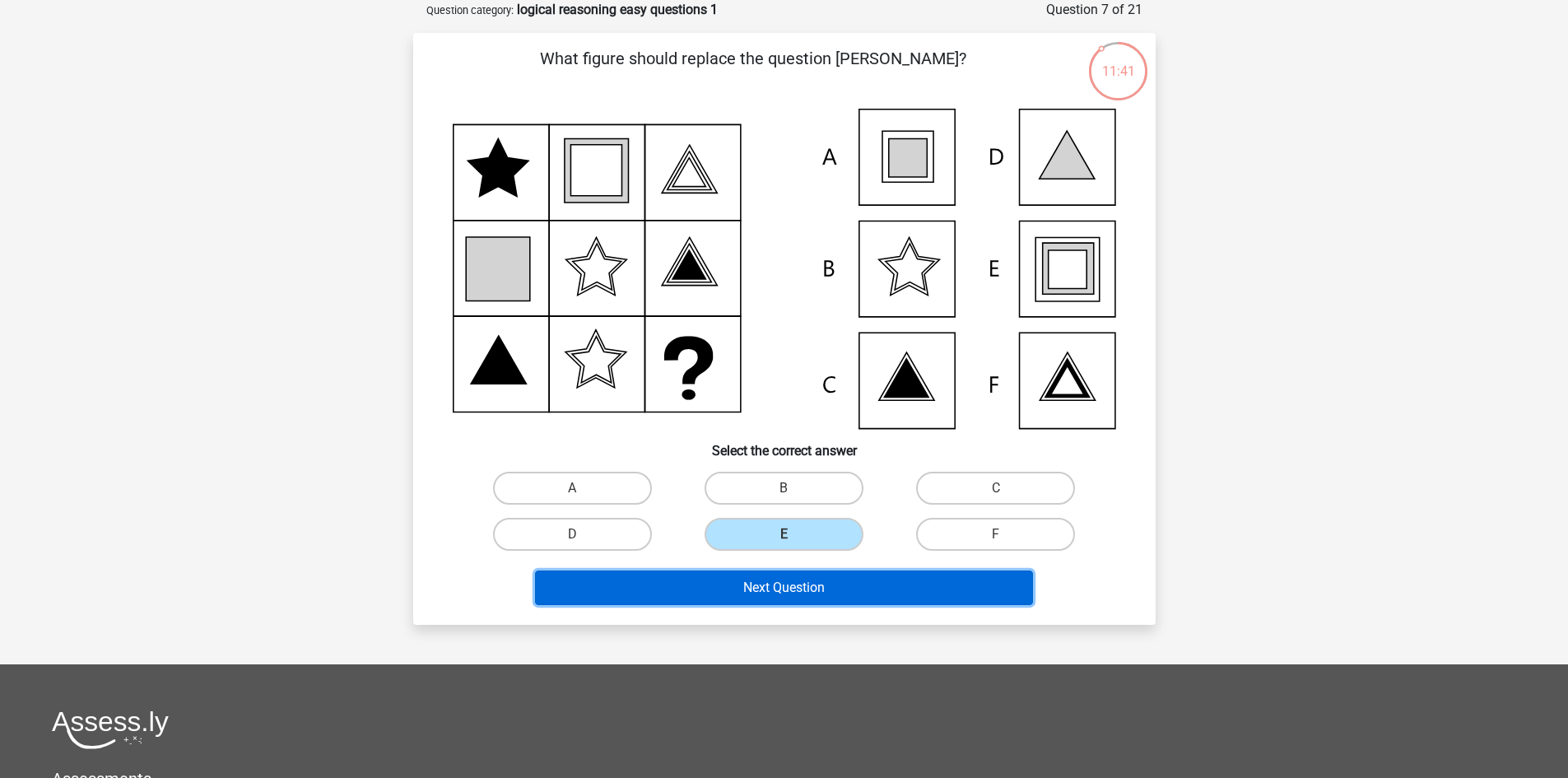
click at [778, 576] on button "Next Question" at bounding box center [784, 588] width 498 height 35
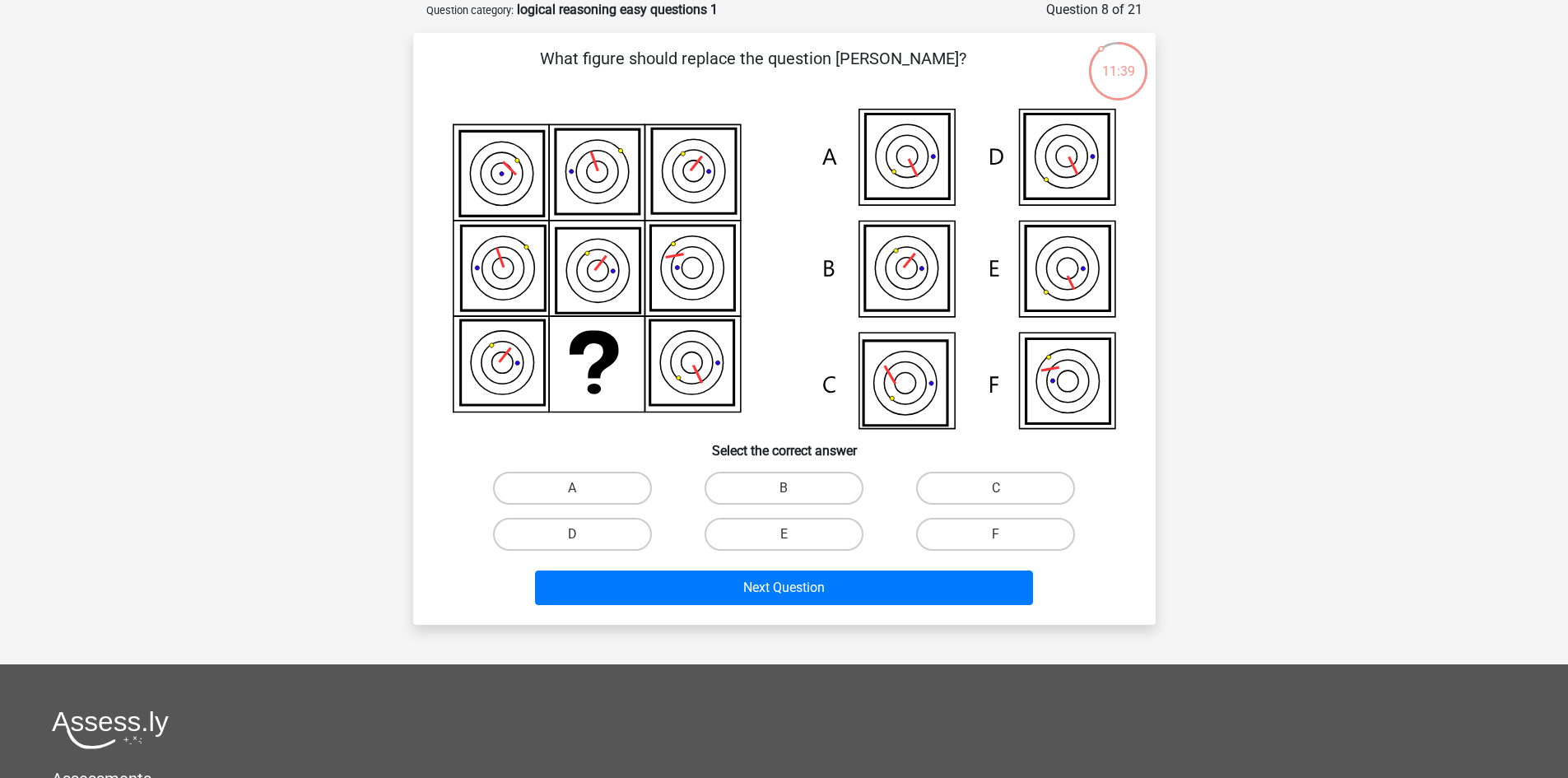
scroll to position [0, 0]
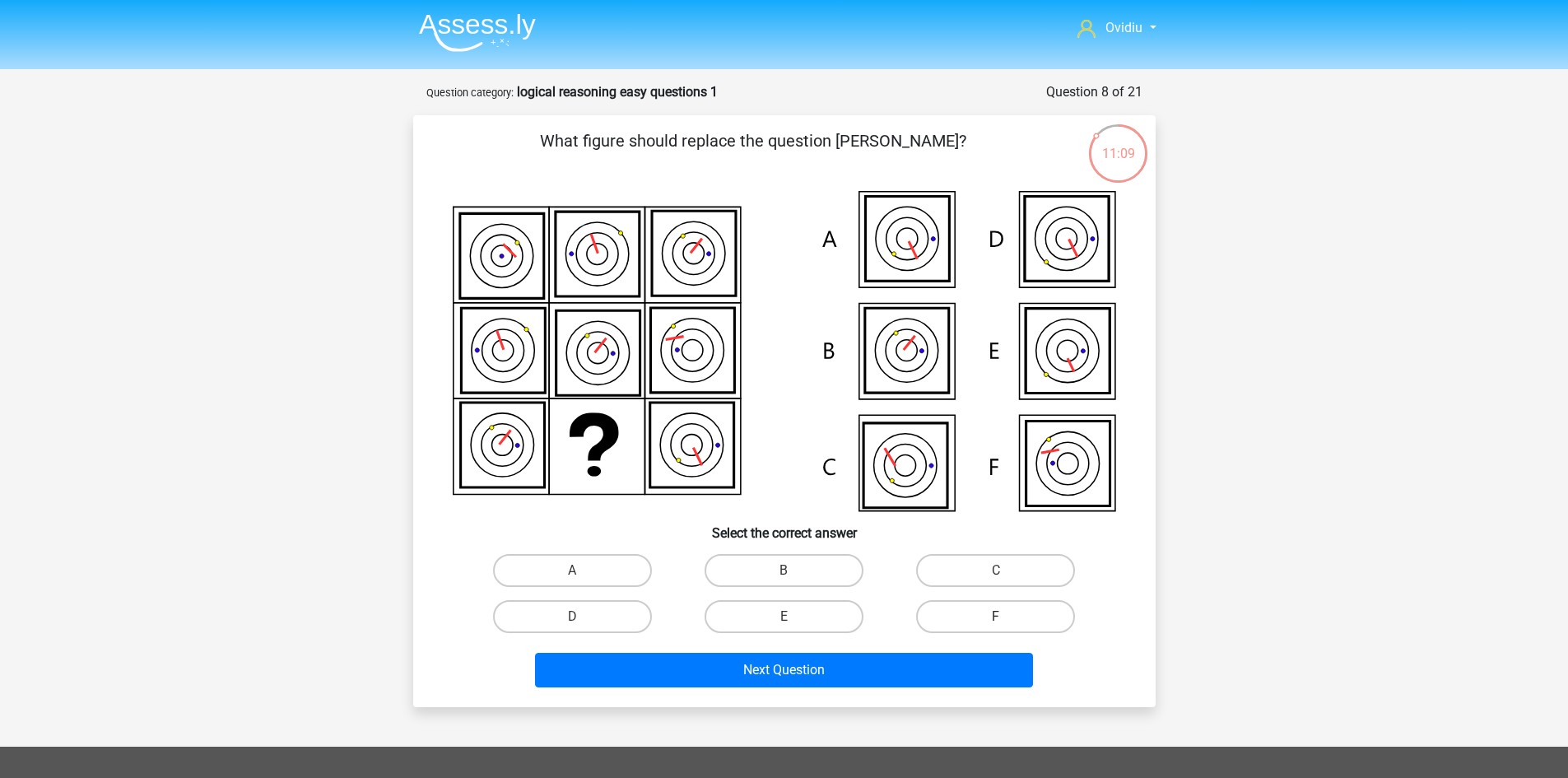
click at [964, 606] on label "F" at bounding box center [995, 616] width 159 height 33
click at [996, 617] on input "F" at bounding box center [1001, 622] width 11 height 11
radio input "true"
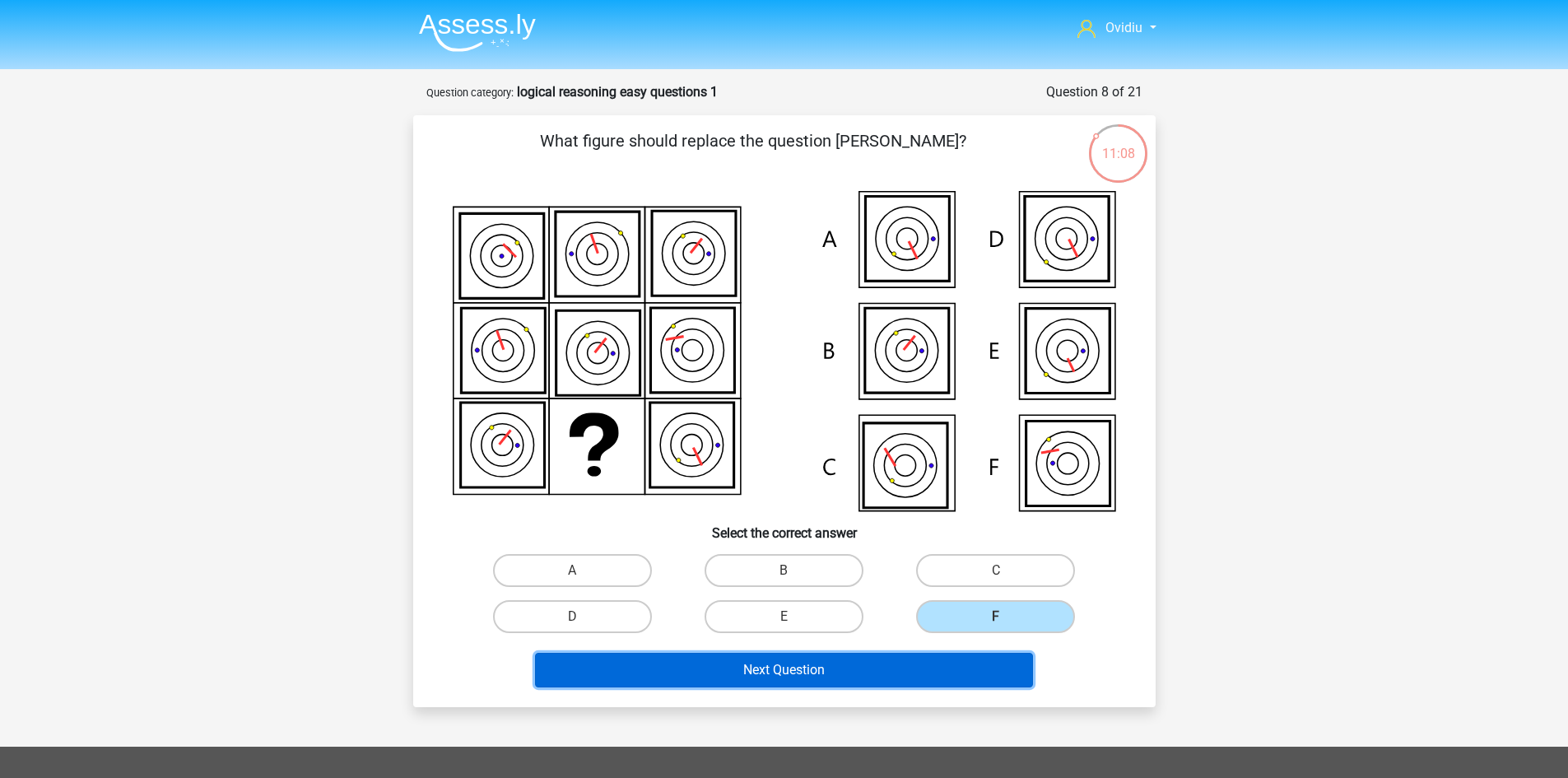
click at [812, 660] on button "Next Question" at bounding box center [784, 670] width 498 height 35
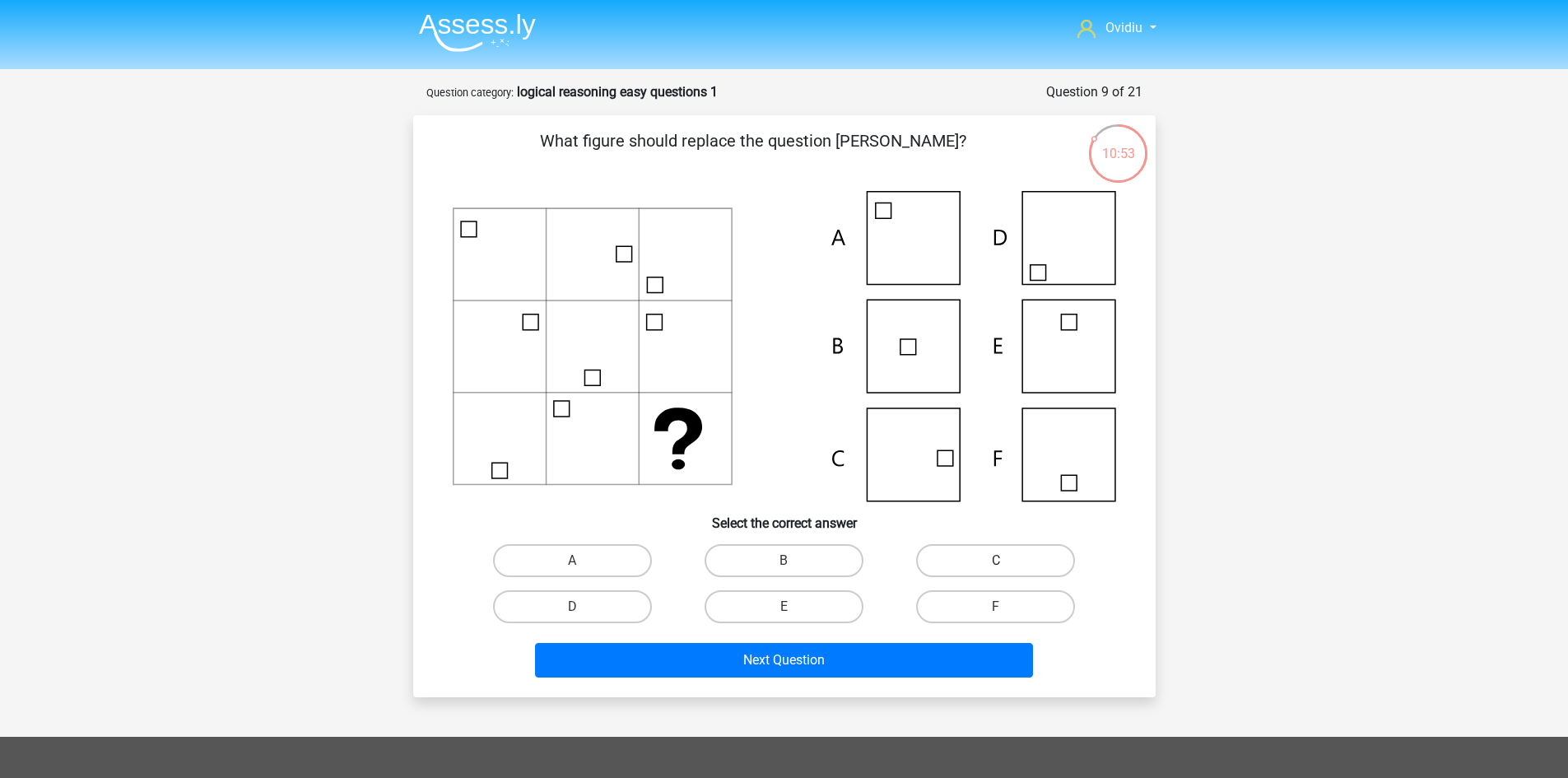
click at [938, 563] on label "C" at bounding box center [995, 560] width 159 height 33
click at [996, 563] on input "C" at bounding box center [1001, 566] width 11 height 11
radio input "true"
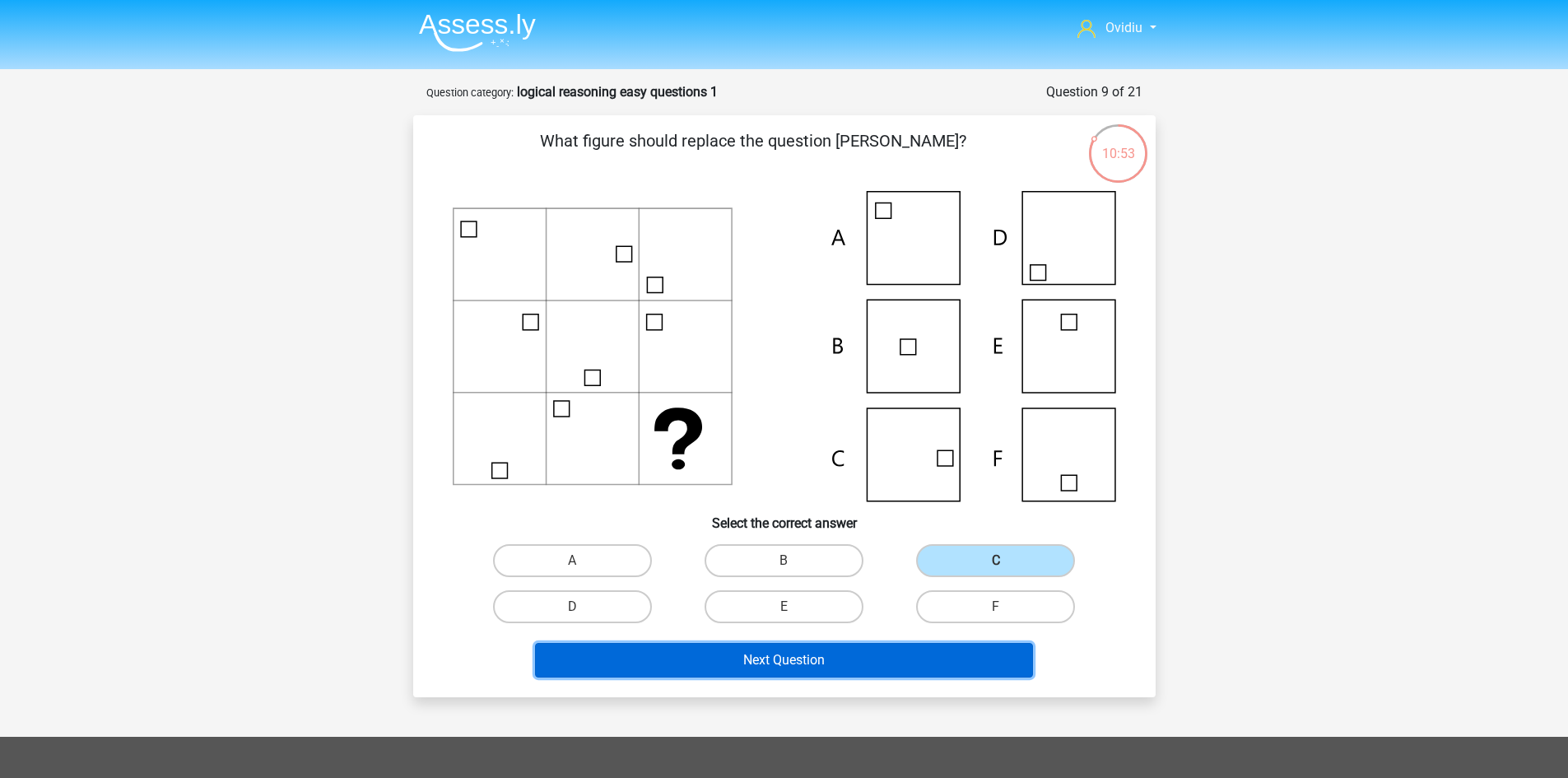
click at [818, 655] on button "Next Question" at bounding box center [784, 660] width 498 height 35
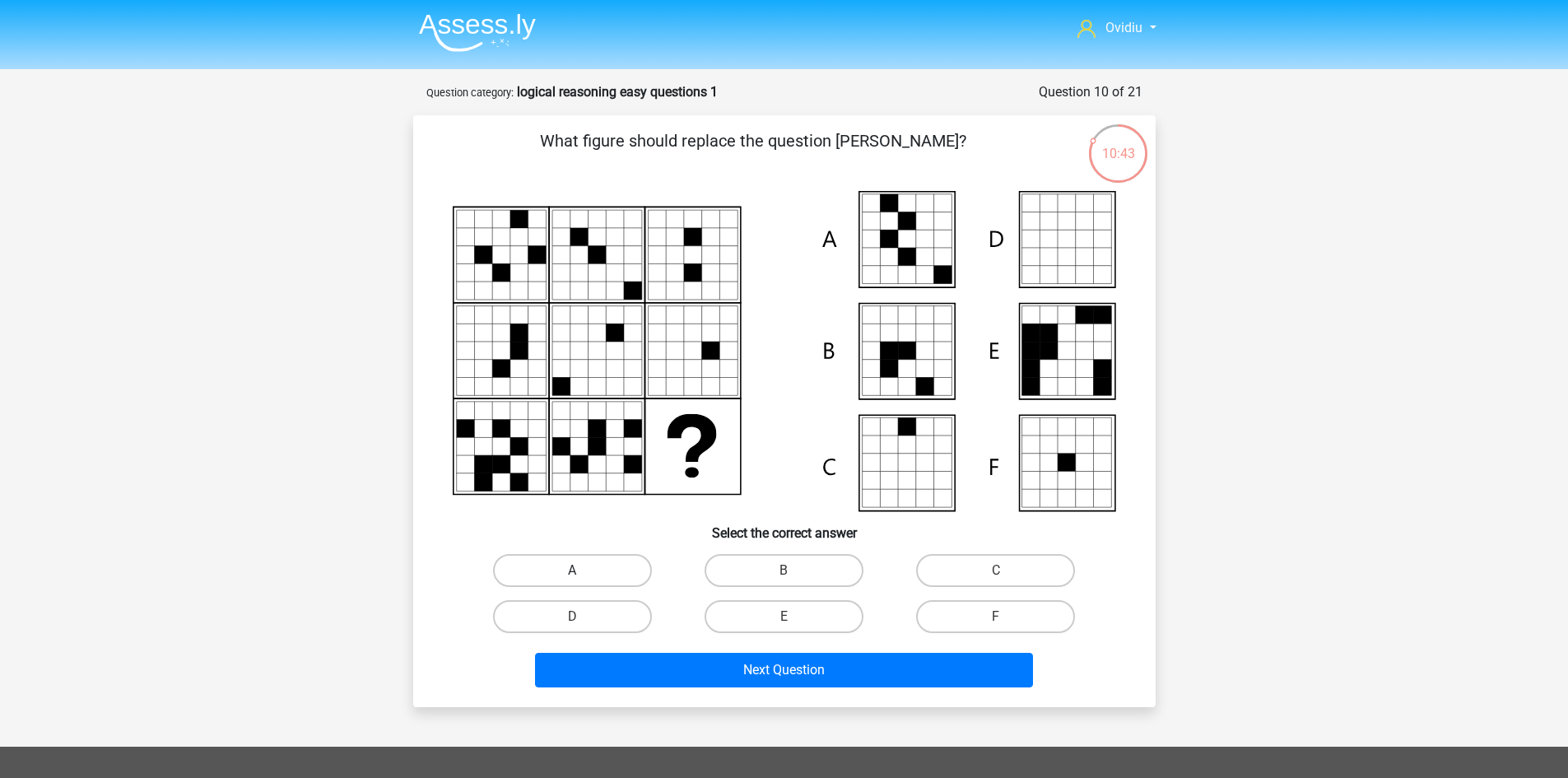
click at [584, 577] on label "A" at bounding box center [572, 570] width 159 height 33
click at [583, 577] on input "A" at bounding box center [577, 576] width 11 height 11
radio input "true"
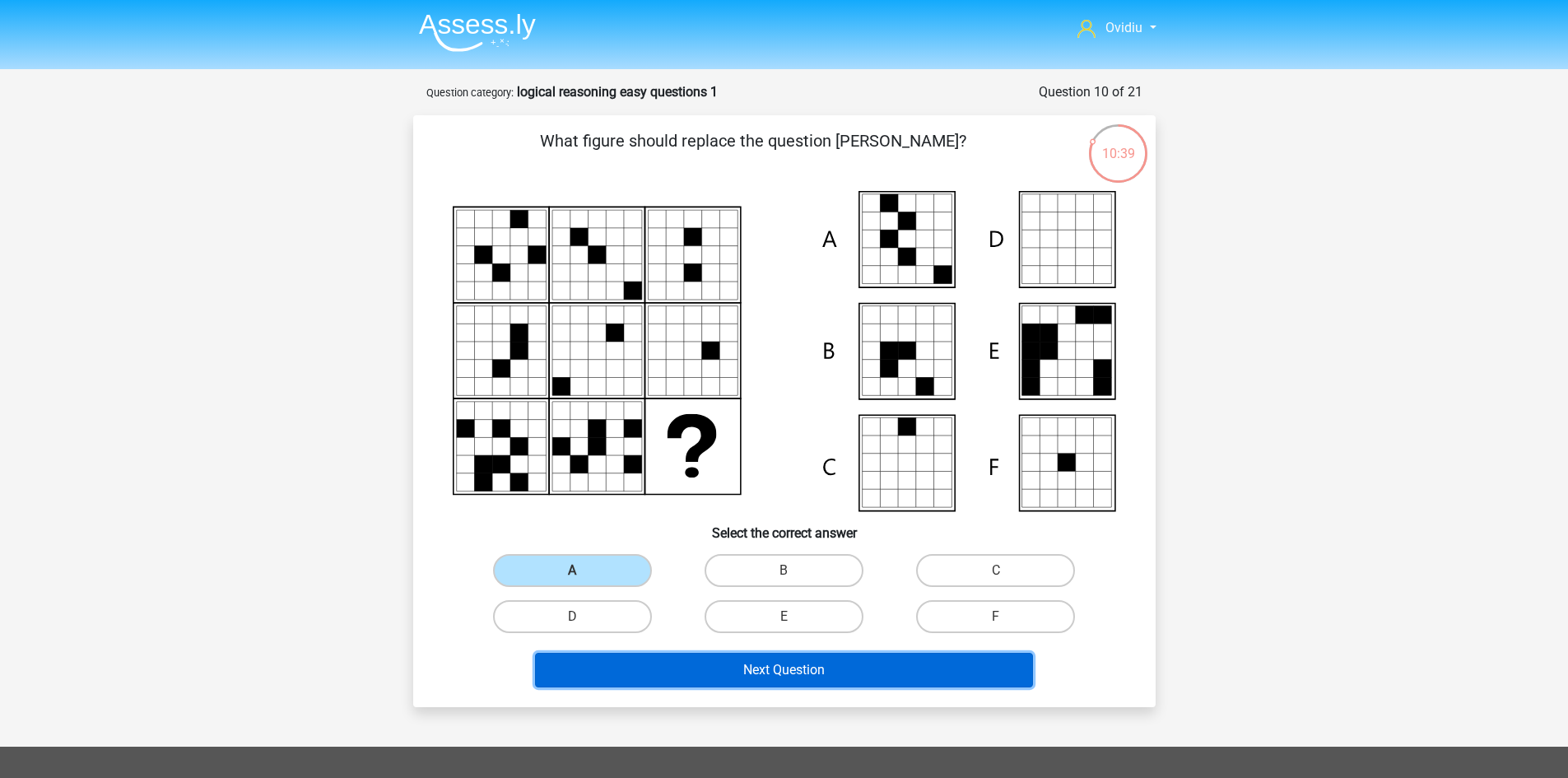
click at [766, 682] on button "Next Question" at bounding box center [784, 670] width 498 height 35
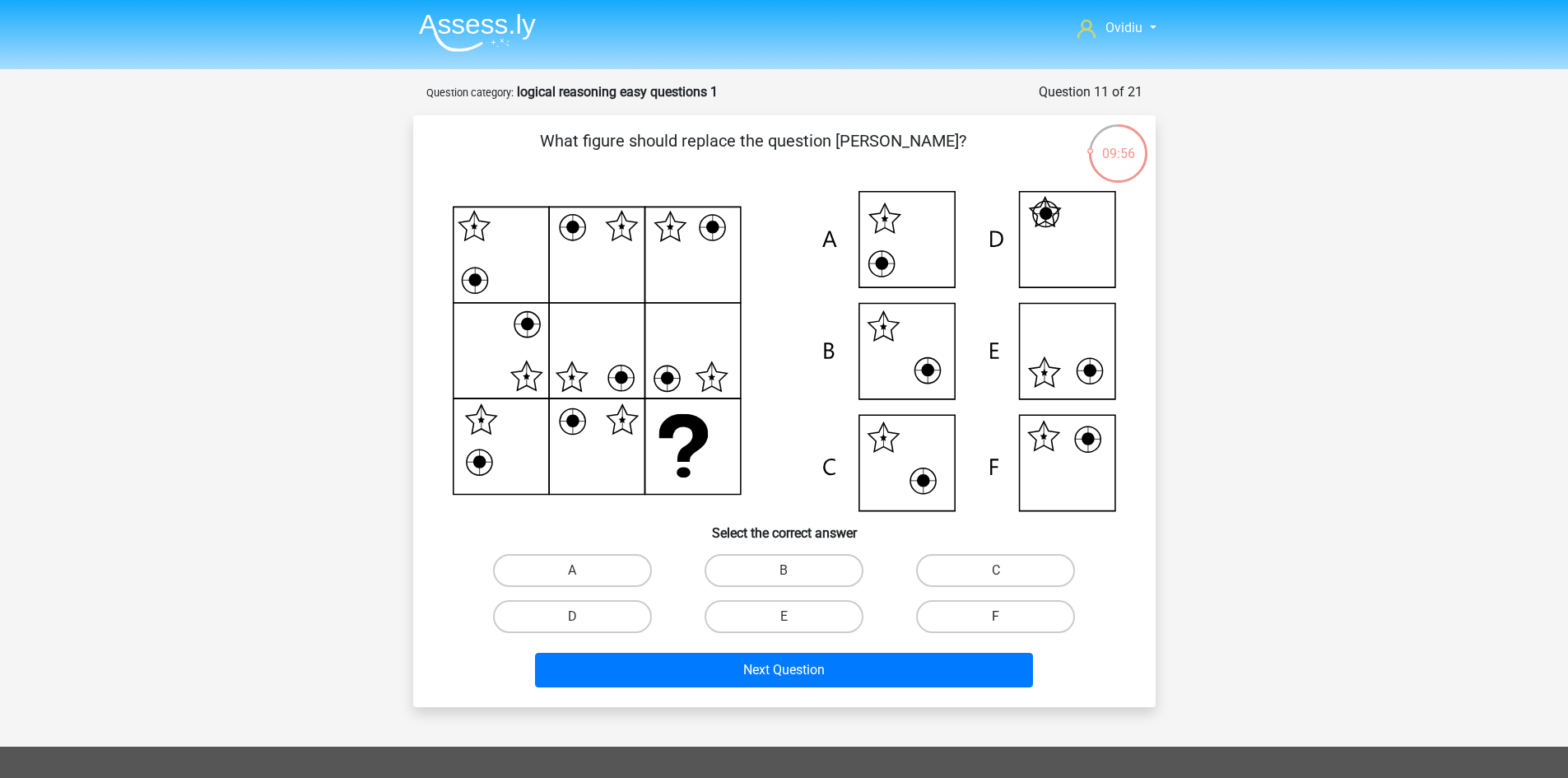
click at [952, 615] on label "F" at bounding box center [995, 616] width 159 height 33
click at [996, 617] on input "F" at bounding box center [1001, 622] width 11 height 11
radio input "true"
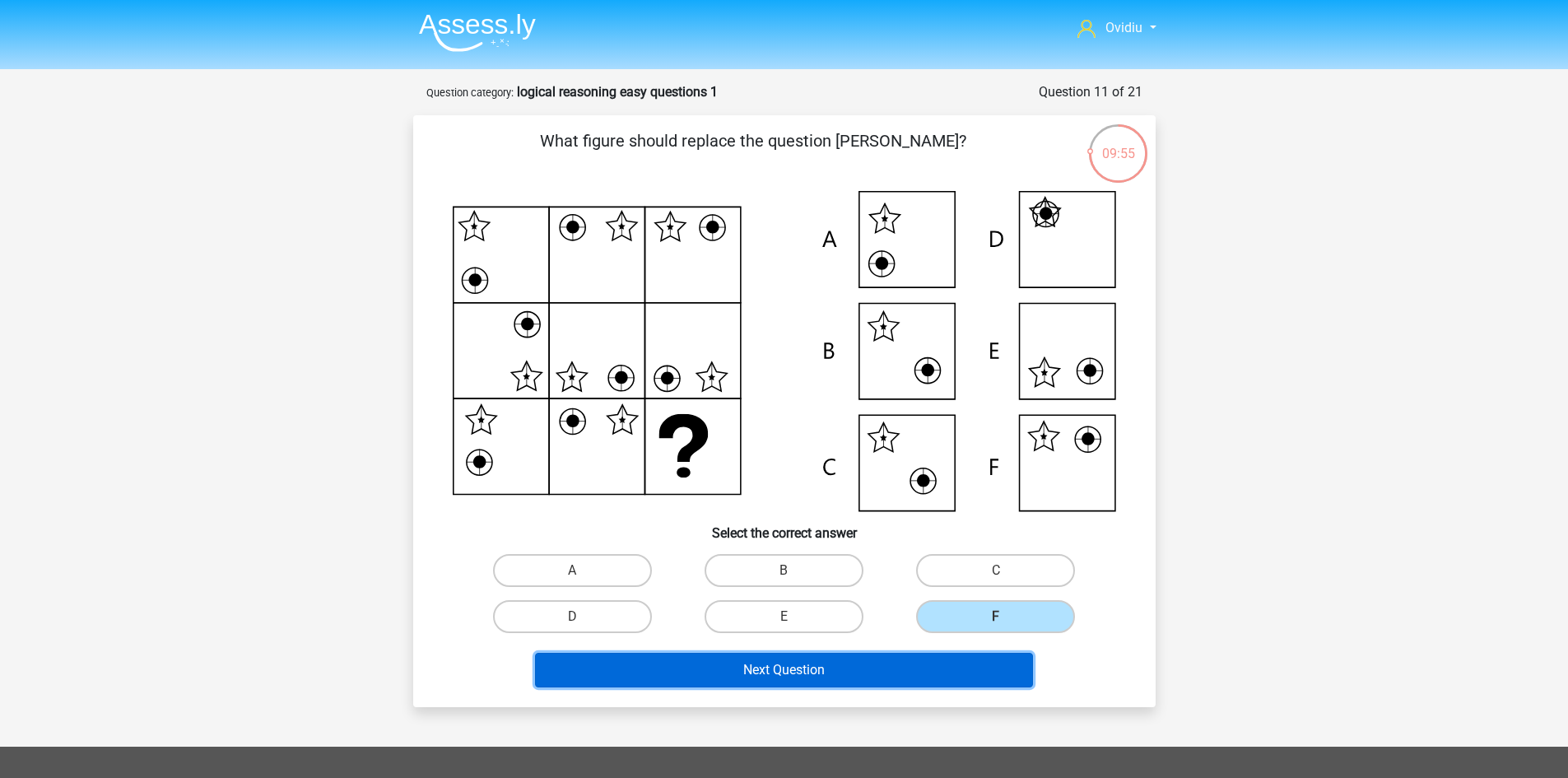
click at [822, 668] on button "Next Question" at bounding box center [784, 670] width 498 height 35
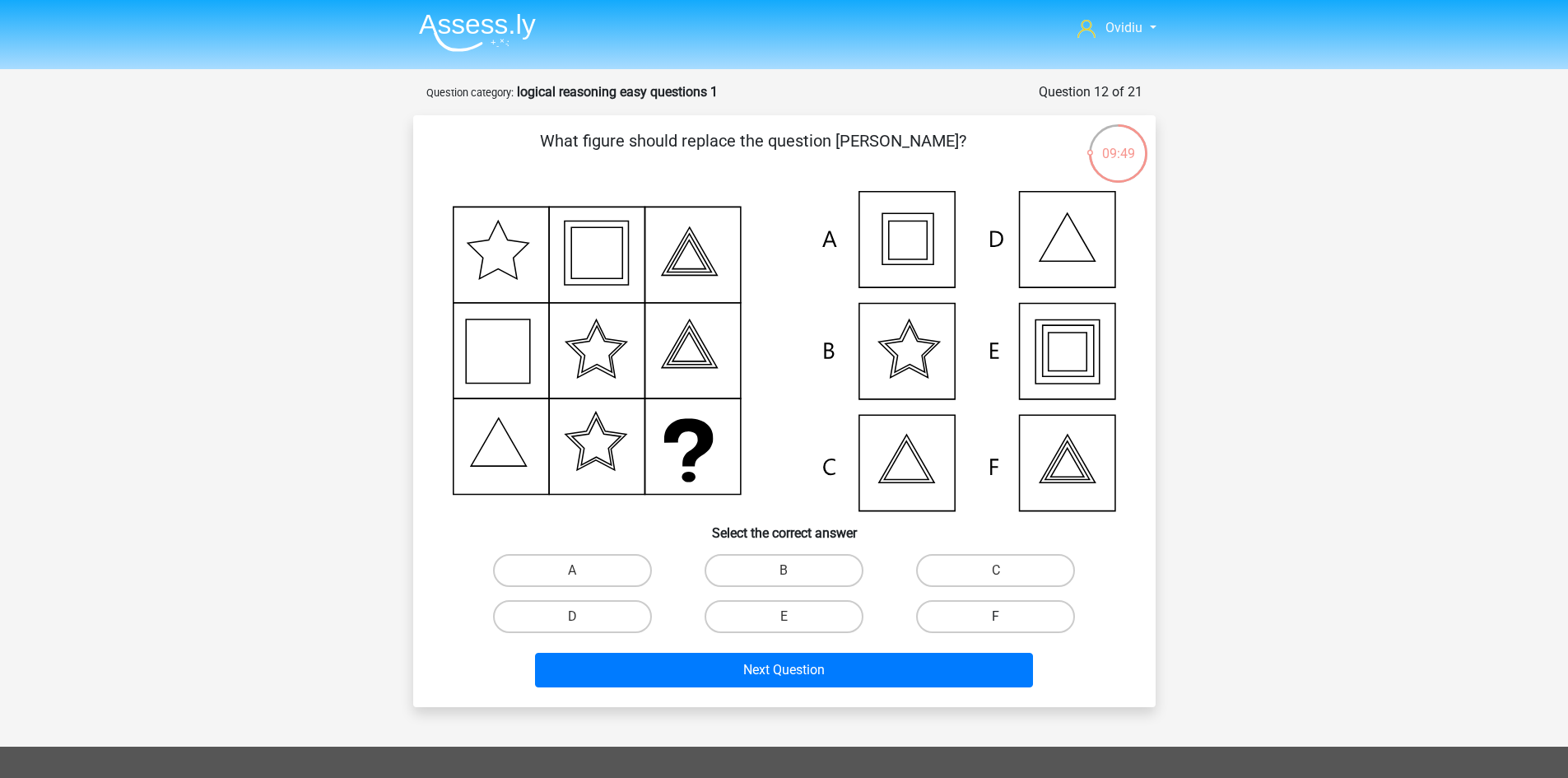
click at [952, 623] on label "F" at bounding box center [995, 616] width 159 height 33
click at [996, 623] on input "F" at bounding box center [1001, 622] width 11 height 11
radio input "true"
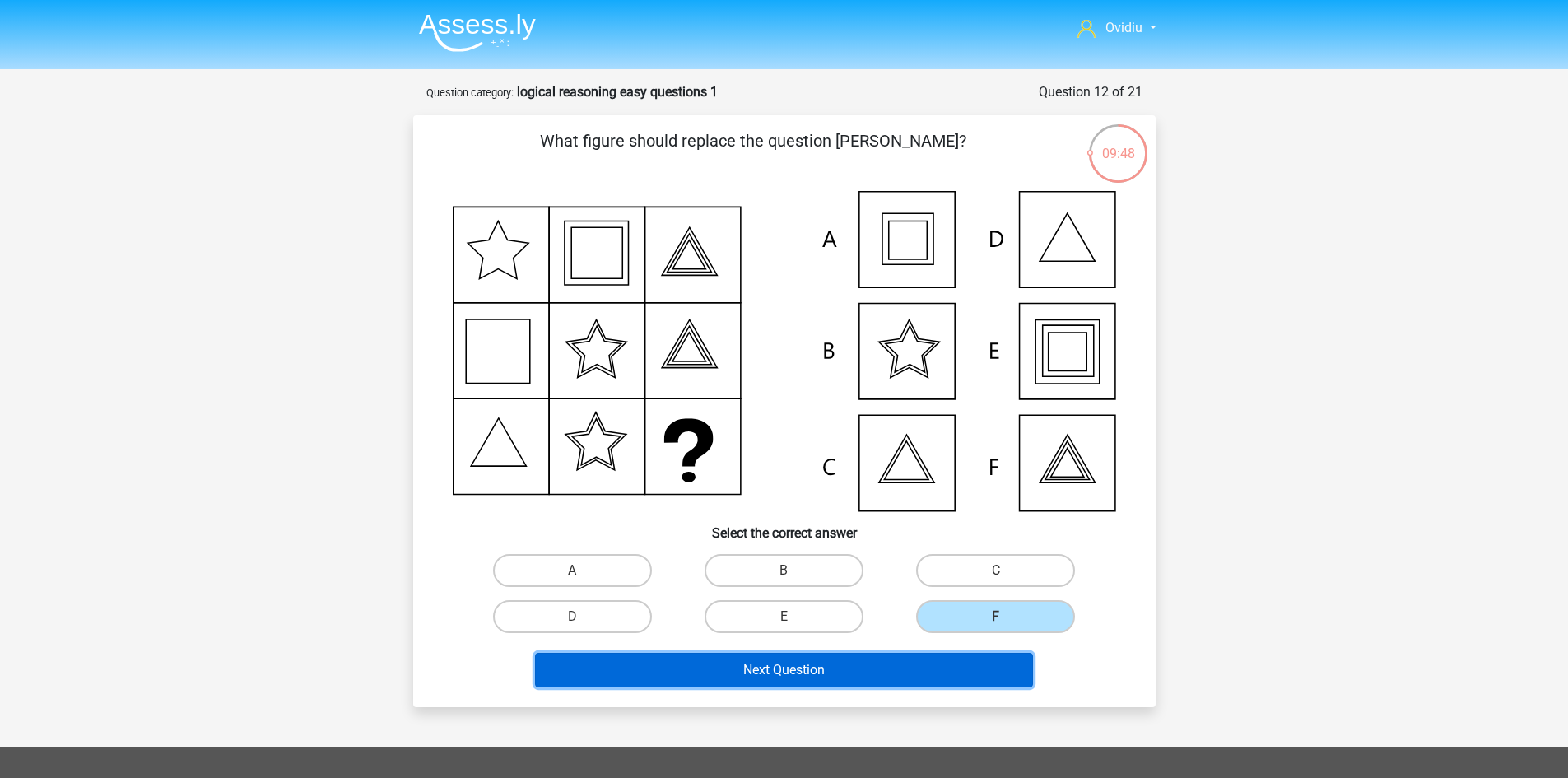
click at [857, 669] on button "Next Question" at bounding box center [784, 670] width 498 height 35
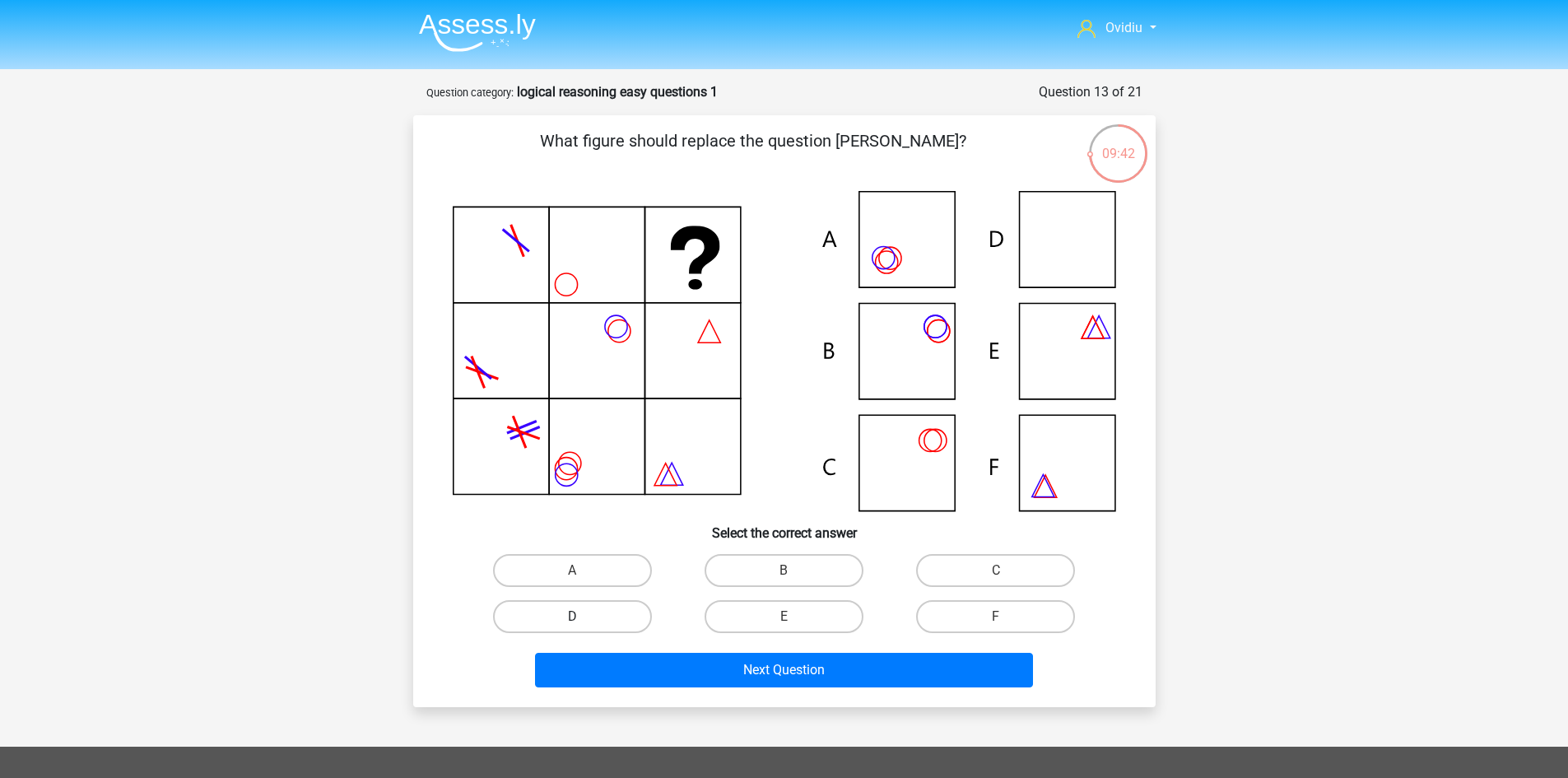
click at [636, 622] on label "D" at bounding box center [572, 616] width 159 height 33
click at [583, 622] on input "D" at bounding box center [577, 622] width 11 height 11
radio input "true"
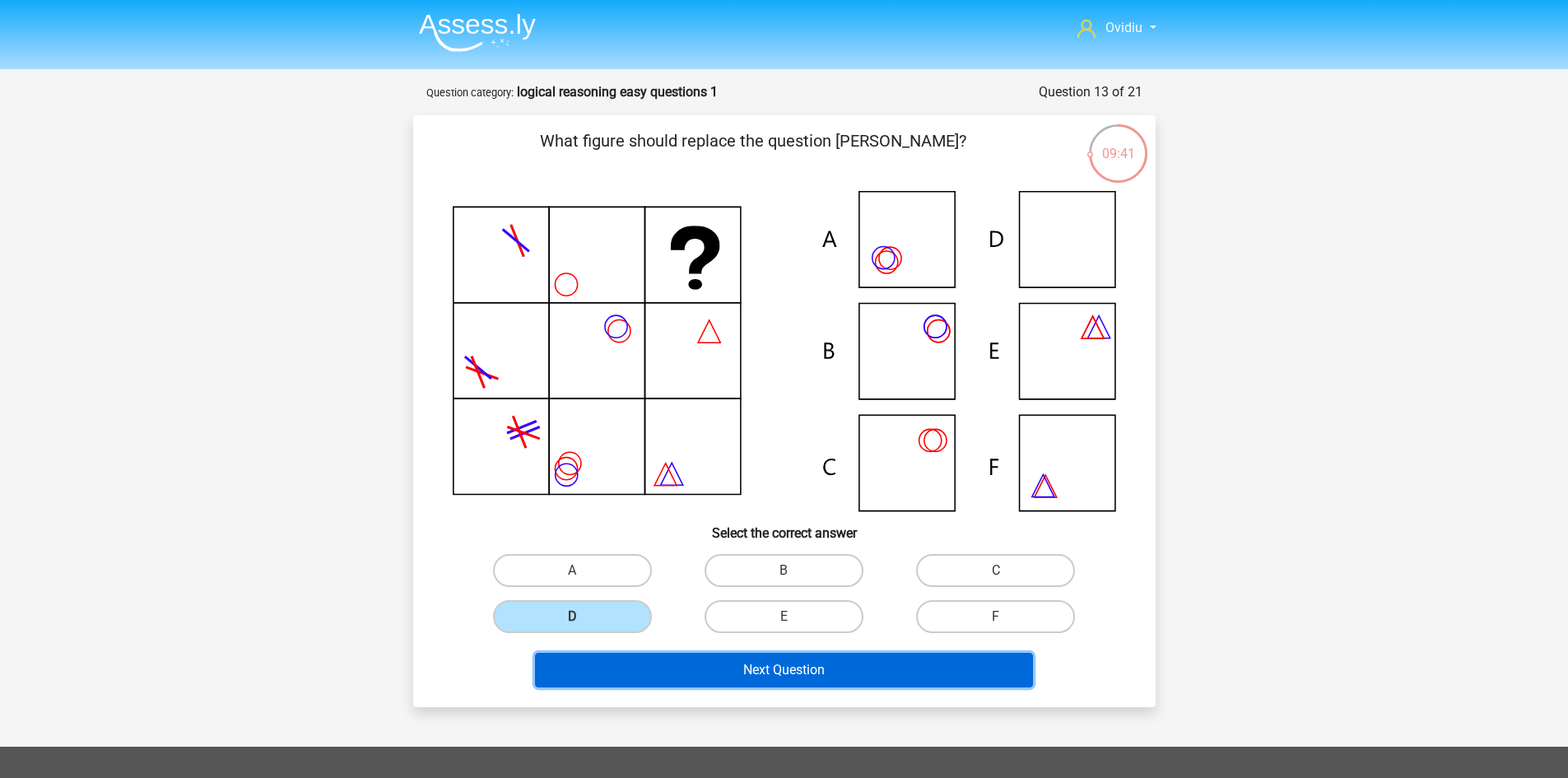
click at [786, 668] on button "Next Question" at bounding box center [784, 670] width 498 height 35
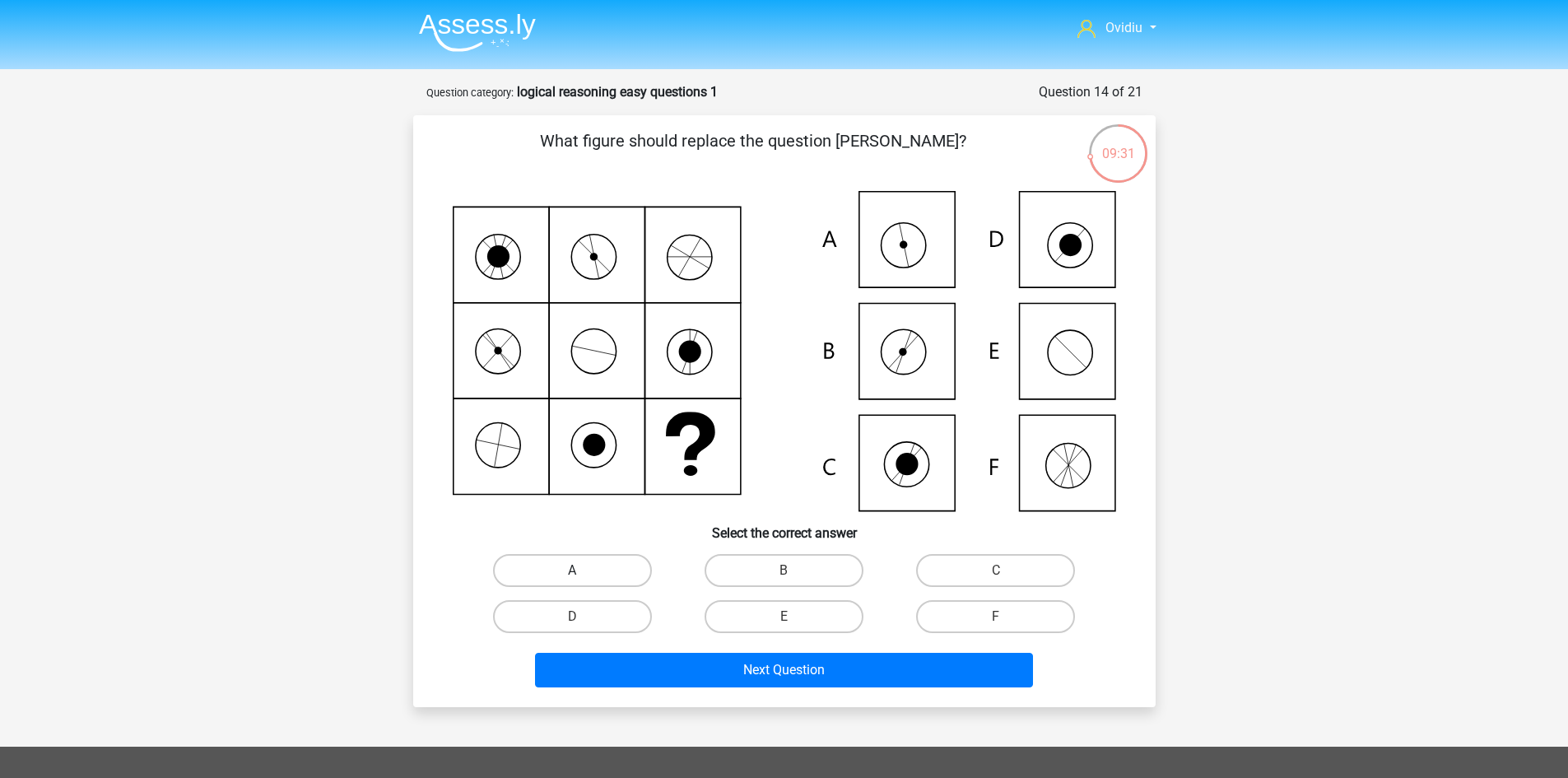
click at [617, 568] on label "A" at bounding box center [572, 570] width 159 height 33
click at [583, 571] on input "A" at bounding box center [577, 576] width 11 height 11
radio input "true"
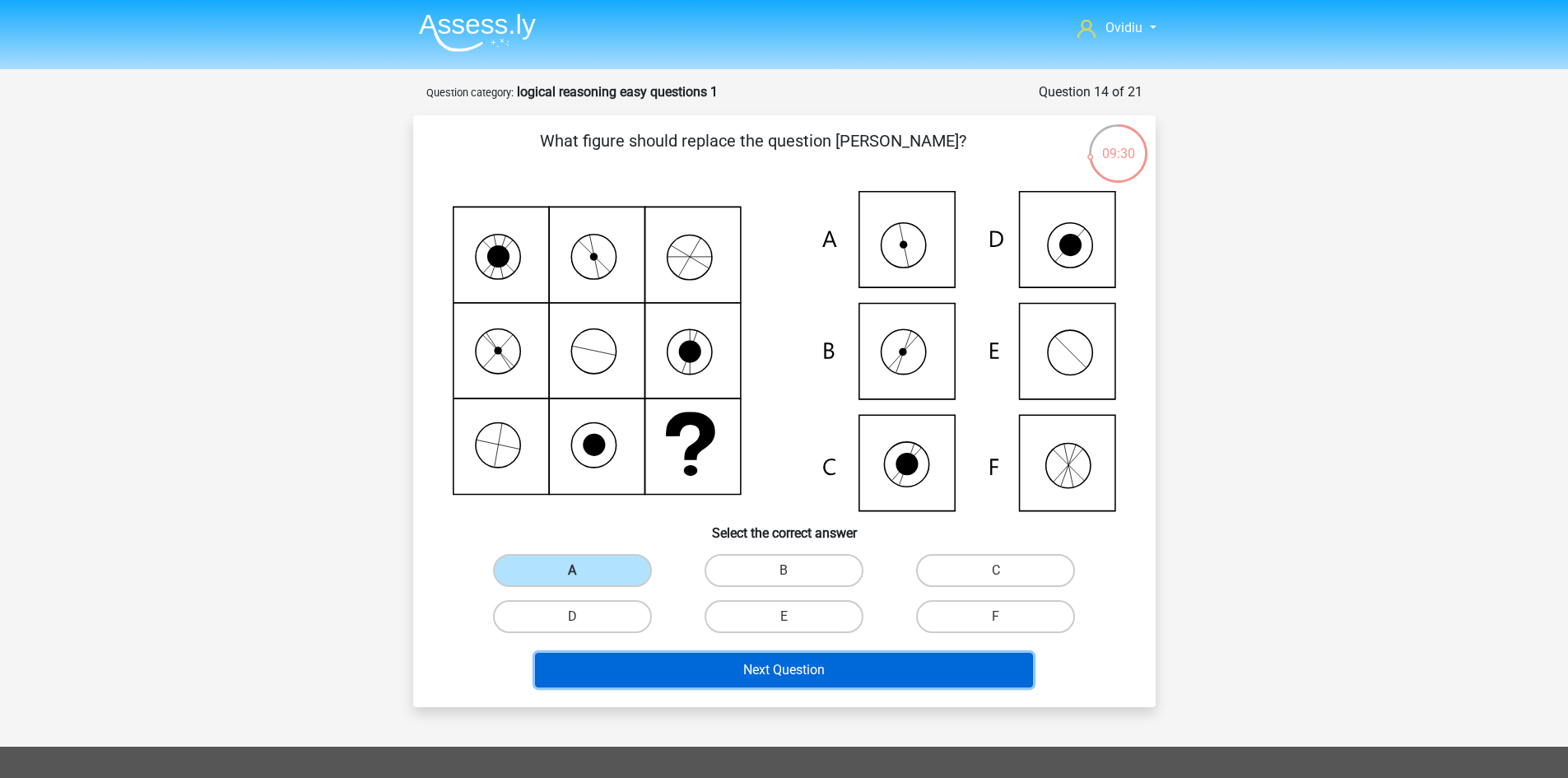
click at [809, 671] on button "Next Question" at bounding box center [784, 670] width 498 height 35
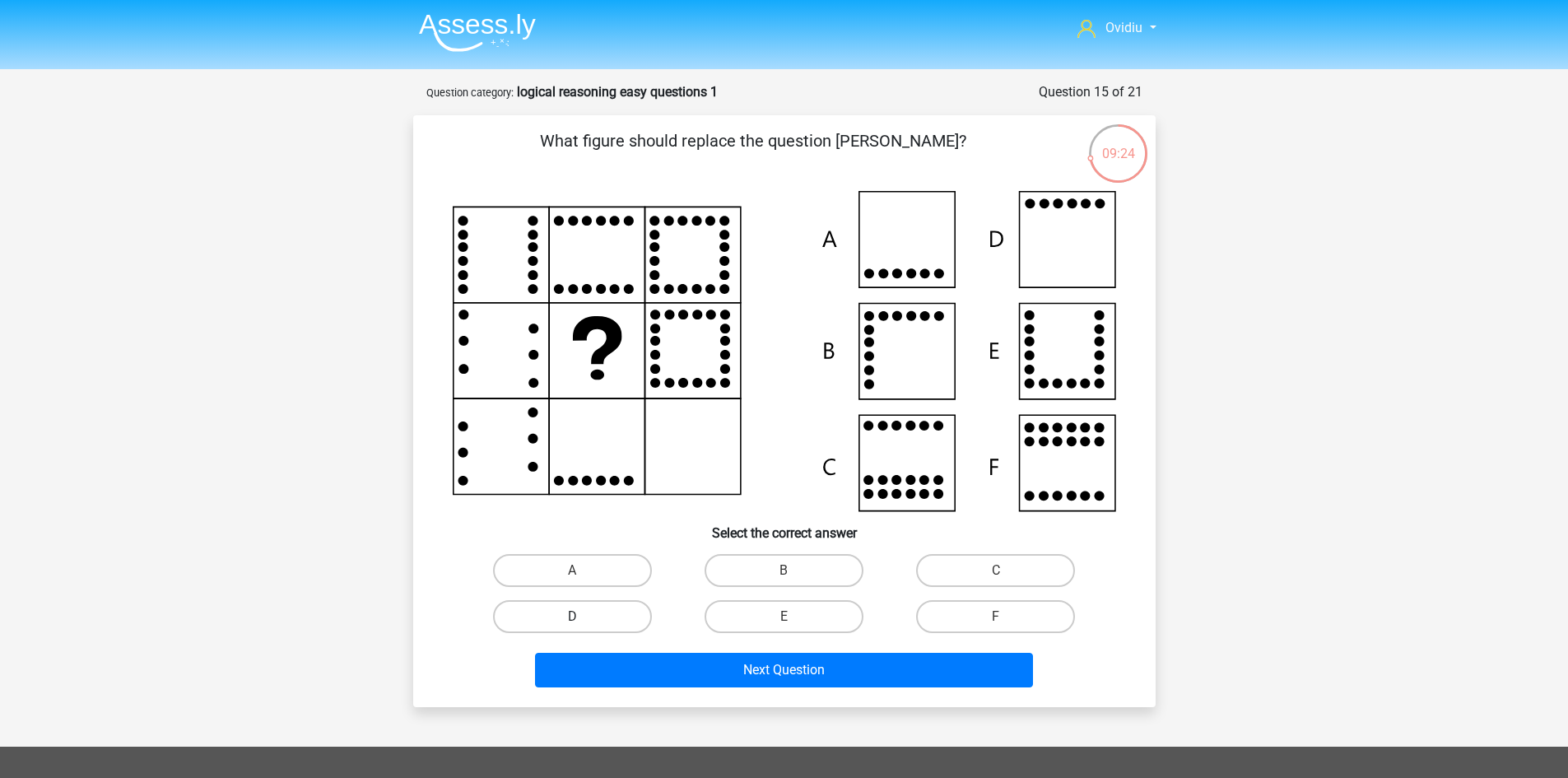
click at [611, 618] on label "D" at bounding box center [572, 616] width 159 height 33
click at [583, 618] on input "D" at bounding box center [577, 622] width 11 height 11
radio input "true"
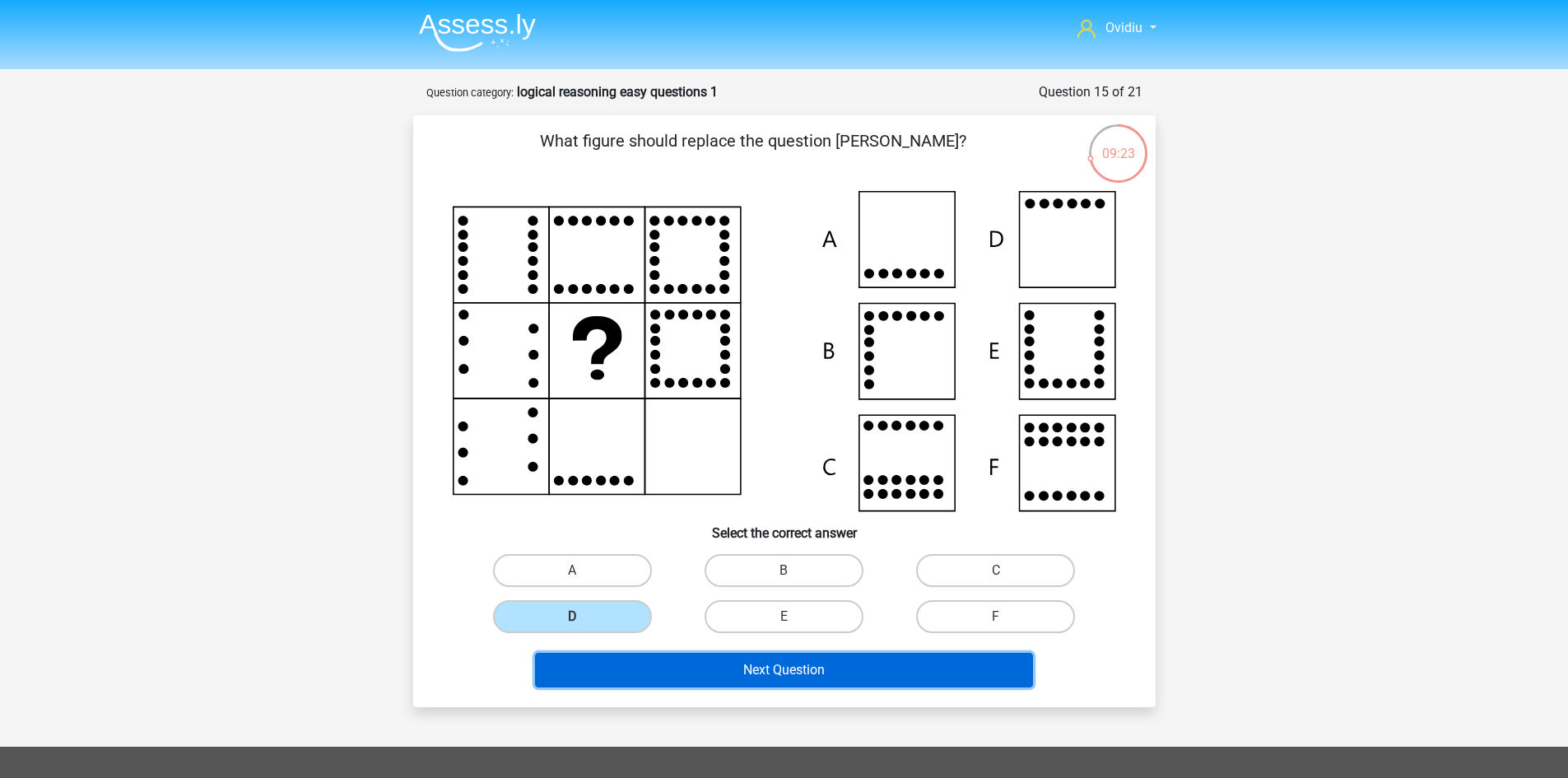
click at [818, 676] on button "Next Question" at bounding box center [784, 670] width 498 height 35
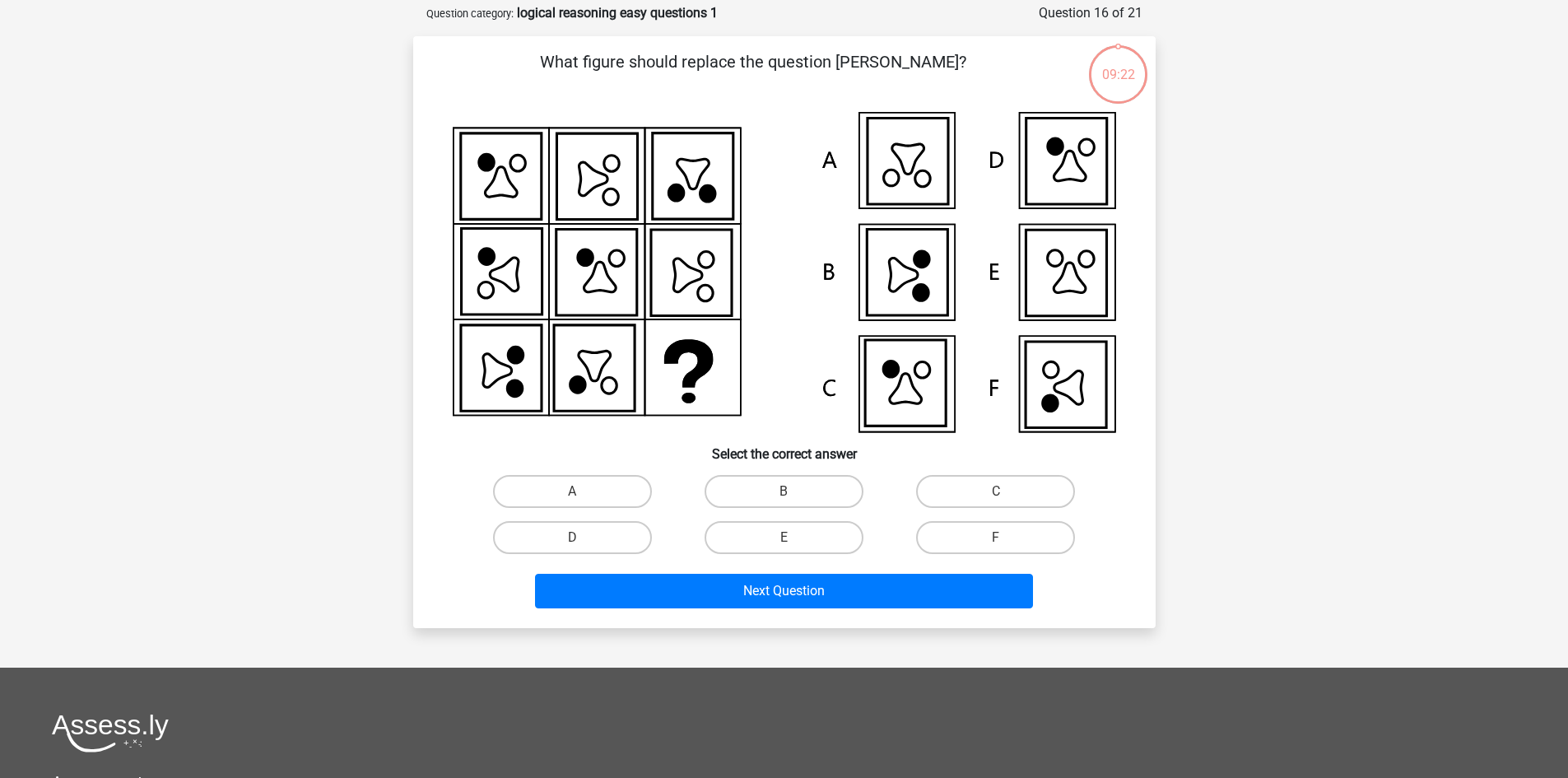
scroll to position [82, 0]
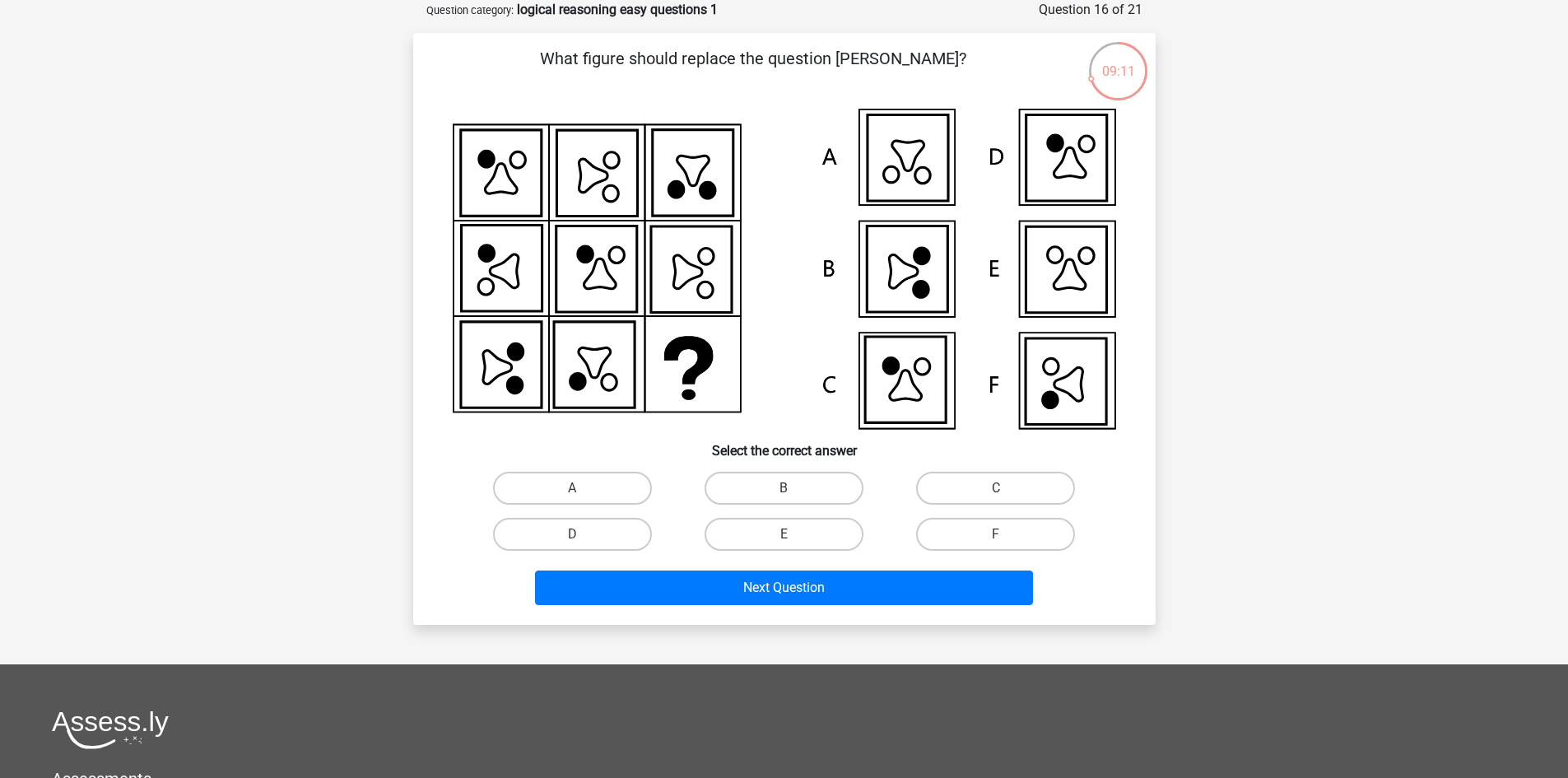
click at [1000, 540] on input "F" at bounding box center [1001, 540] width 11 height 11
radio input "true"
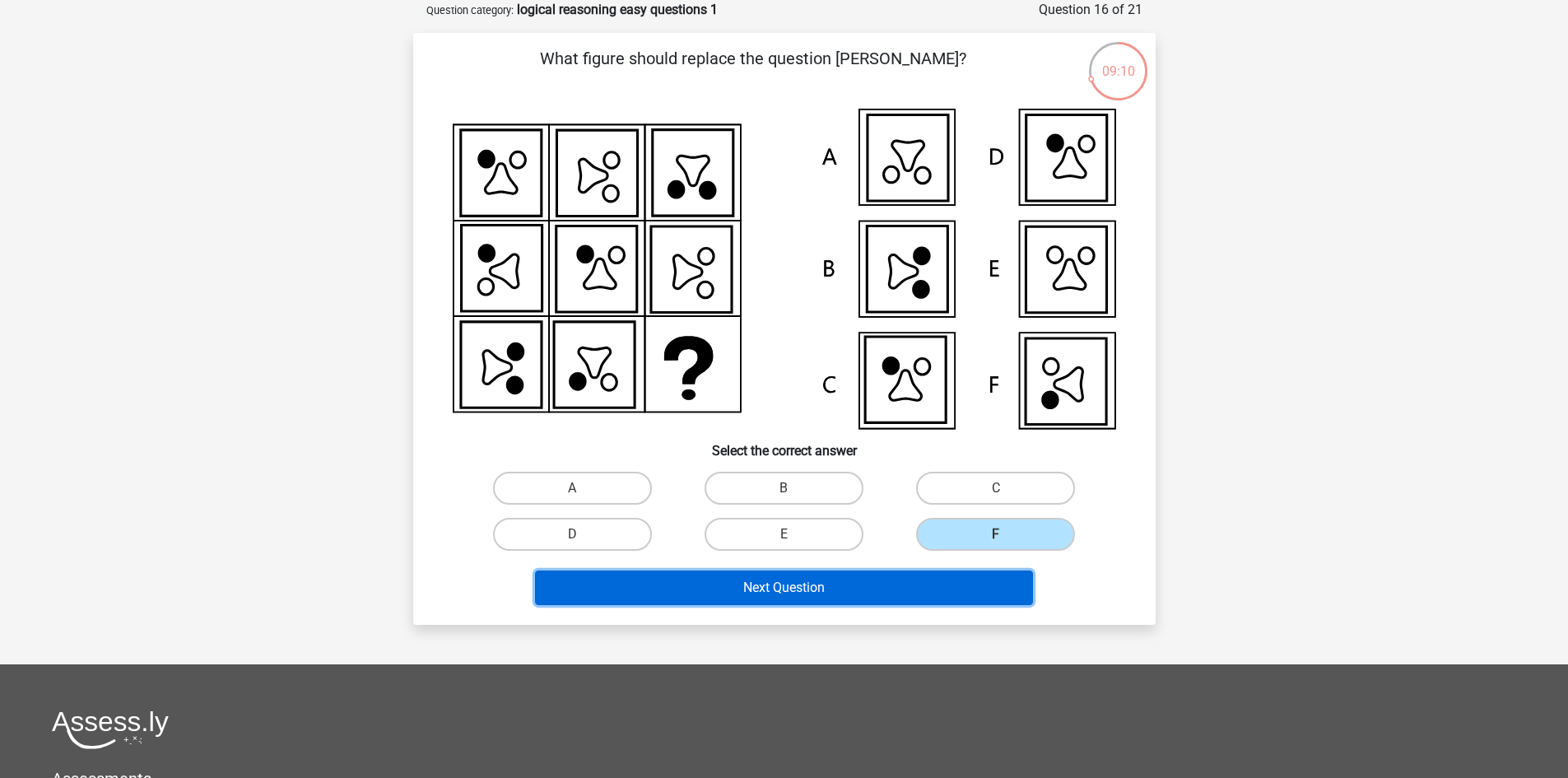
click at [861, 581] on button "Next Question" at bounding box center [784, 588] width 498 height 35
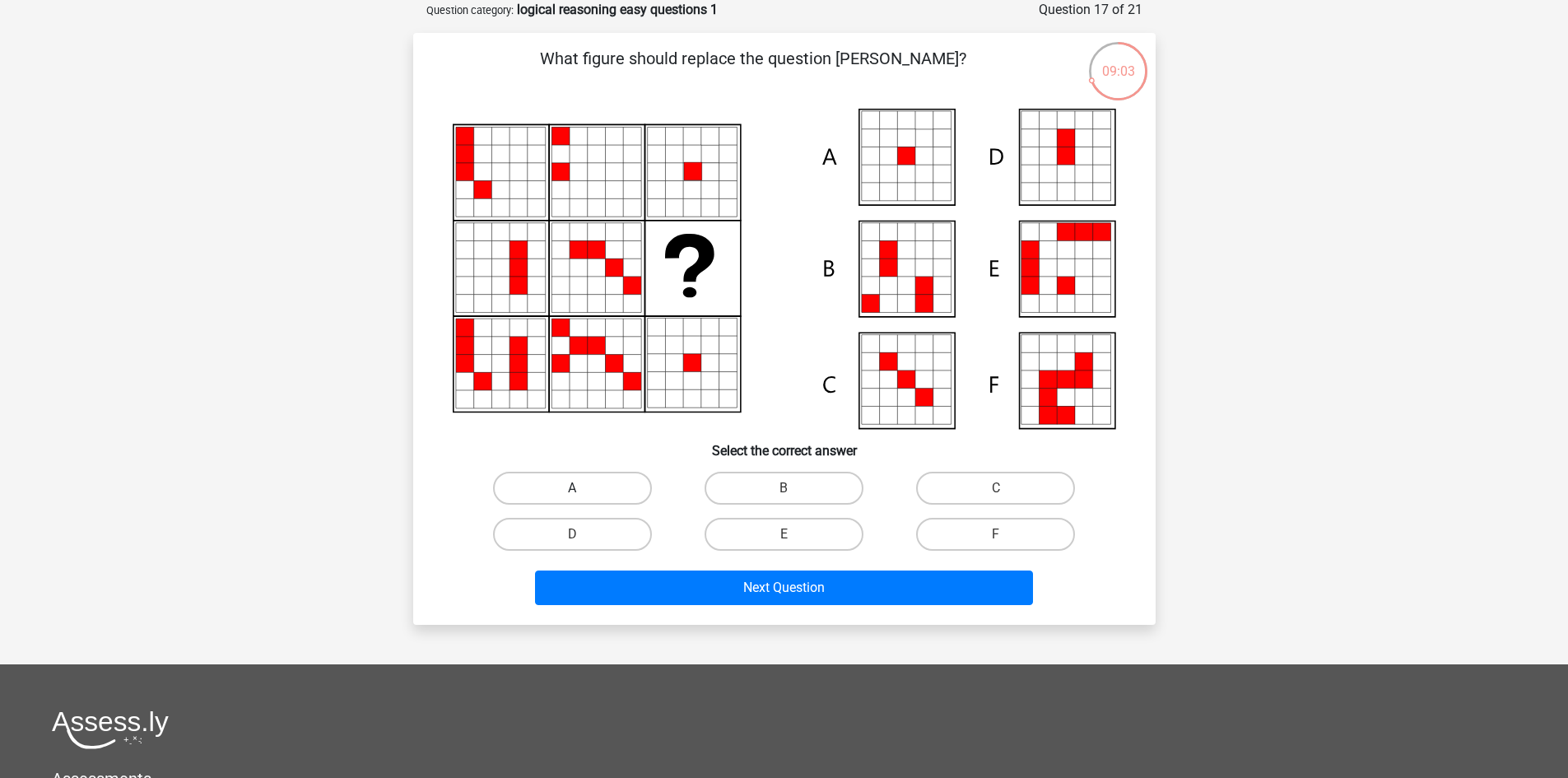
click at [604, 488] on label "A" at bounding box center [572, 488] width 159 height 33
click at [583, 488] on input "A" at bounding box center [577, 493] width 11 height 11
radio input "true"
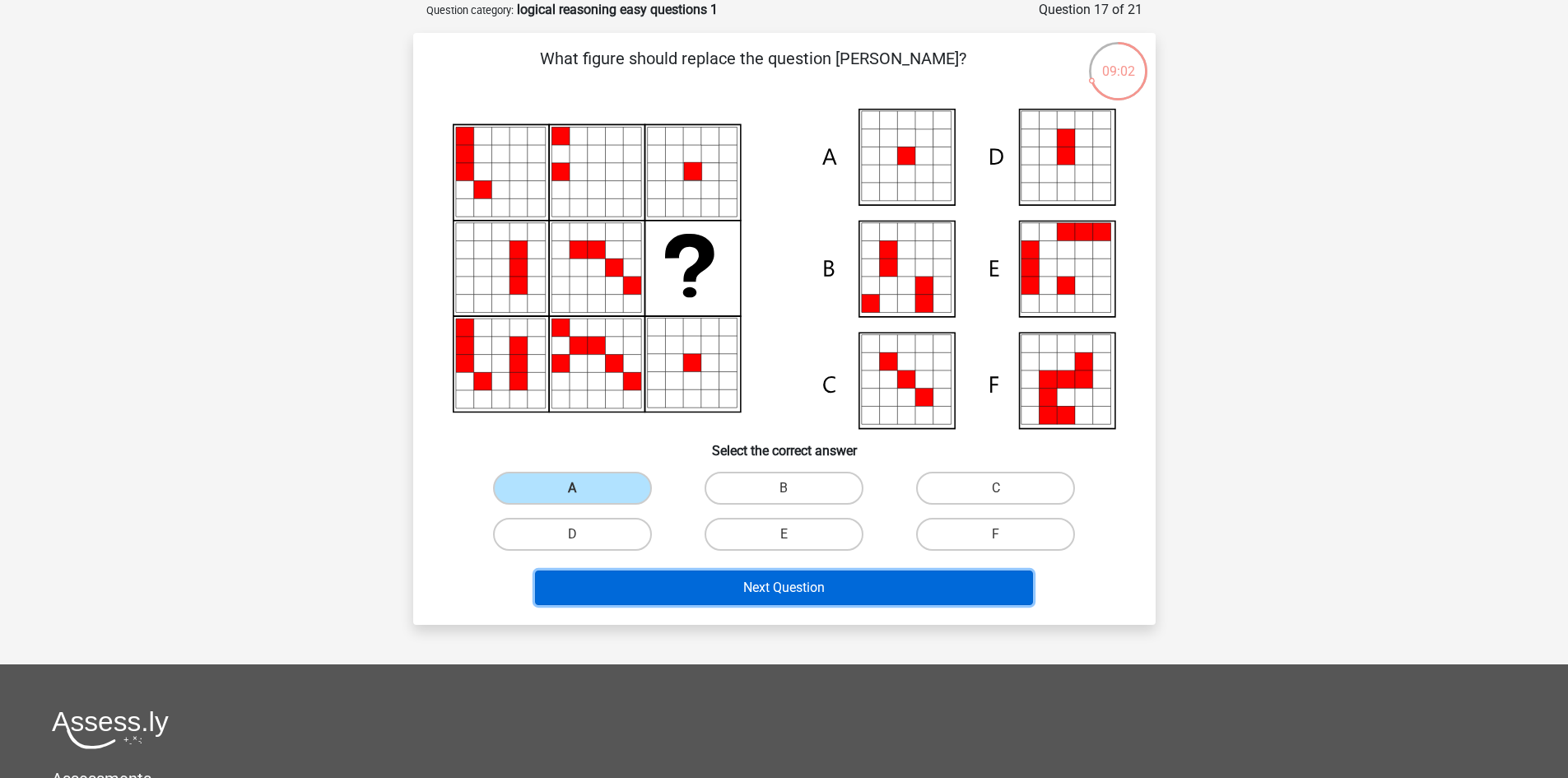
click at [773, 579] on button "Next Question" at bounding box center [784, 588] width 498 height 35
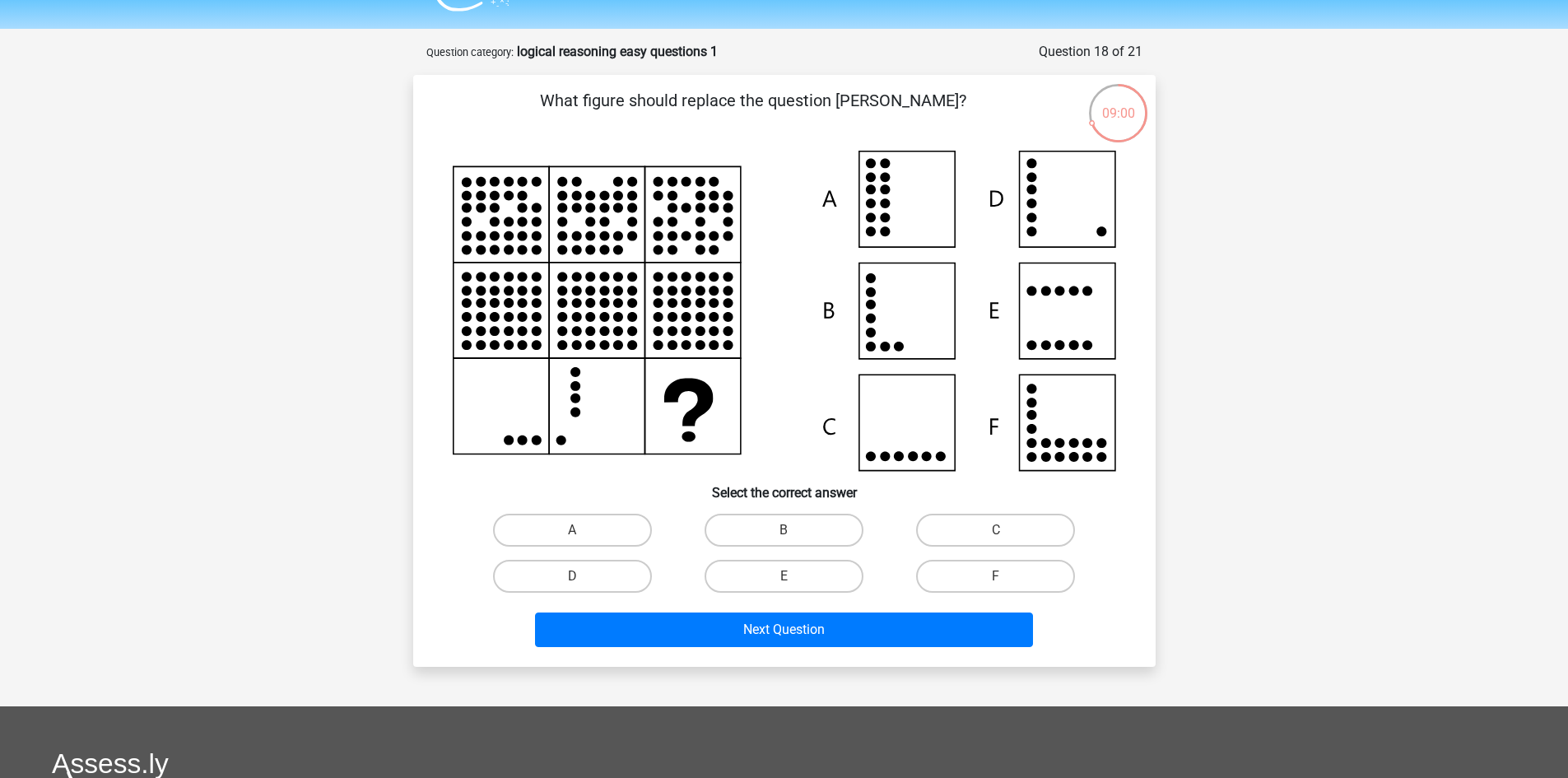
scroll to position [0, 0]
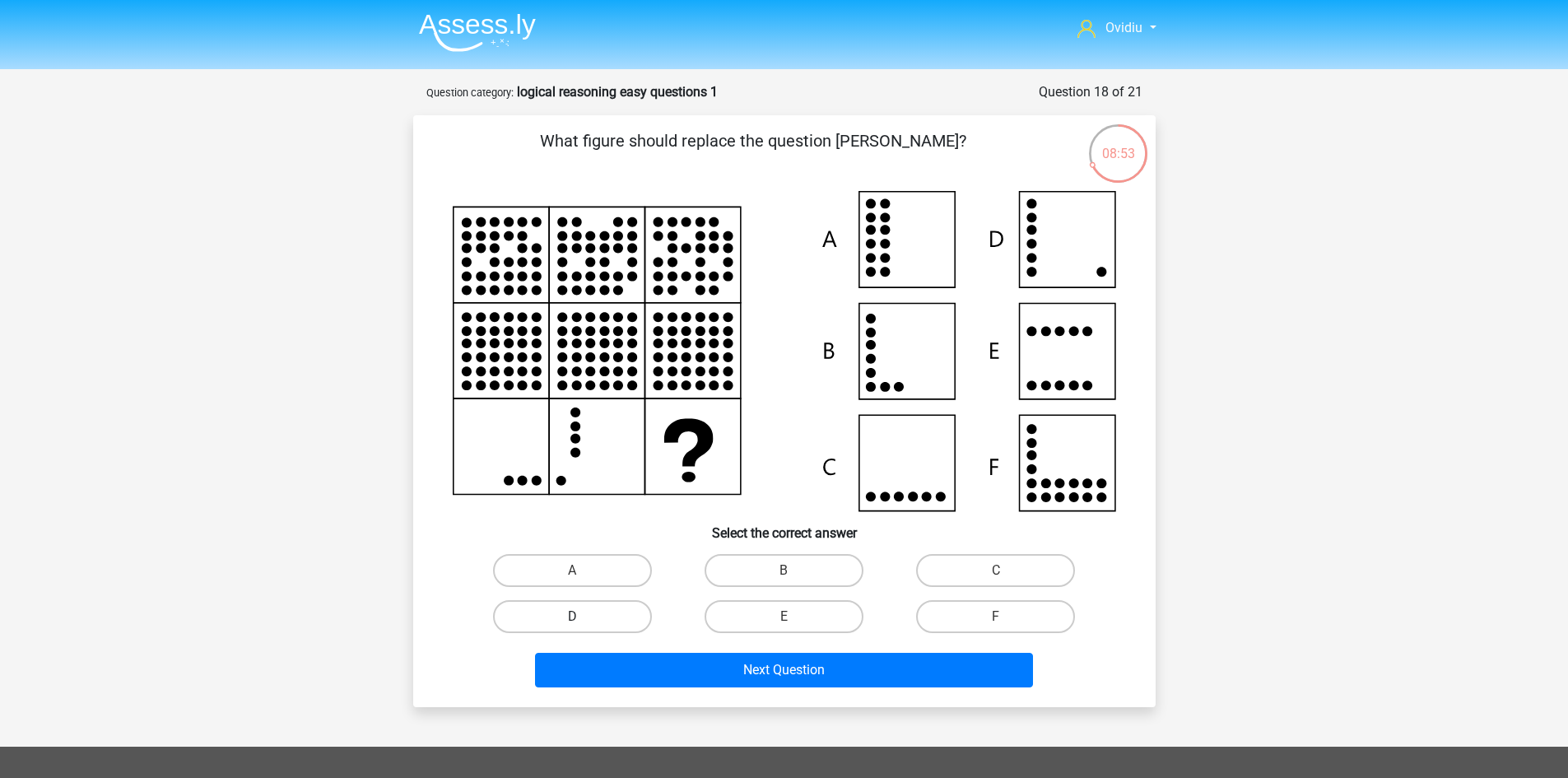
click at [633, 615] on label "D" at bounding box center [572, 616] width 159 height 33
click at [583, 617] on input "D" at bounding box center [577, 622] width 11 height 11
radio input "true"
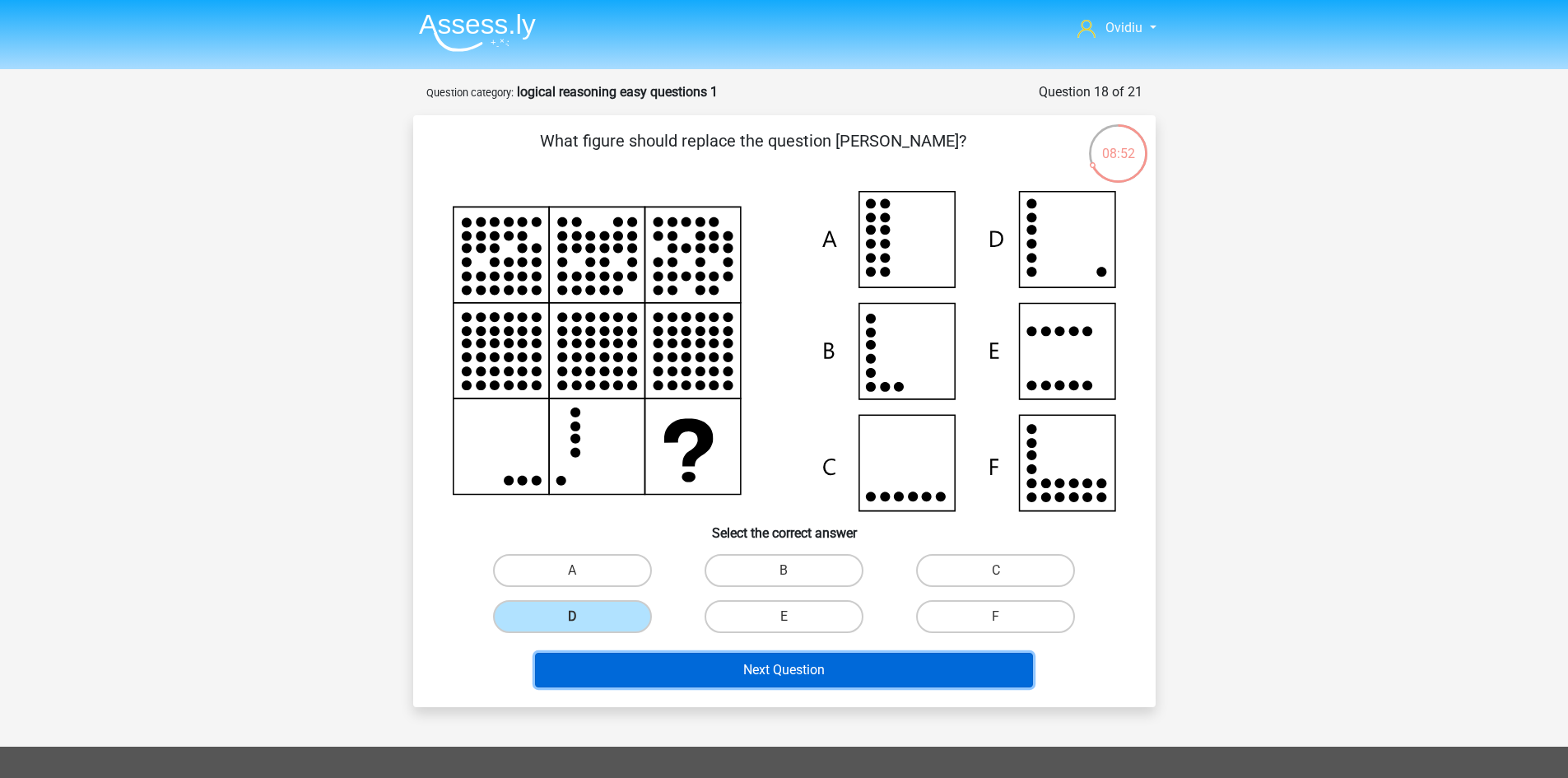
click at [795, 664] on button "Next Question" at bounding box center [784, 670] width 498 height 35
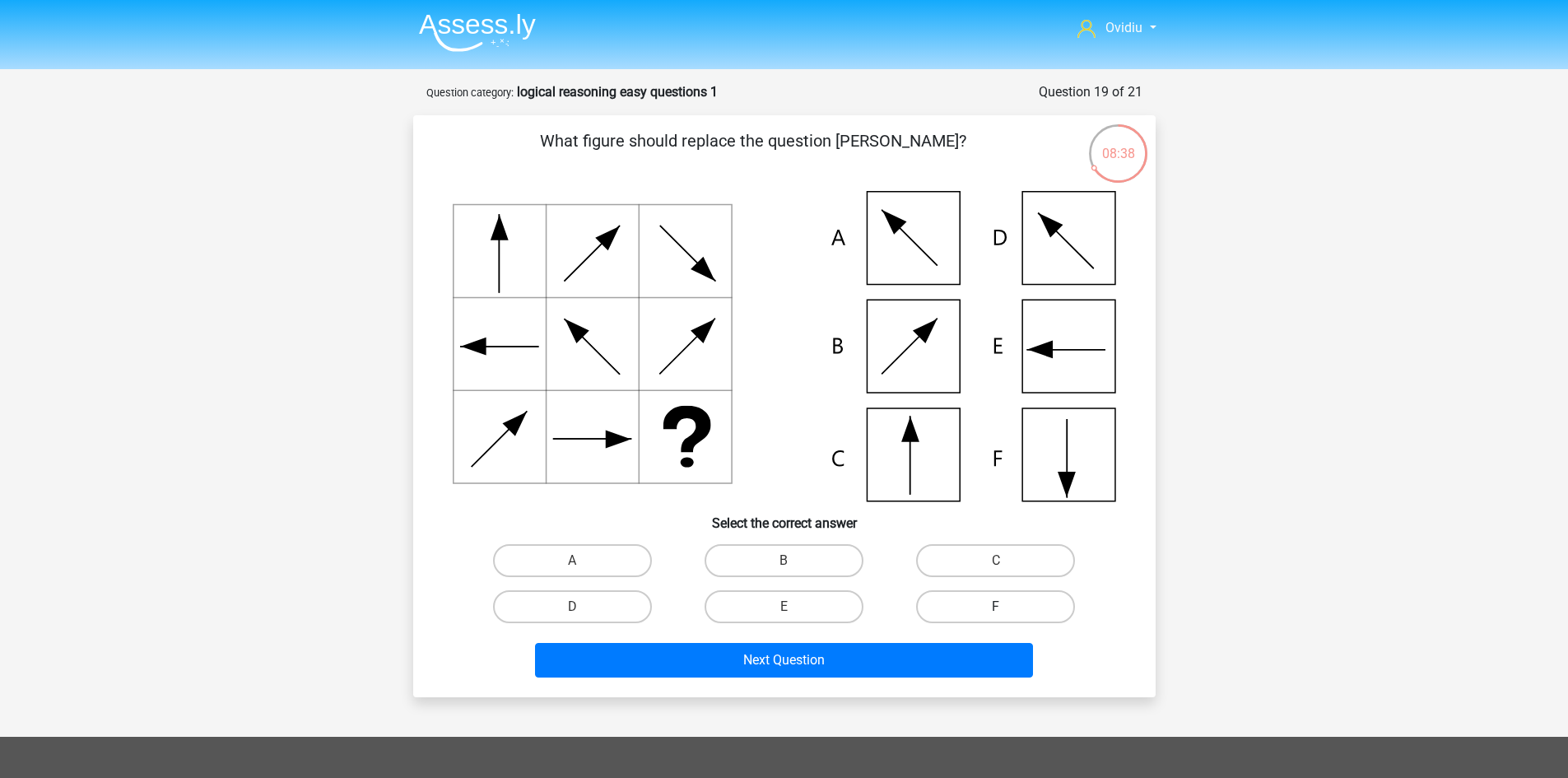
click at [992, 594] on label "F" at bounding box center [995, 607] width 159 height 33
click at [996, 607] on input "F" at bounding box center [1001, 612] width 11 height 11
radio input "true"
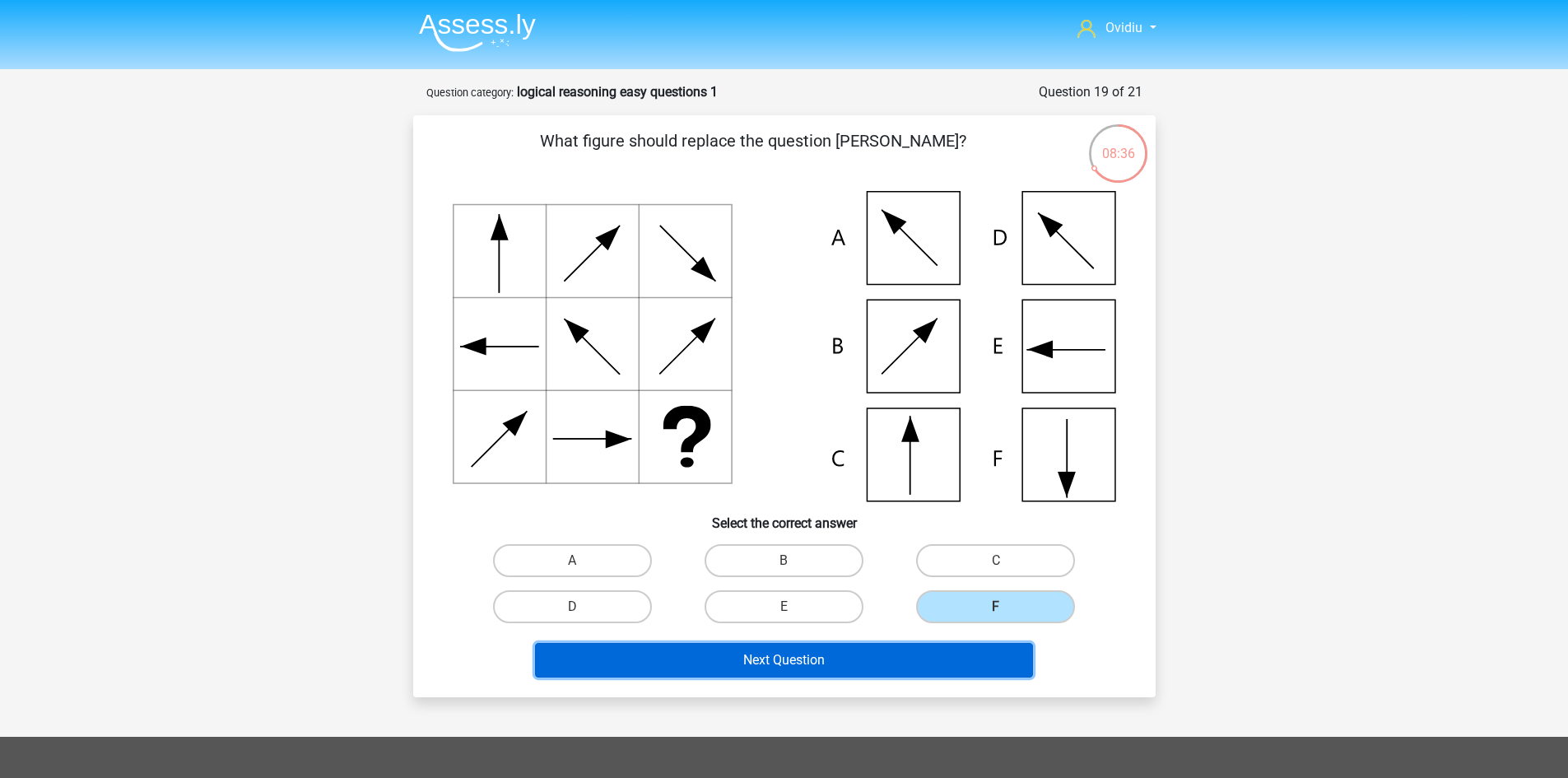
click at [821, 658] on button "Next Question" at bounding box center [784, 660] width 498 height 35
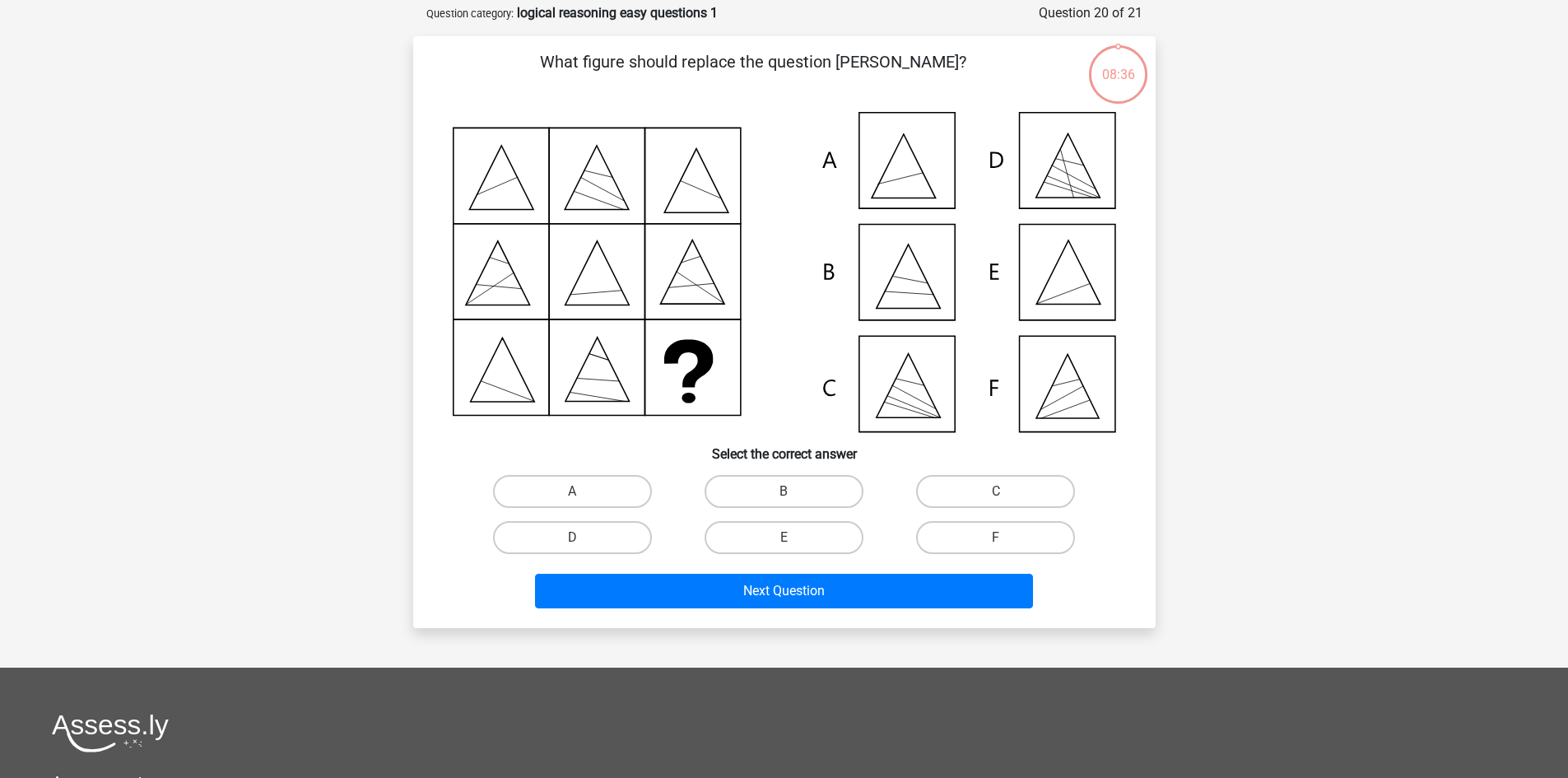
scroll to position [82, 0]
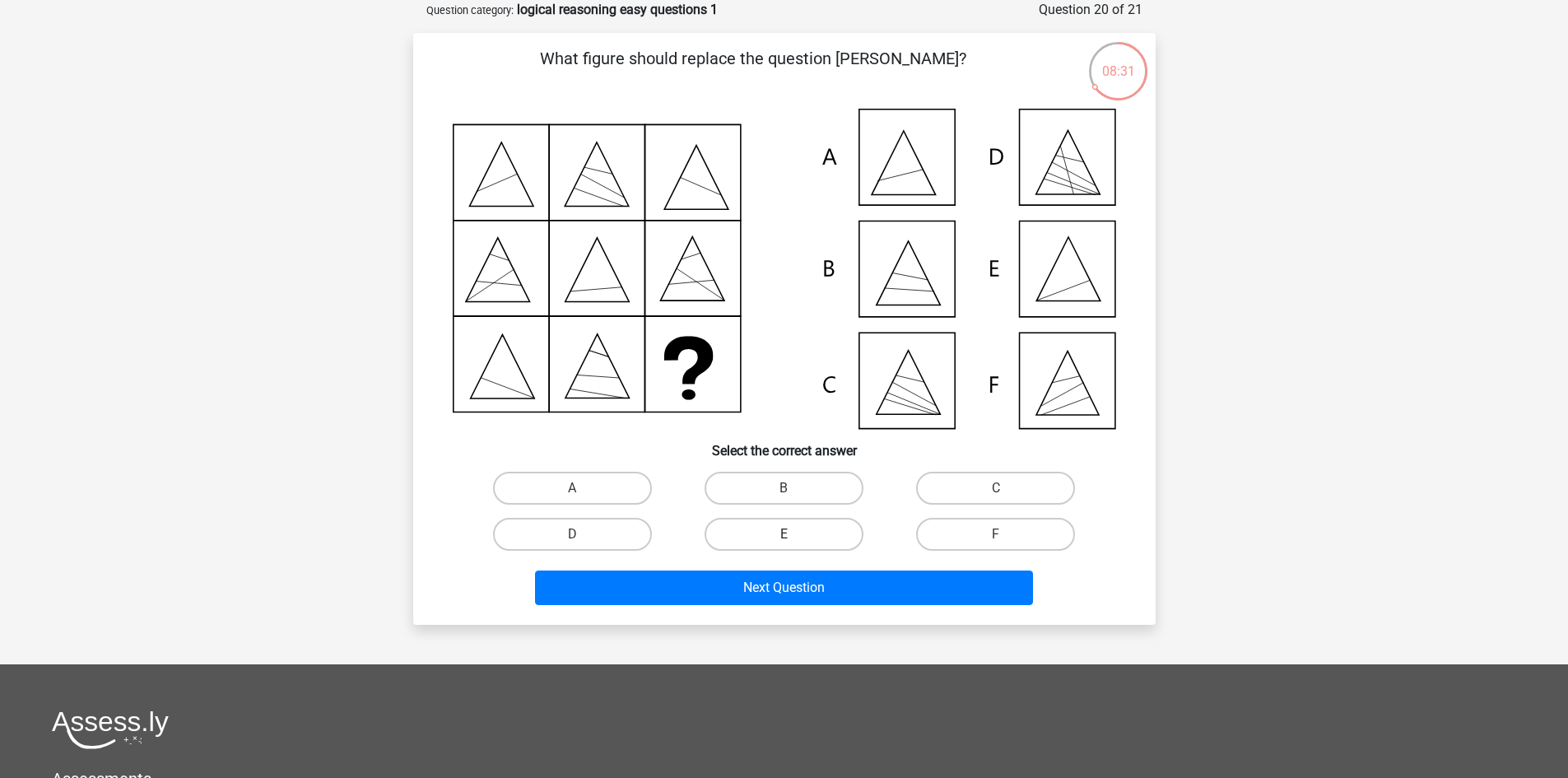
click at [812, 526] on label "E" at bounding box center [784, 534] width 159 height 33
click at [794, 535] on input "E" at bounding box center [789, 540] width 11 height 11
radio input "true"
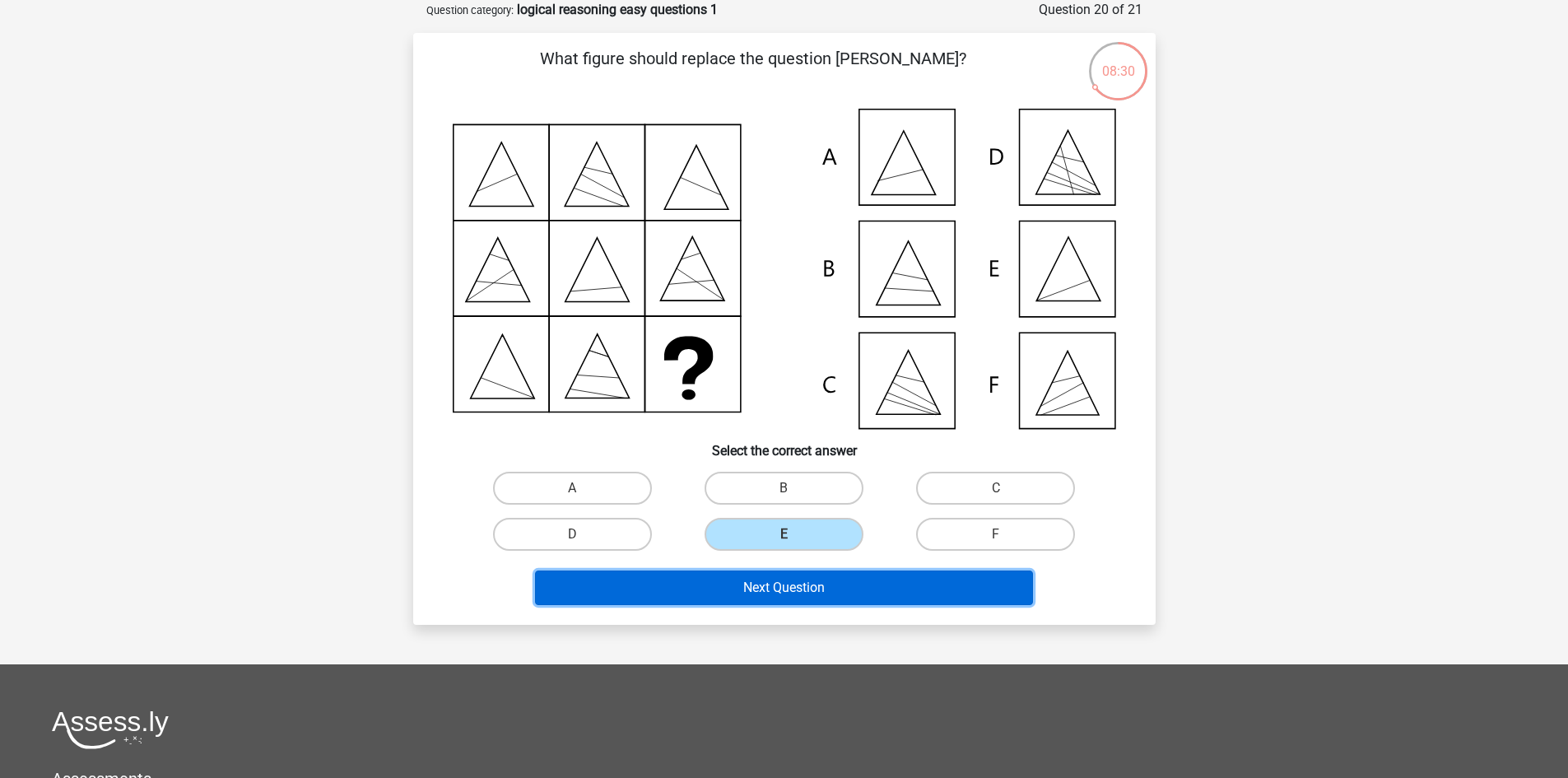
click at [812, 587] on button "Next Question" at bounding box center [784, 588] width 498 height 35
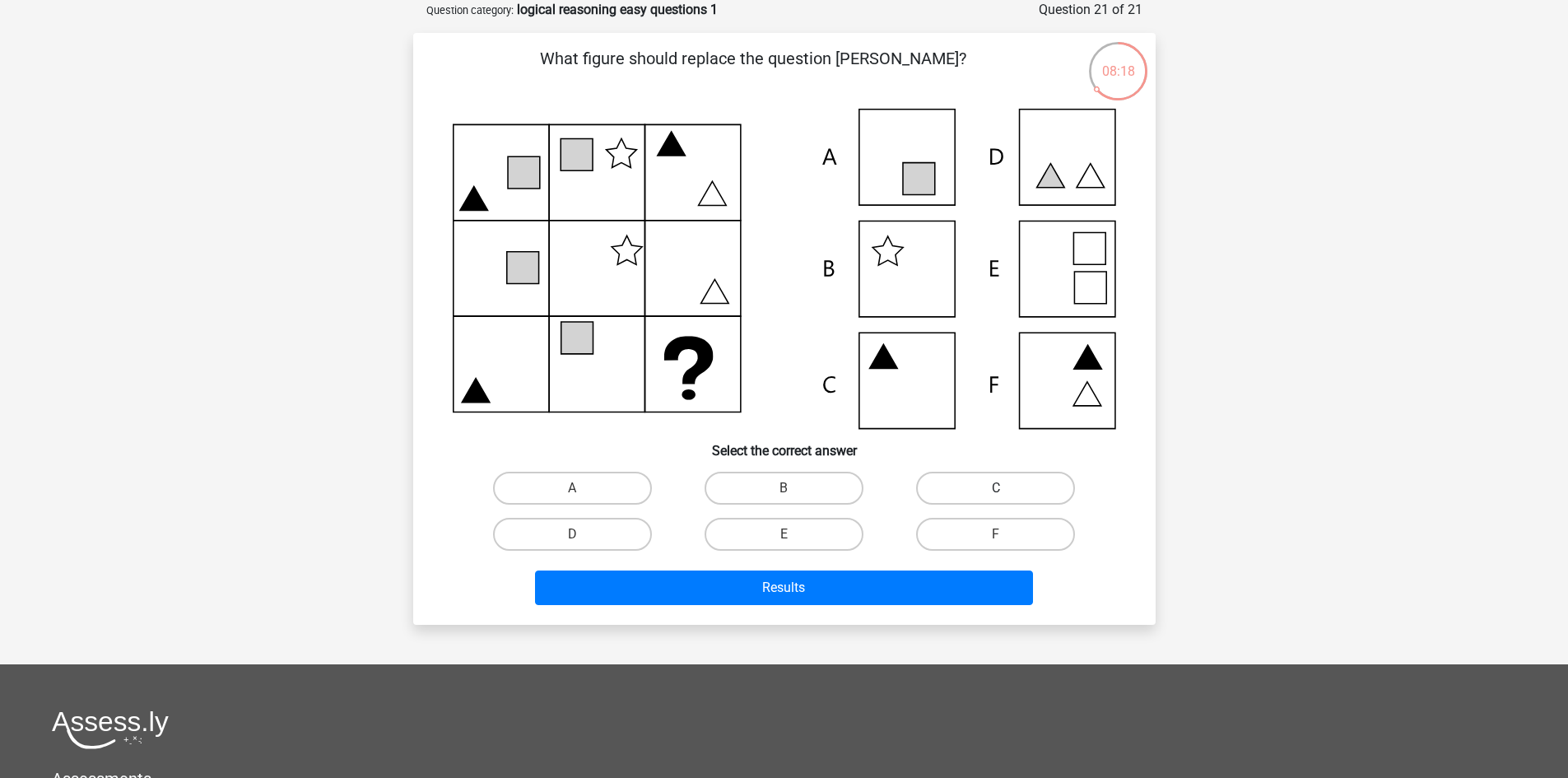
click at [1015, 482] on label "C" at bounding box center [995, 488] width 159 height 33
click at [1007, 488] on input "C" at bounding box center [1001, 493] width 11 height 11
radio input "true"
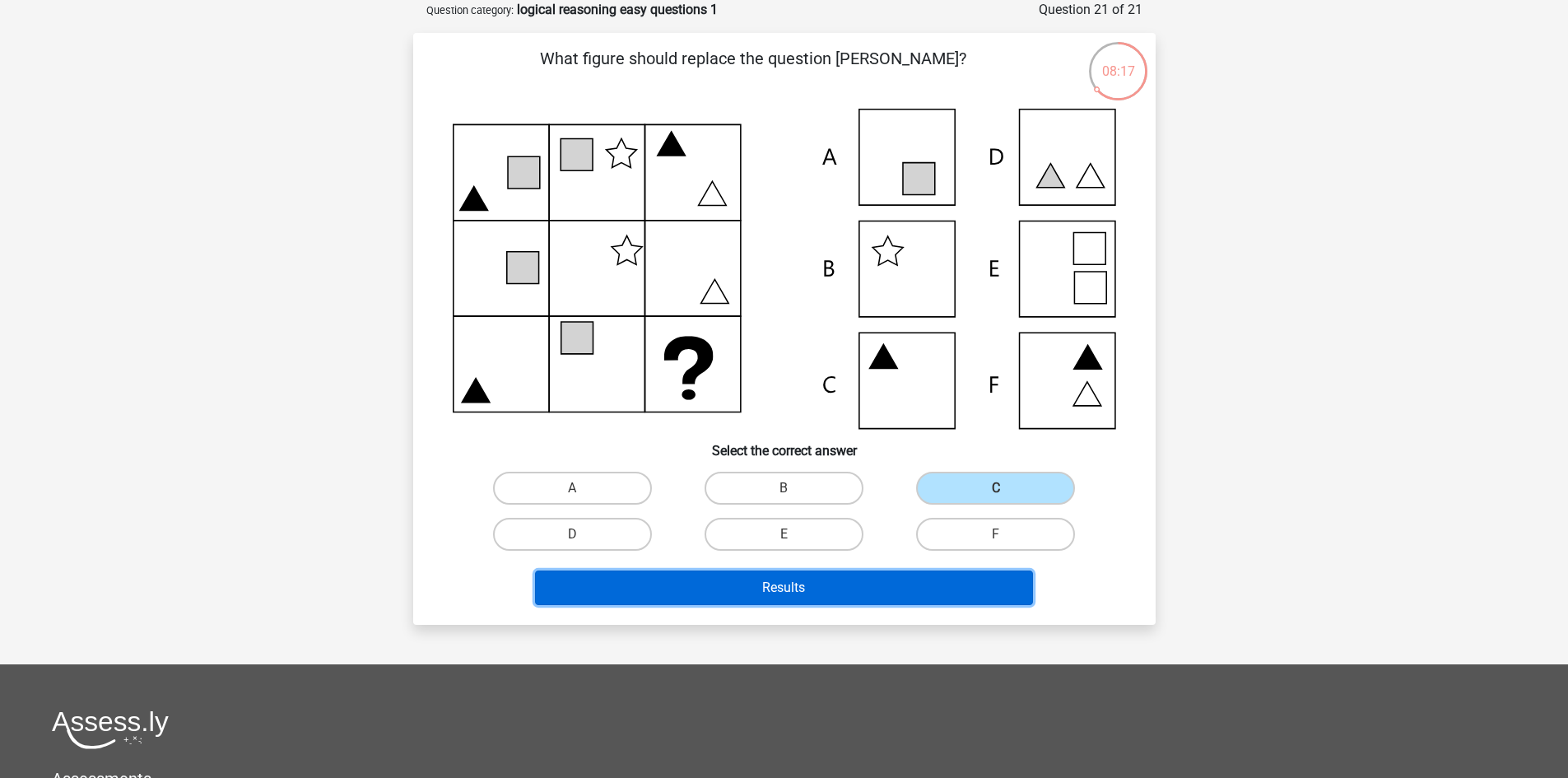
click at [824, 581] on button "Results" at bounding box center [784, 588] width 498 height 35
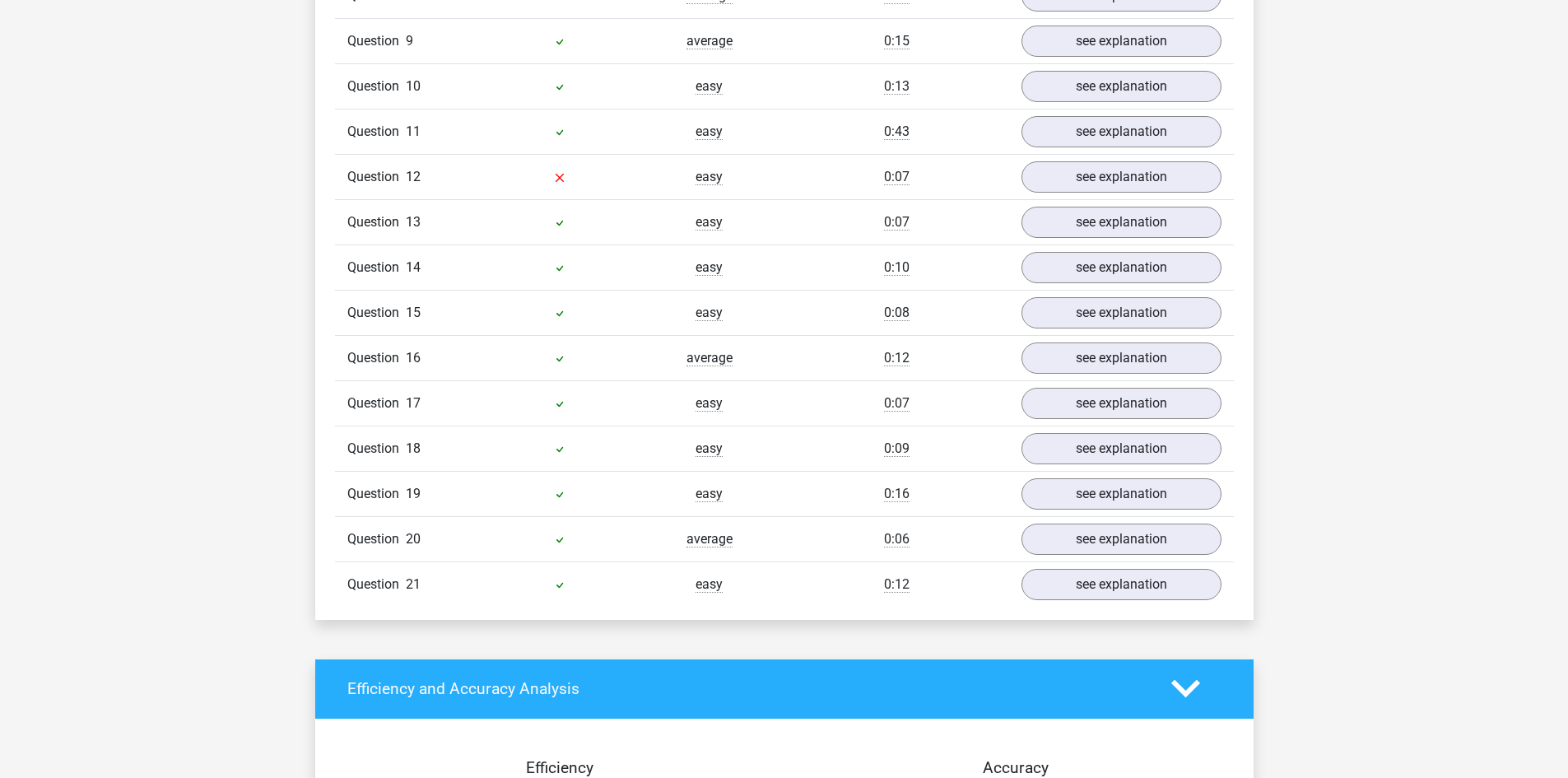
scroll to position [1400, 0]
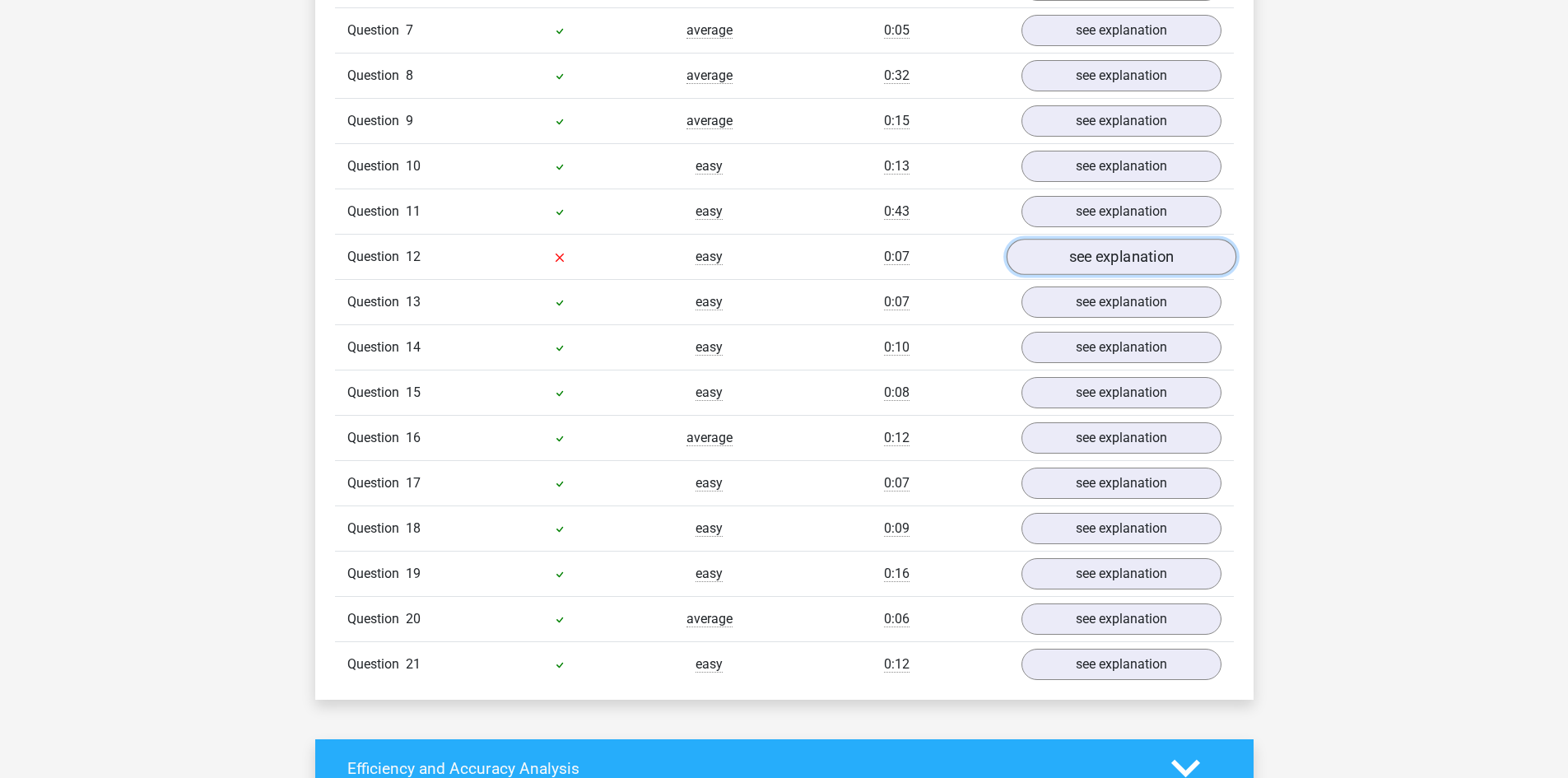
click at [1119, 262] on link "see explanation" at bounding box center [1120, 256] width 230 height 36
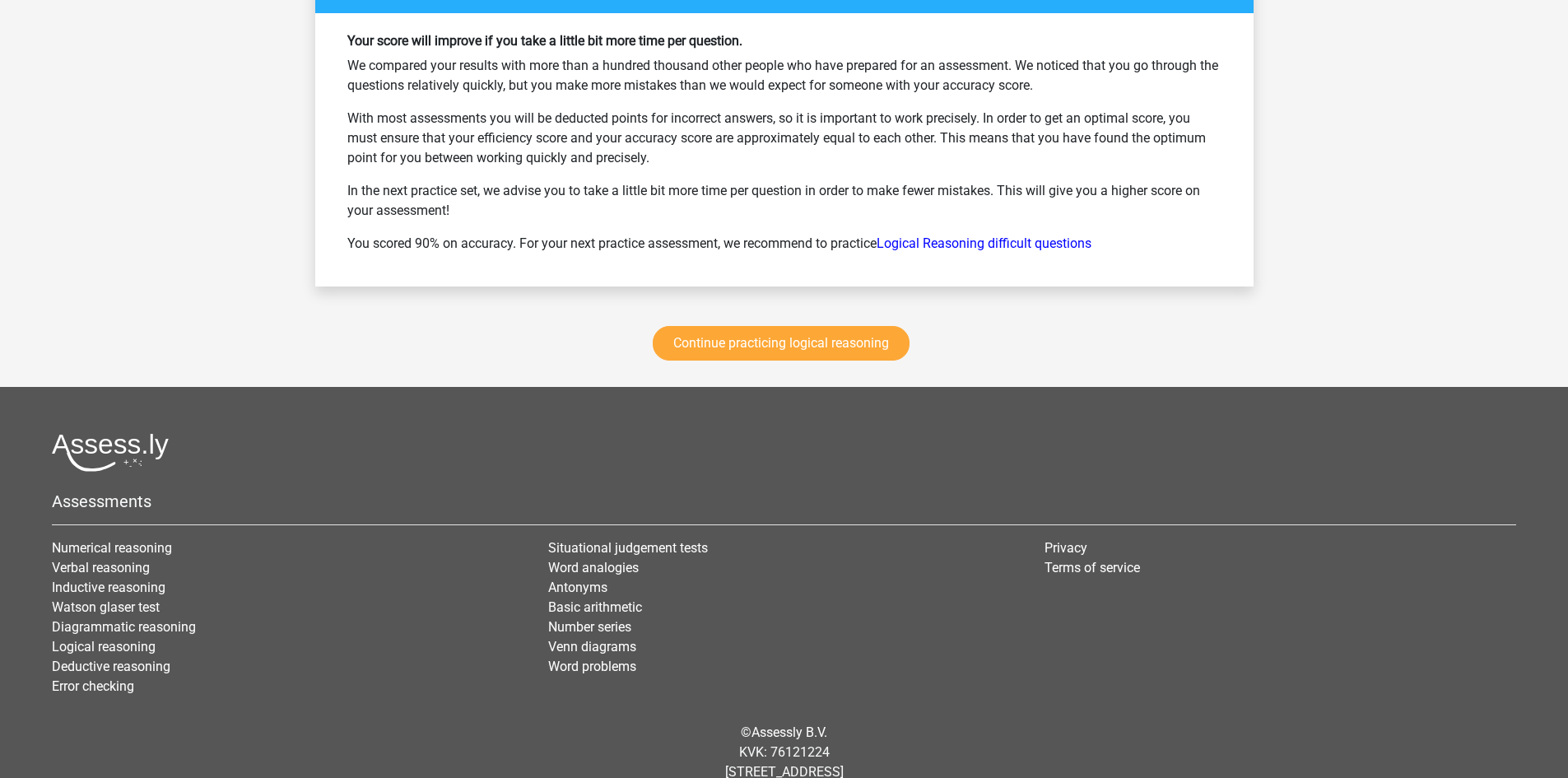
scroll to position [3507, 0]
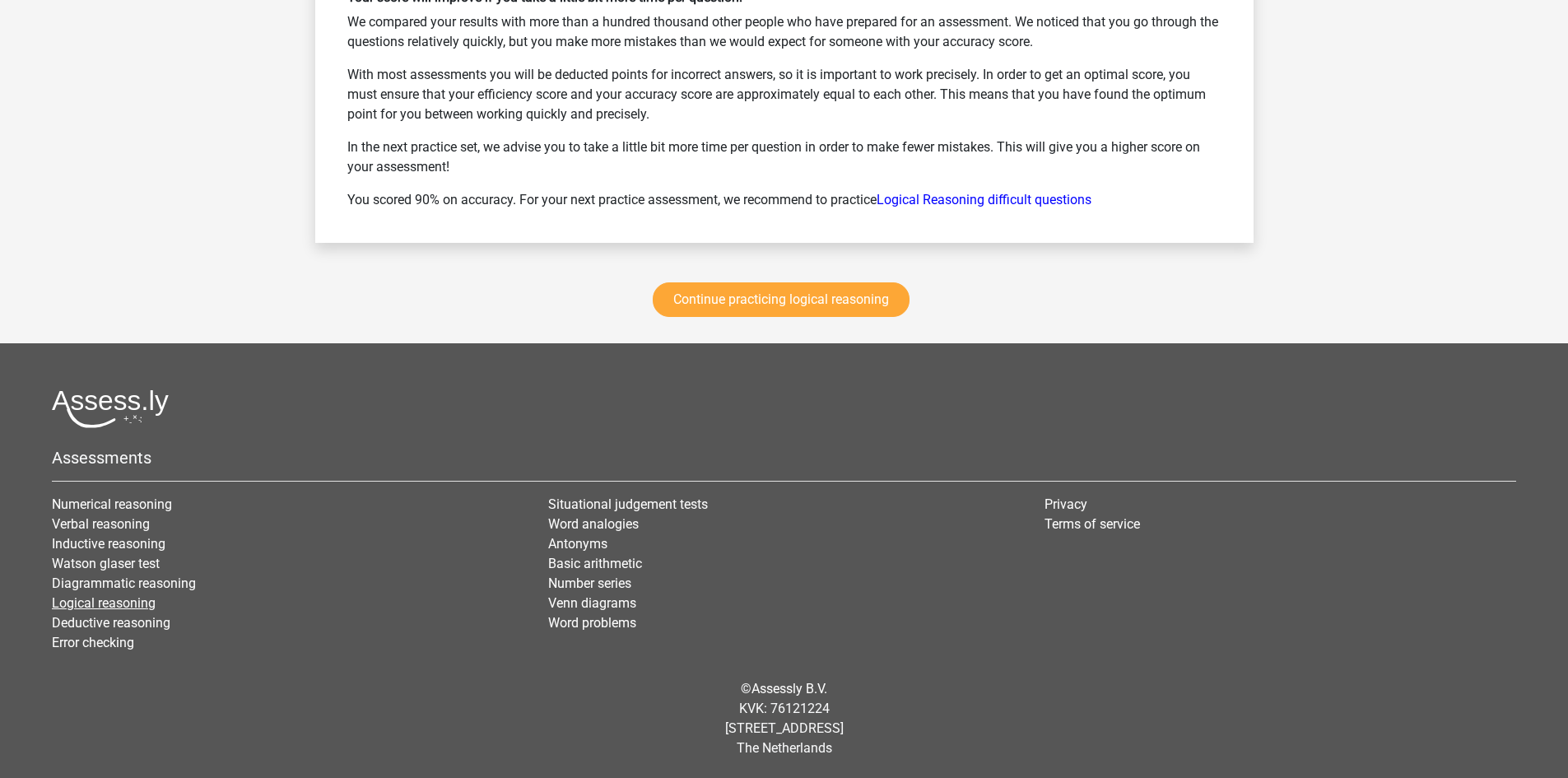
click at [95, 601] on link "Logical reasoning" at bounding box center [103, 603] width 103 height 15
